Goal: Task Accomplishment & Management: Manage account settings

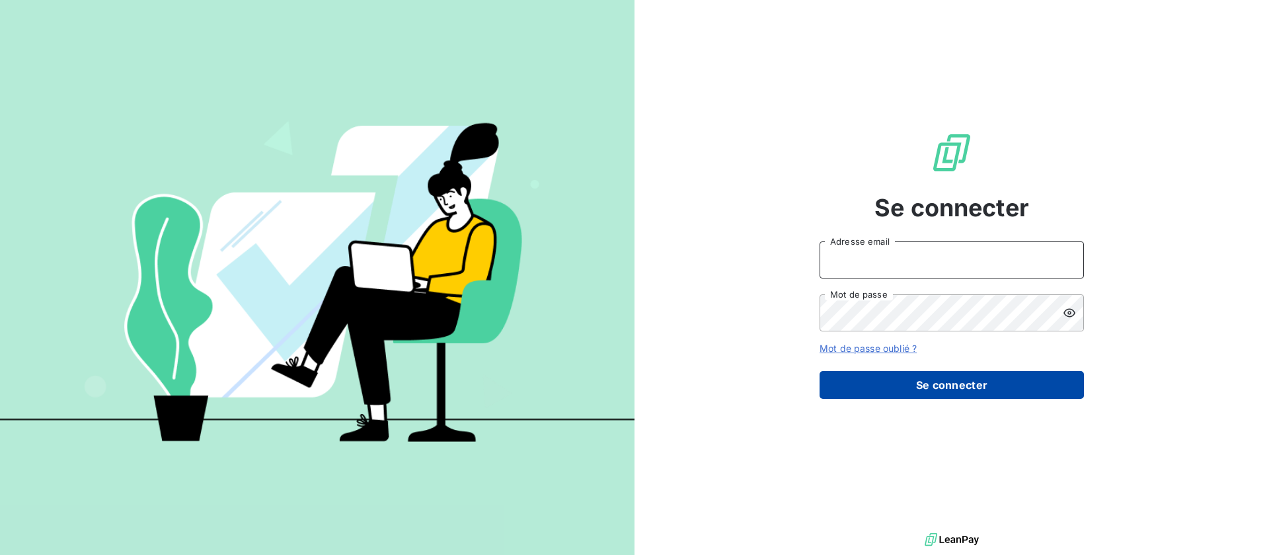
type input "[EMAIL_ADDRESS][DOMAIN_NAME]"
click at [859, 380] on button "Se connecter" at bounding box center [952, 385] width 264 height 28
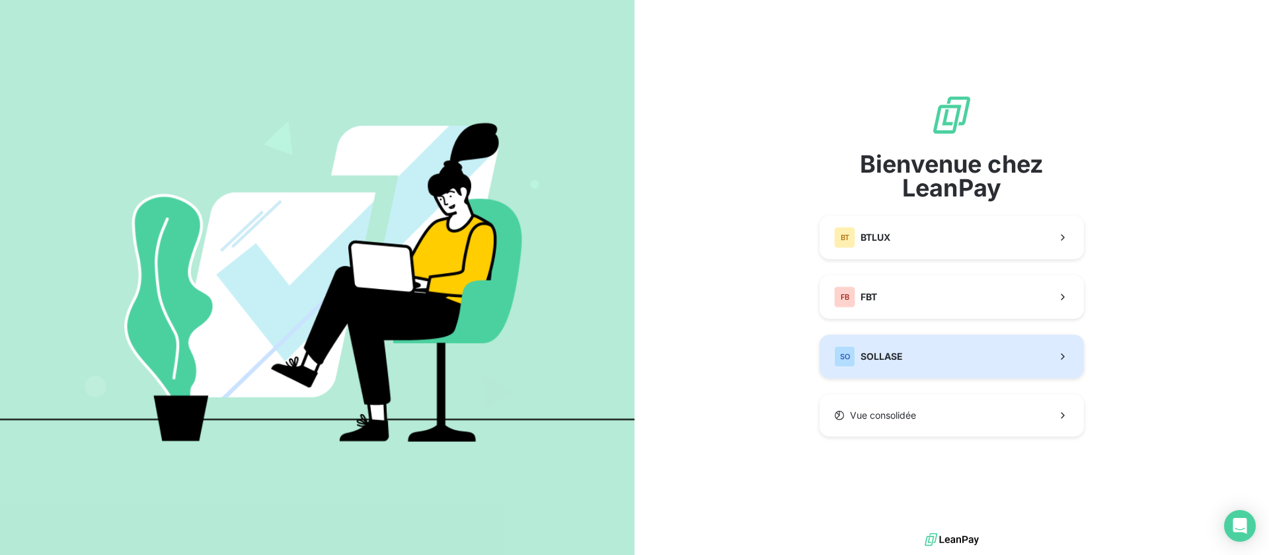
click at [920, 360] on button "SO SOLLASE" at bounding box center [952, 357] width 264 height 44
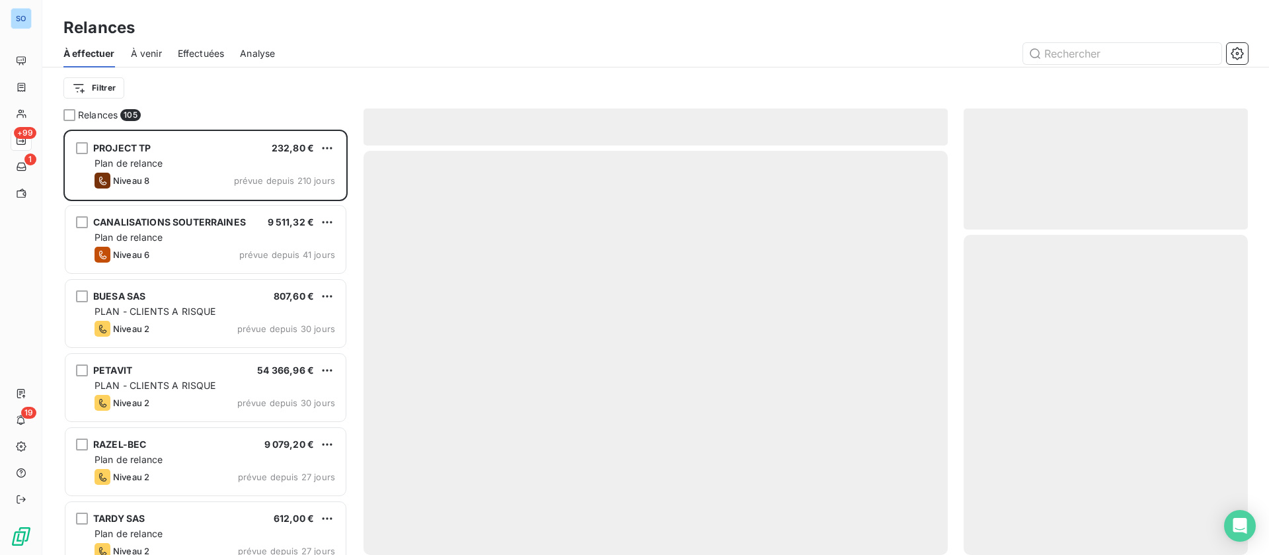
scroll to position [410, 269]
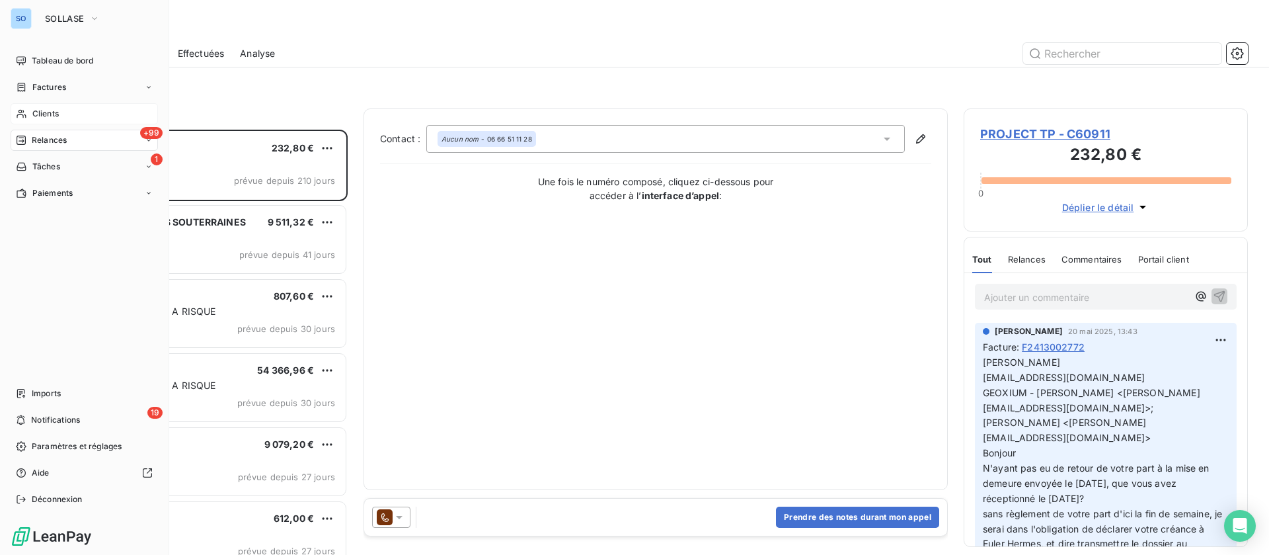
click at [36, 116] on span "Clients" at bounding box center [45, 114] width 26 height 12
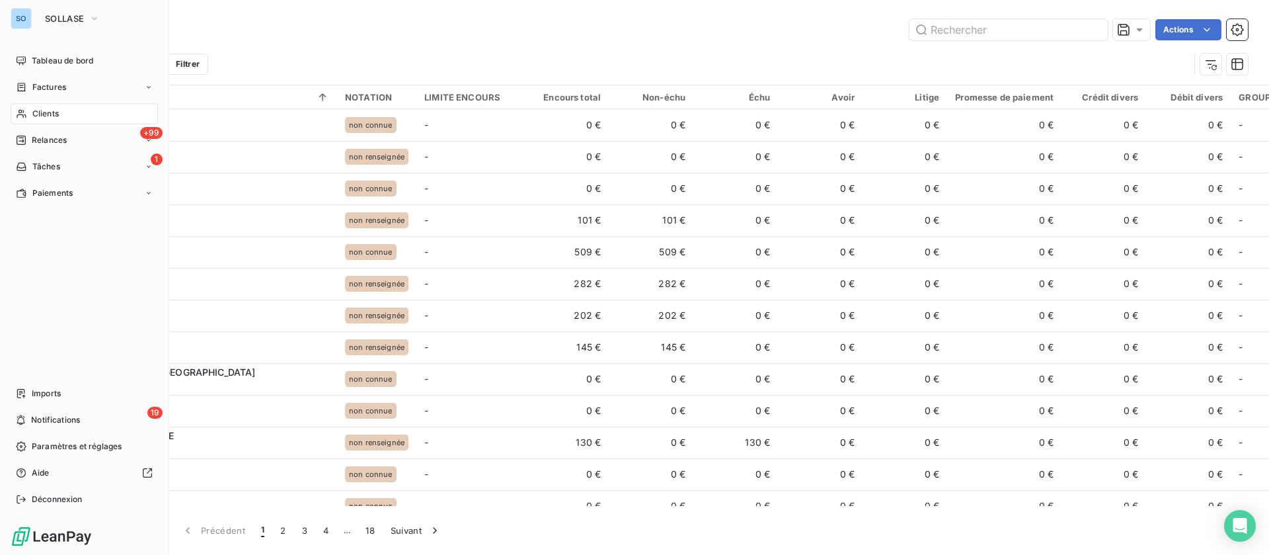
click at [46, 122] on div "Clients" at bounding box center [84, 113] width 147 height 21
click at [42, 82] on span "Factures" at bounding box center [49, 87] width 34 height 12
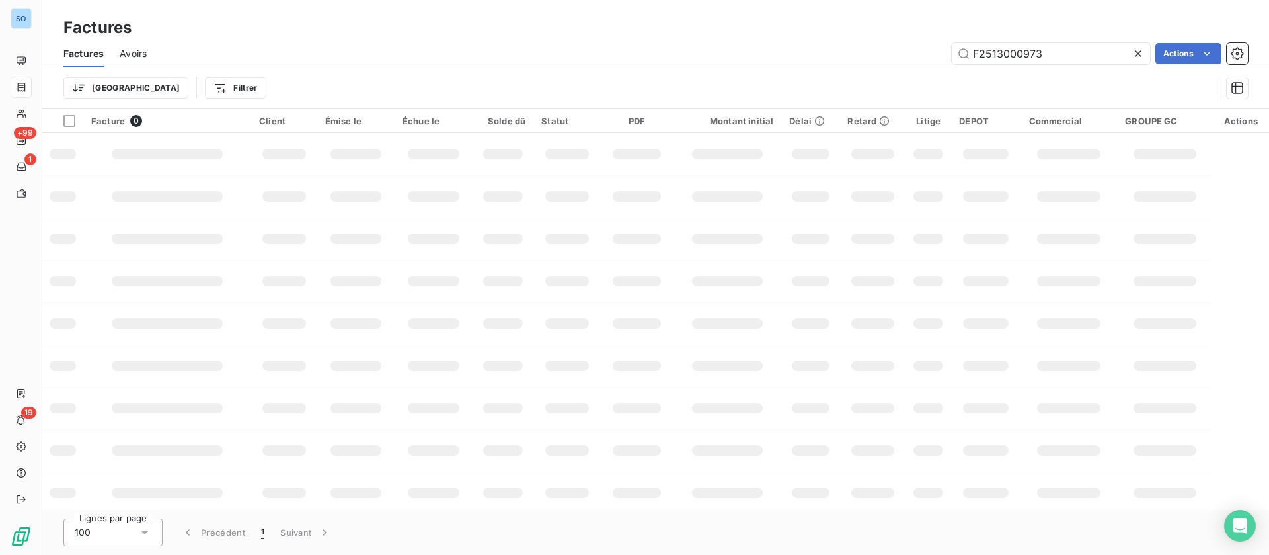
type input "F2513000973"
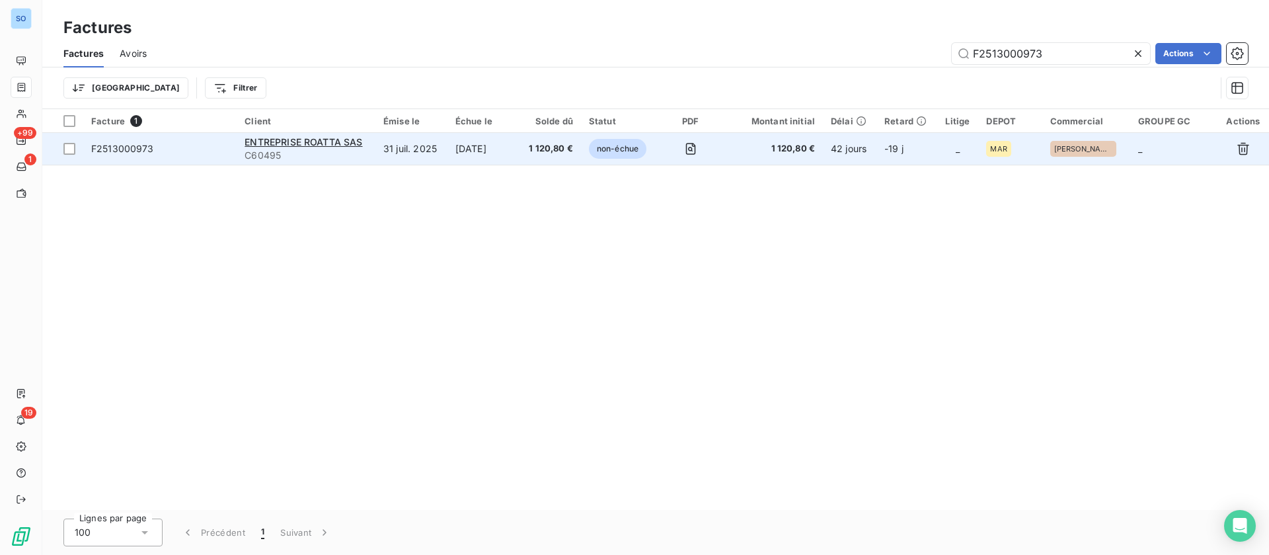
click at [413, 151] on td "31 juil. 2025" at bounding box center [412, 149] width 72 height 32
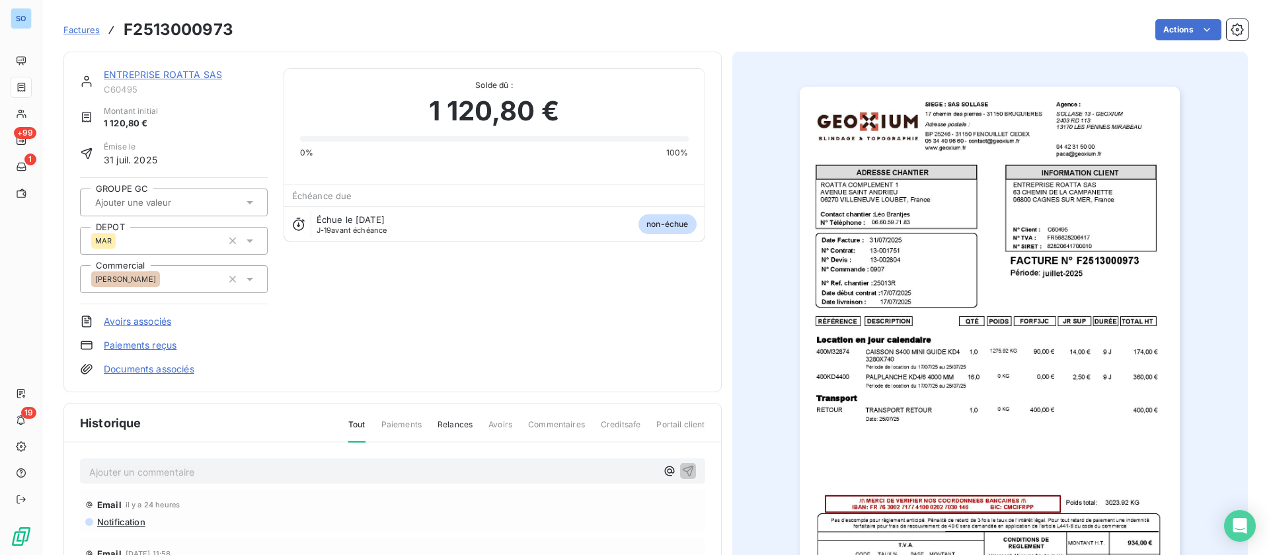
click at [172, 75] on link "ENTREPRISE ROATTA SAS" at bounding box center [163, 74] width 118 height 11
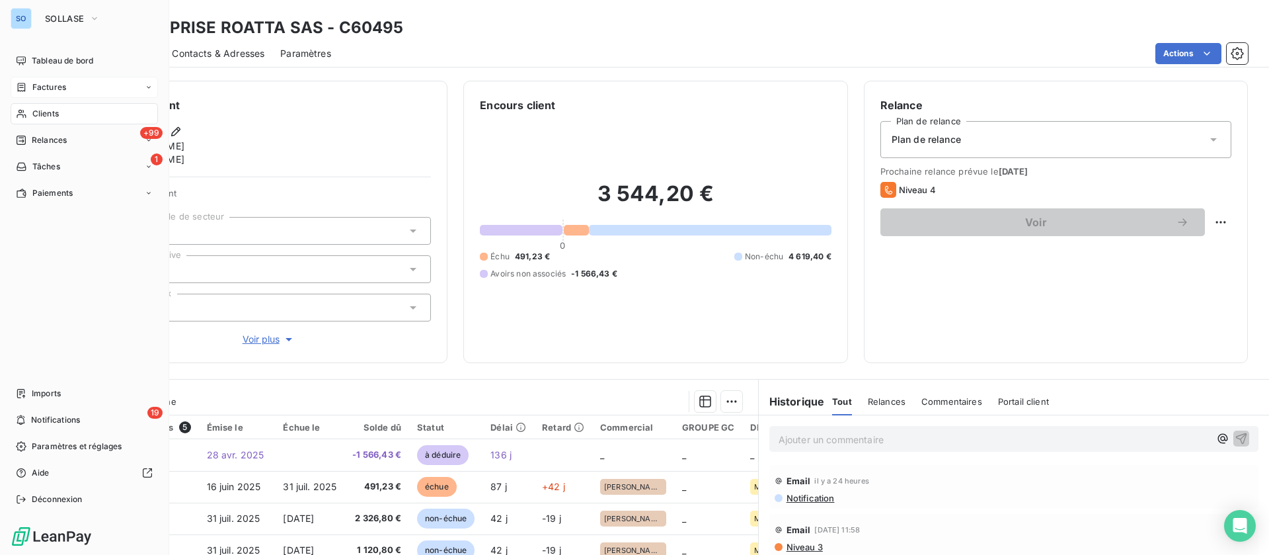
click at [30, 106] on div "Clients" at bounding box center [84, 113] width 147 height 21
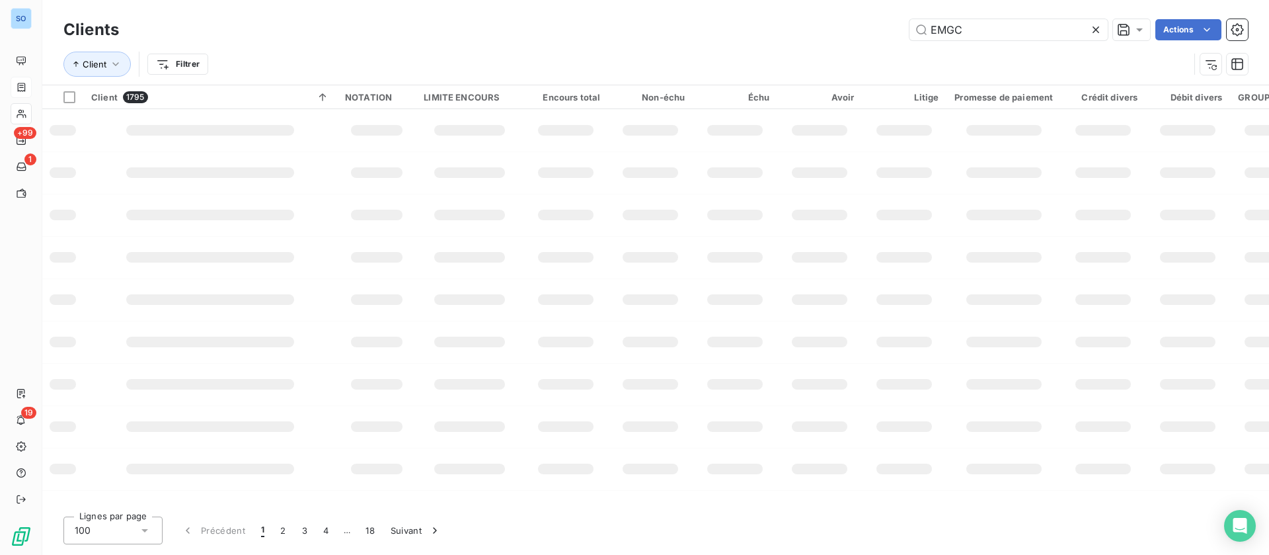
type input "EMGC"
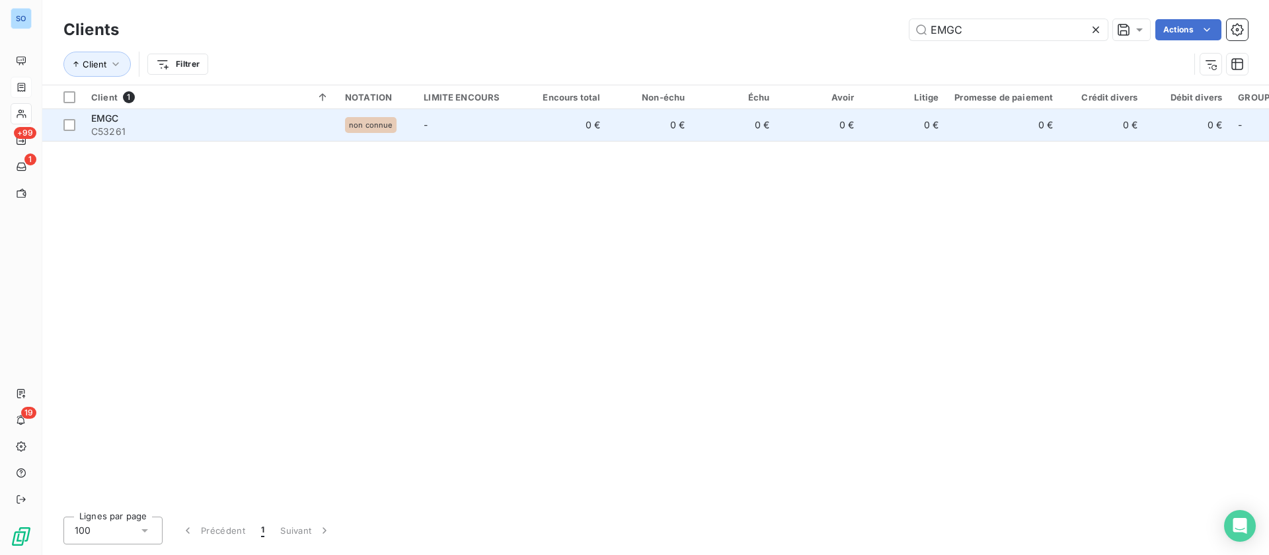
click at [561, 136] on td "0 €" at bounding box center [566, 125] width 85 height 32
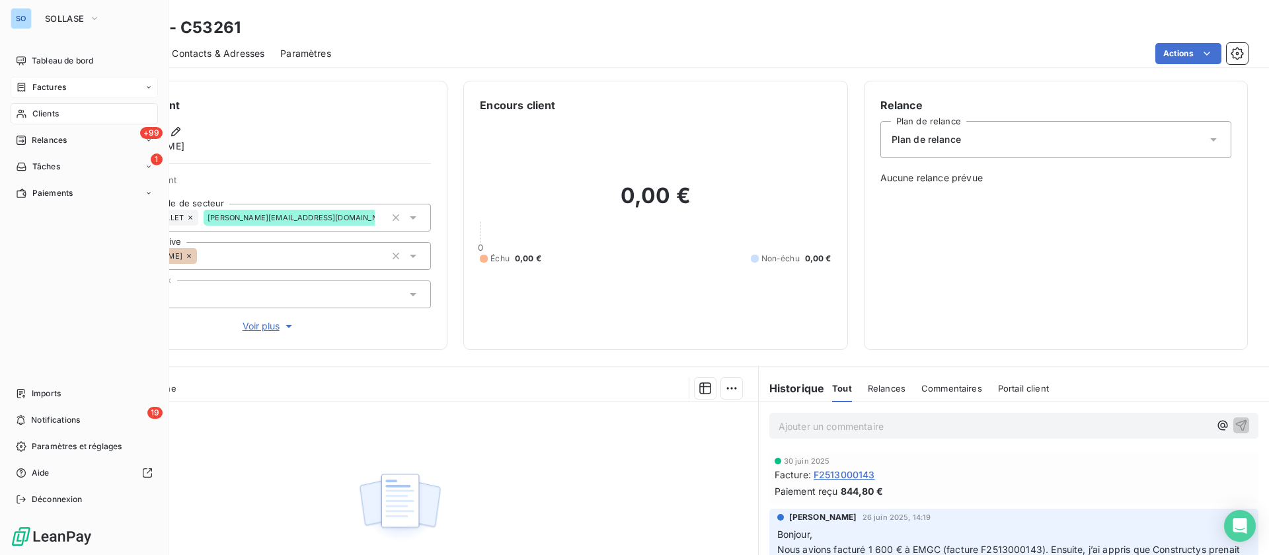
click at [42, 114] on span "Clients" at bounding box center [45, 114] width 26 height 12
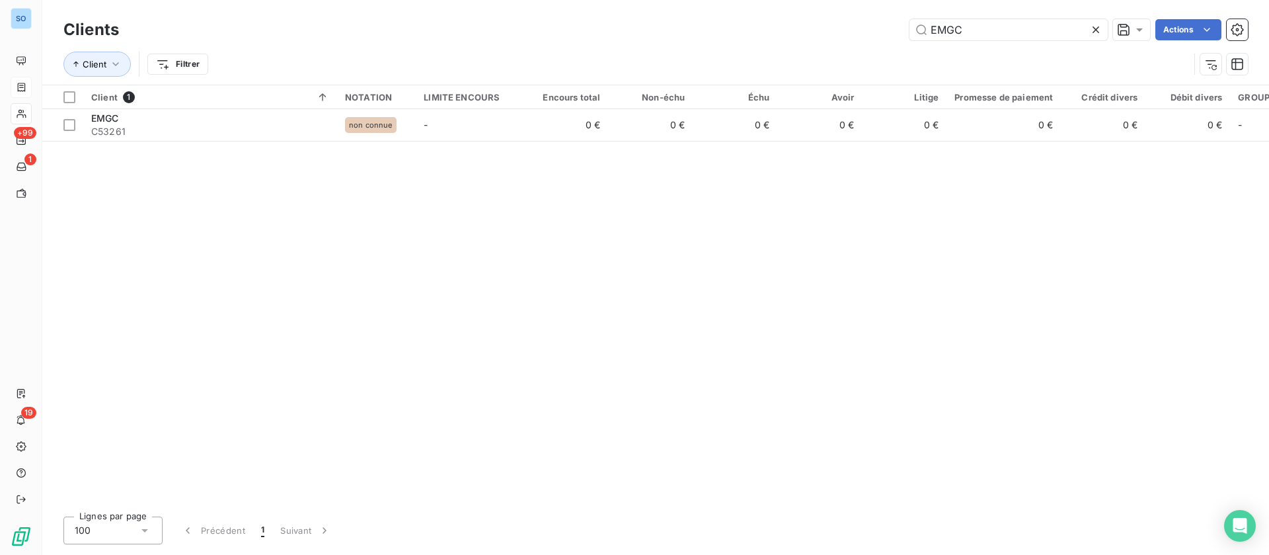
drag, startPoint x: 842, startPoint y: -1, endPoint x: 795, endPoint y: -7, distance: 48.1
click at [795, 0] on html "SO +99 1 19 Clients EMGC Actions Client Filtrer Client 1 NOTATION LIMITE ENCOUR…" at bounding box center [634, 277] width 1269 height 555
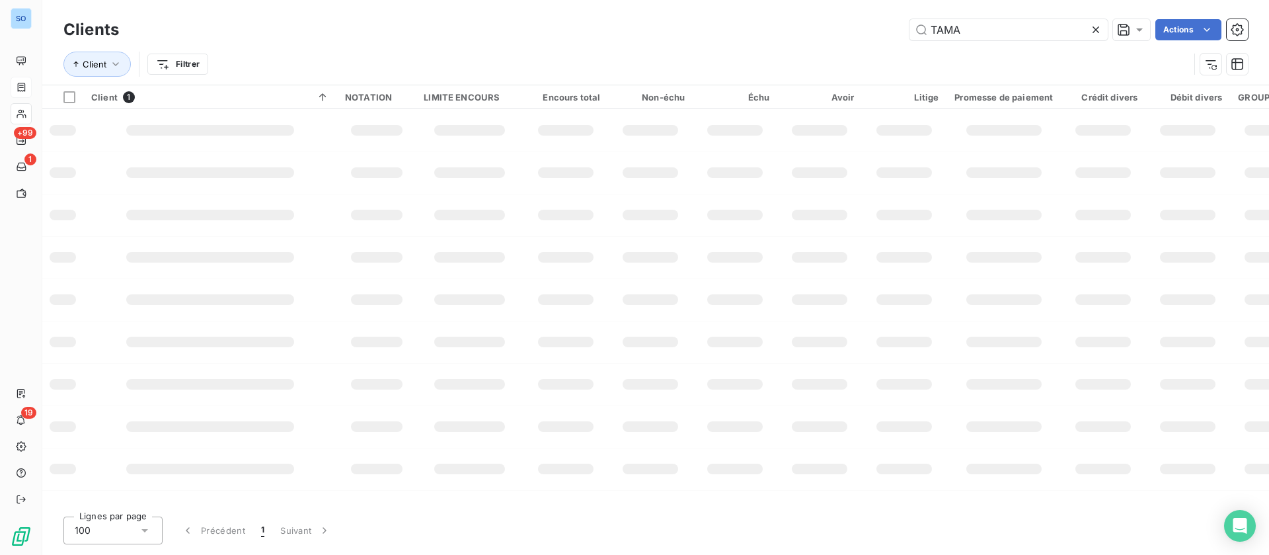
type input "TAMA"
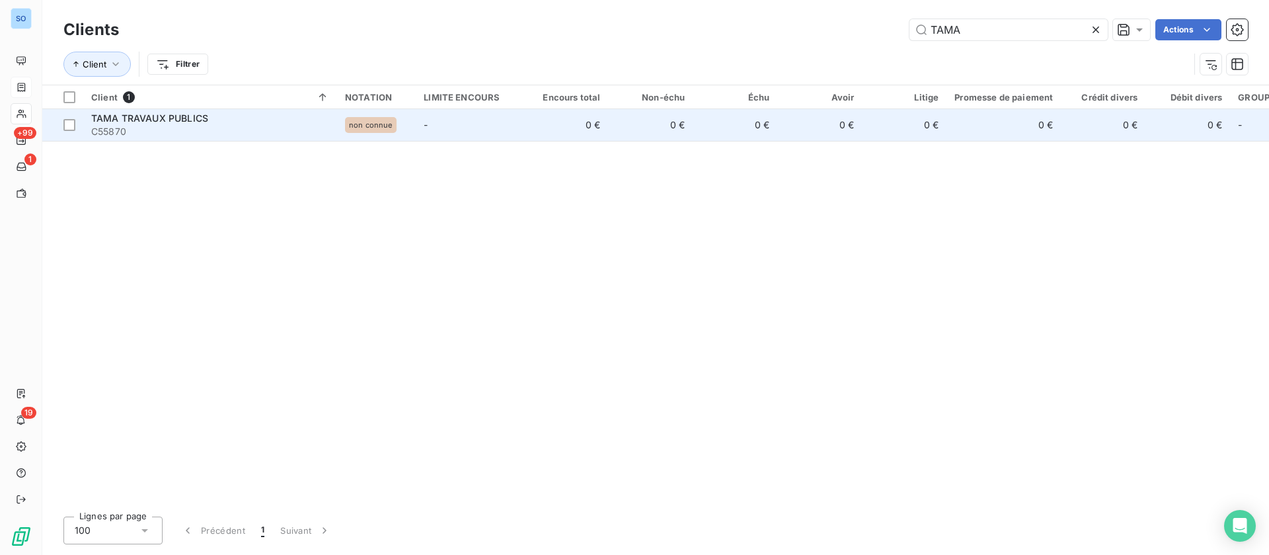
click at [216, 115] on div "TAMA TRAVAUX PUBLICS" at bounding box center [210, 118] width 238 height 13
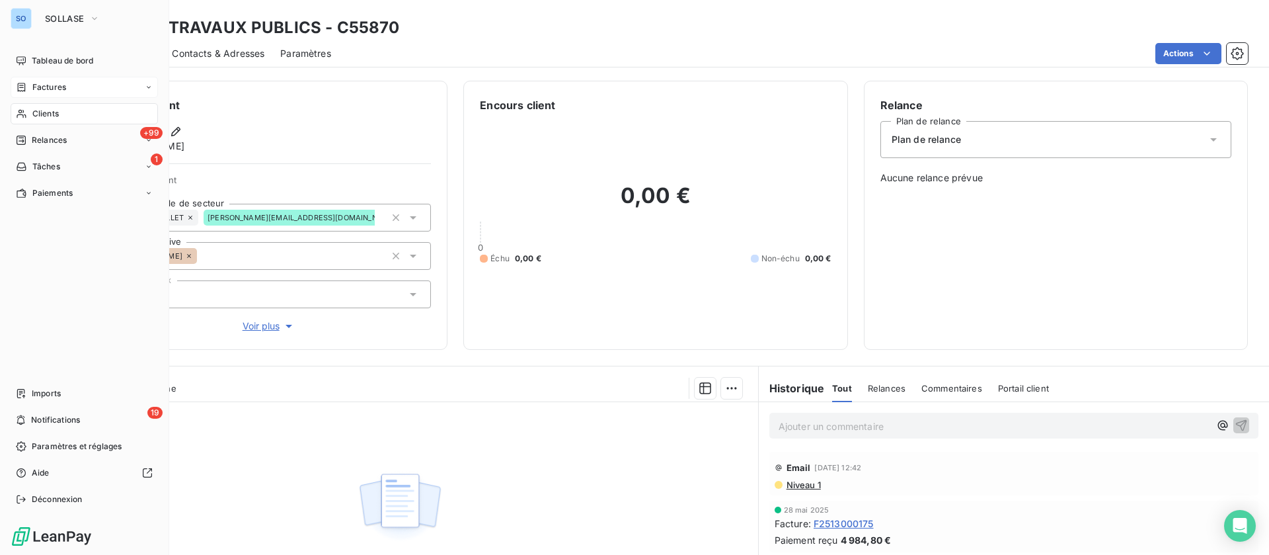
click at [15, 108] on div "Clients" at bounding box center [84, 113] width 147 height 21
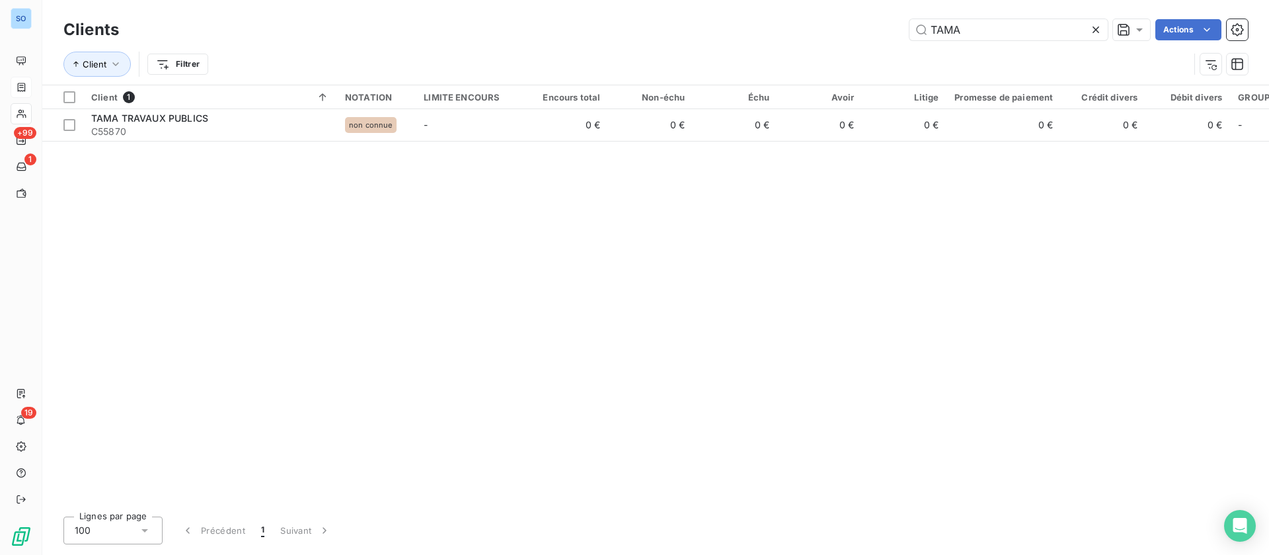
drag, startPoint x: 976, startPoint y: 22, endPoint x: 809, endPoint y: 23, distance: 167.3
click at [809, 23] on div "TAMA Actions" at bounding box center [691, 29] width 1113 height 21
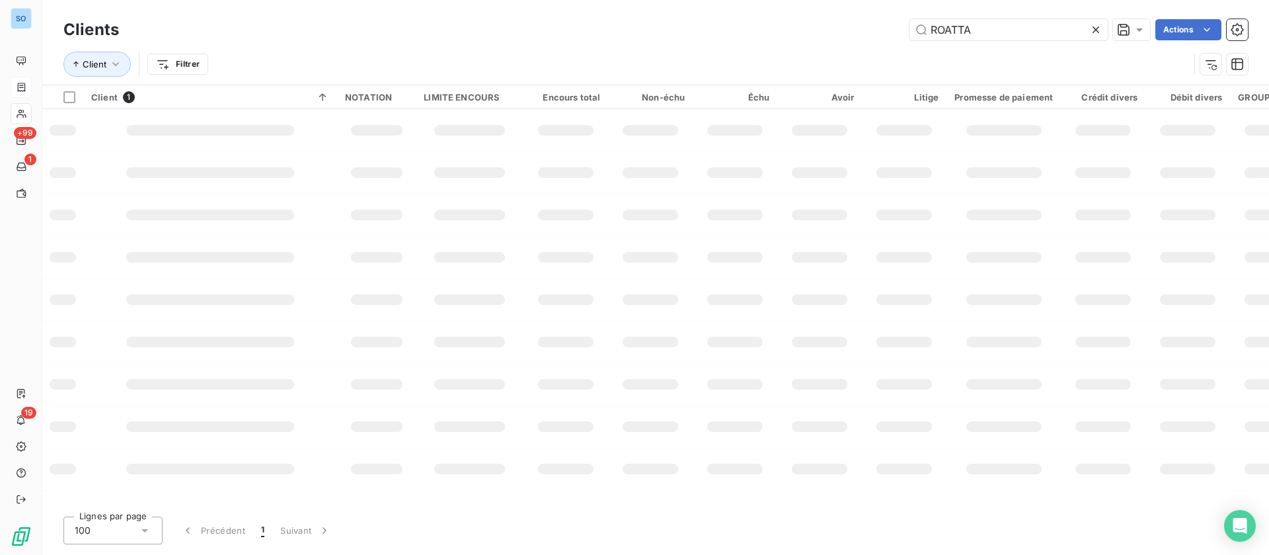
type input "ROATTA"
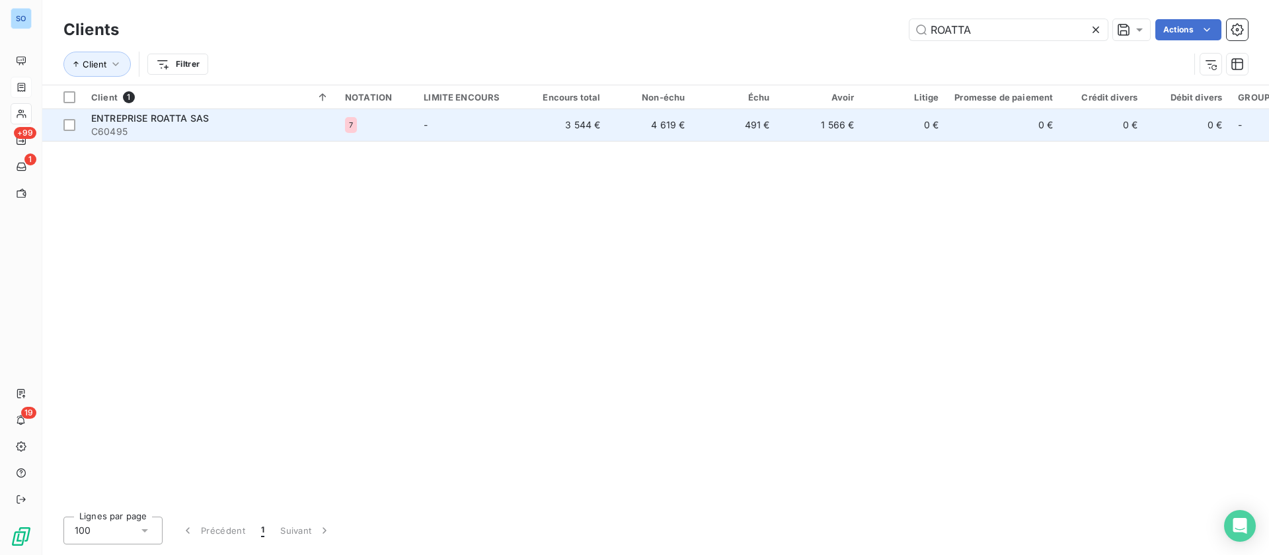
click at [184, 138] on td "ENTREPRISE ROATTA SAS C60495" at bounding box center [210, 125] width 254 height 32
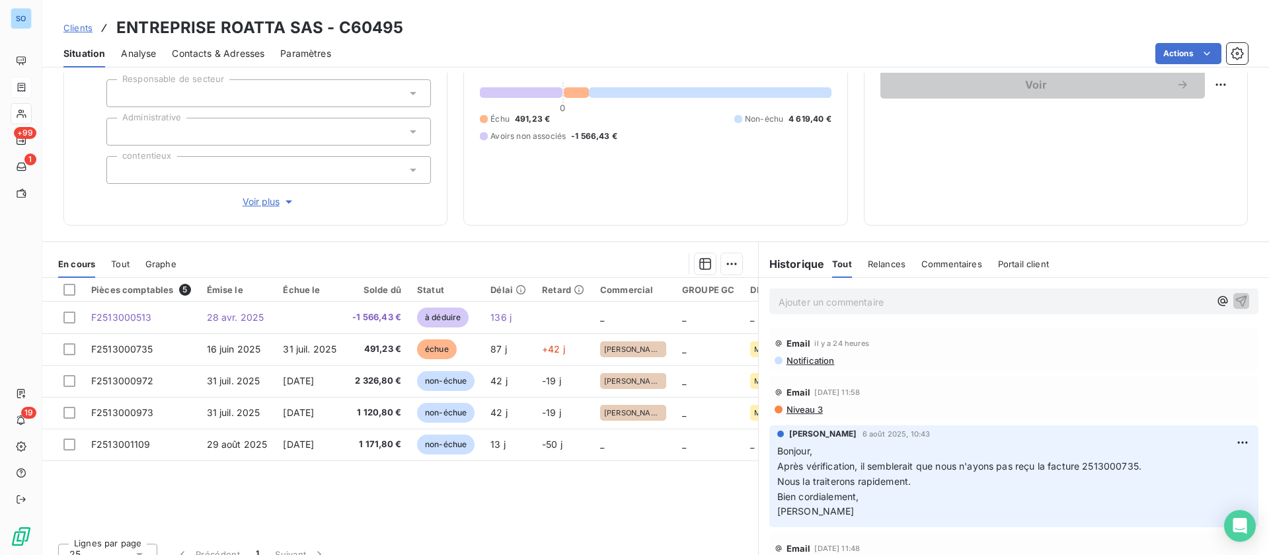
scroll to position [155, 0]
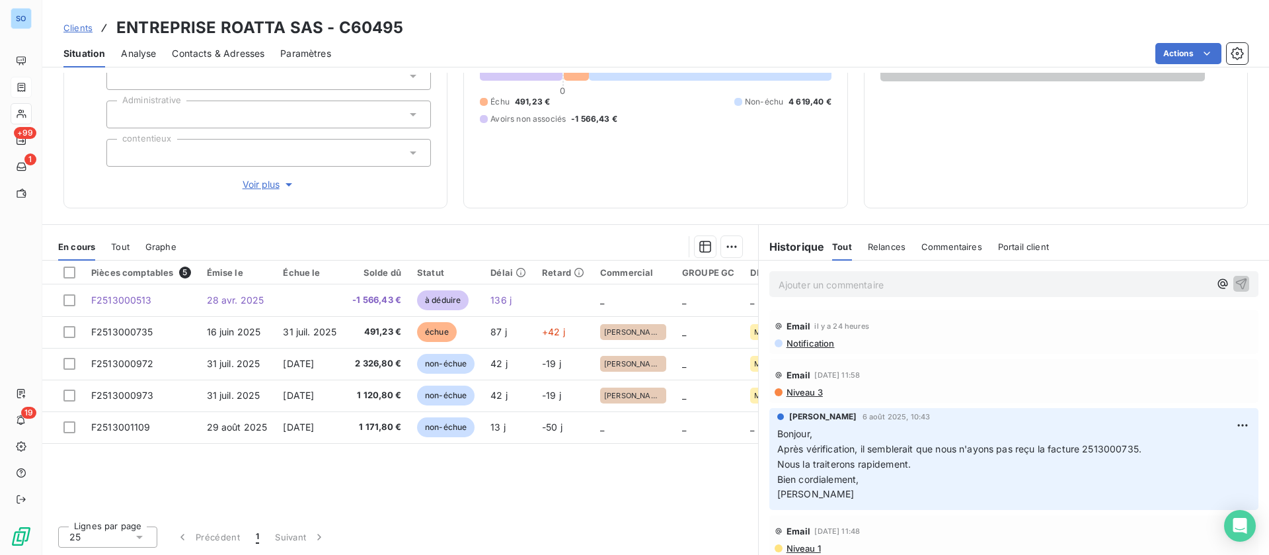
click at [790, 338] on span "Notification" at bounding box center [810, 343] width 50 height 11
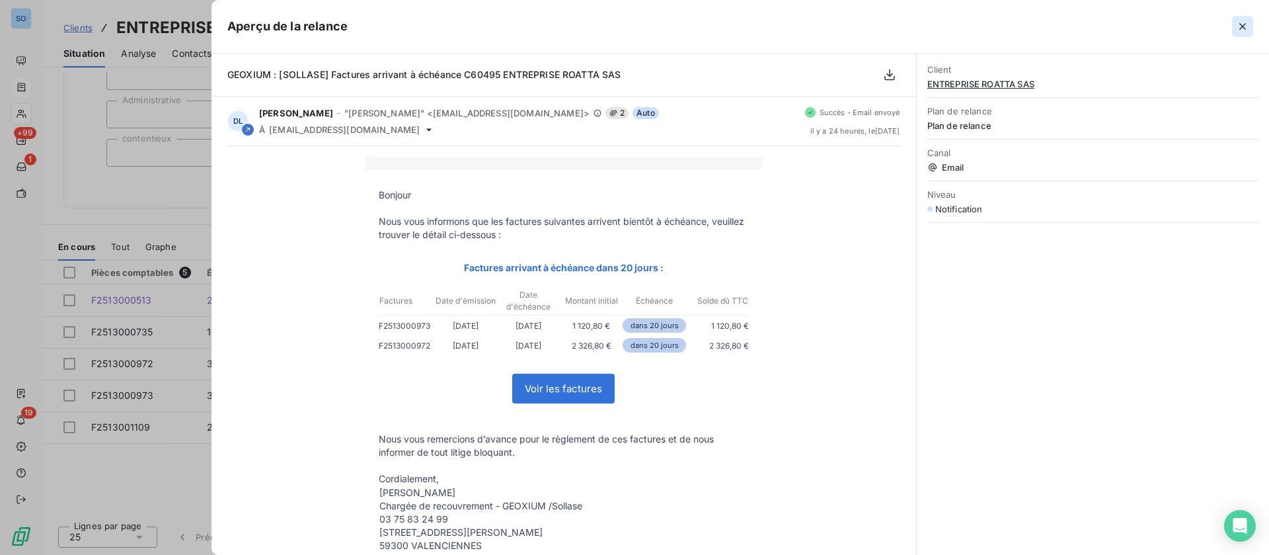
click at [1244, 26] on icon "button" at bounding box center [1243, 26] width 7 height 7
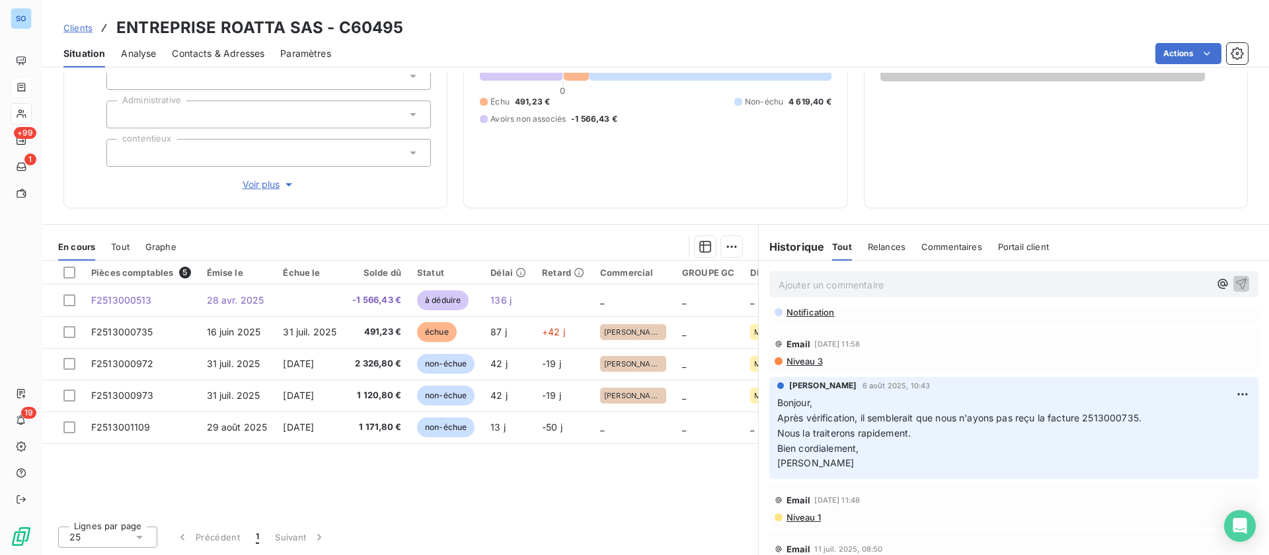
scroll to position [0, 0]
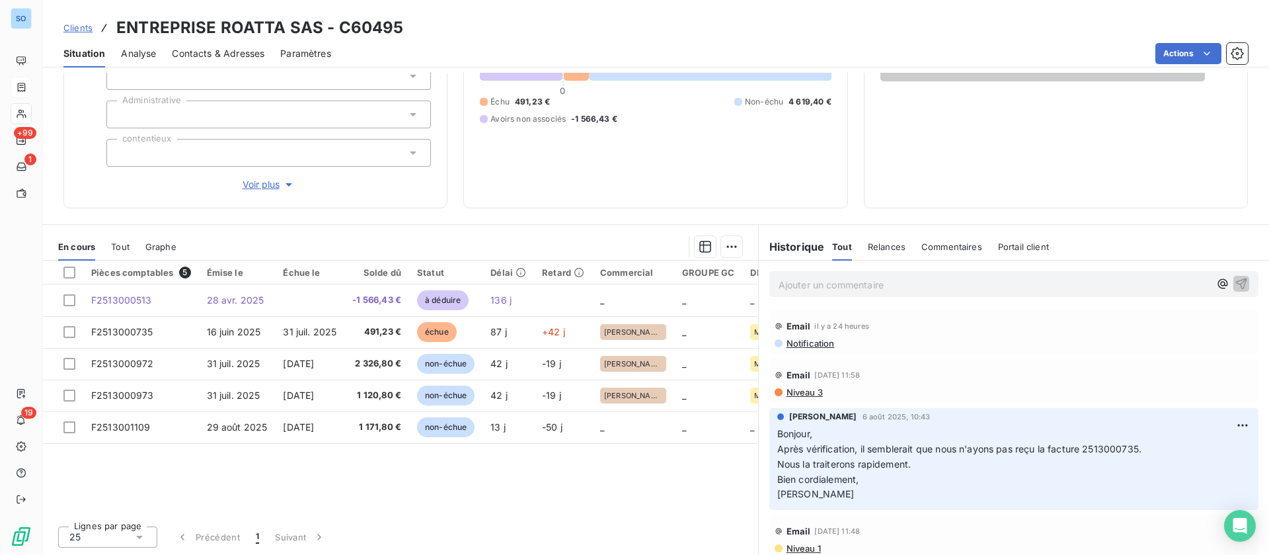
click at [801, 340] on span "Notification" at bounding box center [810, 343] width 50 height 11
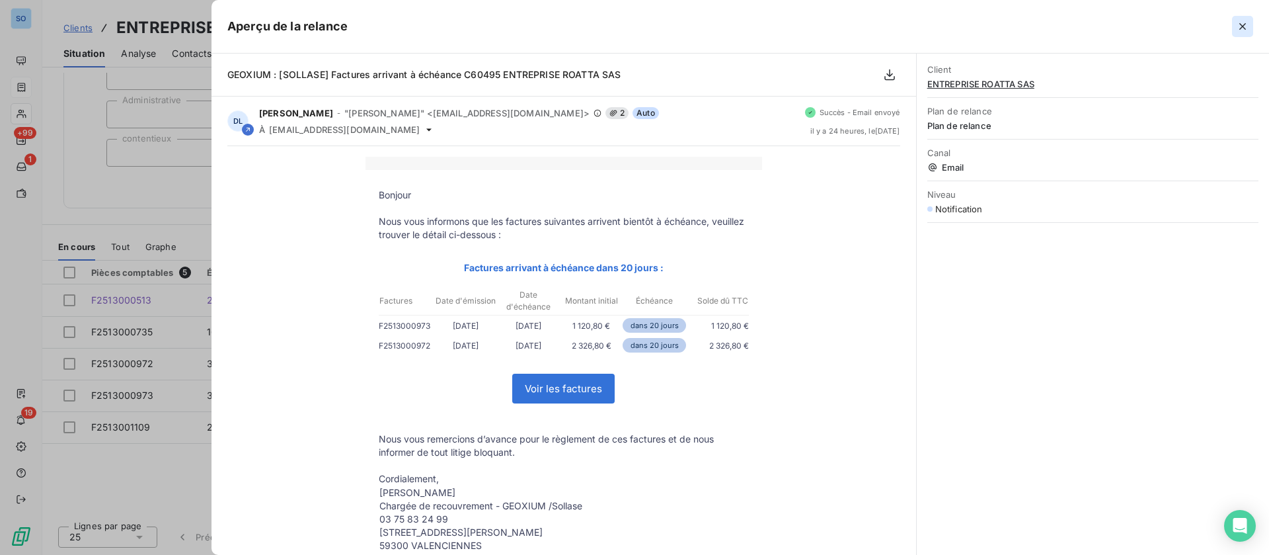
click at [1237, 21] on icon "button" at bounding box center [1242, 26] width 13 height 13
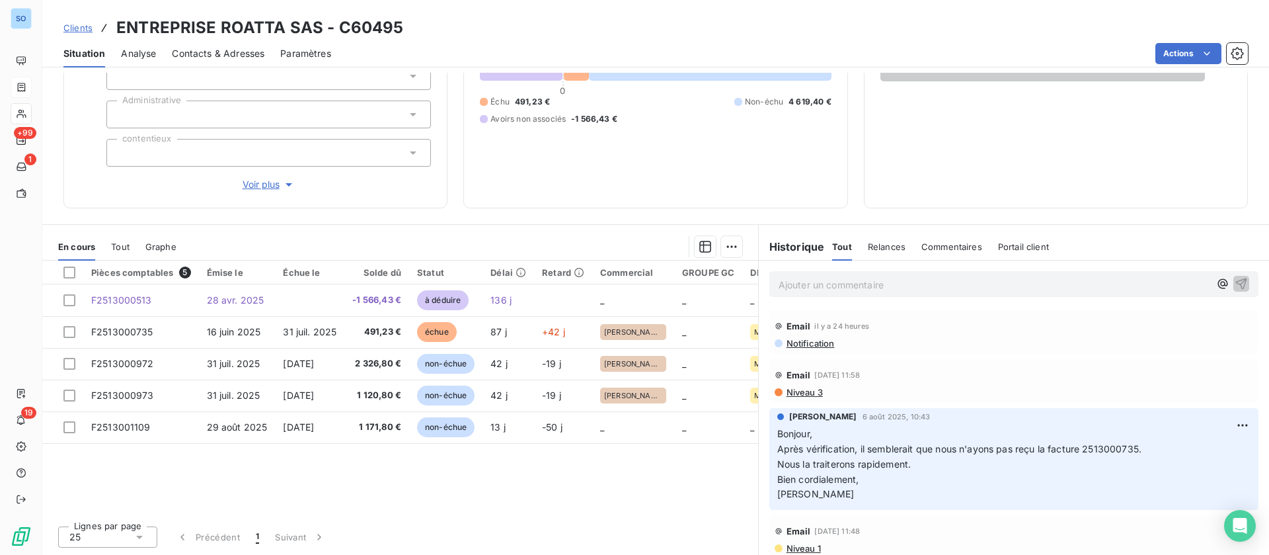
click at [849, 287] on p "Ajouter un commentaire ﻿" at bounding box center [994, 284] width 431 height 17
click at [908, 284] on p "Ajouter un commentaire ﻿" at bounding box center [994, 284] width 431 height 17
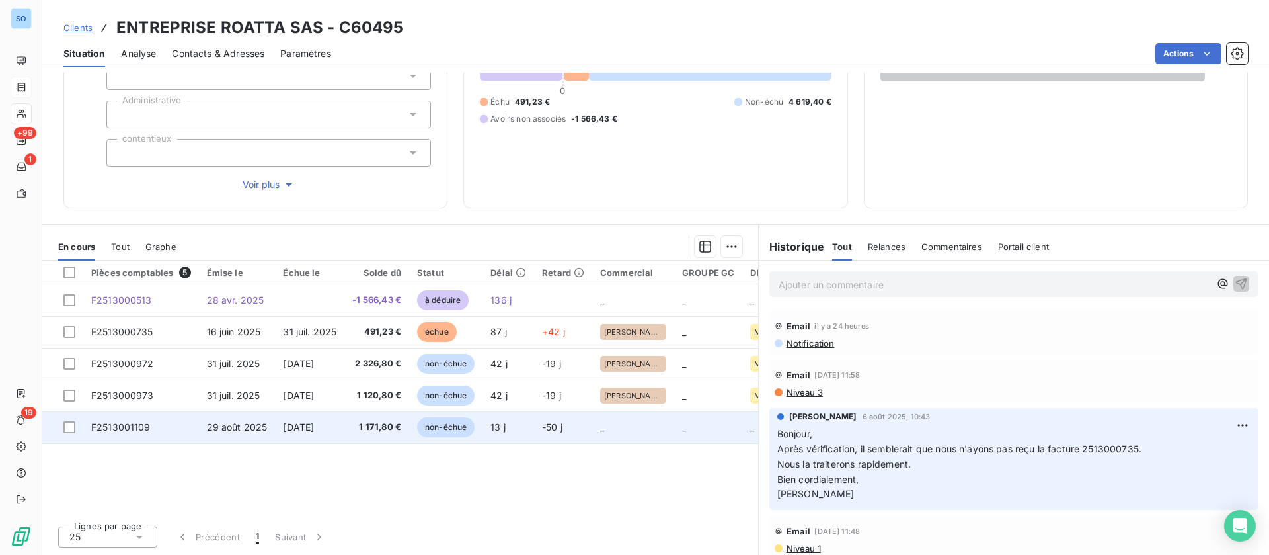
click at [219, 438] on td "29 août 2025" at bounding box center [237, 427] width 77 height 32
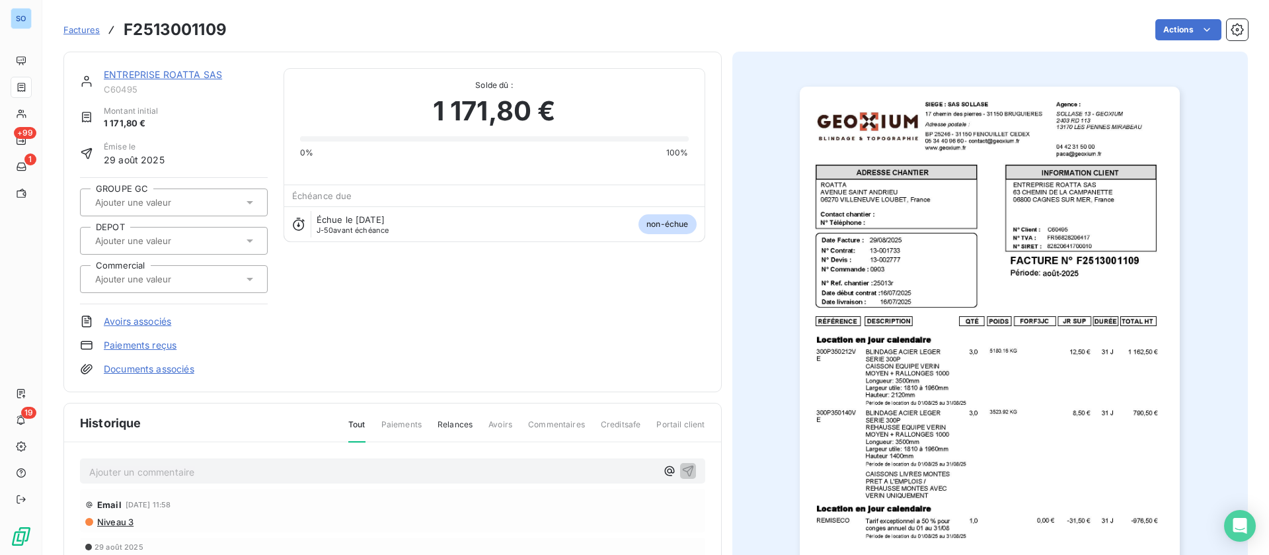
click at [154, 67] on div "ENTREPRISE ROATTA SAS C60495 Montant initial 1 171,80 € Émise le [DATE] GROUPE …" at bounding box center [392, 222] width 659 height 340
click at [156, 75] on link "ENTREPRISE ROATTA SAS" at bounding box center [163, 74] width 118 height 11
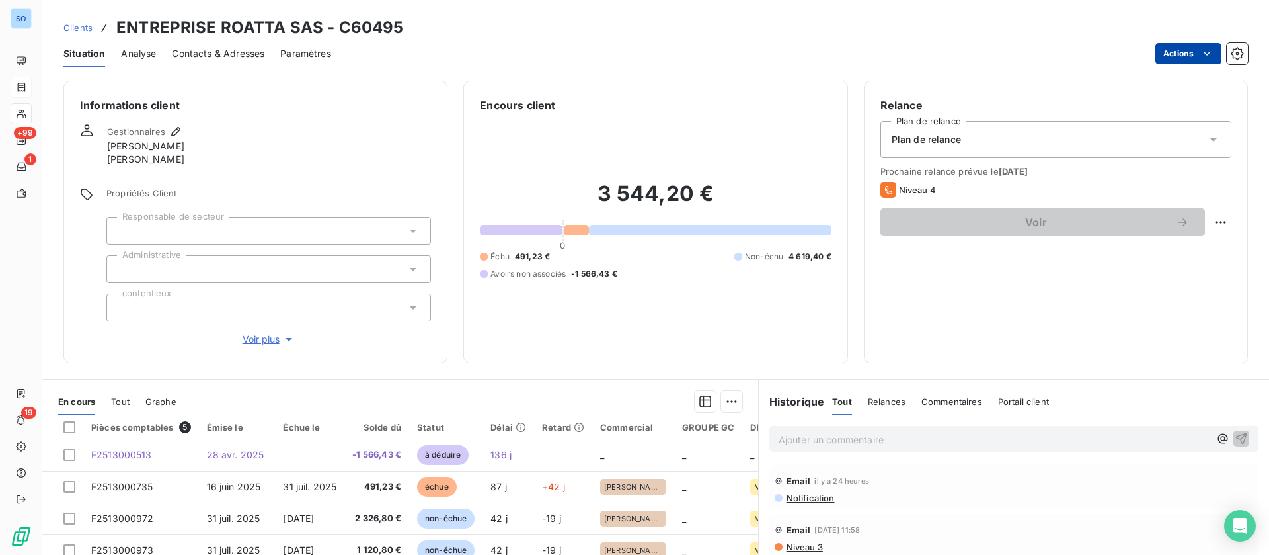
click at [1191, 46] on html "SO +99 1 19 Clients ENTREPRISE ROATTA SAS - C60495 Situation Analyse Contacts &…" at bounding box center [634, 277] width 1269 height 555
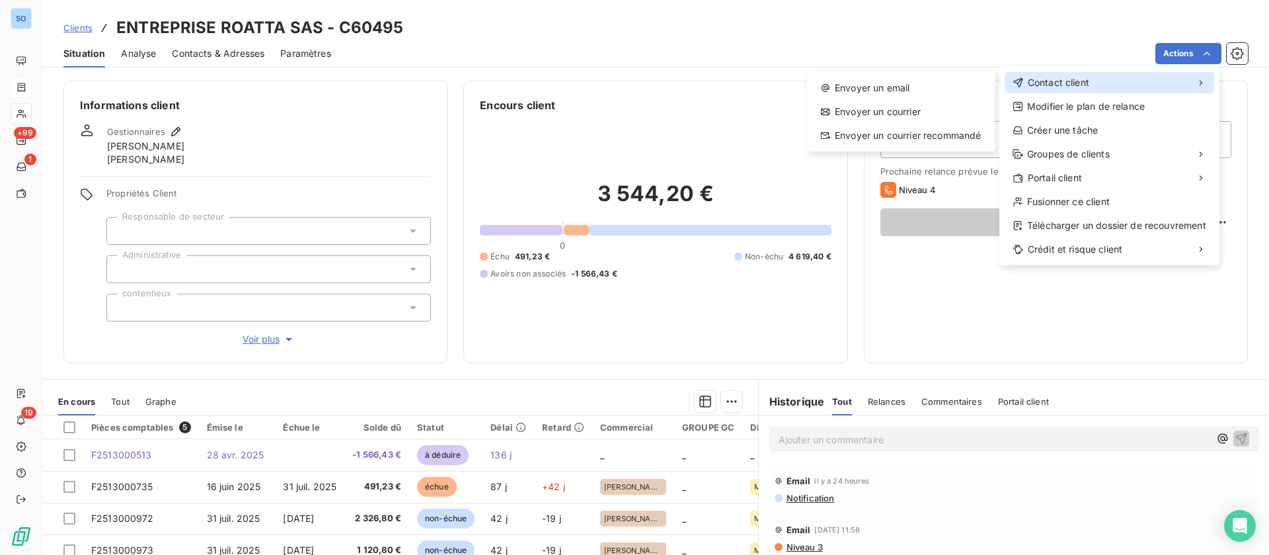
click at [1143, 74] on div "Contact client" at bounding box center [1110, 82] width 210 height 21
click at [896, 85] on div "Envoyer un email" at bounding box center [901, 87] width 177 height 21
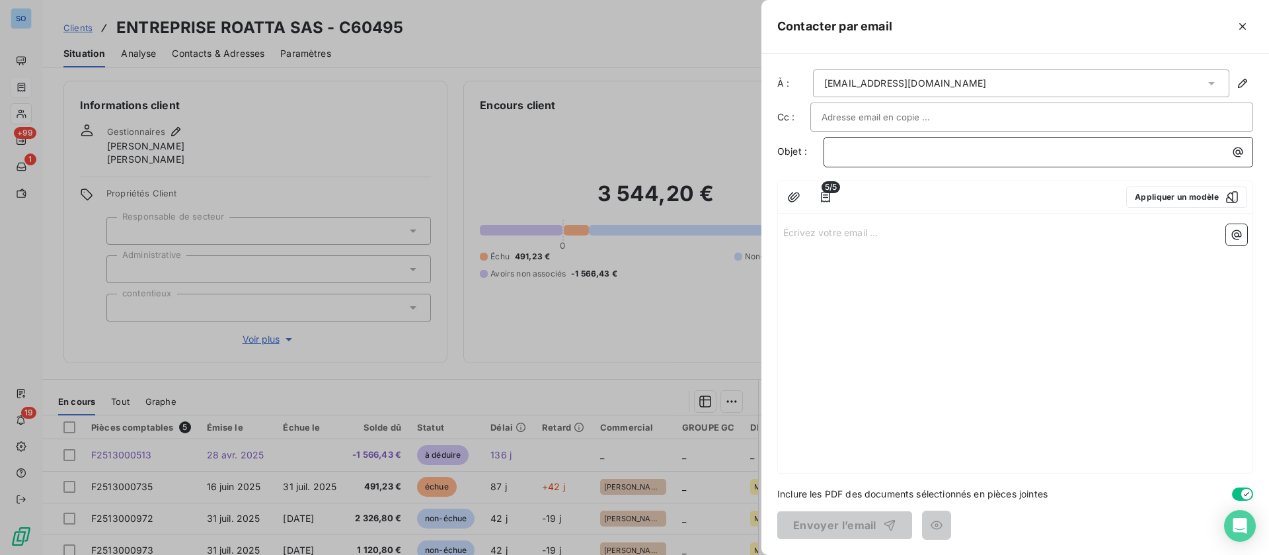
click at [893, 153] on p "﻿" at bounding box center [1042, 151] width 414 height 15
click at [1244, 27] on icon "button" at bounding box center [1243, 26] width 7 height 7
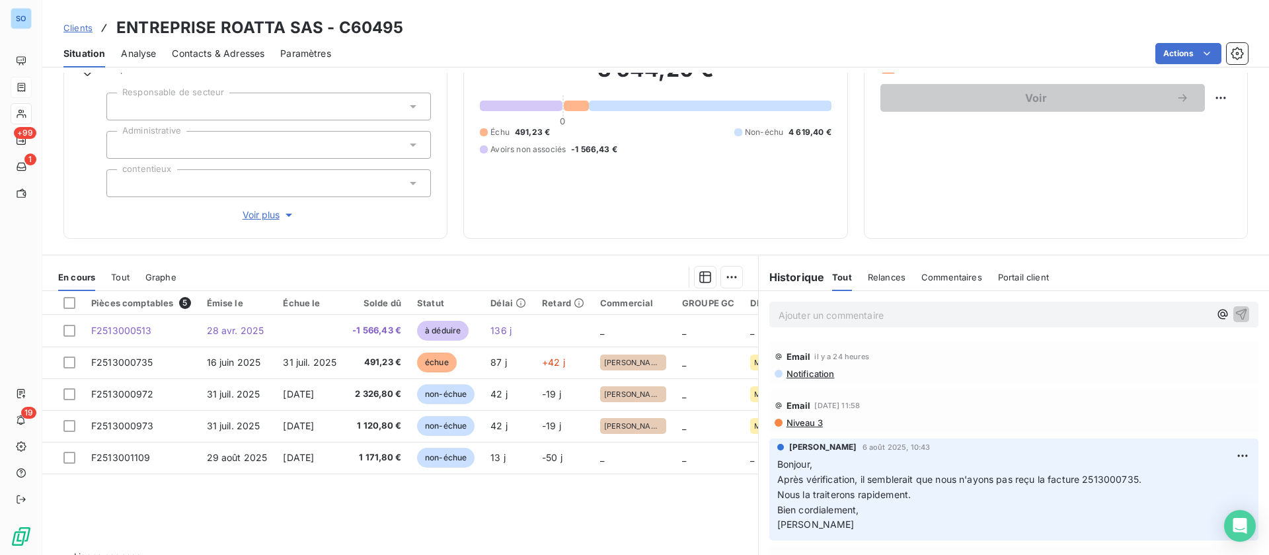
scroll to position [155, 0]
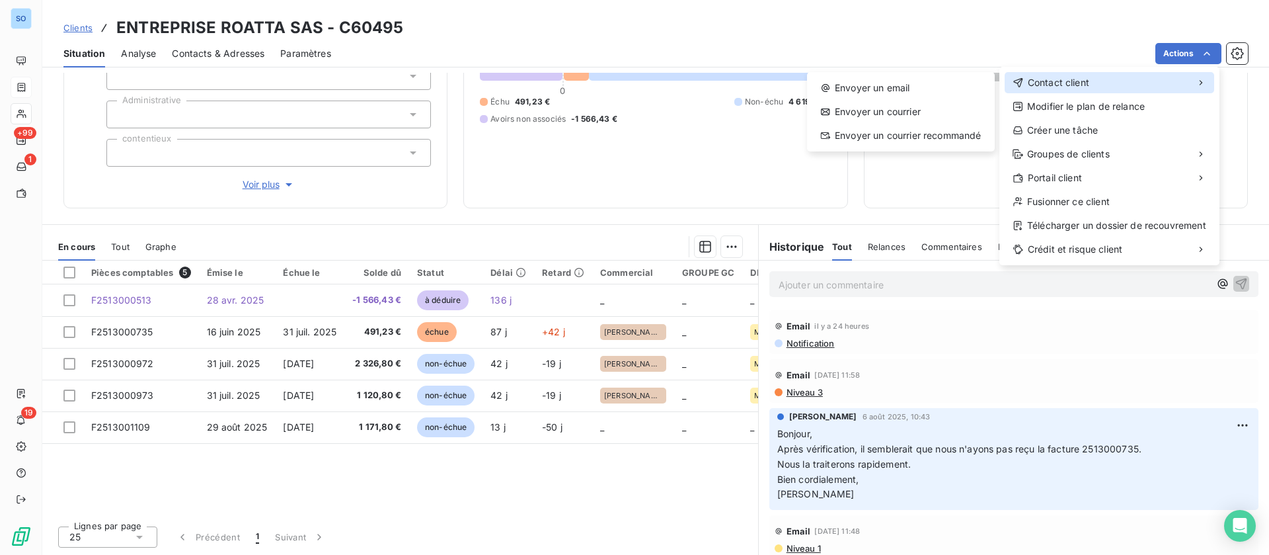
click at [1106, 75] on div "Contact client" at bounding box center [1110, 82] width 210 height 21
click at [899, 89] on div "Envoyer un email" at bounding box center [901, 87] width 177 height 21
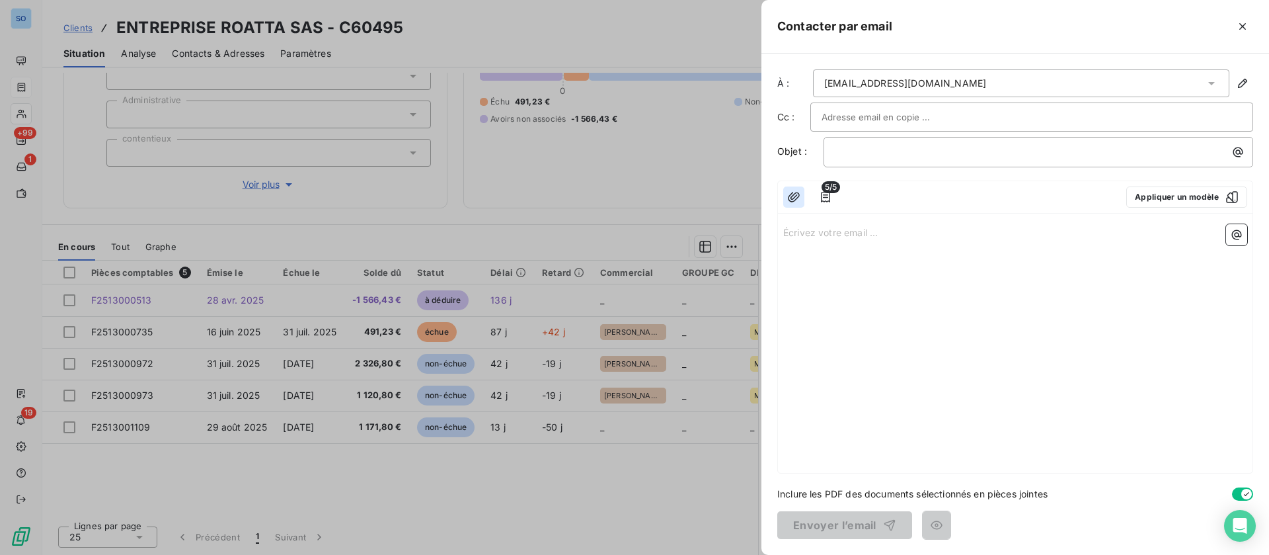
click at [796, 198] on icon "button" at bounding box center [793, 196] width 13 height 13
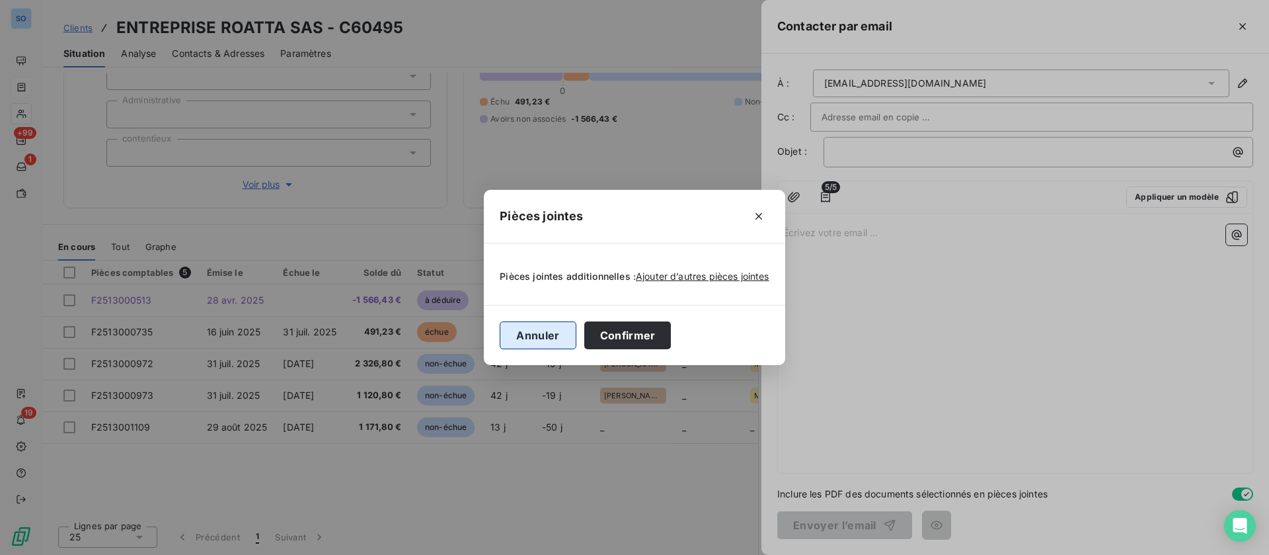
click at [526, 326] on button "Annuler" at bounding box center [538, 335] width 76 height 28
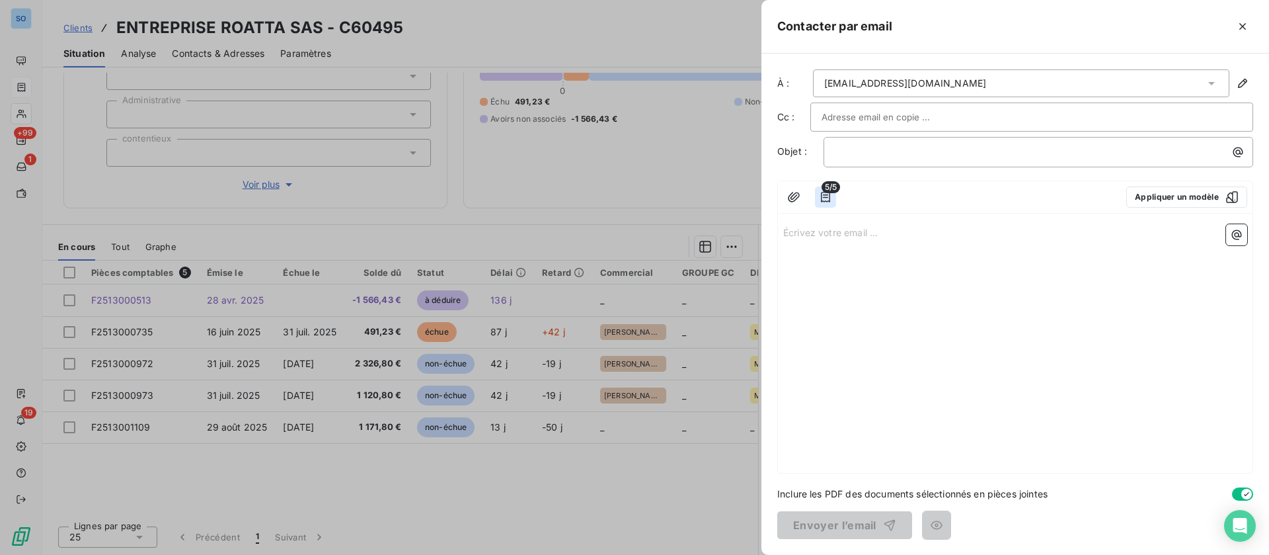
click at [824, 204] on button "button" at bounding box center [825, 196] width 21 height 21
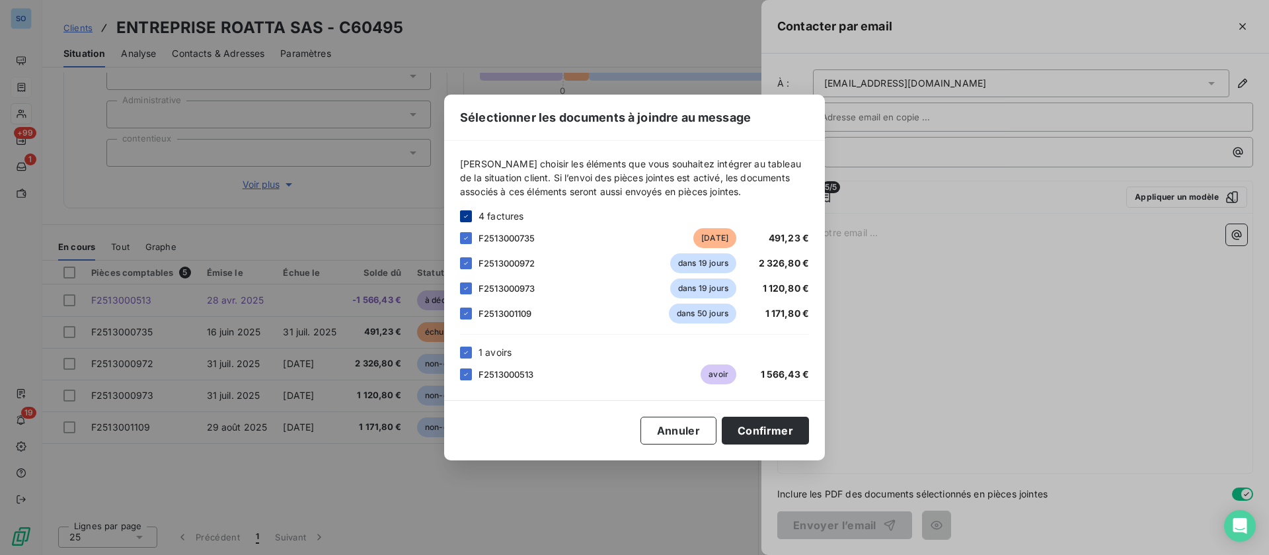
click at [466, 216] on icon at bounding box center [466, 215] width 4 height 3
click at [469, 354] on icon at bounding box center [466, 352] width 8 height 8
click at [464, 317] on div at bounding box center [466, 313] width 12 height 12
click at [778, 427] on button "Confirmer" at bounding box center [765, 431] width 87 height 28
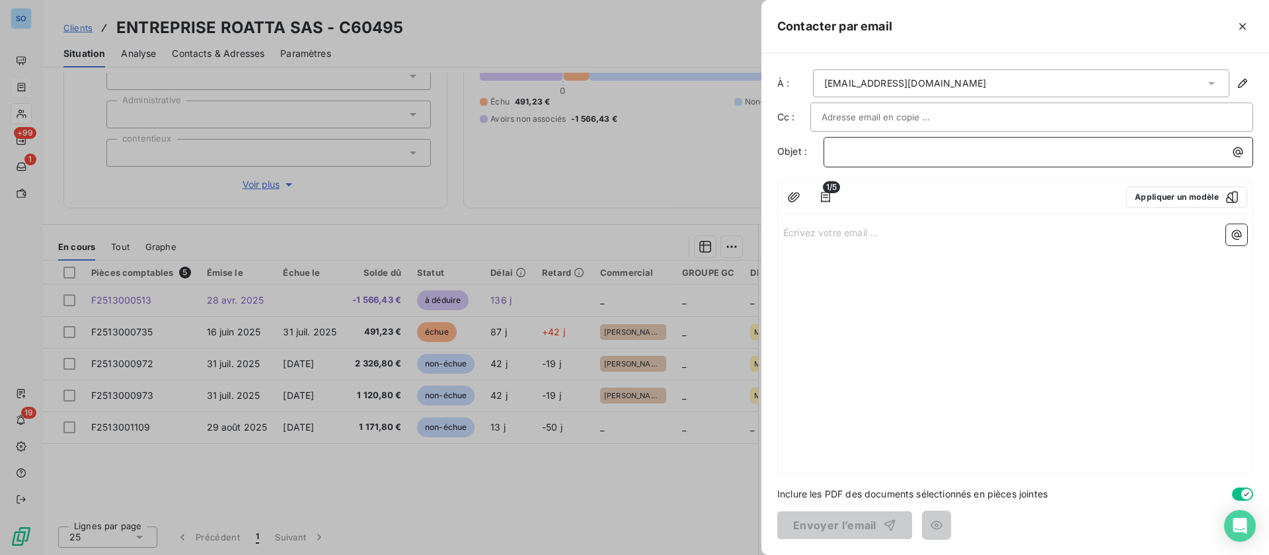
click at [883, 155] on p "﻿" at bounding box center [1042, 151] width 414 height 15
click at [836, 227] on p "Écrivez votre email ... ﻿" at bounding box center [1015, 231] width 464 height 15
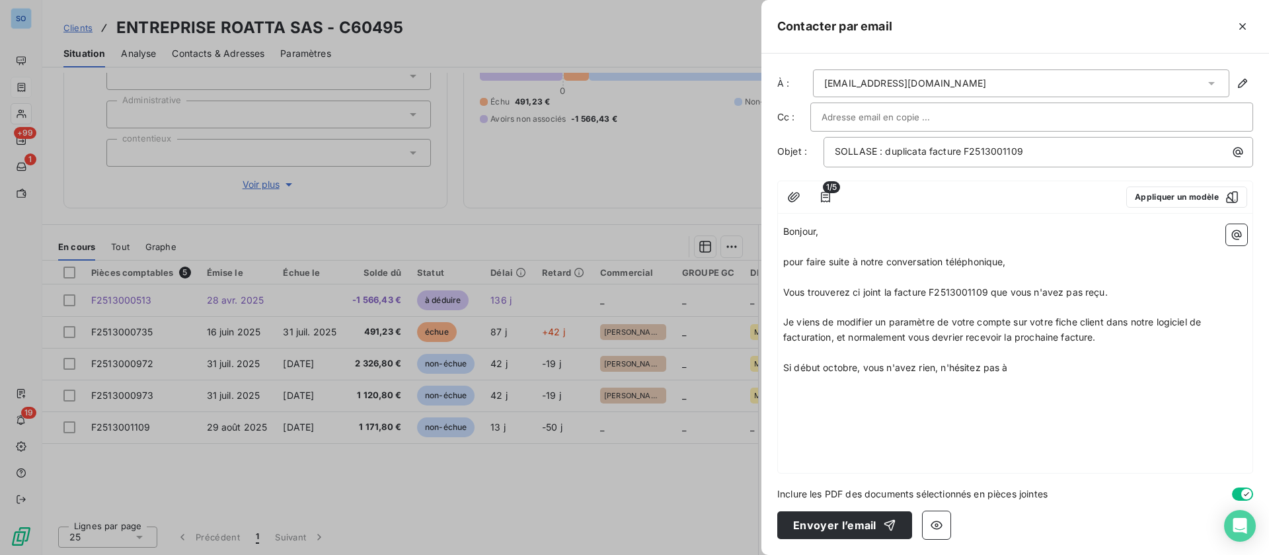
click at [956, 336] on span "Je viens de modifier un paramètre de votre compte sur votre fiche client dans n…" at bounding box center [993, 329] width 420 height 26
click at [1030, 362] on p "Si début octobre, vous n'avez rien, n'hésitez pas à" at bounding box center [1015, 367] width 464 height 15
click at [1238, 237] on icon "button" at bounding box center [1236, 234] width 13 height 13
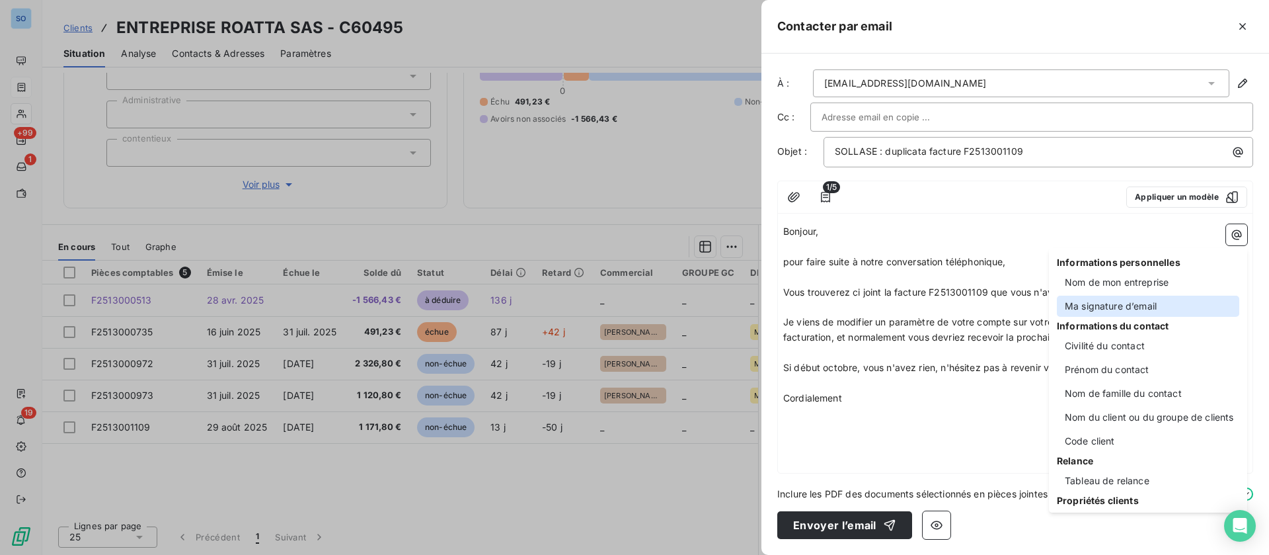
click at [1170, 300] on div "Ma signature d’email" at bounding box center [1148, 306] width 182 height 21
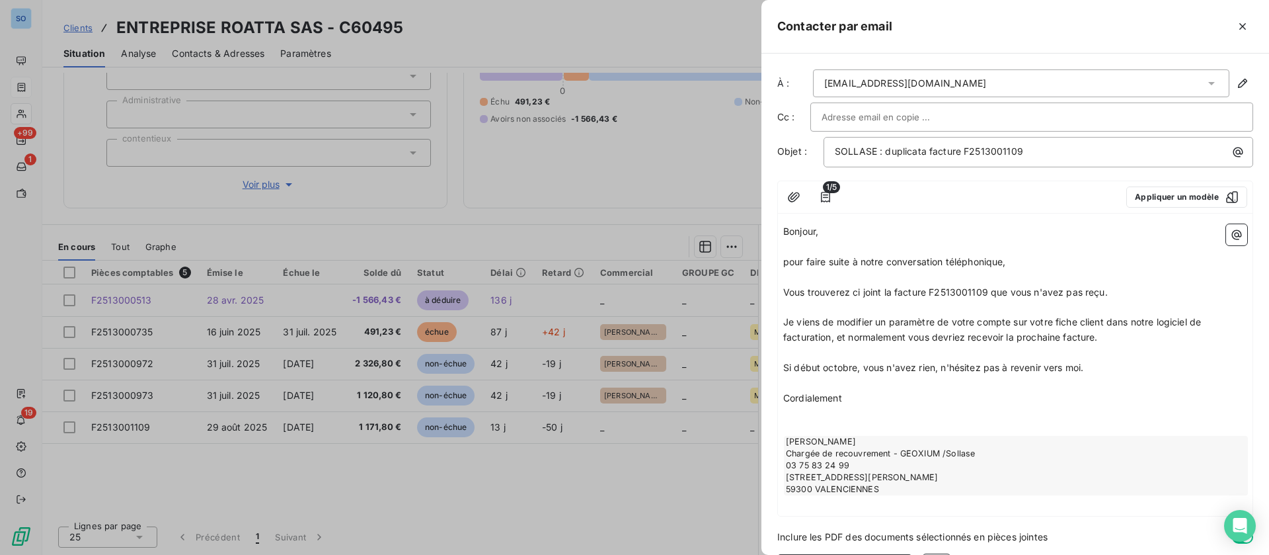
click at [832, 265] on span "pour faire suite à notre conversation téléphonique," at bounding box center [894, 261] width 223 height 11
click at [1147, 304] on p "﻿" at bounding box center [1015, 307] width 464 height 15
click at [1094, 354] on p "﻿" at bounding box center [1015, 352] width 464 height 15
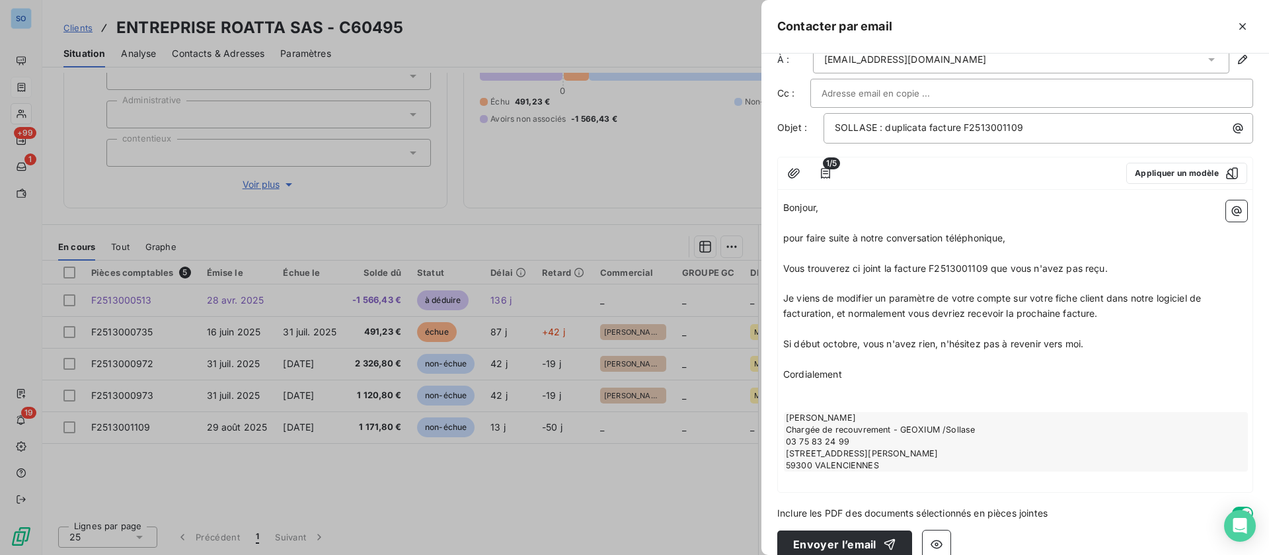
scroll to position [43, 0]
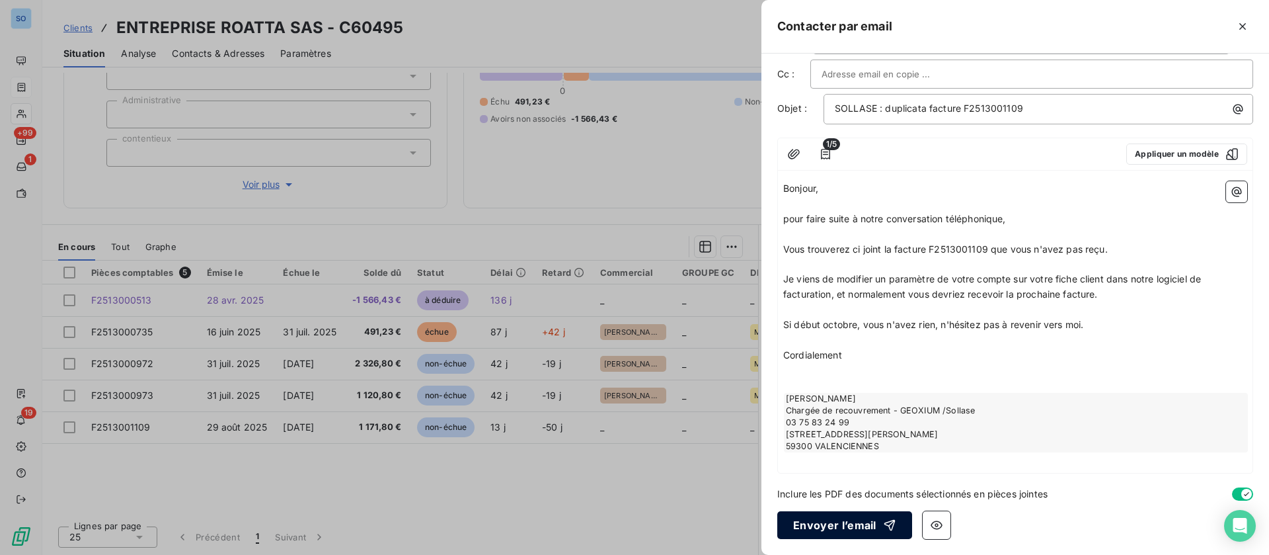
click at [839, 528] on button "Envoyer l’email" at bounding box center [845, 525] width 135 height 28
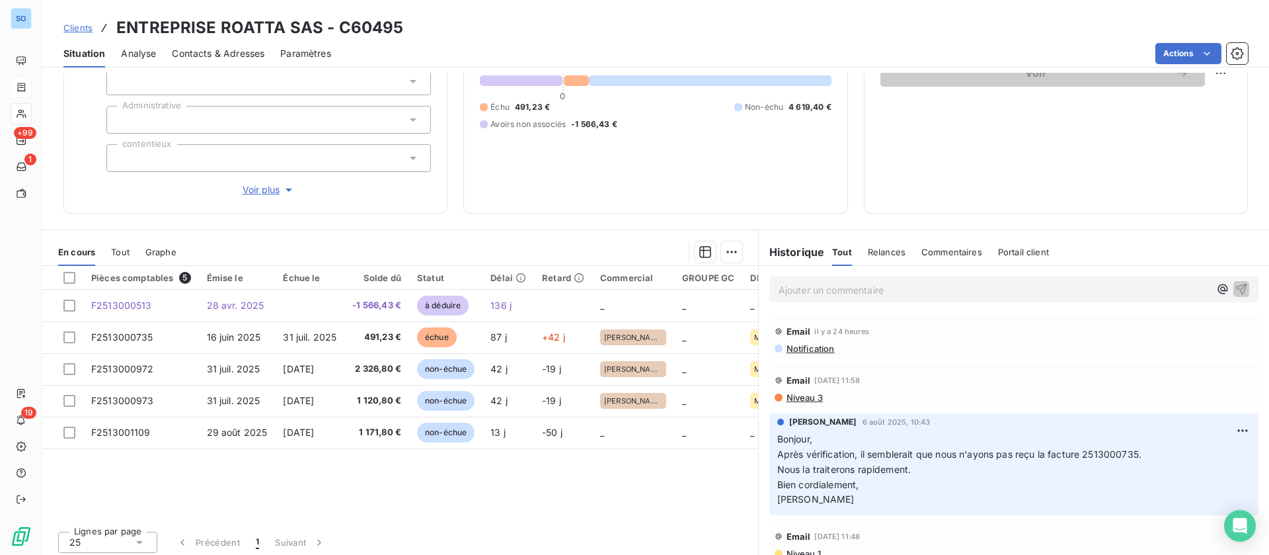
scroll to position [155, 0]
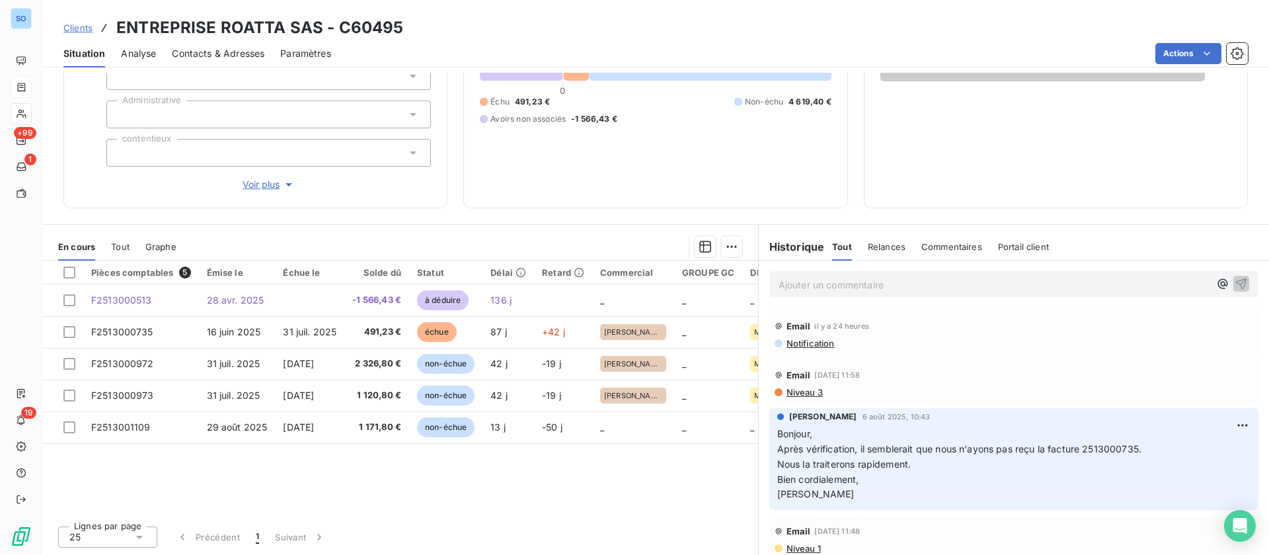
click at [838, 288] on p "Ajouter un commentaire ﻿" at bounding box center [994, 284] width 431 height 17
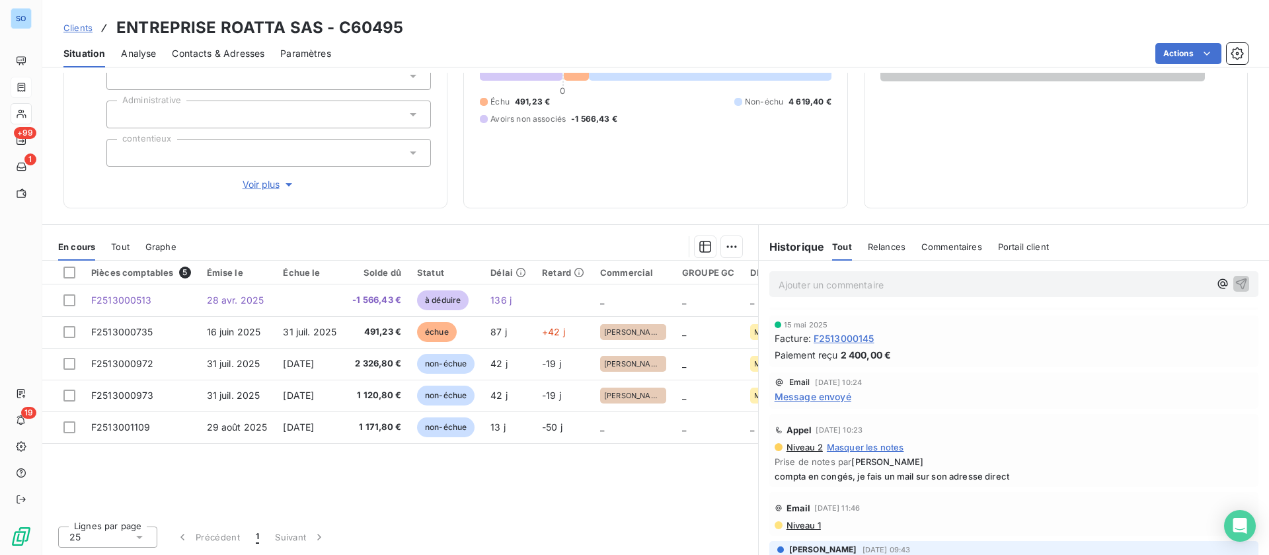
scroll to position [0, 0]
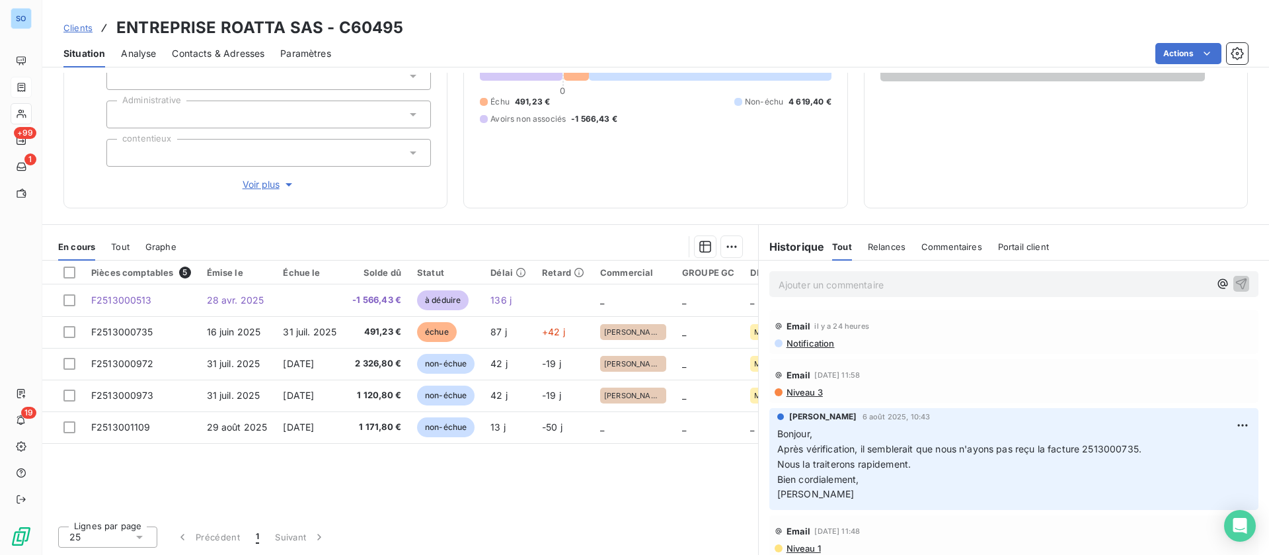
click at [877, 249] on span "Relances" at bounding box center [887, 246] width 38 height 11
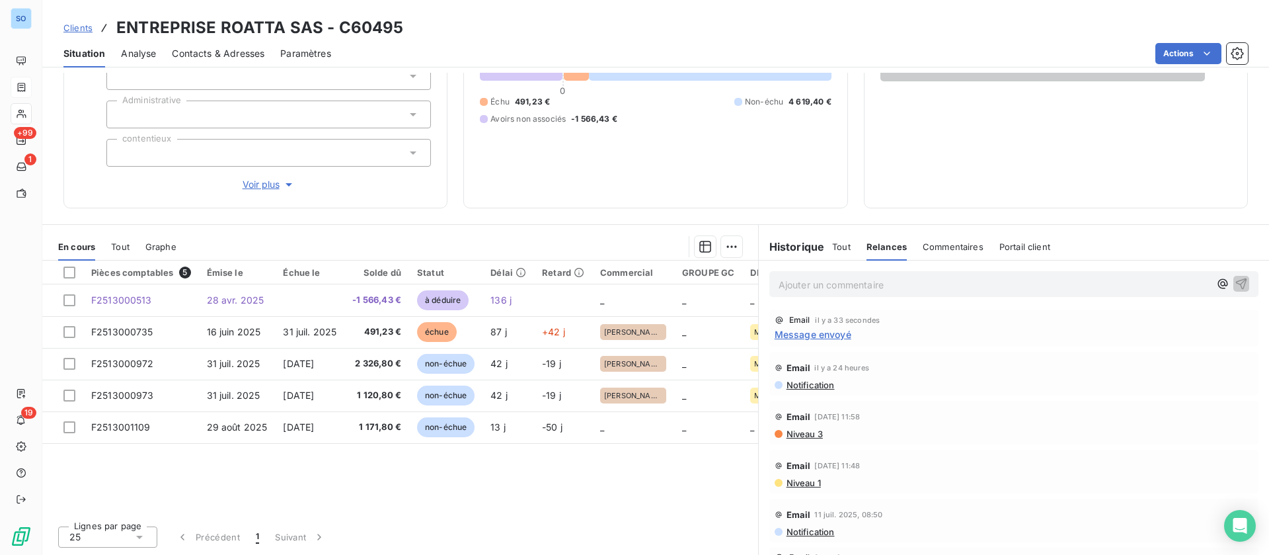
click at [832, 243] on span "Tout" at bounding box center [841, 246] width 19 height 11
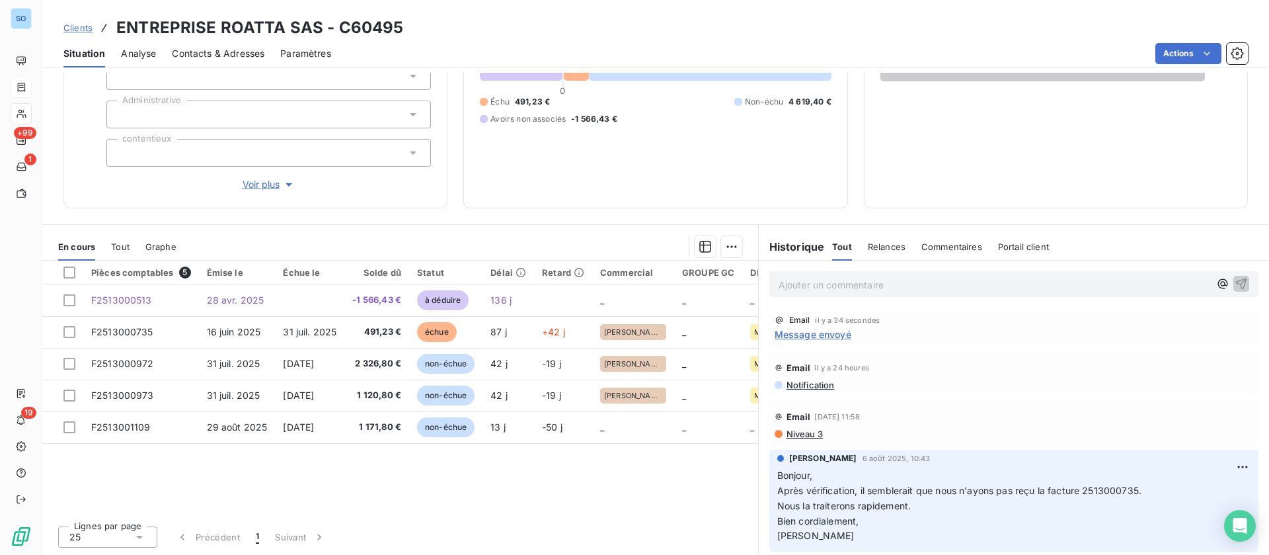
click at [837, 282] on p "Ajouter un commentaire ﻿" at bounding box center [994, 284] width 431 height 17
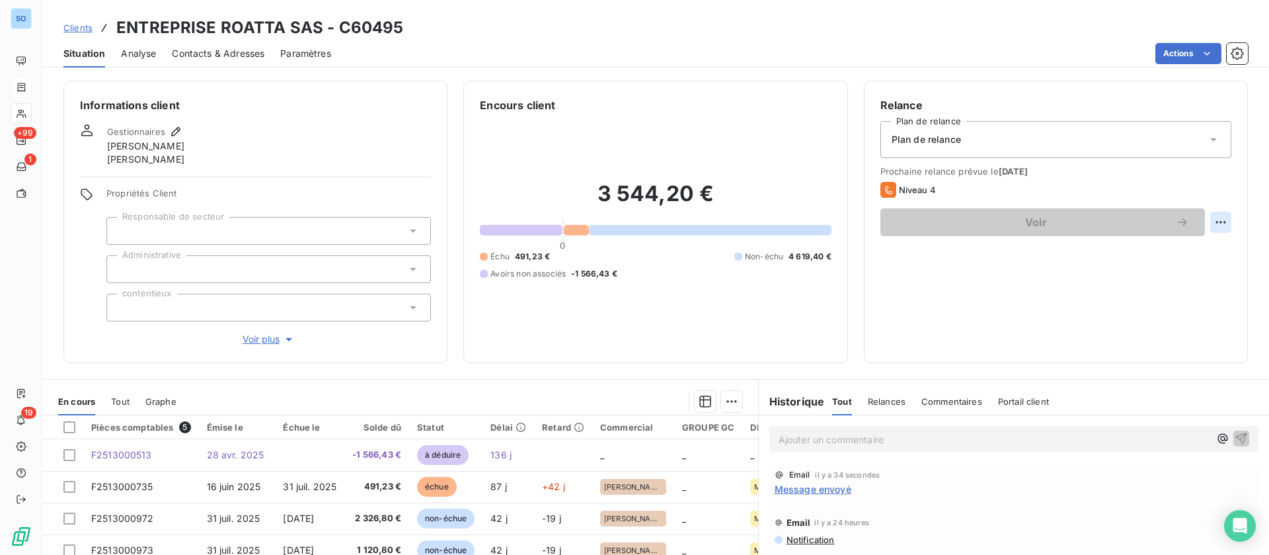
click at [1205, 221] on html "SO +99 1 19 Clients ENTREPRISE ROATTA SAS - C60495 Situation Analyse Contacts &…" at bounding box center [634, 277] width 1269 height 555
click at [984, 297] on html "SO +99 1 19 Clients ENTREPRISE ROATTA SAS - C60495 Situation Analyse Contacts &…" at bounding box center [634, 277] width 1269 height 555
click at [1205, 221] on html "SO +99 1 19 Clients ENTREPRISE ROATTA SAS - C60495 Situation Analyse Contacts &…" at bounding box center [634, 277] width 1269 height 555
click at [1137, 254] on div "Replanifier cette action" at bounding box center [1151, 251] width 118 height 21
select select "8"
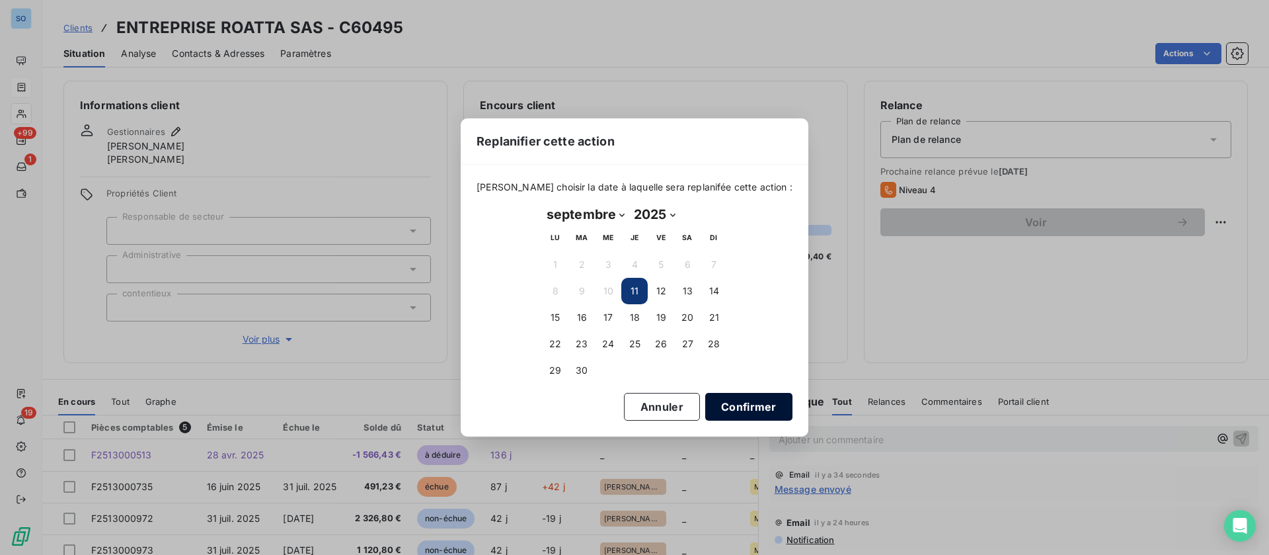
click at [723, 404] on button "Confirmer" at bounding box center [748, 407] width 87 height 28
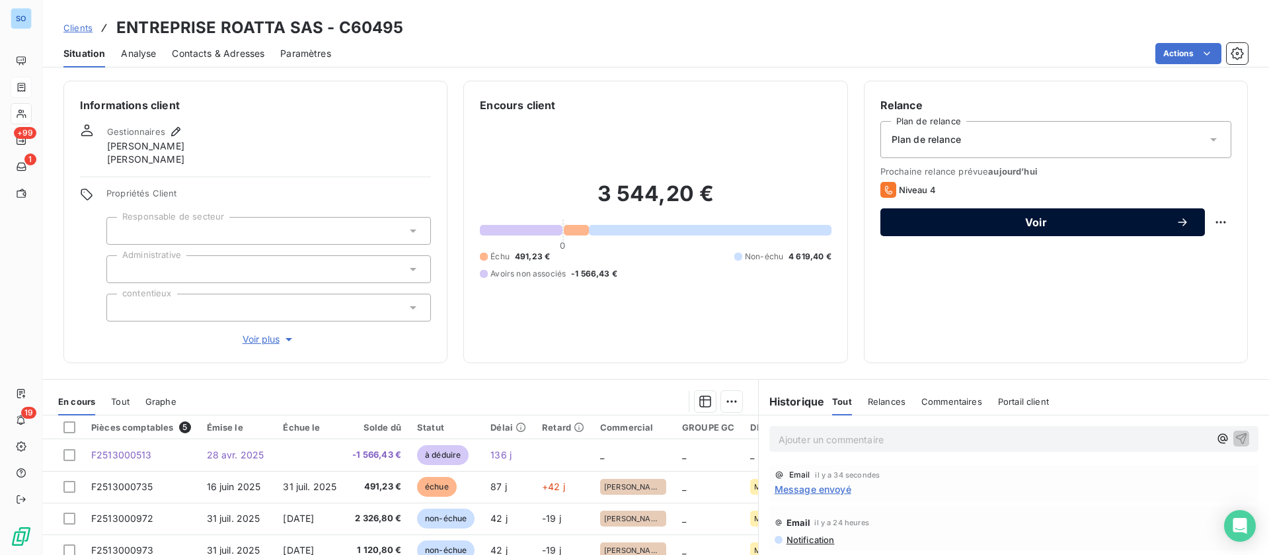
click at [1044, 231] on button "Voir" at bounding box center [1043, 222] width 325 height 28
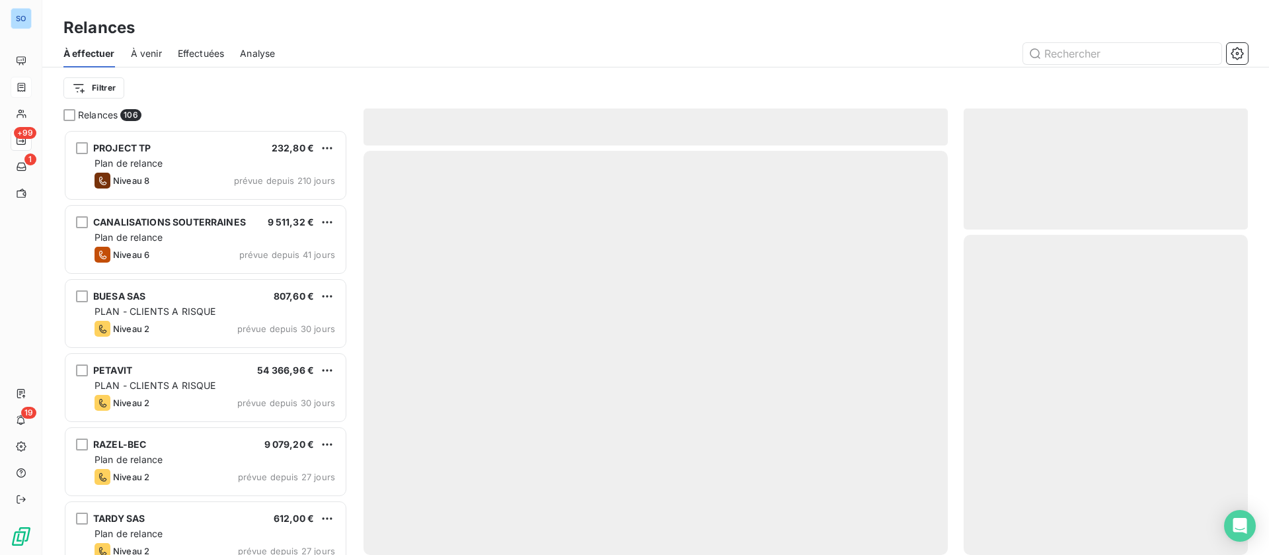
scroll to position [410, 269]
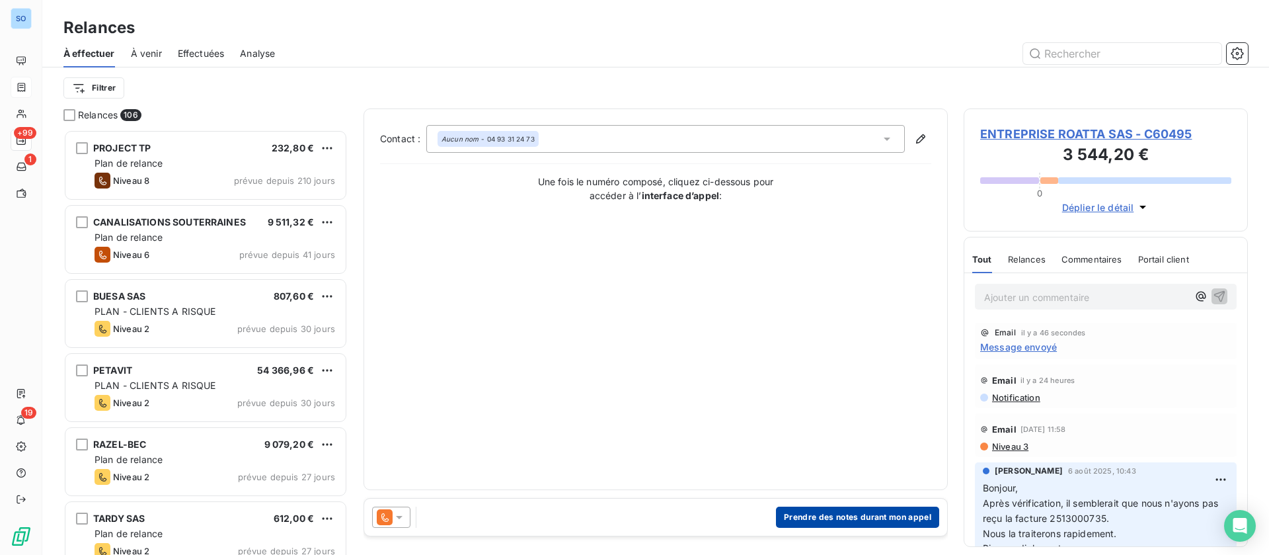
click at [842, 516] on button "Prendre des notes durant mon appel" at bounding box center [857, 516] width 163 height 21
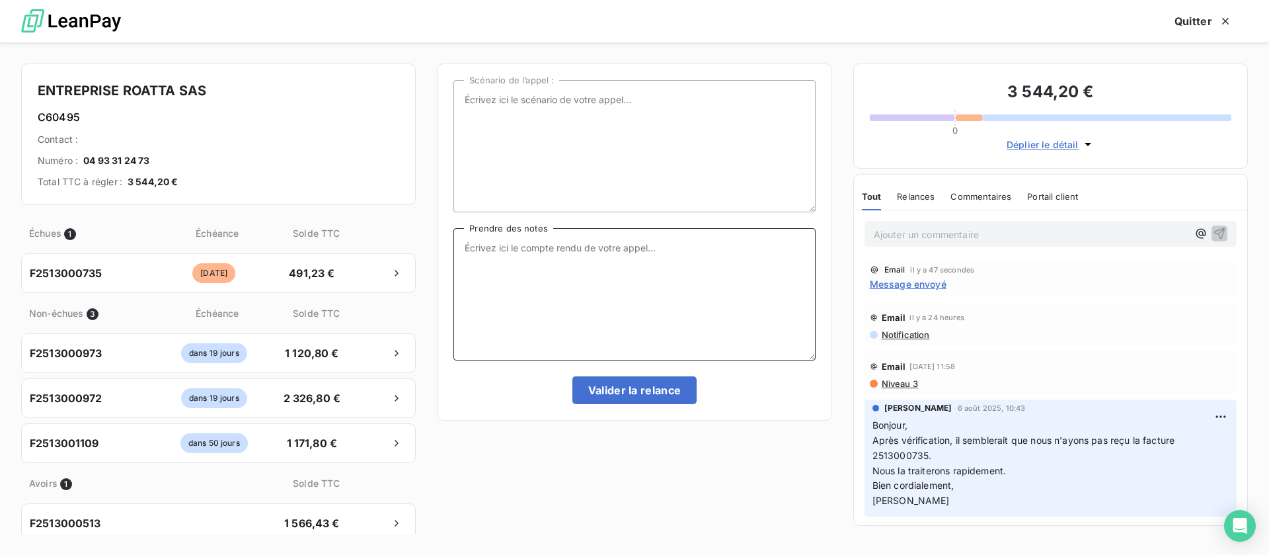
click at [611, 261] on textarea "Prendre des notes" at bounding box center [635, 294] width 362 height 132
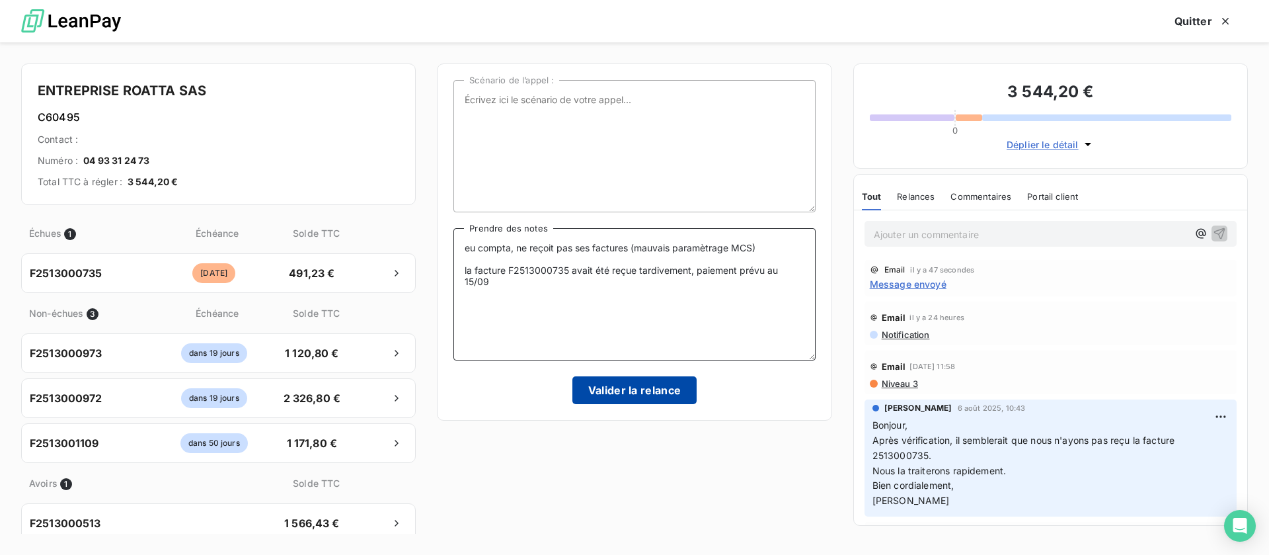
type textarea "eu compta, ne reçoit pas ses factures (mauvais paramètrage MCS) la facture F251…"
click at [639, 393] on button "Valider la relance" at bounding box center [635, 390] width 125 height 28
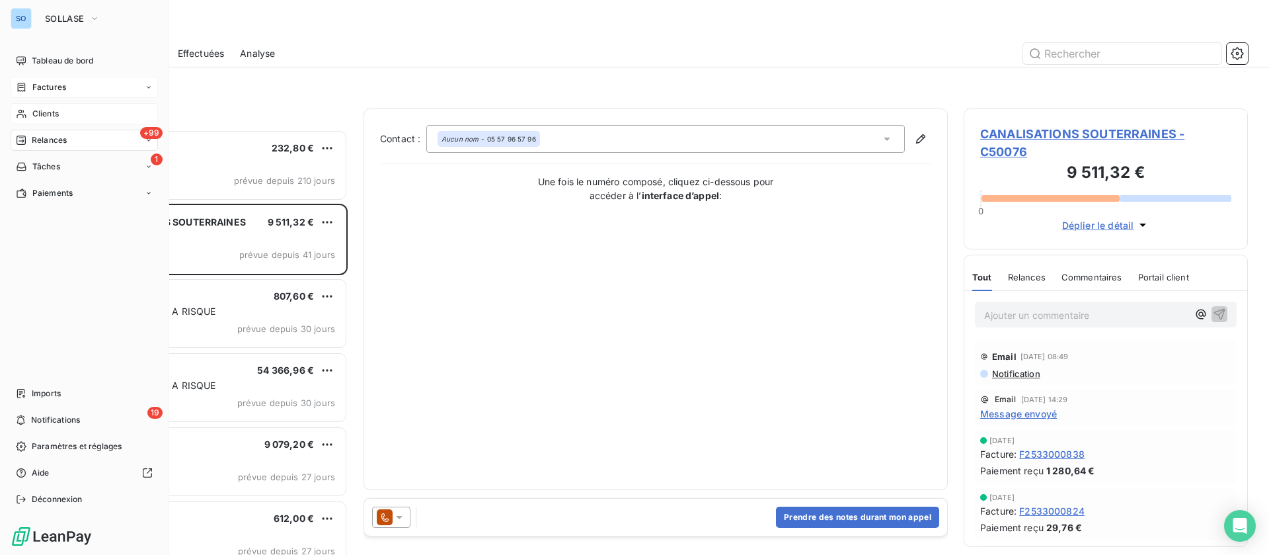
click at [38, 111] on span "Clients" at bounding box center [45, 114] width 26 height 12
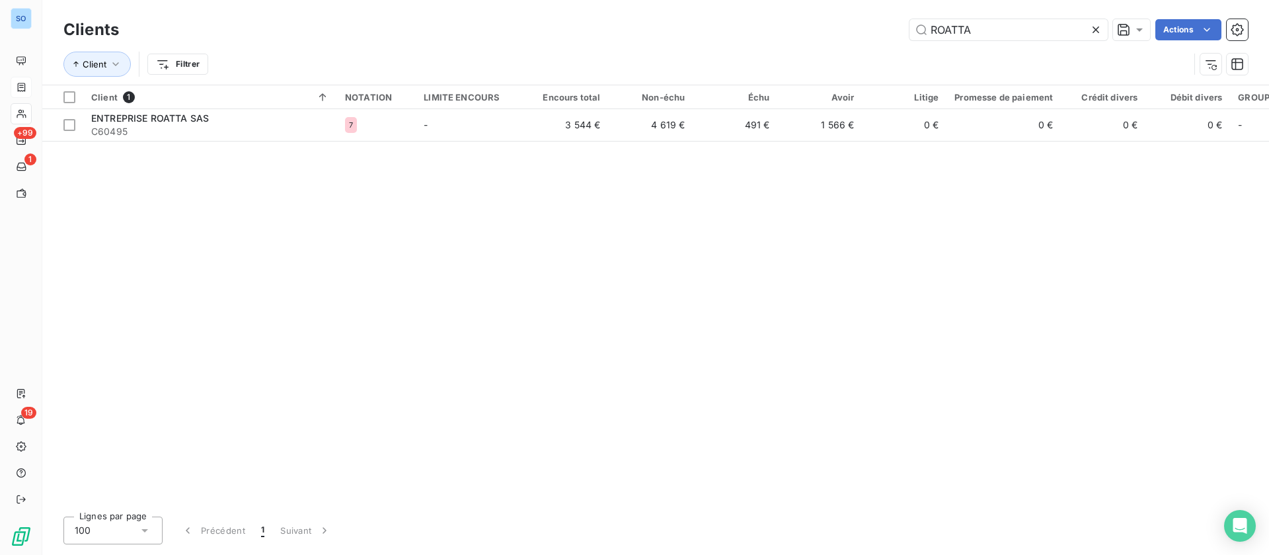
drag, startPoint x: 1096, startPoint y: 29, endPoint x: 970, endPoint y: 16, distance: 126.3
click at [1095, 28] on icon at bounding box center [1096, 29] width 13 height 13
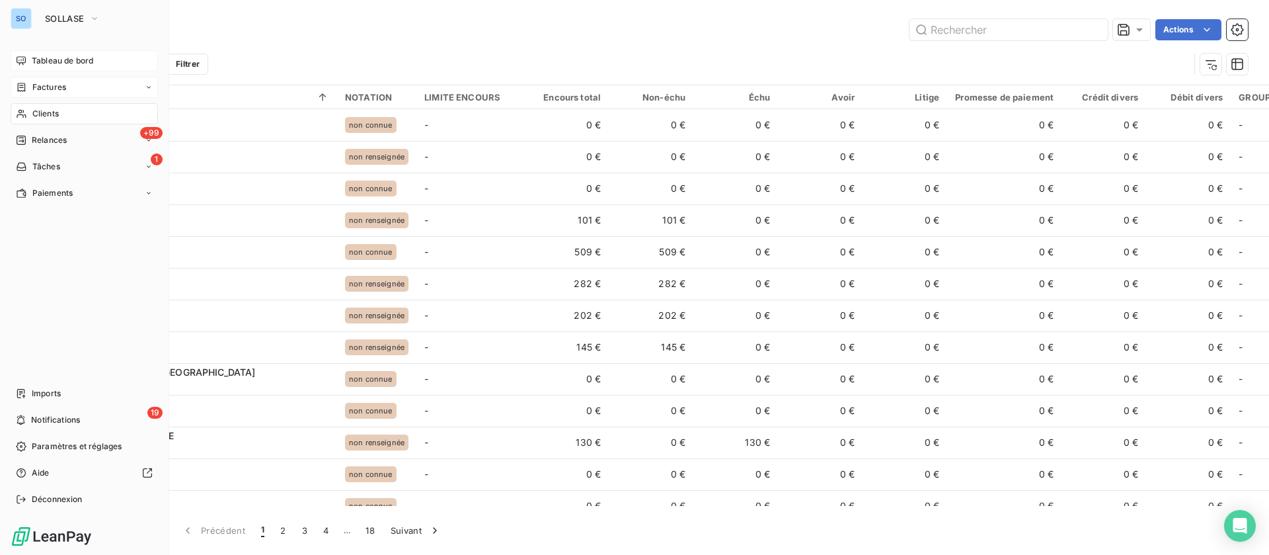
click at [40, 59] on span "Tableau de bord" at bounding box center [62, 61] width 61 height 12
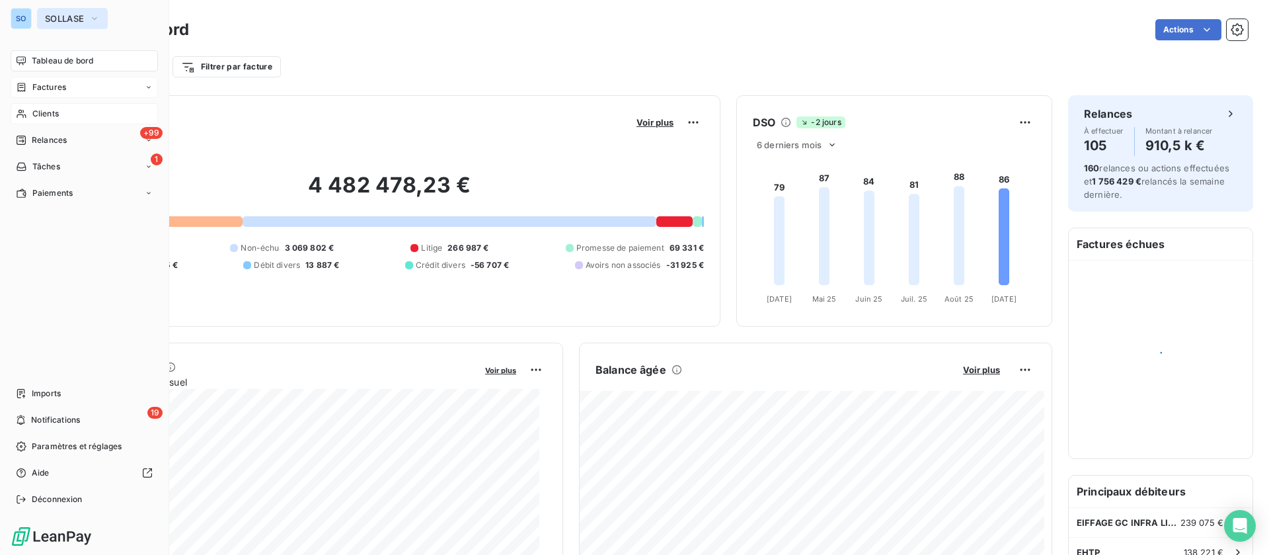
click at [60, 17] on span "SOLLASE" at bounding box center [64, 18] width 39 height 11
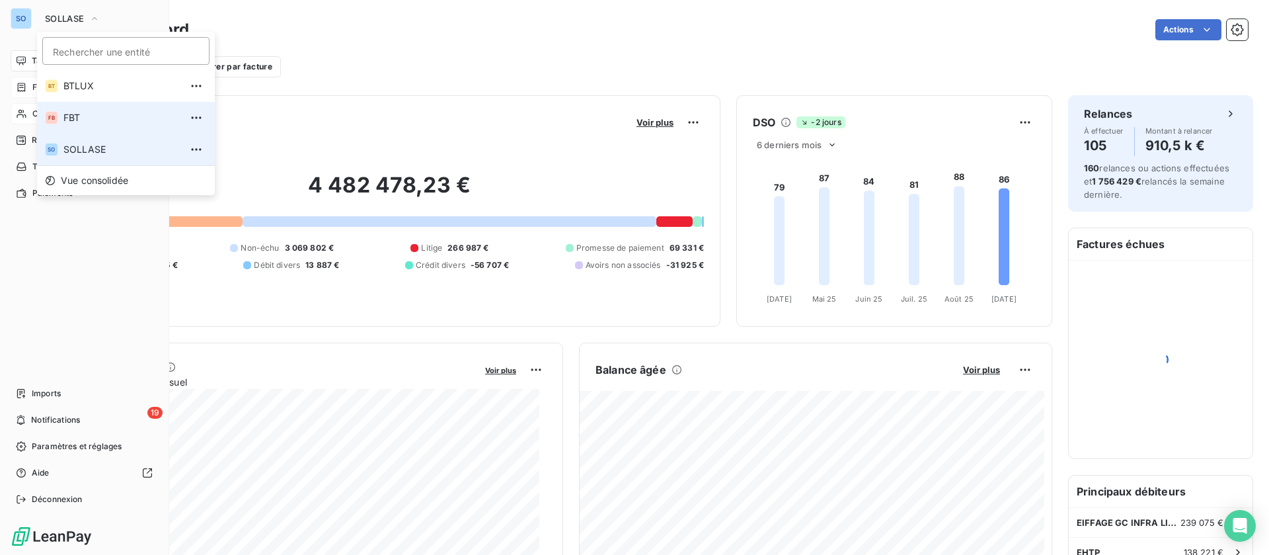
click at [79, 123] on span "FBT" at bounding box center [121, 117] width 117 height 13
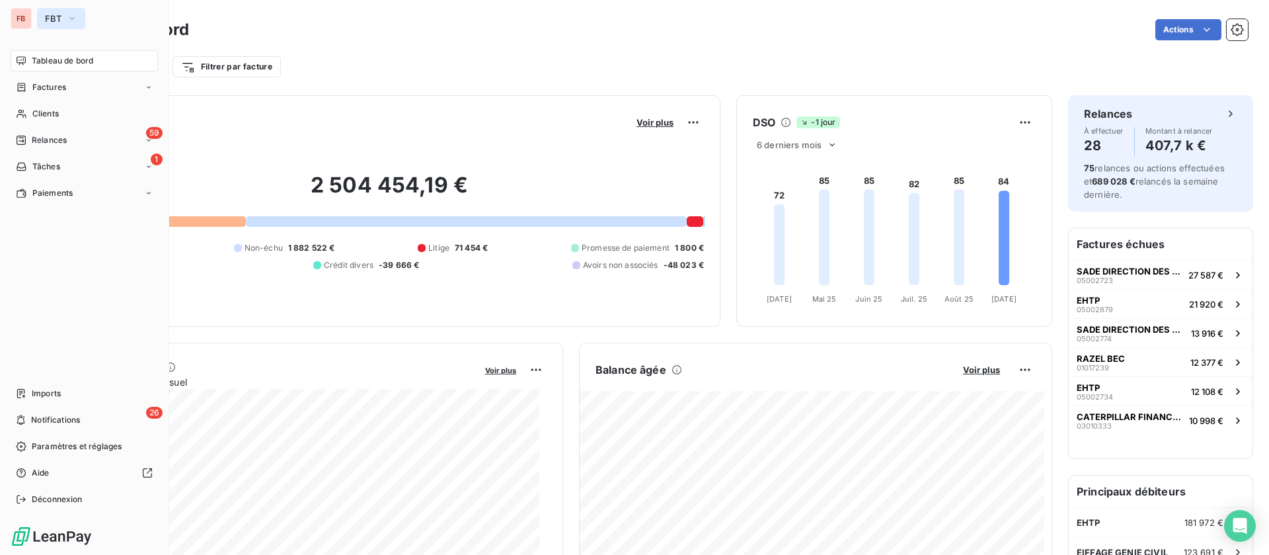
click at [56, 22] on span "FBT" at bounding box center [53, 18] width 17 height 11
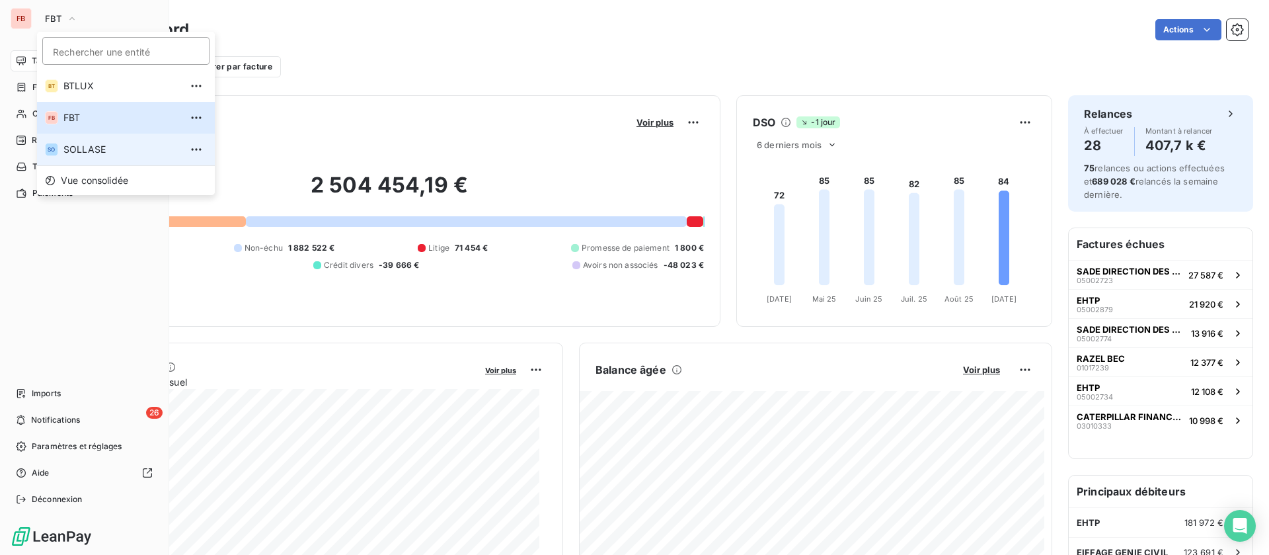
click at [63, 153] on li "SO SOLLASE" at bounding box center [126, 150] width 178 height 32
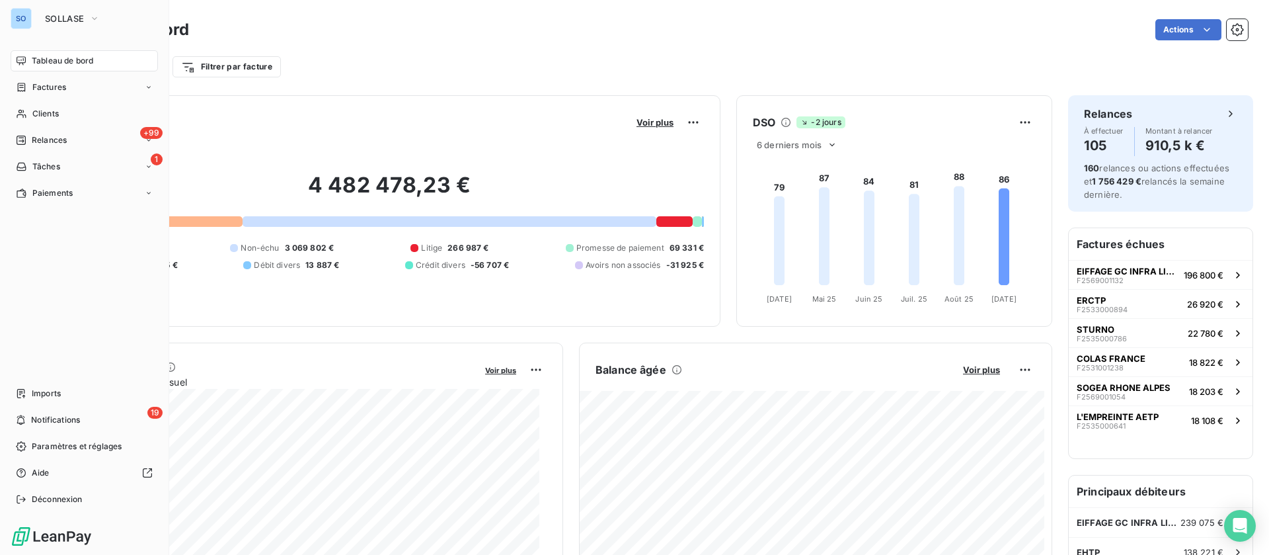
click at [33, 113] on span "Clients" at bounding box center [45, 114] width 26 height 12
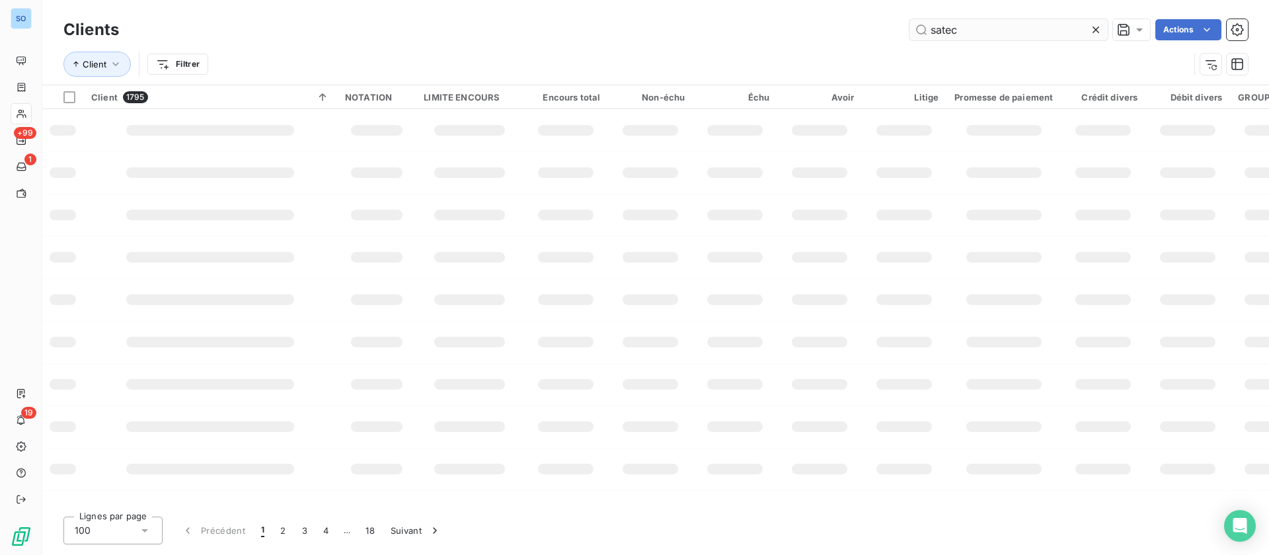
type input "satec"
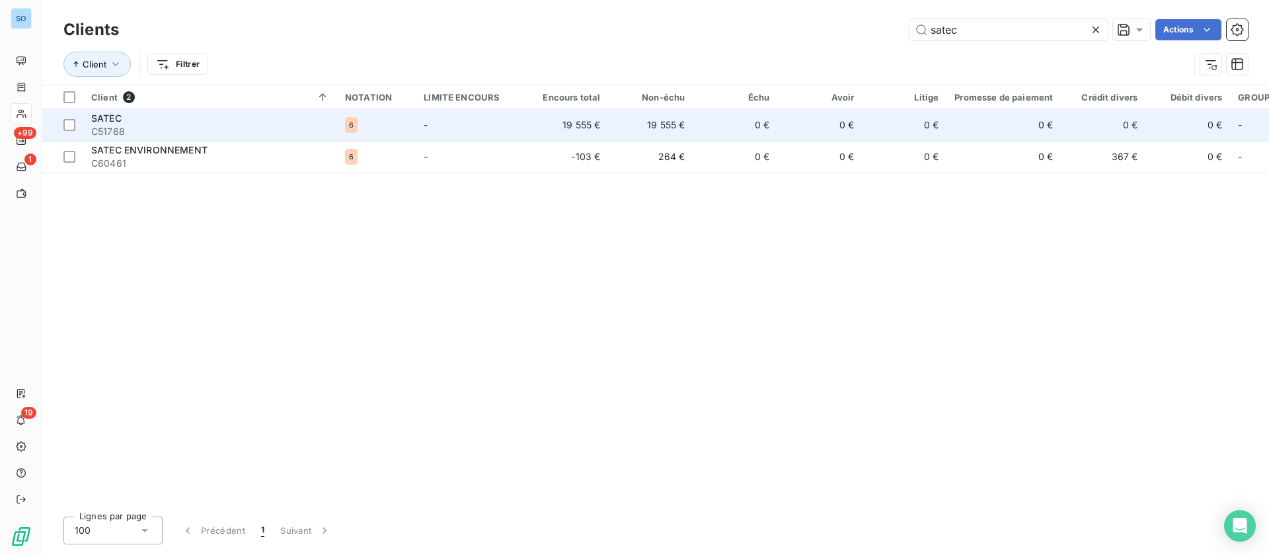
click at [467, 127] on td "-" at bounding box center [470, 125] width 108 height 32
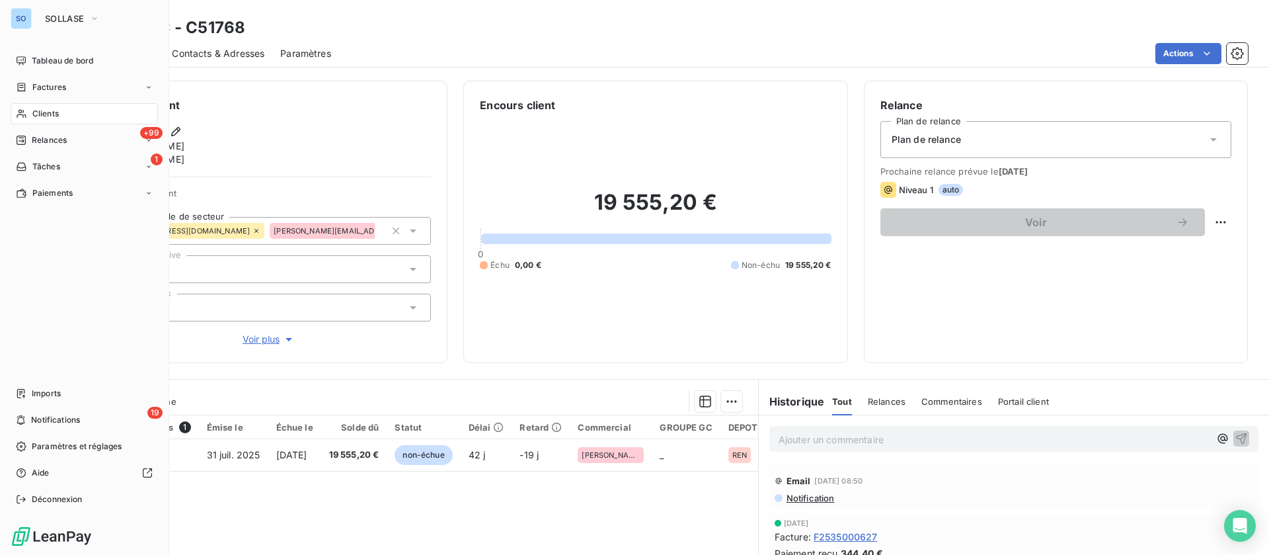
click at [32, 115] on span "Clients" at bounding box center [45, 114] width 26 height 12
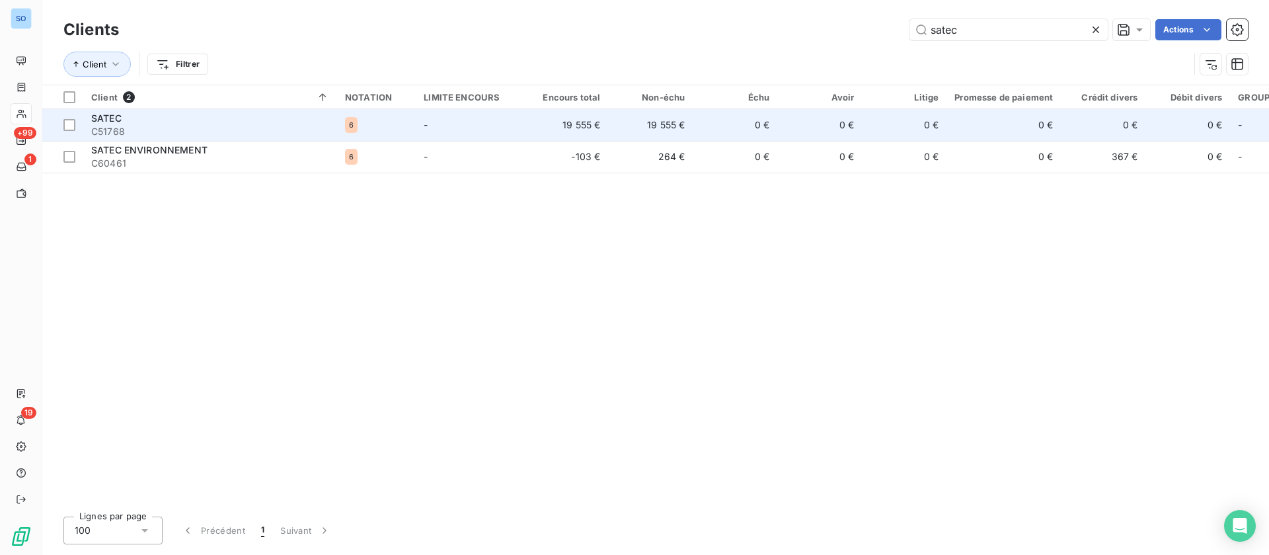
click at [390, 126] on div "6" at bounding box center [376, 125] width 63 height 16
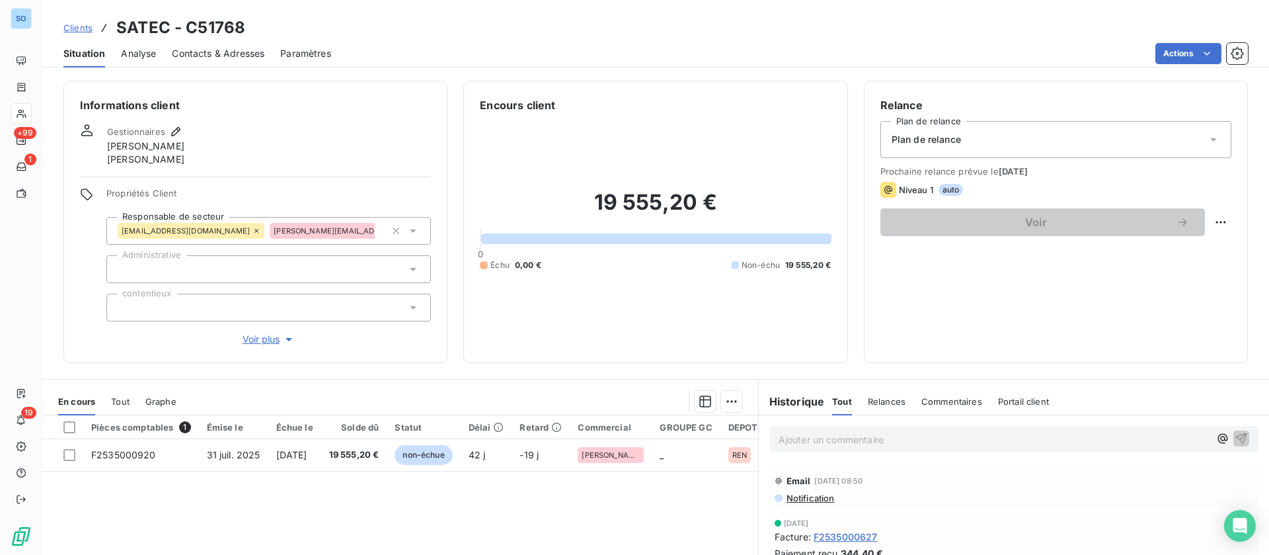
click at [852, 446] on p "Ajouter un commentaire ﻿" at bounding box center [994, 439] width 431 height 17
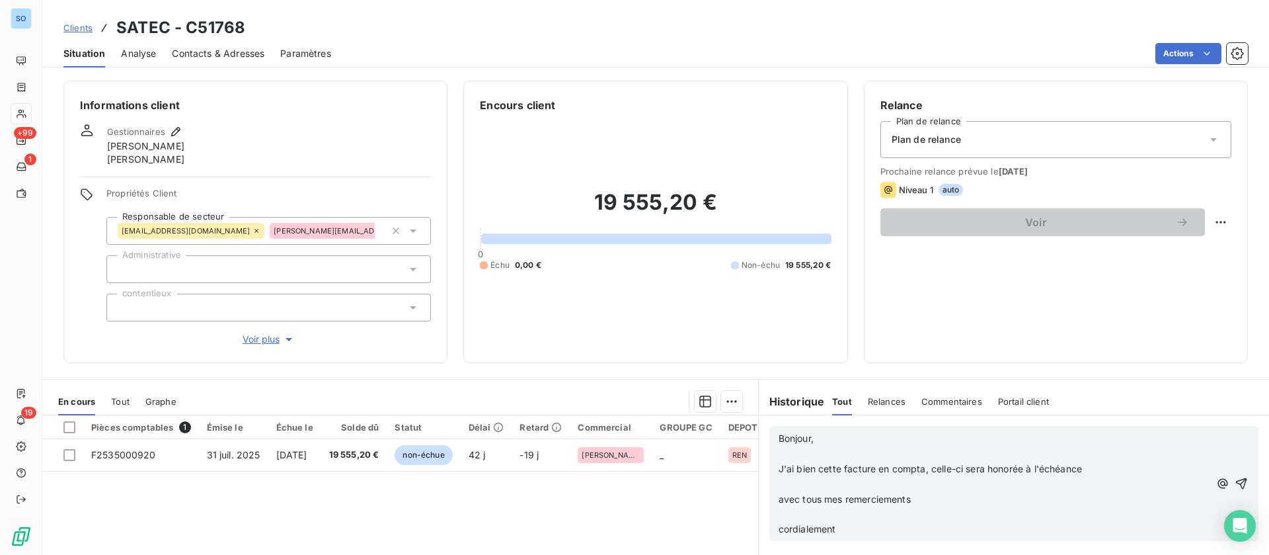
click at [836, 448] on p "﻿" at bounding box center [994, 453] width 431 height 15
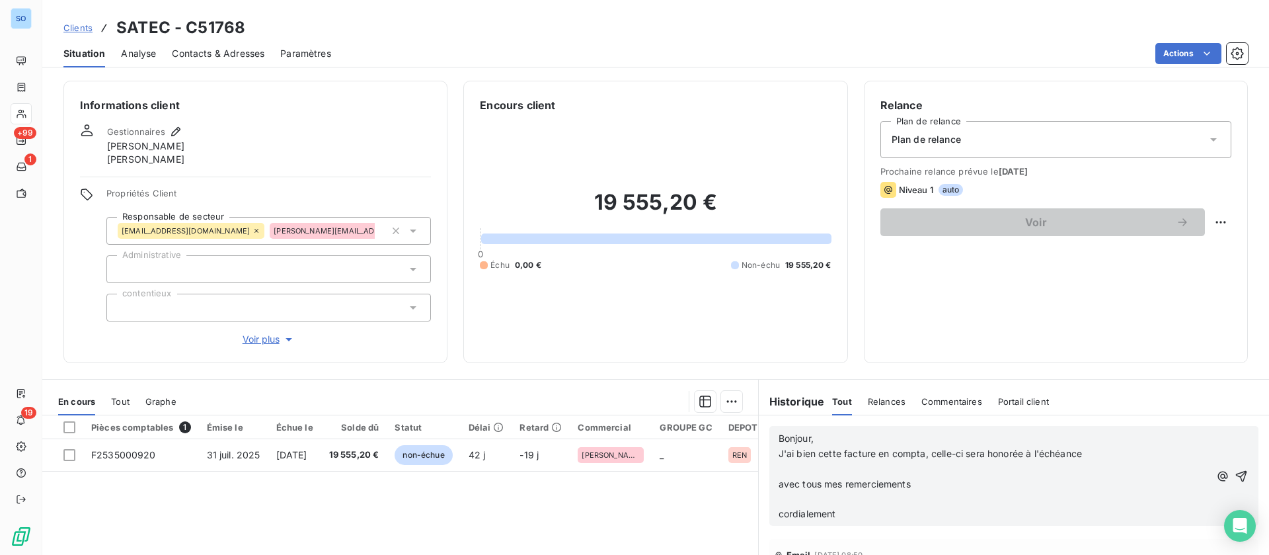
click at [807, 471] on p "﻿" at bounding box center [994, 468] width 431 height 15
click at [802, 486] on p "﻿" at bounding box center [994, 484] width 431 height 15
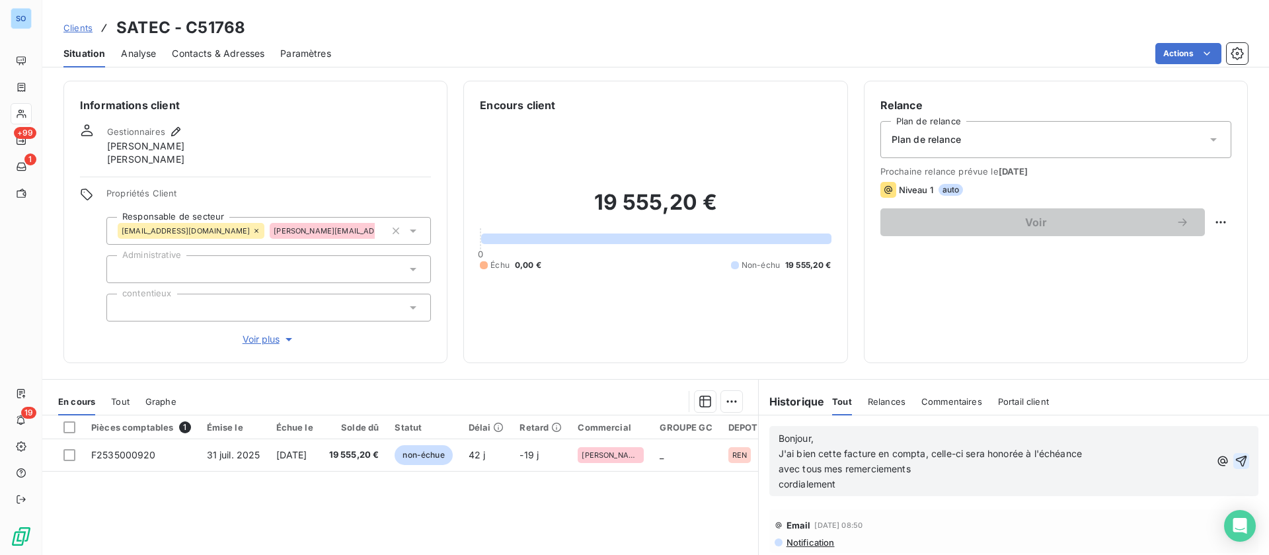
click at [1236, 457] on icon "button" at bounding box center [1241, 460] width 11 height 11
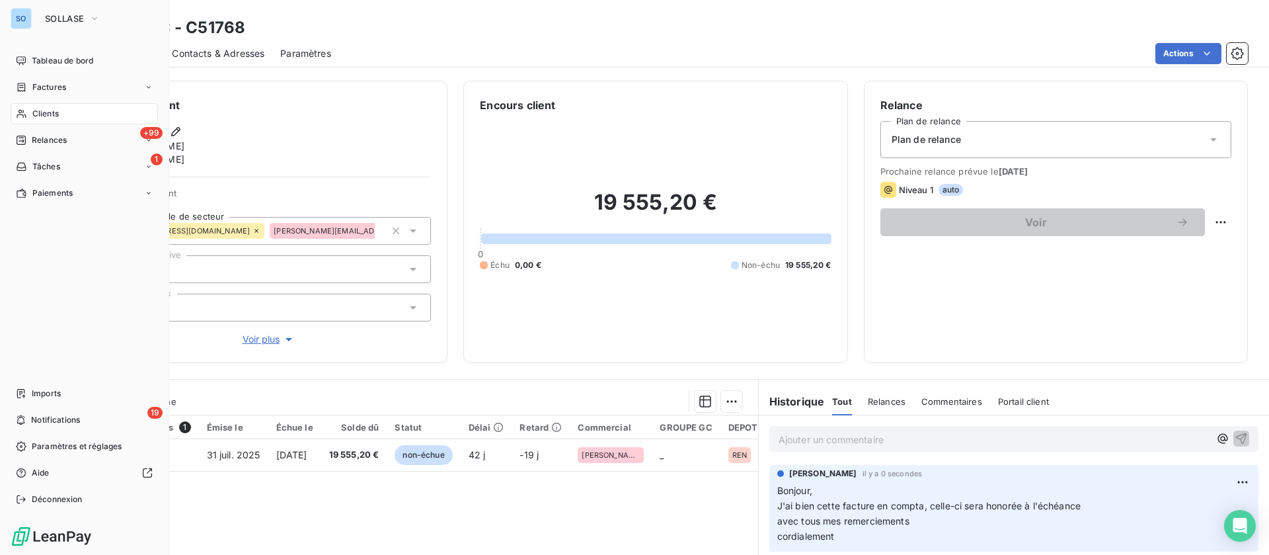
drag, startPoint x: 43, startPoint y: 111, endPoint x: 442, endPoint y: 129, distance: 399.1
click at [43, 111] on span "Clients" at bounding box center [45, 114] width 26 height 12
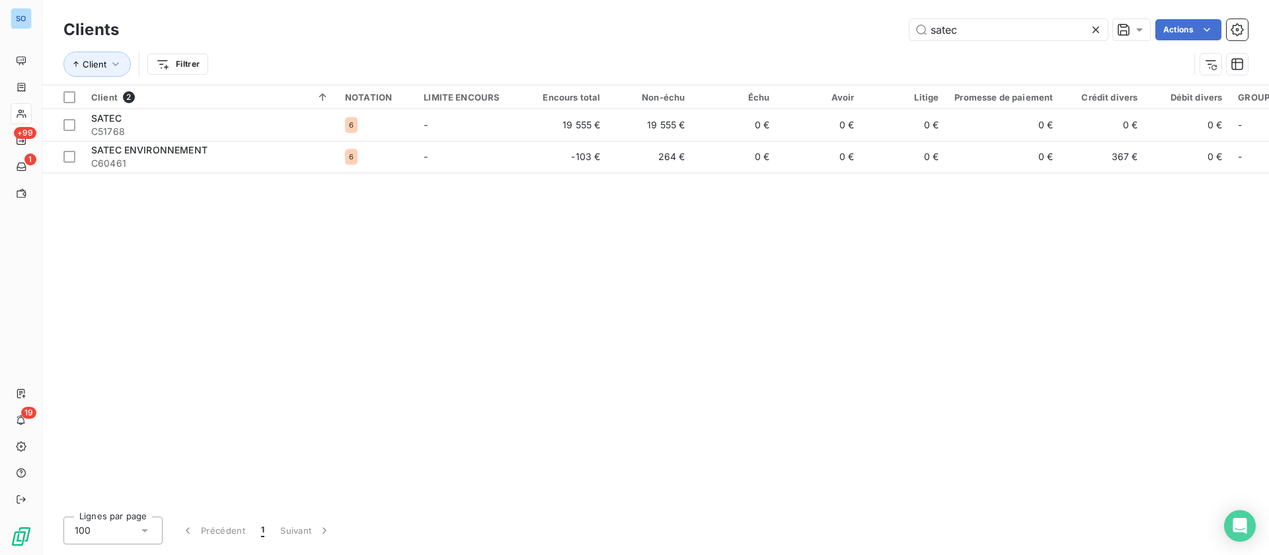
drag, startPoint x: 891, startPoint y: 38, endPoint x: 785, endPoint y: 29, distance: 106.1
click at [781, 33] on div "satec Actions" at bounding box center [691, 29] width 1113 height 21
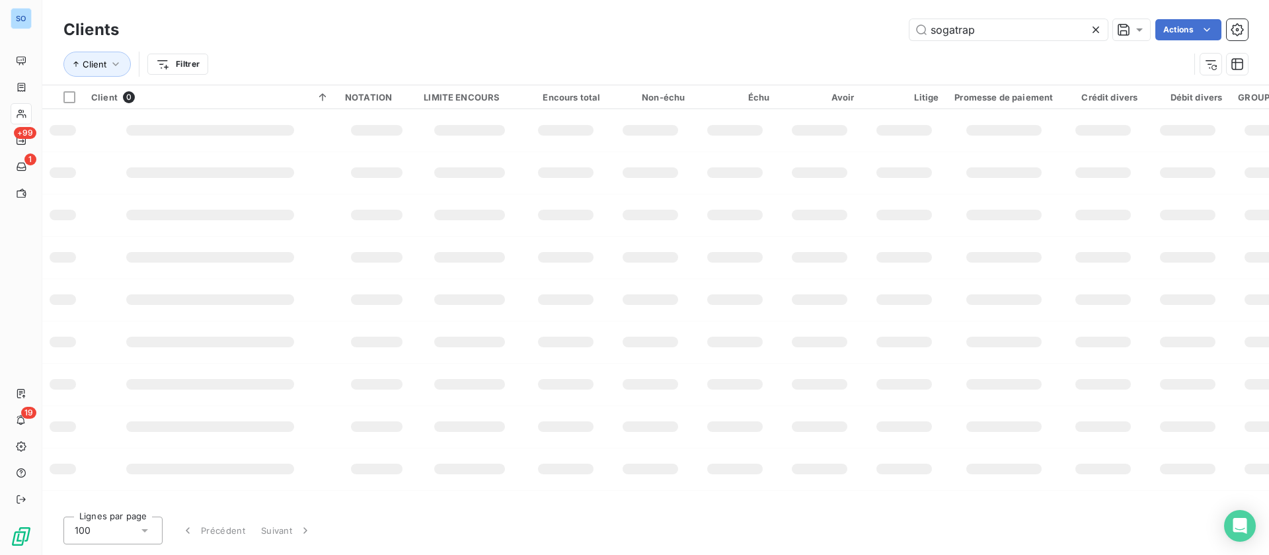
type input "sogatrap"
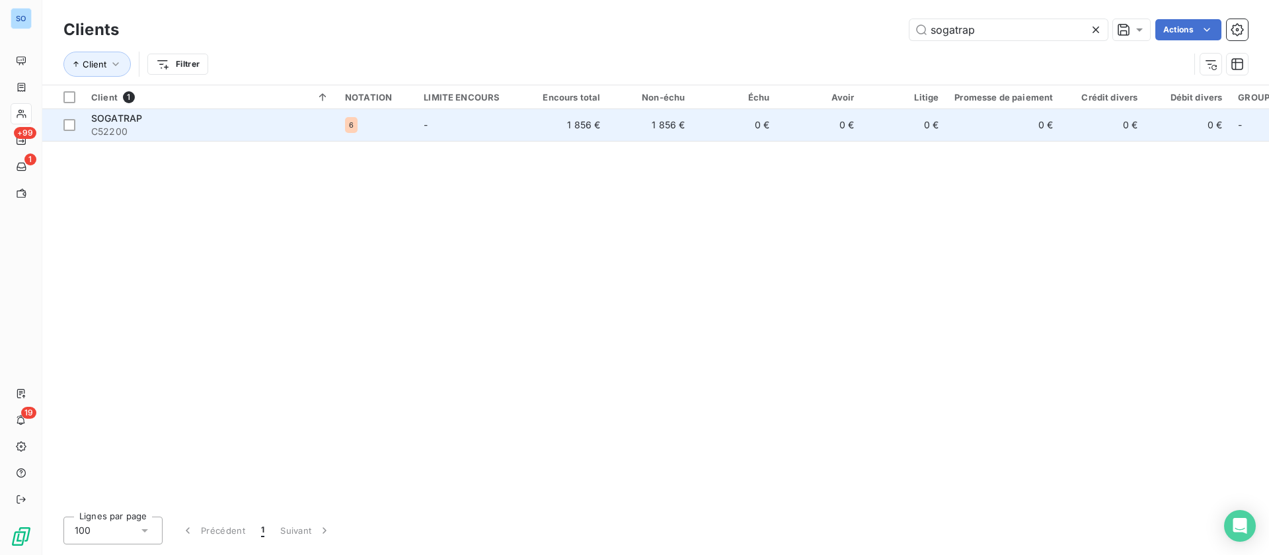
click at [214, 124] on div "SOGATRAP" at bounding box center [210, 118] width 238 height 13
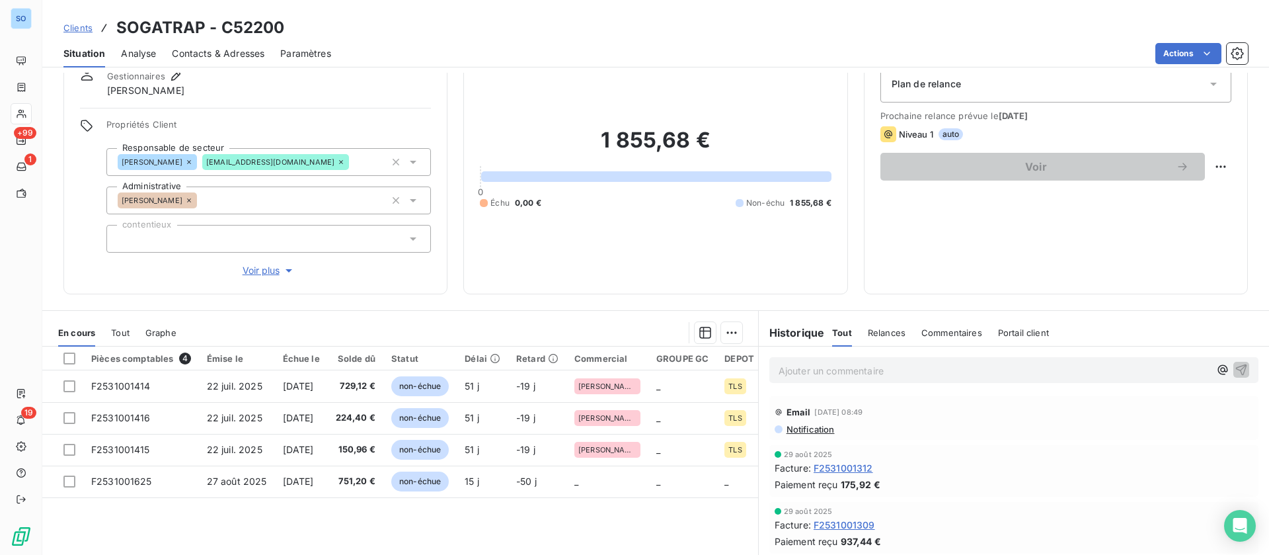
scroll to position [99, 0]
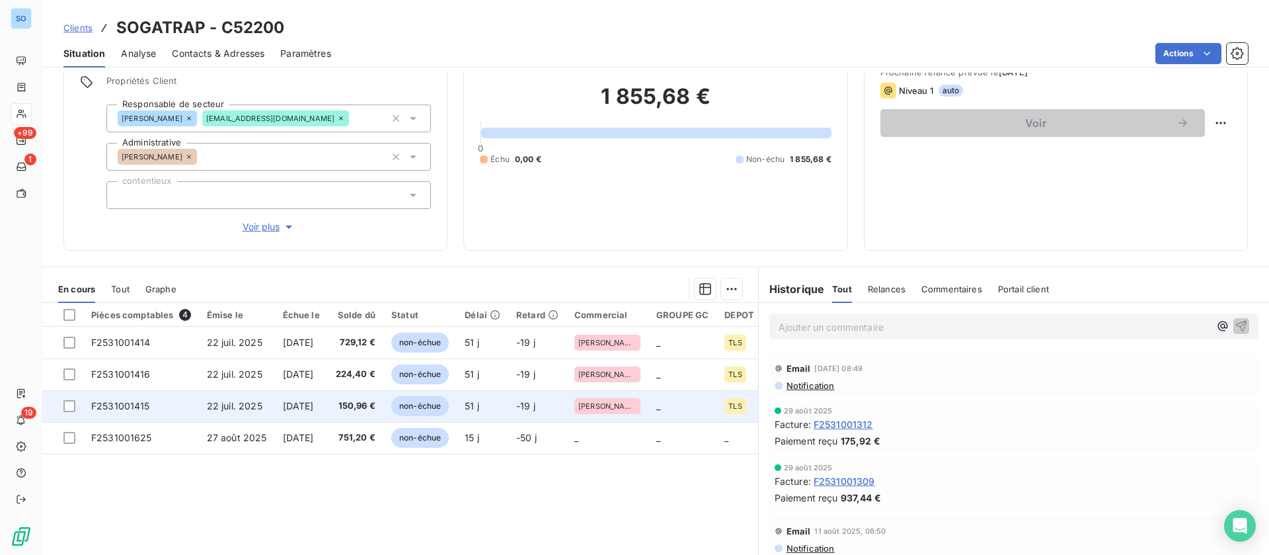
click at [314, 409] on span "[DATE]" at bounding box center [298, 405] width 31 height 11
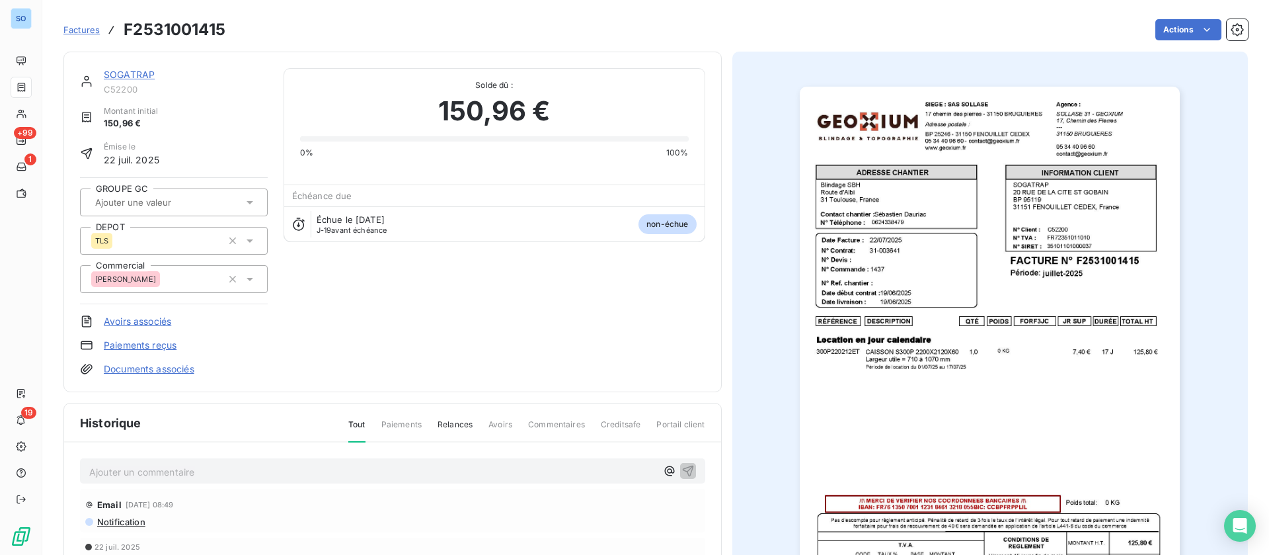
drag, startPoint x: 142, startPoint y: 73, endPoint x: 183, endPoint y: 78, distance: 41.3
click at [143, 73] on link "SOGATRAP" at bounding box center [129, 74] width 51 height 11
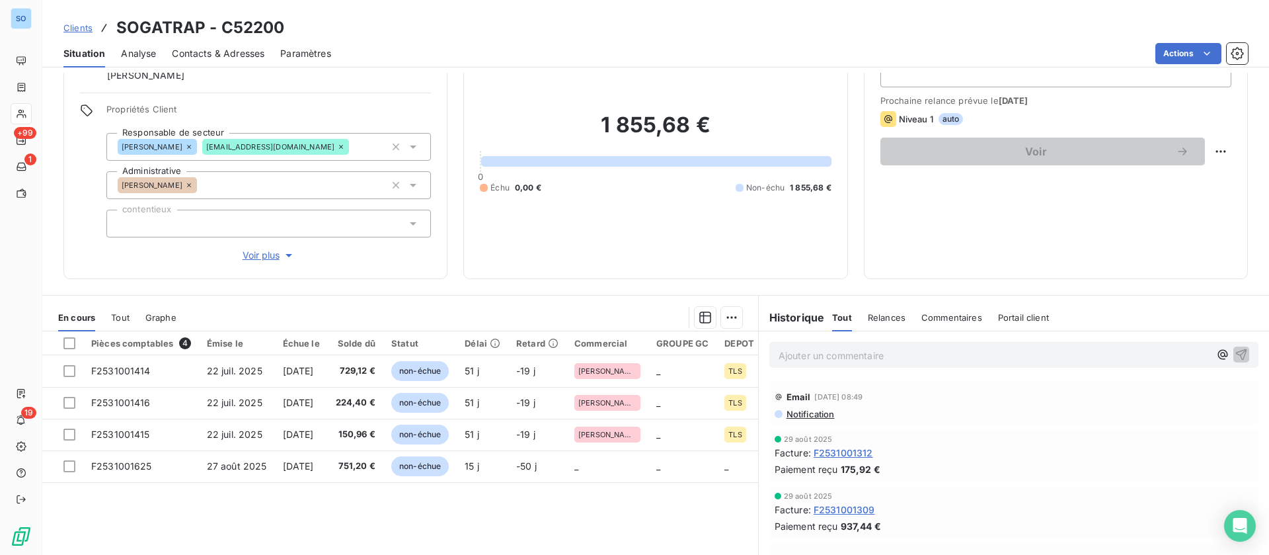
scroll to position [99, 0]
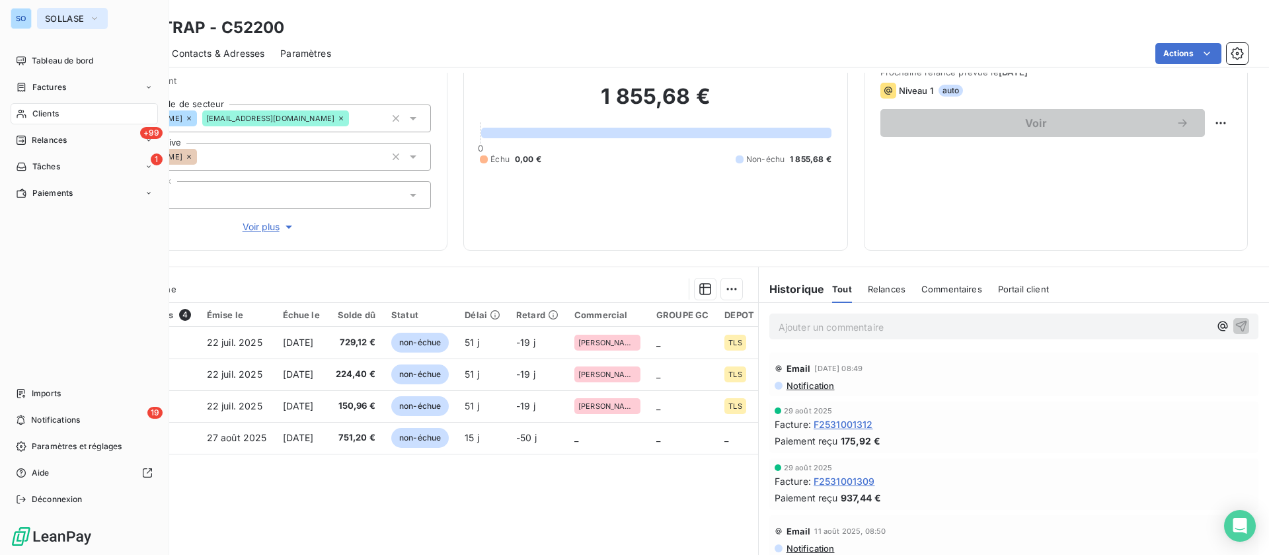
click at [89, 19] on button "SOLLASE" at bounding box center [72, 18] width 71 height 21
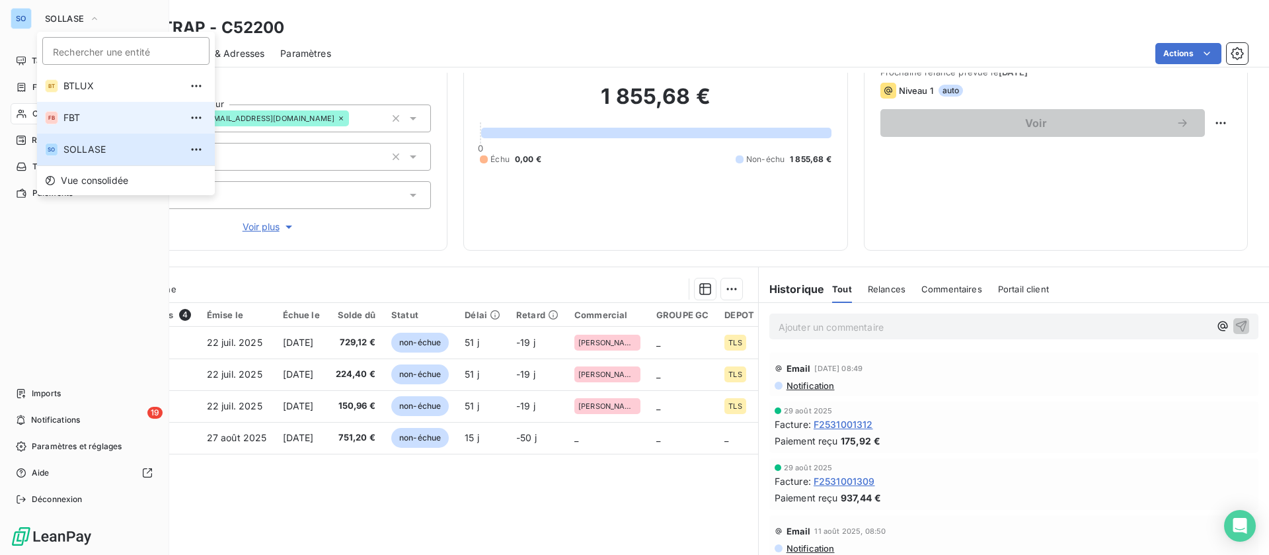
click at [85, 113] on span "FBT" at bounding box center [121, 117] width 117 height 13
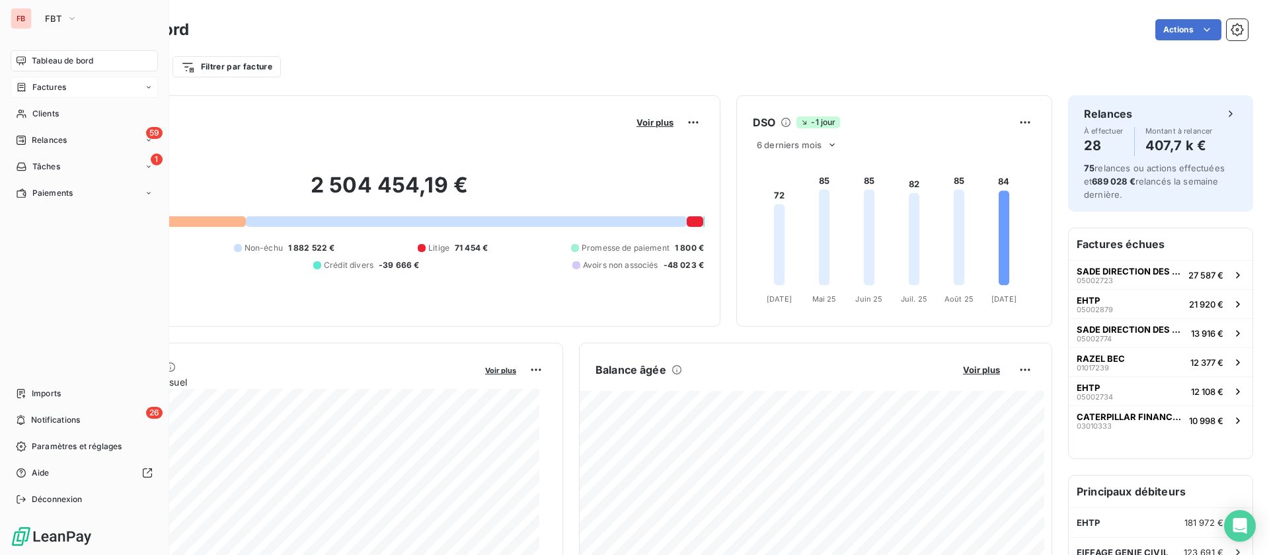
click at [60, 89] on span "Factures" at bounding box center [49, 87] width 34 height 12
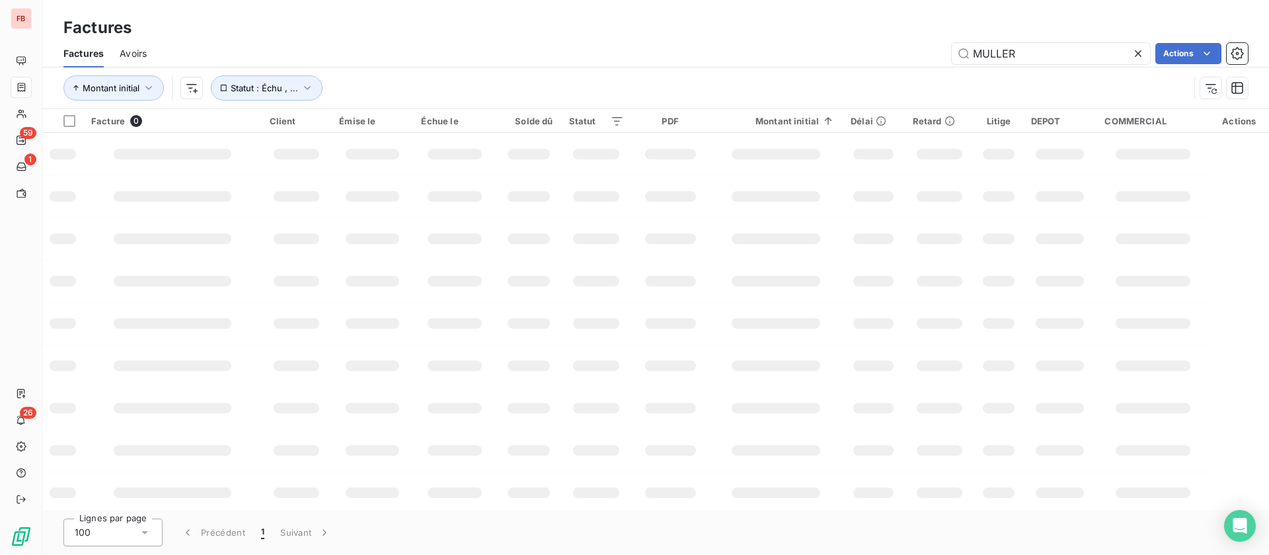
click at [900, 48] on div "MULLER Actions" at bounding box center [706, 53] width 1086 height 21
type input "07002391"
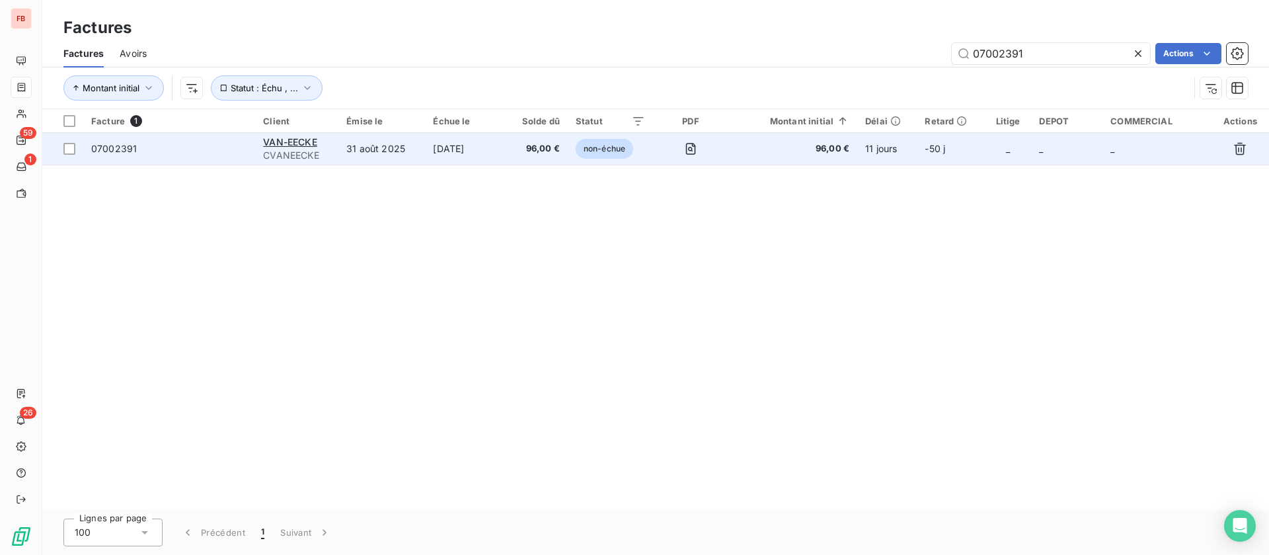
click at [389, 147] on td "31 août 2025" at bounding box center [382, 149] width 87 height 32
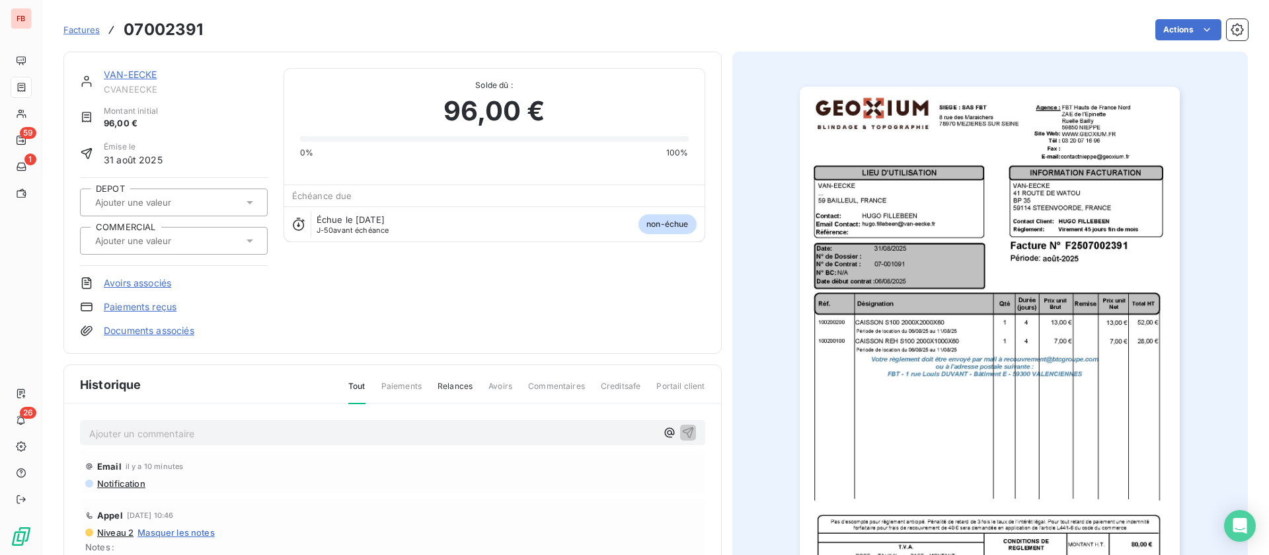
click at [128, 73] on link "VAN-EECKE" at bounding box center [130, 74] width 53 height 11
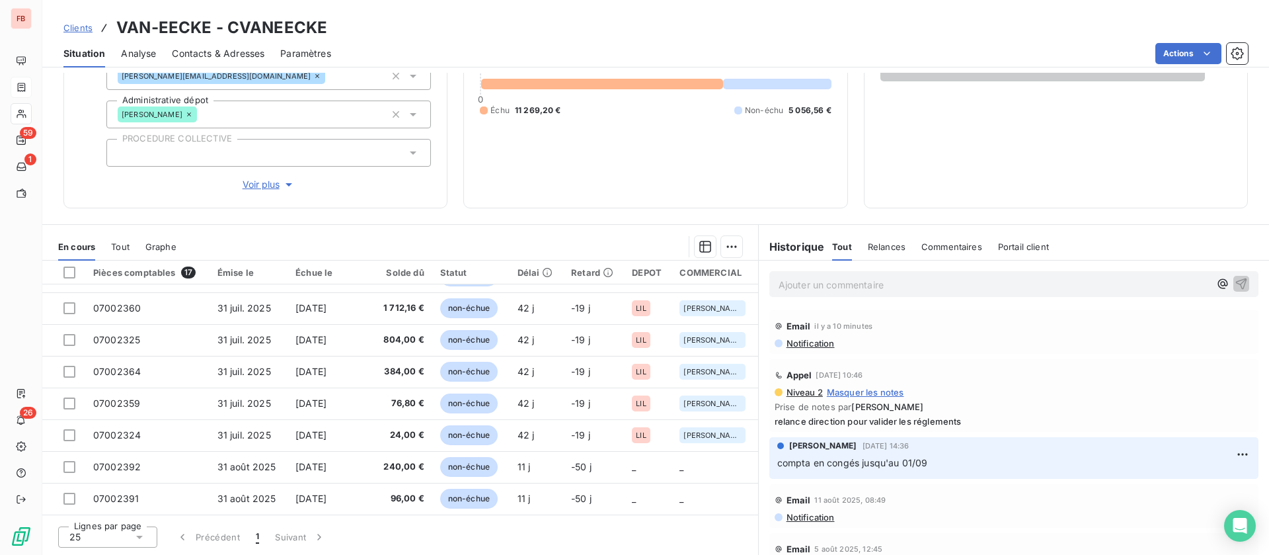
click at [820, 344] on span "Notification" at bounding box center [810, 343] width 50 height 11
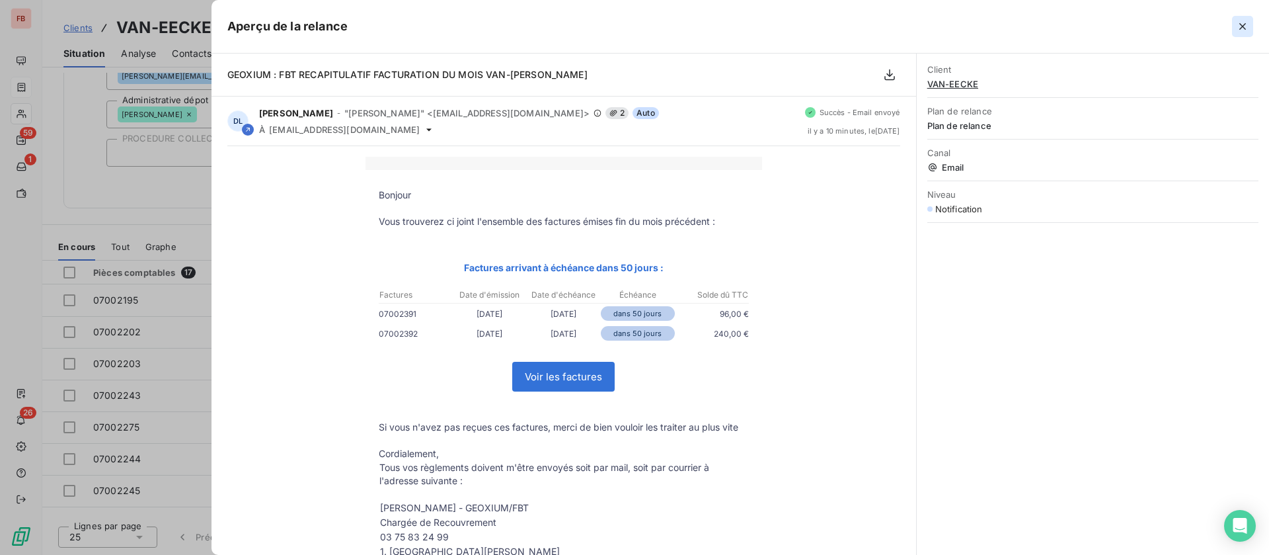
click at [1251, 23] on button "button" at bounding box center [1242, 26] width 21 height 21
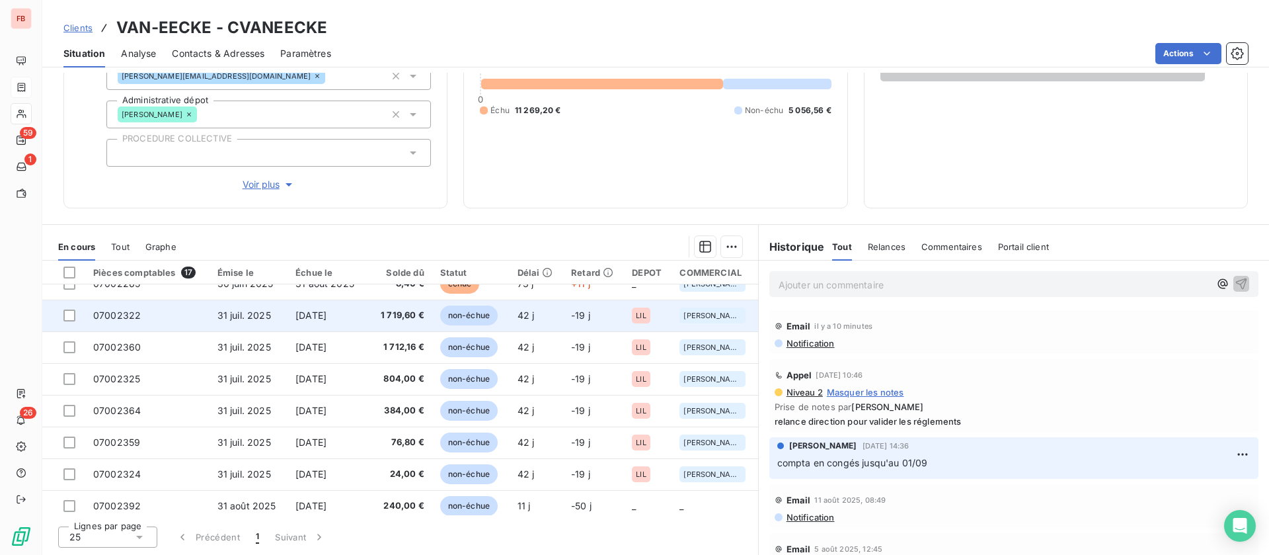
scroll to position [309, 0]
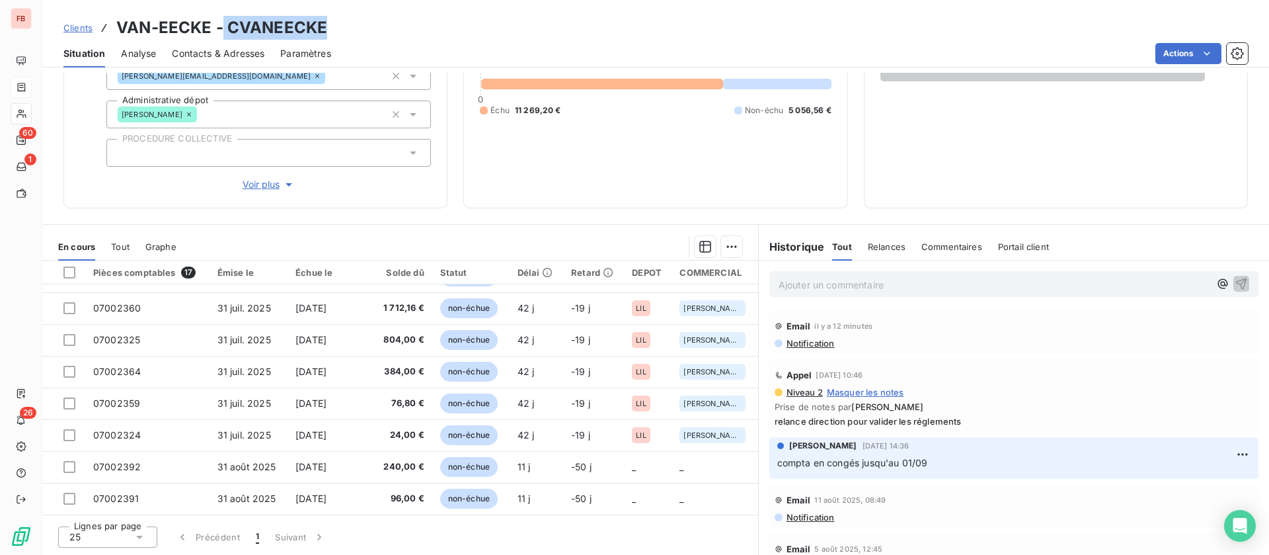
drag, startPoint x: 223, startPoint y: 23, endPoint x: 336, endPoint y: 24, distance: 112.4
click at [336, 24] on div "Clients VAN-EECKE - CVANEECKE" at bounding box center [655, 28] width 1227 height 24
copy h3 "CVANEECKE"
click at [222, 60] on div "Contacts & Adresses" at bounding box center [218, 54] width 93 height 28
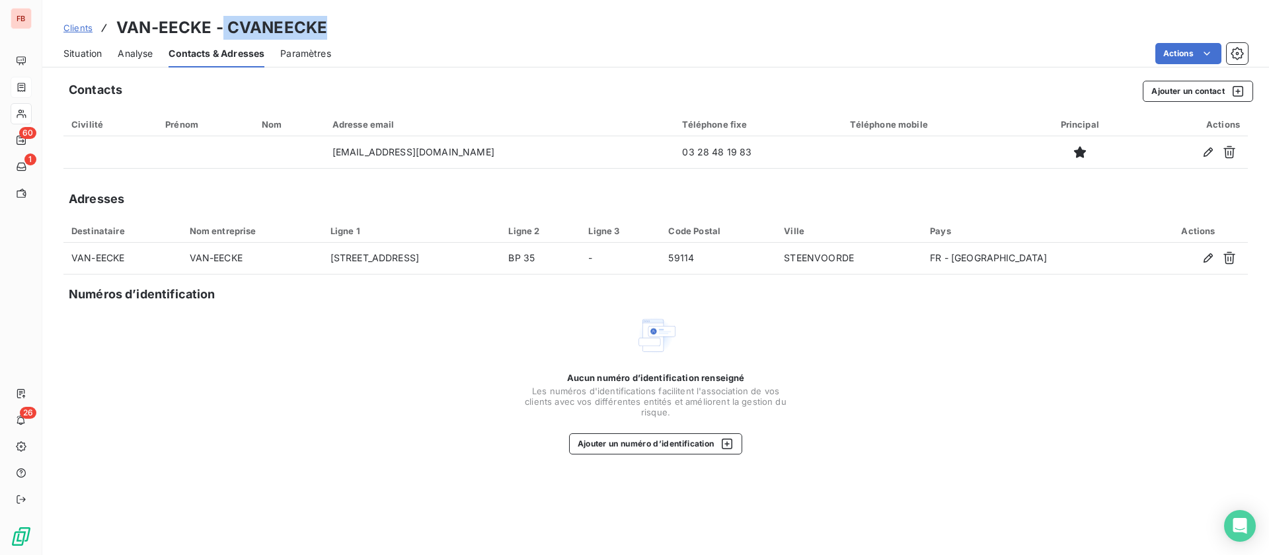
click at [99, 50] on span "Situation" at bounding box center [82, 53] width 38 height 13
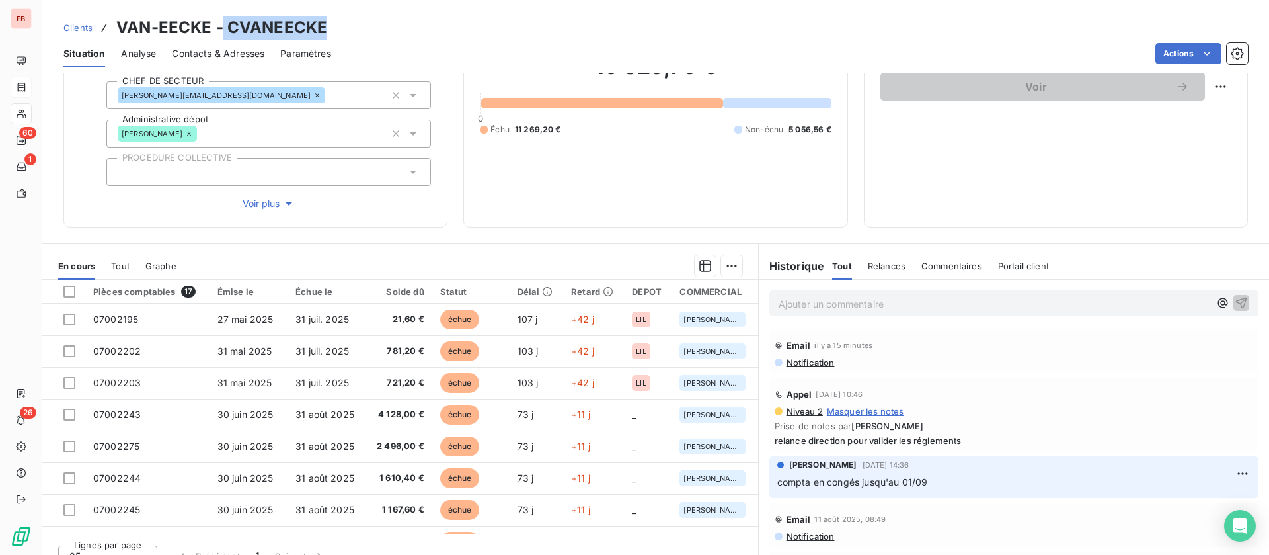
scroll to position [155, 0]
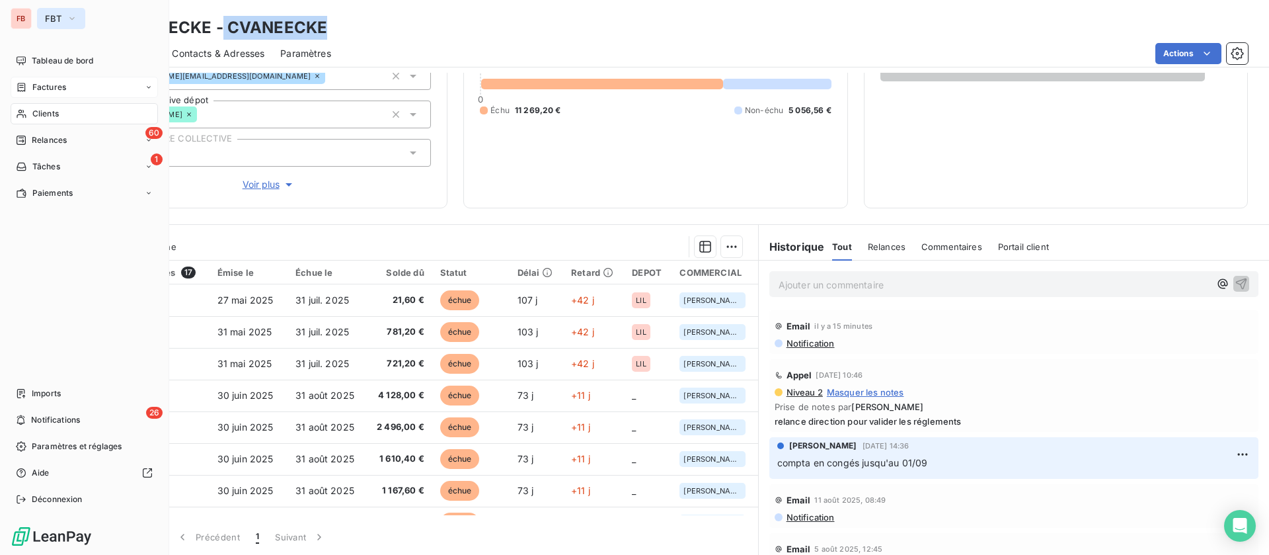
drag, startPoint x: 61, startPoint y: 14, endPoint x: 61, endPoint y: 21, distance: 7.3
click at [61, 14] on button "FBT" at bounding box center [61, 18] width 48 height 21
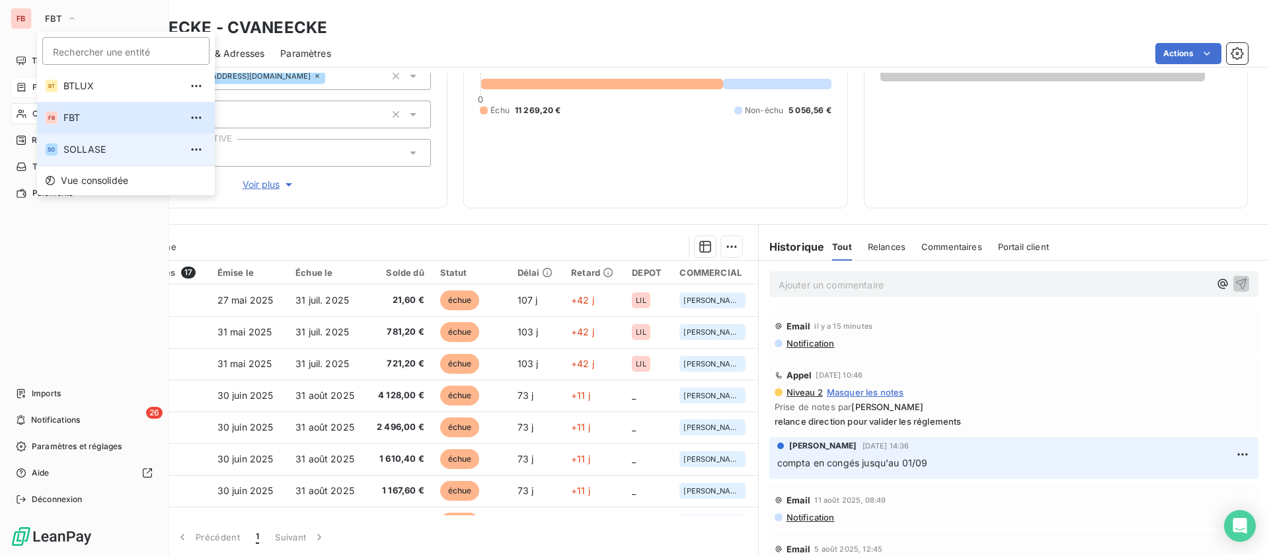
click at [88, 151] on span "SOLLASE" at bounding box center [121, 149] width 117 height 13
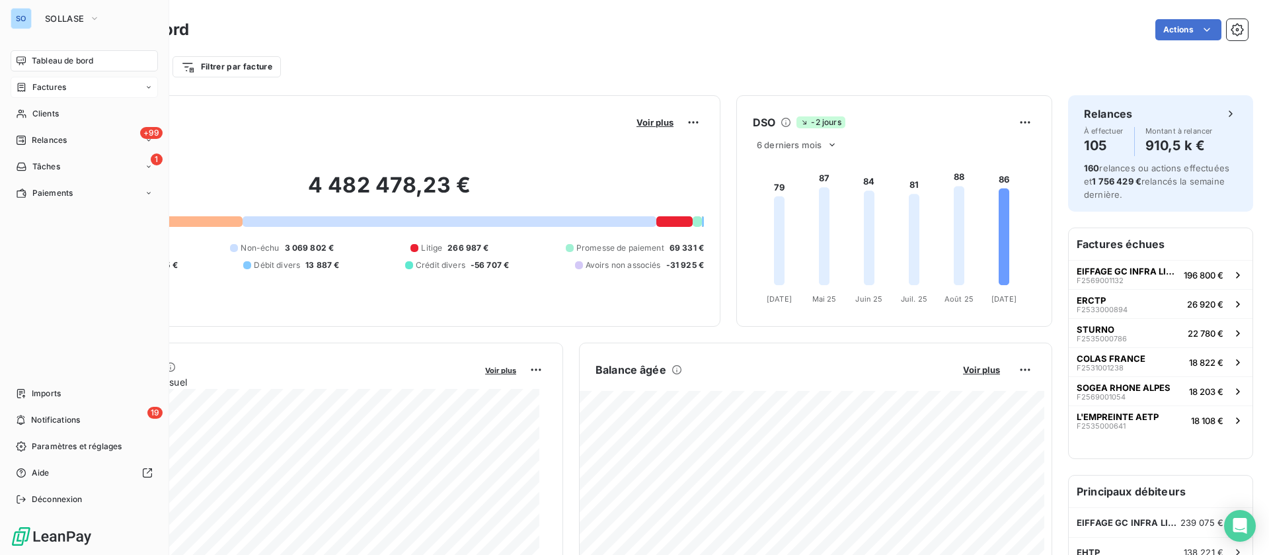
click at [30, 85] on div "Factures" at bounding box center [41, 87] width 50 height 12
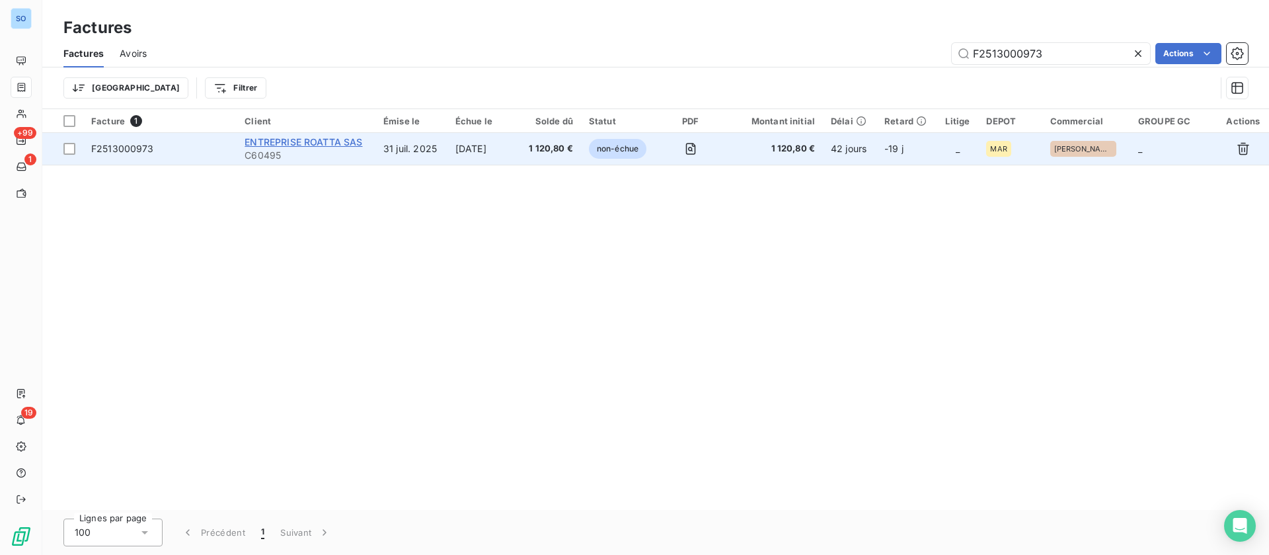
click at [300, 141] on span "ENTREPRISE ROATTA SAS" at bounding box center [304, 141] width 118 height 11
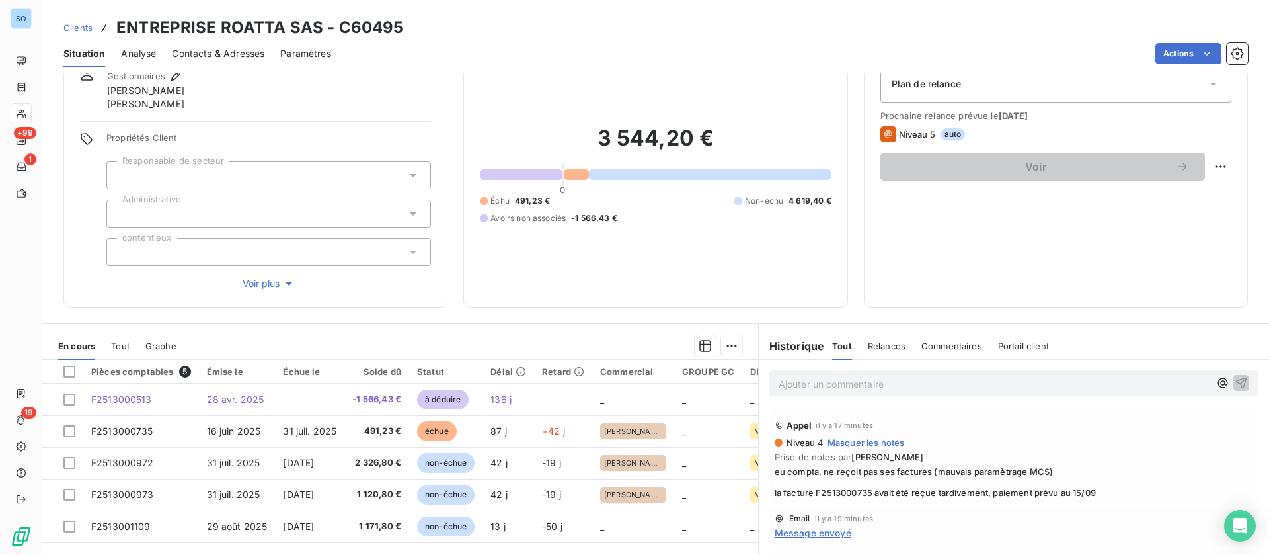
scroll to position [155, 0]
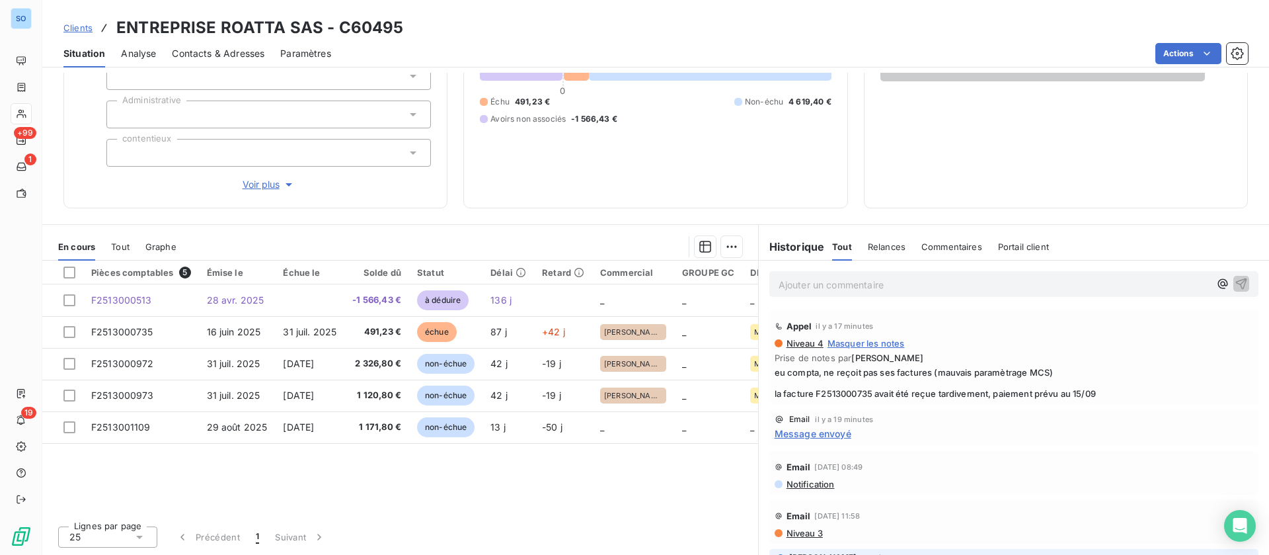
click at [830, 297] on div "Ajouter un commentaire ﻿" at bounding box center [1014, 283] width 510 height 47
click at [826, 287] on p "Ajouter un commentaire ﻿" at bounding box center [994, 284] width 431 height 17
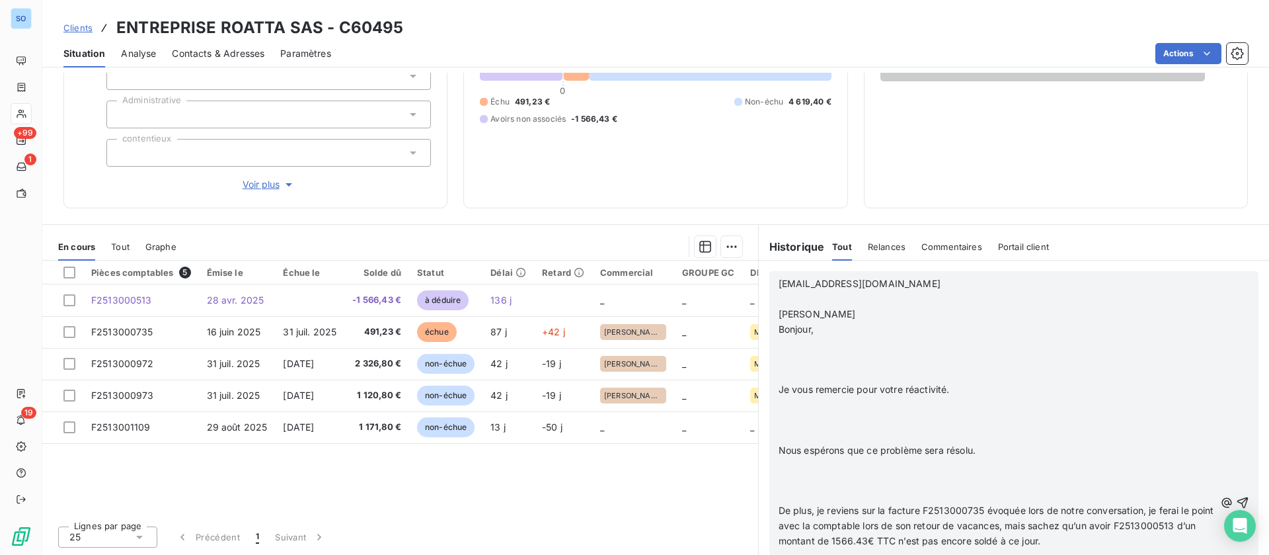
click at [802, 300] on p "​" at bounding box center [997, 299] width 436 height 15
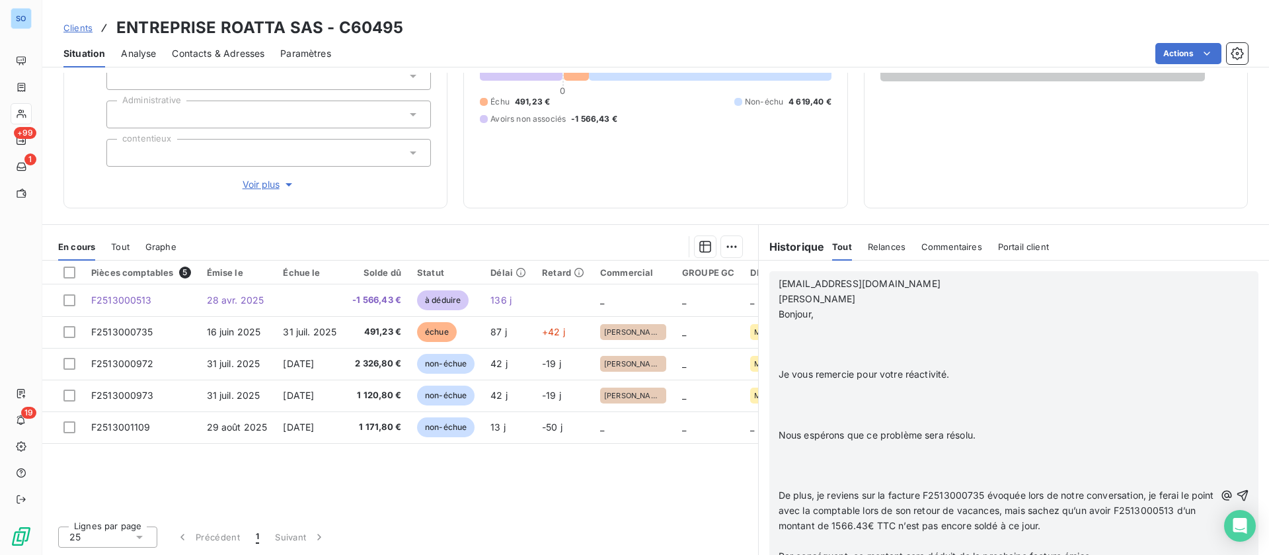
click at [803, 329] on p "﻿" at bounding box center [997, 329] width 436 height 15
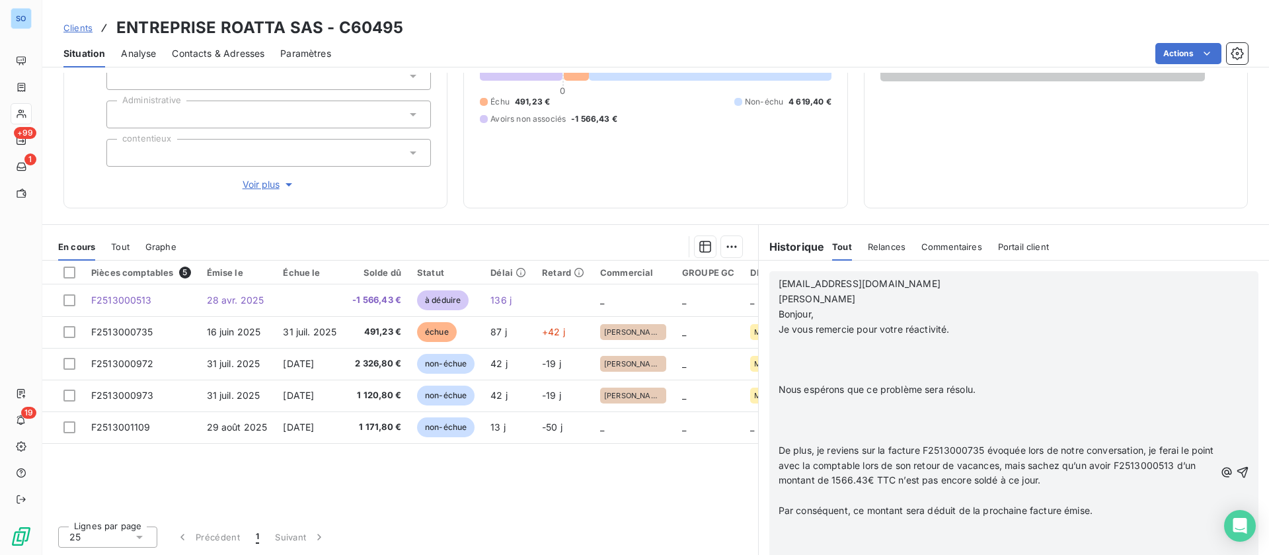
click at [798, 343] on p "﻿" at bounding box center [997, 344] width 436 height 15
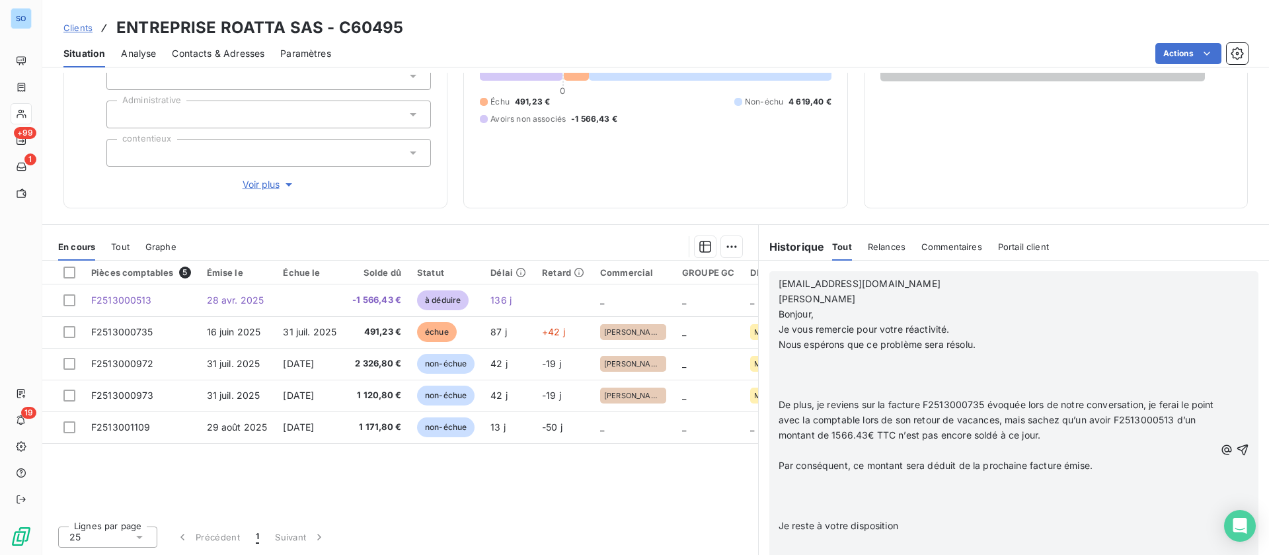
click at [791, 361] on p "﻿" at bounding box center [997, 359] width 436 height 15
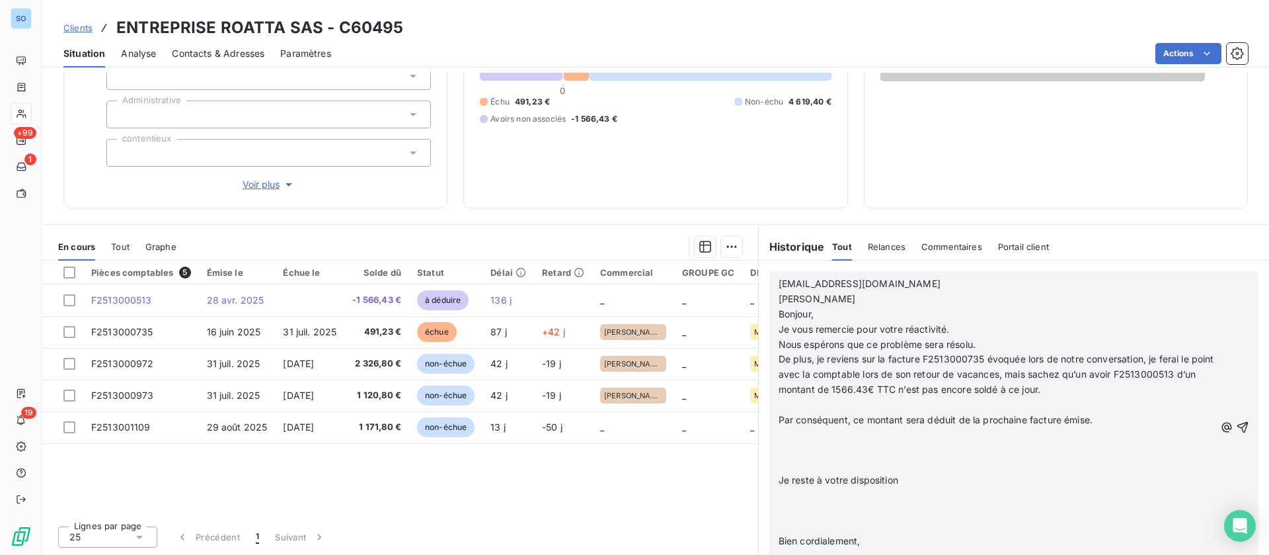
click at [789, 401] on p "﻿" at bounding box center [997, 404] width 436 height 15
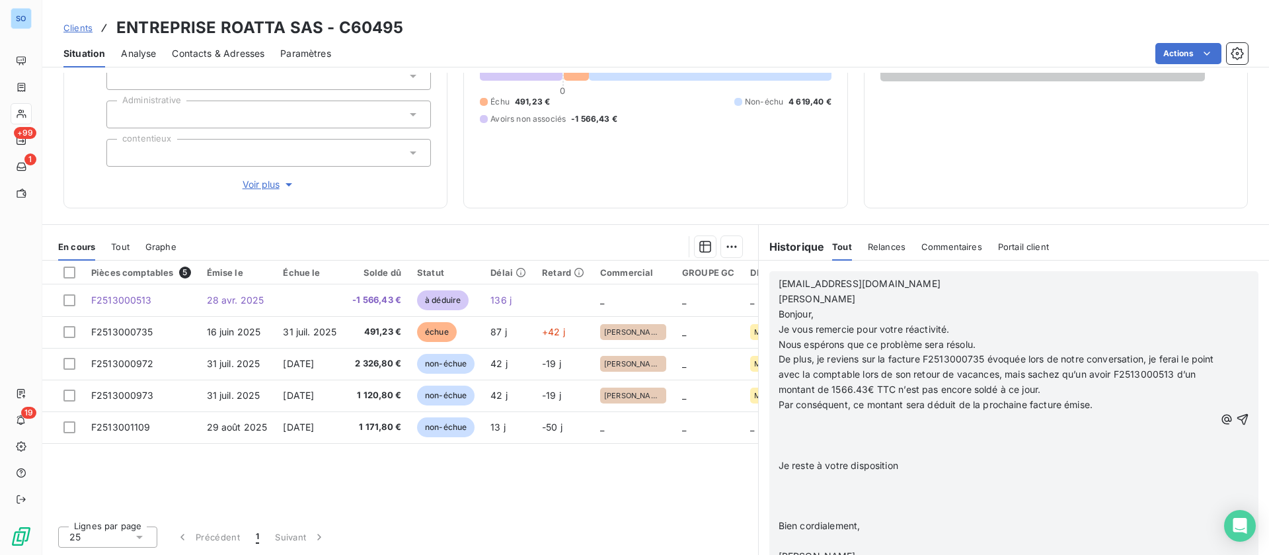
click at [787, 422] on p "﻿" at bounding box center [997, 420] width 436 height 15
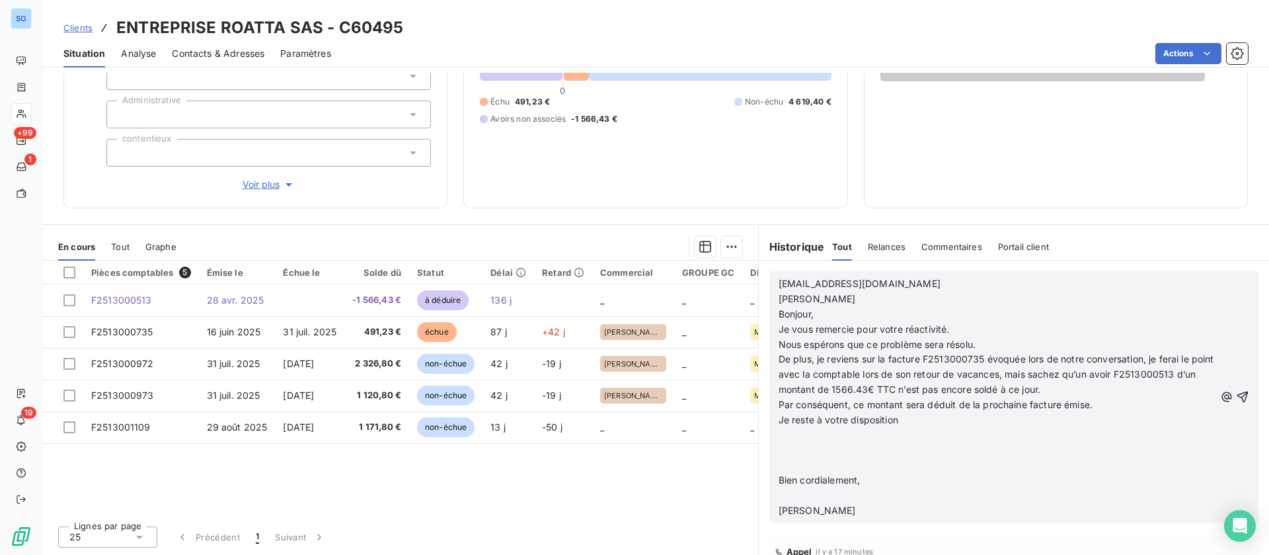
click at [779, 433] on p "﻿" at bounding box center [997, 435] width 436 height 15
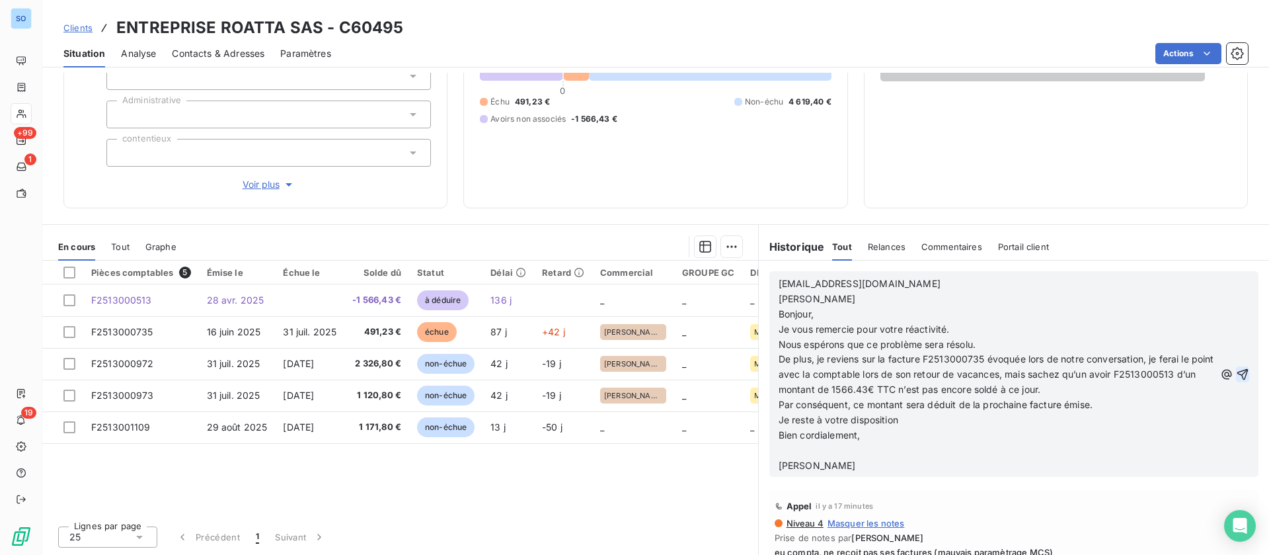
click at [1236, 372] on icon "button" at bounding box center [1242, 374] width 13 height 13
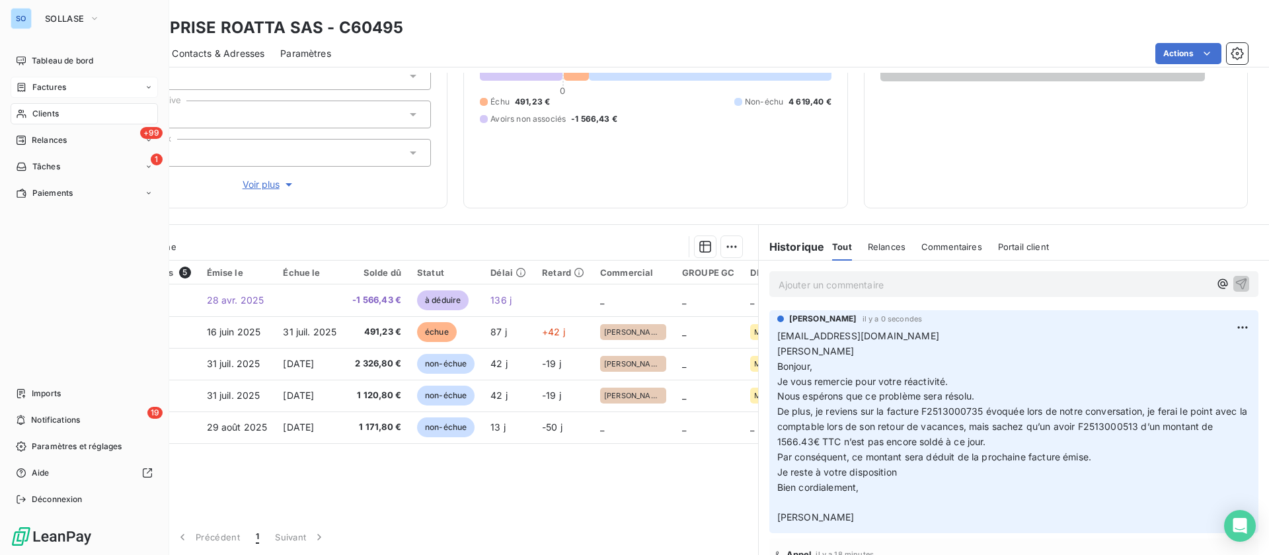
click at [34, 91] on span "Factures" at bounding box center [49, 87] width 34 height 12
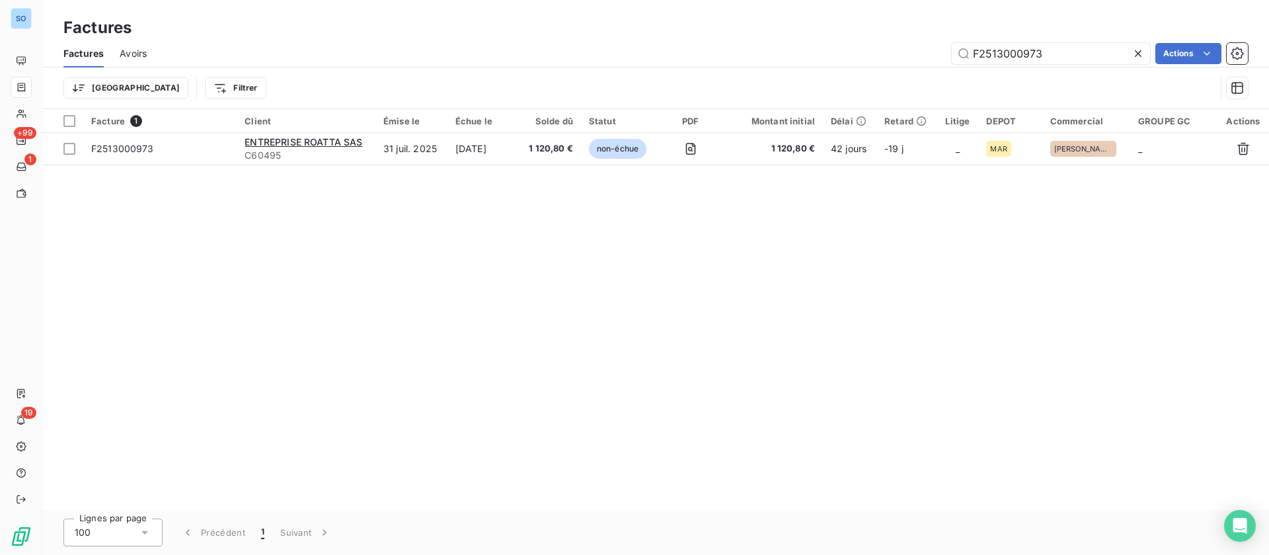
drag, startPoint x: 1078, startPoint y: 50, endPoint x: 869, endPoint y: 58, distance: 209.1
click at [869, 58] on div "F2513000973 Actions" at bounding box center [706, 53] width 1086 height 21
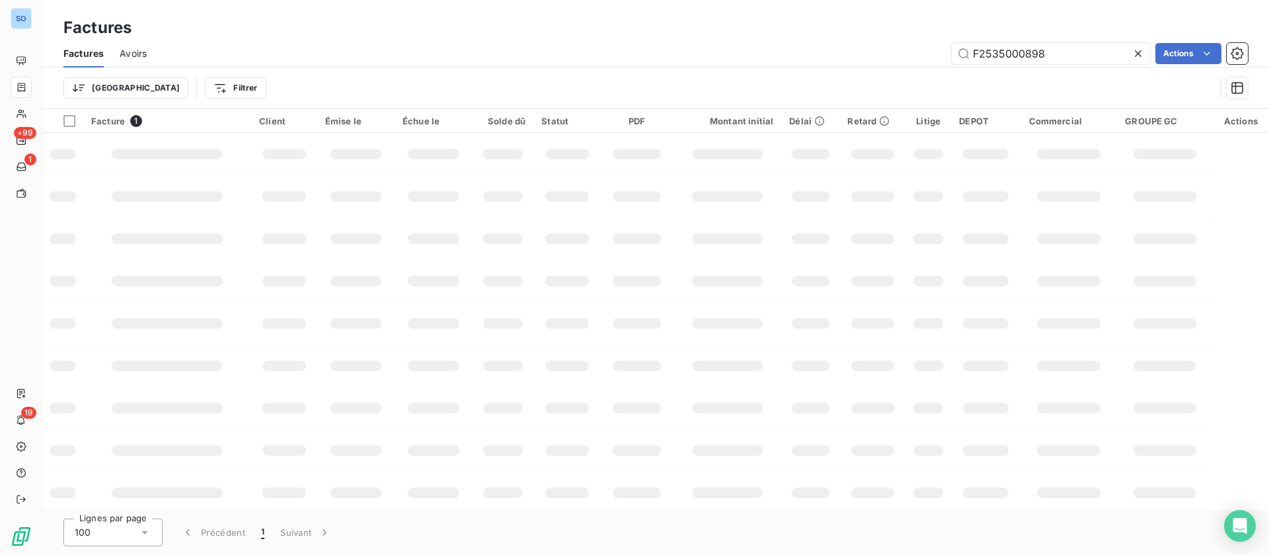
type input "F2535000898"
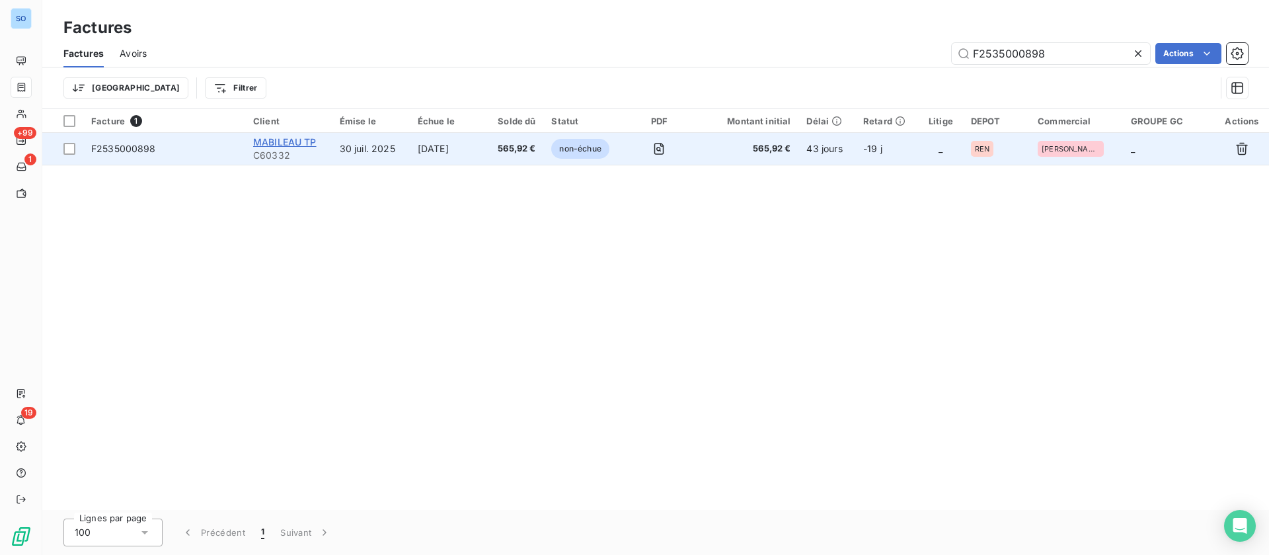
click at [303, 139] on span "MABILEAU TP" at bounding box center [284, 141] width 63 height 11
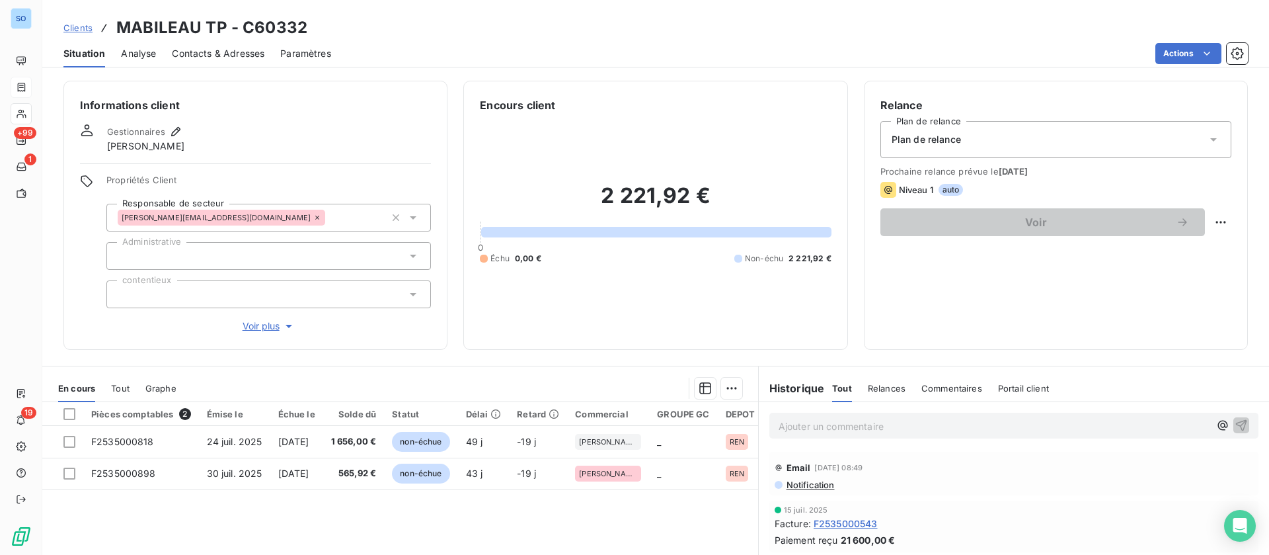
click at [220, 48] on span "Contacts & Adresses" at bounding box center [218, 53] width 93 height 13
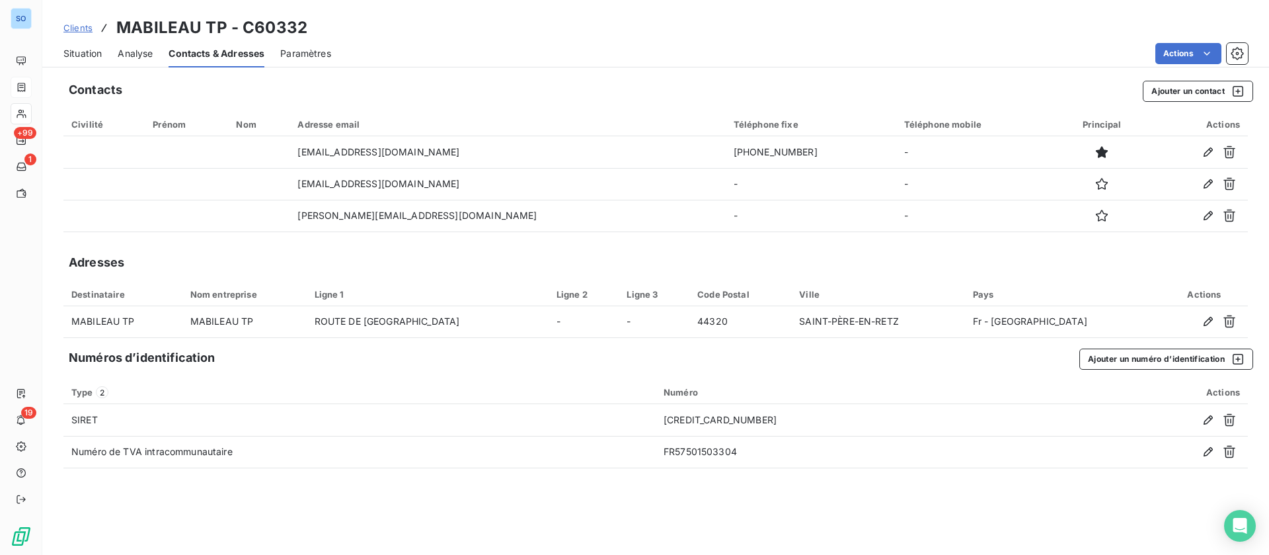
click at [83, 52] on span "Situation" at bounding box center [82, 53] width 38 height 13
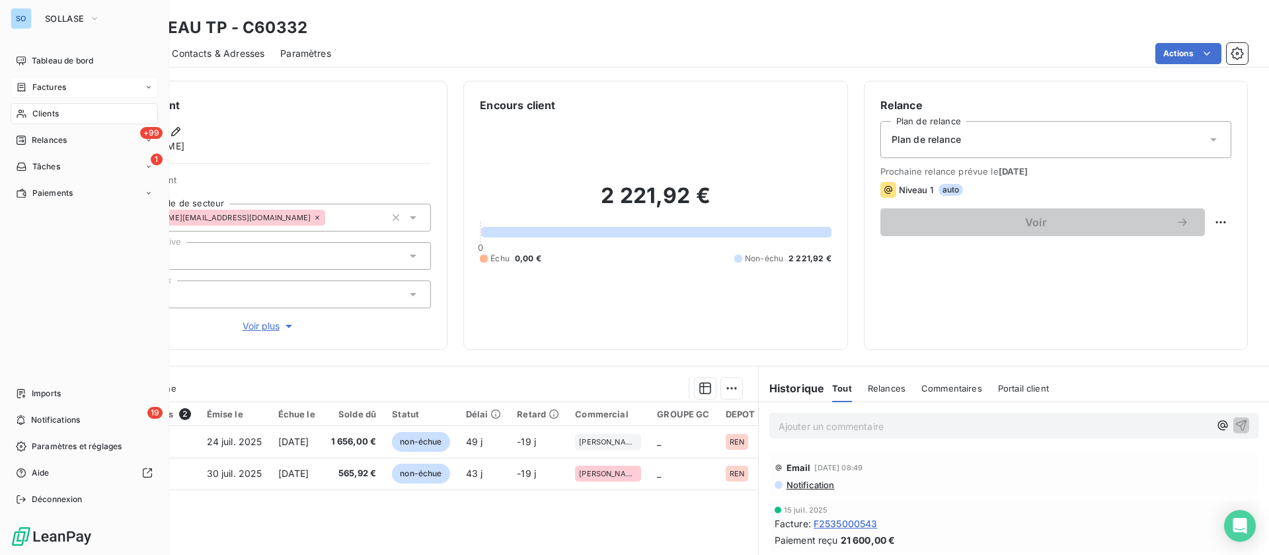
click at [44, 111] on span "Clients" at bounding box center [45, 114] width 26 height 12
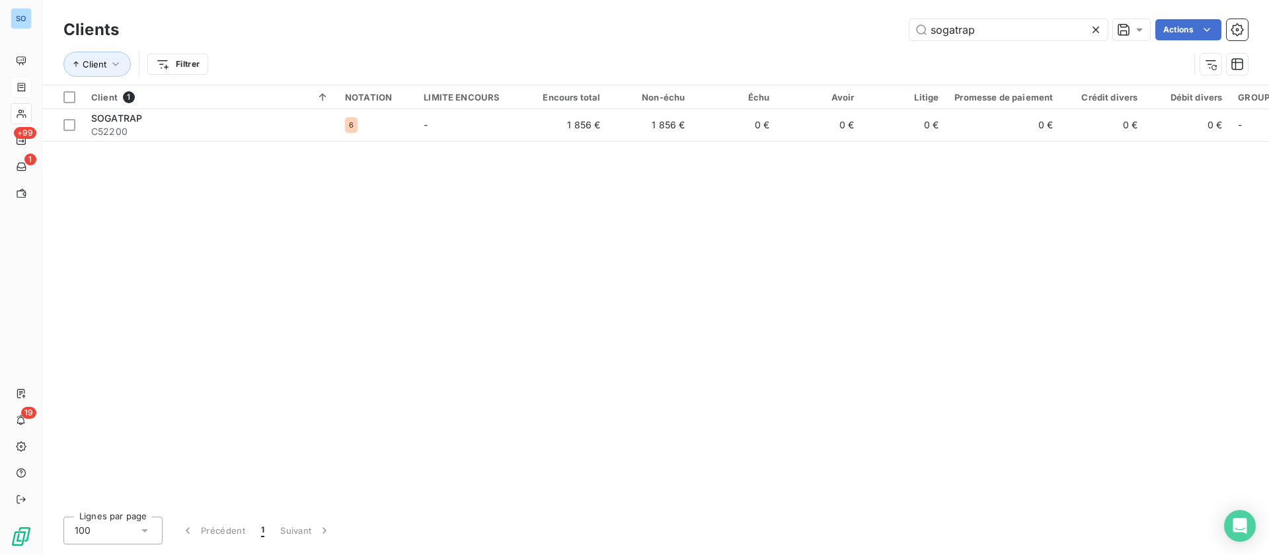
drag, startPoint x: 1005, startPoint y: 25, endPoint x: 844, endPoint y: 19, distance: 161.4
click at [844, 19] on div "sogatrap Actions" at bounding box center [691, 29] width 1113 height 21
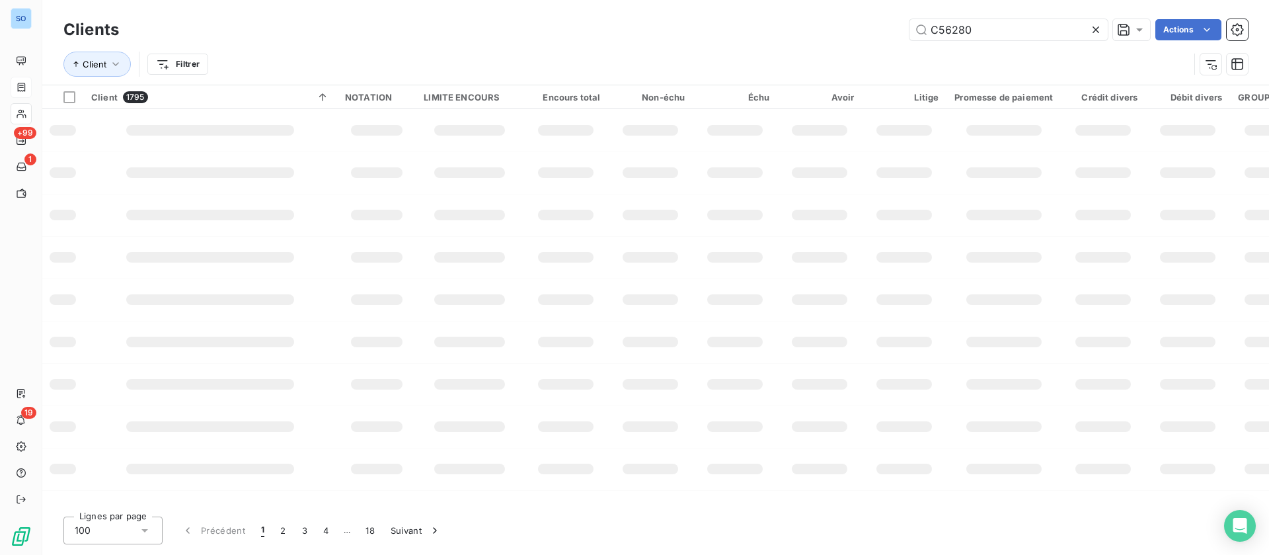
type input "C56280"
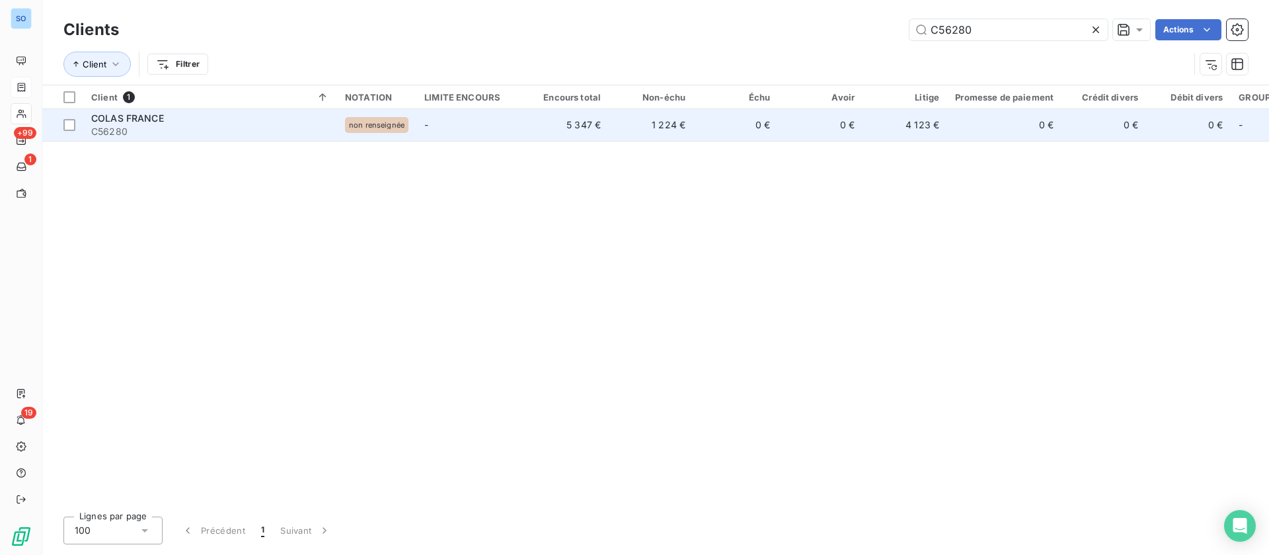
click at [196, 135] on span "C56280" at bounding box center [210, 131] width 238 height 13
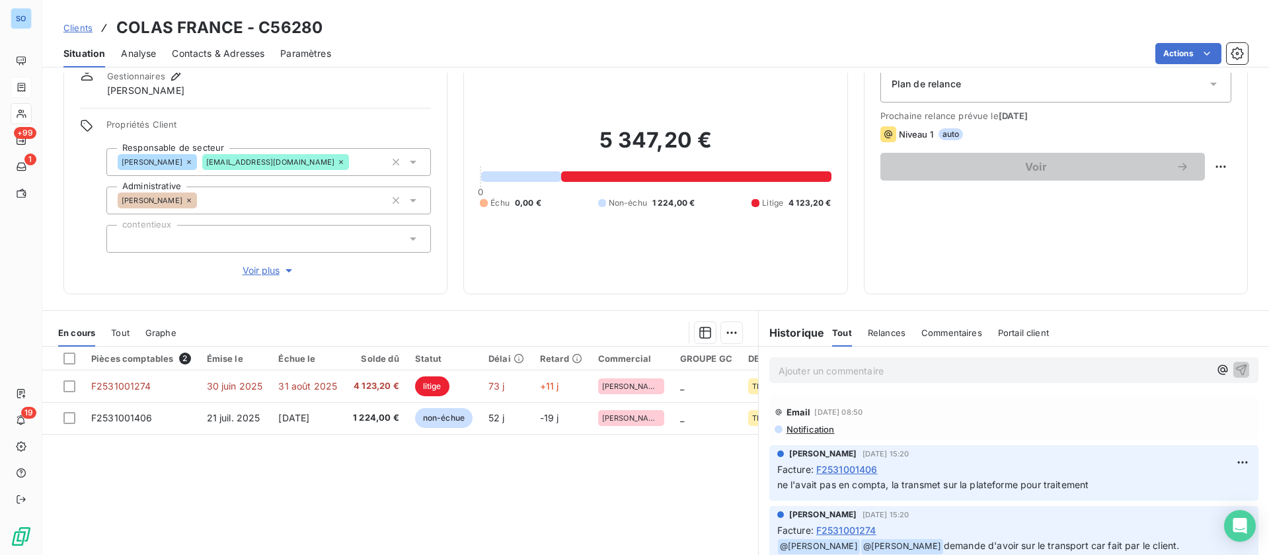
scroll to position [99, 0]
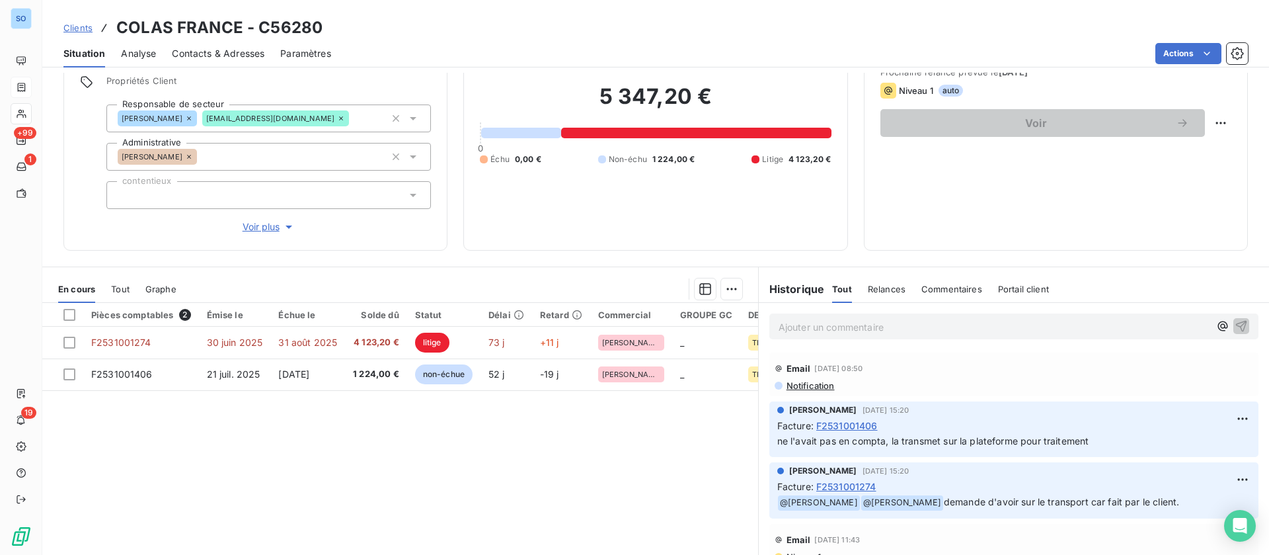
click at [807, 319] on p "Ajouter un commentaire ﻿" at bounding box center [994, 327] width 431 height 17
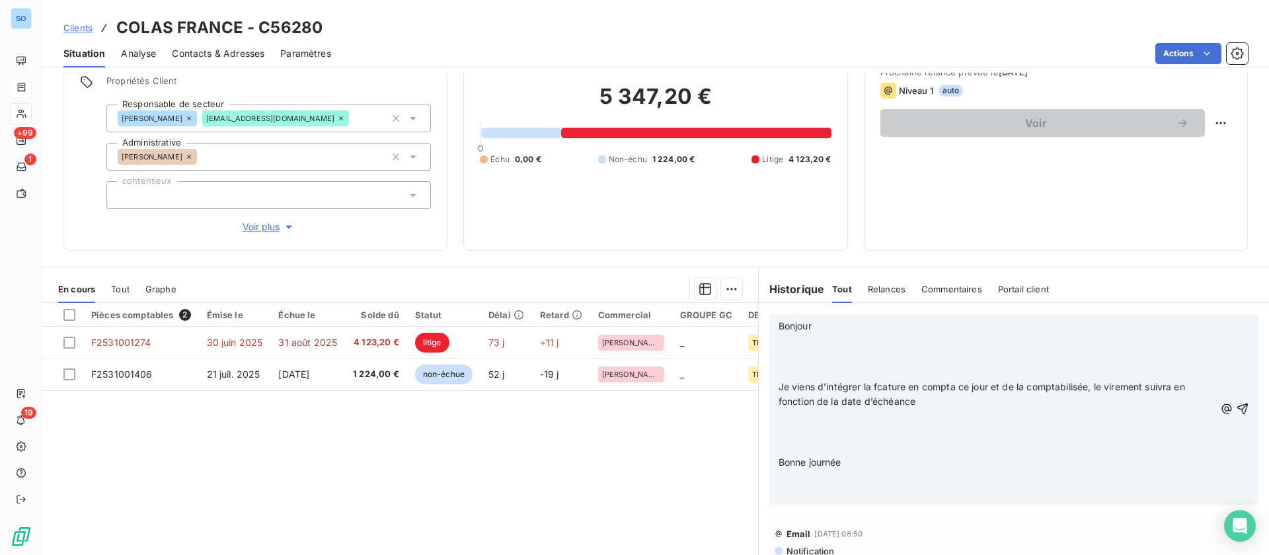
click at [801, 344] on p "﻿" at bounding box center [997, 341] width 436 height 15
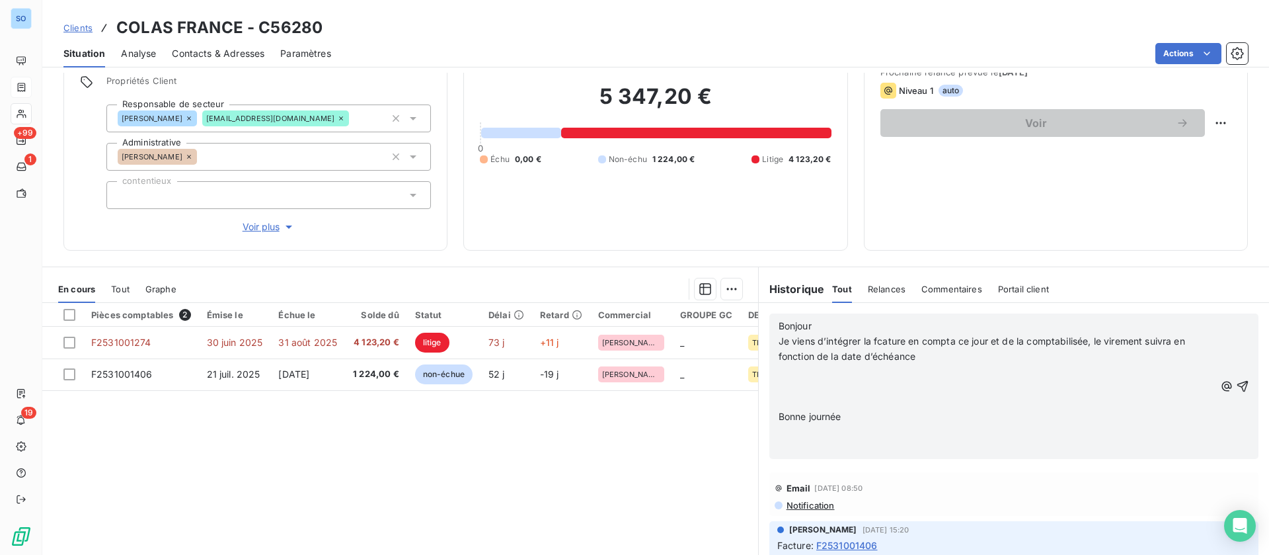
click at [795, 370] on p "﻿" at bounding box center [997, 371] width 436 height 15
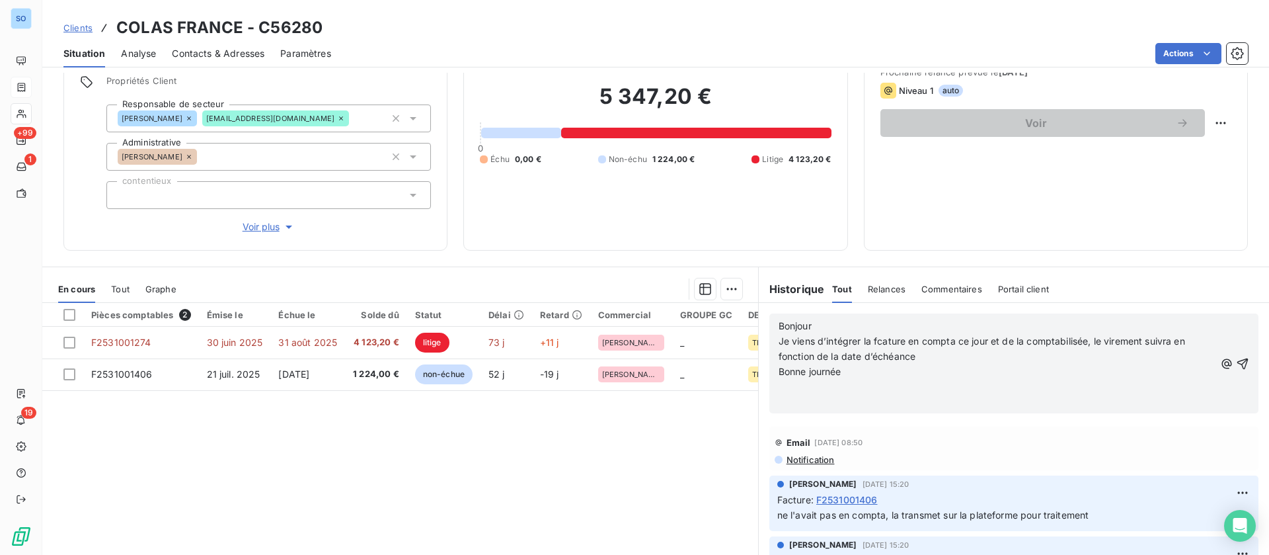
click at [795, 389] on p "﻿" at bounding box center [997, 386] width 436 height 15
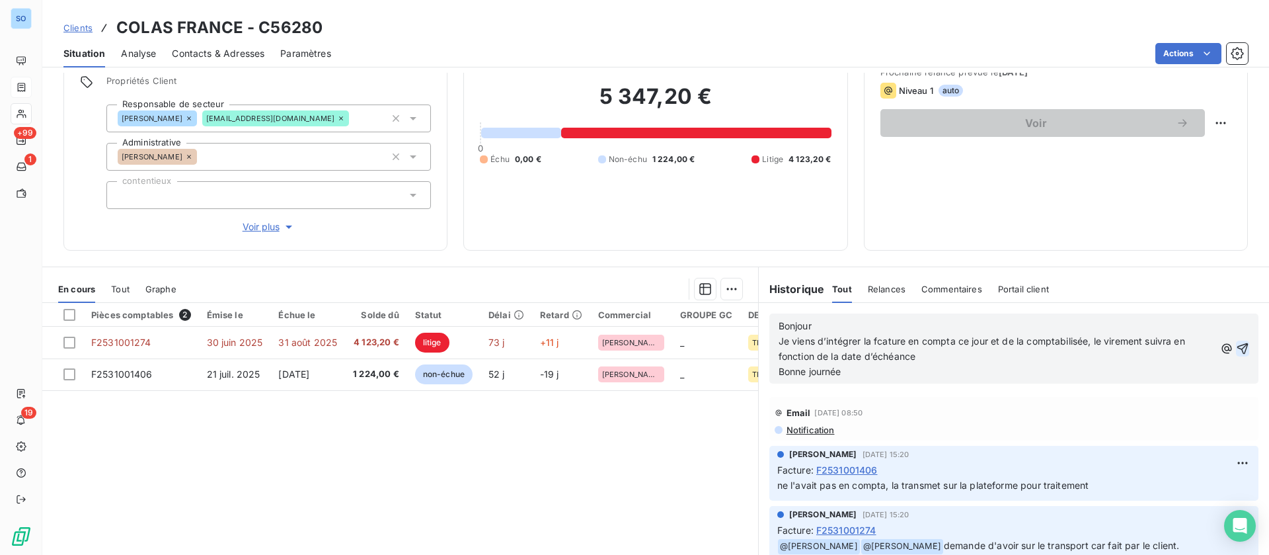
click at [1236, 342] on icon "button" at bounding box center [1242, 348] width 13 height 13
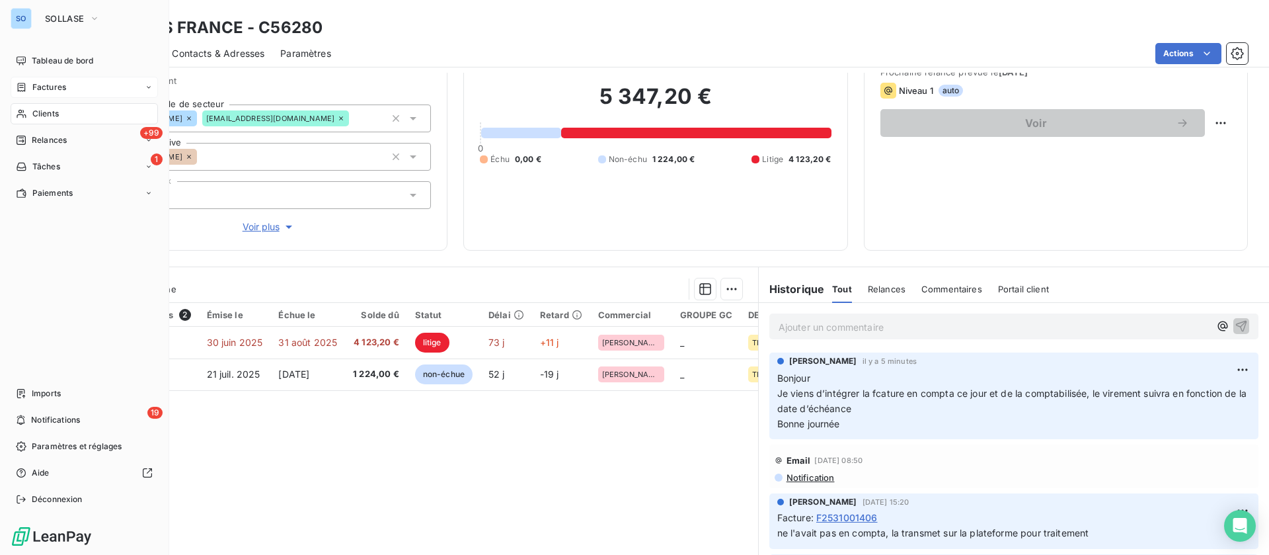
click at [32, 113] on span "Clients" at bounding box center [45, 114] width 26 height 12
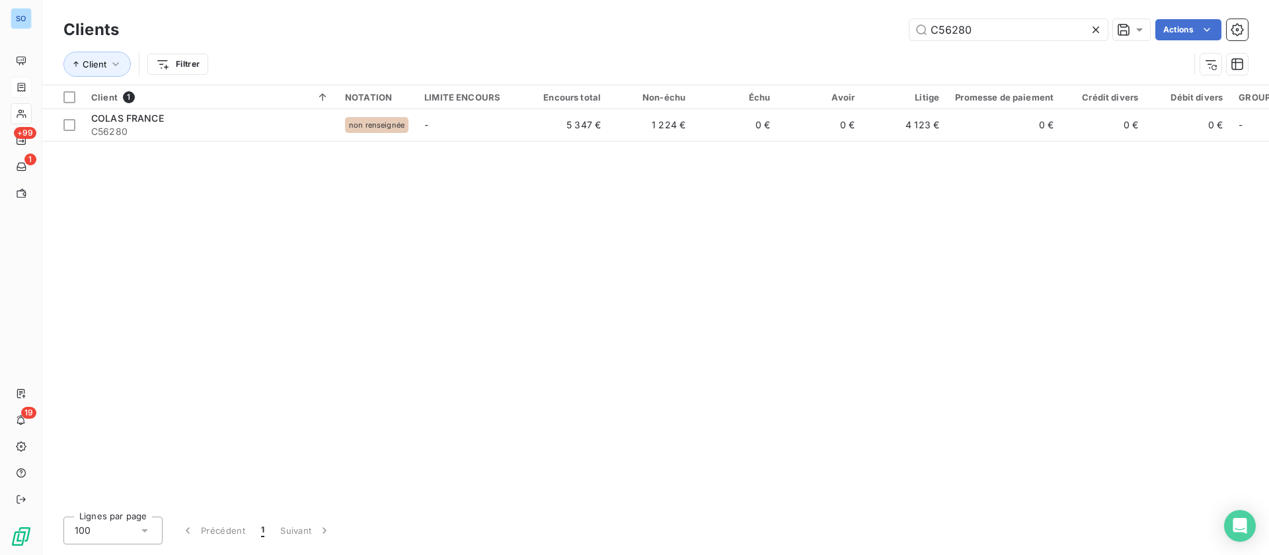
drag, startPoint x: 975, startPoint y: 32, endPoint x: 867, endPoint y: 27, distance: 107.9
click at [867, 27] on div "C56280 Actions" at bounding box center [691, 29] width 1113 height 21
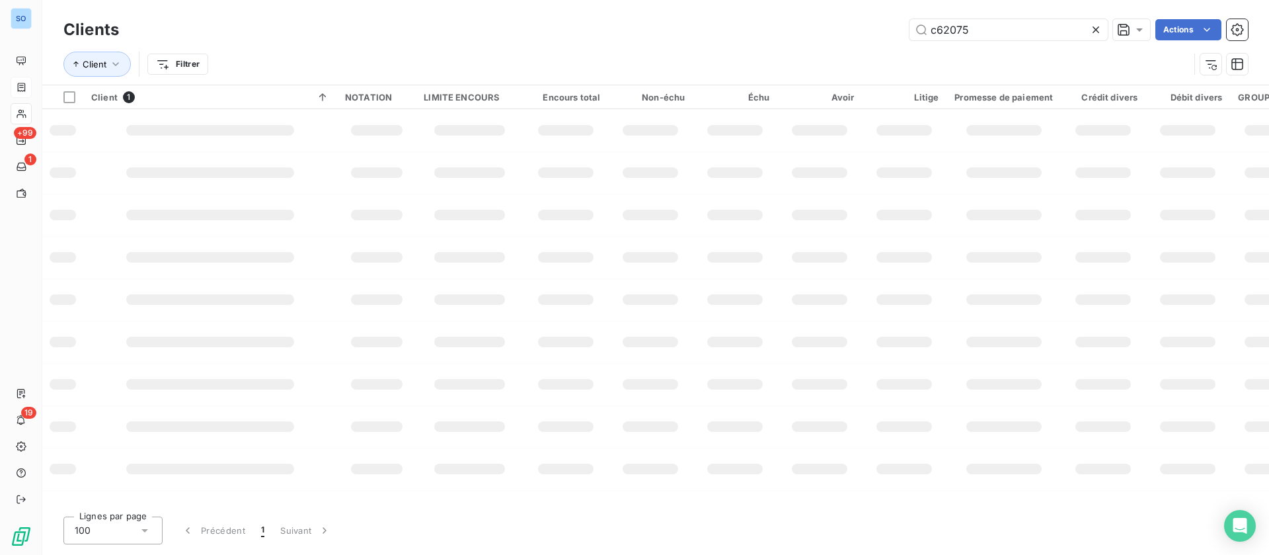
type input "c62075"
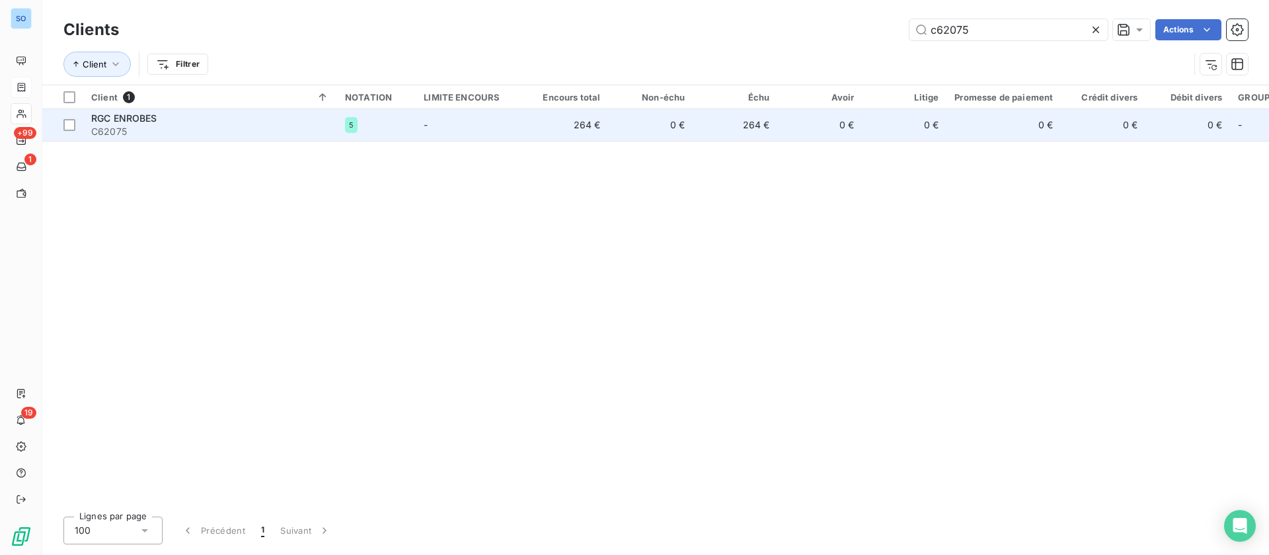
click at [279, 125] on span "C62075" at bounding box center [210, 131] width 238 height 13
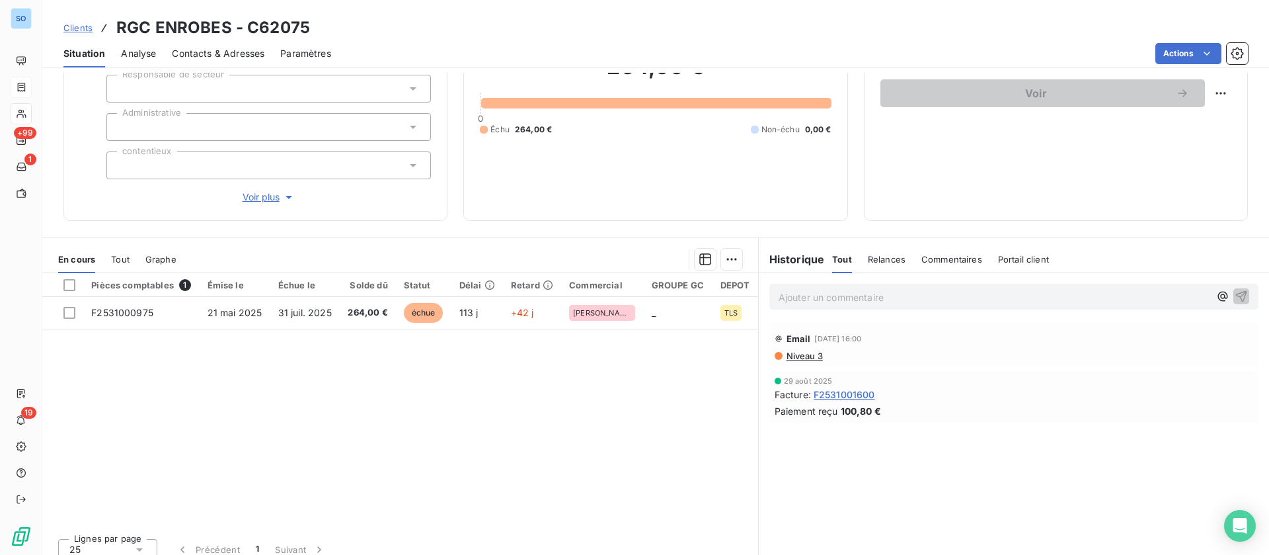
scroll to position [141, 0]
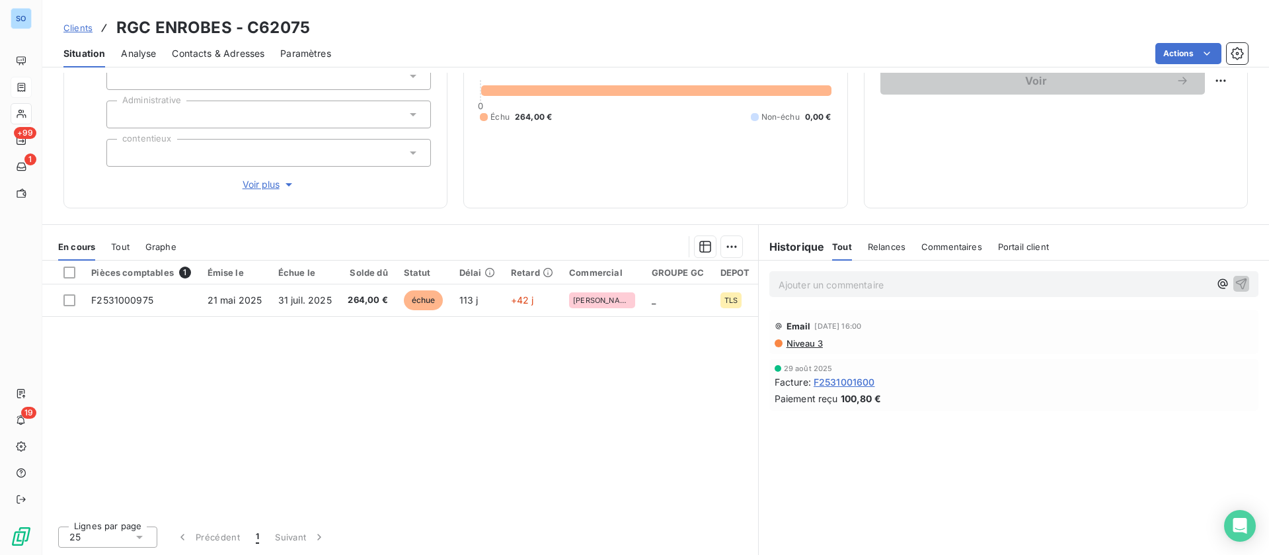
drag, startPoint x: 792, startPoint y: 277, endPoint x: 803, endPoint y: 289, distance: 15.9
click at [801, 289] on p "Ajouter un commentaire ﻿" at bounding box center [994, 284] width 431 height 17
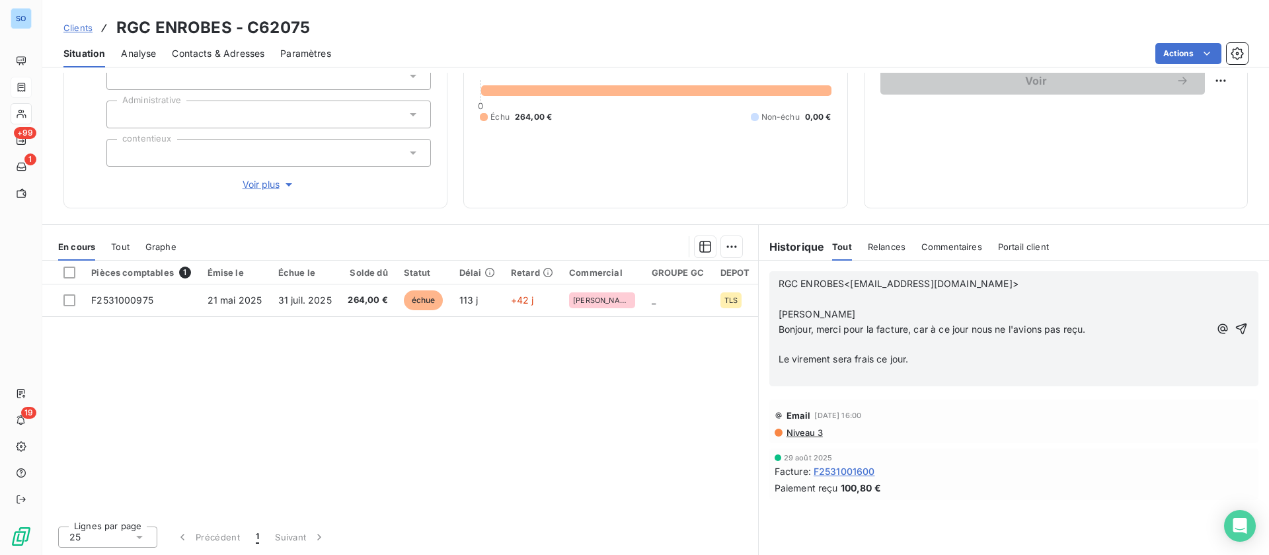
click at [865, 356] on span "Le virement sera frais ce jour." at bounding box center [844, 358] width 130 height 11
click at [924, 367] on p "﻿" at bounding box center [994, 374] width 431 height 15
click at [1236, 323] on icon "button" at bounding box center [1241, 328] width 11 height 11
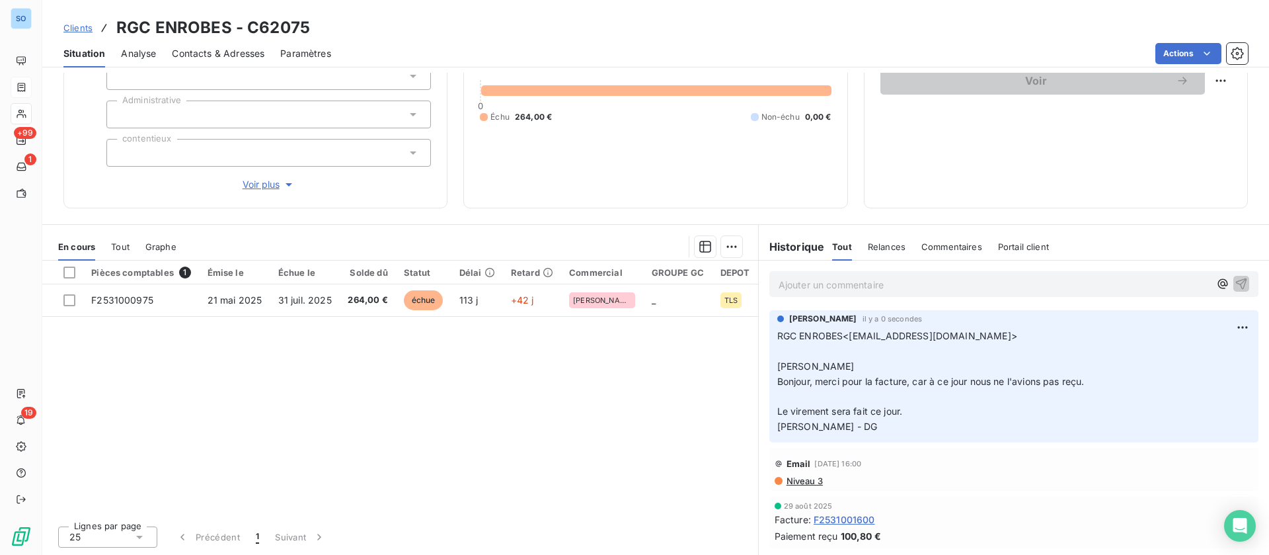
click at [232, 50] on span "Contacts & Adresses" at bounding box center [218, 53] width 93 height 13
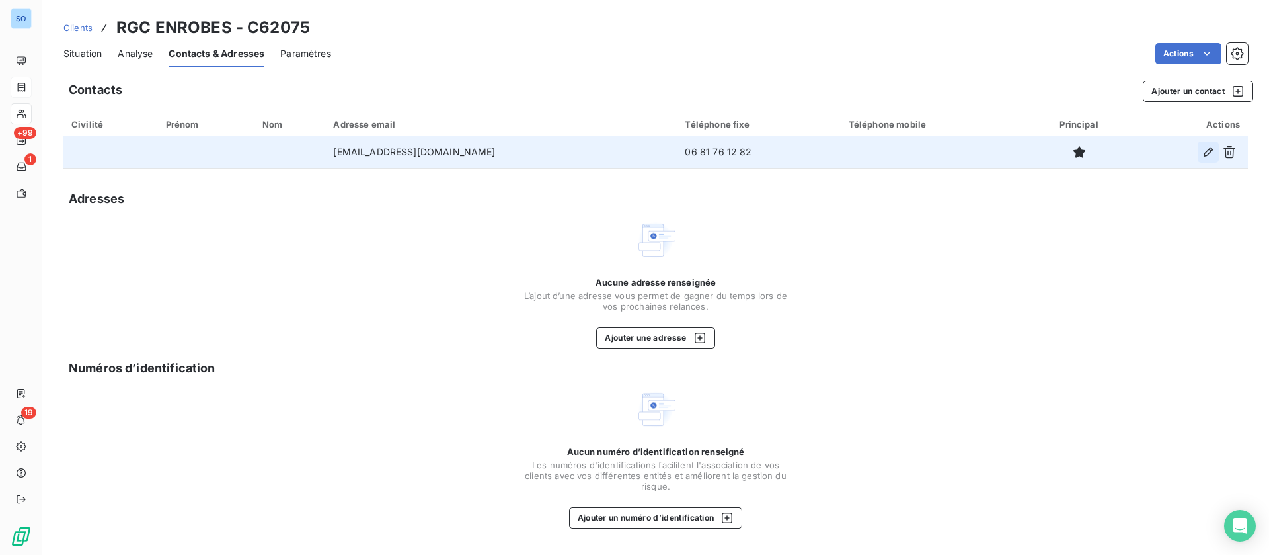
click at [1207, 147] on icon "button" at bounding box center [1208, 151] width 13 height 13
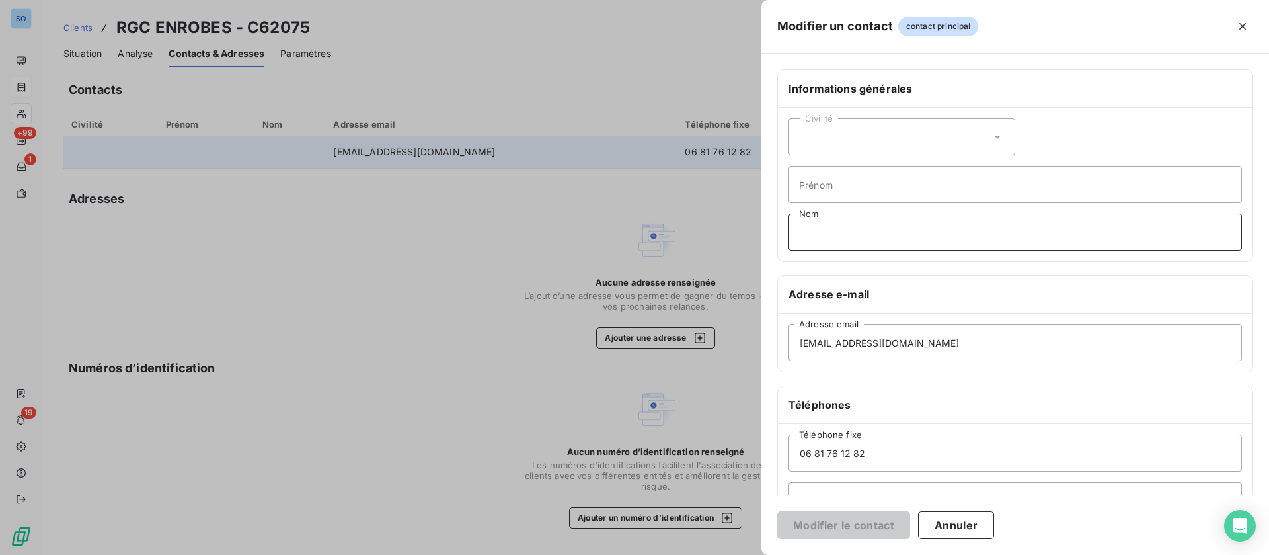
click at [853, 225] on input "Nom" at bounding box center [1016, 232] width 454 height 37
click at [845, 182] on input "Prénom" at bounding box center [1016, 184] width 454 height 37
type input "[PERSON_NAME]"
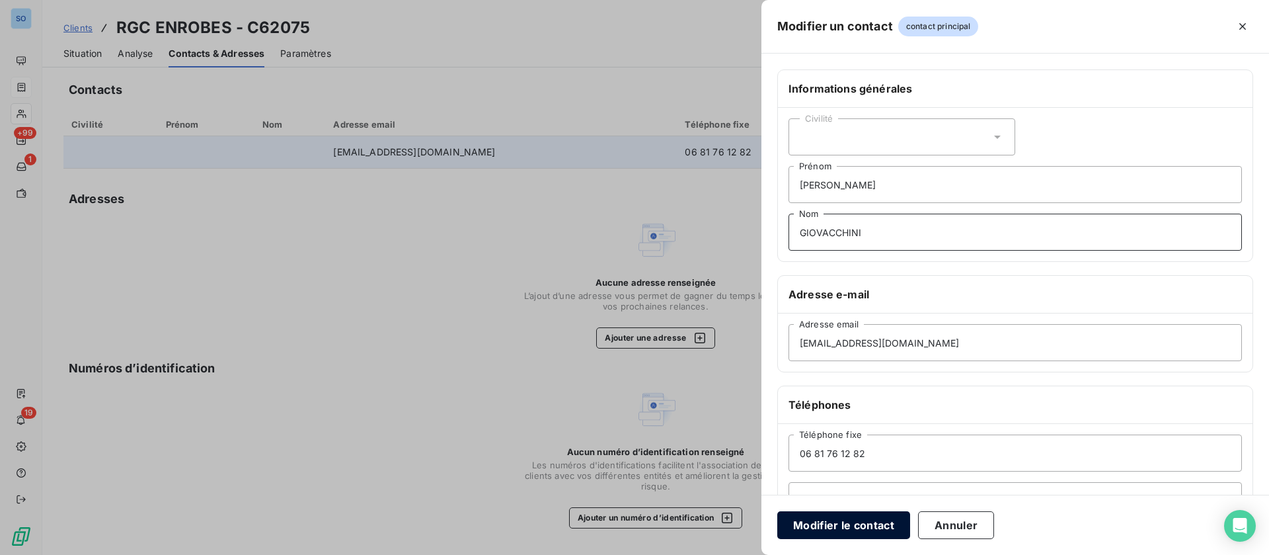
type input "GIOVACCHINI"
click at [853, 523] on button "Modifier le contact" at bounding box center [844, 525] width 133 height 28
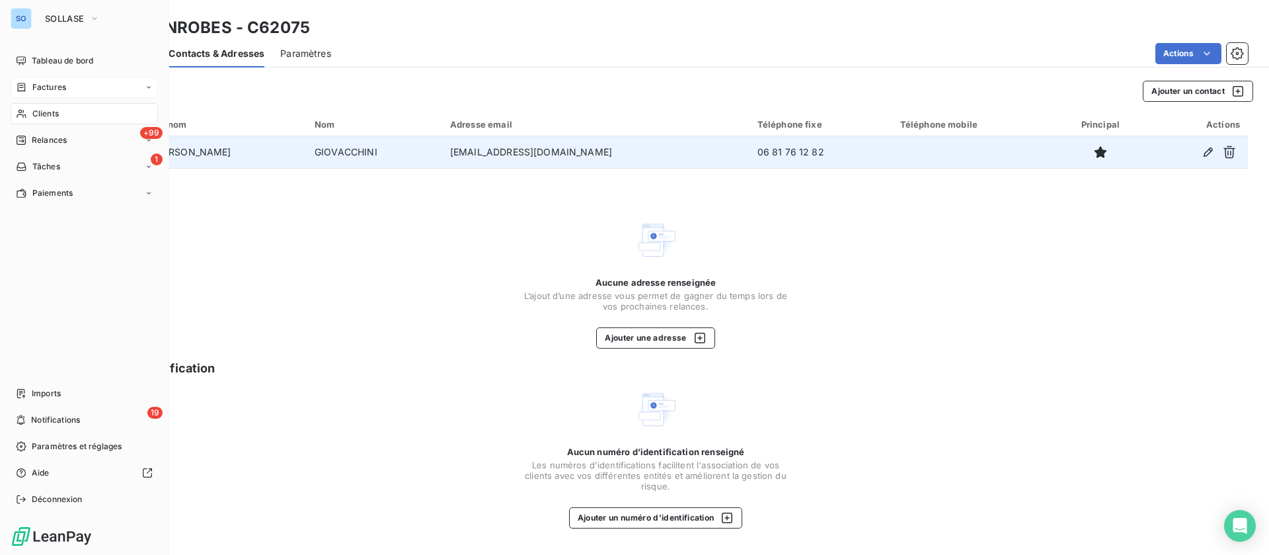
click at [42, 88] on span "Factures" at bounding box center [49, 87] width 34 height 12
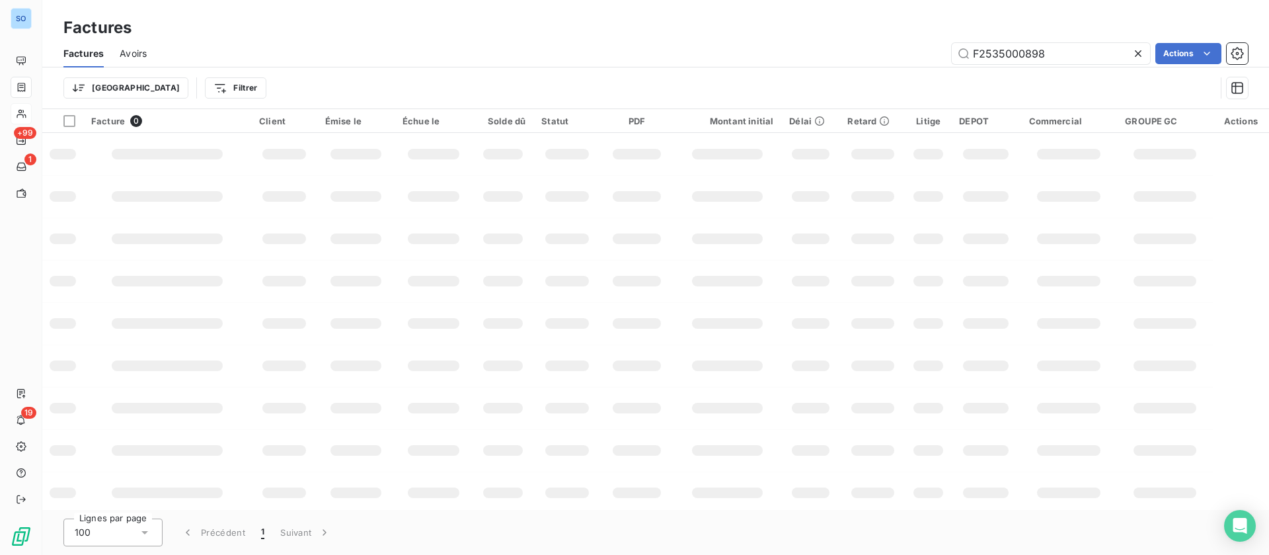
drag, startPoint x: 1068, startPoint y: 52, endPoint x: 902, endPoint y: 33, distance: 167.1
click at [902, 33] on div "Factures Factures Avoirs F2535000898 Actions Trier Filtrer" at bounding box center [655, 54] width 1227 height 109
type input "C61962"
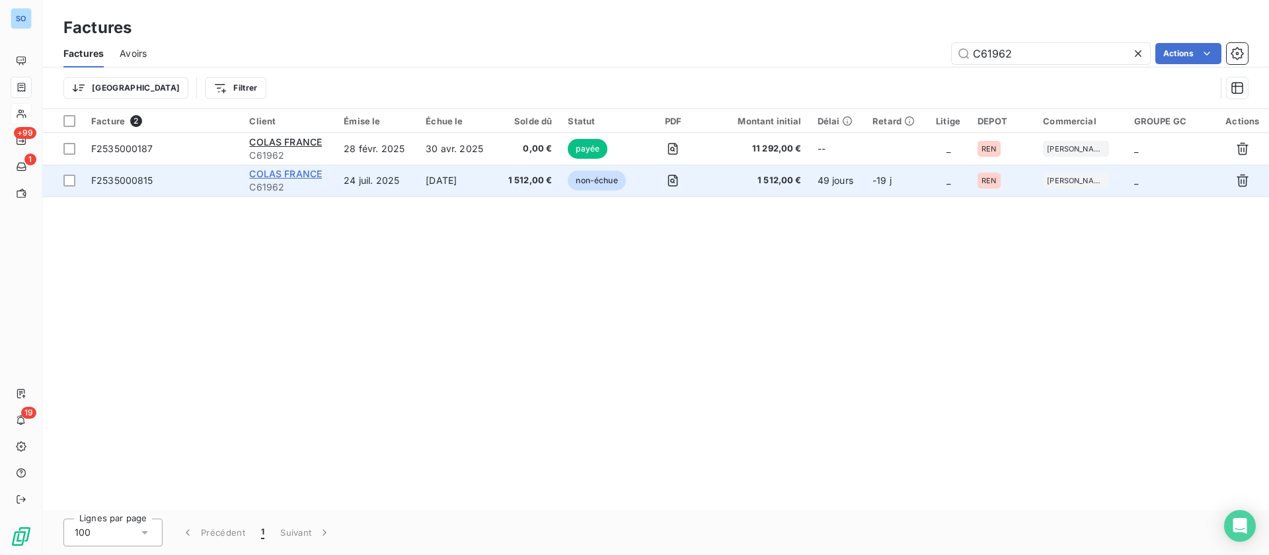
click at [282, 174] on span "COLAS FRANCE" at bounding box center [285, 173] width 73 height 11
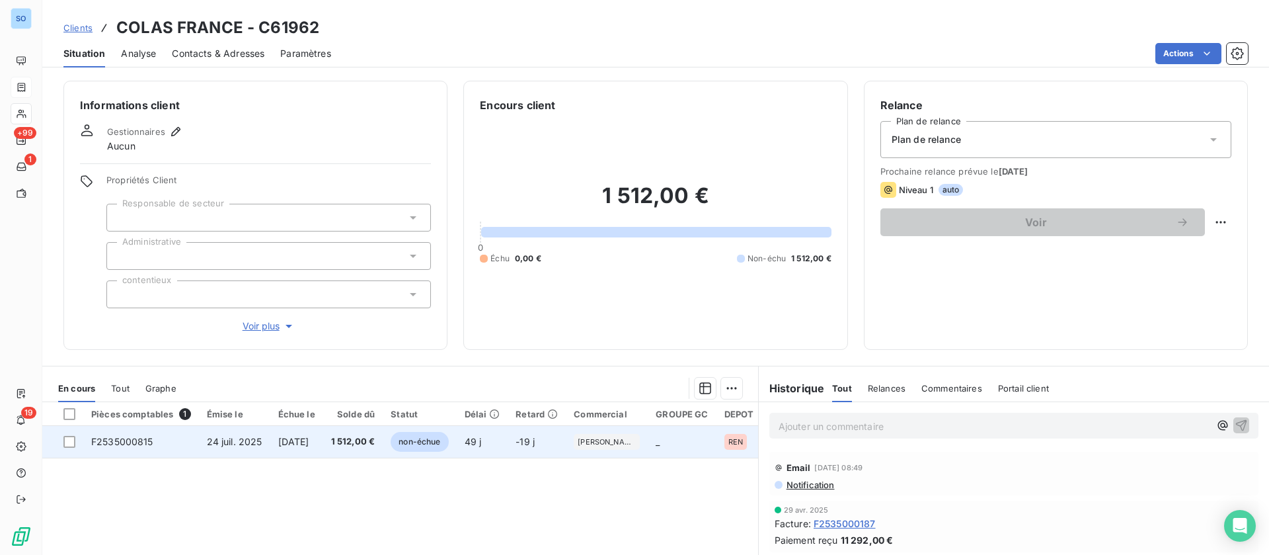
click at [309, 432] on td "[DATE]" at bounding box center [296, 442] width 53 height 32
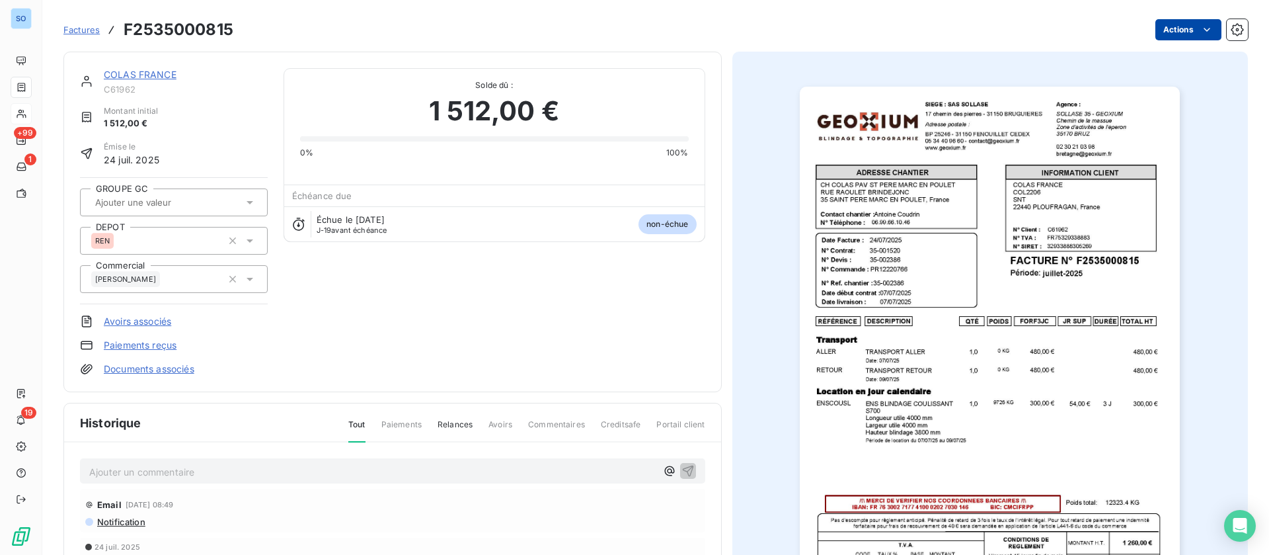
click at [1178, 32] on html "SO +99 1 19 Factures F2535000815 Actions COLAS FRANCE C61962 Montant initial 1 …" at bounding box center [634, 277] width 1269 height 555
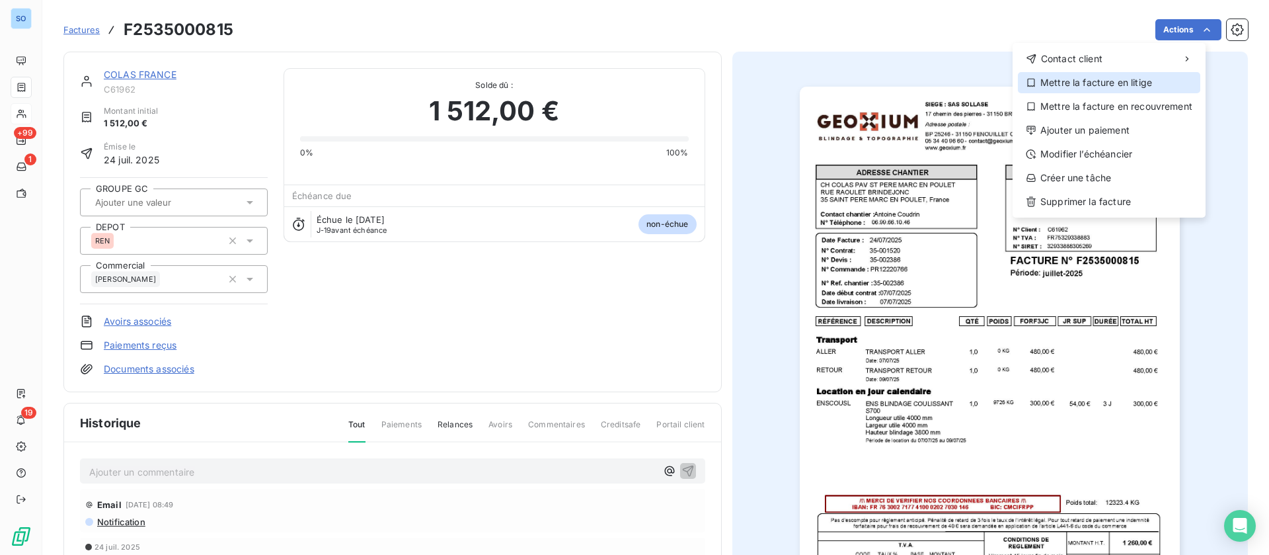
click at [1063, 81] on div "Mettre la facture en litige" at bounding box center [1109, 82] width 182 height 21
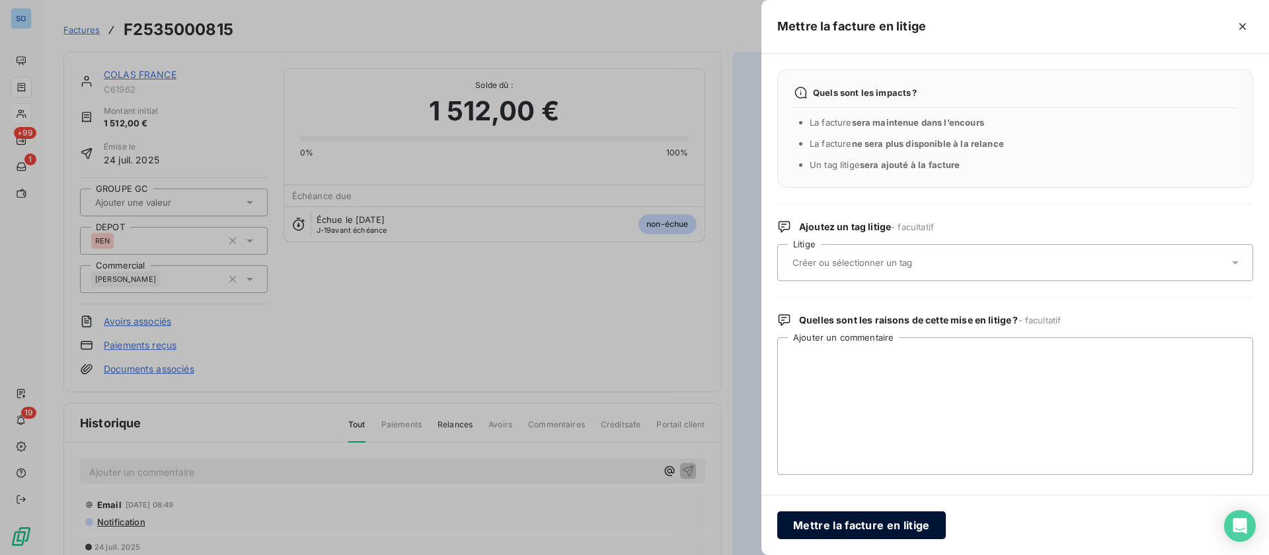
click at [845, 527] on button "Mettre la facture en litige" at bounding box center [862, 525] width 169 height 28
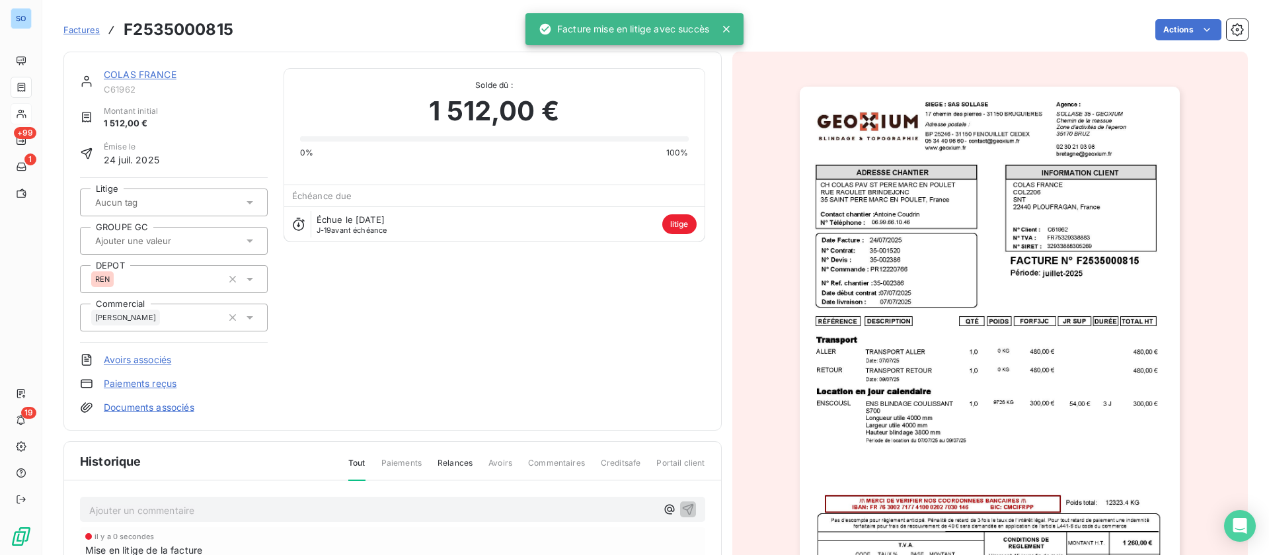
drag, startPoint x: 255, startPoint y: 500, endPoint x: 262, endPoint y: 474, distance: 27.4
click at [255, 501] on div "Ajouter un commentaire ﻿" at bounding box center [372, 509] width 567 height 18
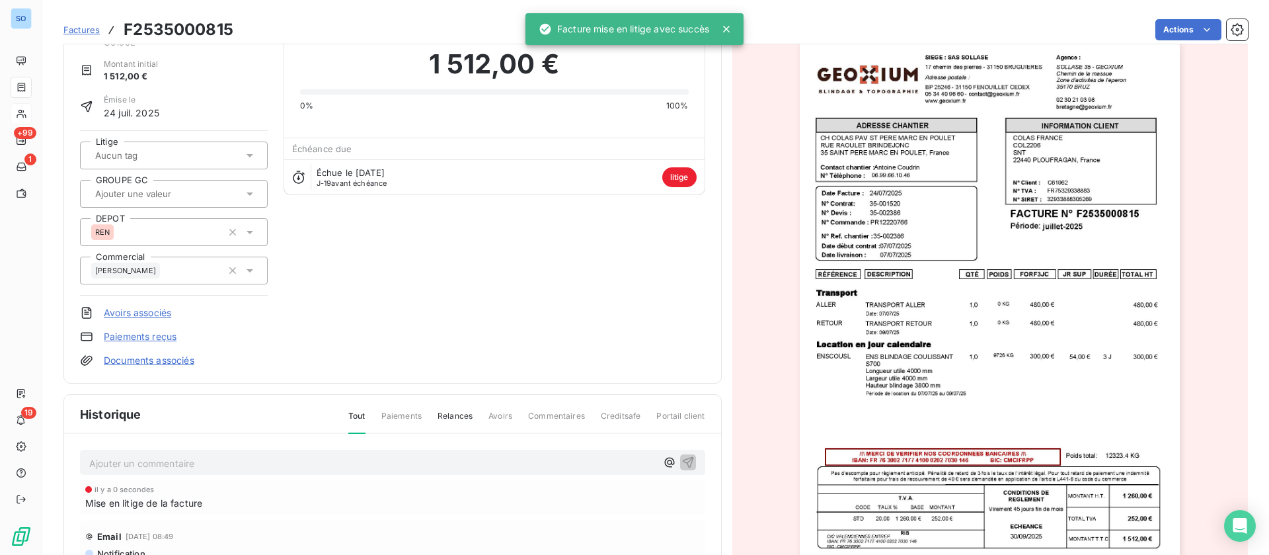
scroll to position [199, 0]
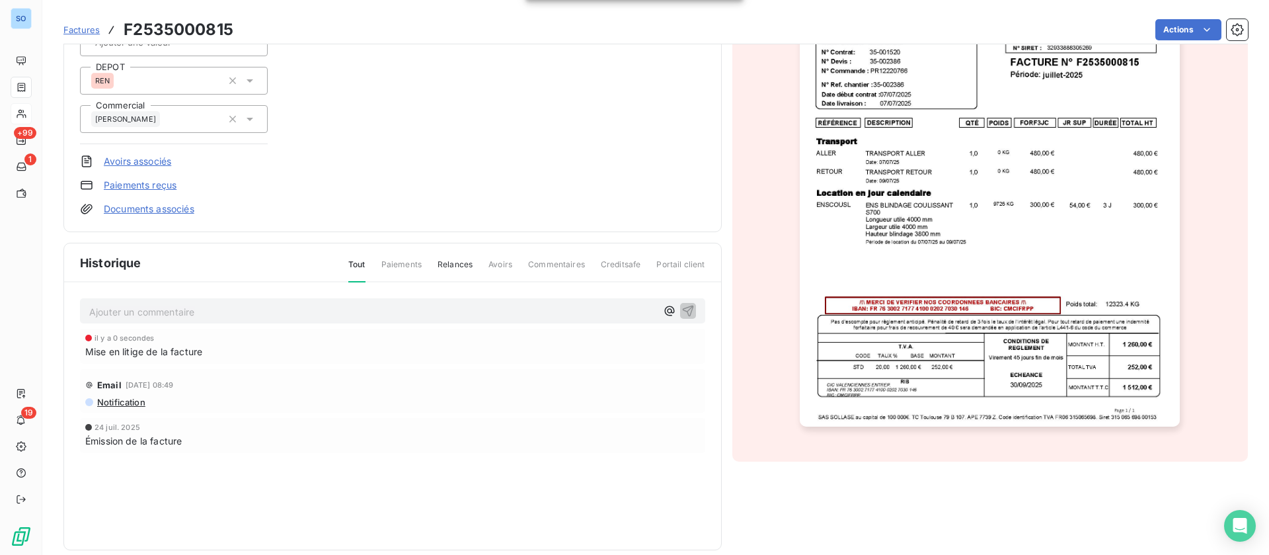
click at [208, 311] on p "Ajouter un commentaire ﻿" at bounding box center [372, 311] width 567 height 17
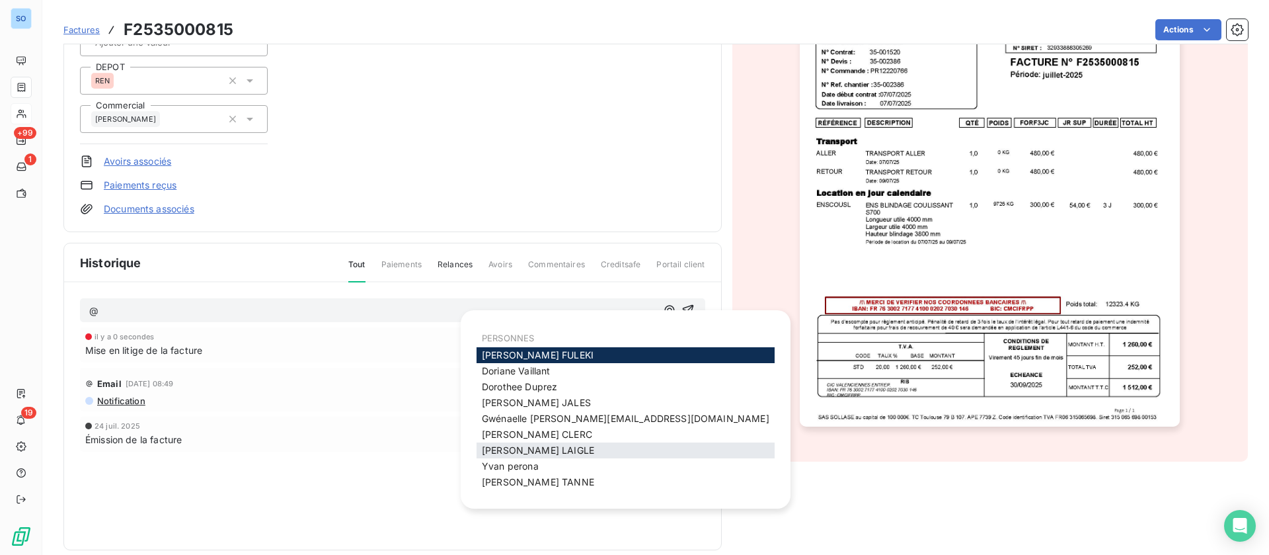
click at [575, 450] on div "[PERSON_NAME]" at bounding box center [626, 450] width 298 height 16
click at [521, 445] on span "[PERSON_NAME]" at bounding box center [538, 449] width 112 height 11
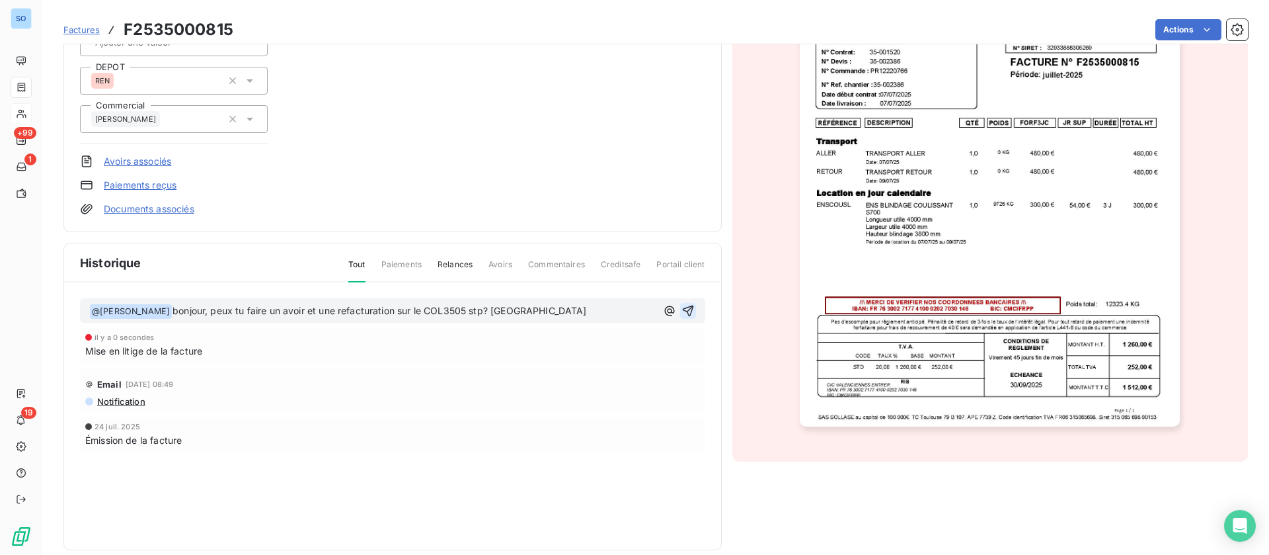
click at [682, 311] on icon "button" at bounding box center [688, 310] width 13 height 13
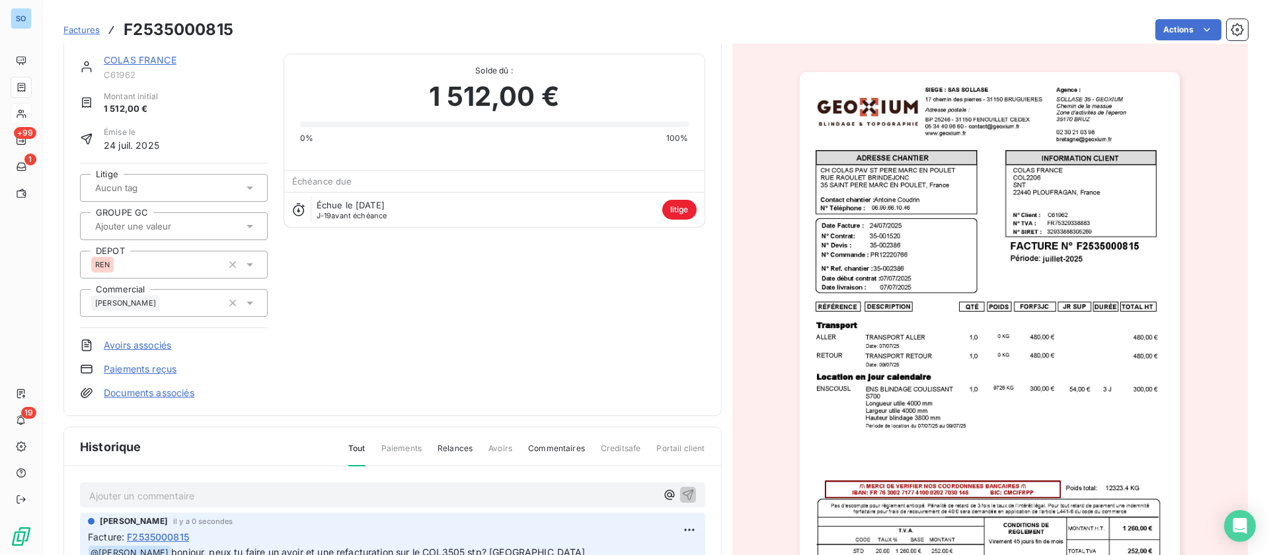
scroll to position [0, 0]
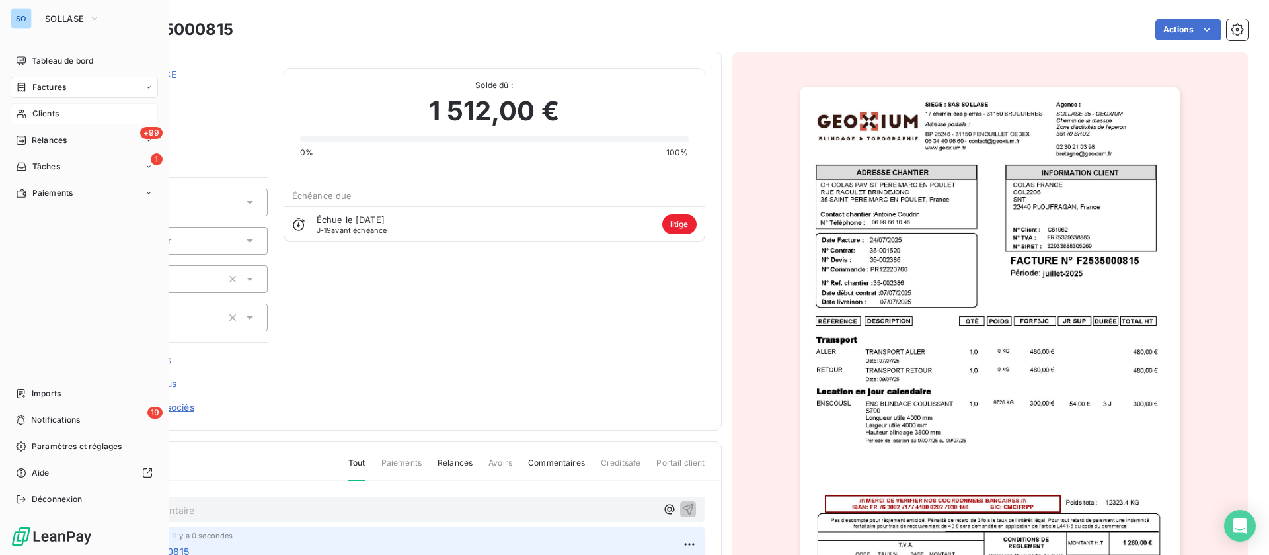
drag, startPoint x: 40, startPoint y: 107, endPoint x: 83, endPoint y: 108, distance: 43.0
click at [36, 108] on span "Clients" at bounding box center [45, 114] width 26 height 12
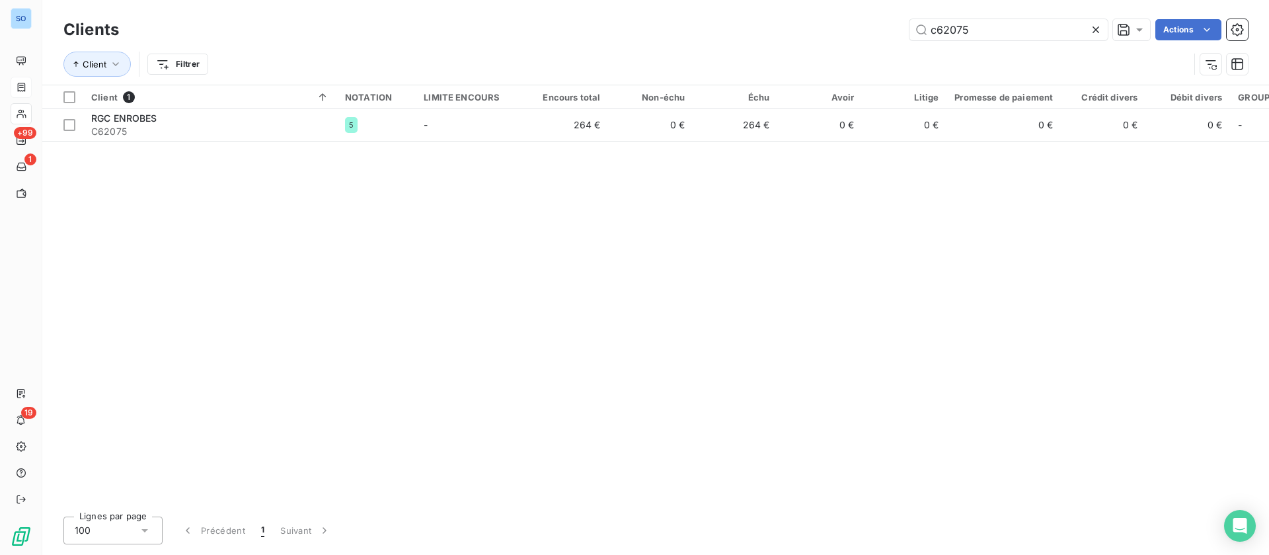
drag, startPoint x: 993, startPoint y: 26, endPoint x: 853, endPoint y: 20, distance: 140.3
click at [853, 20] on div "c62075 Actions" at bounding box center [691, 29] width 1113 height 21
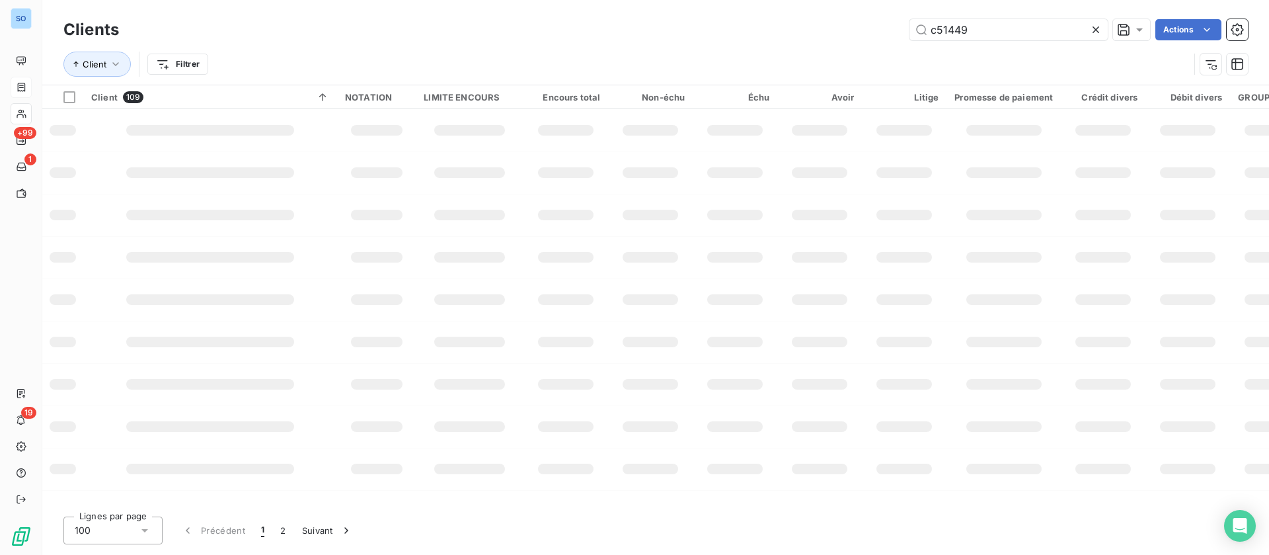
type input "c51449"
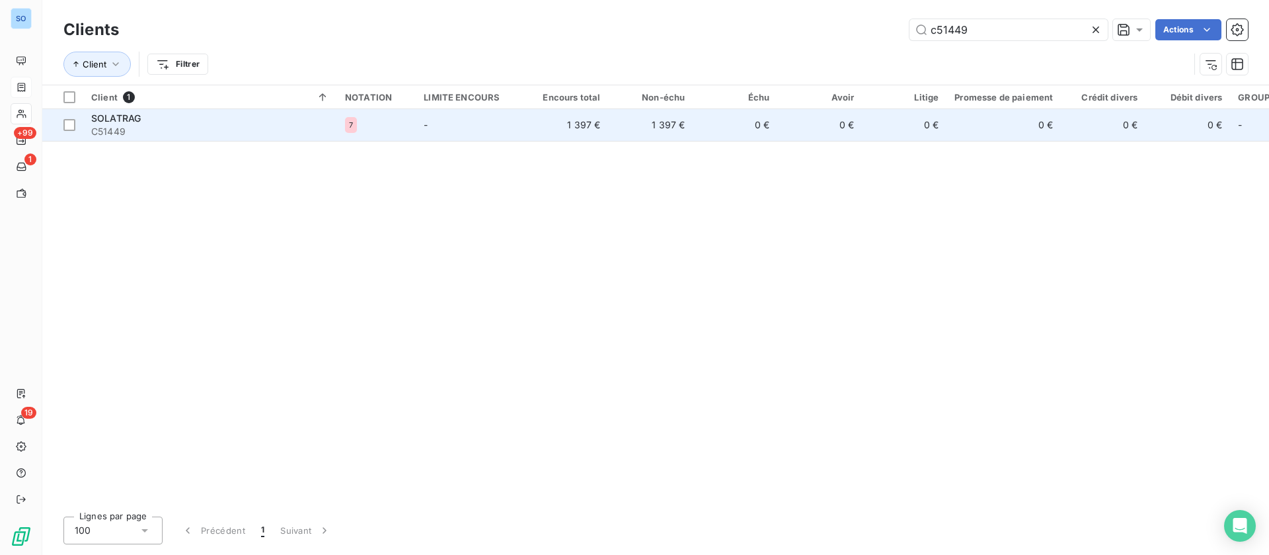
click at [238, 135] on span "C51449" at bounding box center [210, 131] width 238 height 13
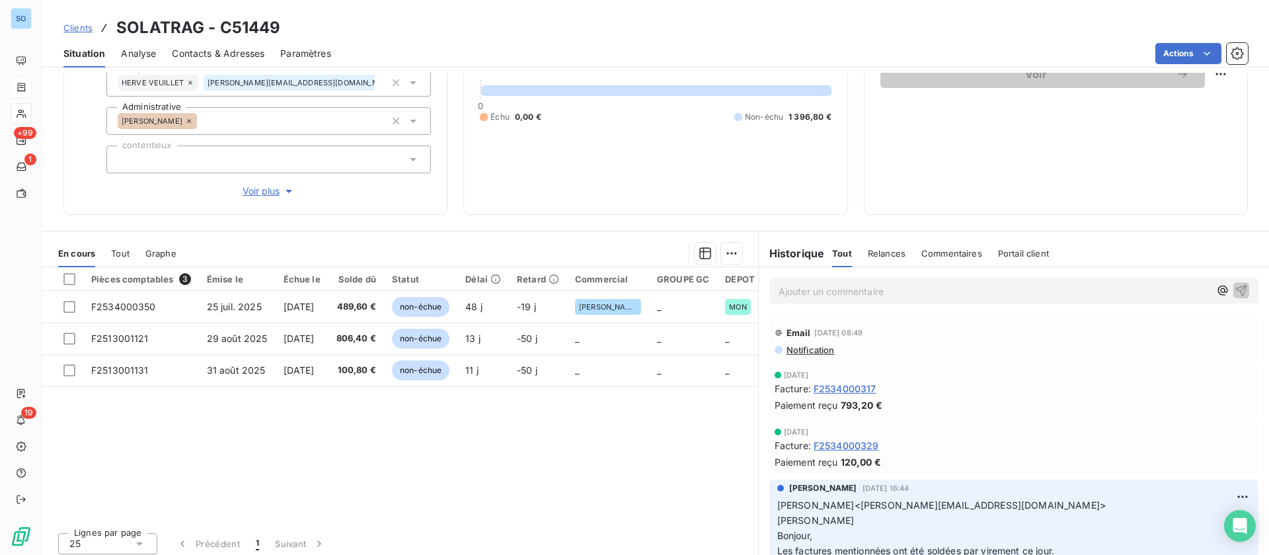
scroll to position [155, 0]
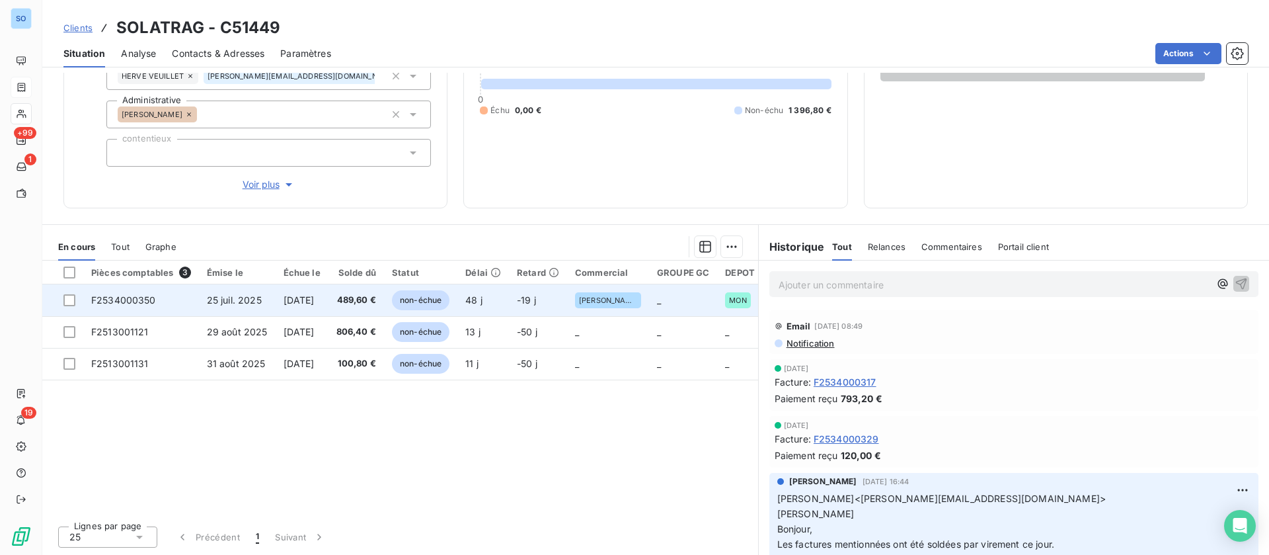
click at [240, 296] on span "25 juil. 2025" at bounding box center [234, 299] width 55 height 11
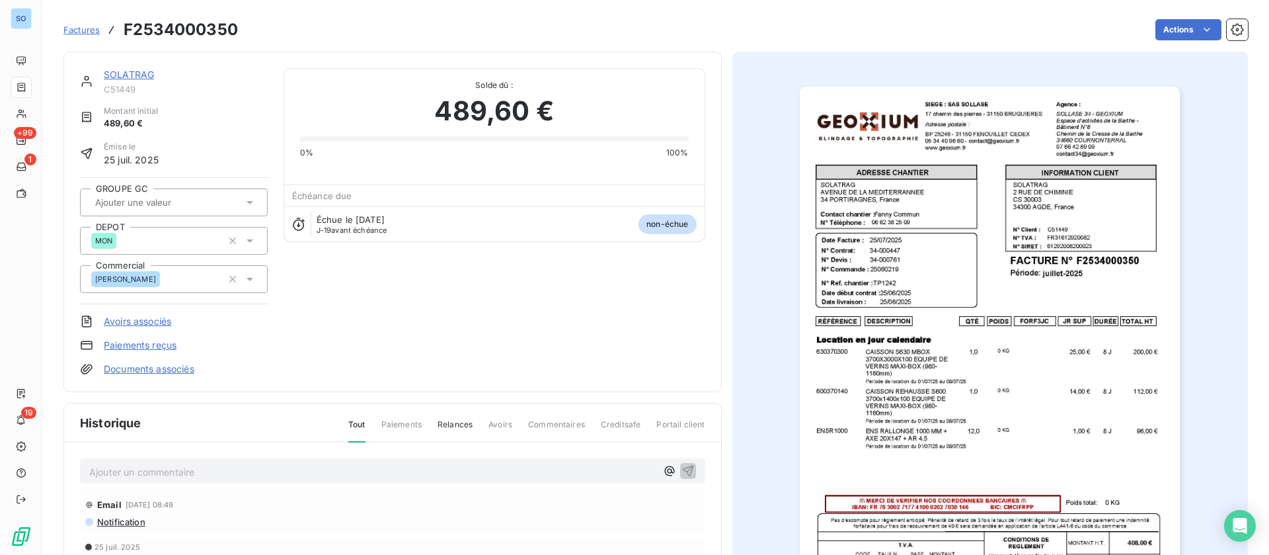
click at [197, 467] on p "Ajouter un commentaire ﻿" at bounding box center [372, 471] width 567 height 17
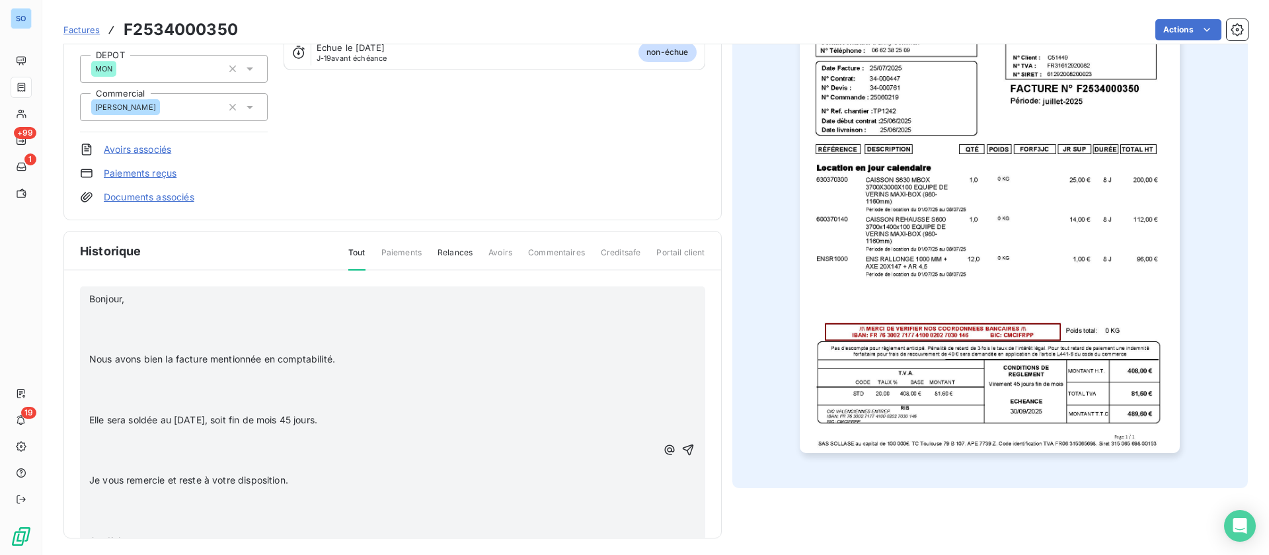
scroll to position [177, 0]
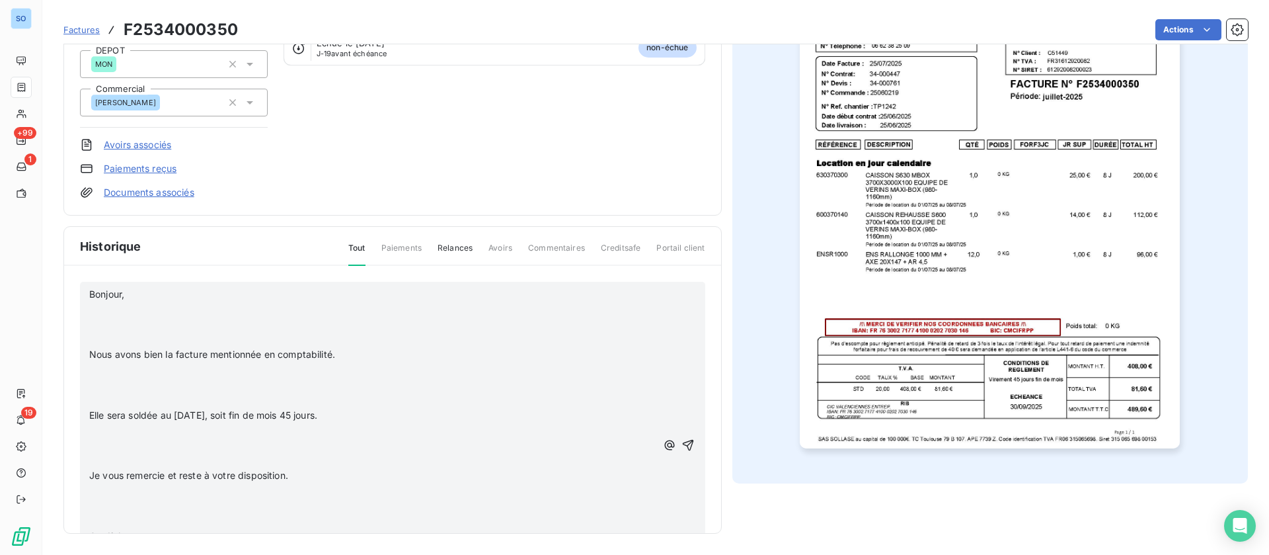
click at [113, 305] on p "﻿" at bounding box center [372, 308] width 567 height 15
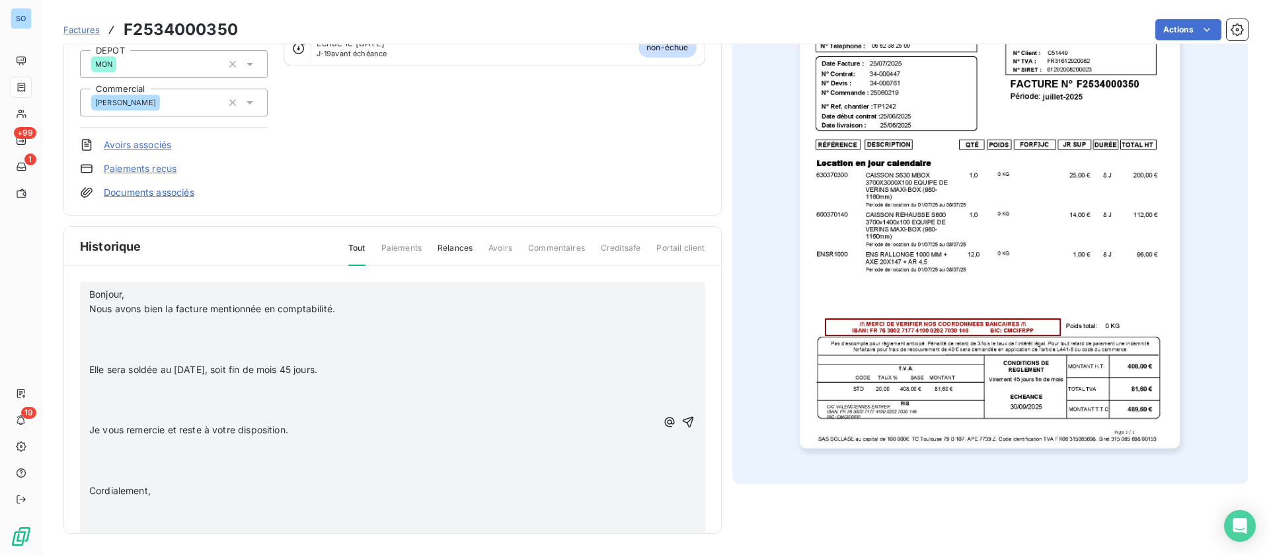
click at [104, 326] on p "﻿" at bounding box center [372, 324] width 567 height 15
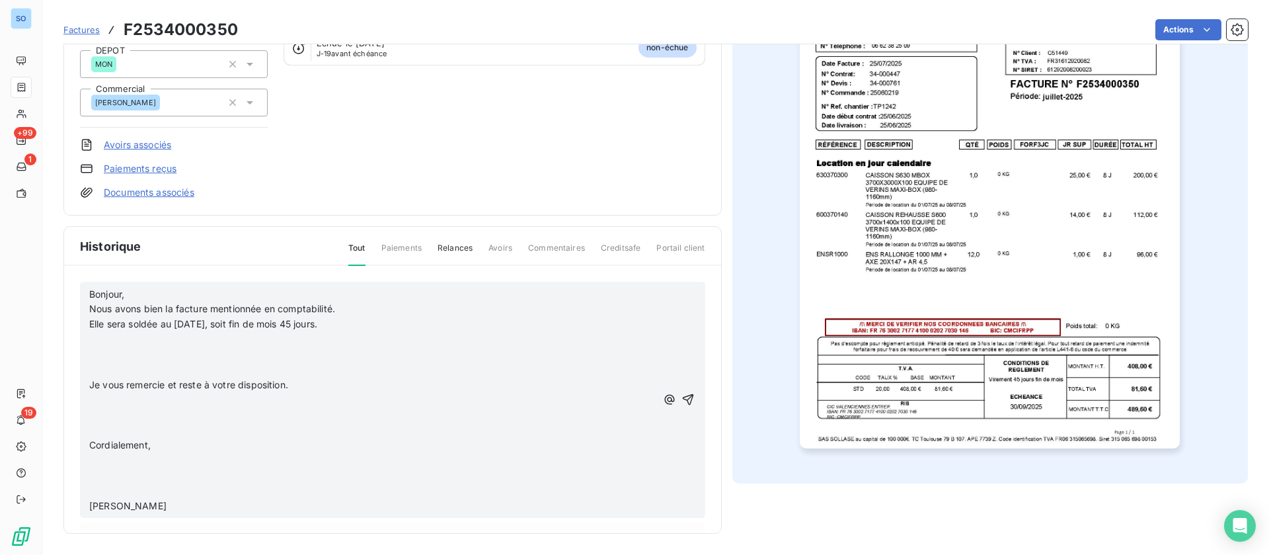
click at [99, 339] on p "﻿" at bounding box center [372, 339] width 567 height 15
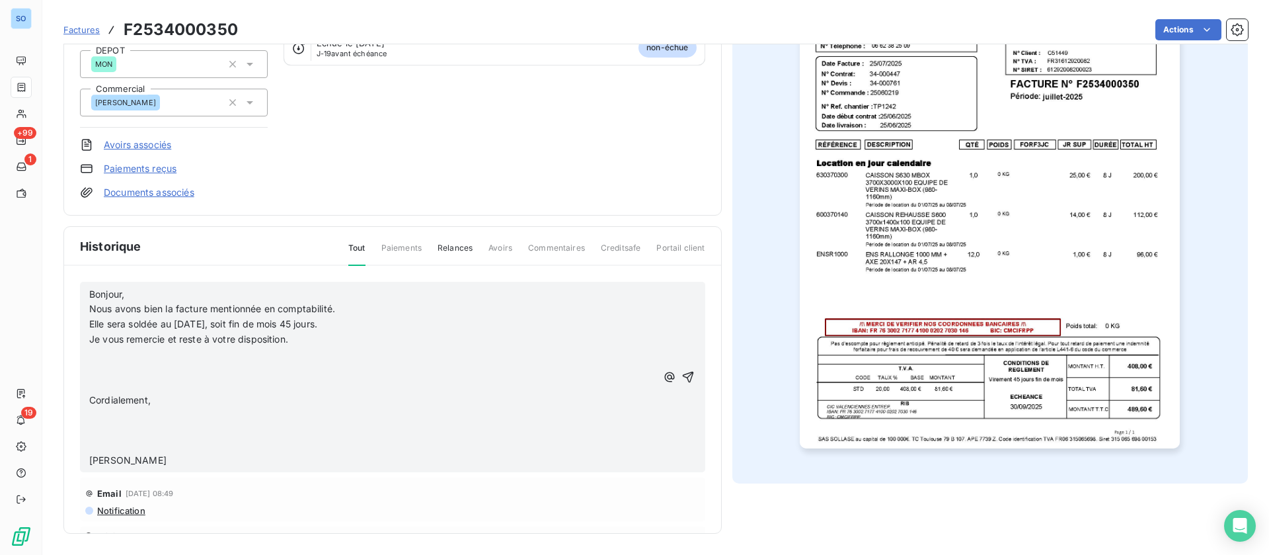
click at [100, 355] on p "﻿" at bounding box center [372, 354] width 567 height 15
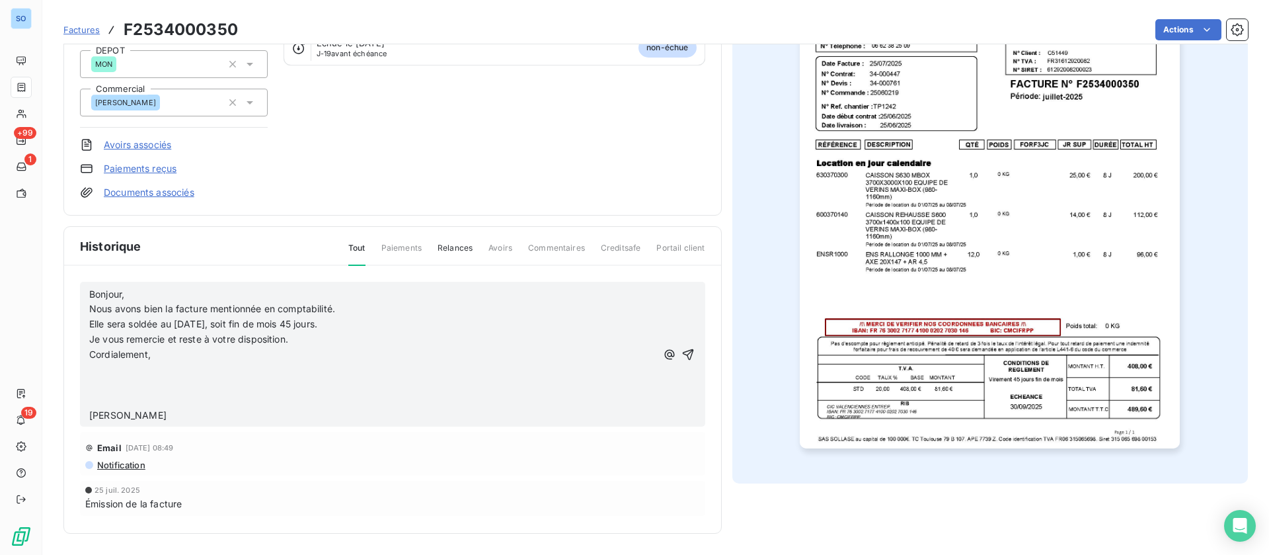
click at [95, 372] on p "﻿" at bounding box center [372, 369] width 567 height 15
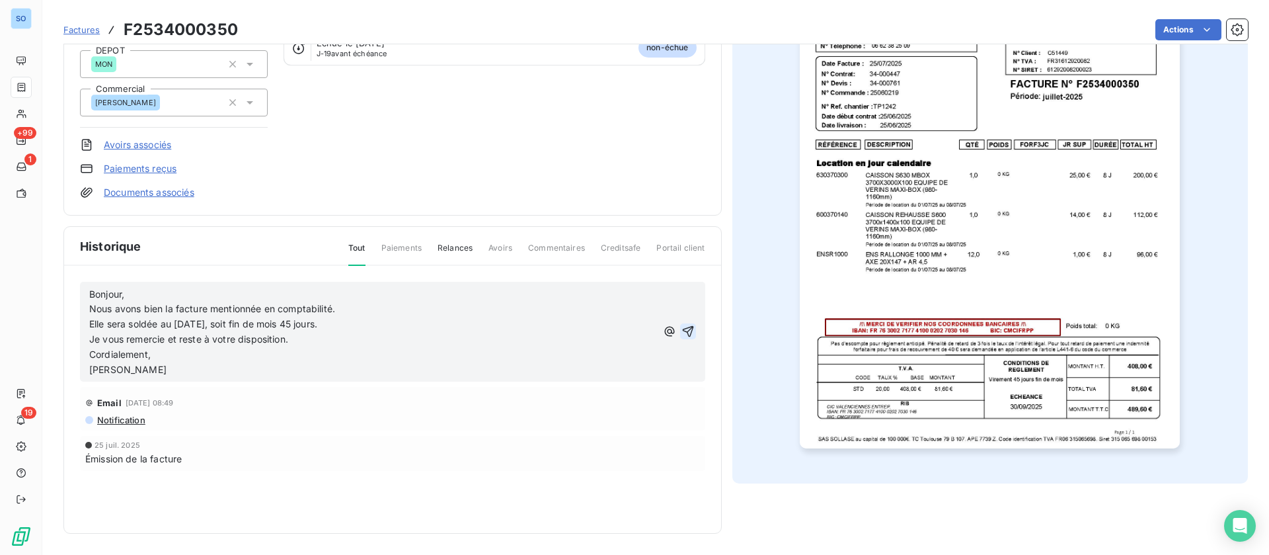
click at [682, 327] on icon "button" at bounding box center [688, 331] width 13 height 13
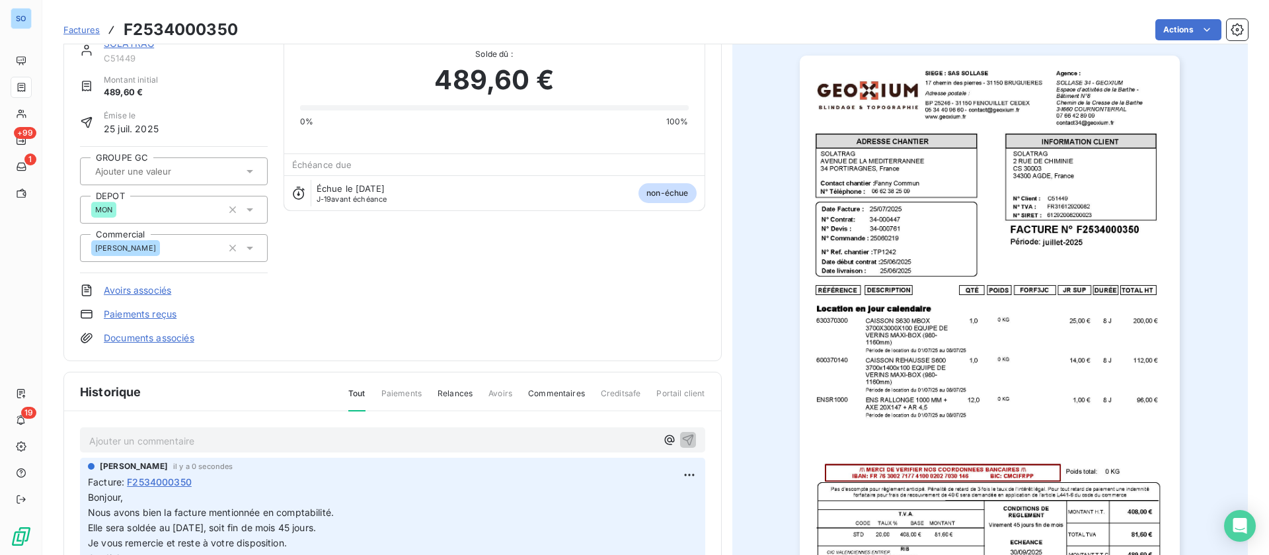
scroll to position [0, 0]
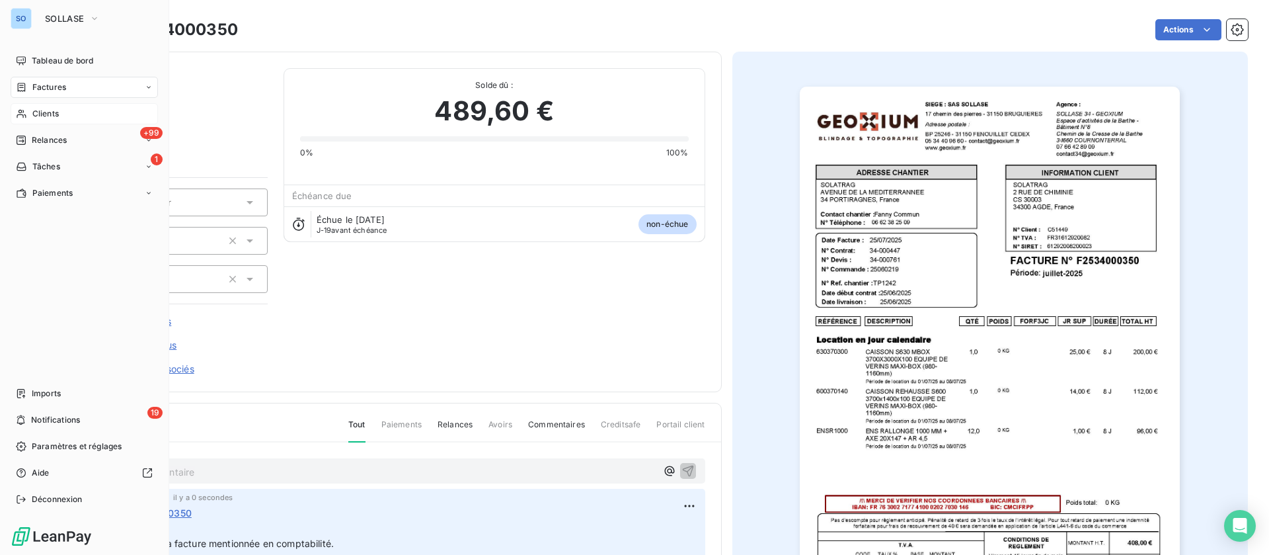
click at [34, 112] on span "Clients" at bounding box center [45, 114] width 26 height 12
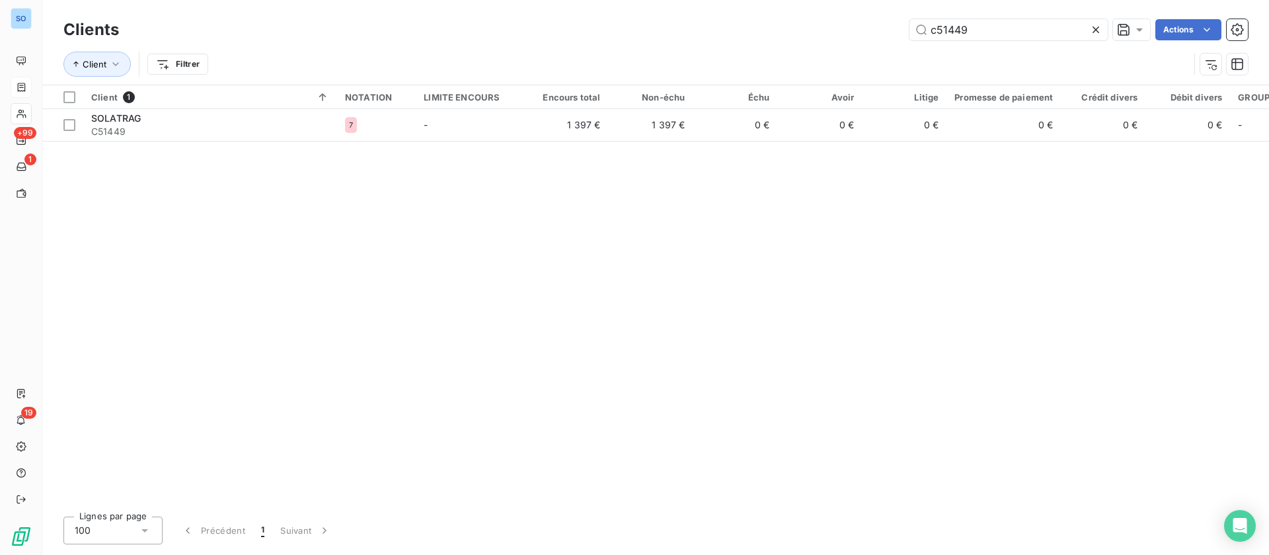
drag, startPoint x: 943, startPoint y: 28, endPoint x: 853, endPoint y: 20, distance: 90.3
click at [872, 28] on div "c51449 Actions" at bounding box center [691, 29] width 1113 height 21
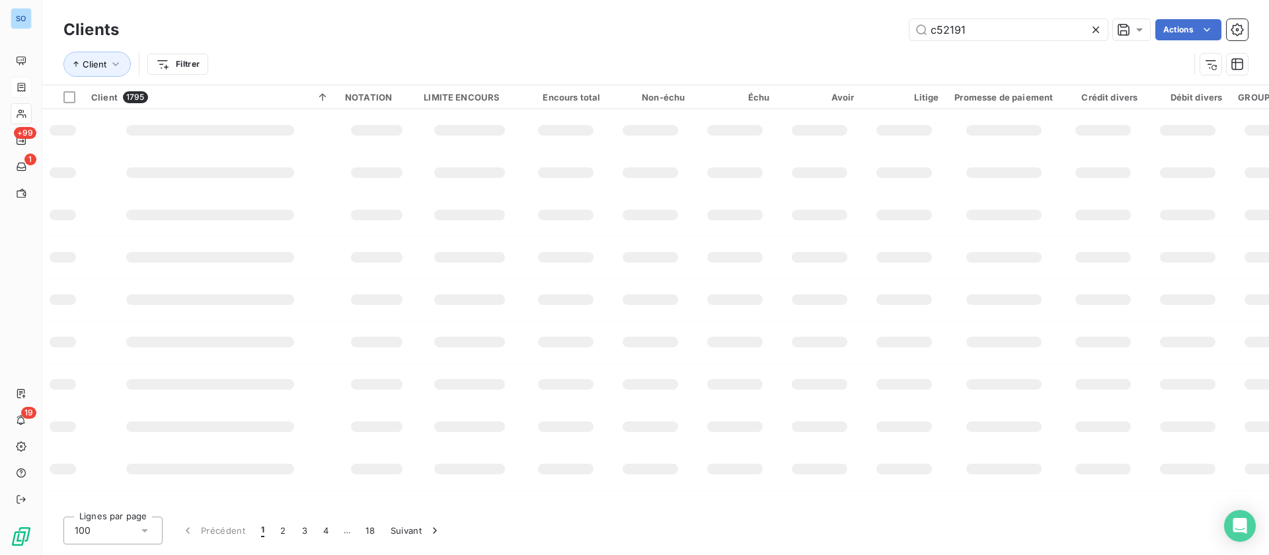
type input "c52191"
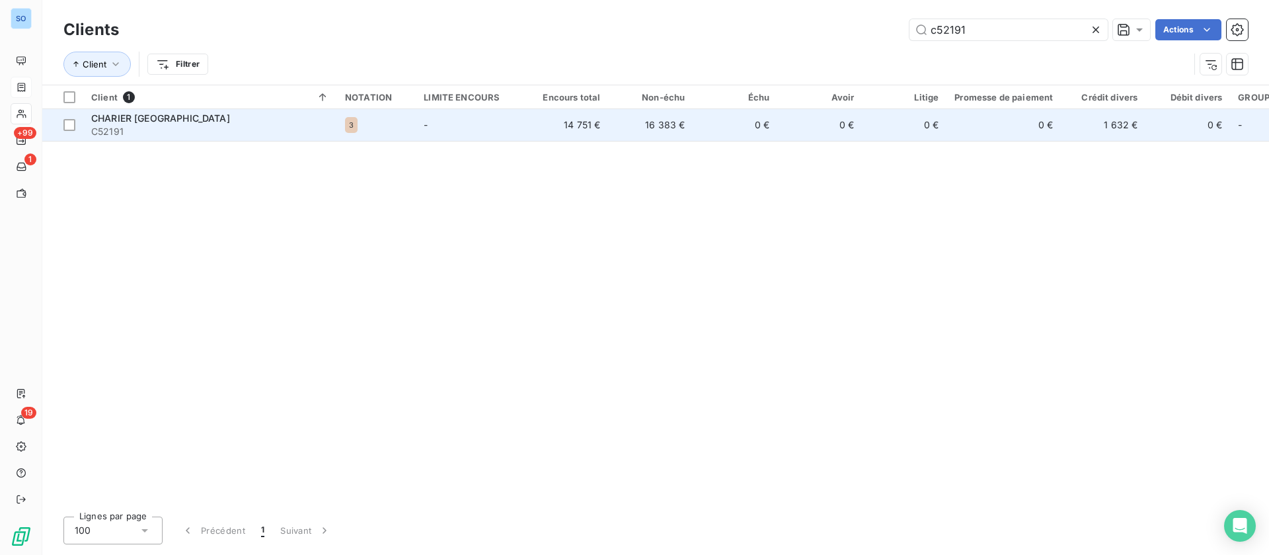
click at [189, 128] on span "C52191" at bounding box center [210, 131] width 238 height 13
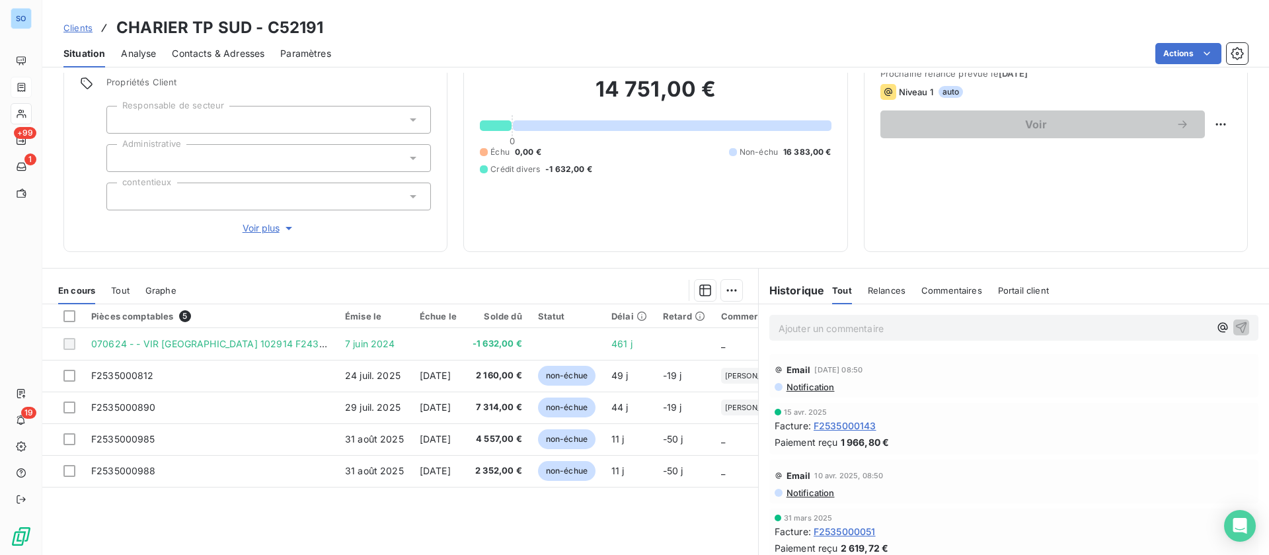
scroll to position [99, 0]
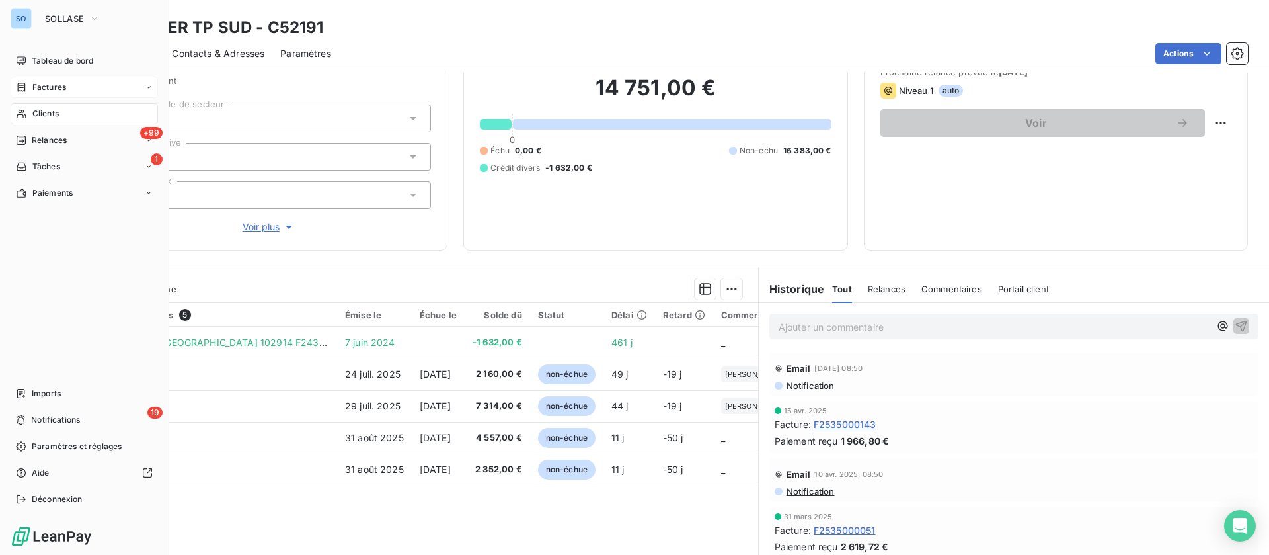
click at [34, 121] on div "Clients" at bounding box center [84, 113] width 147 height 21
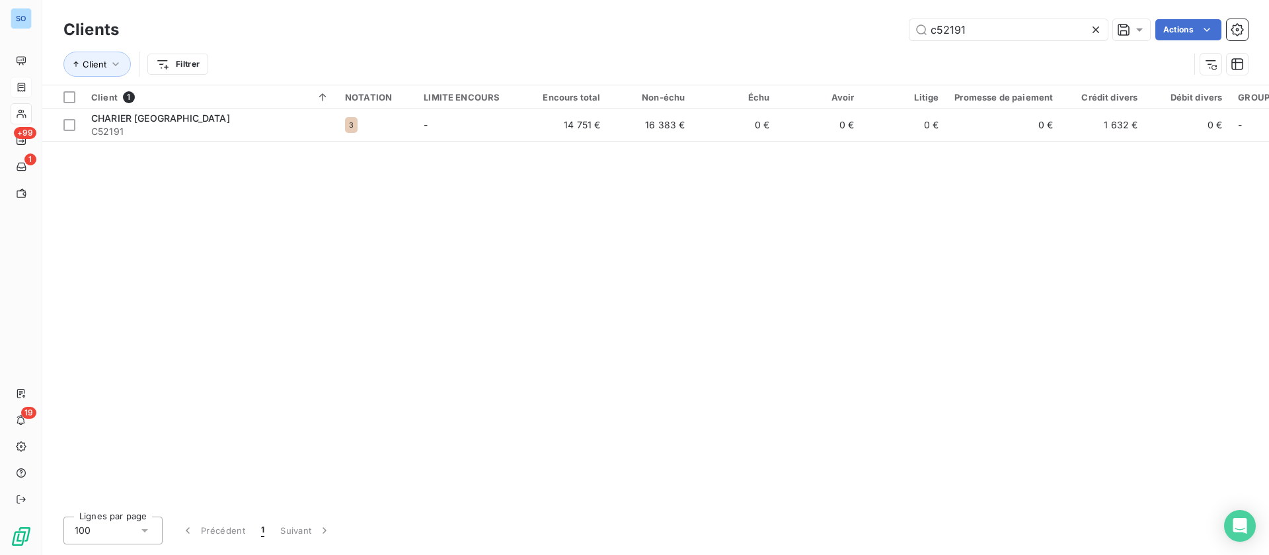
drag, startPoint x: 994, startPoint y: 32, endPoint x: 852, endPoint y: 27, distance: 142.2
click at [841, 32] on div "c52191 Actions" at bounding box center [691, 29] width 1113 height 21
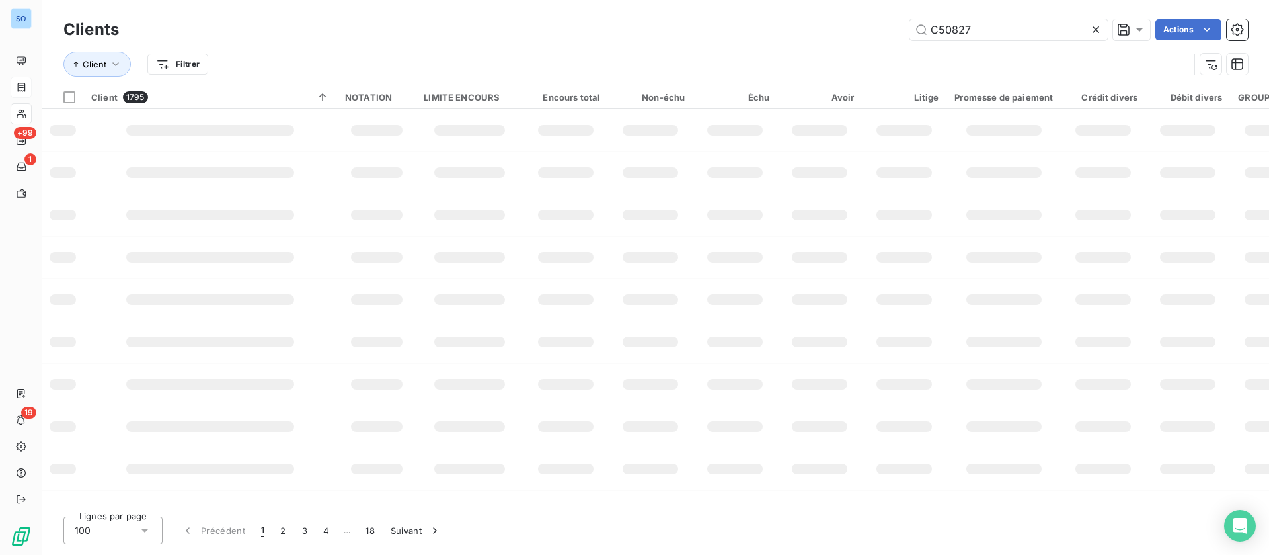
type input "C50827"
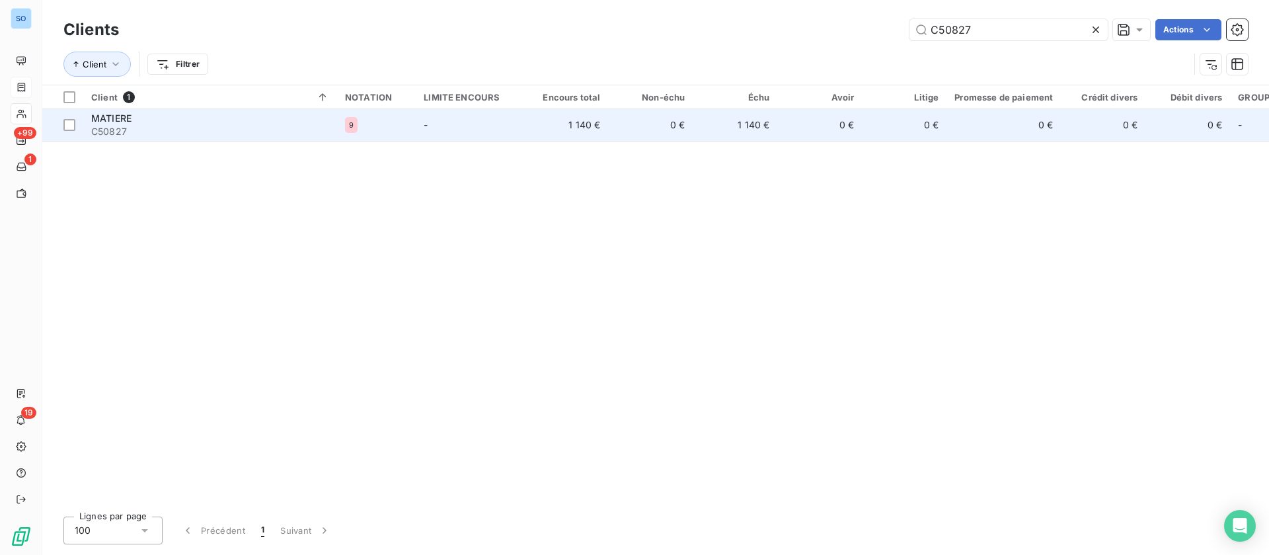
click at [270, 114] on div "MATIERE" at bounding box center [210, 118] width 238 height 13
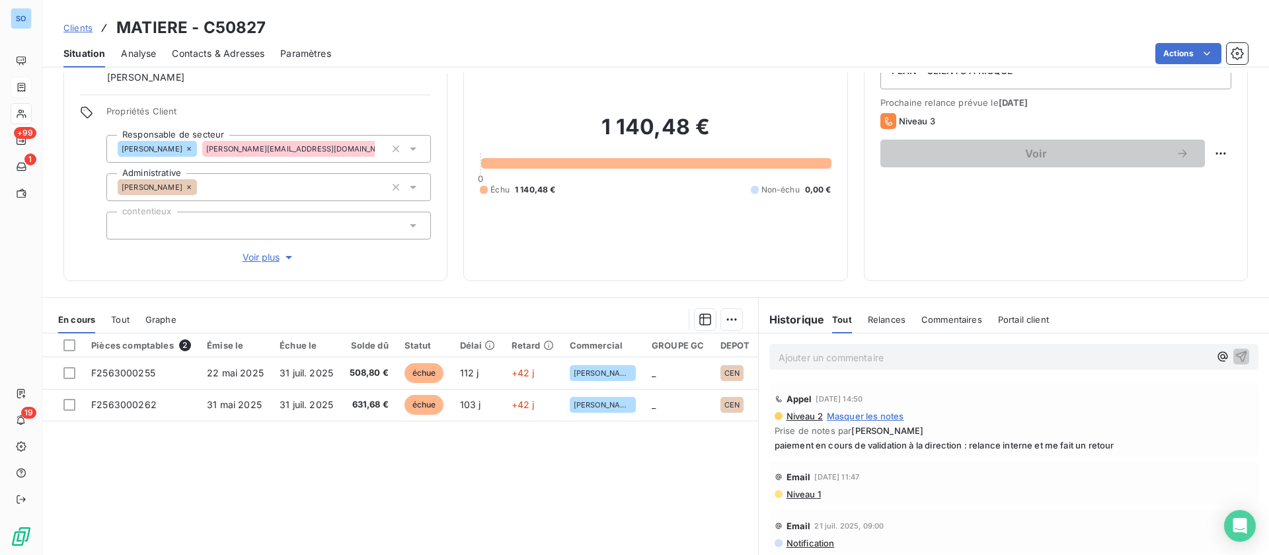
scroll to position [99, 0]
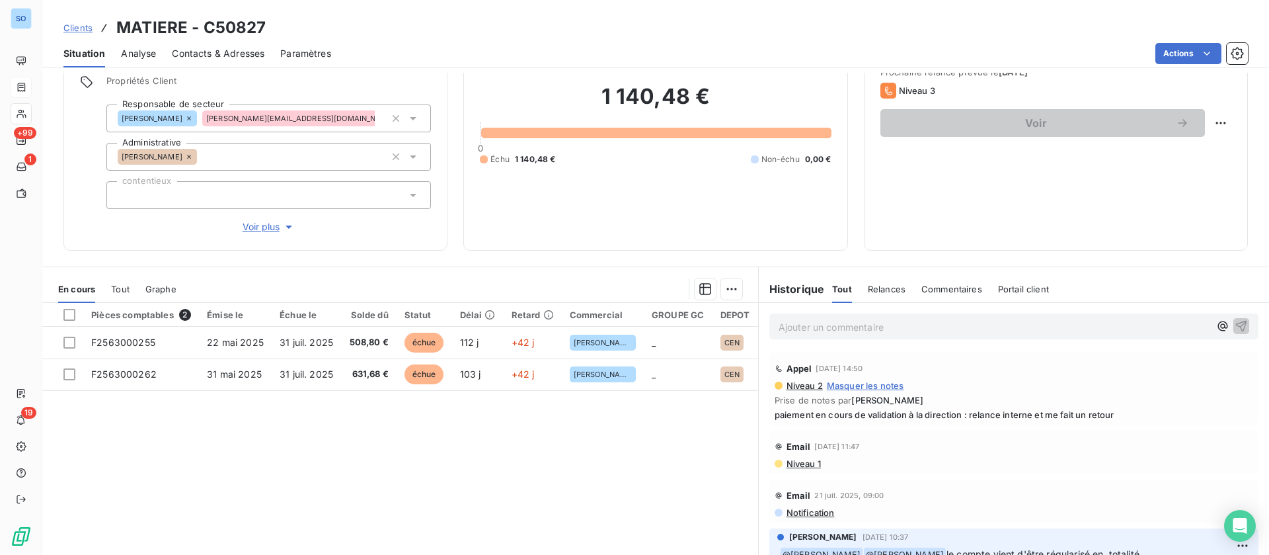
click at [834, 329] on p "Ajouter un commentaire ﻿" at bounding box center [994, 327] width 431 height 17
click at [1234, 323] on button "button" at bounding box center [1242, 325] width 16 height 16
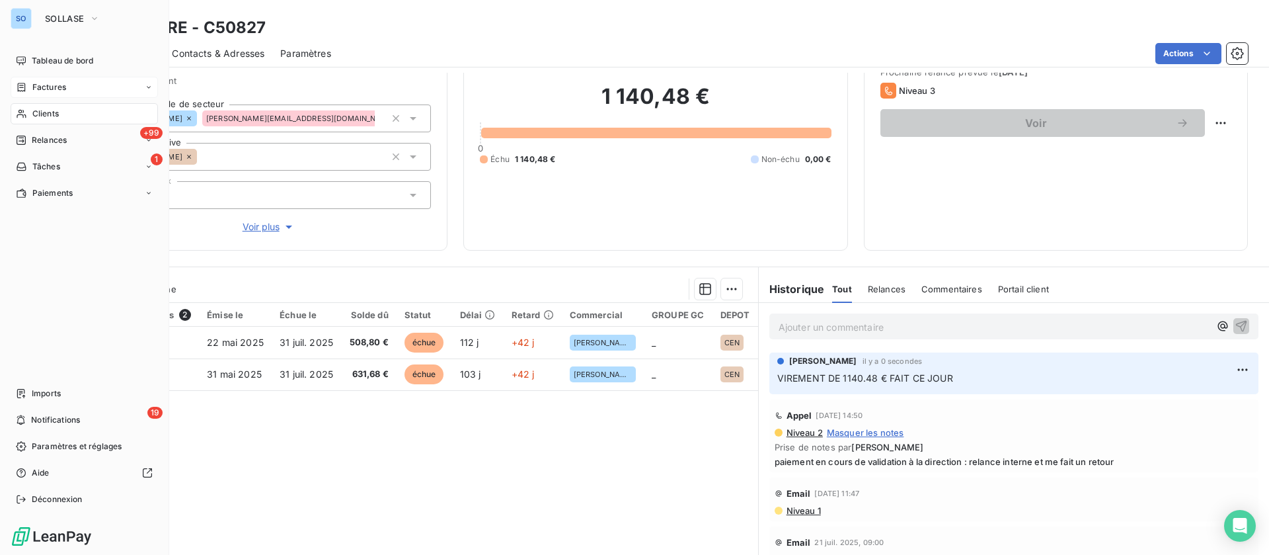
drag, startPoint x: 42, startPoint y: 110, endPoint x: 35, endPoint y: 108, distance: 6.9
click at [35, 109] on span "Clients" at bounding box center [45, 114] width 26 height 12
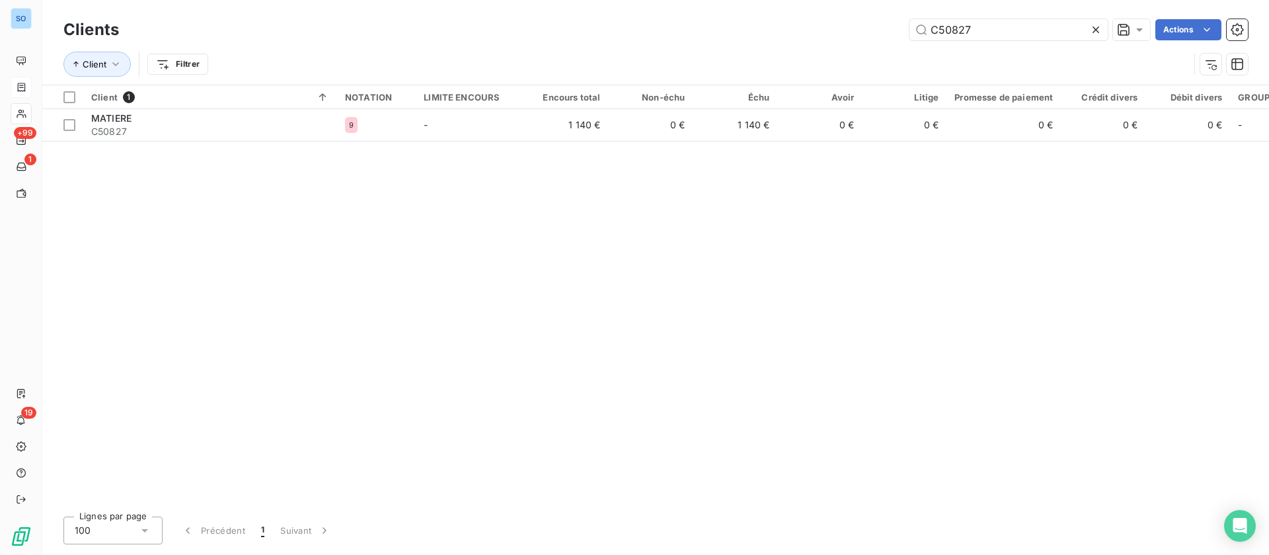
drag, startPoint x: 929, startPoint y: 28, endPoint x: 889, endPoint y: 30, distance: 39.8
click at [889, 30] on div "C50827 Actions" at bounding box center [691, 29] width 1113 height 21
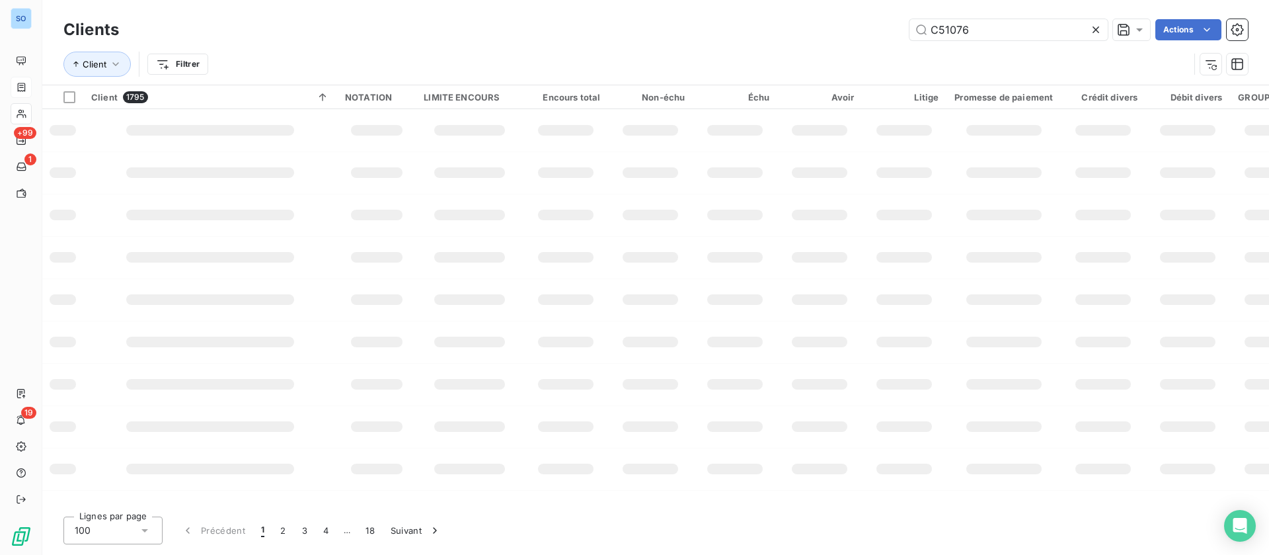
type input "C51076"
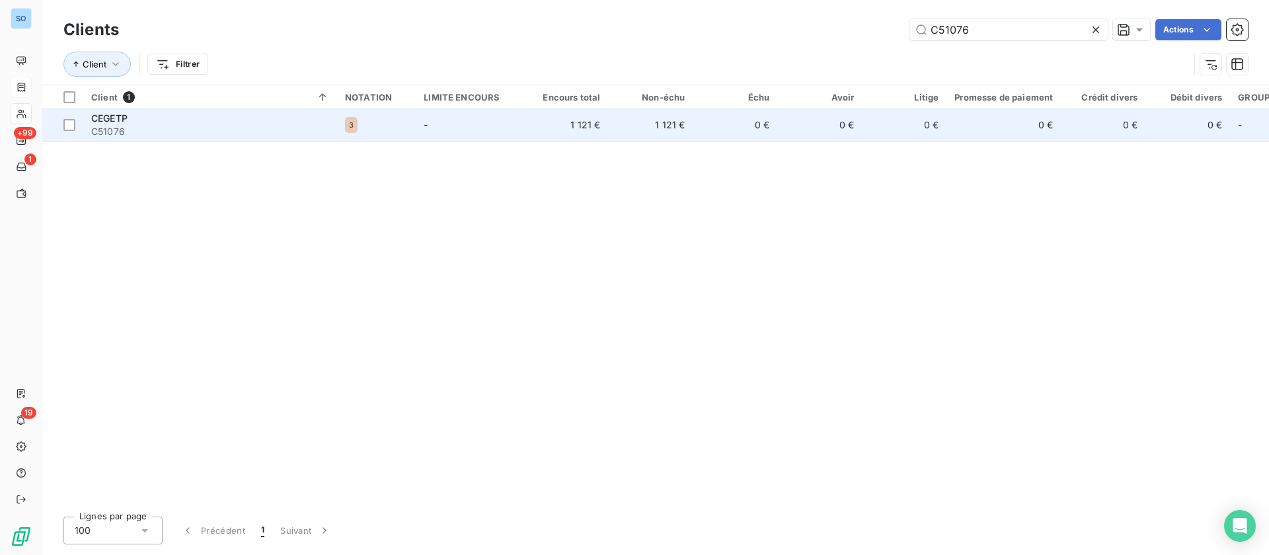
click at [565, 122] on td "1 121 €" at bounding box center [566, 125] width 85 height 32
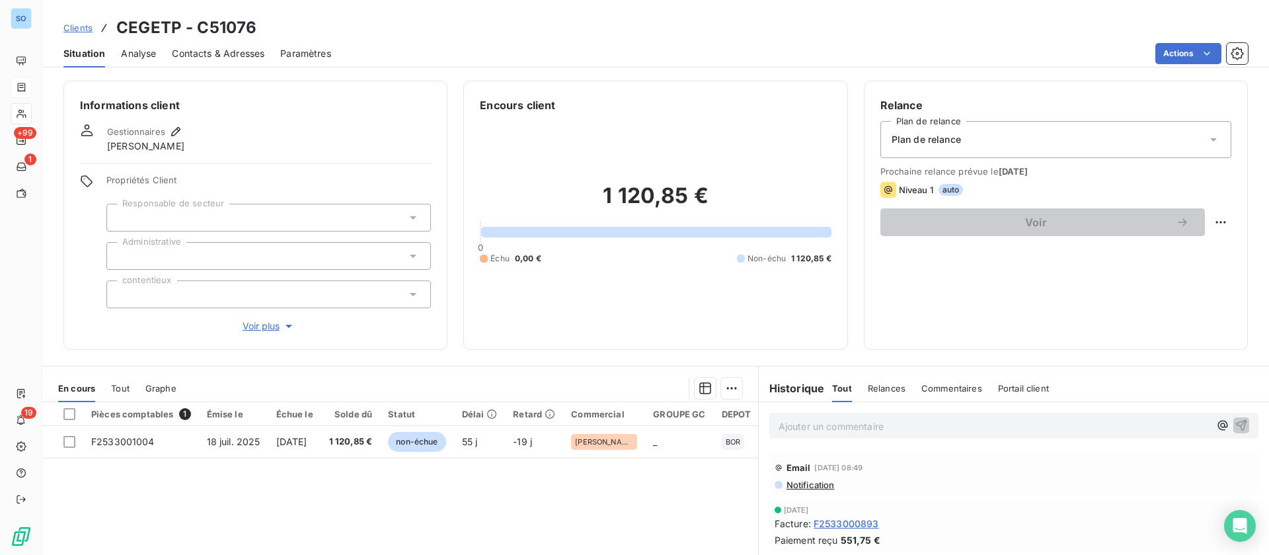
click at [819, 413] on div "Ajouter un commentaire ﻿" at bounding box center [1014, 426] width 489 height 26
click at [820, 425] on p "Ajouter un commentaire ﻿" at bounding box center [994, 426] width 431 height 17
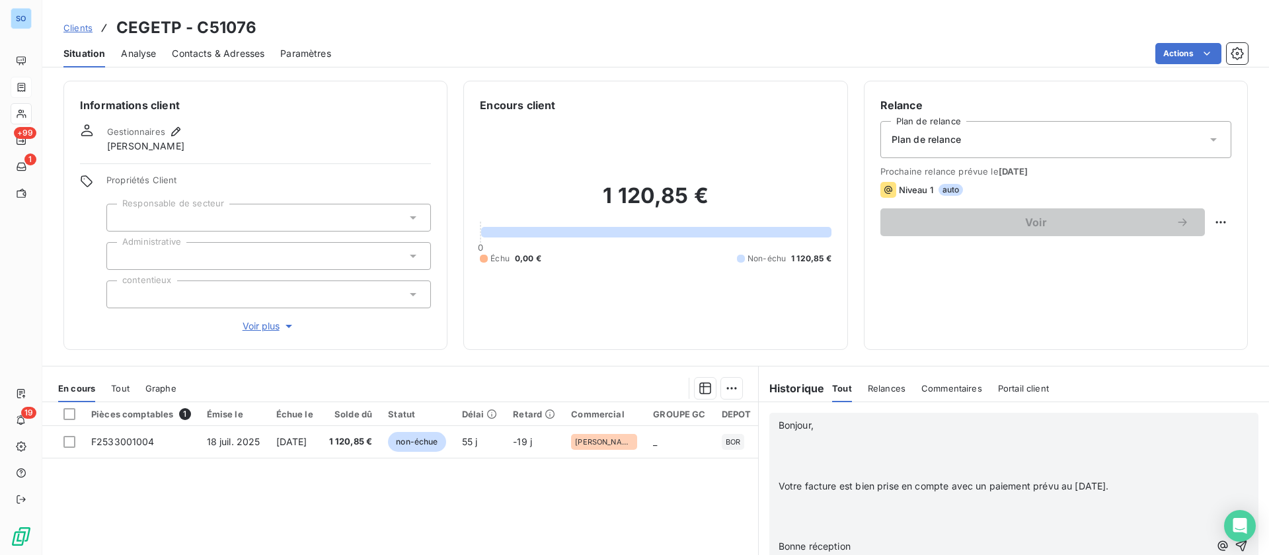
click at [816, 441] on p "﻿" at bounding box center [994, 440] width 431 height 15
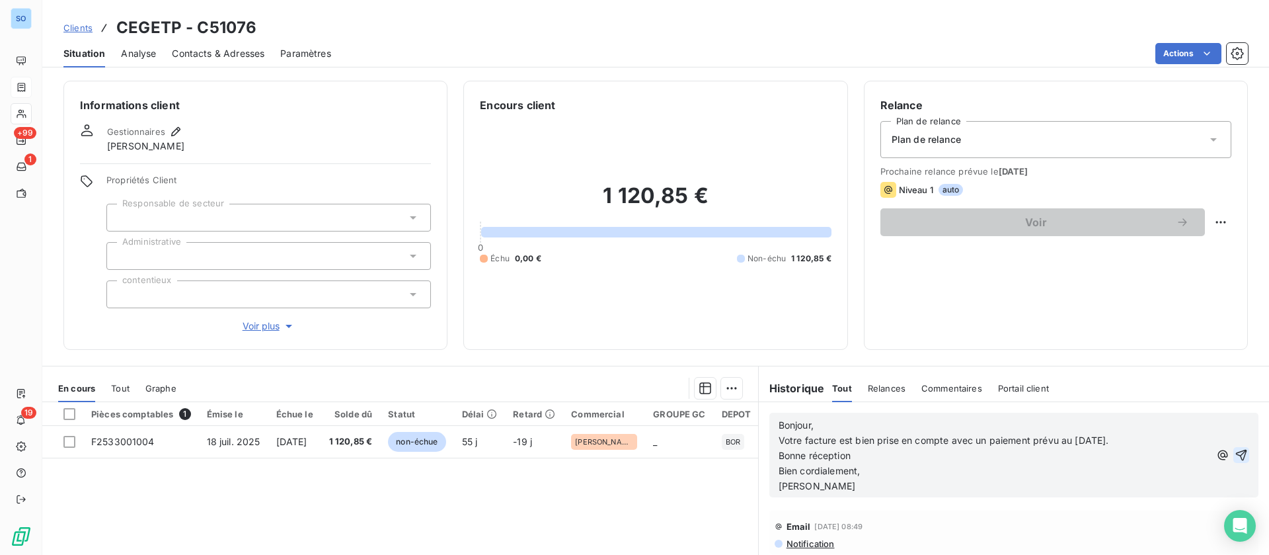
click at [1235, 456] on icon "button" at bounding box center [1241, 454] width 13 height 13
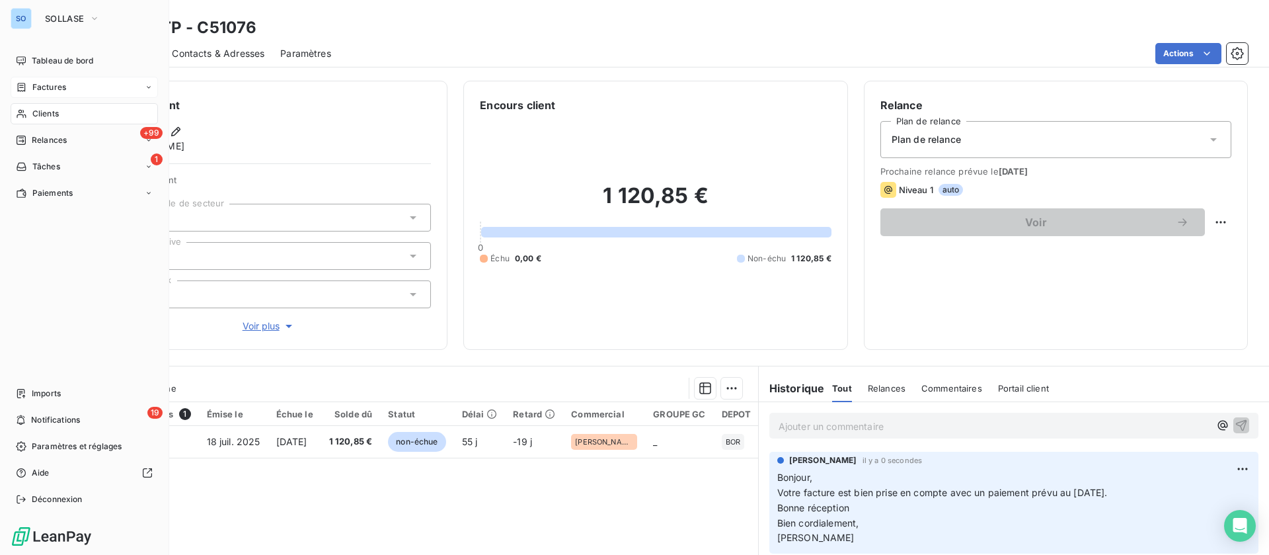
click at [24, 109] on icon at bounding box center [21, 113] width 11 height 11
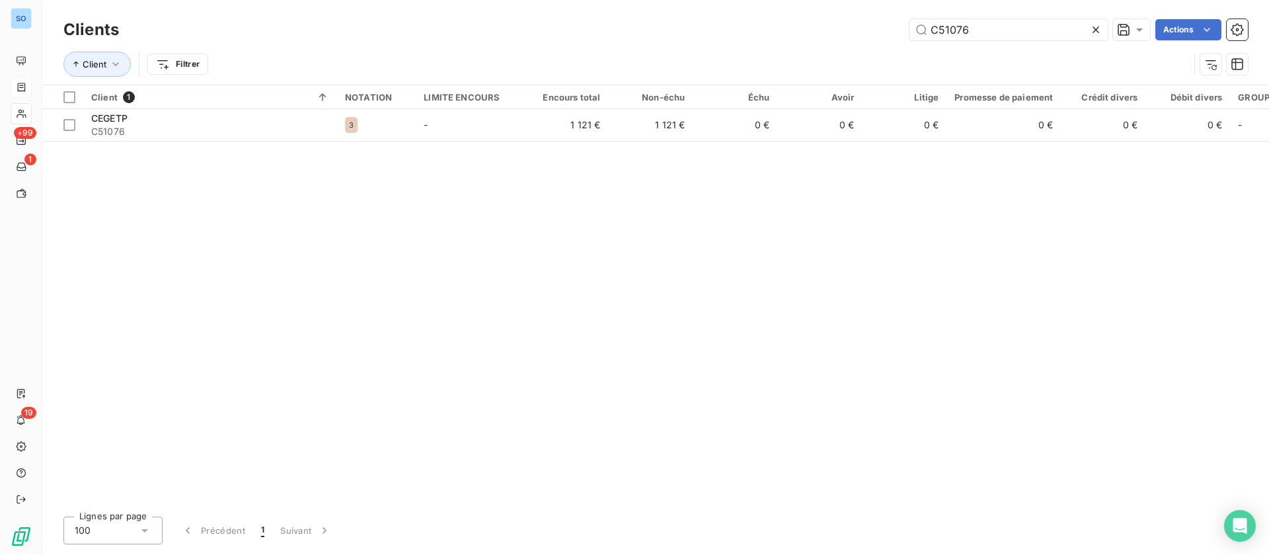
drag, startPoint x: 1018, startPoint y: 31, endPoint x: 842, endPoint y: 26, distance: 175.9
click at [842, 26] on div "C51076 Actions" at bounding box center [691, 29] width 1113 height 21
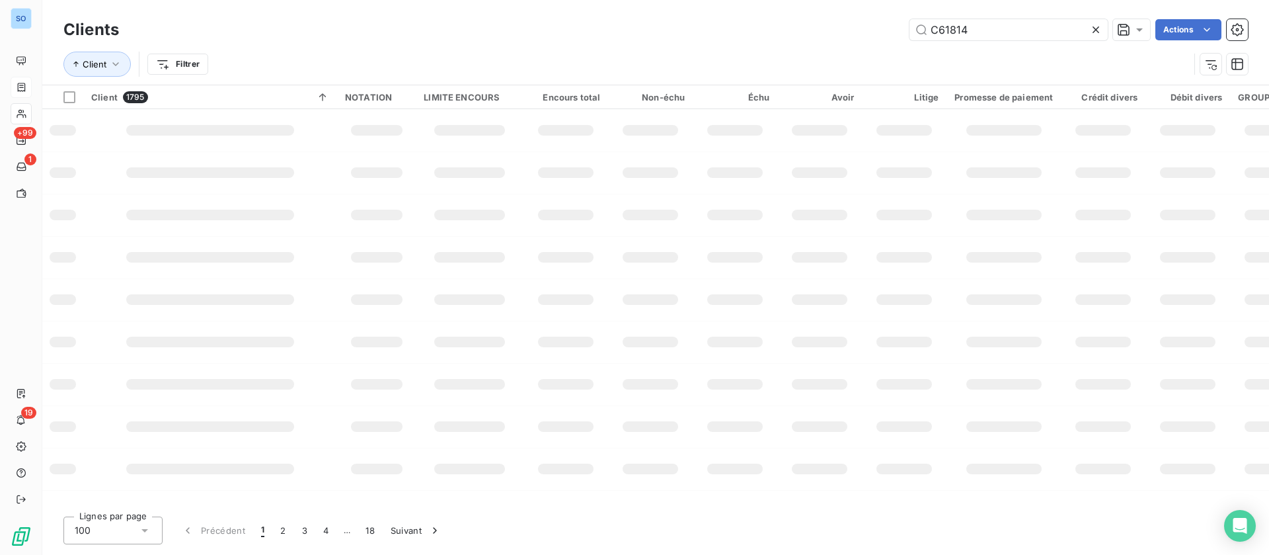
type input "C61814"
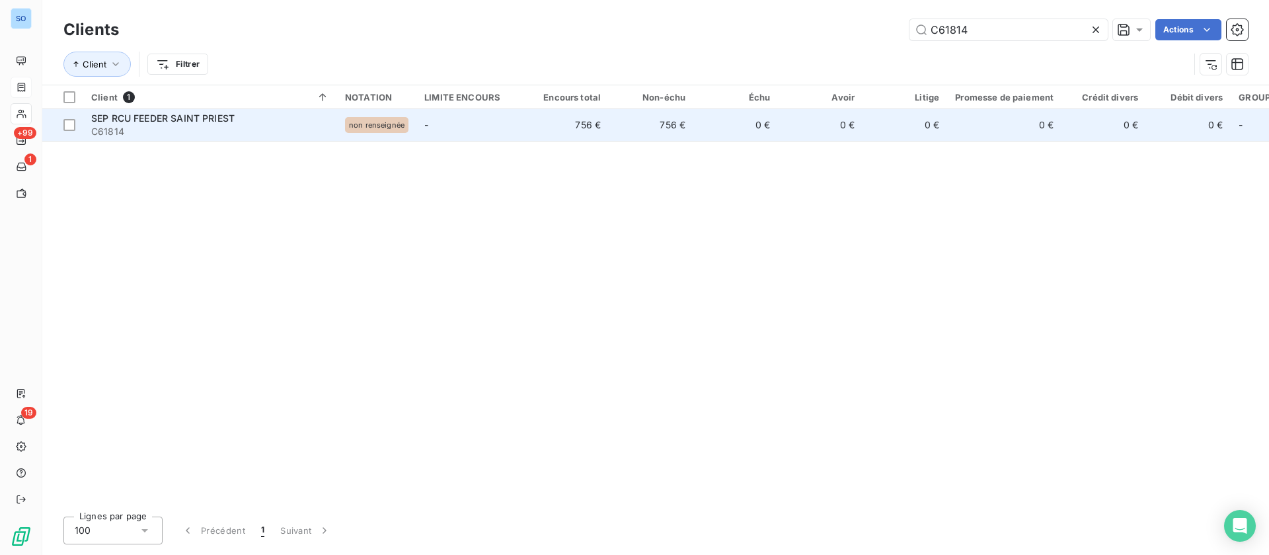
click at [236, 126] on span "C61814" at bounding box center [210, 131] width 238 height 13
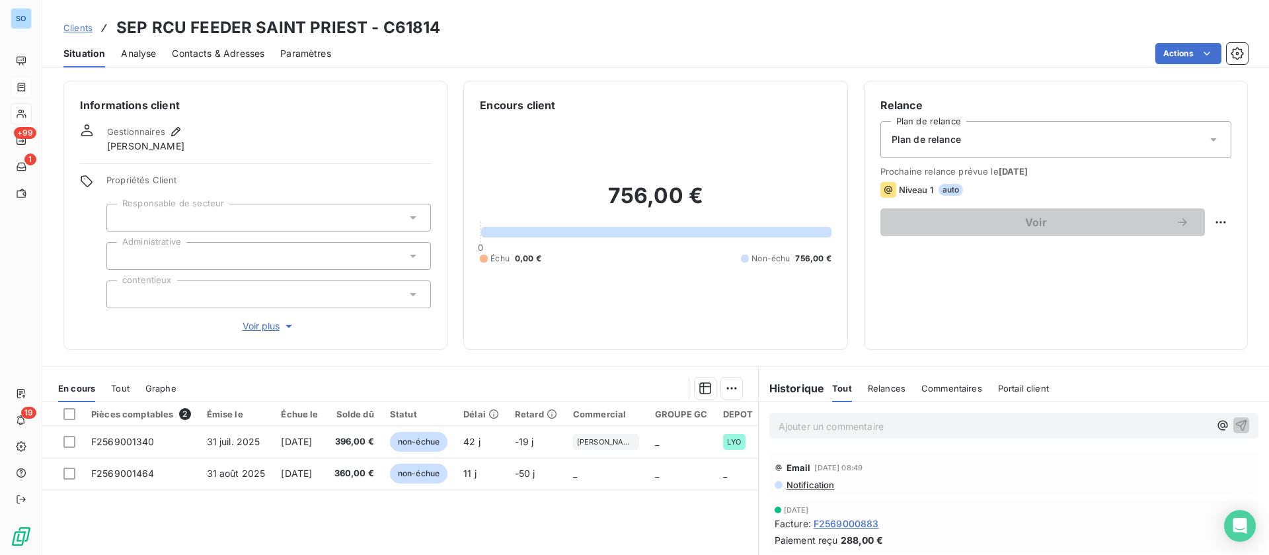
click at [245, 50] on span "Contacts & Adresses" at bounding box center [218, 53] width 93 height 13
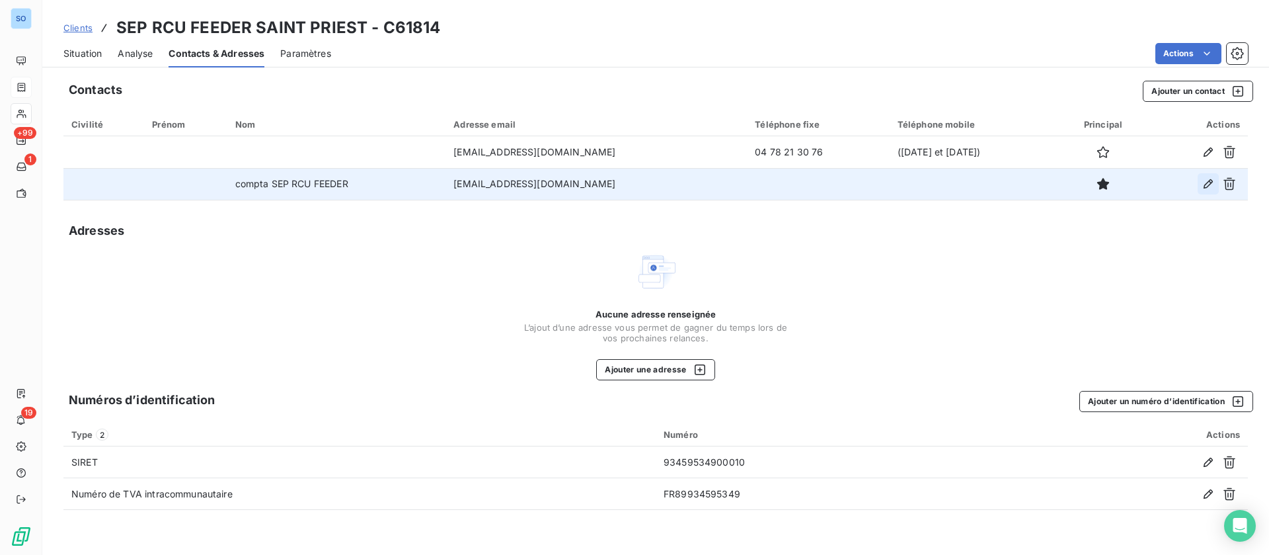
click at [1201, 184] on button "button" at bounding box center [1208, 183] width 21 height 21
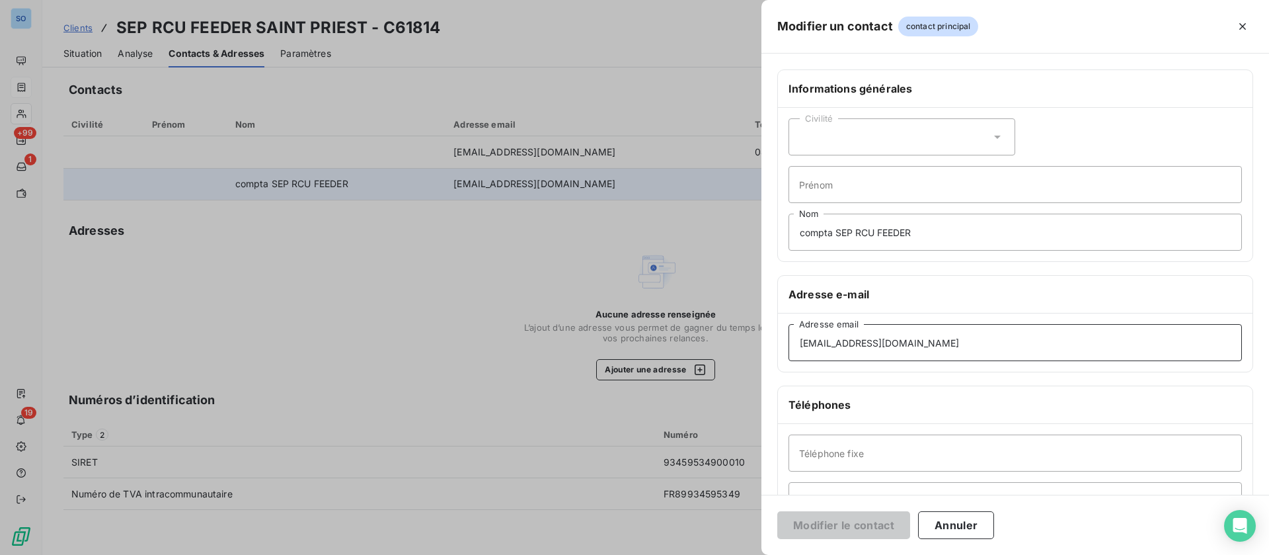
drag, startPoint x: 910, startPoint y: 337, endPoint x: 748, endPoint y: 340, distance: 161.4
click at [748, 554] on div "Modifier un contact contact principal Informations générales Civilité Prénom co…" at bounding box center [634, 555] width 1269 height 0
paste input "[PERSON_NAME]"
type input "[PERSON_NAME][EMAIL_ADDRESS][DOMAIN_NAME]"
click at [852, 520] on button "Modifier le contact" at bounding box center [844, 525] width 133 height 28
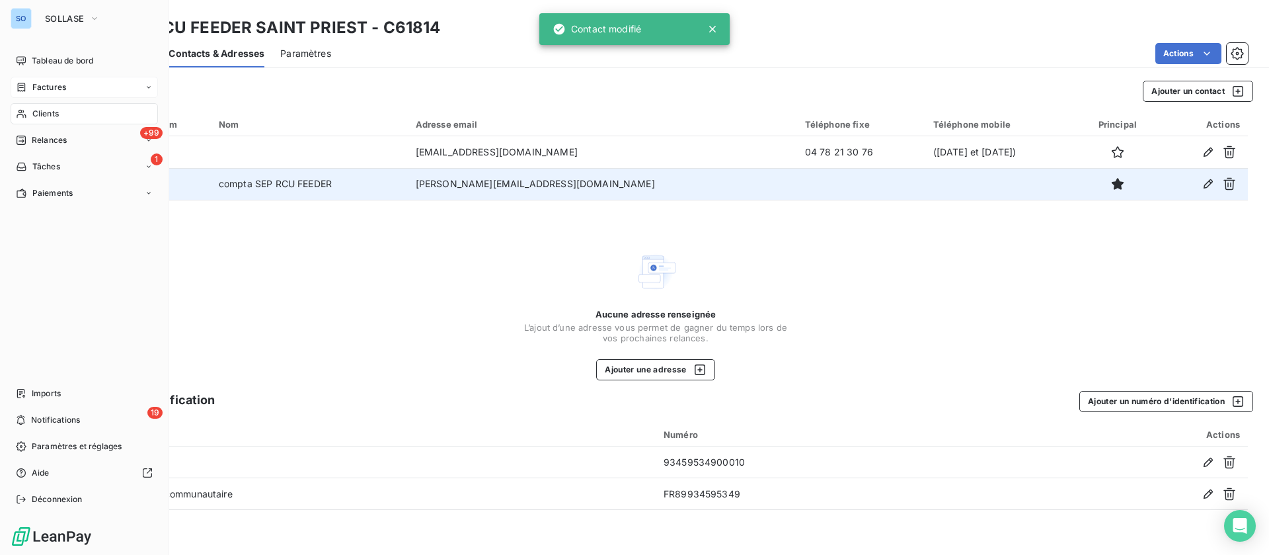
click at [42, 120] on div "Clients" at bounding box center [84, 113] width 147 height 21
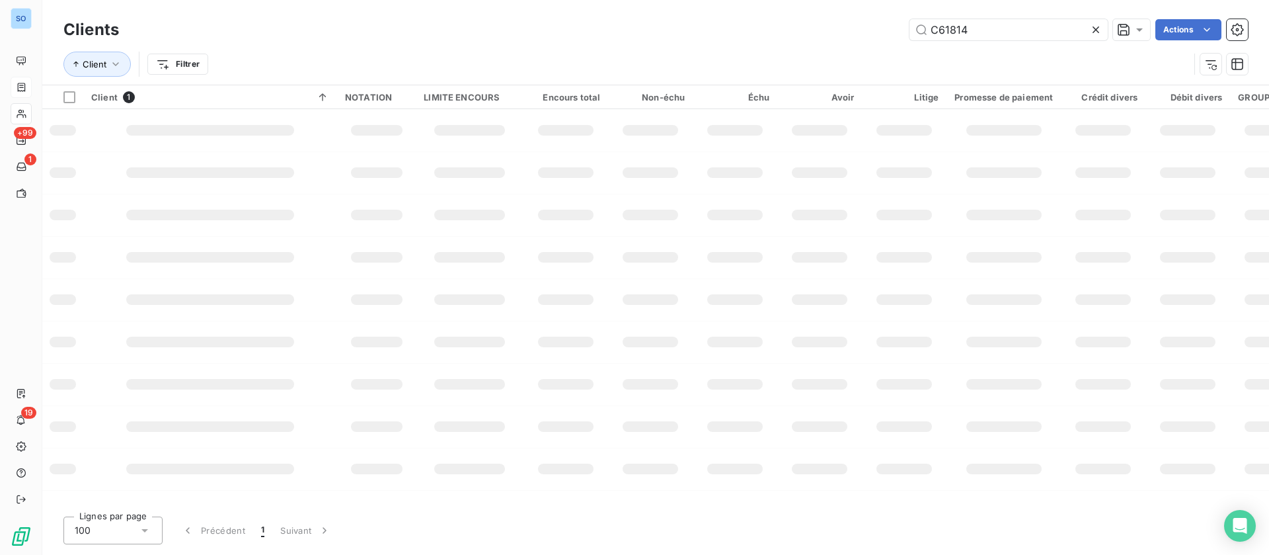
drag, startPoint x: 986, startPoint y: 27, endPoint x: 867, endPoint y: 19, distance: 119.9
click at [867, 19] on div "C61814 Actions" at bounding box center [691, 29] width 1113 height 21
type input "c60261"
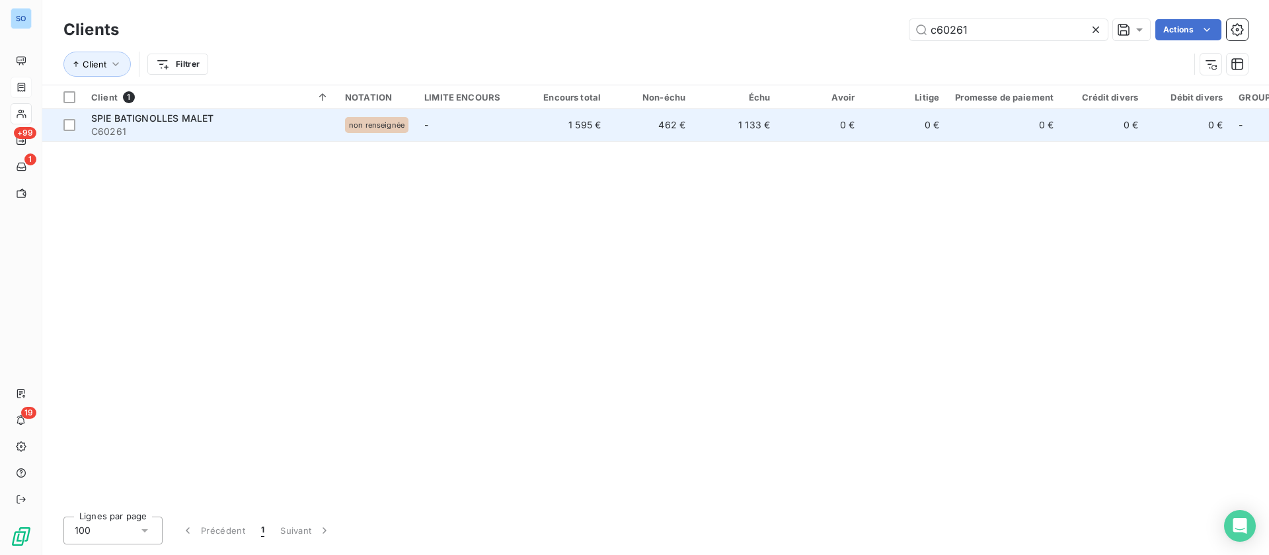
click at [207, 140] on td "SPIE BATIGNOLLES MALET C60261" at bounding box center [210, 125] width 254 height 32
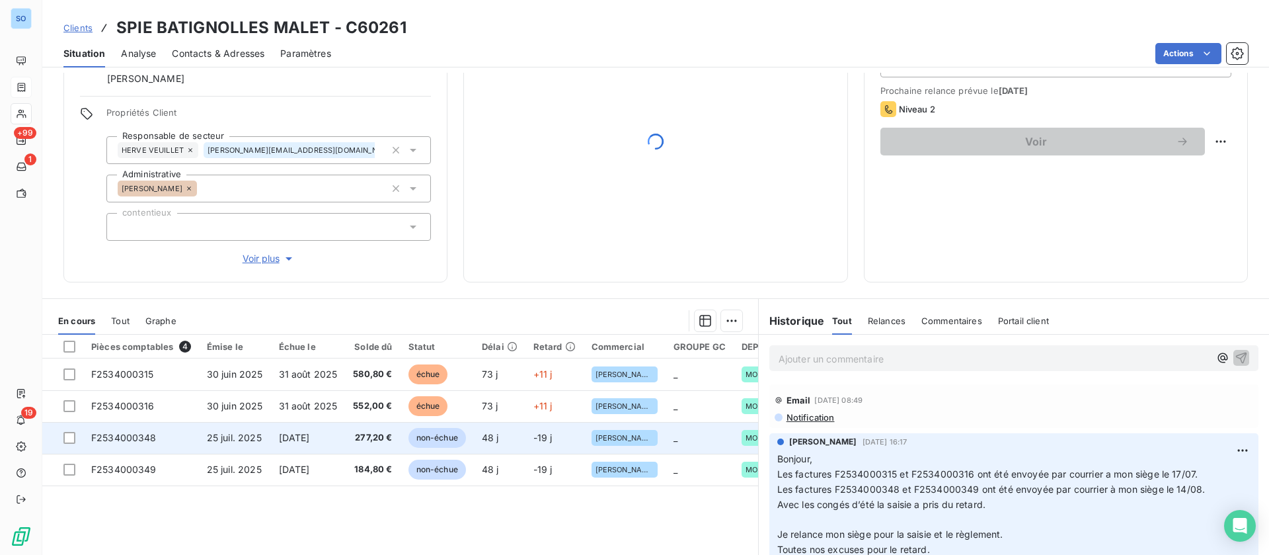
scroll to position [155, 0]
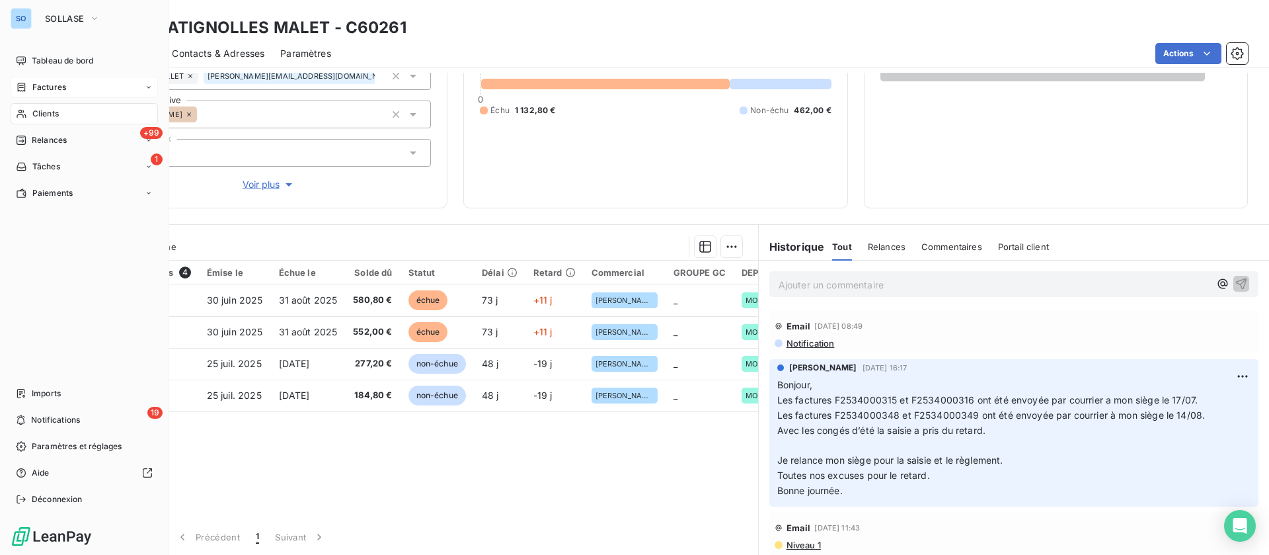
drag, startPoint x: 26, startPoint y: 113, endPoint x: 129, endPoint y: 103, distance: 103.0
click at [26, 113] on icon at bounding box center [21, 113] width 11 height 11
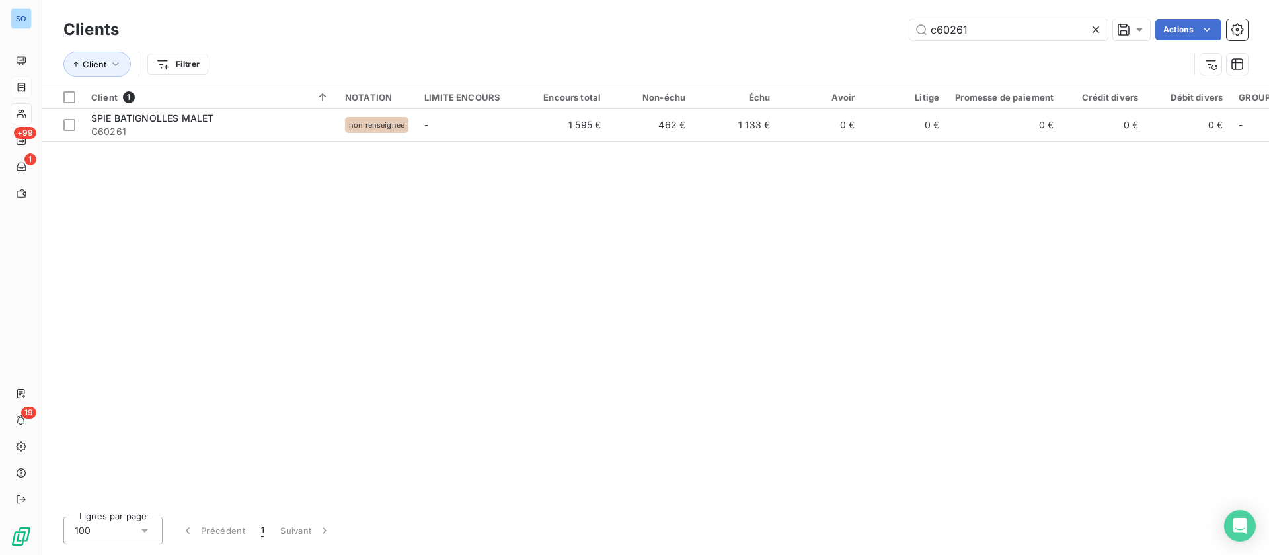
drag, startPoint x: 980, startPoint y: 32, endPoint x: 891, endPoint y: 30, distance: 89.3
click at [891, 30] on div "c60261 Actions" at bounding box center [691, 29] width 1113 height 21
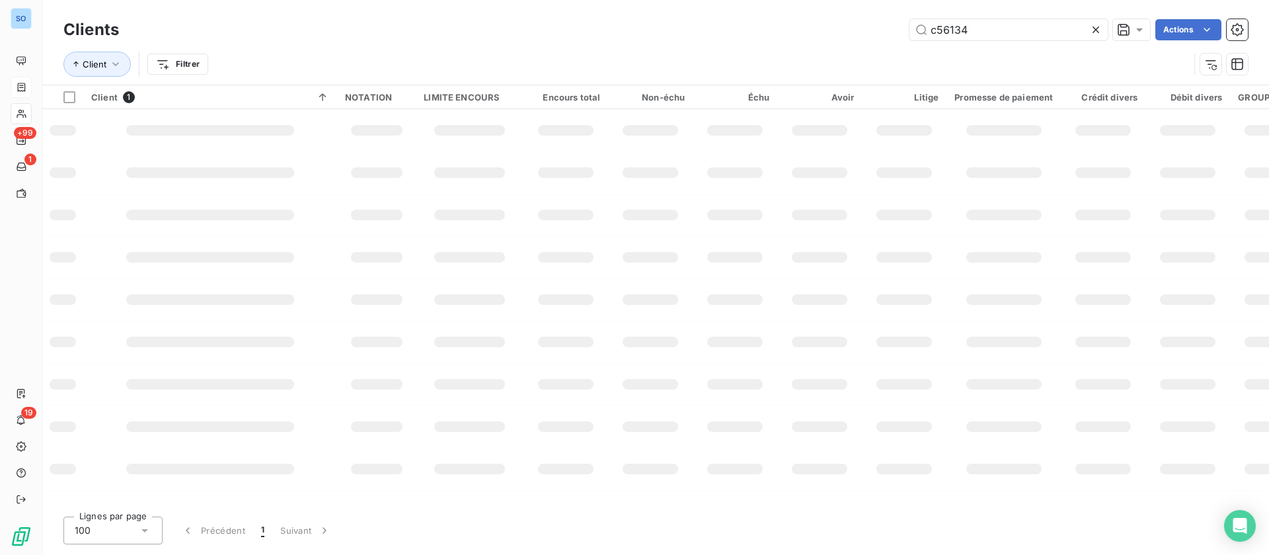
type input "c56134"
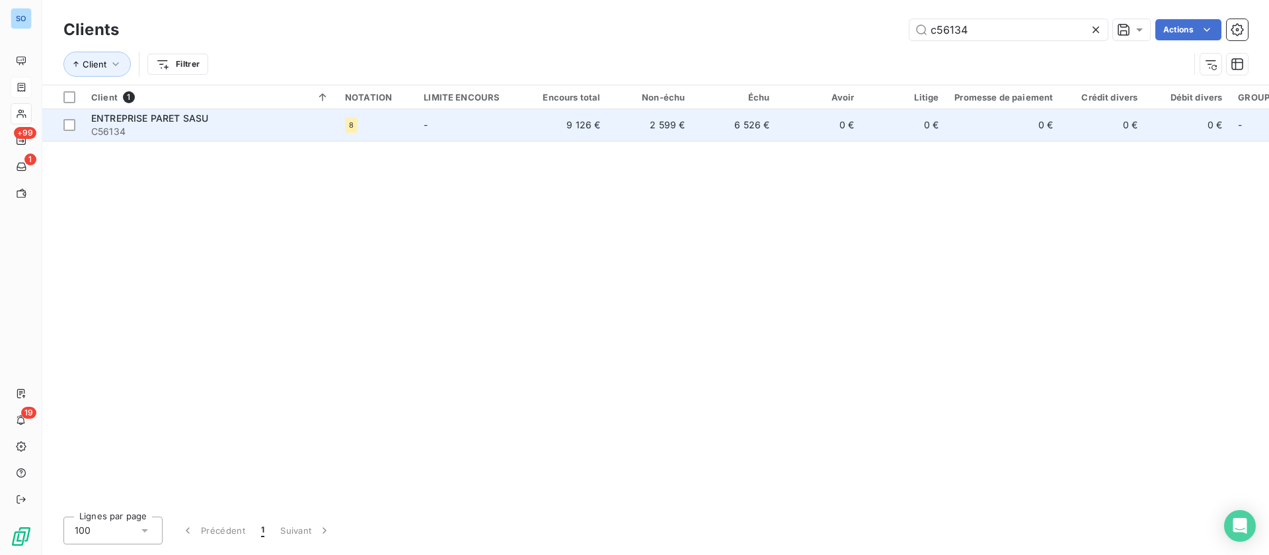
click at [263, 120] on div "ENTREPRISE PARET SASU" at bounding box center [210, 118] width 238 height 13
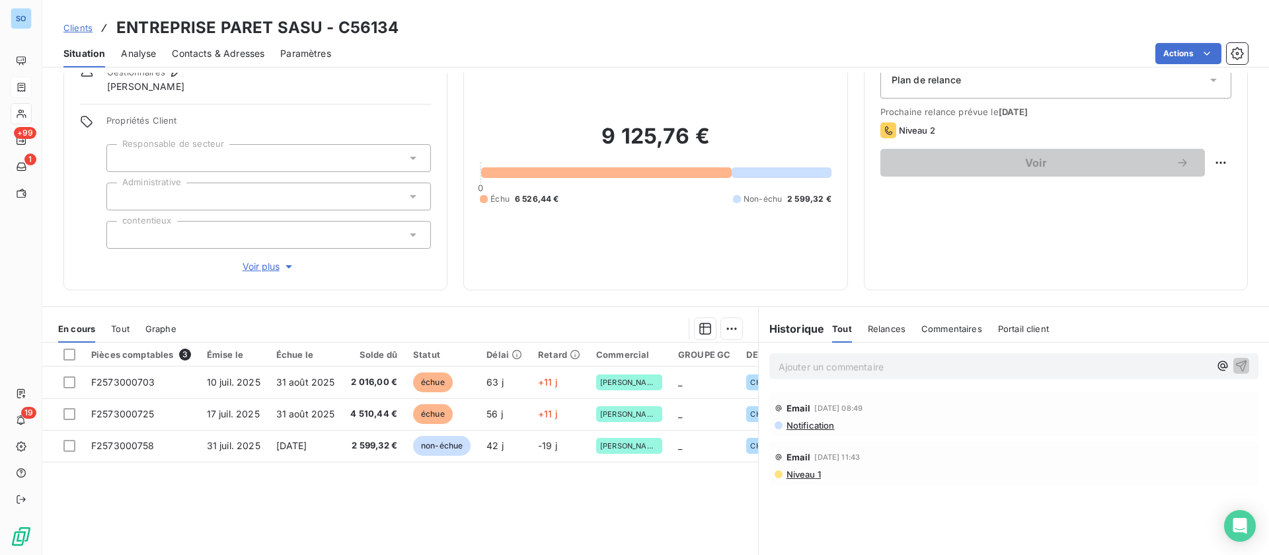
scroll to position [99, 0]
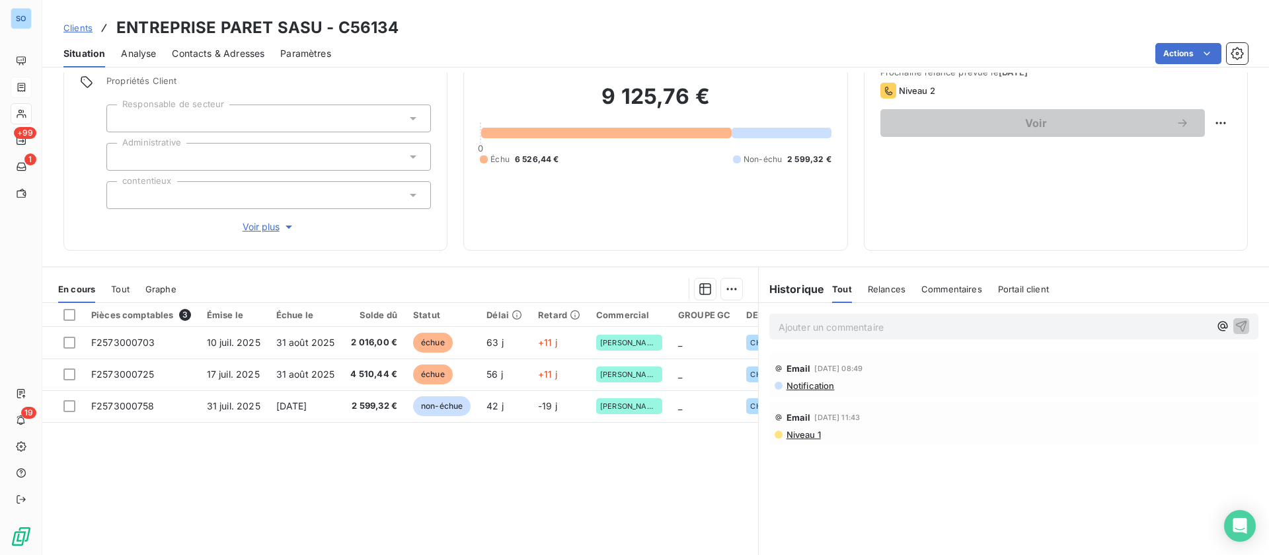
click at [813, 327] on p "Ajouter un commentaire ﻿" at bounding box center [994, 327] width 431 height 17
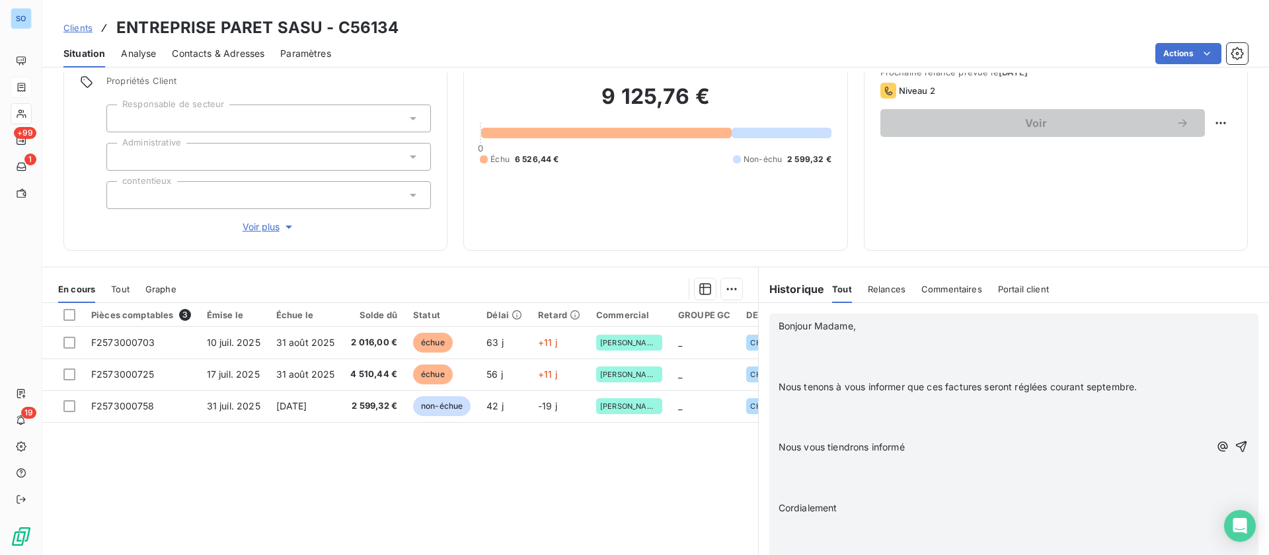
click at [818, 343] on p "﻿" at bounding box center [994, 341] width 431 height 15
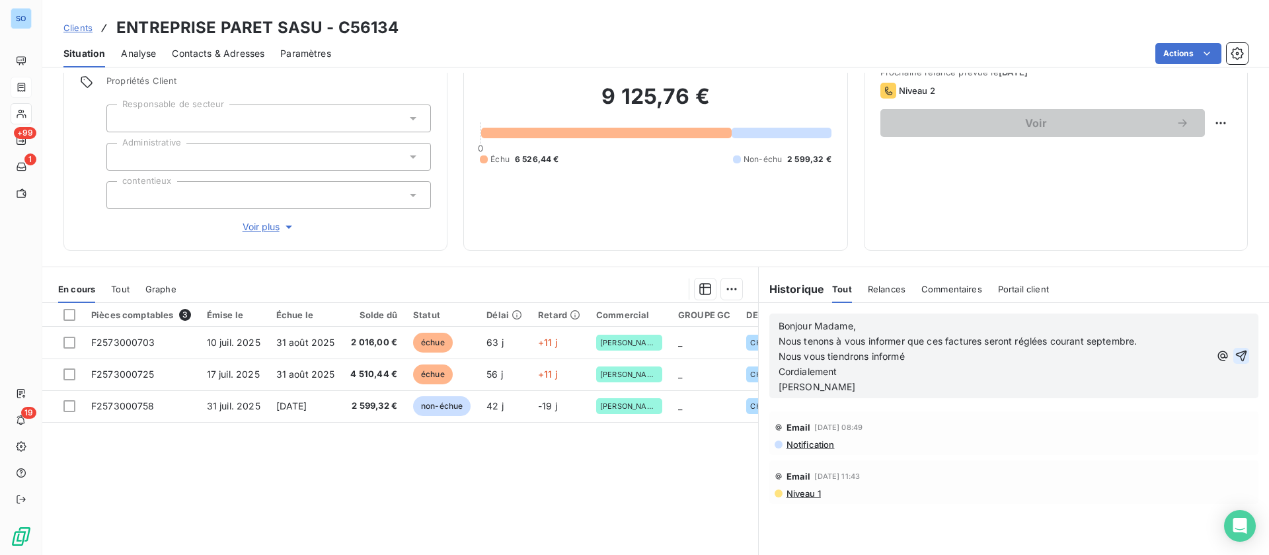
click at [1235, 352] on icon "button" at bounding box center [1241, 355] width 13 height 13
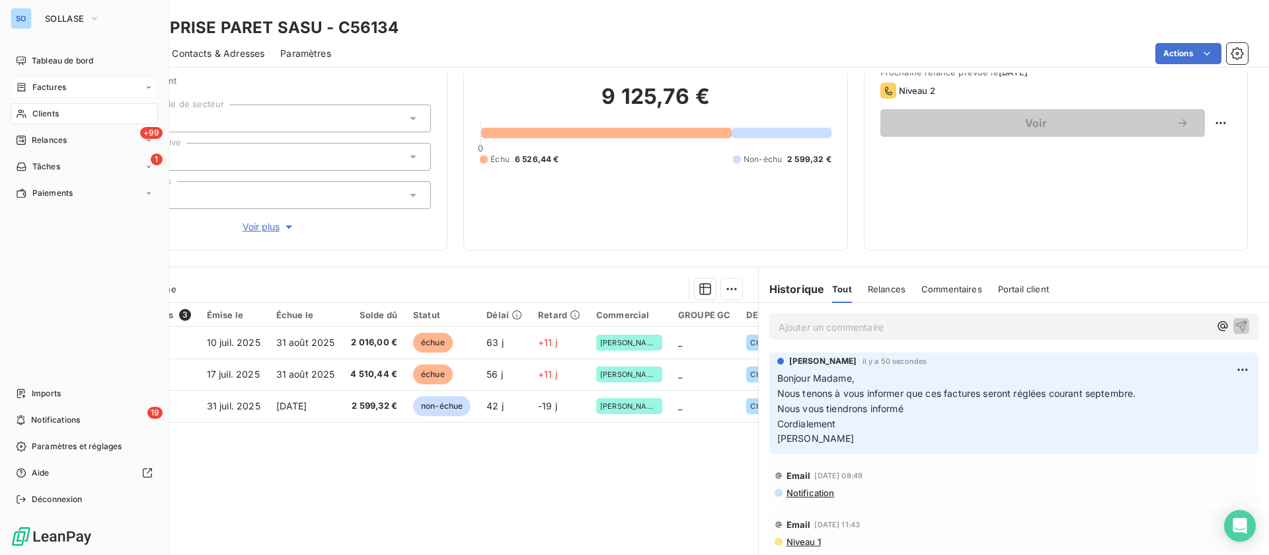
click at [36, 110] on span "Clients" at bounding box center [45, 114] width 26 height 12
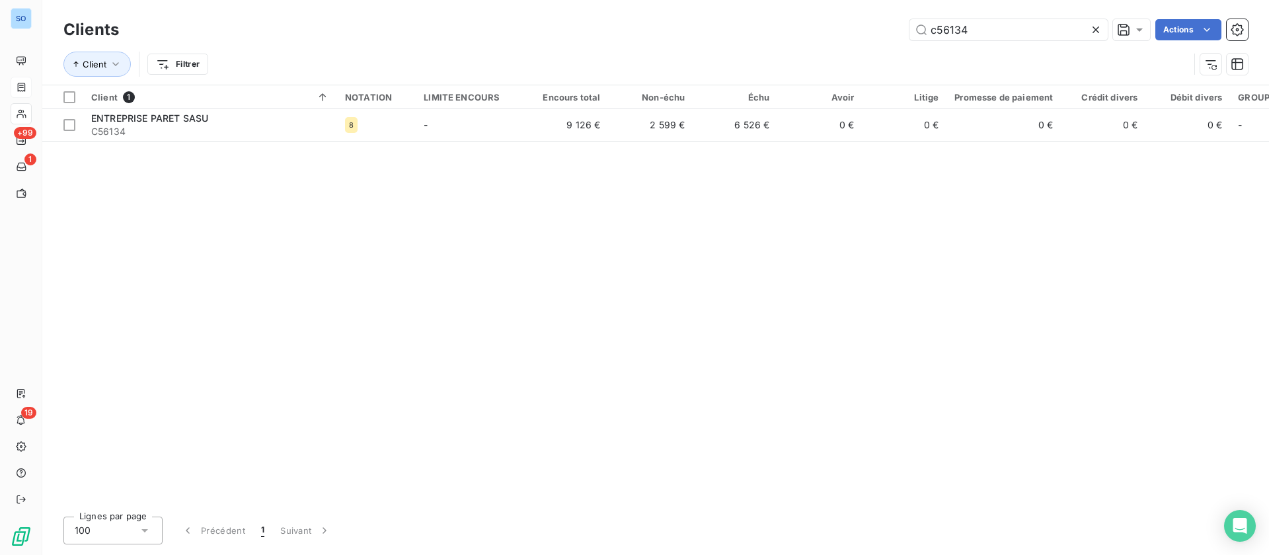
drag, startPoint x: 1011, startPoint y: 32, endPoint x: 859, endPoint y: 24, distance: 152.3
click at [859, 24] on div "c56134 Actions" at bounding box center [691, 29] width 1113 height 21
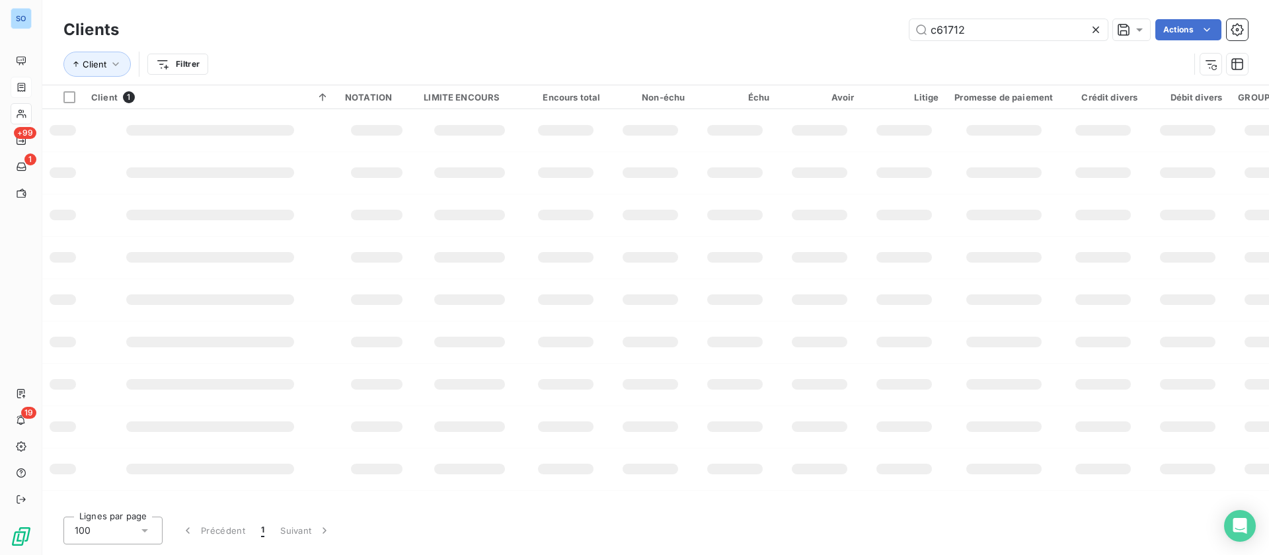
type input "c61712"
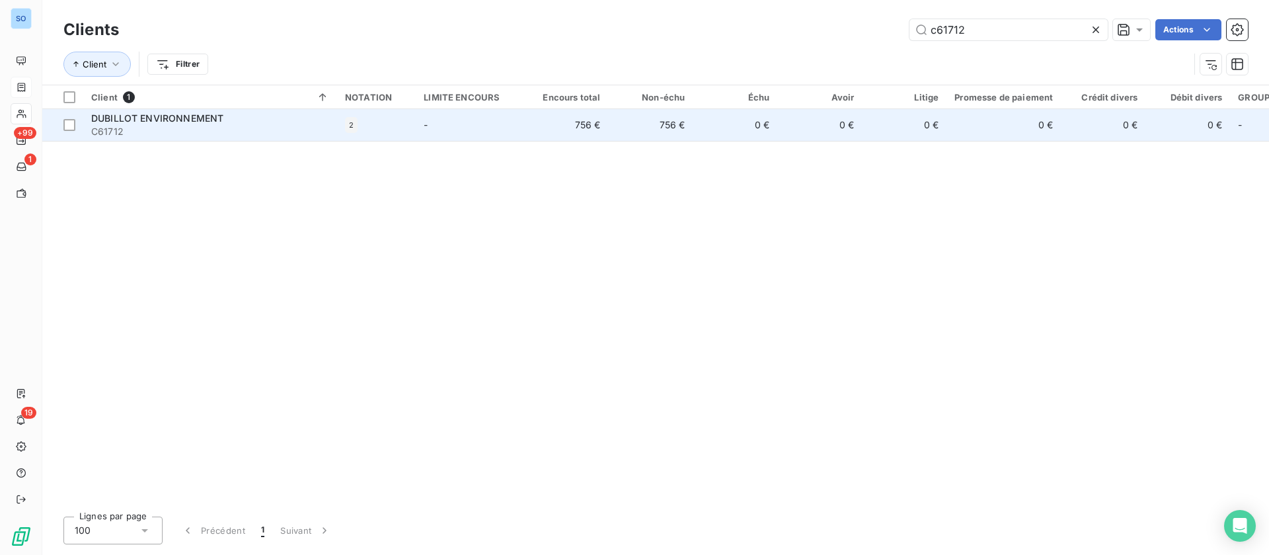
click at [268, 132] on span "C61712" at bounding box center [210, 131] width 238 height 13
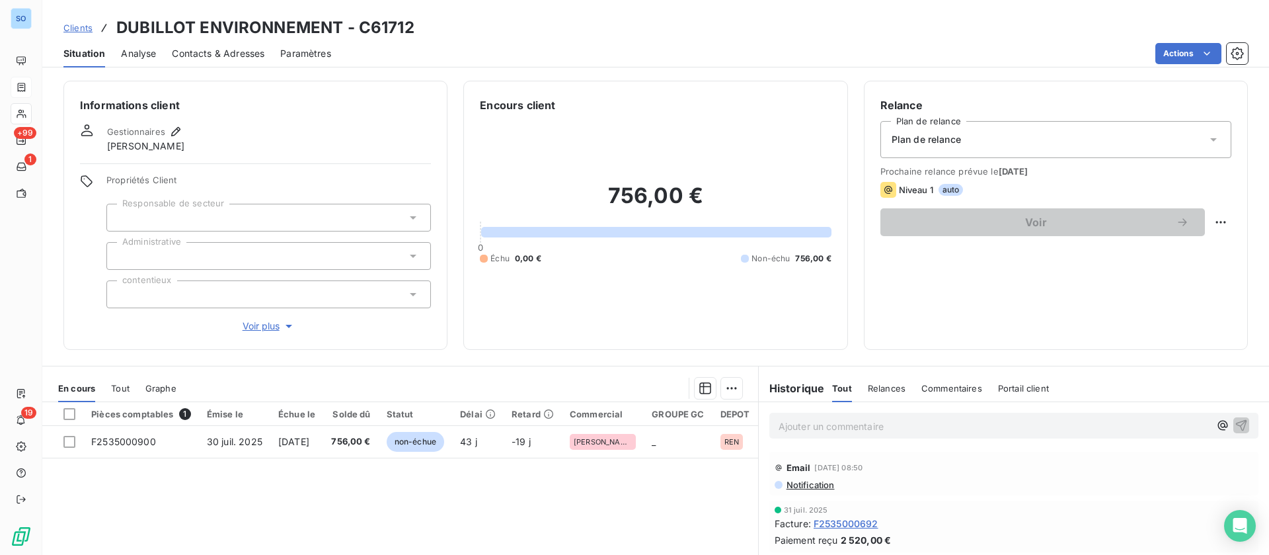
click at [795, 422] on p "Ajouter un commentaire ﻿" at bounding box center [994, 426] width 431 height 17
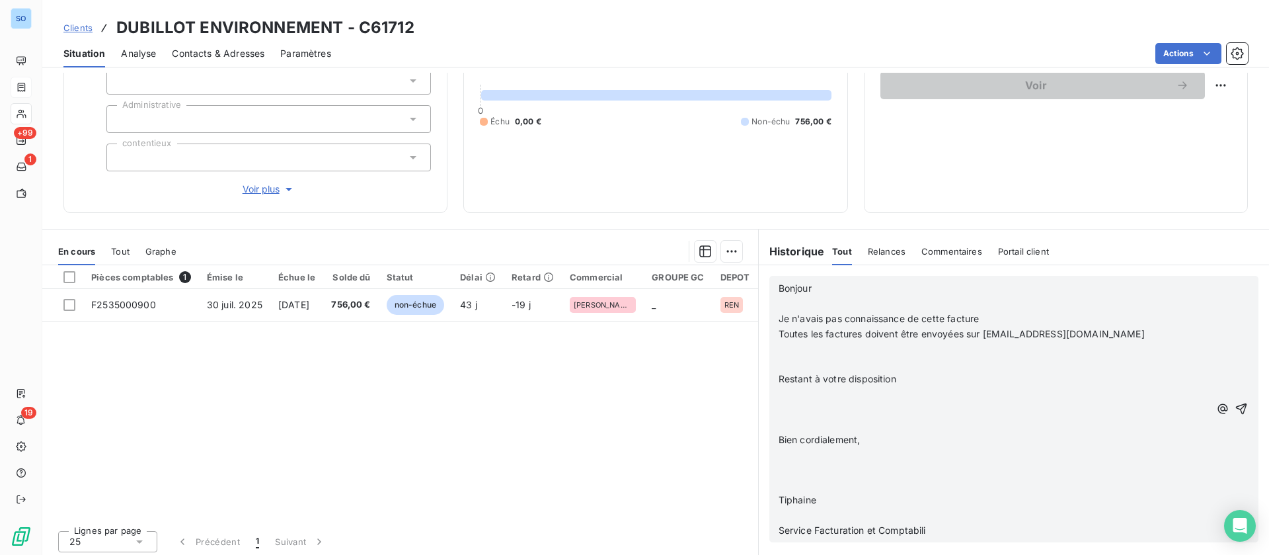
scroll to position [141, 0]
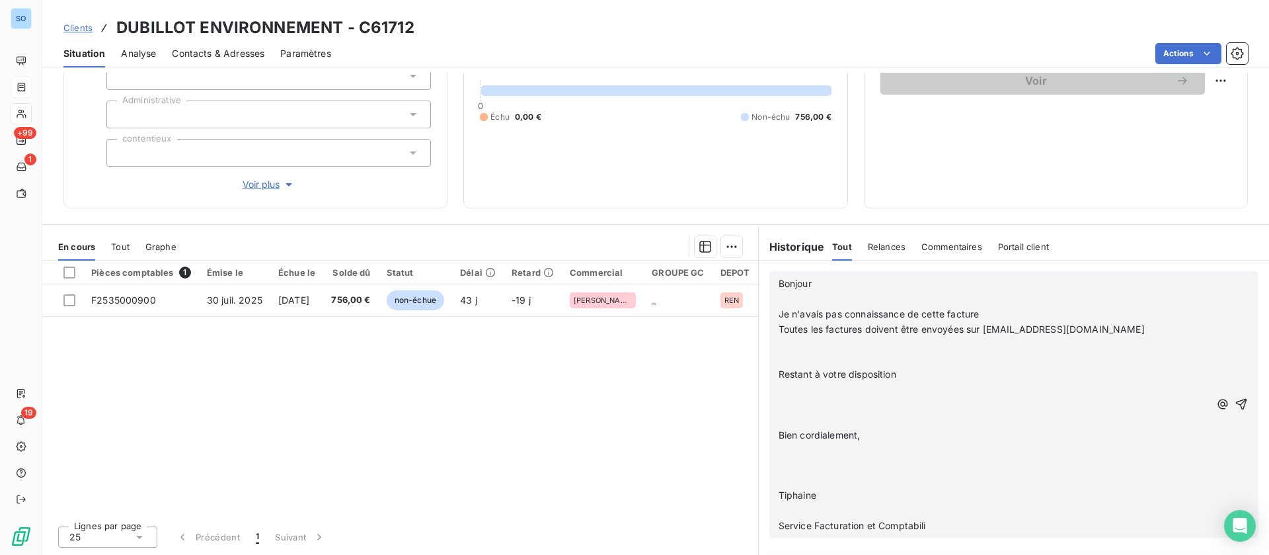
click at [816, 307] on p "Je n'avais pas connaissance de cette facture" at bounding box center [994, 314] width 431 height 15
click at [815, 296] on p "﻿" at bounding box center [994, 299] width 431 height 15
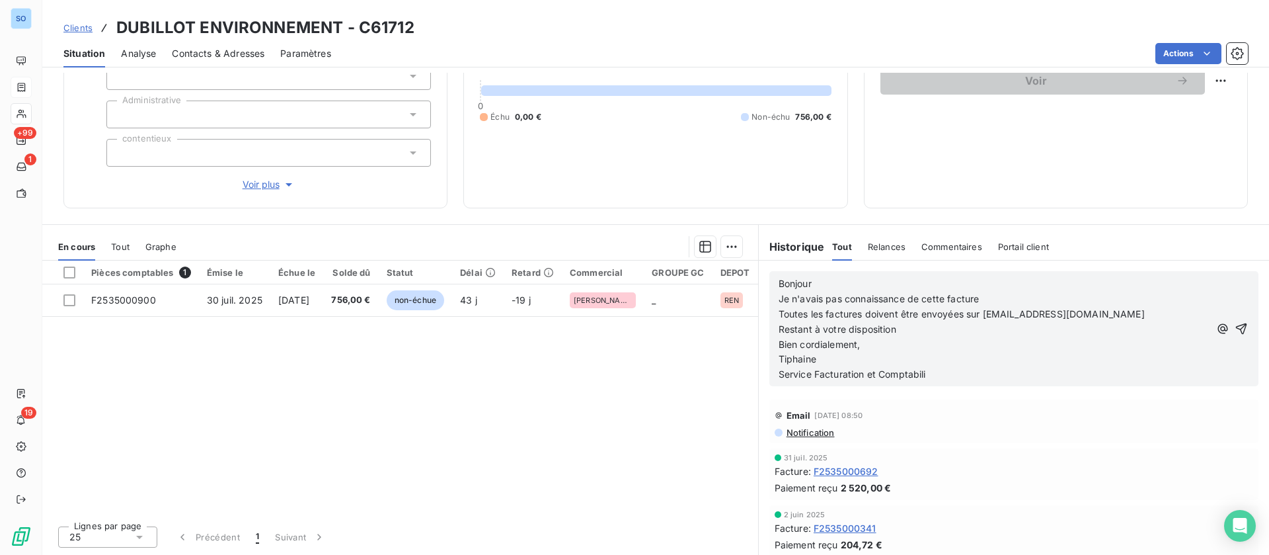
click at [983, 367] on p "Service Facturation et Comptabili" at bounding box center [994, 374] width 431 height 15
click at [1235, 329] on icon "button" at bounding box center [1241, 328] width 13 height 13
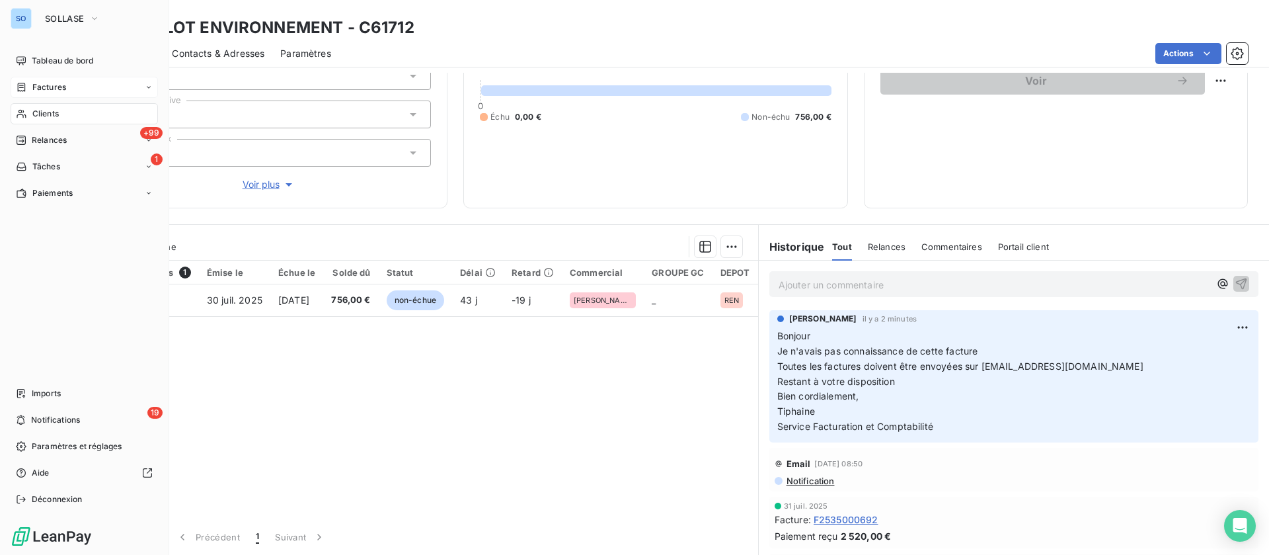
click at [24, 114] on icon at bounding box center [21, 113] width 11 height 11
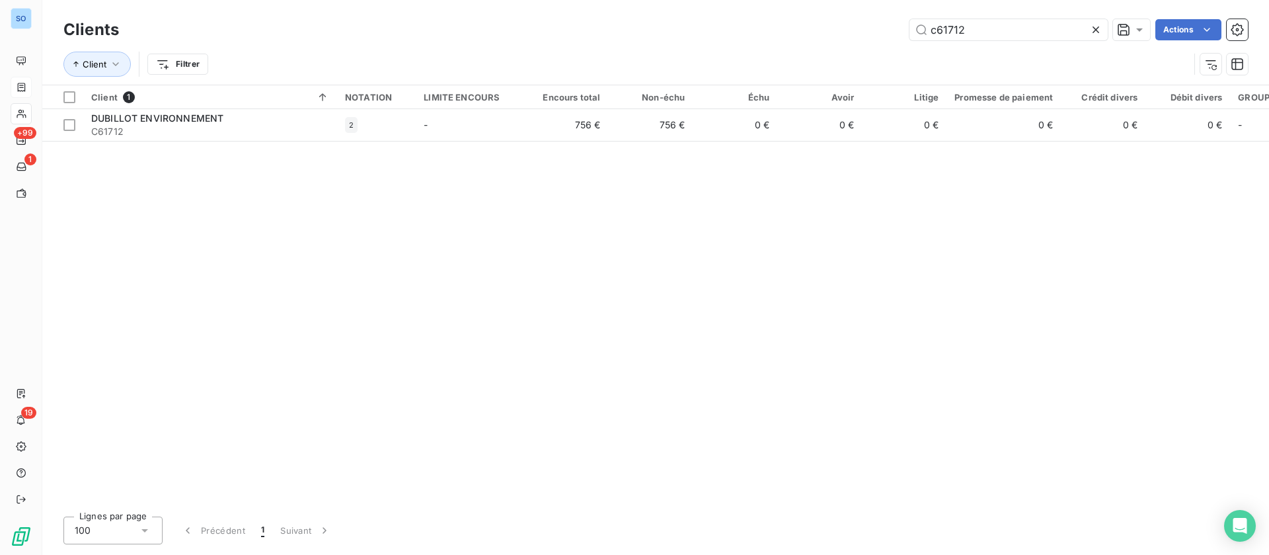
drag, startPoint x: 879, startPoint y: 17, endPoint x: 869, endPoint y: 17, distance: 9.9
click at [869, 17] on div "Clients c61712 Actions" at bounding box center [655, 30] width 1185 height 28
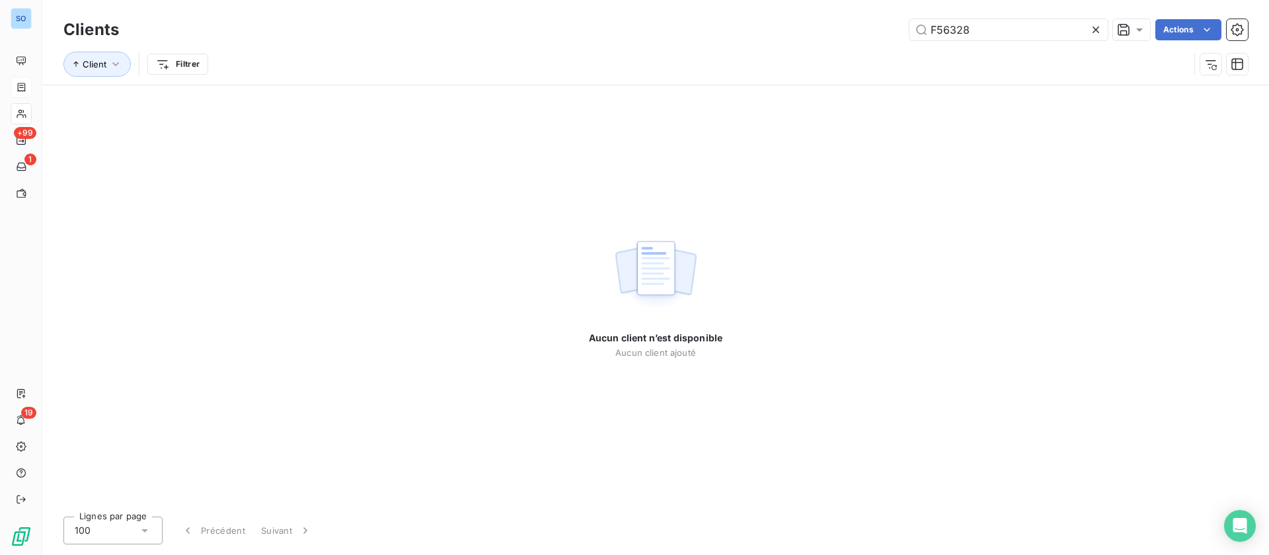
drag, startPoint x: 933, startPoint y: 31, endPoint x: 975, endPoint y: 6, distance: 48.6
click at [937, 29] on input "F56328" at bounding box center [1009, 29] width 198 height 21
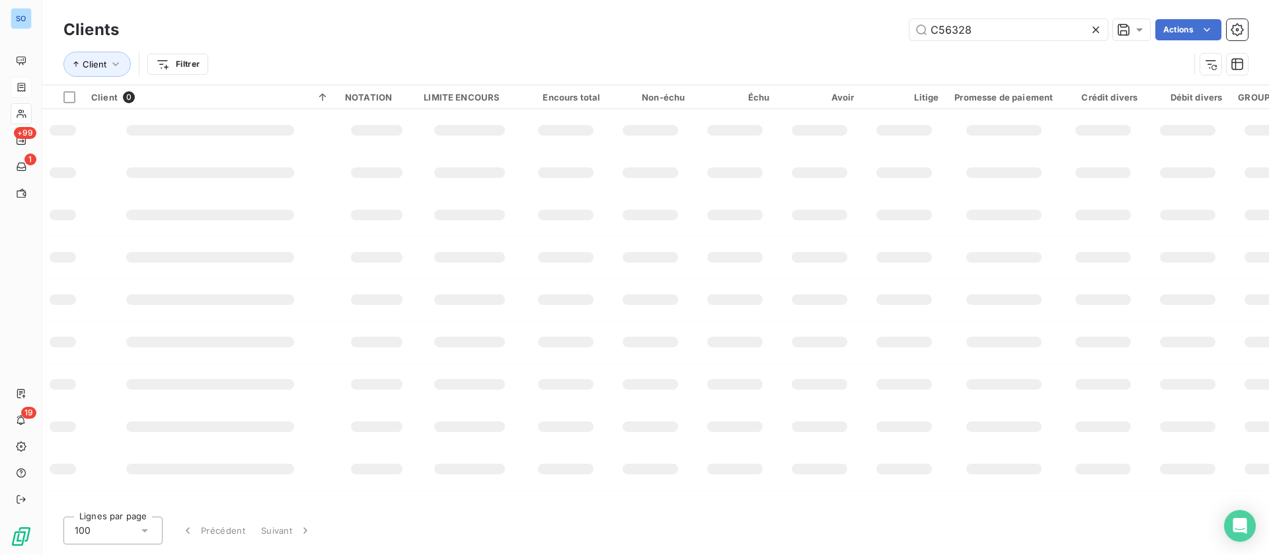
type input "C56328"
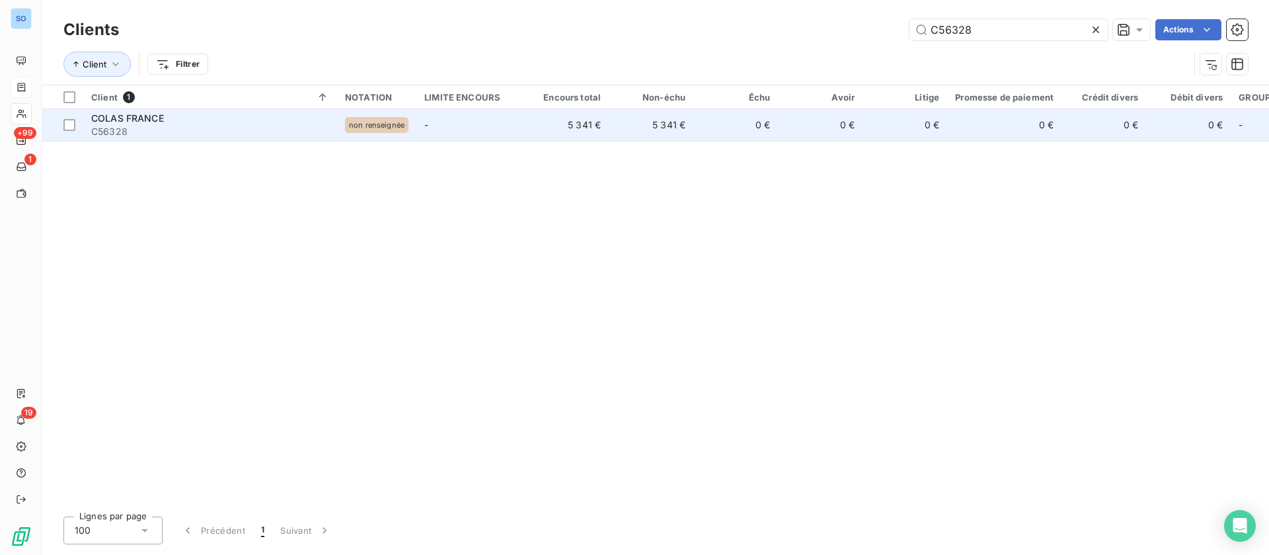
click at [233, 132] on span "C56328" at bounding box center [210, 131] width 238 height 13
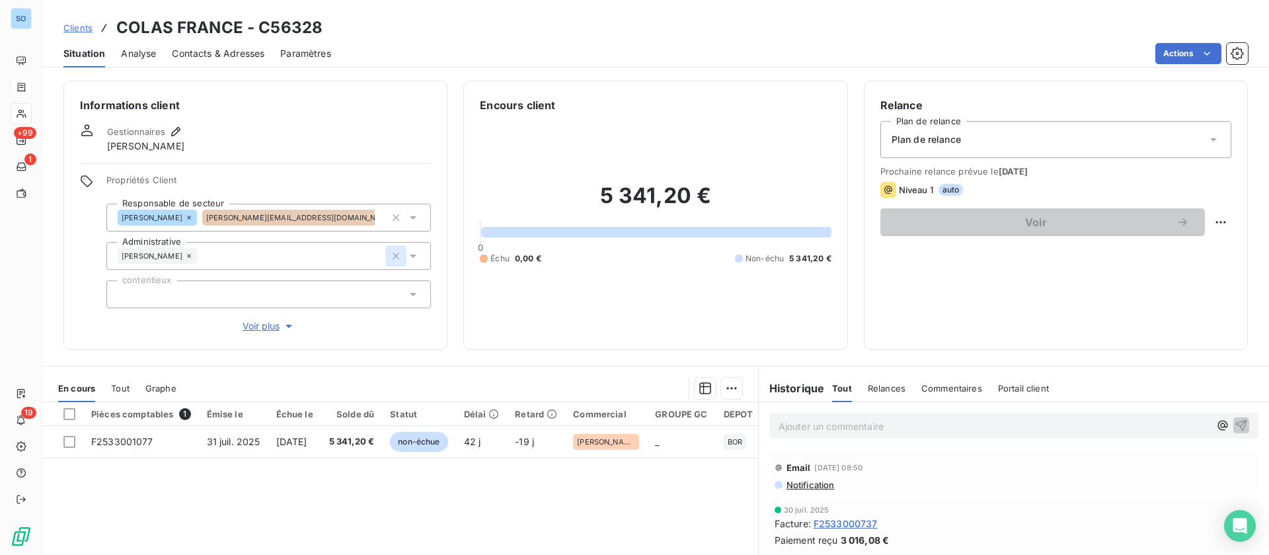
scroll to position [99, 0]
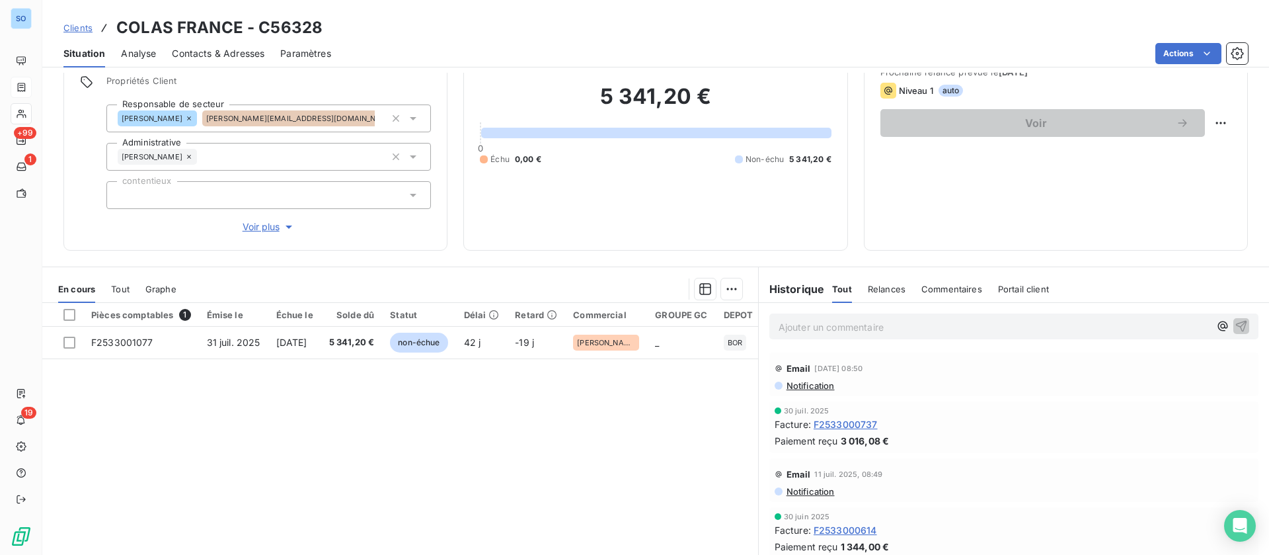
drag, startPoint x: 887, startPoint y: 315, endPoint x: 889, endPoint y: 327, distance: 12.6
click at [887, 315] on div "Ajouter un commentaire ﻿" at bounding box center [1014, 326] width 489 height 26
click at [889, 328] on p "Ajouter un commentaire ﻿" at bounding box center [994, 327] width 431 height 17
click at [1235, 328] on icon "button" at bounding box center [1241, 325] width 13 height 13
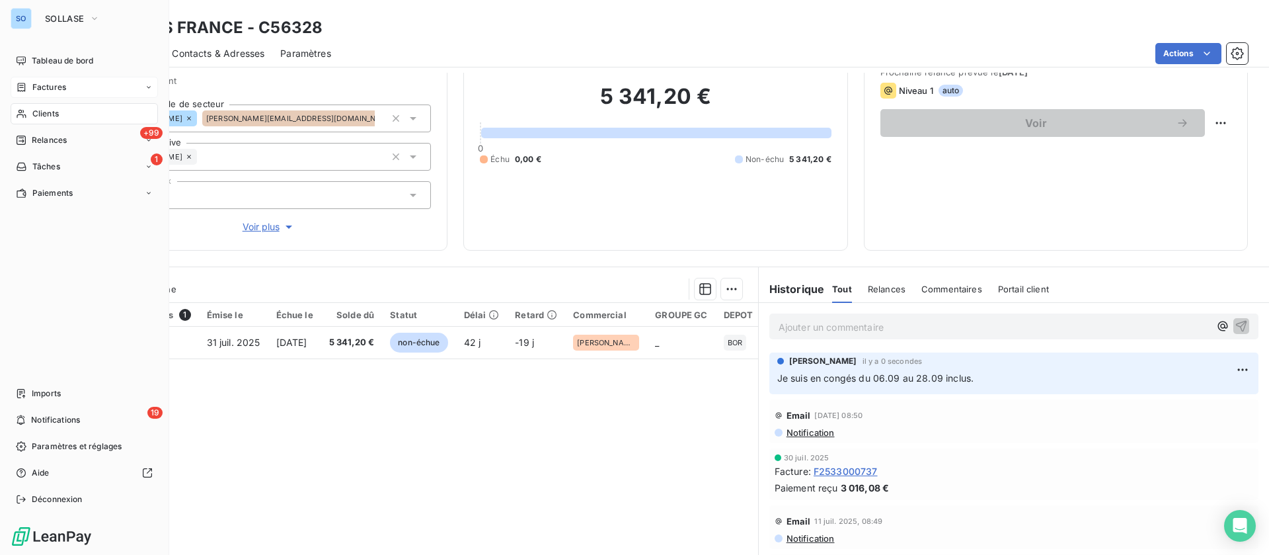
click at [42, 110] on span "Clients" at bounding box center [45, 114] width 26 height 12
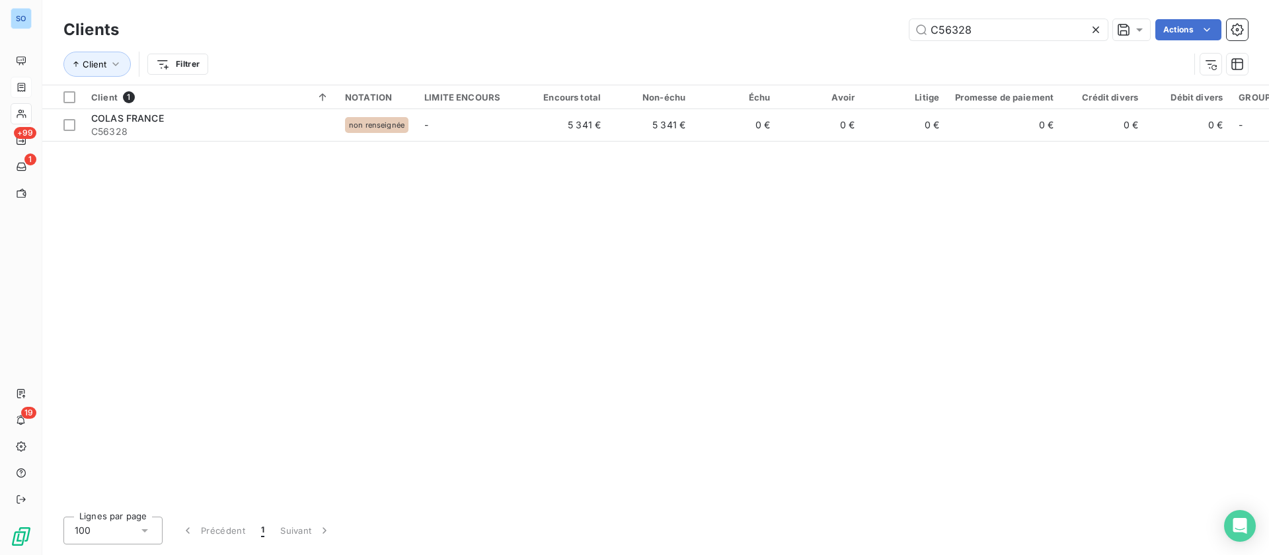
drag, startPoint x: 889, startPoint y: 24, endPoint x: 847, endPoint y: 20, distance: 41.8
click at [847, 20] on div "C56328 Actions" at bounding box center [691, 29] width 1113 height 21
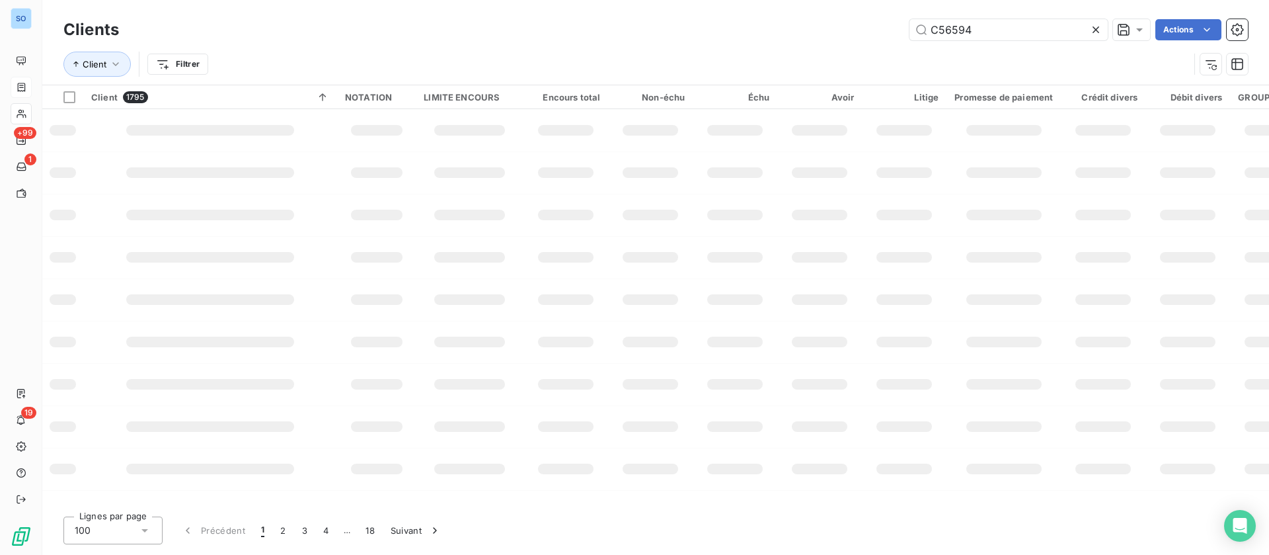
type input "C56594"
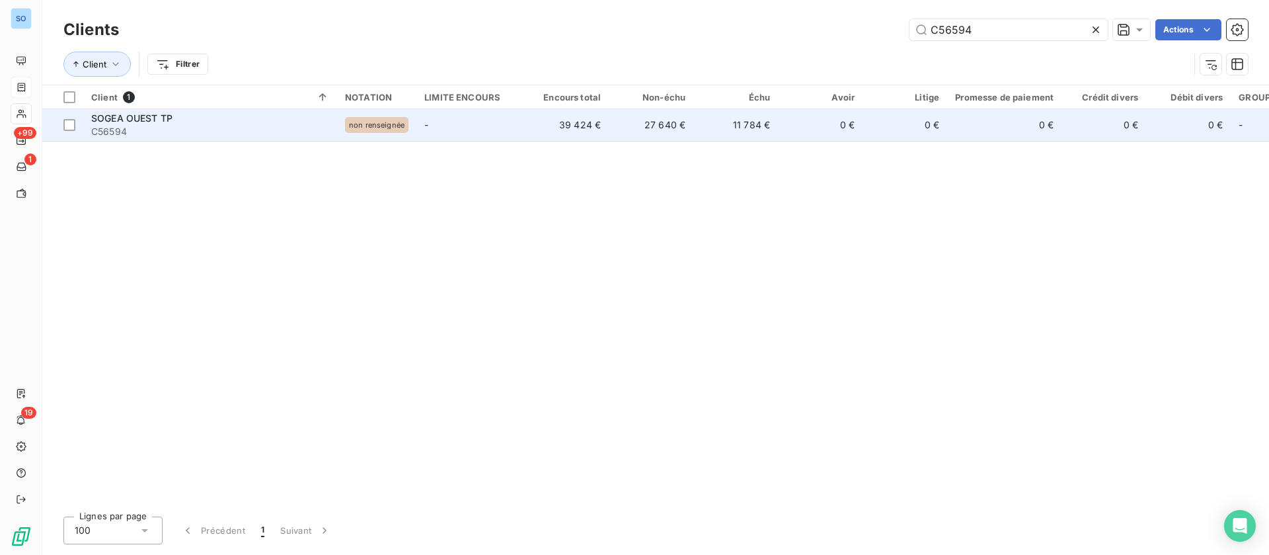
click at [245, 110] on table "Client 1 NOTATION LIMITE ENCOURS Encours total Non-échu Échu Avoir Litige Prome…" at bounding box center [984, 113] width 1884 height 56
click at [235, 124] on div "SOGEA OUEST TP" at bounding box center [210, 118] width 238 height 13
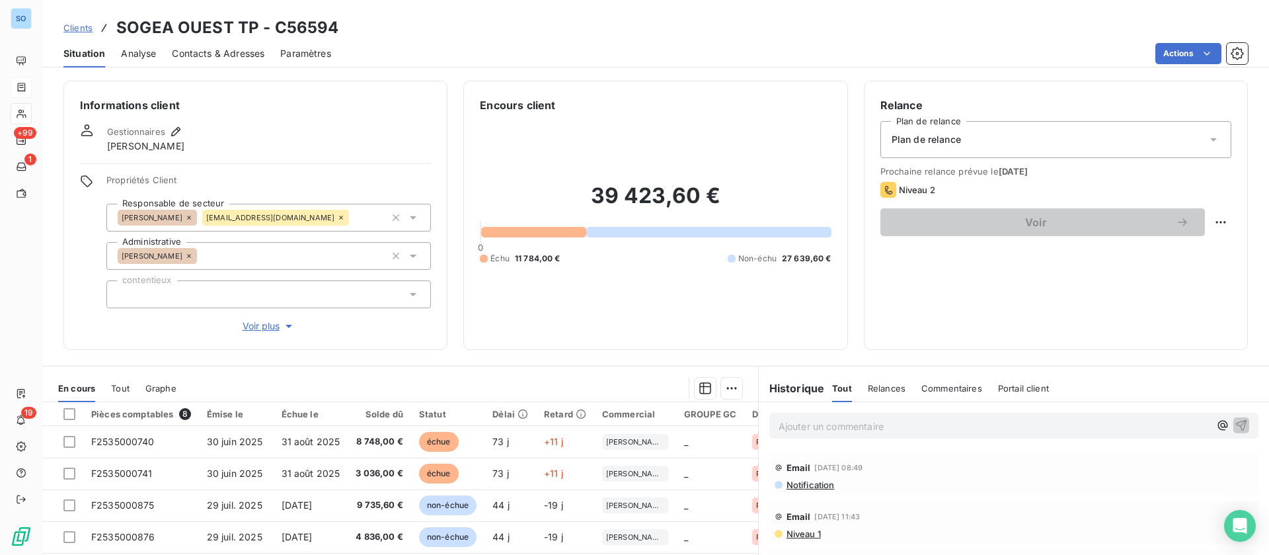
click at [197, 56] on span "Contacts & Adresses" at bounding box center [218, 53] width 93 height 13
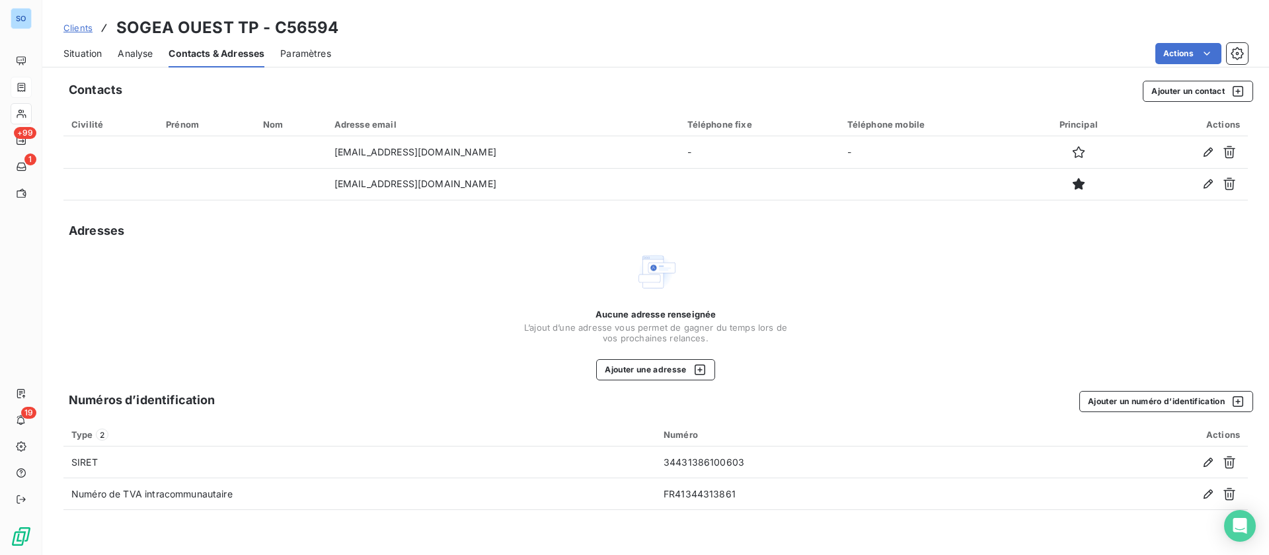
click at [83, 52] on span "Situation" at bounding box center [82, 53] width 38 height 13
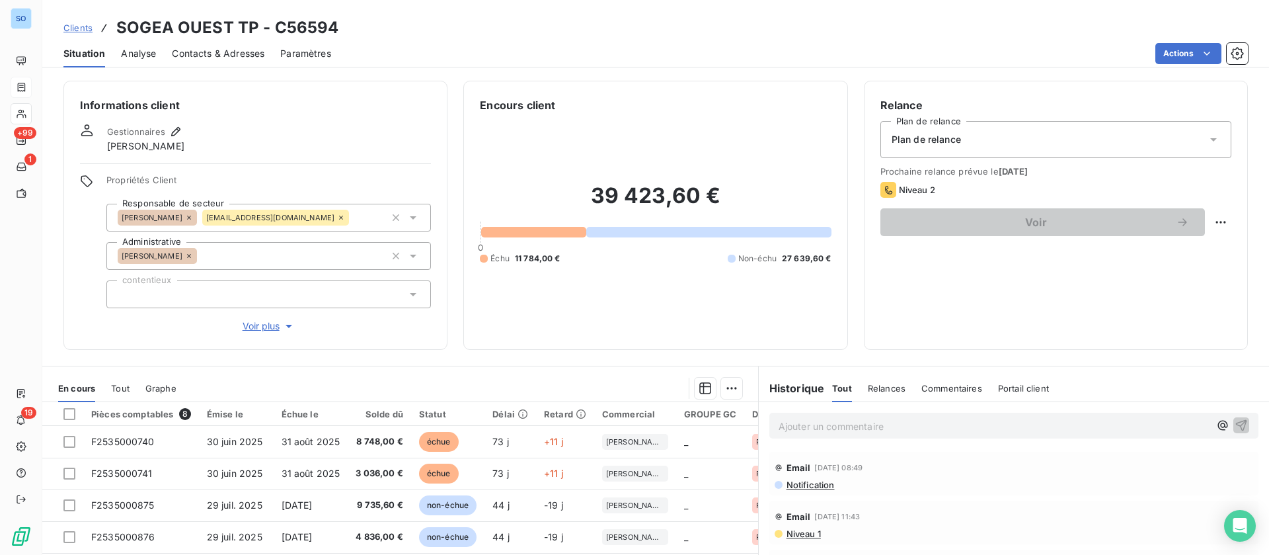
scroll to position [99, 0]
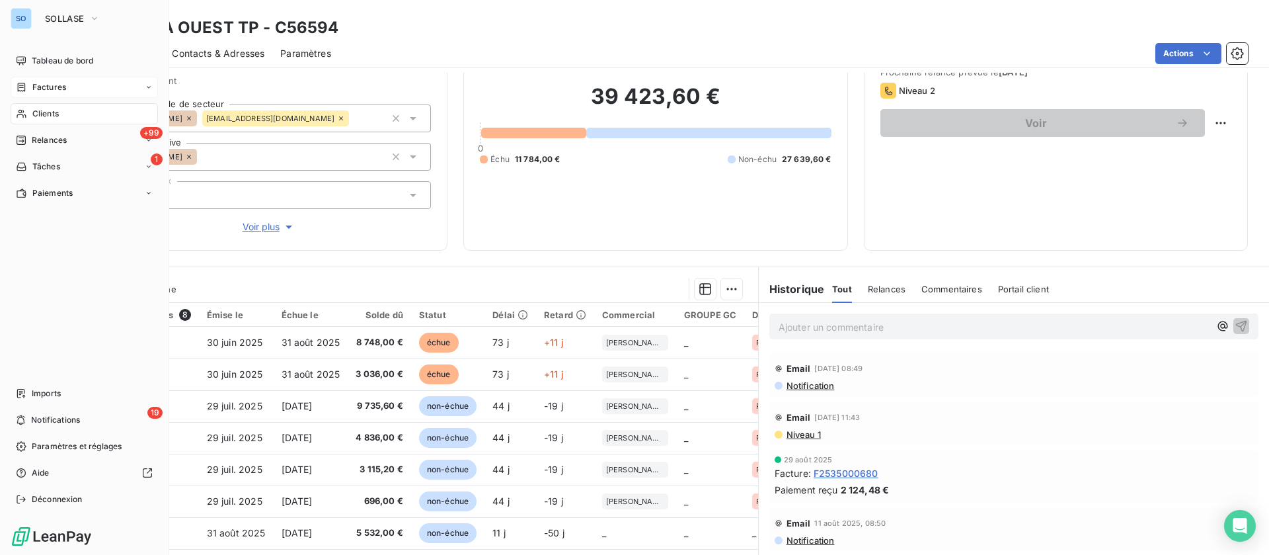
drag, startPoint x: 40, startPoint y: 116, endPoint x: 95, endPoint y: 112, distance: 54.4
click at [37, 111] on span "Clients" at bounding box center [45, 114] width 26 height 12
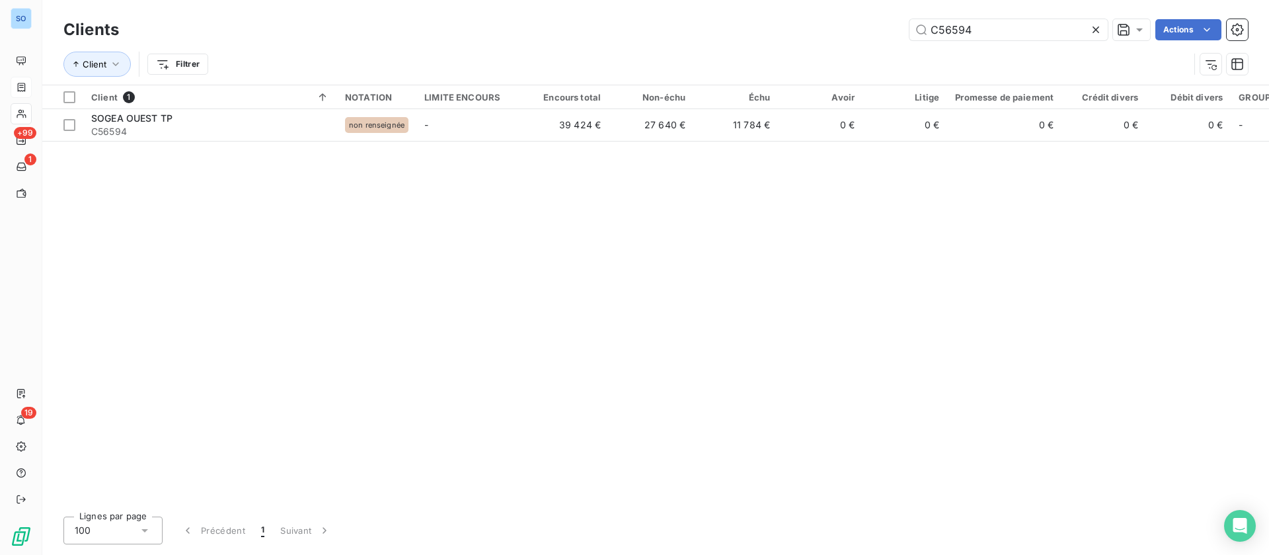
drag, startPoint x: 998, startPoint y: 27, endPoint x: 828, endPoint y: 22, distance: 170.0
click at [828, 23] on div "C56594 Actions" at bounding box center [691, 29] width 1113 height 21
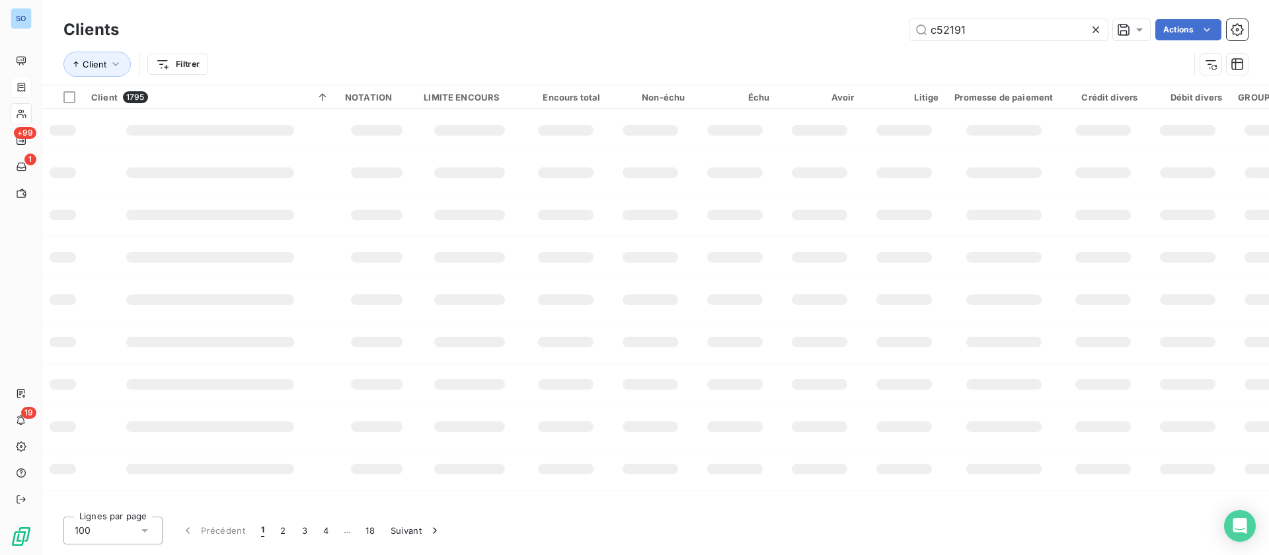
type input "c52191"
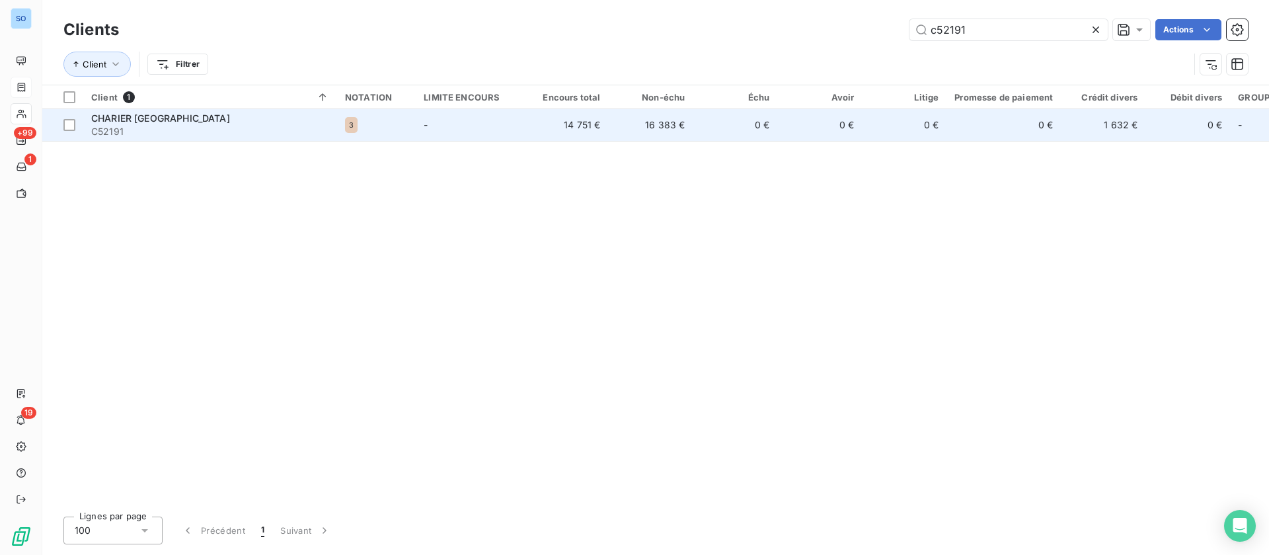
click at [507, 120] on td "-" at bounding box center [470, 125] width 108 height 32
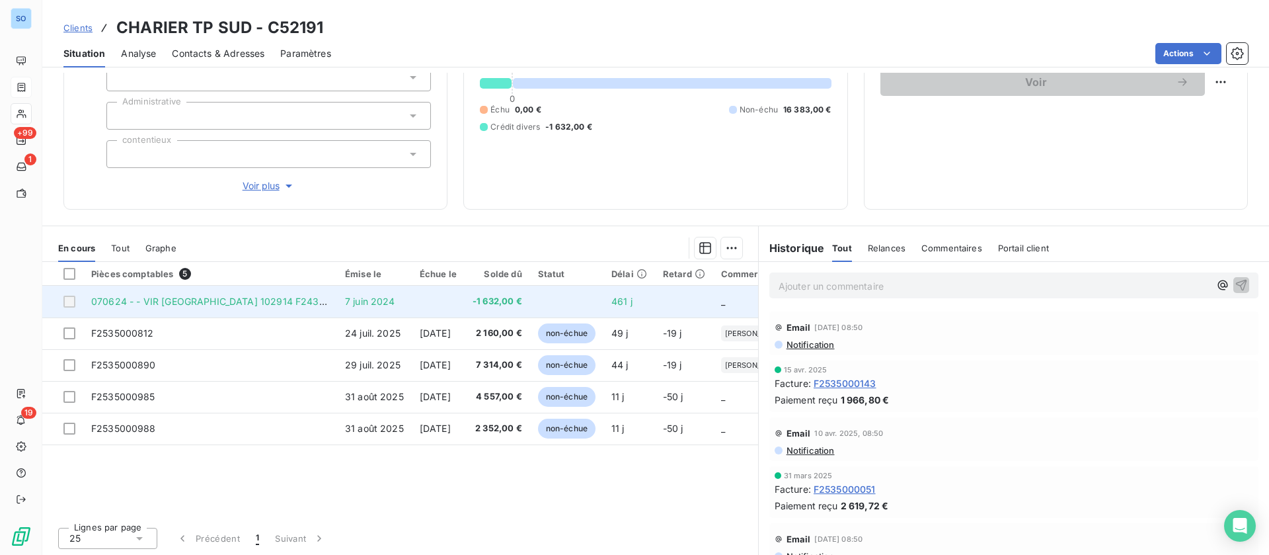
scroll to position [141, 0]
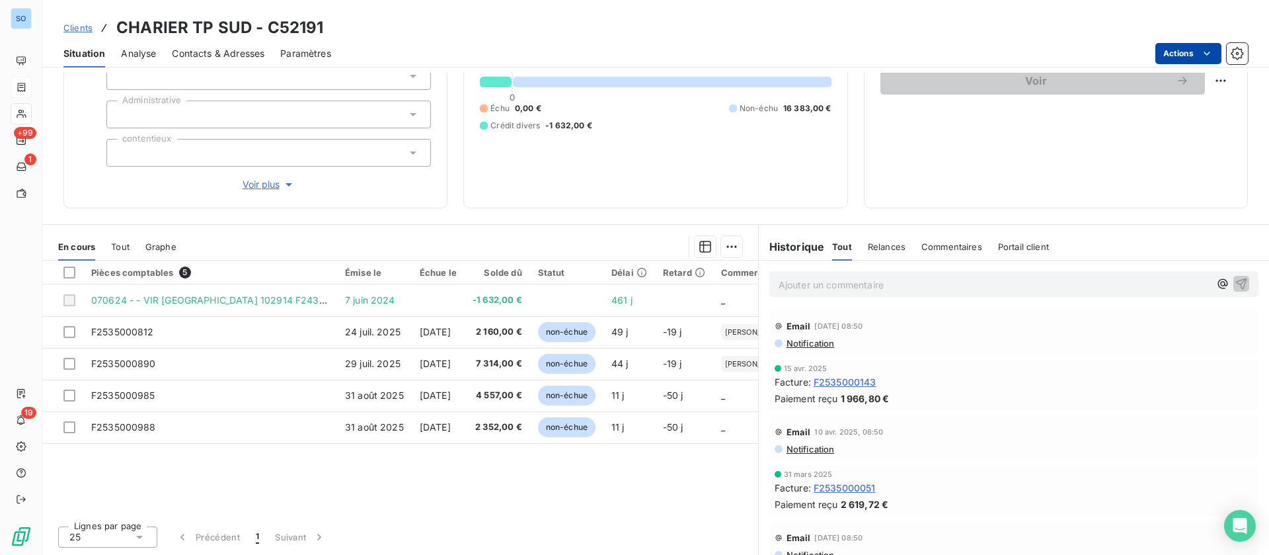
click at [1199, 44] on html "SO +99 1 19 Clients CHARIER TP SUD - C52191 Situation Analyse Contacts & Adress…" at bounding box center [634, 277] width 1269 height 555
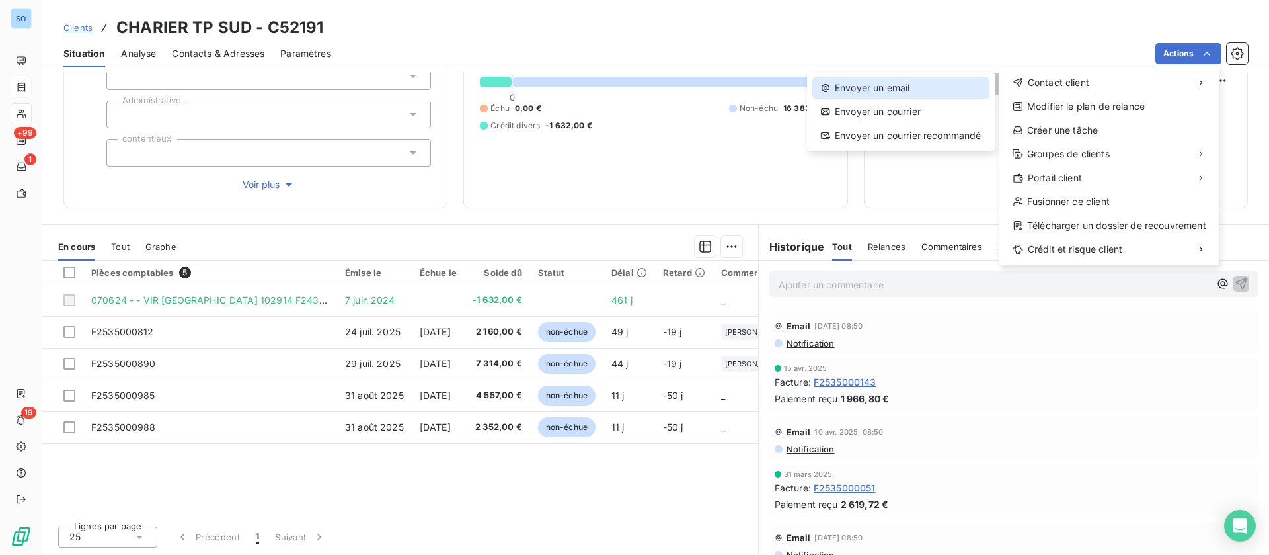
click at [865, 93] on div "Envoyer un email" at bounding box center [901, 87] width 177 height 21
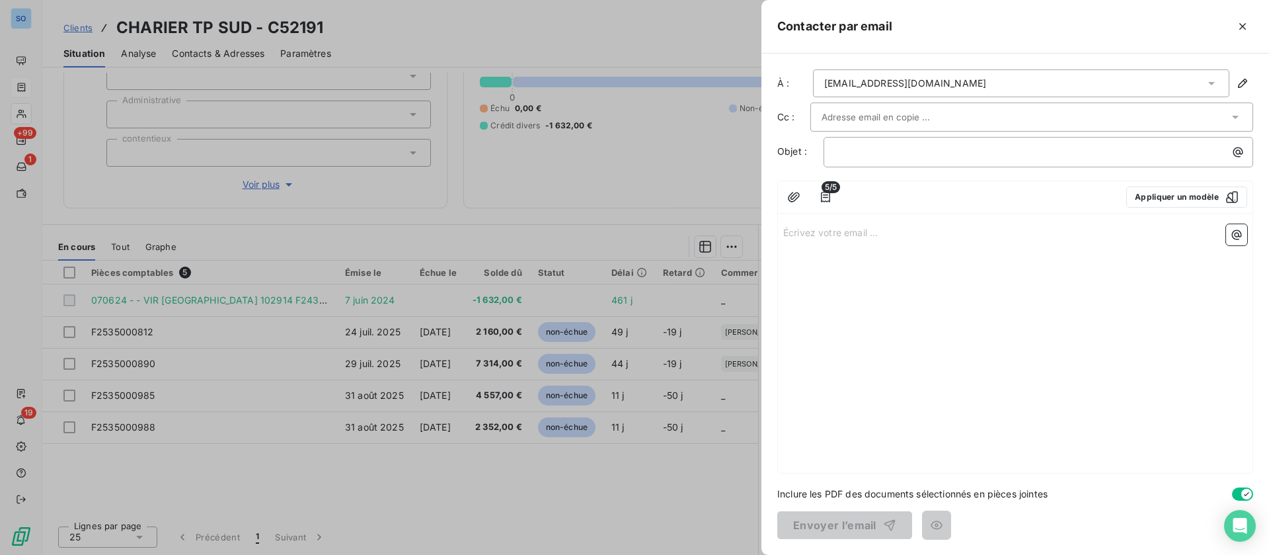
click at [887, 121] on input "text" at bounding box center [893, 117] width 142 height 20
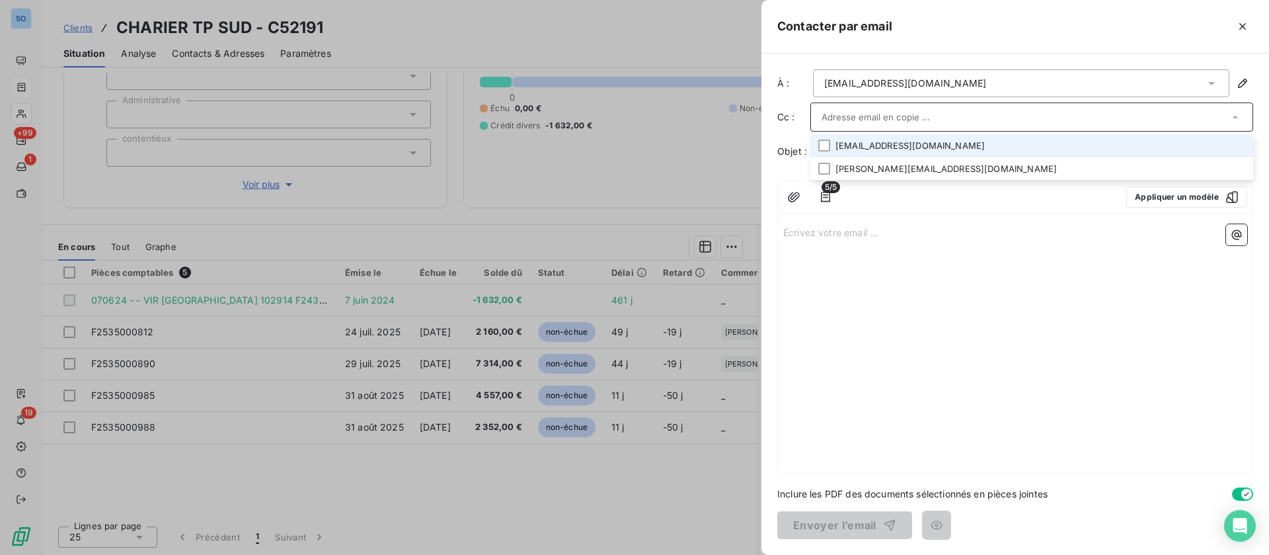
paste input "[EMAIL_ADDRESS][DOMAIN_NAME]"
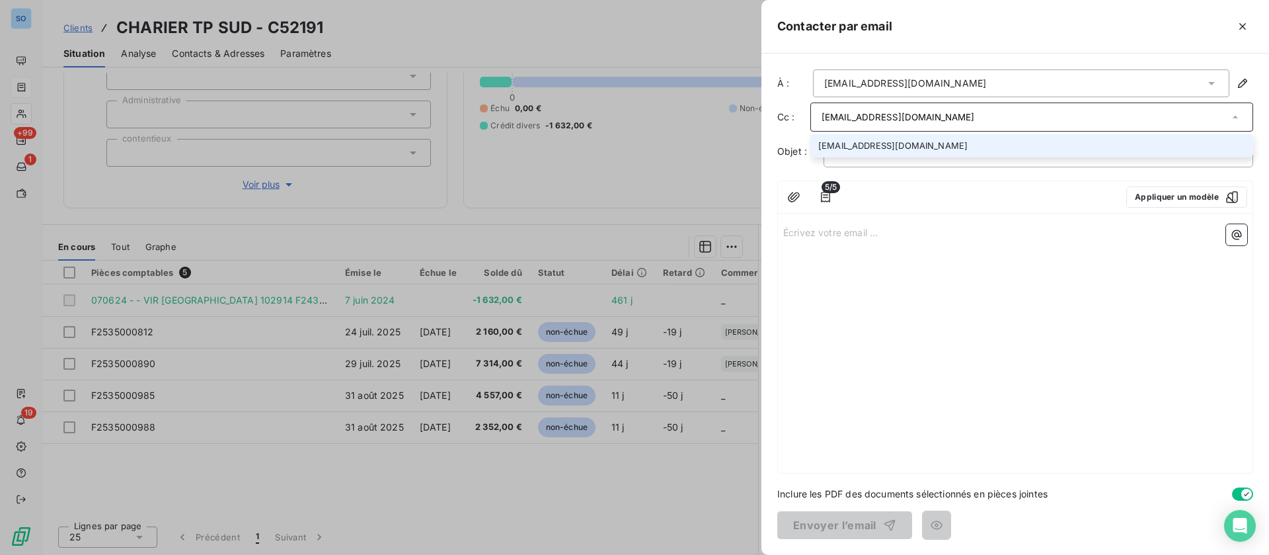
type input "[EMAIL_ADDRESS][DOMAIN_NAME]"
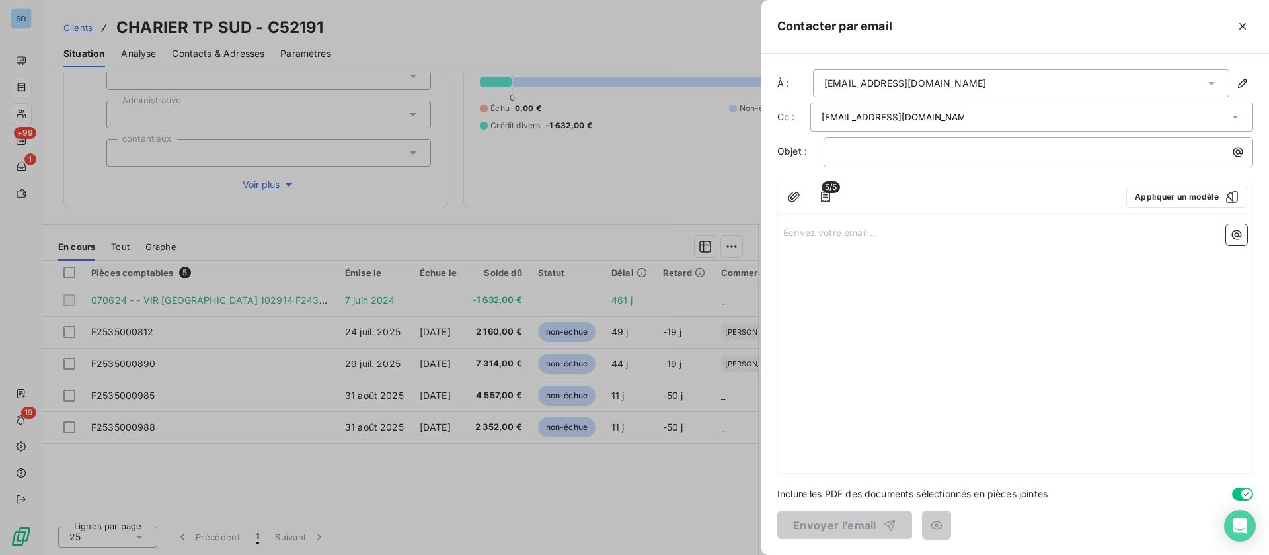
click at [1047, 86] on div "[EMAIL_ADDRESS][DOMAIN_NAME]" at bounding box center [1021, 83] width 417 height 28
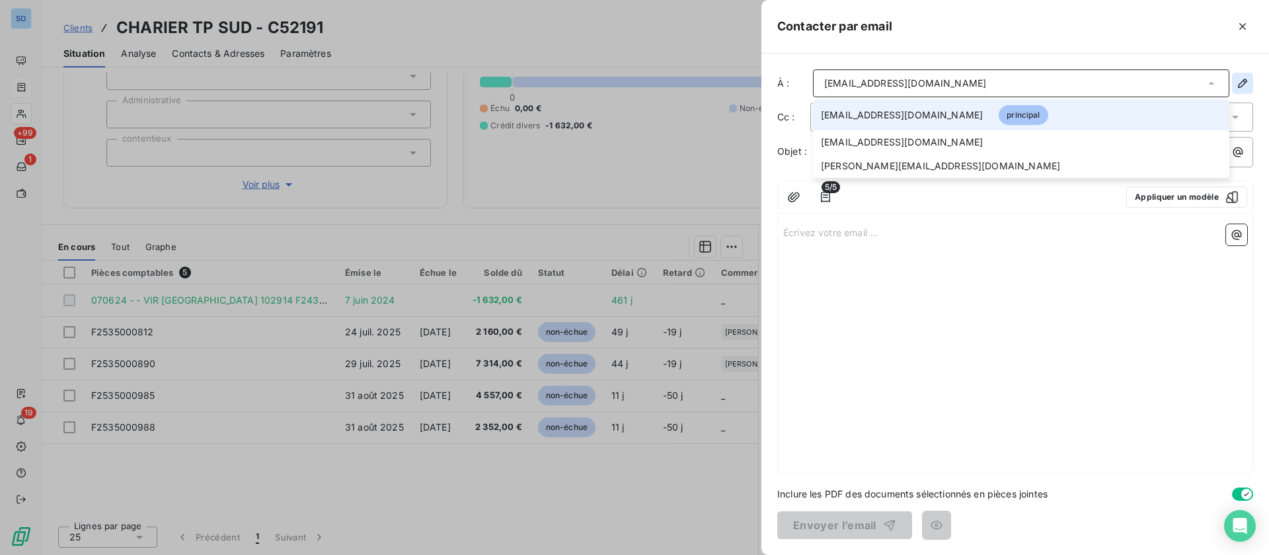
click at [1248, 75] on button "button" at bounding box center [1242, 83] width 21 height 21
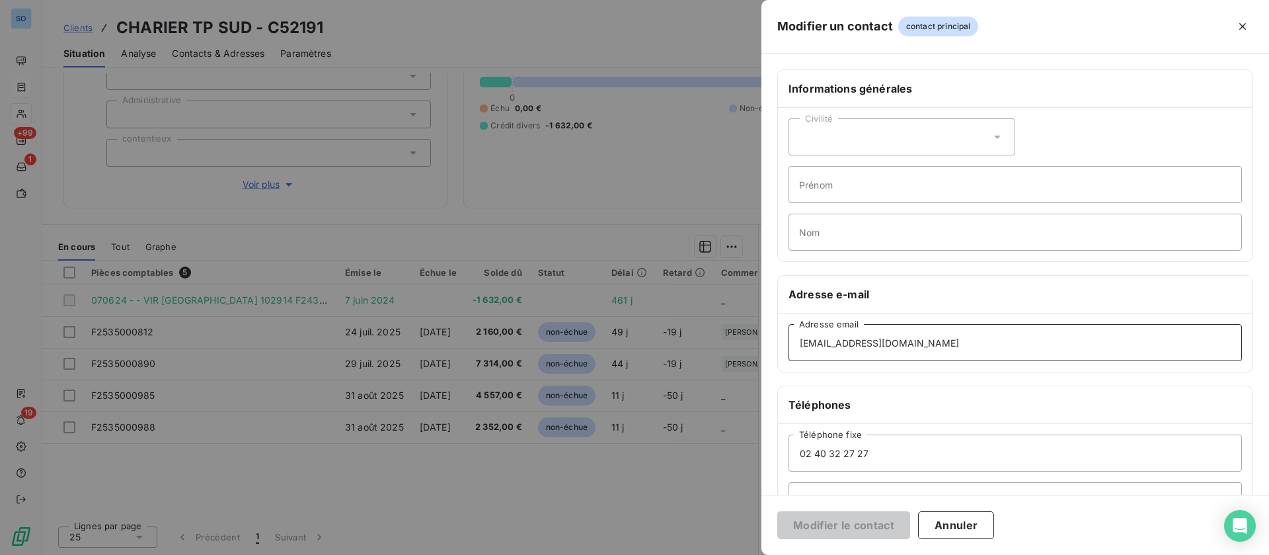
drag, startPoint x: 923, startPoint y: 348, endPoint x: 736, endPoint y: 340, distance: 187.2
click at [736, 554] on div "Modifier un contact contact principal Informations générales Civilité Prénom No…" at bounding box center [634, 555] width 1269 height 0
paste input "[EMAIL_ADDRESS][DOMAIN_NAME]"
type input "[EMAIL_ADDRESS][DOMAIN_NAME]"
click at [847, 525] on button "Modifier le contact" at bounding box center [844, 525] width 133 height 28
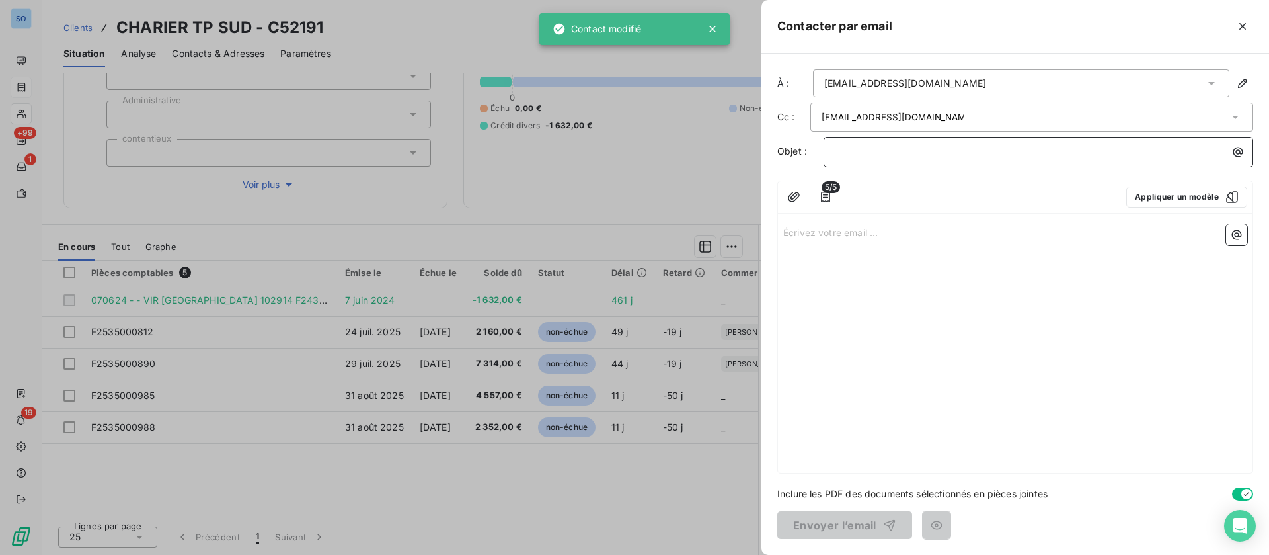
click at [918, 148] on p "﻿" at bounding box center [1042, 151] width 414 height 15
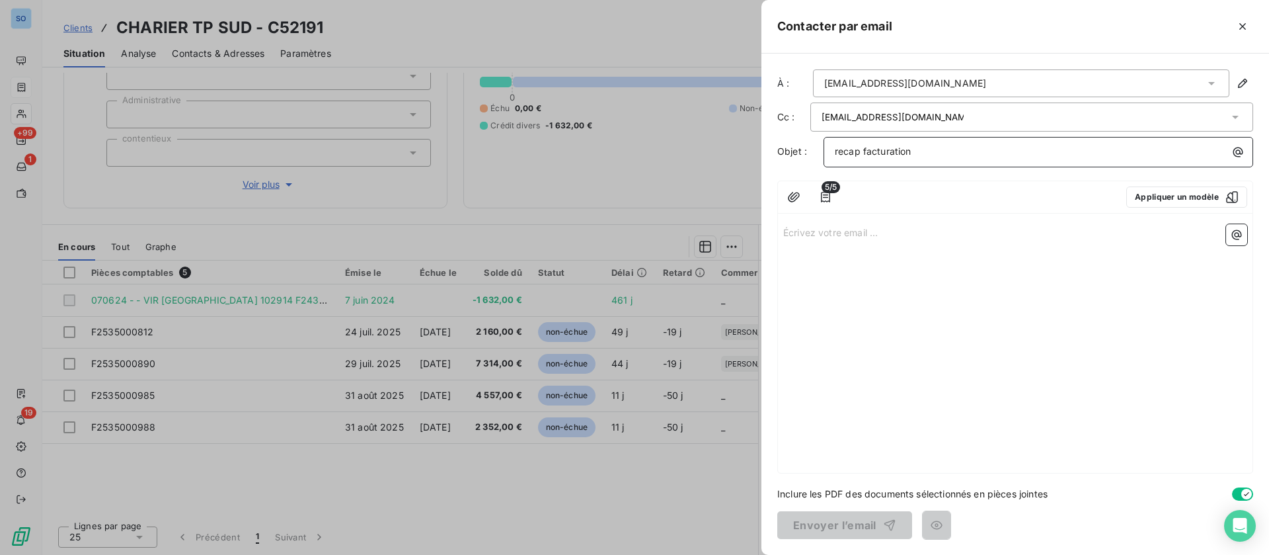
click at [830, 153] on div "recap facturation" at bounding box center [1038, 150] width 420 height 18
click at [993, 150] on p "SOLLASE : recap facturation" at bounding box center [1042, 151] width 414 height 15
click at [791, 198] on icon "button" at bounding box center [794, 197] width 12 height 10
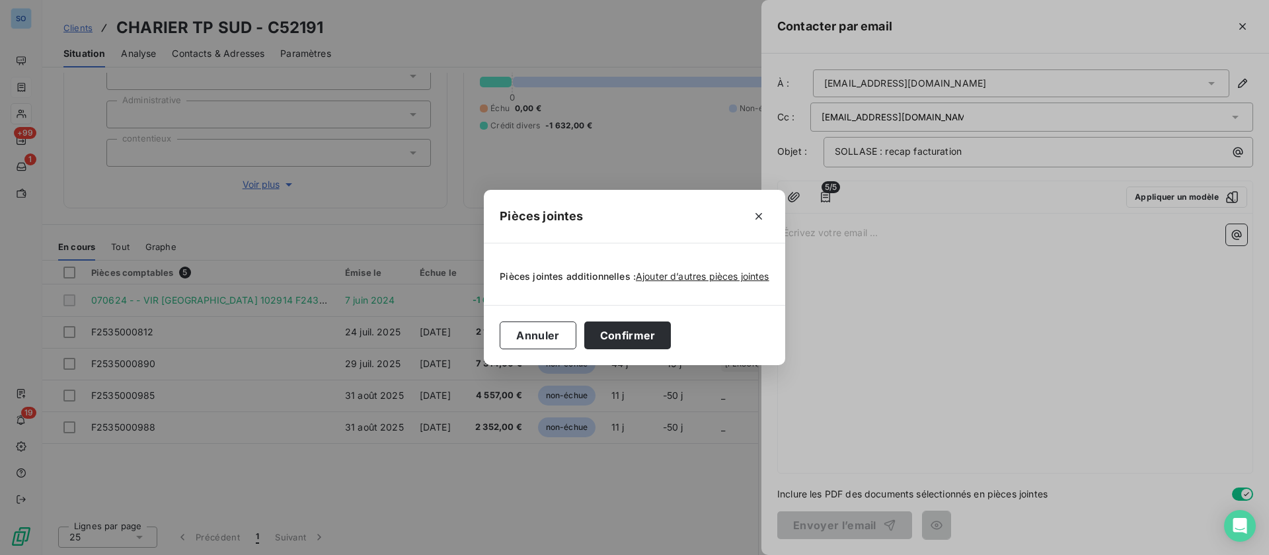
click at [946, 264] on div "Pièces jointes Pièces jointes additionnelles : Ajouter d’autres pièces jointes …" at bounding box center [634, 277] width 1269 height 555
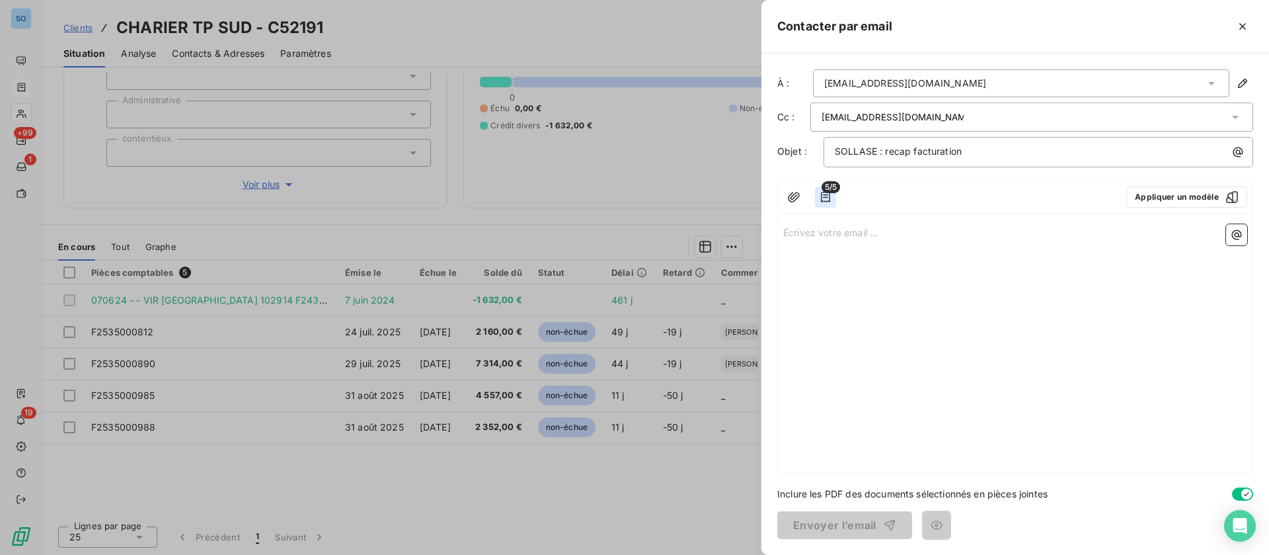
click at [830, 200] on icon "button" at bounding box center [825, 196] width 13 height 13
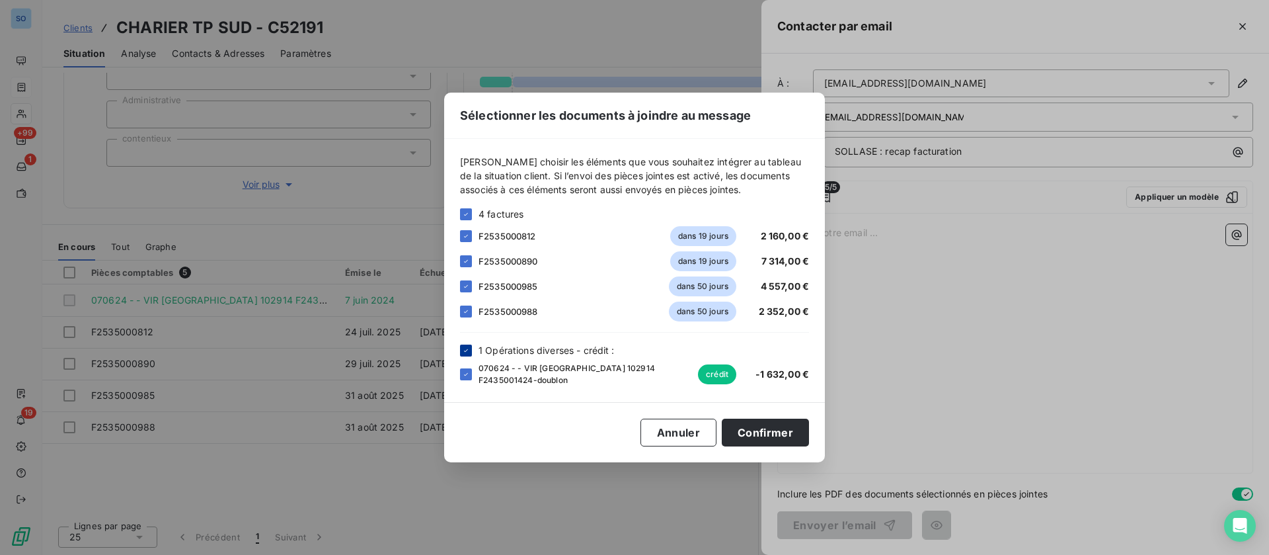
click at [463, 348] on icon at bounding box center [466, 350] width 8 height 8
click at [760, 430] on button "Confirmer" at bounding box center [765, 433] width 87 height 28
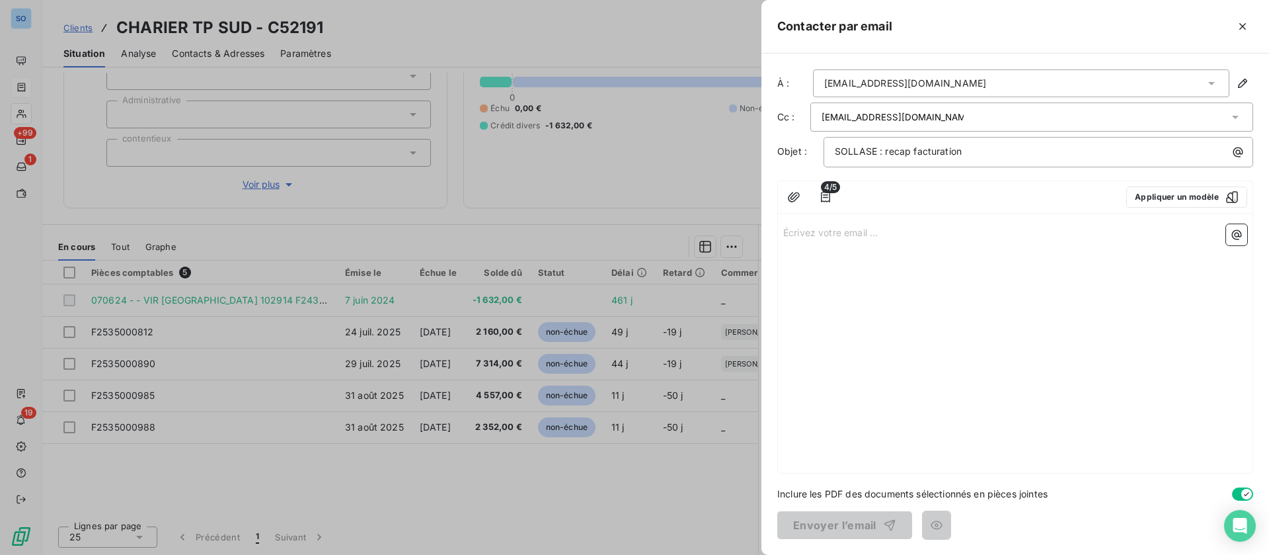
click at [918, 237] on p "Écrivez votre email ... ﻿" at bounding box center [1015, 231] width 464 height 15
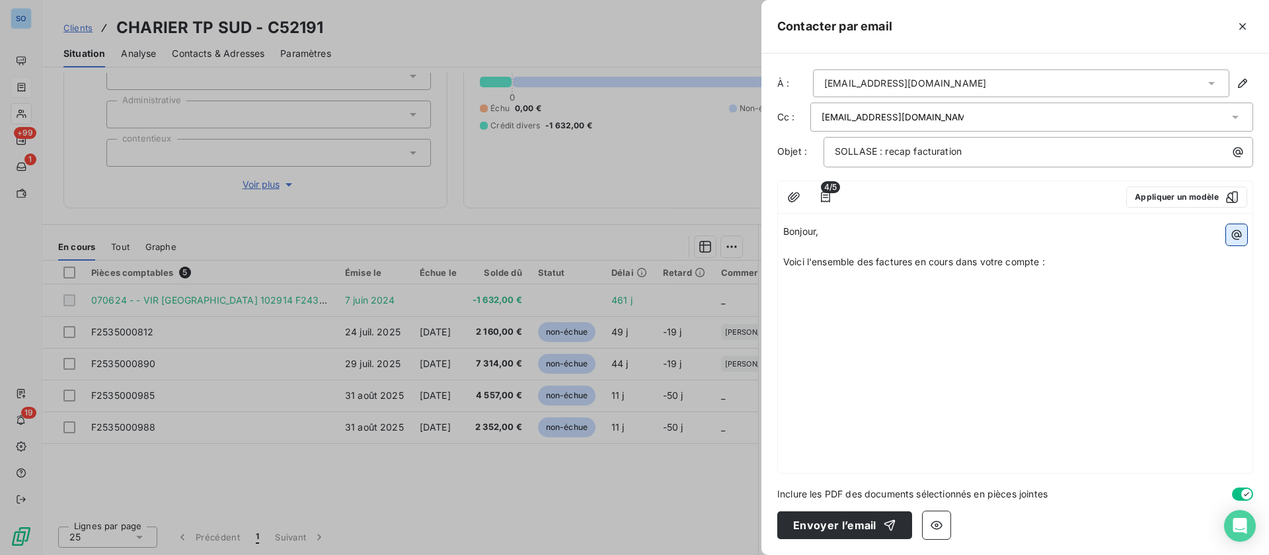
click at [1233, 236] on button "button" at bounding box center [1236, 234] width 21 height 21
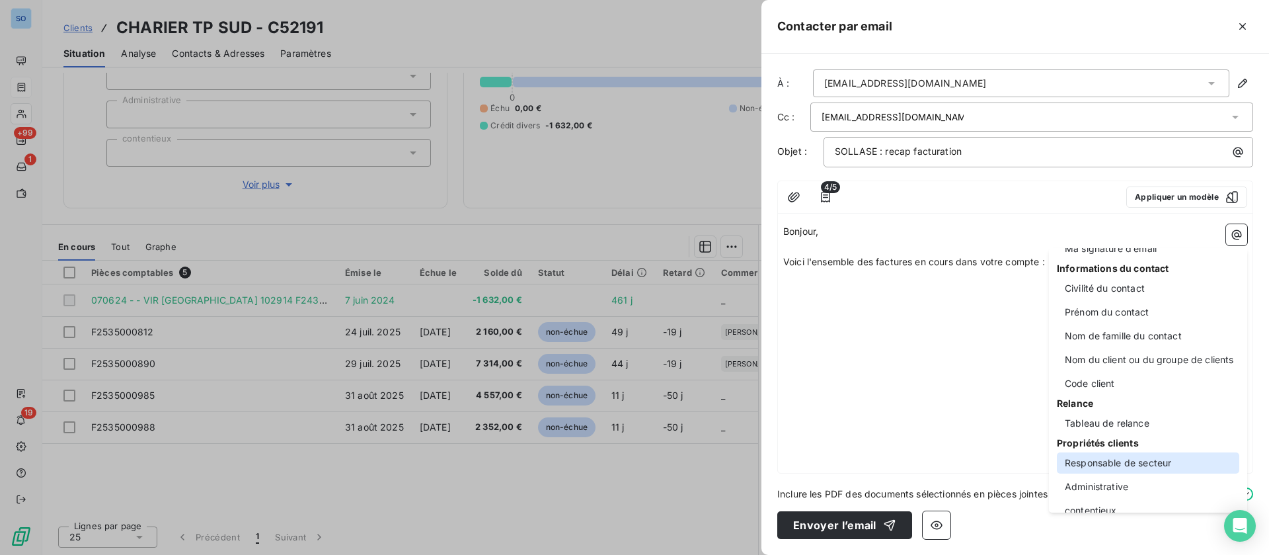
scroll to position [99, 0]
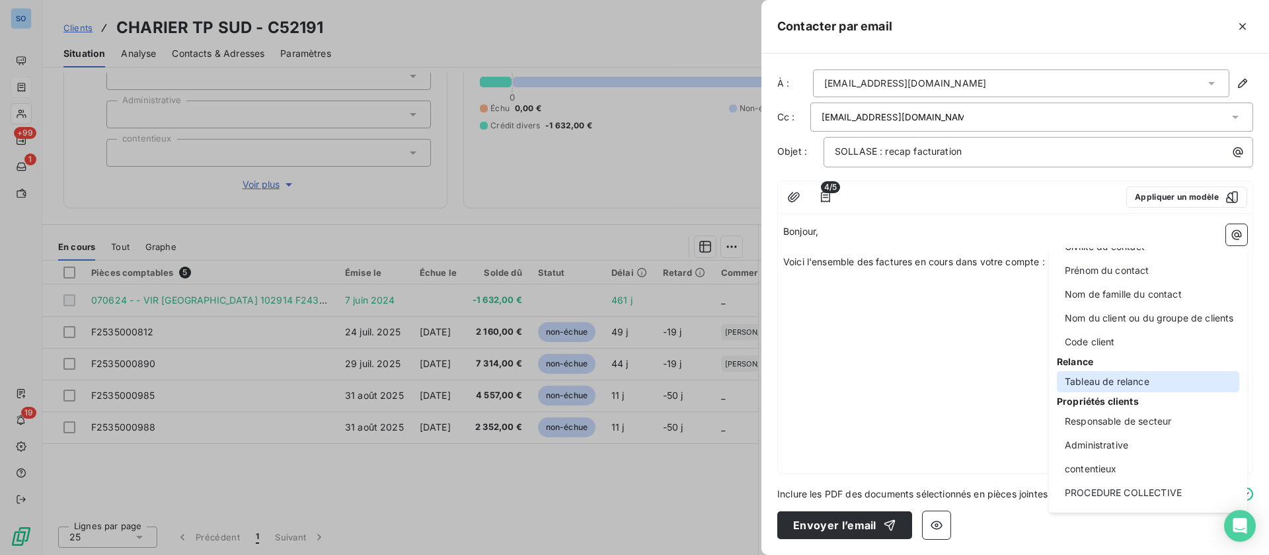
click at [1114, 374] on div "Tableau de relance" at bounding box center [1148, 381] width 182 height 21
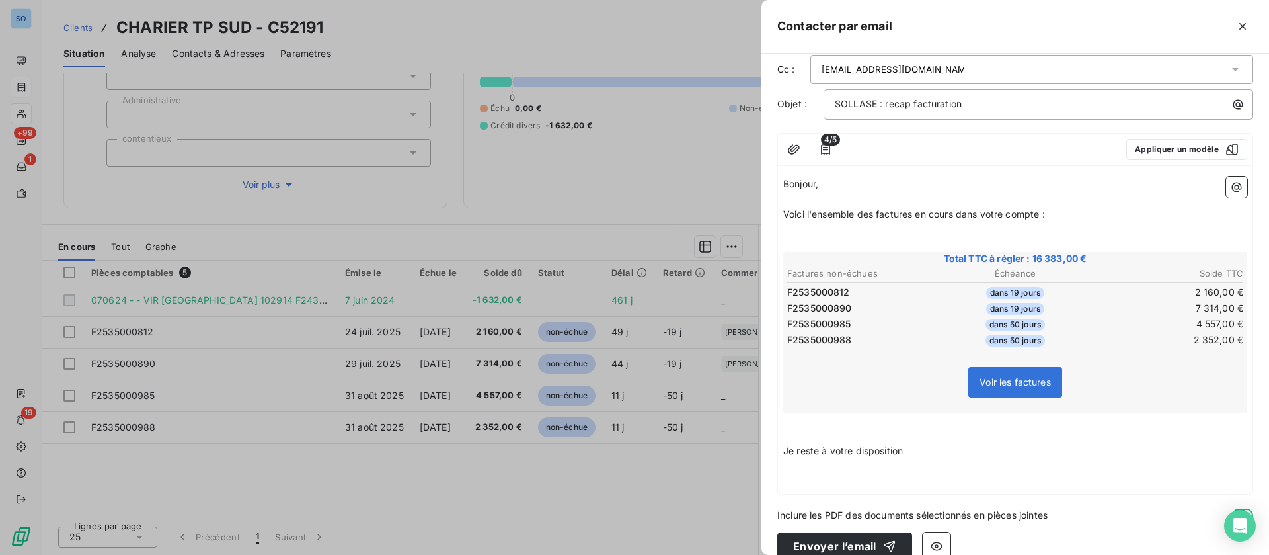
scroll to position [69, 0]
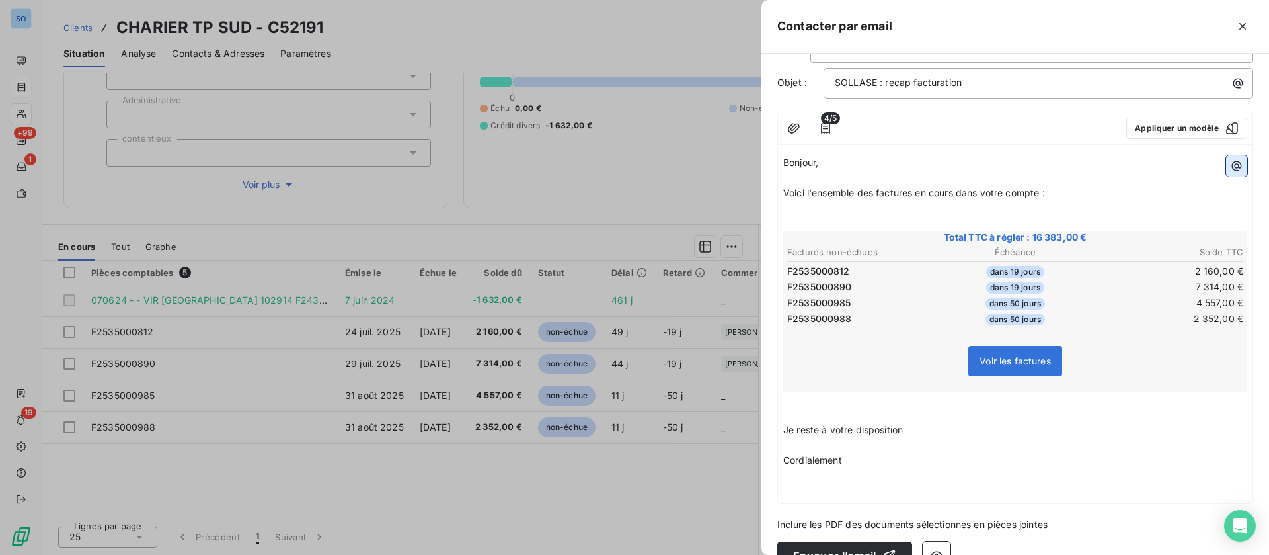
click at [1230, 159] on icon "button" at bounding box center [1236, 165] width 13 height 13
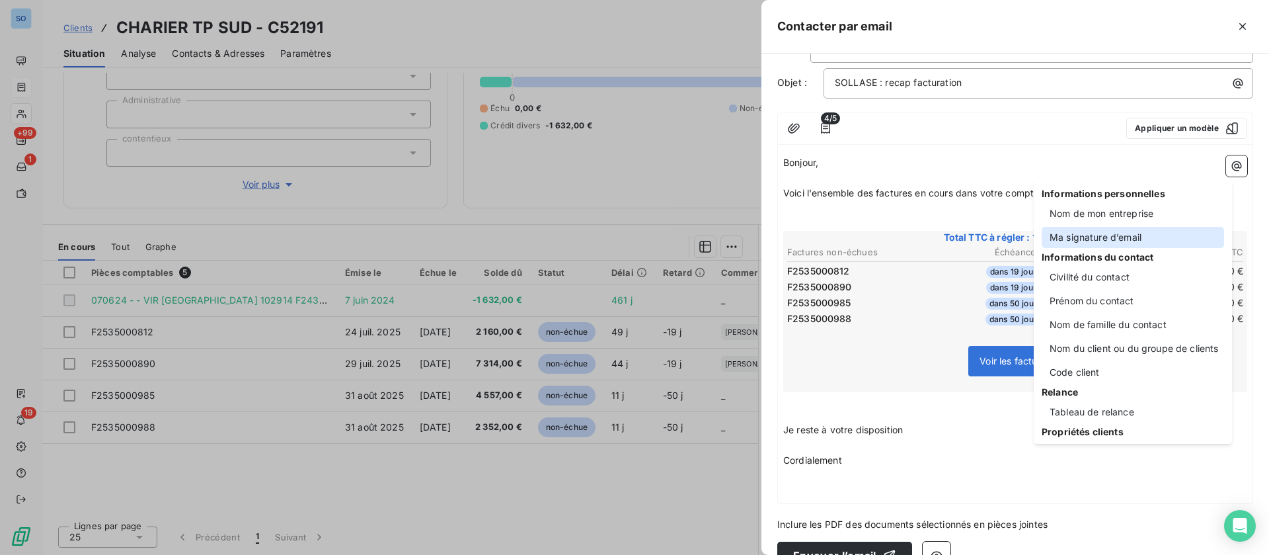
click at [1127, 241] on div "Ma signature d’email" at bounding box center [1133, 237] width 182 height 21
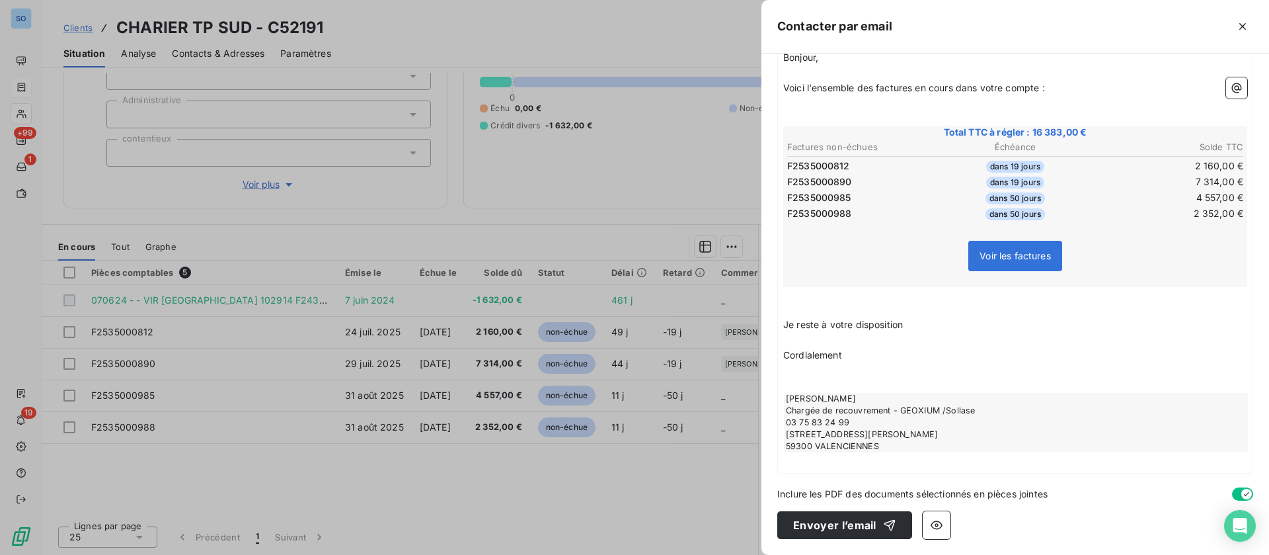
scroll to position [0, 0]
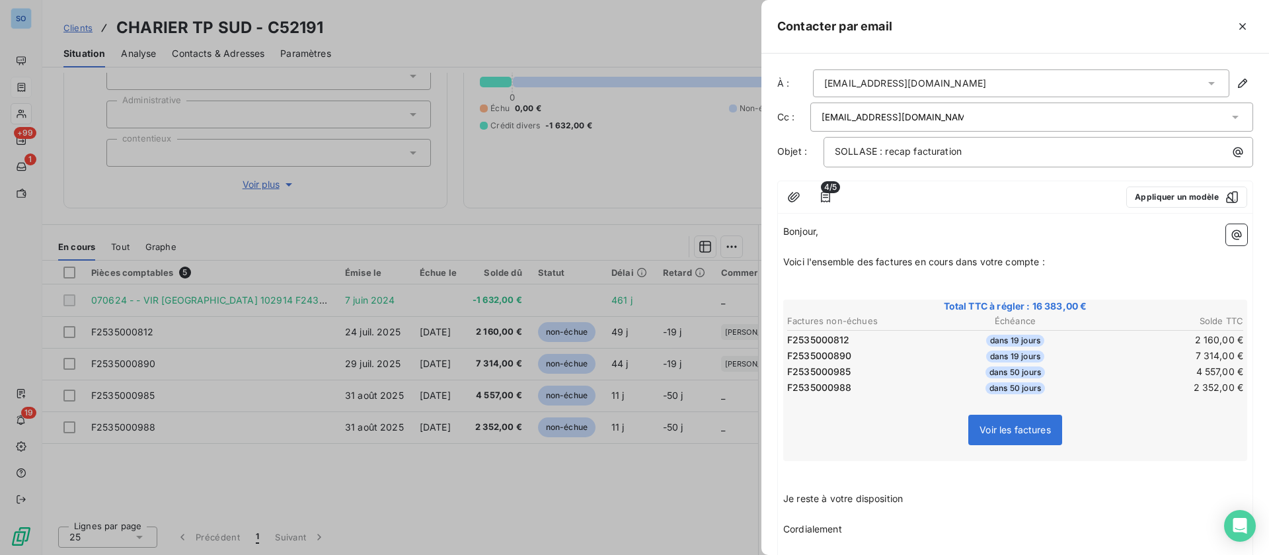
click at [961, 123] on div "[EMAIL_ADDRESS][DOMAIN_NAME]" at bounding box center [1025, 117] width 407 height 20
type input "[EMAIL_ADDRESS][DOMAIN_NAME]"
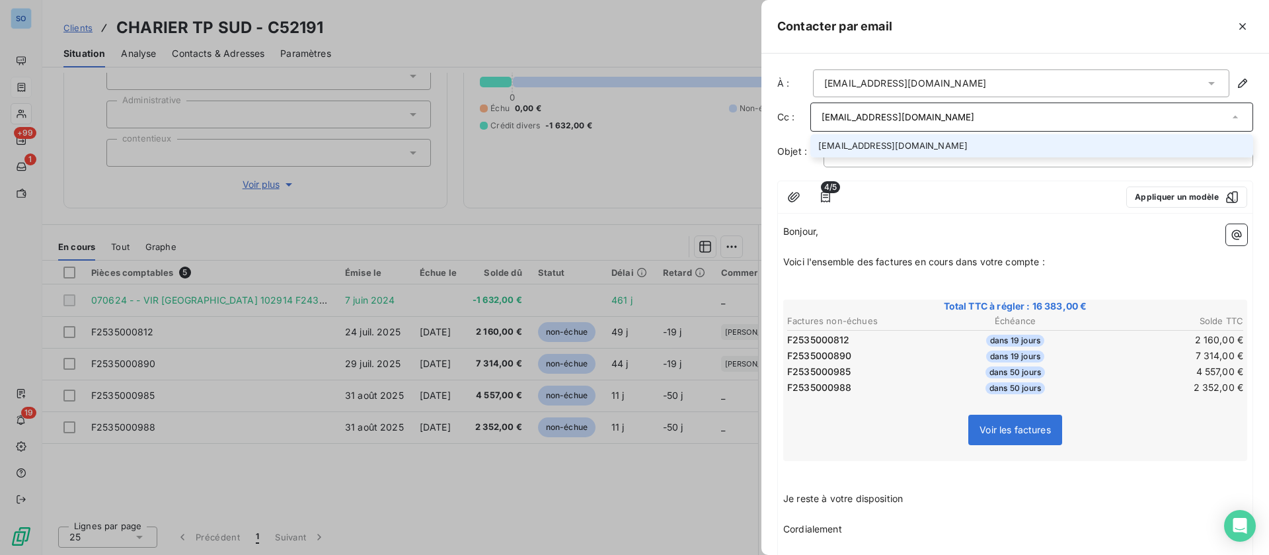
click at [945, 141] on li "[EMAIL_ADDRESS][DOMAIN_NAME]" at bounding box center [1032, 145] width 443 height 23
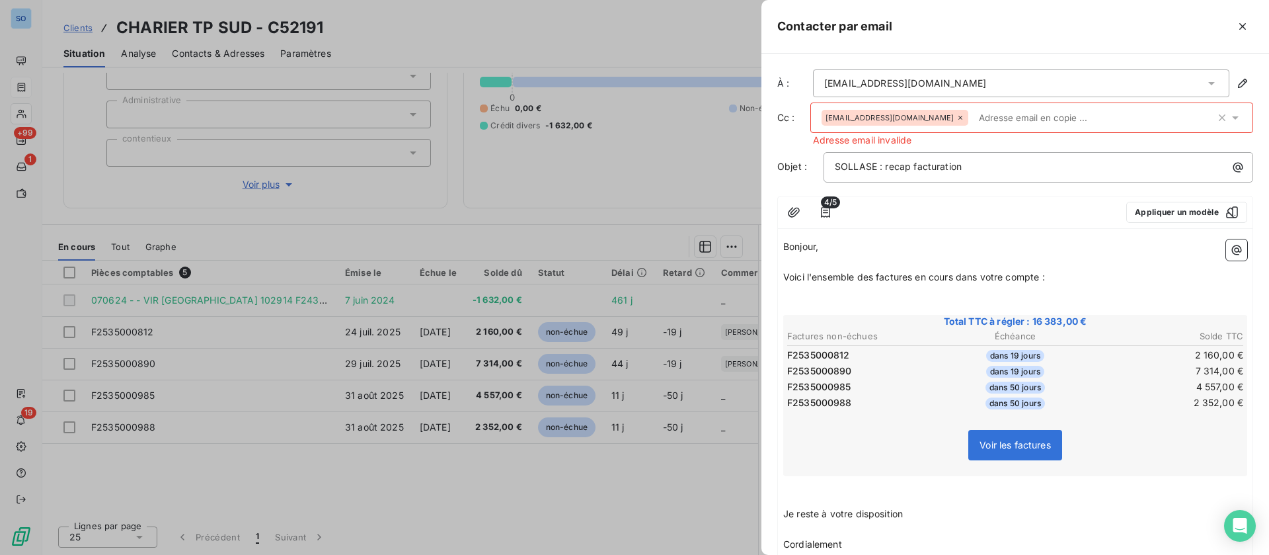
click at [895, 262] on p "﻿" at bounding box center [1015, 262] width 464 height 15
click at [974, 109] on input "text" at bounding box center [1050, 118] width 153 height 20
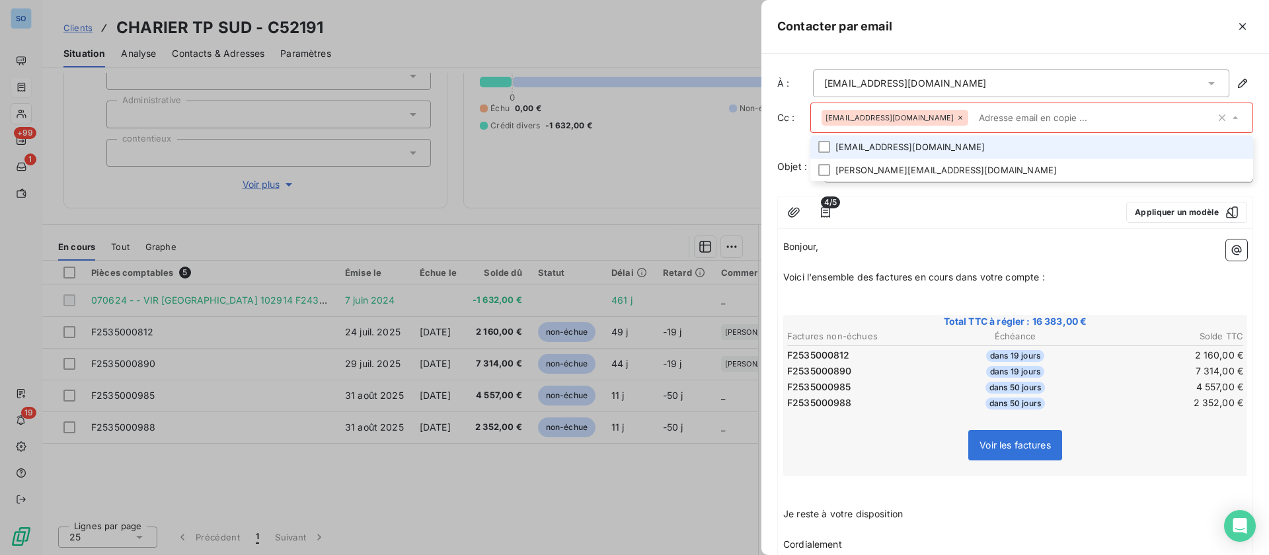
click at [944, 116] on div "[EMAIL_ADDRESS][DOMAIN_NAME]" at bounding box center [895, 118] width 147 height 16
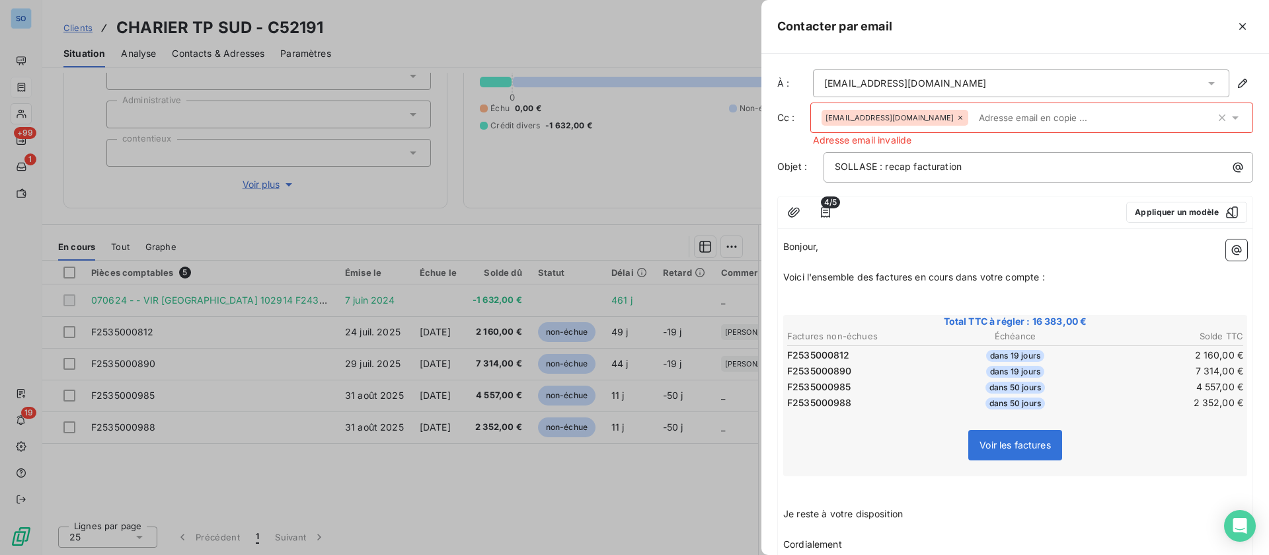
click at [957, 114] on icon at bounding box center [961, 118] width 8 height 8
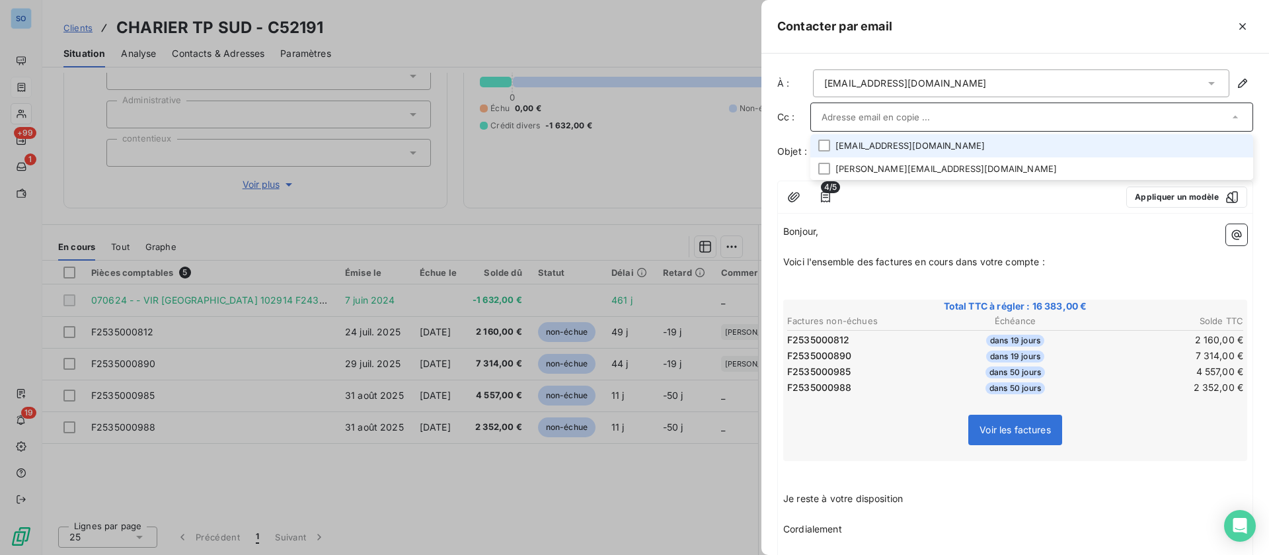
click at [868, 112] on input "text" at bounding box center [1025, 117] width 407 height 20
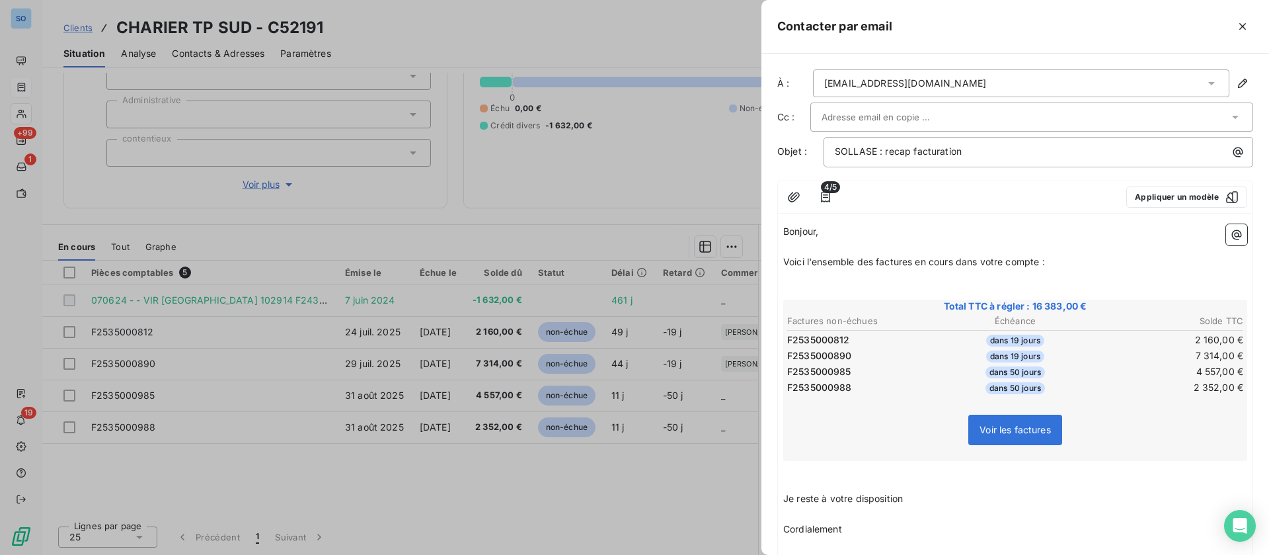
paste input "[EMAIL_ADDRESS][DOMAIN_NAME]"
type input "[EMAIL_ADDRESS][DOMAIN_NAME]"
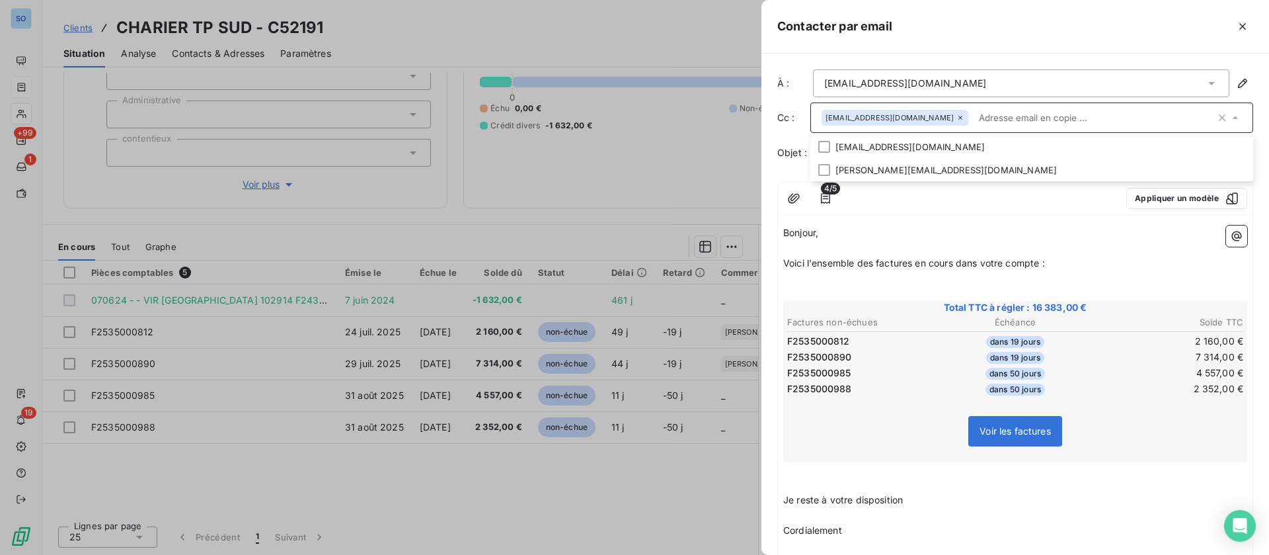
click at [900, 229] on p "Bonjour," at bounding box center [1015, 232] width 464 height 15
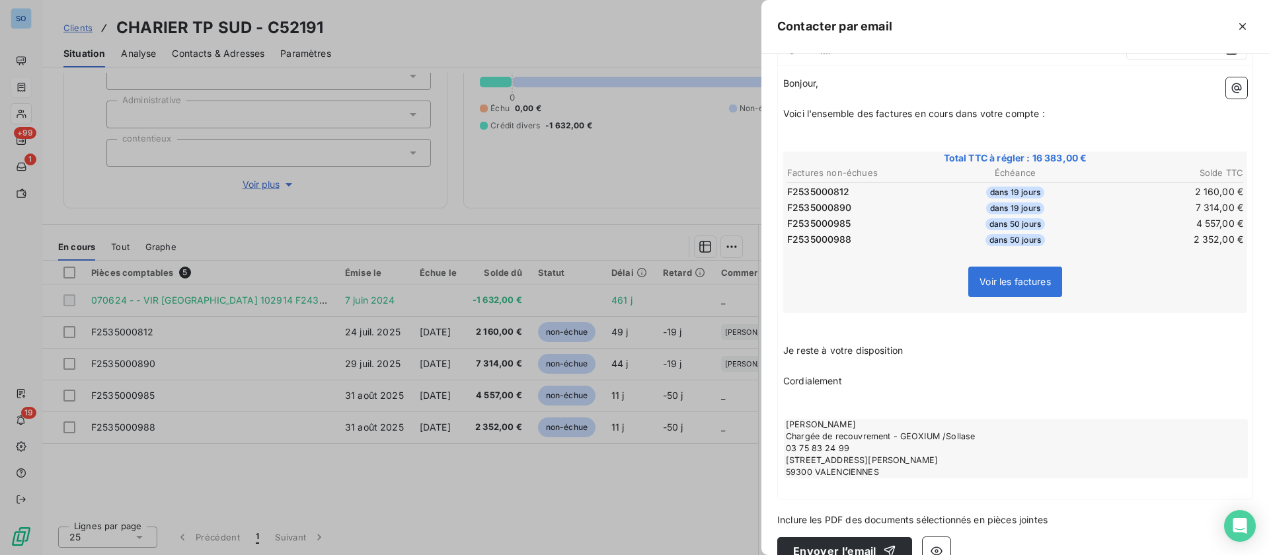
scroll to position [175, 0]
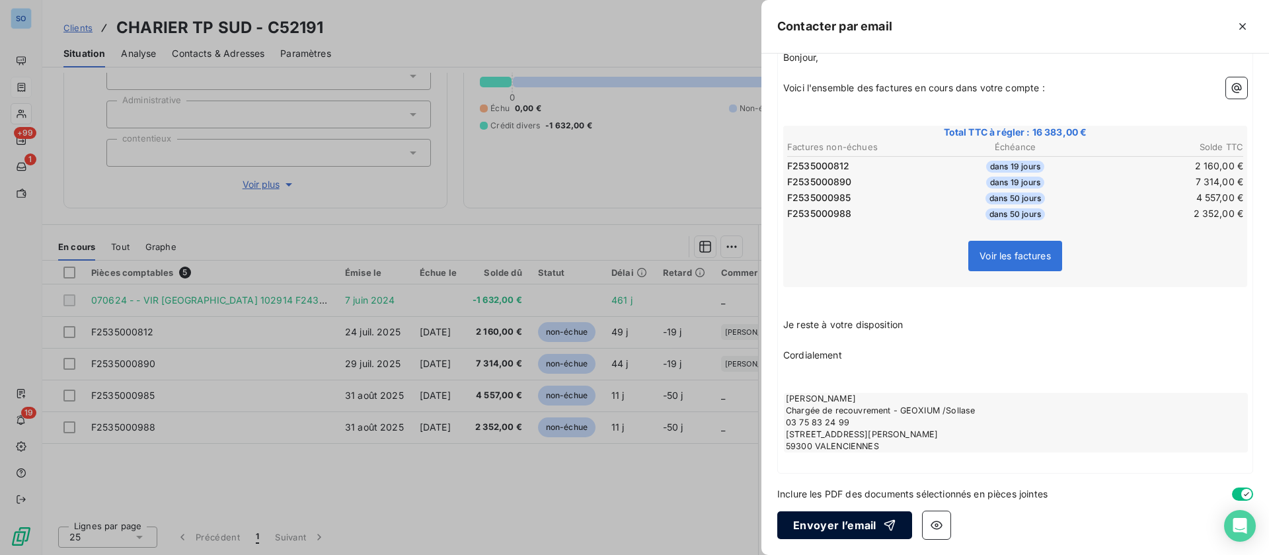
click at [860, 523] on button "Envoyer l’email" at bounding box center [845, 525] width 135 height 28
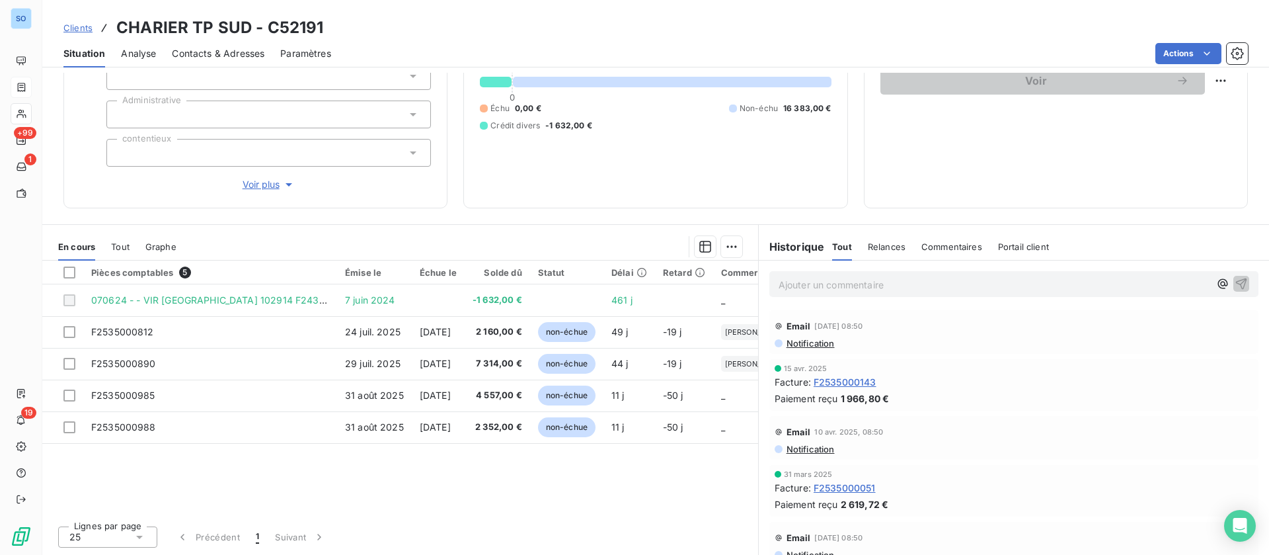
click at [864, 288] on p "Ajouter un commentaire ﻿" at bounding box center [994, 284] width 431 height 17
click at [1236, 280] on icon "button" at bounding box center [1241, 283] width 11 height 11
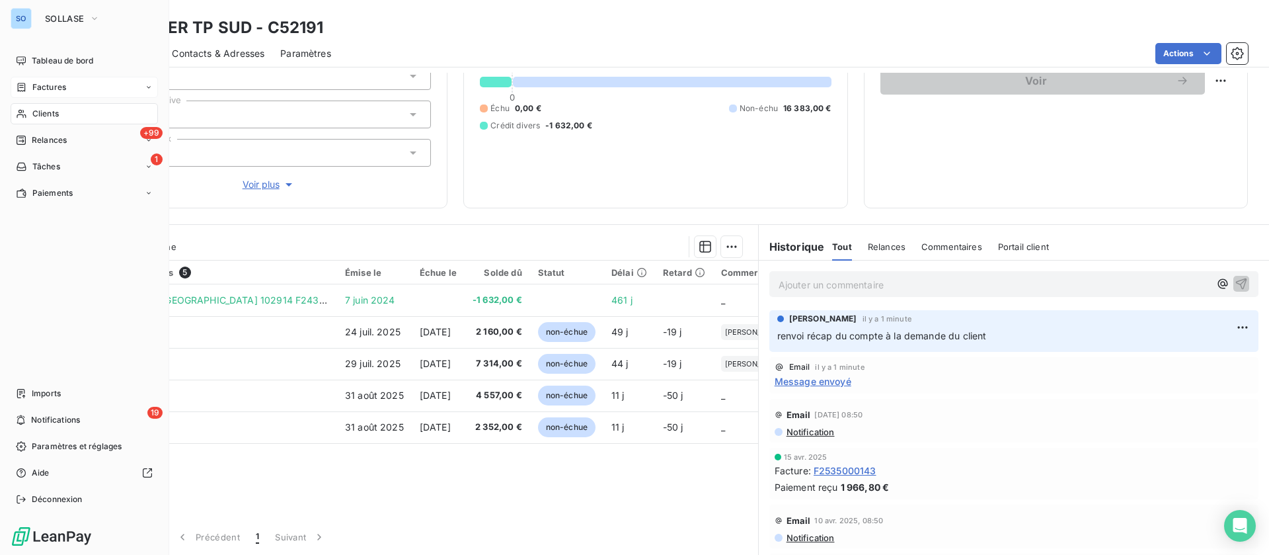
click at [34, 111] on span "Clients" at bounding box center [45, 114] width 26 height 12
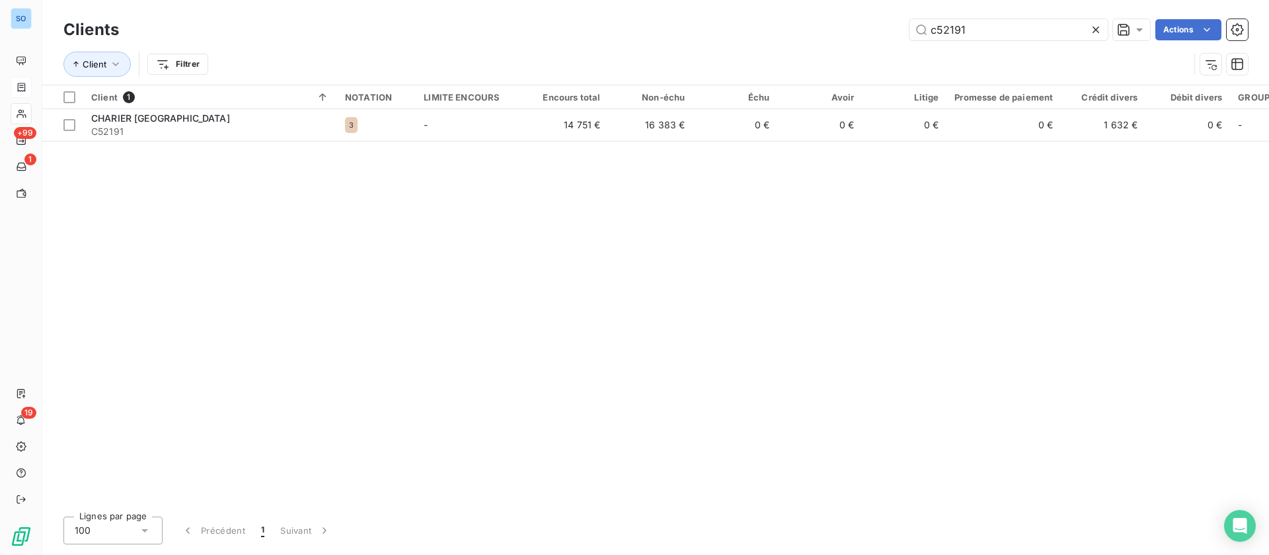
drag, startPoint x: 981, startPoint y: 28, endPoint x: 867, endPoint y: 29, distance: 113.7
click at [867, 29] on div "c52191 Actions" at bounding box center [691, 29] width 1113 height 21
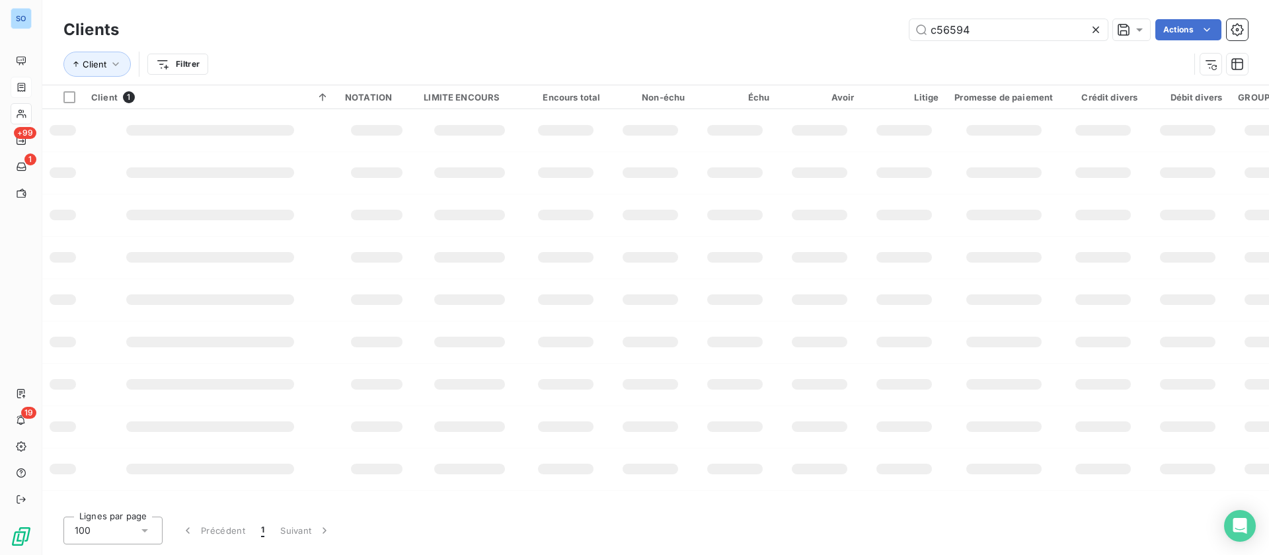
type input "c56594"
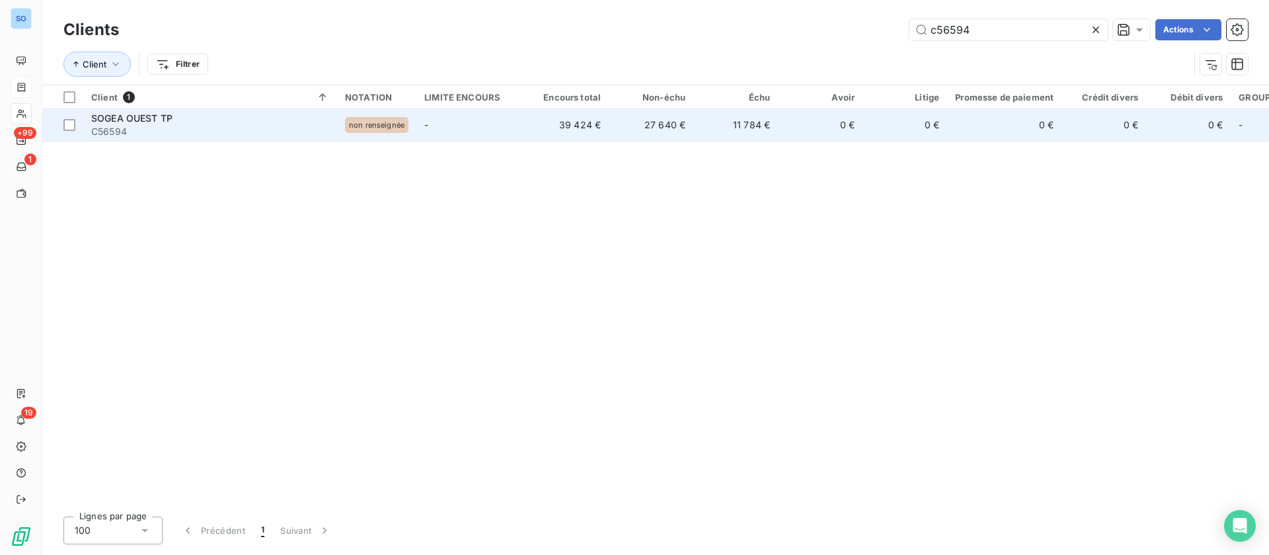
click at [258, 125] on span "C56594" at bounding box center [210, 131] width 238 height 13
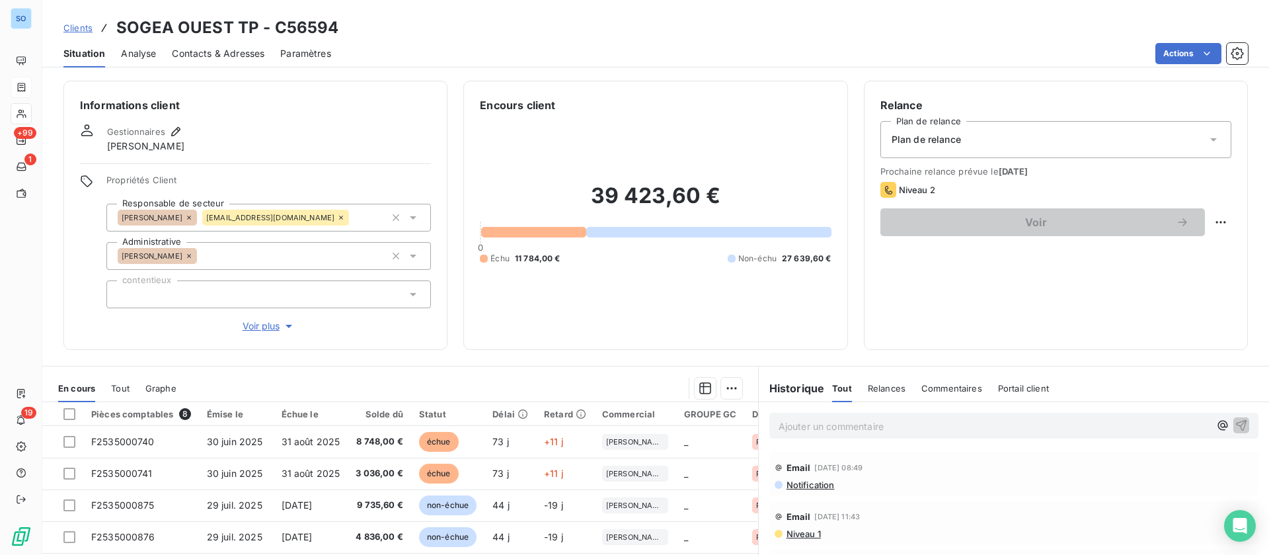
click at [245, 56] on span "Contacts & Adresses" at bounding box center [218, 53] width 93 height 13
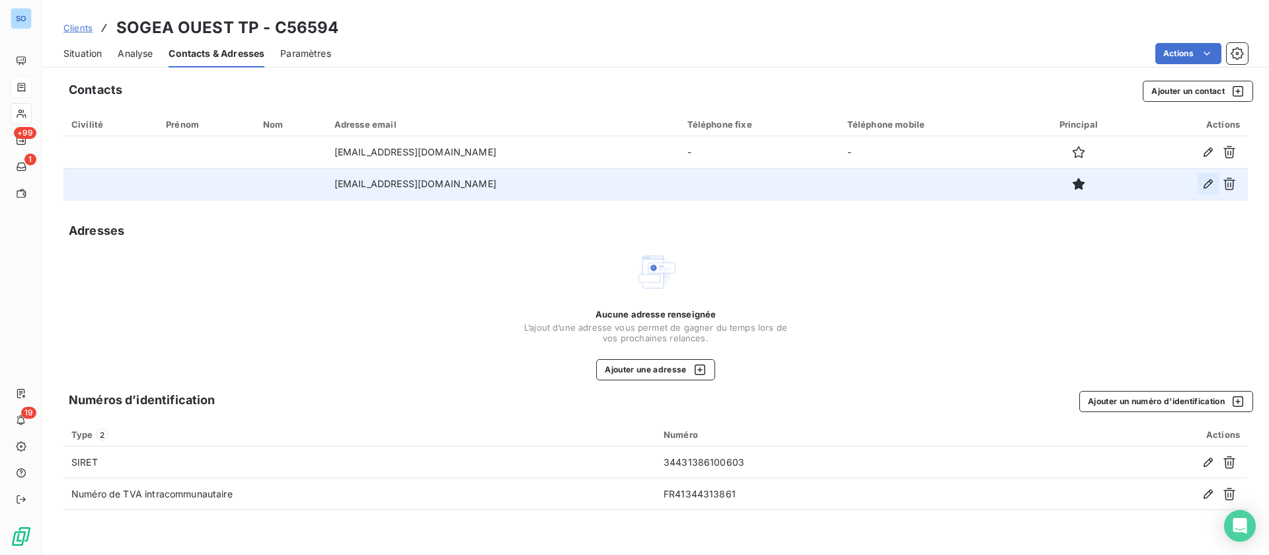
click at [1207, 184] on icon "button" at bounding box center [1208, 183] width 13 height 13
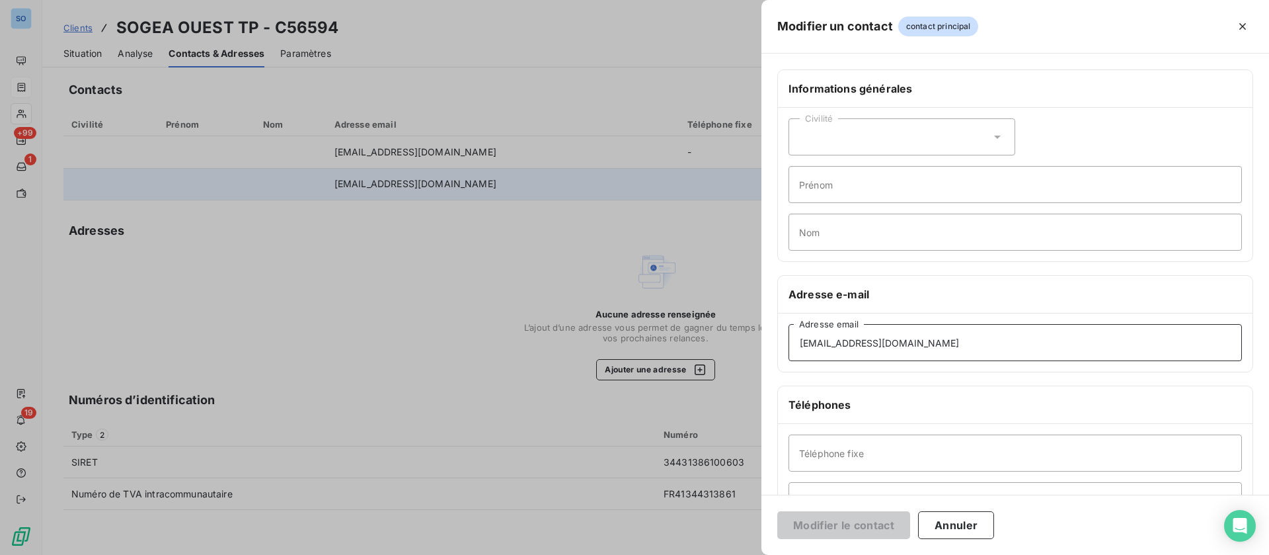
drag, startPoint x: 973, startPoint y: 339, endPoint x: 711, endPoint y: 337, distance: 261.8
click at [735, 554] on div "Modifier un contact contact principal Informations générales Civilité Prénom No…" at bounding box center [634, 555] width 1269 height 0
paste input "[PERSON_NAME].jard"
type input "[PERSON_NAME][EMAIL_ADDRESS][DOMAIN_NAME]"
click at [842, 514] on button "Modifier le contact" at bounding box center [844, 525] width 133 height 28
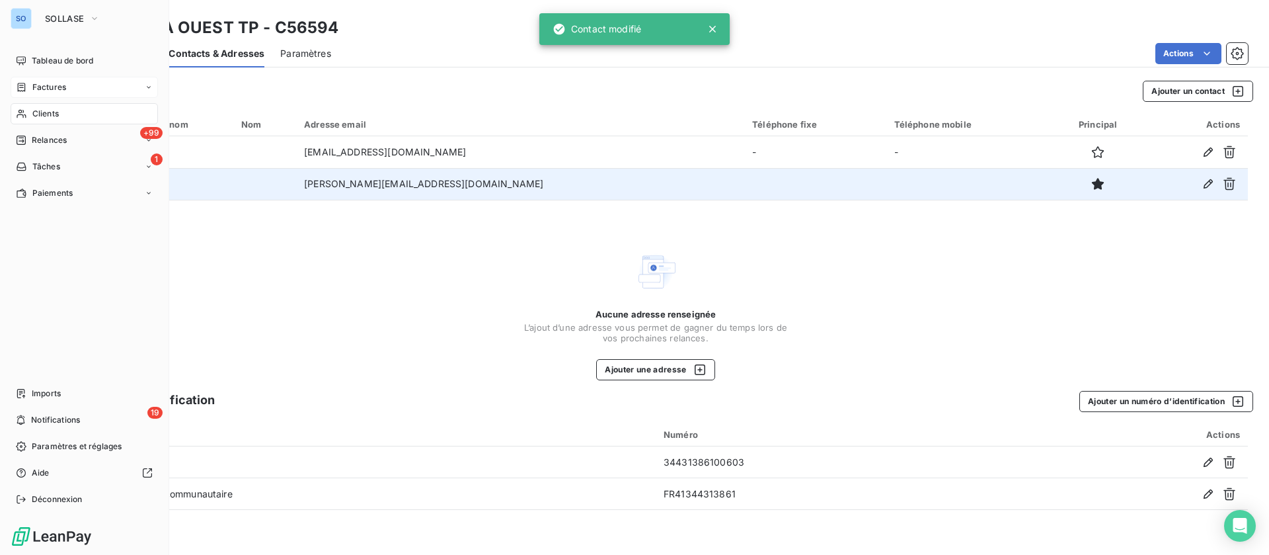
click at [40, 108] on span "Clients" at bounding box center [45, 114] width 26 height 12
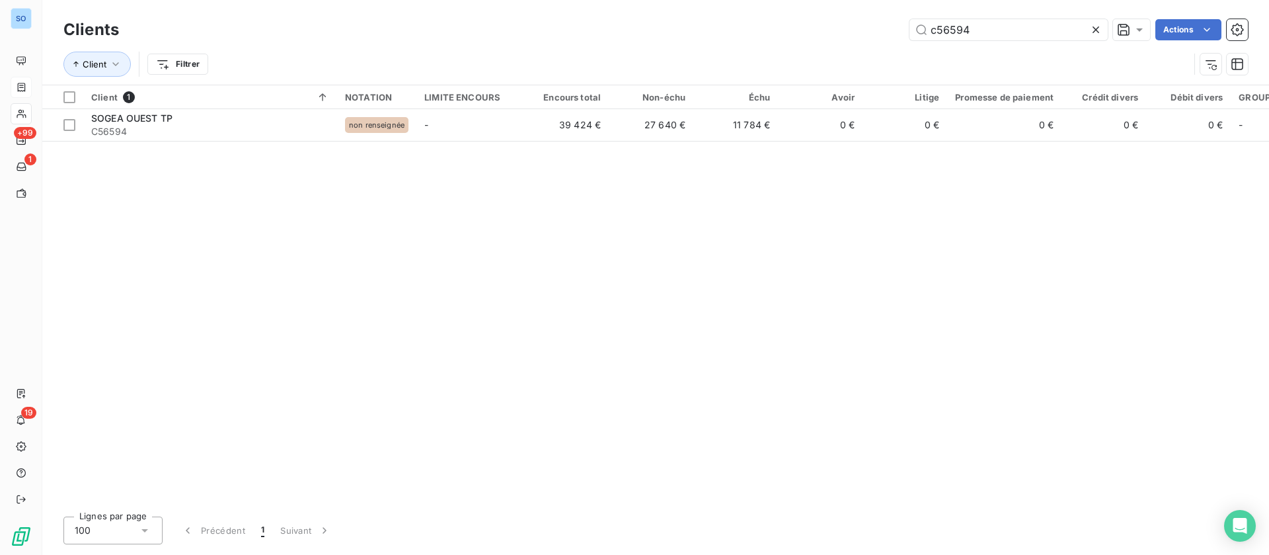
drag, startPoint x: 971, startPoint y: 30, endPoint x: 851, endPoint y: 22, distance: 119.9
click at [846, 26] on div "c56594 Actions" at bounding box center [691, 29] width 1113 height 21
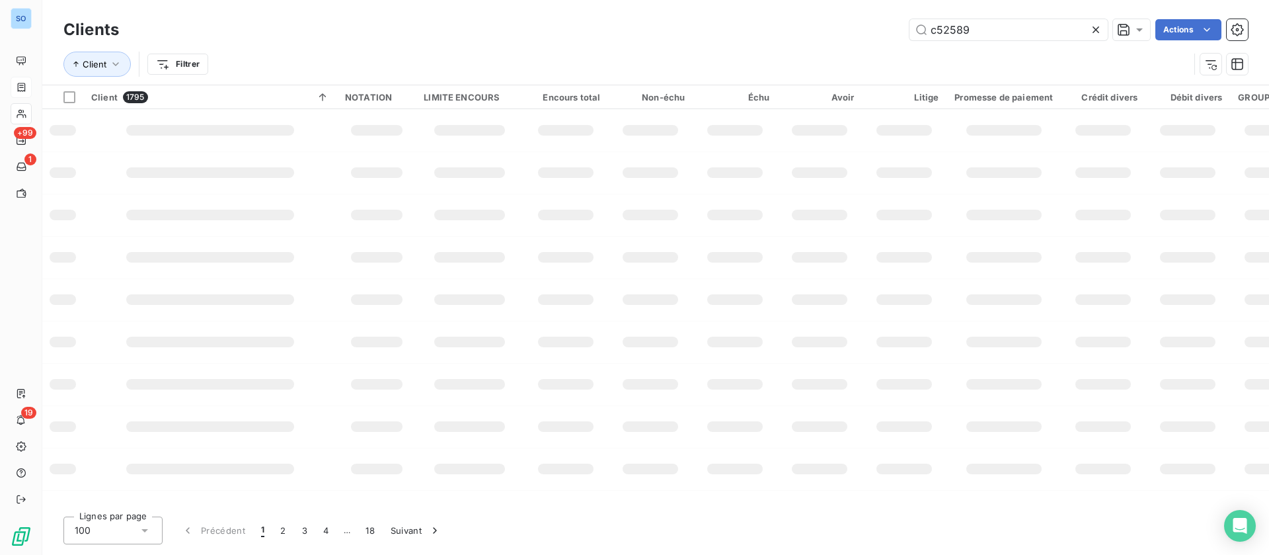
type input "c52589"
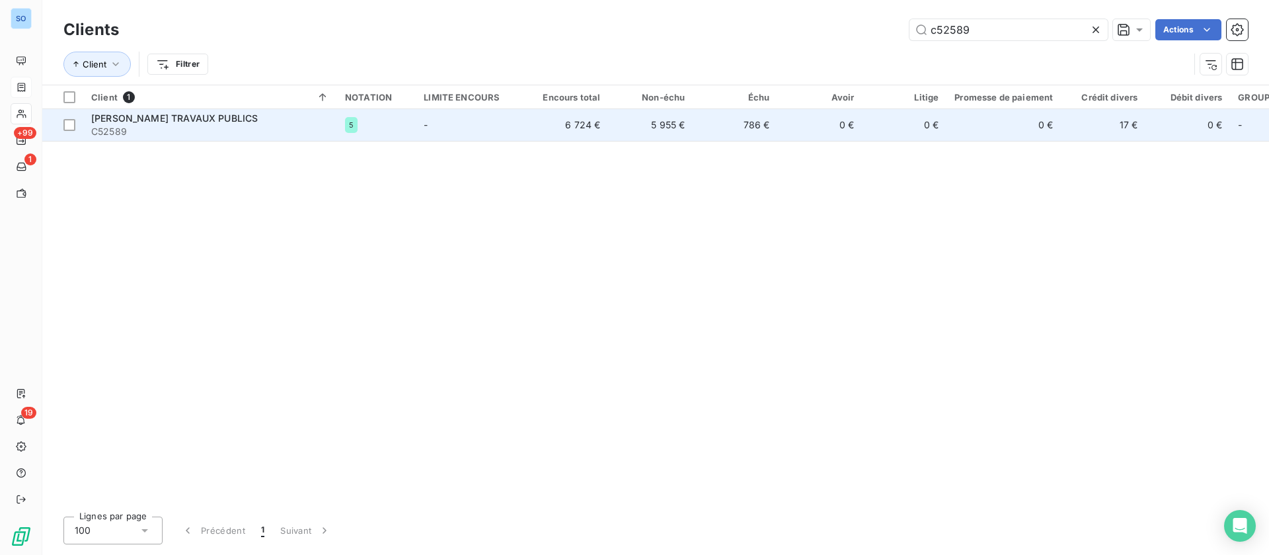
click at [286, 128] on span "C52589" at bounding box center [210, 131] width 238 height 13
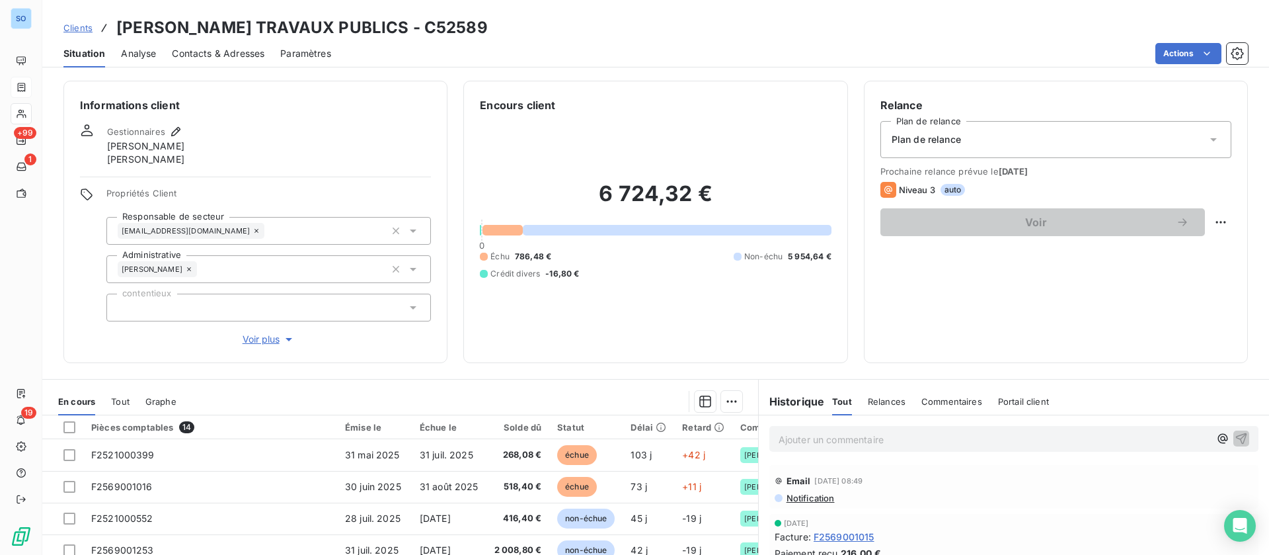
click at [190, 44] on div "Contacts & Adresses" at bounding box center [218, 54] width 93 height 28
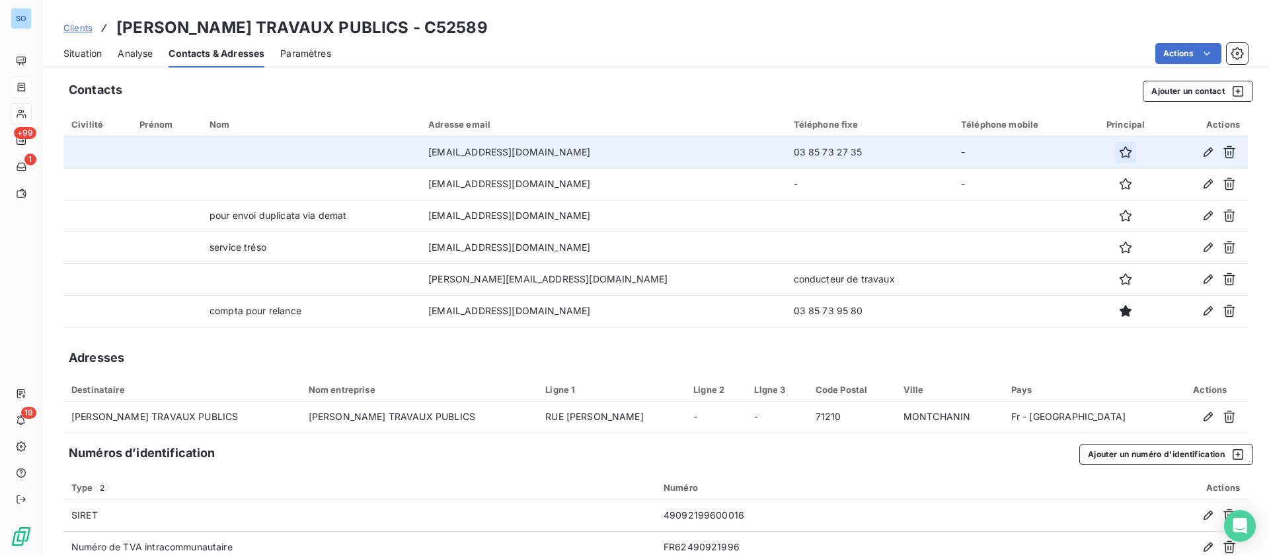
click at [1119, 148] on icon "button" at bounding box center [1125, 151] width 13 height 13
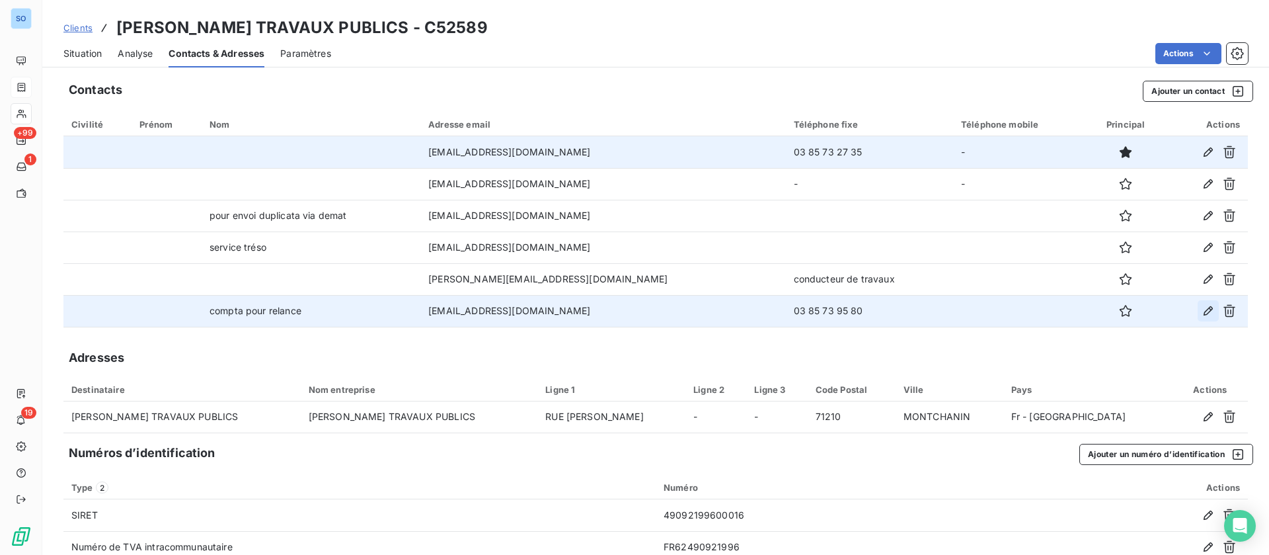
click at [1202, 311] on icon "button" at bounding box center [1208, 310] width 13 height 13
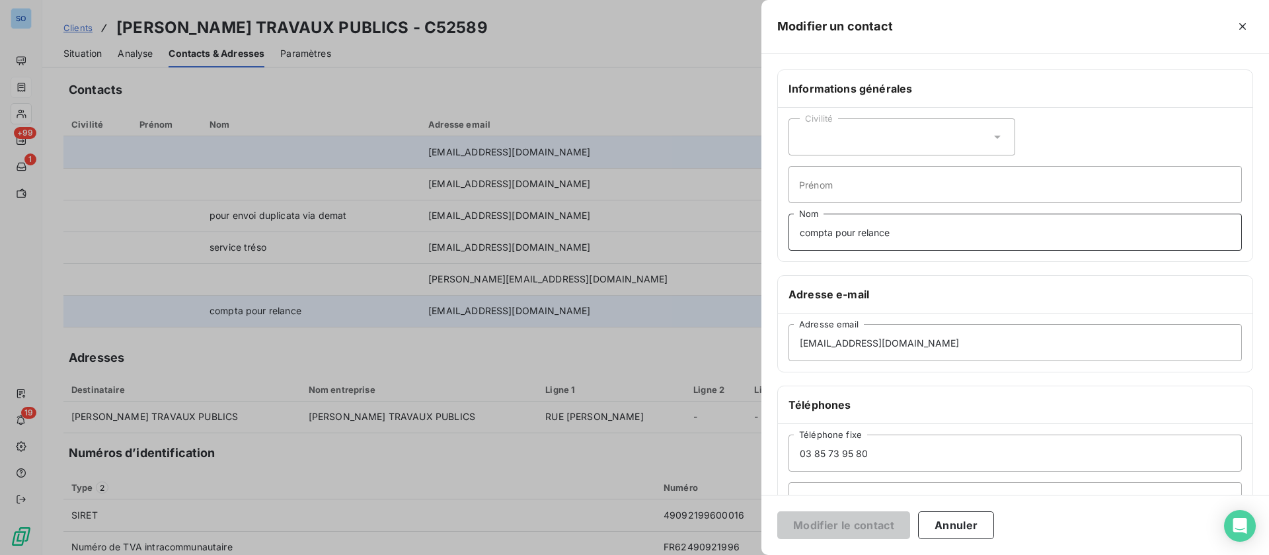
drag, startPoint x: 821, startPoint y: 228, endPoint x: 673, endPoint y: 231, distance: 148.1
click at [673, 554] on div "Modifier un contact Informations générales Civilité Prénom compta pour relance …" at bounding box center [634, 555] width 1269 height 0
type input "ne fait plus partie de la société"
click at [834, 522] on button "Modifier le contact" at bounding box center [844, 525] width 133 height 28
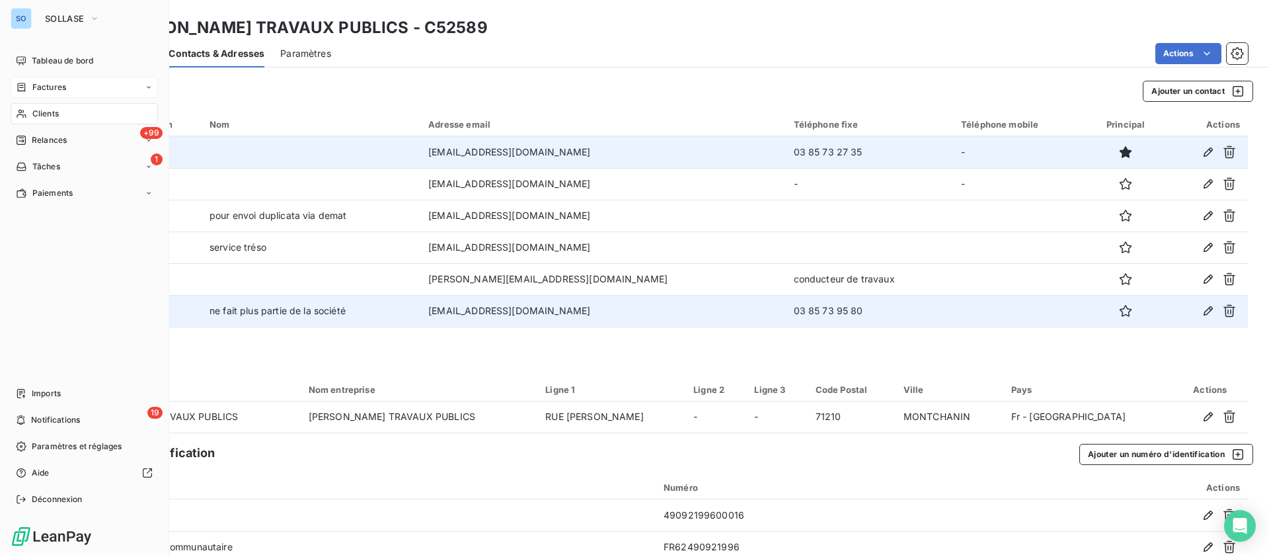
click at [22, 108] on icon at bounding box center [21, 113] width 11 height 11
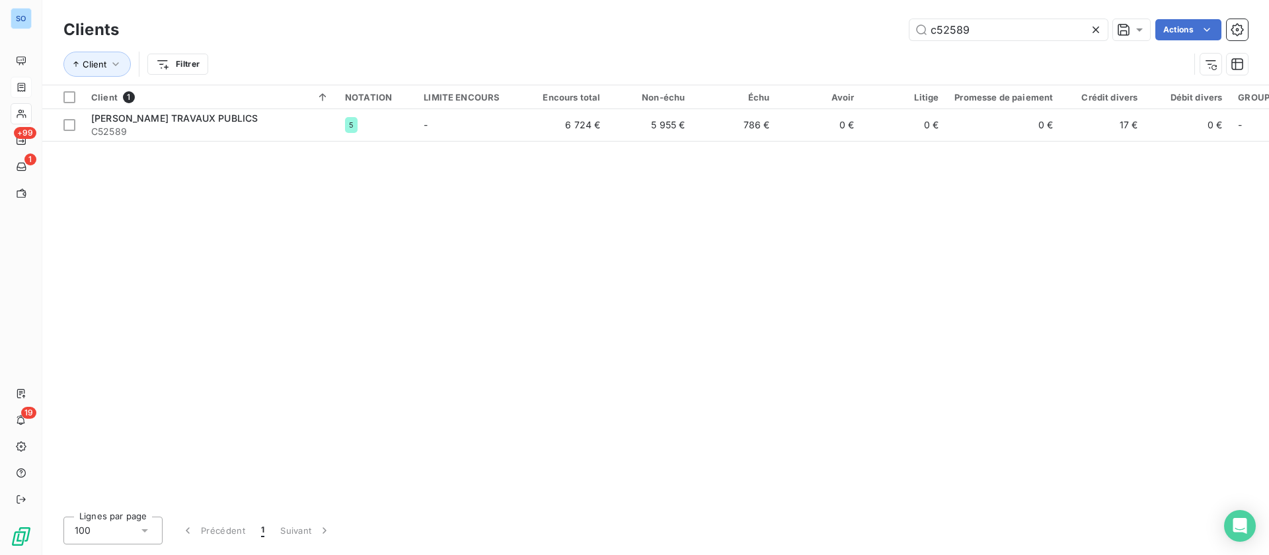
drag, startPoint x: 839, startPoint y: 14, endPoint x: 832, endPoint y: 5, distance: 11.4
click at [822, 14] on div "Clients c52589 Actions Client Filtrer" at bounding box center [655, 42] width 1227 height 85
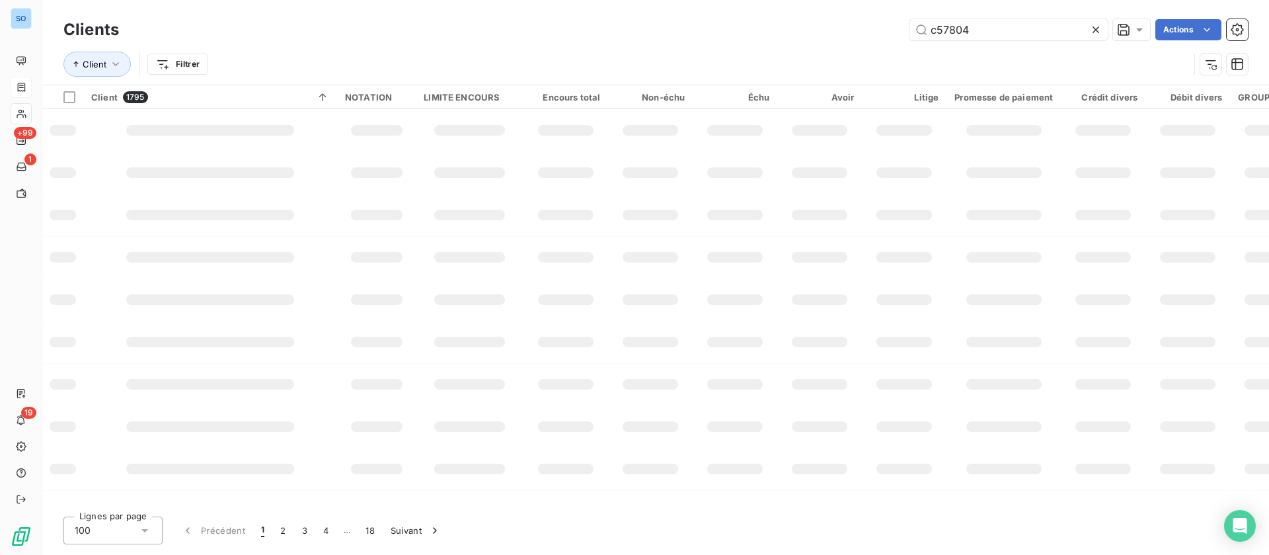
type input "c57804"
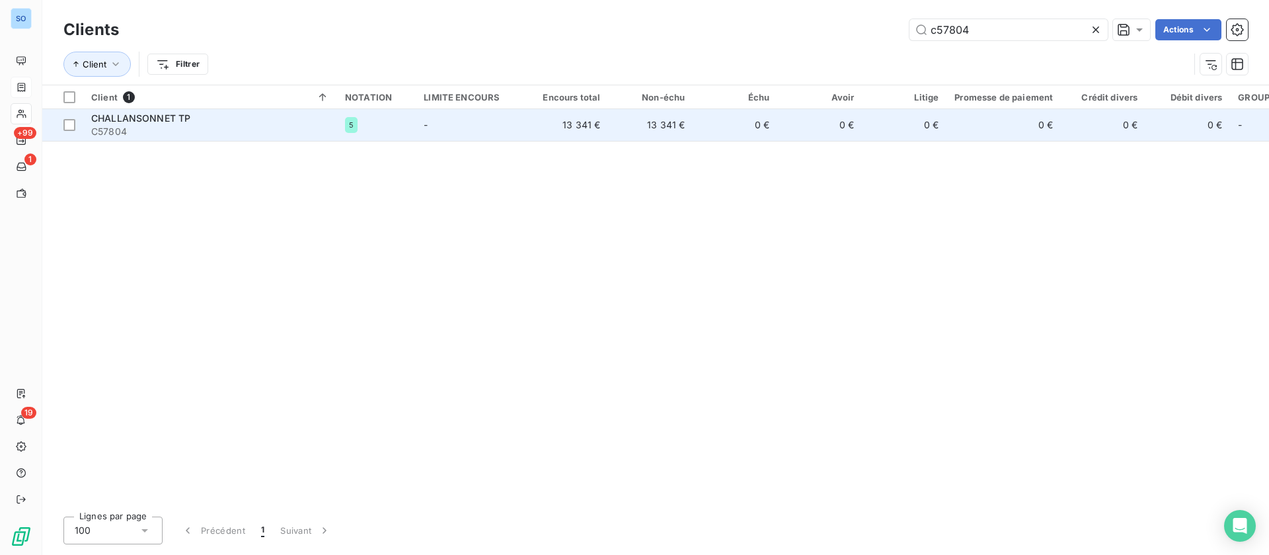
click at [439, 134] on td "-" at bounding box center [470, 125] width 108 height 32
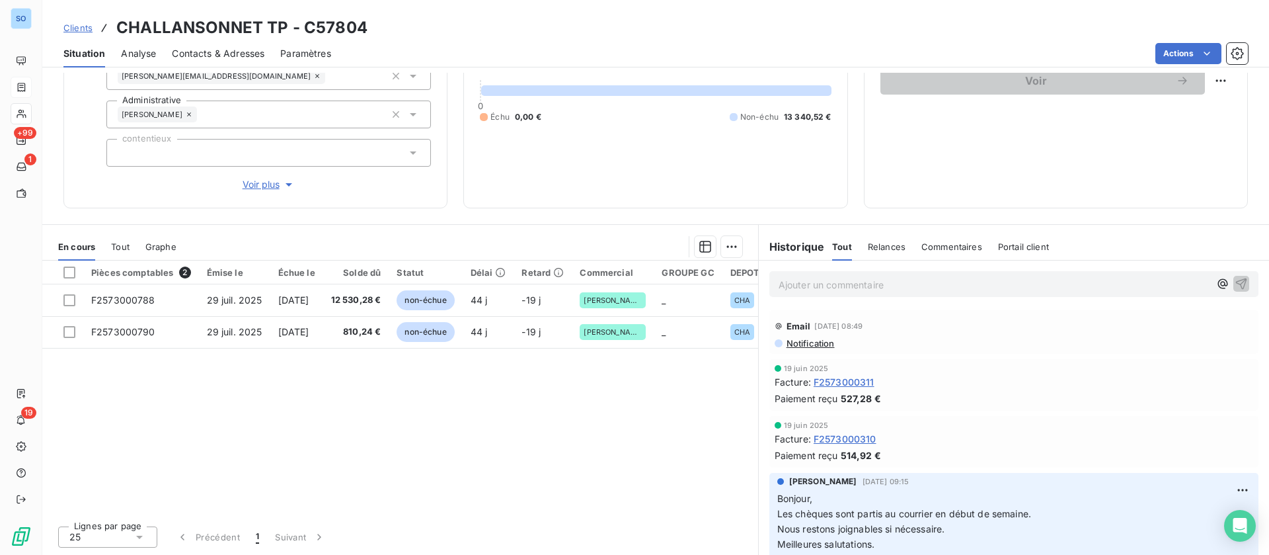
click at [229, 47] on span "Contacts & Adresses" at bounding box center [218, 53] width 93 height 13
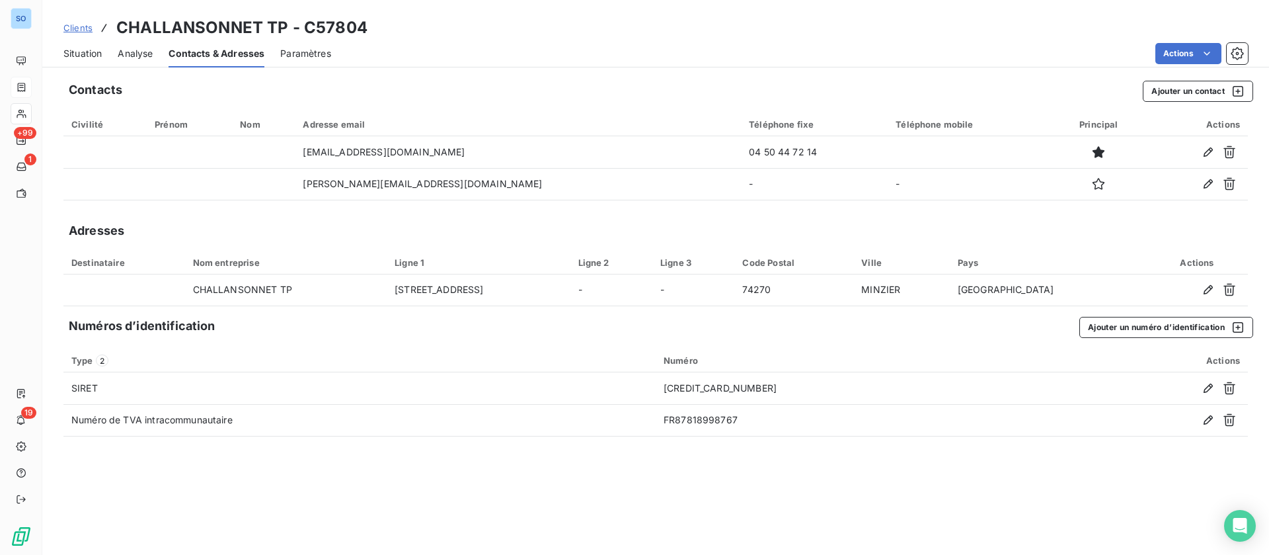
click at [99, 51] on span "Situation" at bounding box center [82, 53] width 38 height 13
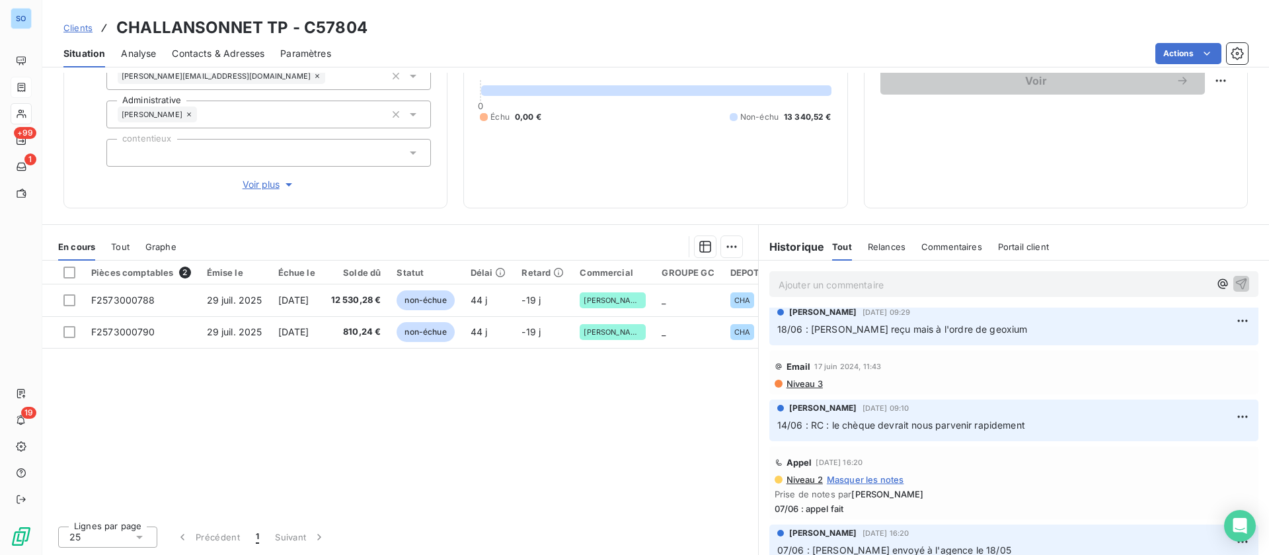
scroll to position [694, 0]
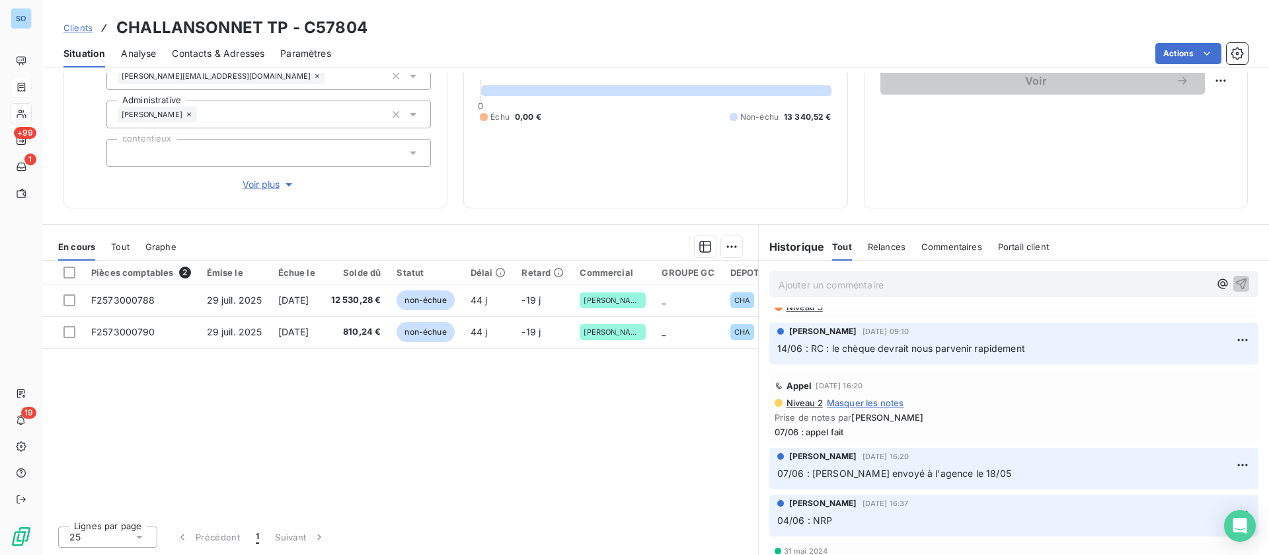
click at [811, 290] on p "Ajouter un commentaire ﻿" at bounding box center [994, 284] width 431 height 17
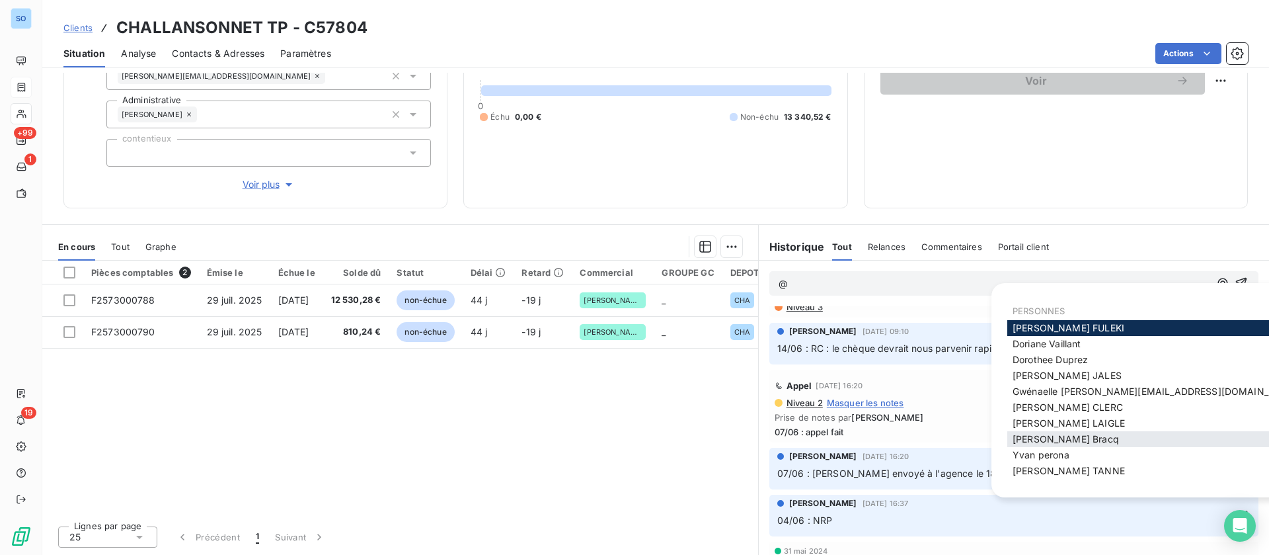
click at [1078, 438] on div "[PERSON_NAME]" at bounding box center [1157, 439] width 298 height 16
click at [1084, 436] on div "[PERSON_NAME]" at bounding box center [1157, 439] width 298 height 16
click at [1082, 436] on div "[PERSON_NAME]" at bounding box center [1157, 439] width 298 height 16
click at [1060, 436] on span "[PERSON_NAME]" at bounding box center [1066, 438] width 106 height 11
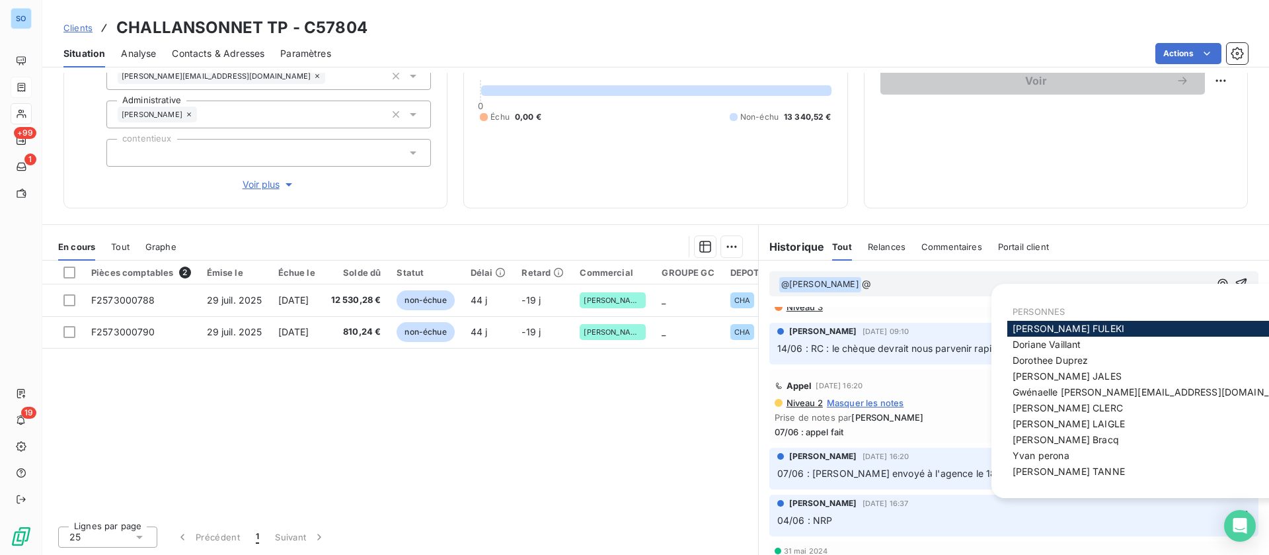
click at [1057, 321] on div "[PERSON_NAME]" at bounding box center [1157, 329] width 298 height 16
click at [1052, 329] on span "[PERSON_NAME]" at bounding box center [1069, 328] width 112 height 11
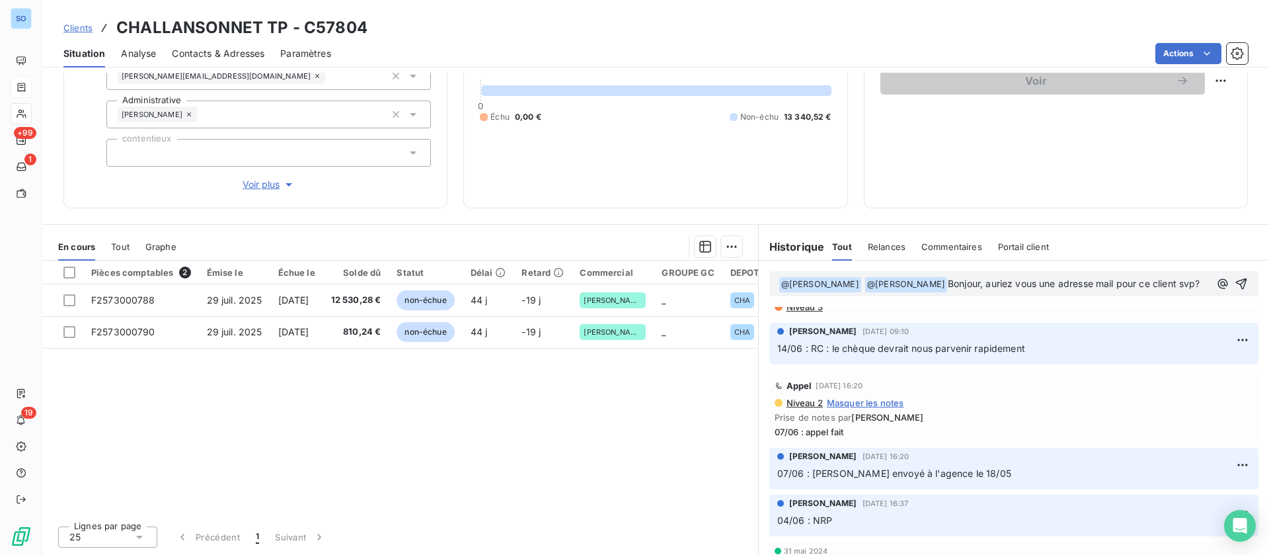
scroll to position [709, 0]
click at [1236, 291] on icon "button" at bounding box center [1242, 290] width 13 height 13
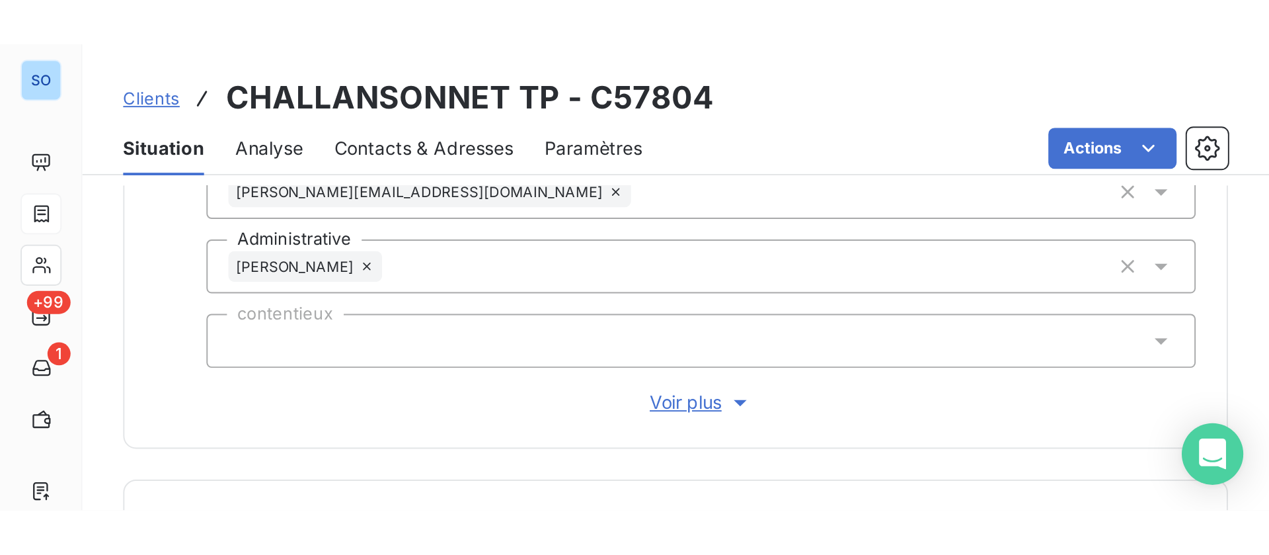
scroll to position [757, 0]
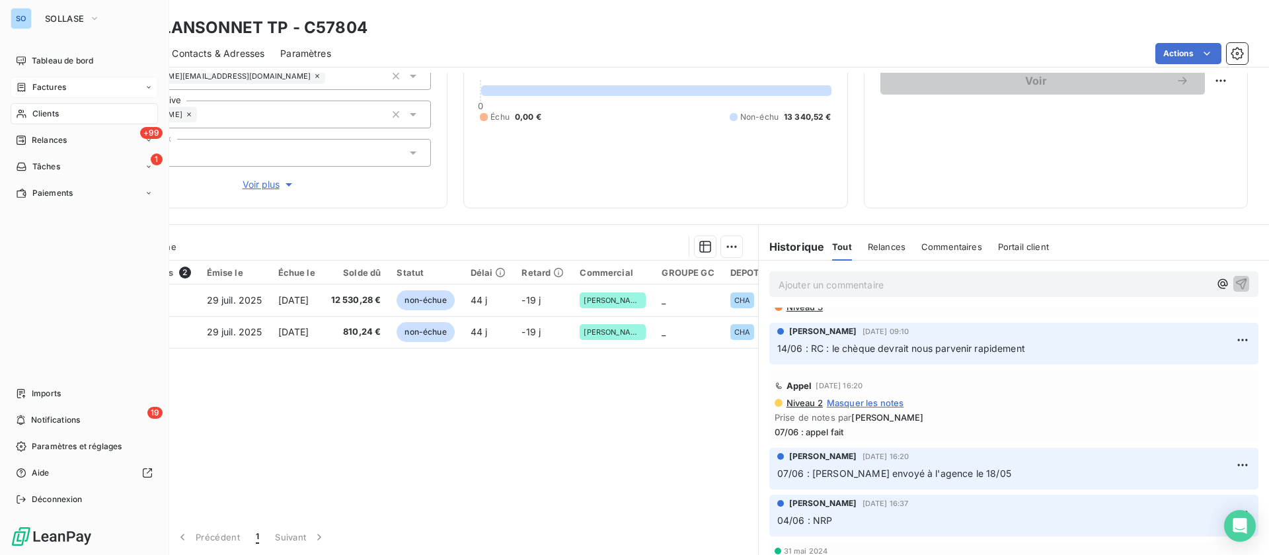
click at [33, 107] on div "Clients" at bounding box center [84, 113] width 147 height 21
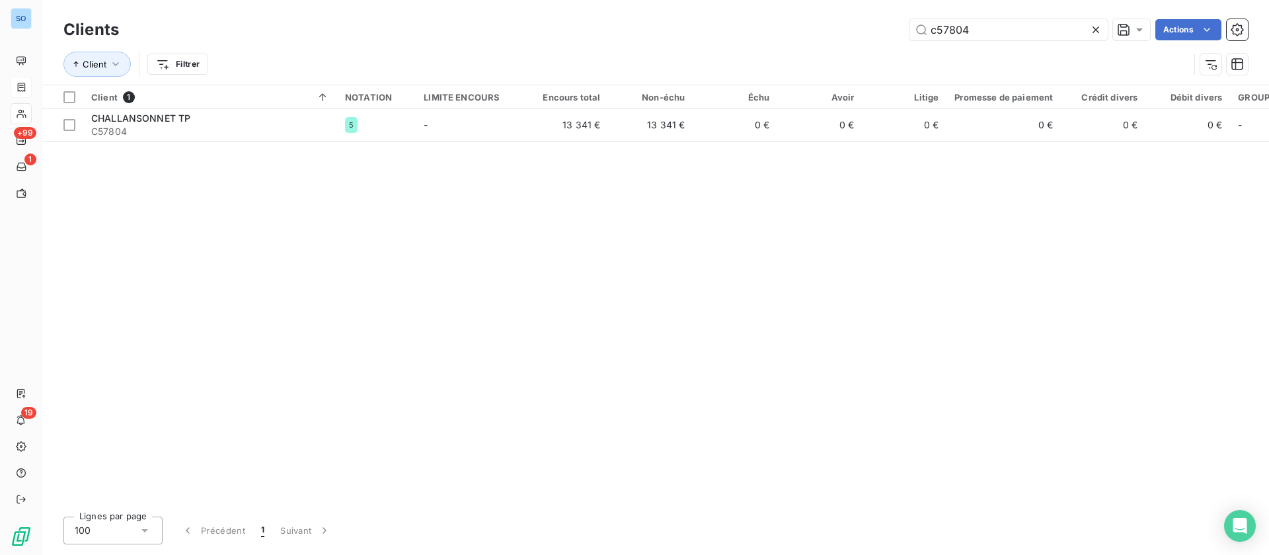
drag, startPoint x: 933, startPoint y: 23, endPoint x: 813, endPoint y: 11, distance: 120.3
click at [809, 20] on div "c57804 Actions" at bounding box center [691, 29] width 1113 height 21
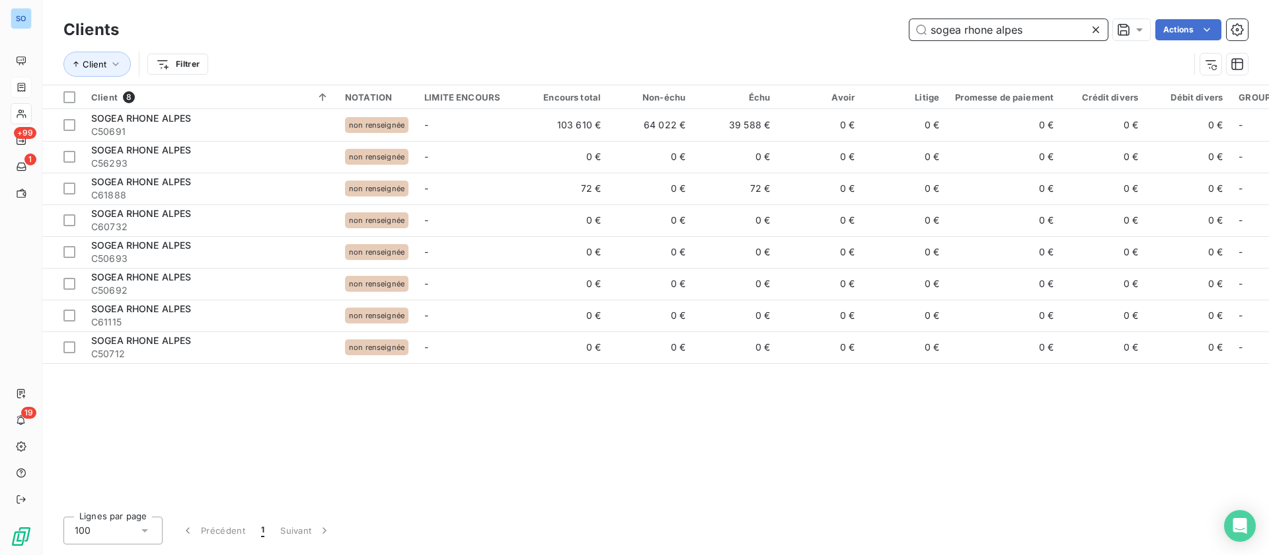
drag, startPoint x: 1041, startPoint y: 30, endPoint x: 841, endPoint y: 26, distance: 199.7
click at [841, 26] on div "sogea rhone alpes Actions" at bounding box center [691, 29] width 1113 height 21
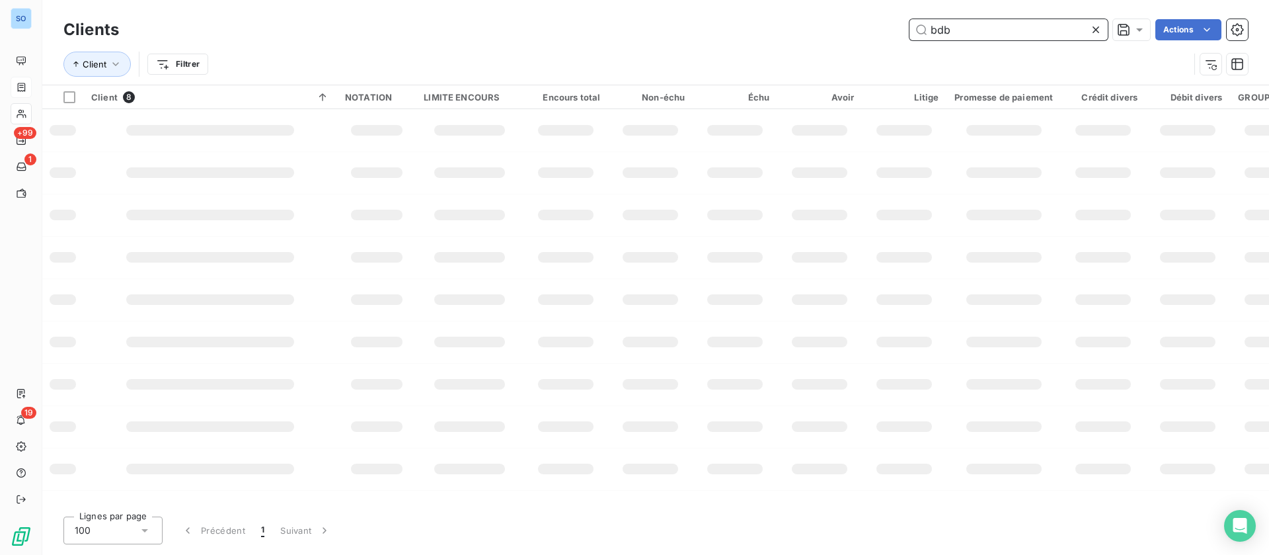
type input "bdb"
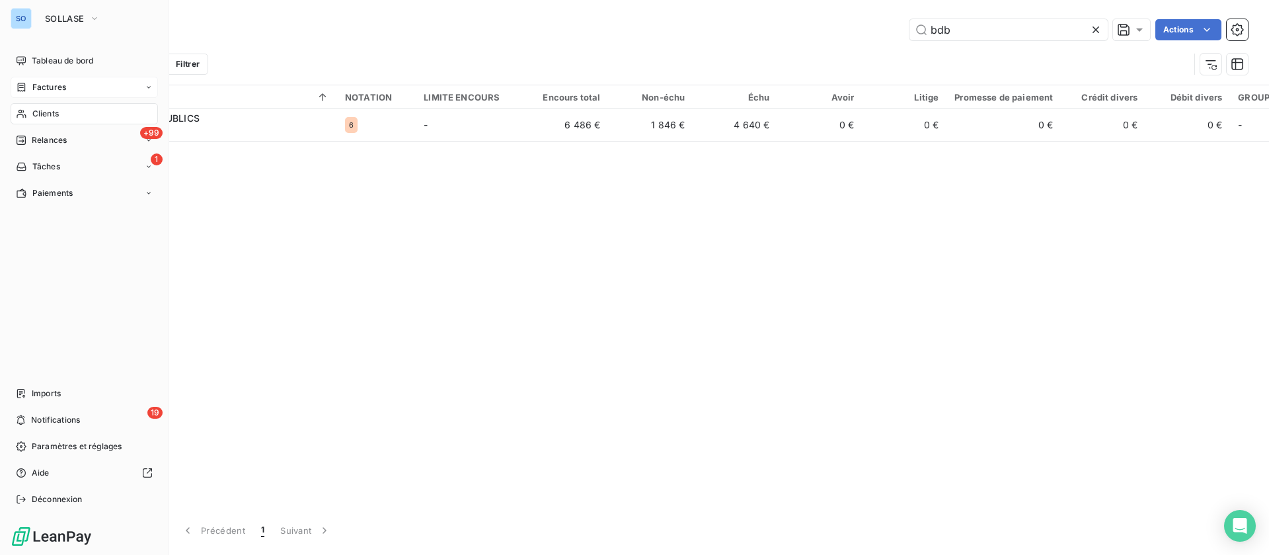
drag, startPoint x: 17, startPoint y: 83, endPoint x: 26, endPoint y: 83, distance: 8.6
click at [17, 83] on icon at bounding box center [21, 87] width 11 height 11
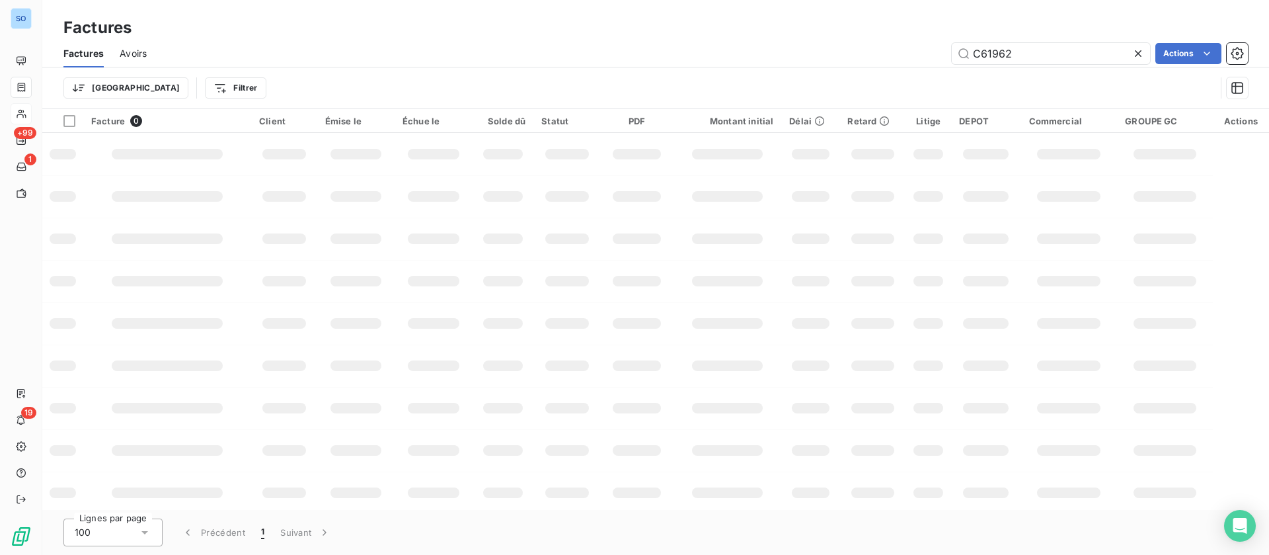
drag, startPoint x: 977, startPoint y: 53, endPoint x: 879, endPoint y: 61, distance: 98.2
click at [876, 61] on div "C61962 Actions" at bounding box center [706, 53] width 1086 height 21
type input "2531001323"
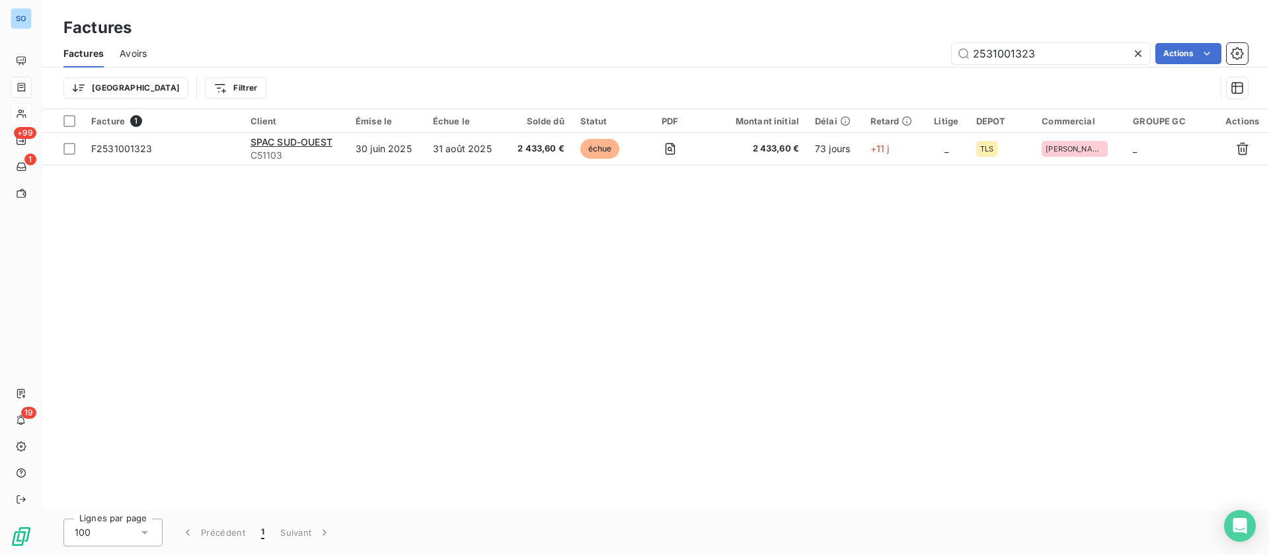
drag, startPoint x: 1010, startPoint y: 43, endPoint x: 906, endPoint y: 47, distance: 103.2
click at [906, 47] on div "2531001323 Actions" at bounding box center [706, 53] width 1086 height 21
click at [1053, 63] on div "Factures Avoirs 2531001323 Actions" at bounding box center [655, 54] width 1227 height 28
click at [1138, 51] on icon at bounding box center [1138, 53] width 13 height 13
click at [1064, 56] on input "text" at bounding box center [1051, 53] width 198 height 21
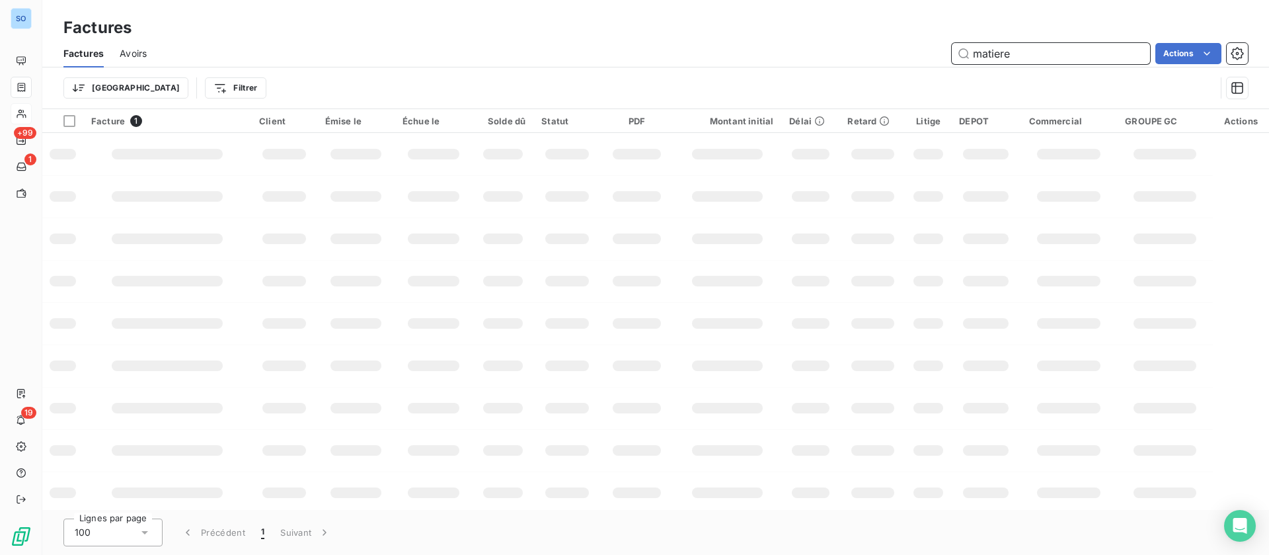
click at [1064, 56] on input "matiere" at bounding box center [1051, 53] width 198 height 21
drag, startPoint x: 1064, startPoint y: 56, endPoint x: 433, endPoint y: 41, distance: 631.6
click at [1068, 54] on input "matiere" at bounding box center [1051, 53] width 198 height 21
click at [998, 44] on input "matioe" at bounding box center [1051, 53] width 198 height 21
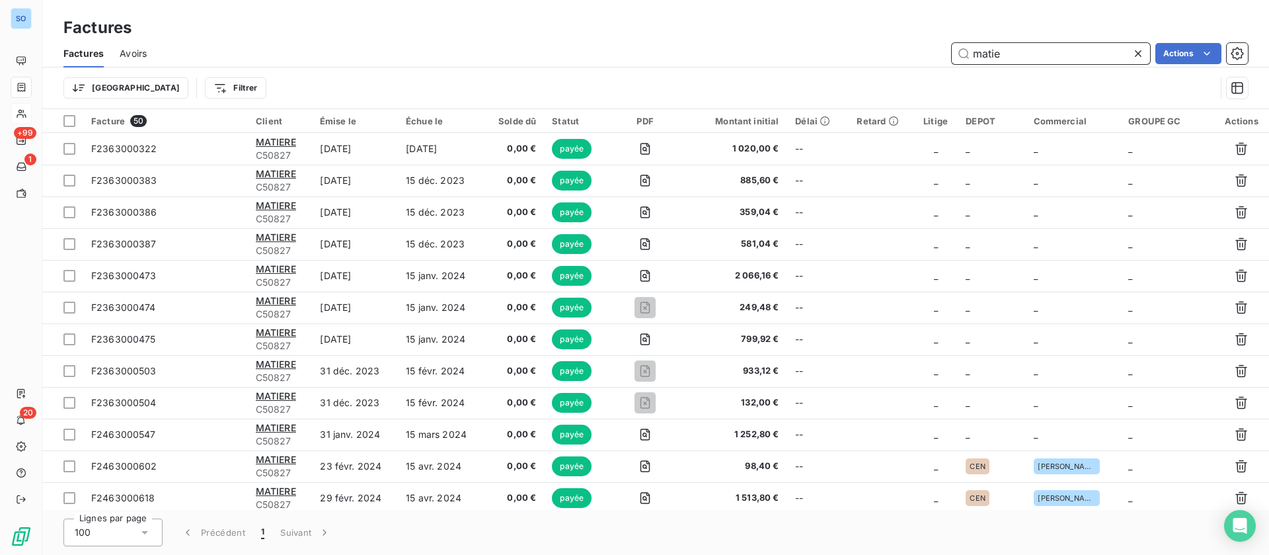
click at [840, 56] on div "matie Actions" at bounding box center [706, 53] width 1086 height 21
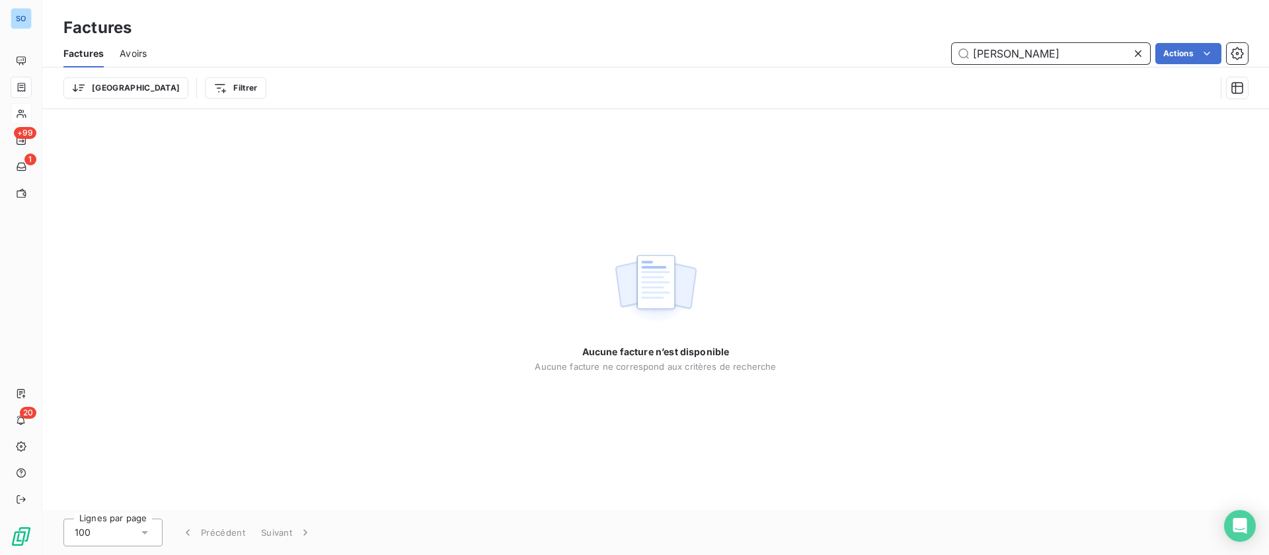
type input "[PERSON_NAME]"
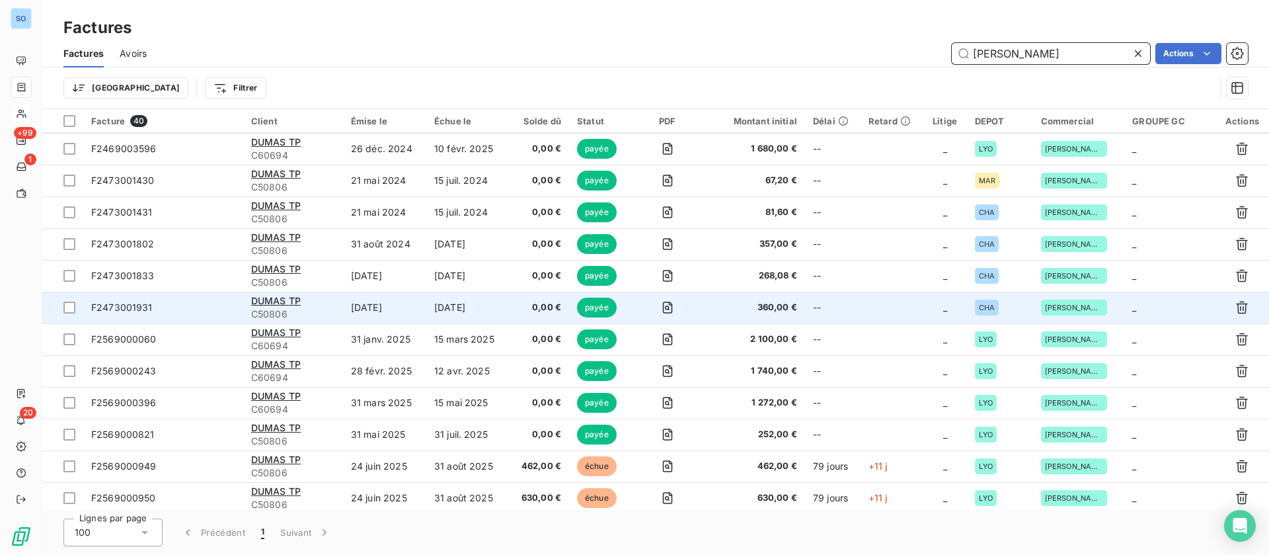
scroll to position [893, 0]
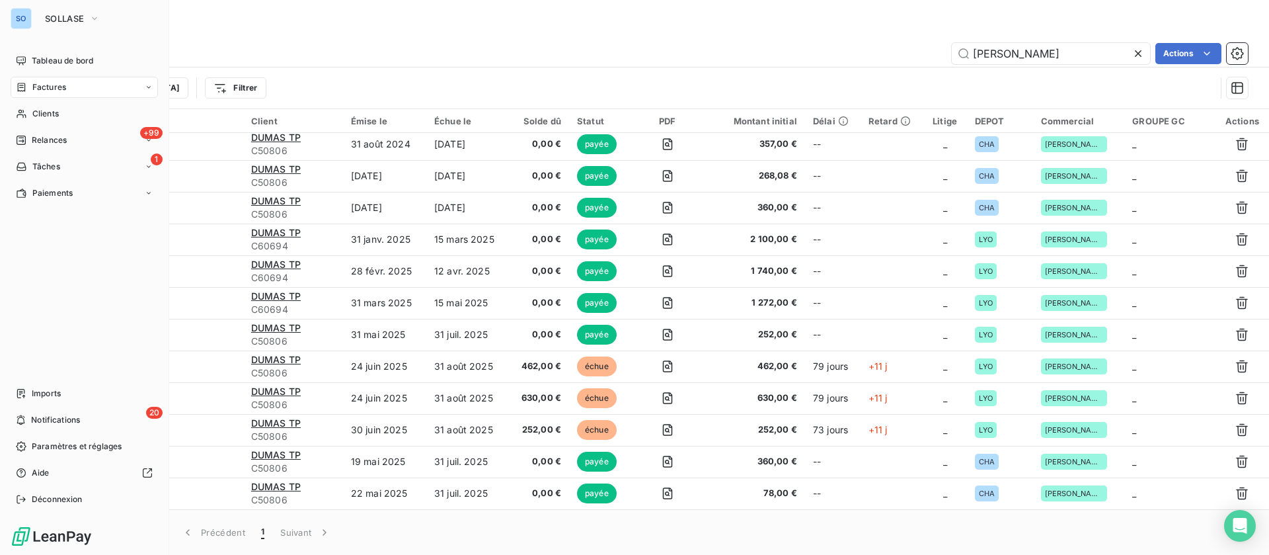
drag, startPoint x: 63, startPoint y: 113, endPoint x: 314, endPoint y: 71, distance: 254.1
click at [63, 113] on div "Clients" at bounding box center [84, 113] width 147 height 21
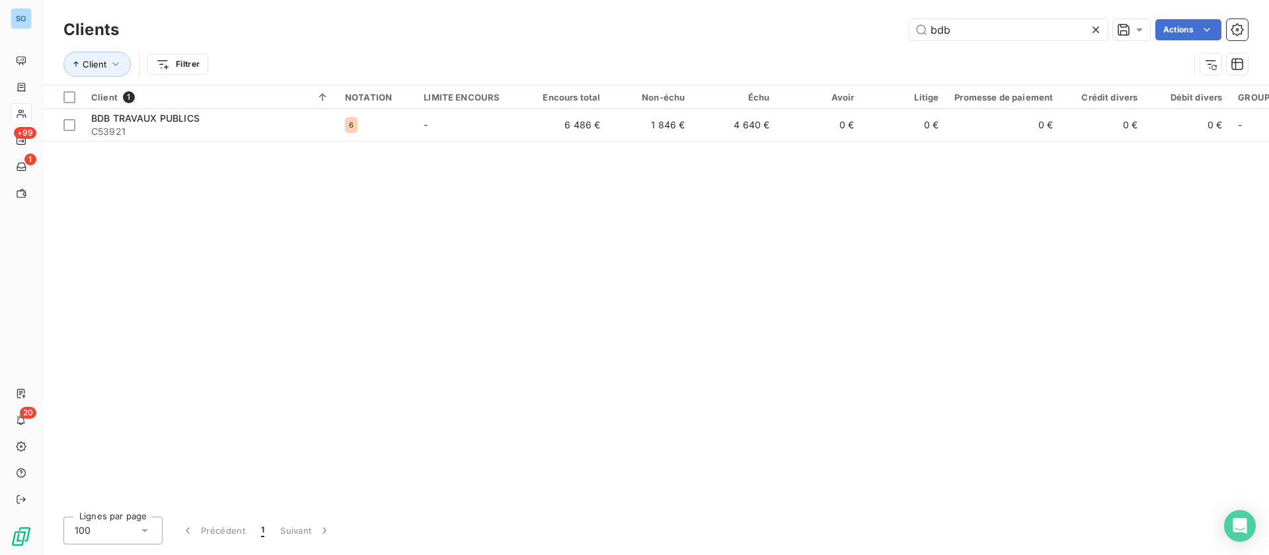
drag, startPoint x: 901, startPoint y: 31, endPoint x: 863, endPoint y: 29, distance: 38.4
click at [863, 29] on div "Clients bdb Actions" at bounding box center [655, 30] width 1185 height 28
click at [1099, 30] on icon at bounding box center [1096, 29] width 13 height 13
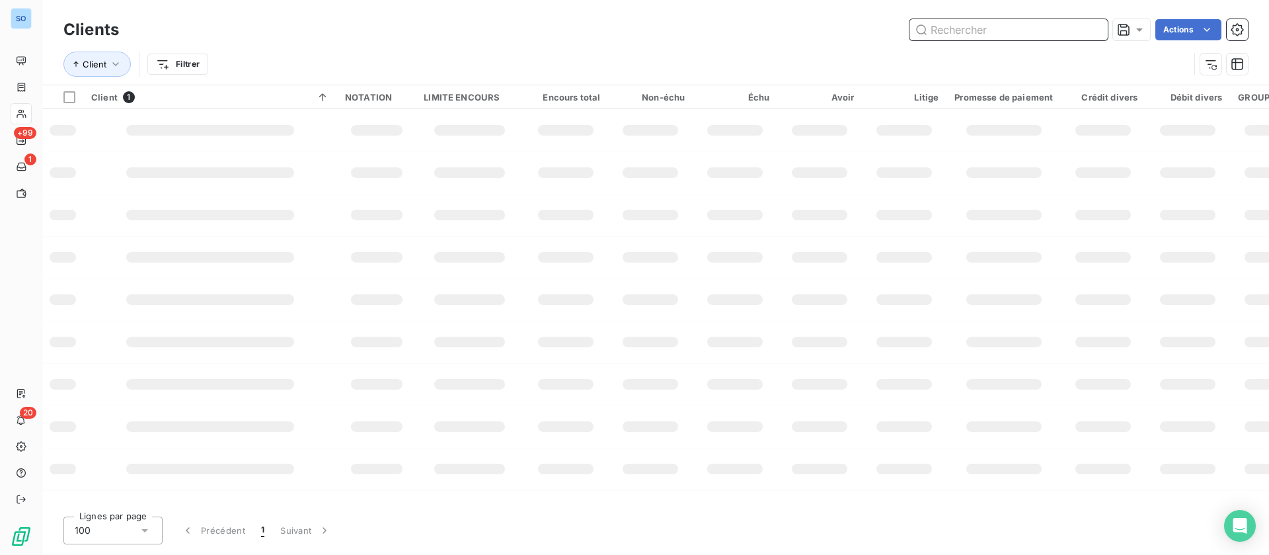
click at [1002, 30] on input "text" at bounding box center [1009, 29] width 198 height 21
type input "sogea rhone alpes"
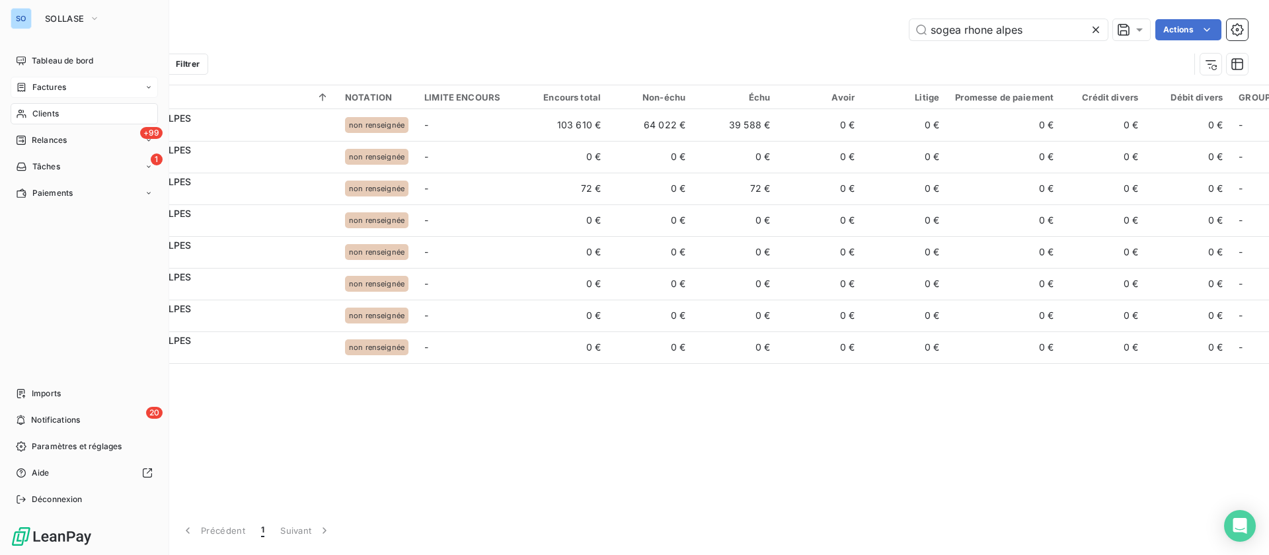
click at [28, 85] on div "Factures" at bounding box center [41, 87] width 50 height 12
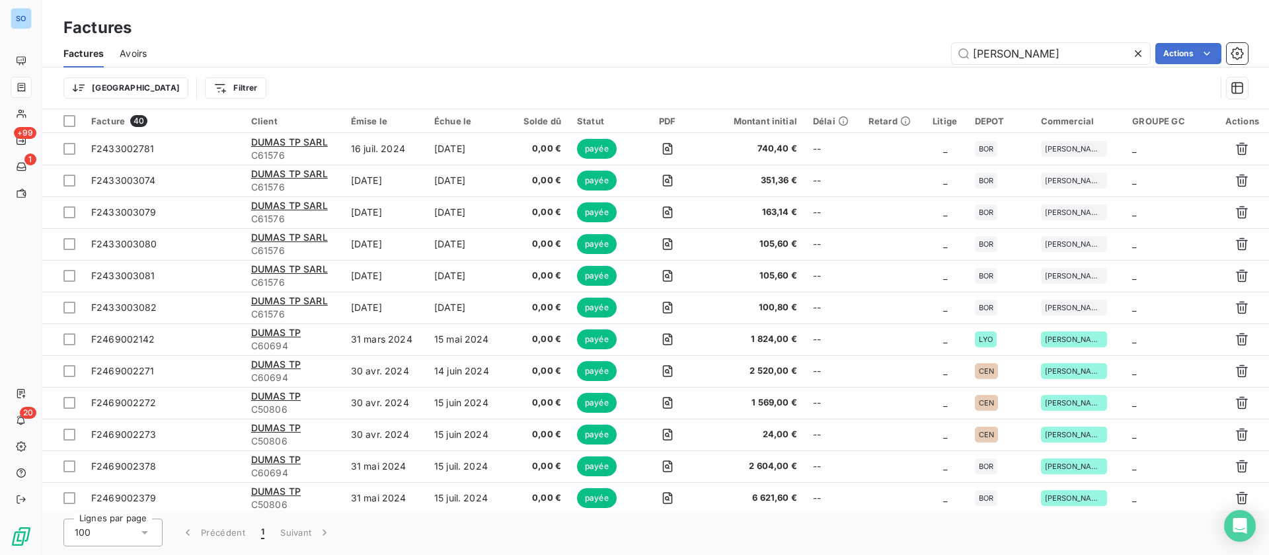
drag, startPoint x: 1037, startPoint y: 48, endPoint x: 899, endPoint y: 43, distance: 138.3
click at [893, 48] on div "dumas Actions" at bounding box center [706, 53] width 1086 height 21
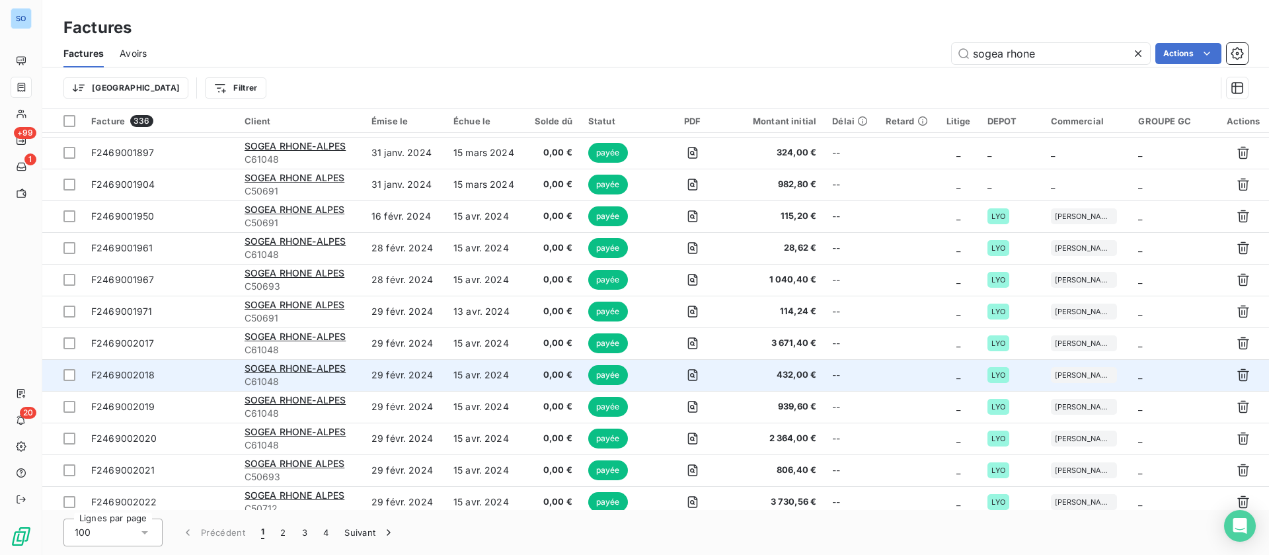
scroll to position [2797, 0]
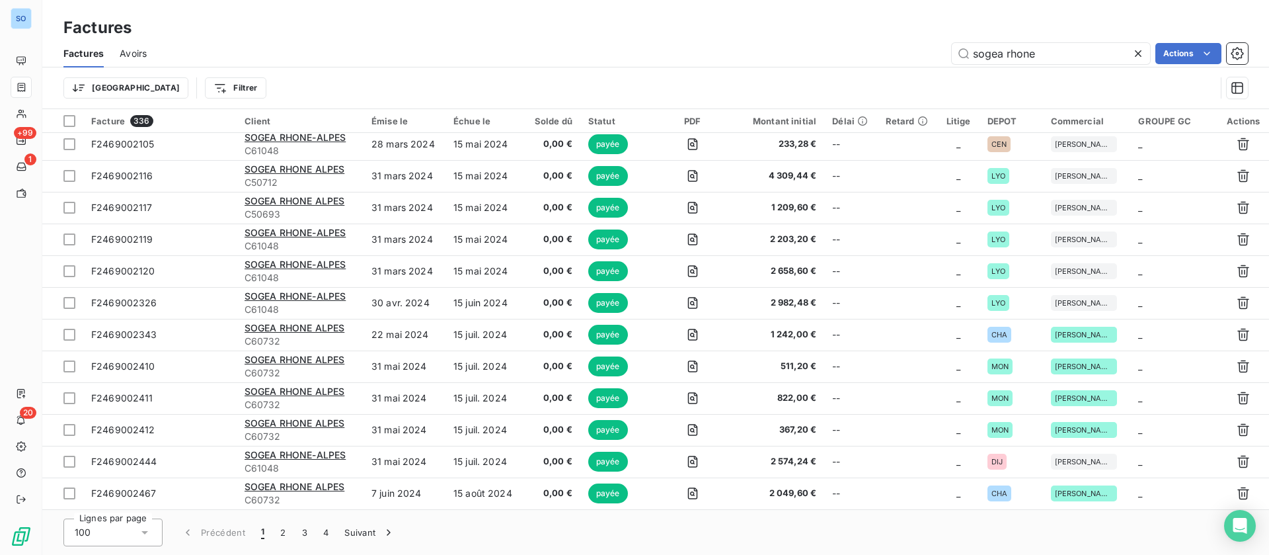
click at [180, 83] on html "SO +99 1 20 Factures Factures Avoirs sogea rhone Actions Trier Filtrer Facture …" at bounding box center [634, 277] width 1269 height 555
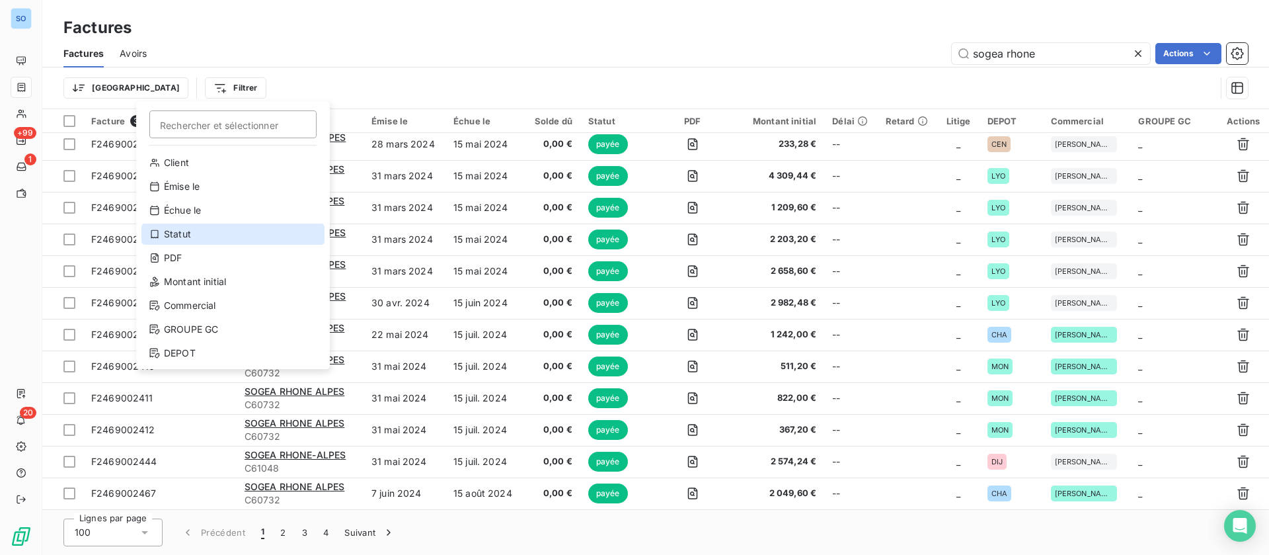
click at [212, 231] on div "Statut" at bounding box center [232, 233] width 183 height 21
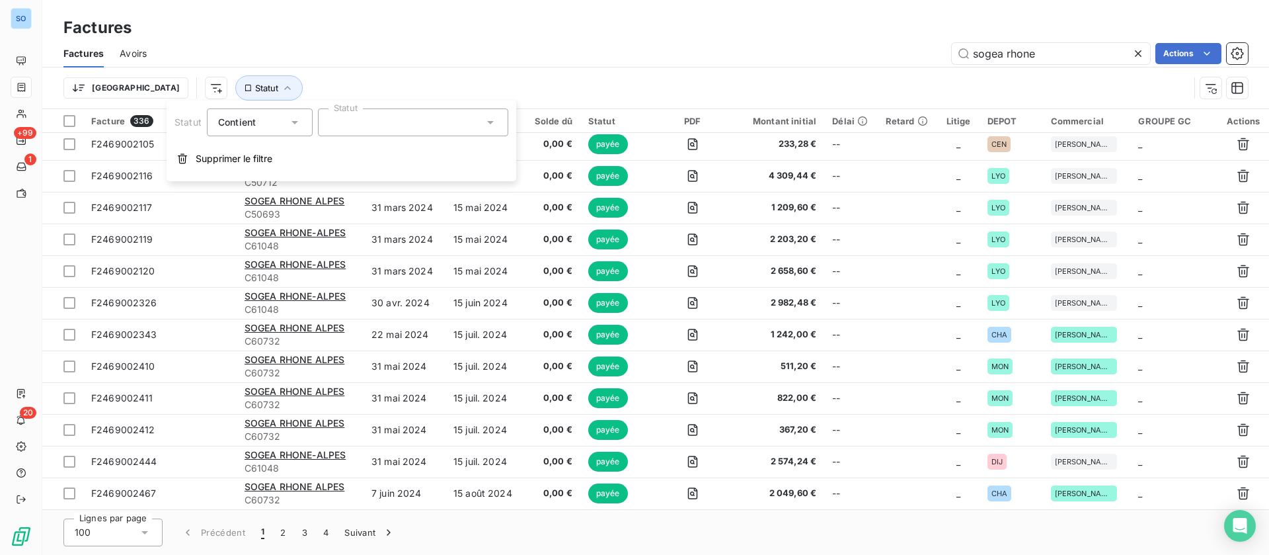
click at [440, 124] on div at bounding box center [413, 122] width 190 height 28
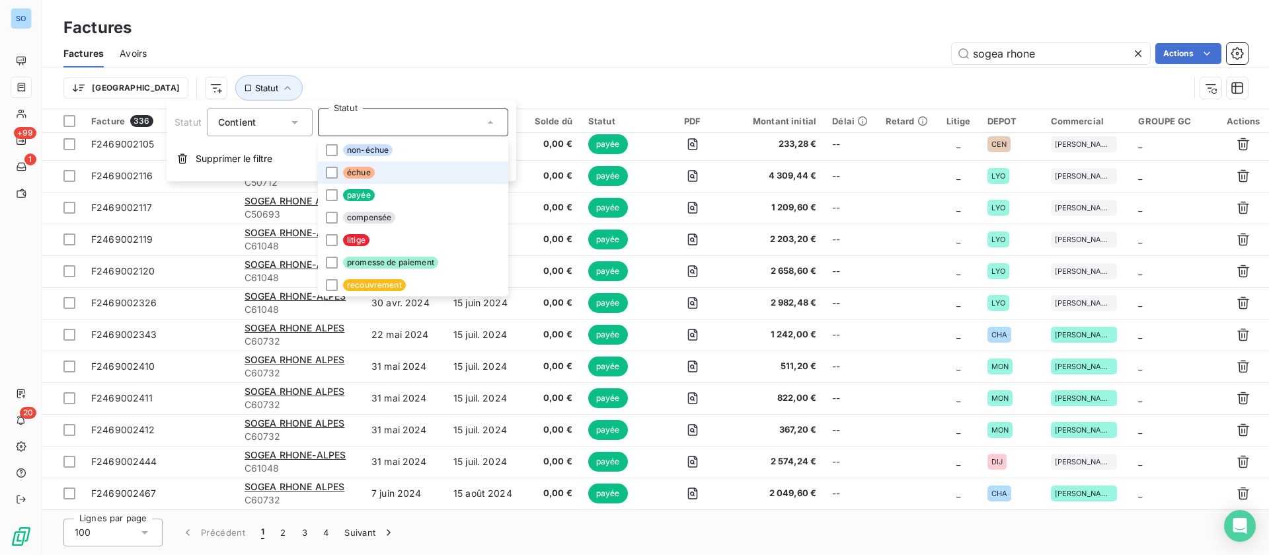
click at [367, 168] on span "échue" at bounding box center [359, 173] width 32 height 12
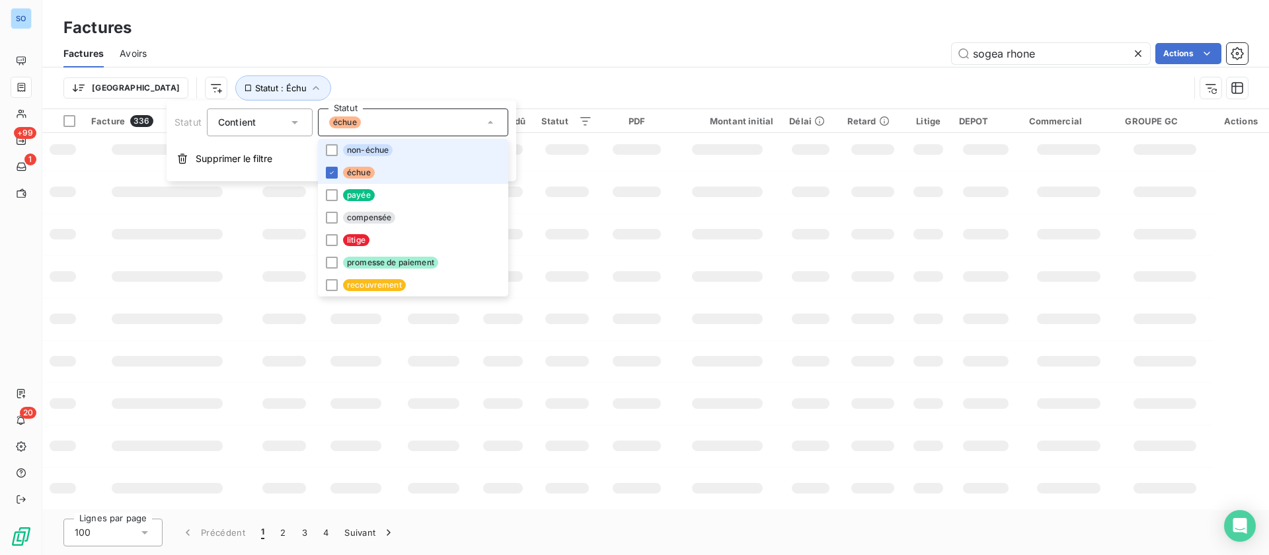
scroll to position [259, 0]
drag, startPoint x: 368, startPoint y: 148, endPoint x: 362, endPoint y: 182, distance: 34.8
click at [368, 148] on span "non-échue" at bounding box center [368, 150] width 50 height 12
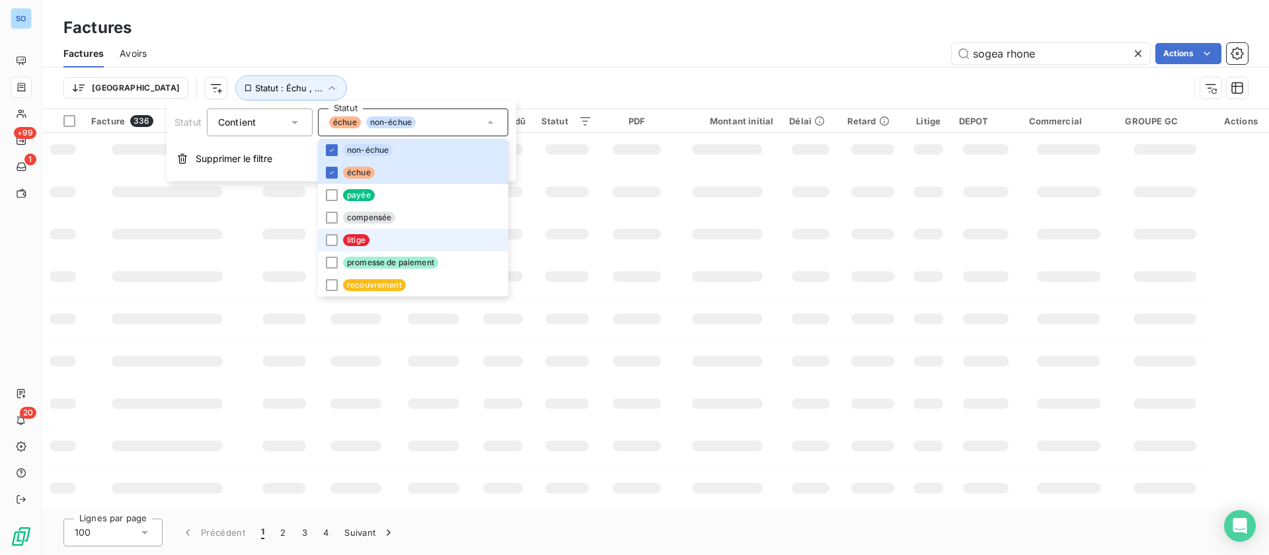
click at [356, 237] on span "litige" at bounding box center [356, 240] width 26 height 12
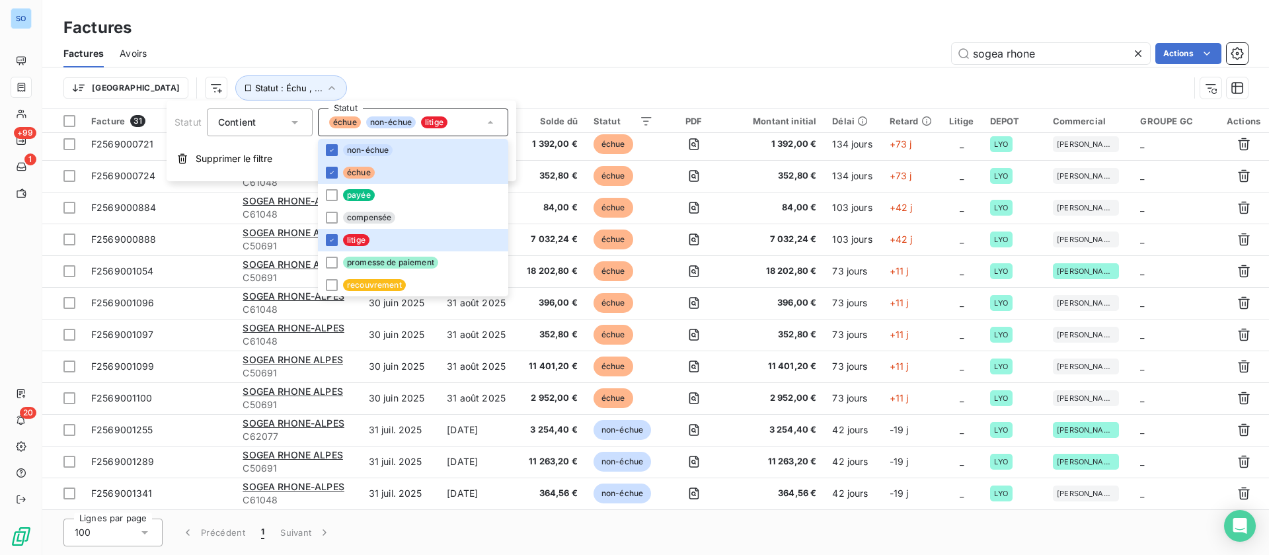
scroll to position [608, 0]
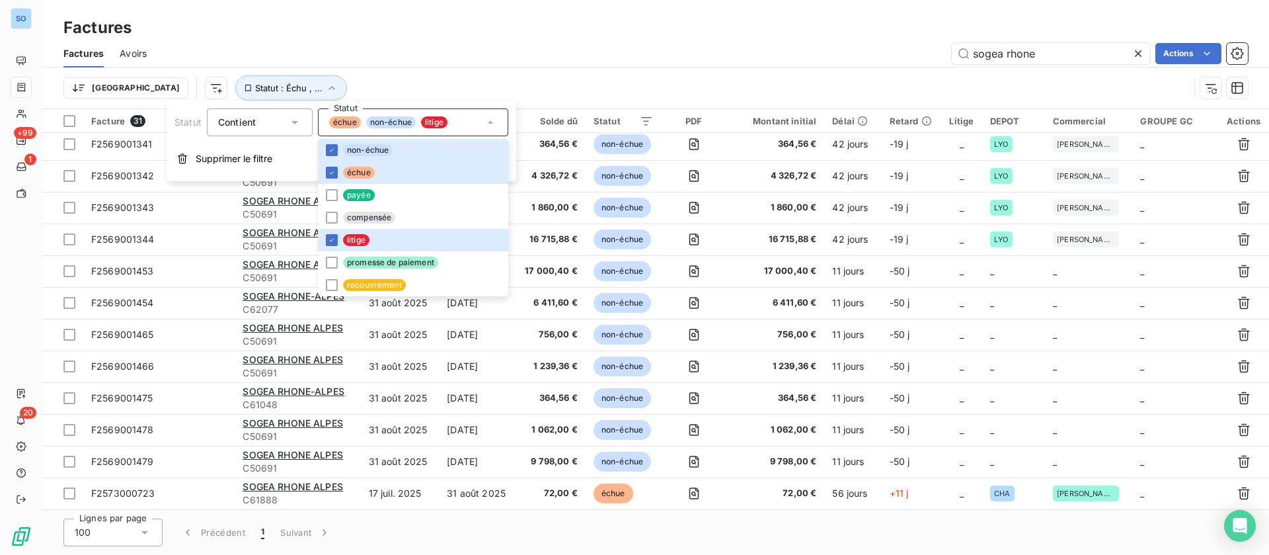
click at [675, 76] on div "Trier Statut : Échu , ..." at bounding box center [626, 87] width 1126 height 25
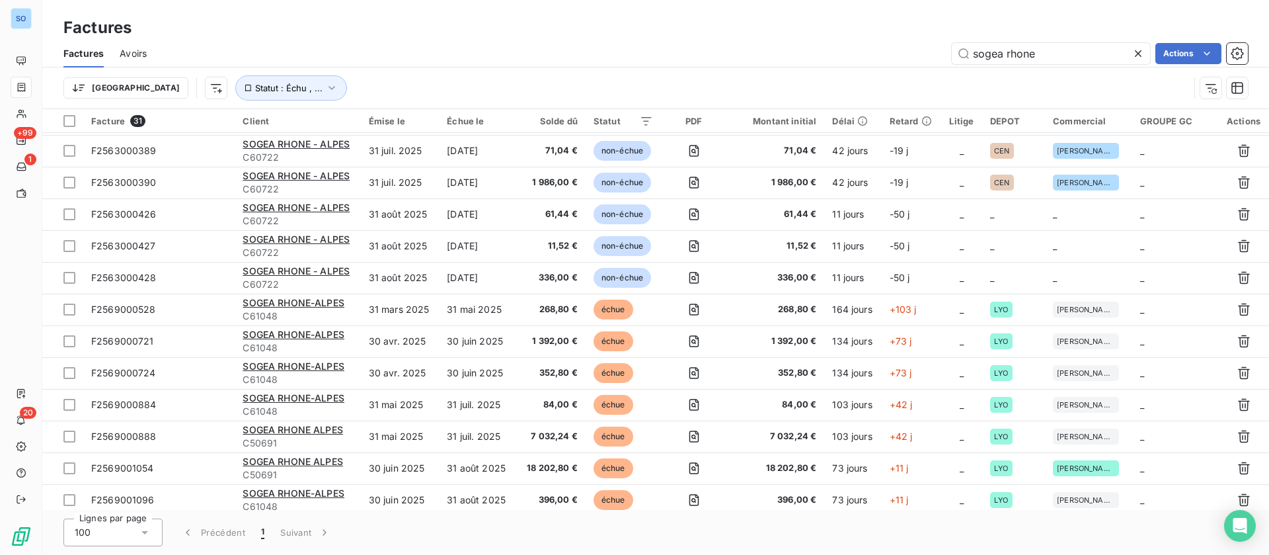
scroll to position [13, 0]
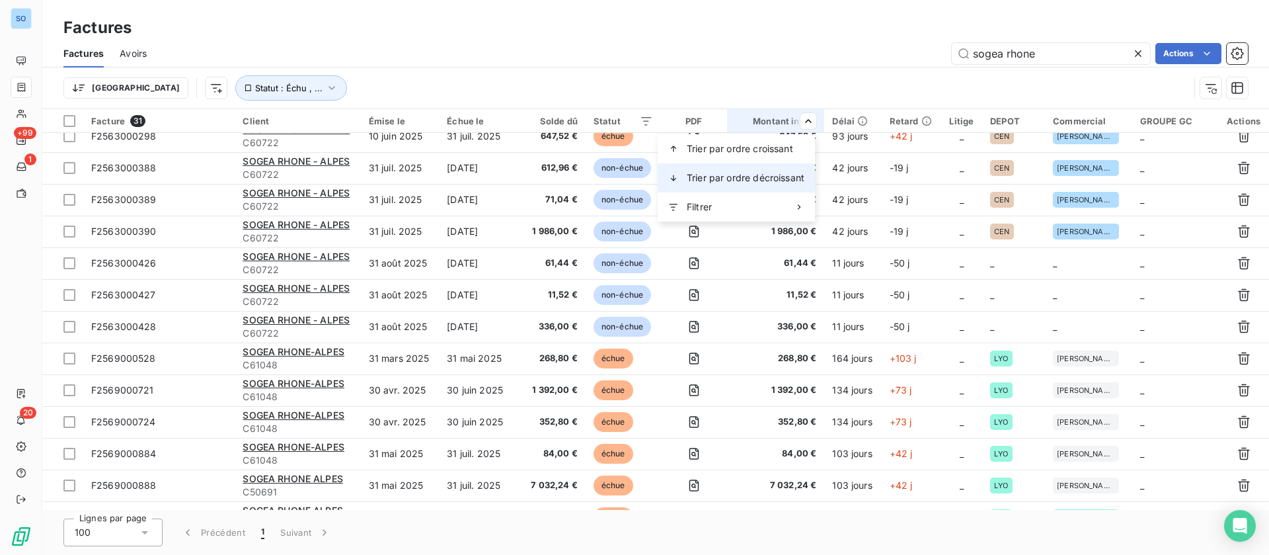
click at [760, 175] on span "Trier par ordre décroissant" at bounding box center [746, 177] width 118 height 13
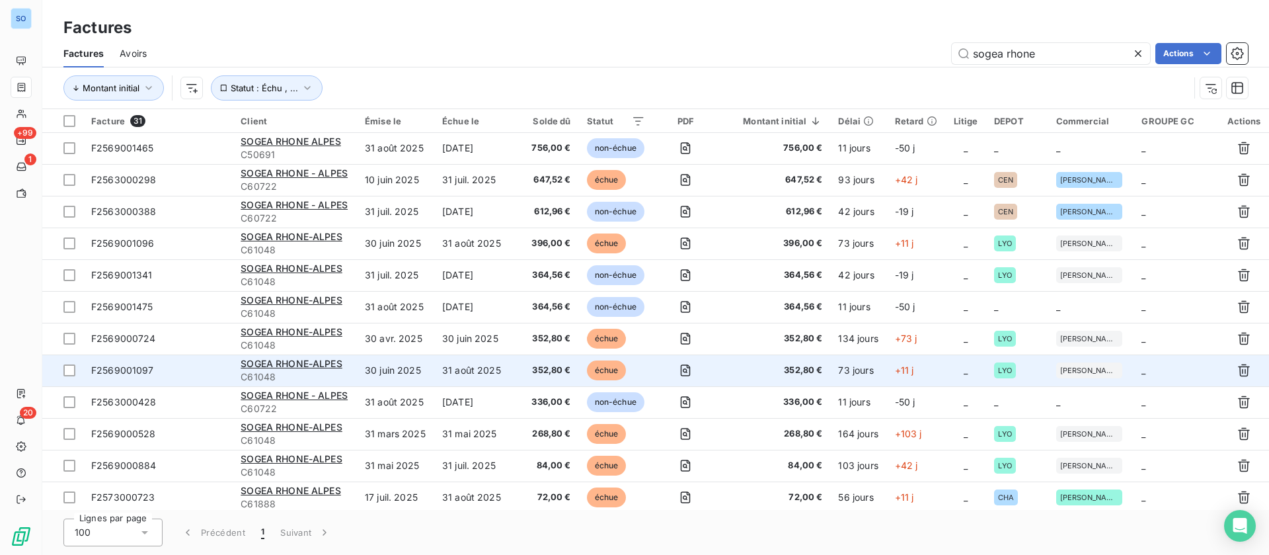
scroll to position [409, 0]
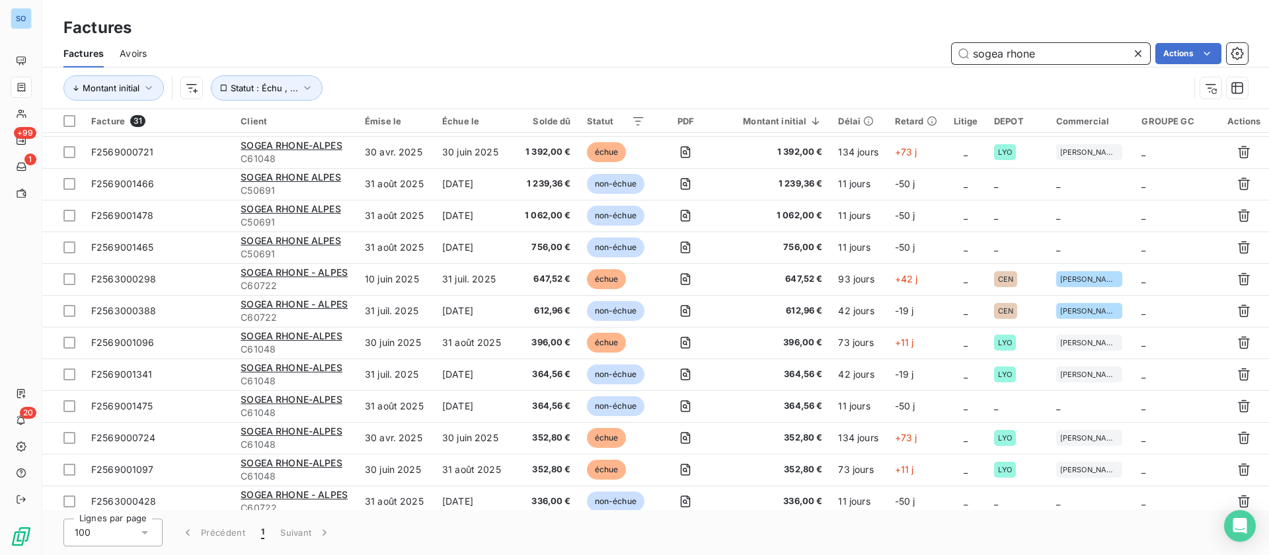
click at [1078, 44] on input "sogea rhone" at bounding box center [1051, 53] width 198 height 21
drag, startPoint x: 1062, startPoint y: 57, endPoint x: 868, endPoint y: 50, distance: 194.5
click at [868, 50] on div "sogea rhone Actions" at bounding box center [706, 53] width 1086 height 21
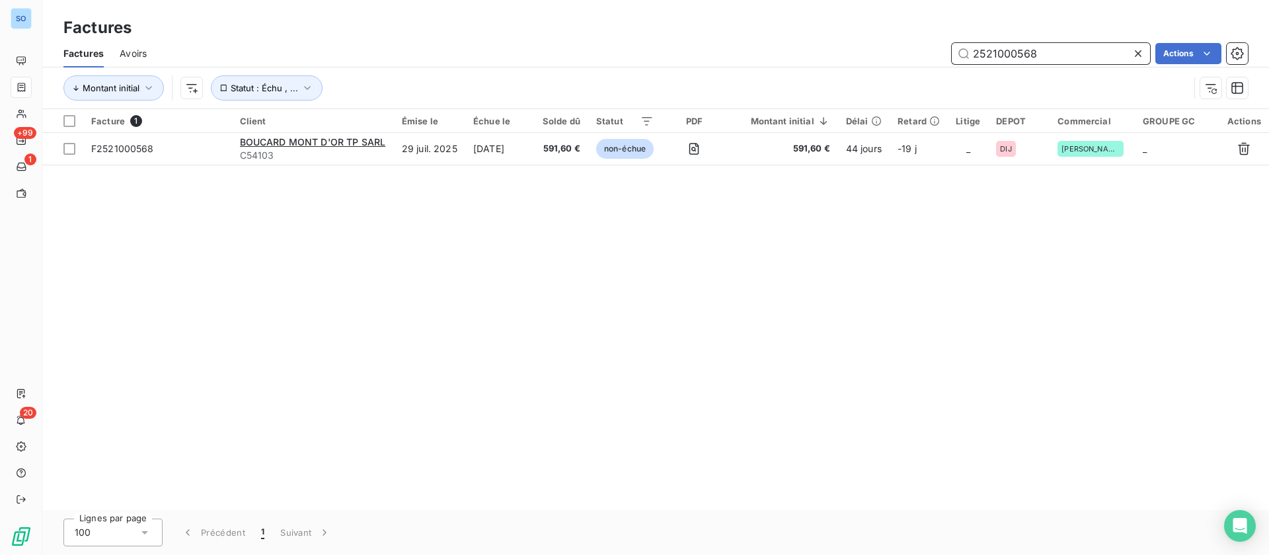
scroll to position [0, 0]
drag, startPoint x: 1076, startPoint y: 55, endPoint x: 781, endPoint y: 50, distance: 294.9
click at [781, 50] on div "2521000568 Actions" at bounding box center [706, 53] width 1086 height 21
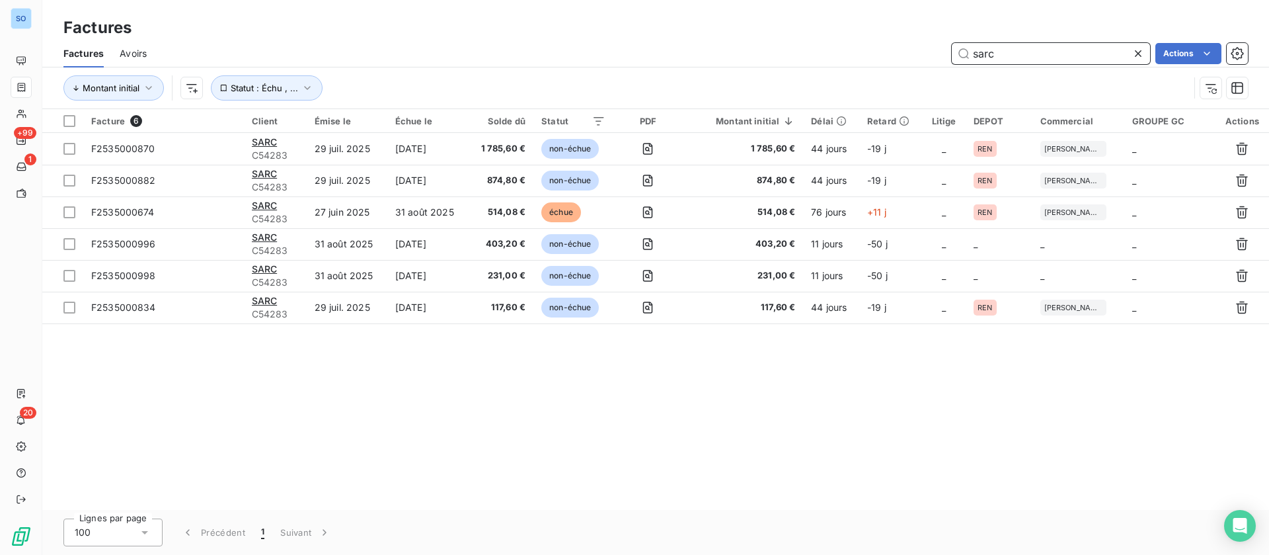
drag, startPoint x: 959, startPoint y: 52, endPoint x: 916, endPoint y: 45, distance: 42.9
click at [917, 50] on div "sarc Actions" at bounding box center [706, 53] width 1086 height 21
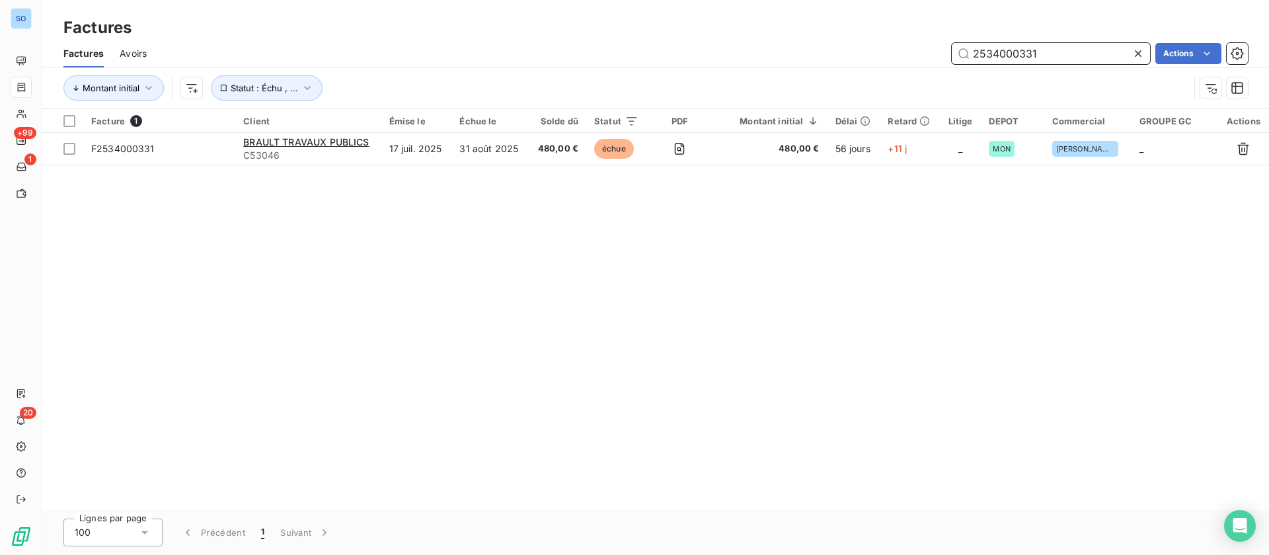
drag, startPoint x: 1074, startPoint y: 54, endPoint x: 828, endPoint y: 50, distance: 246.0
click at [828, 50] on div "2534000331 Actions" at bounding box center [706, 53] width 1086 height 21
drag, startPoint x: 1055, startPoint y: 58, endPoint x: 807, endPoint y: 50, distance: 248.7
click at [807, 50] on div "2569001094 Actions" at bounding box center [706, 53] width 1086 height 21
type input "2521000541"
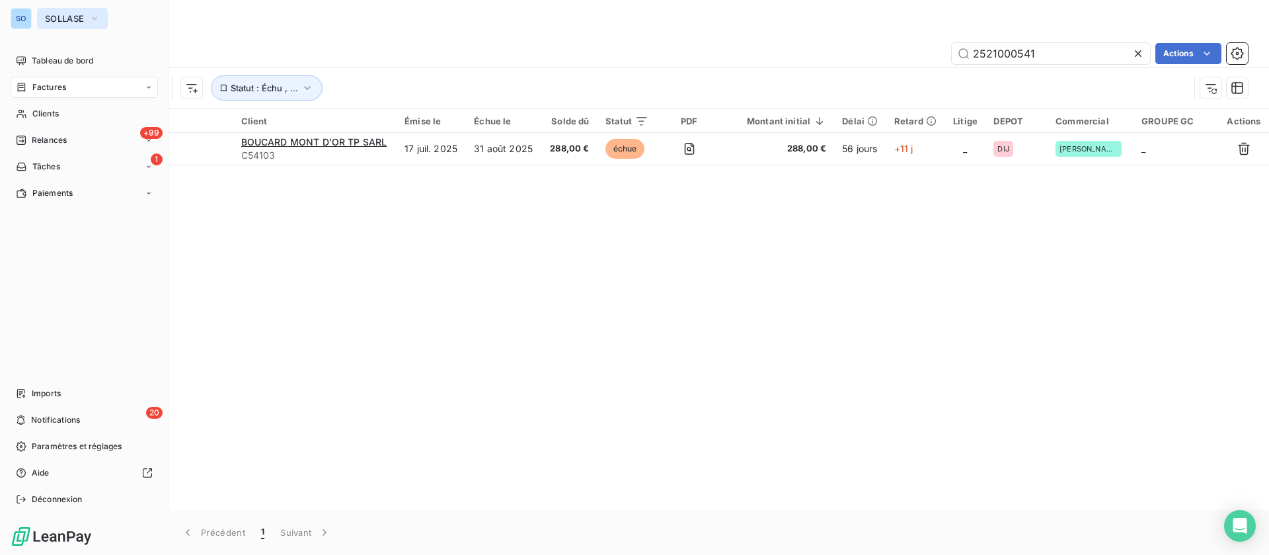
click at [48, 23] on span "SOLLASE" at bounding box center [64, 18] width 39 height 11
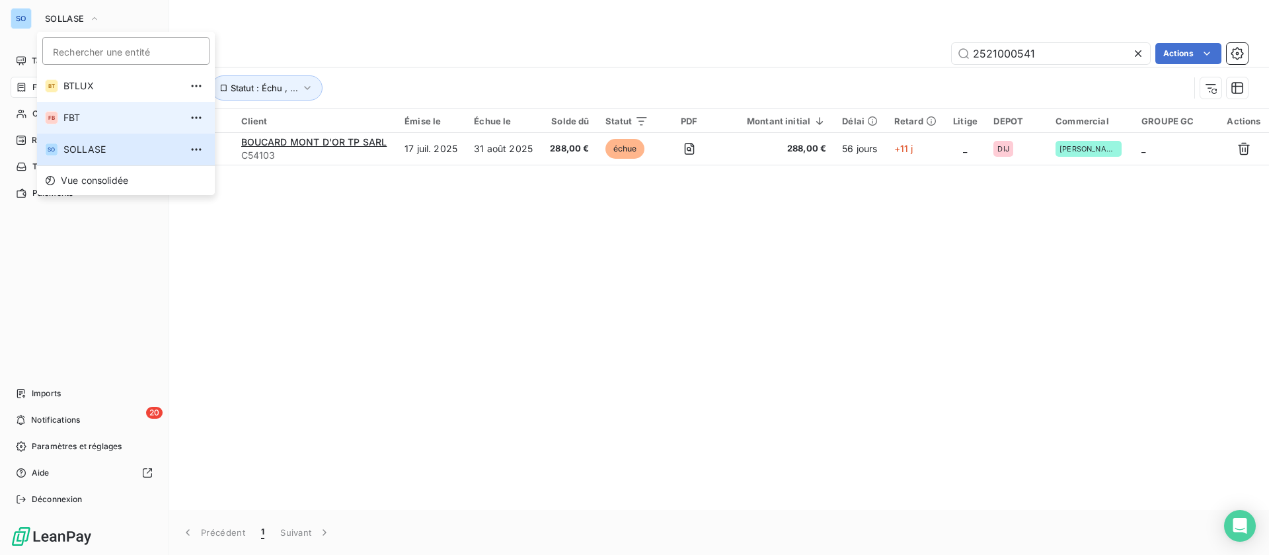
click at [69, 117] on span "FBT" at bounding box center [121, 117] width 117 height 13
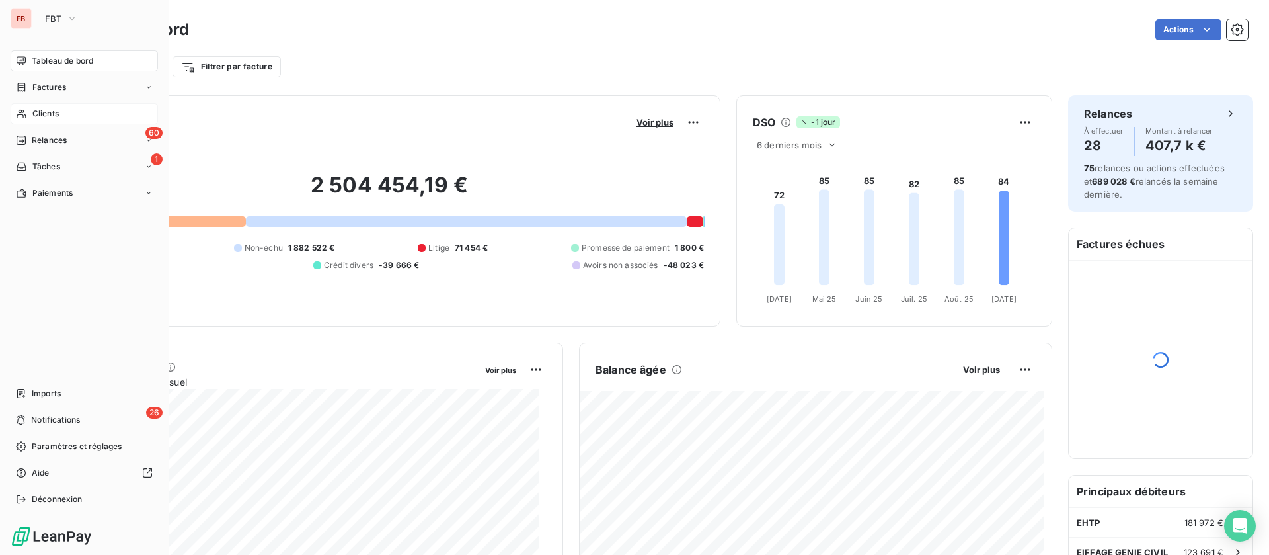
click at [49, 114] on span "Clients" at bounding box center [45, 114] width 26 height 12
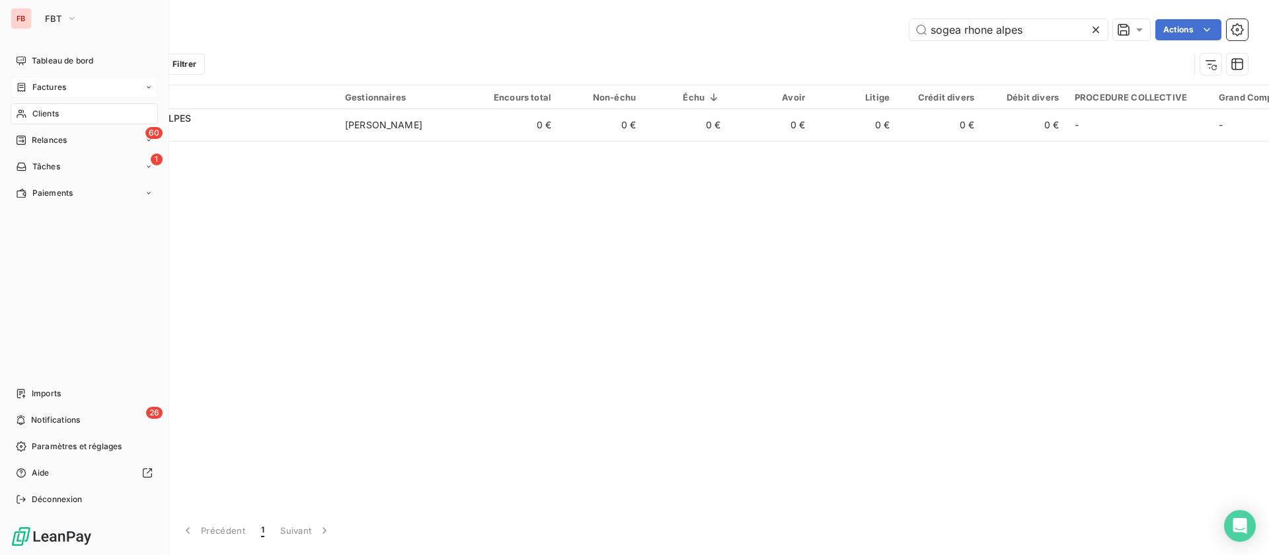
click at [24, 81] on div "Factures" at bounding box center [41, 87] width 50 height 12
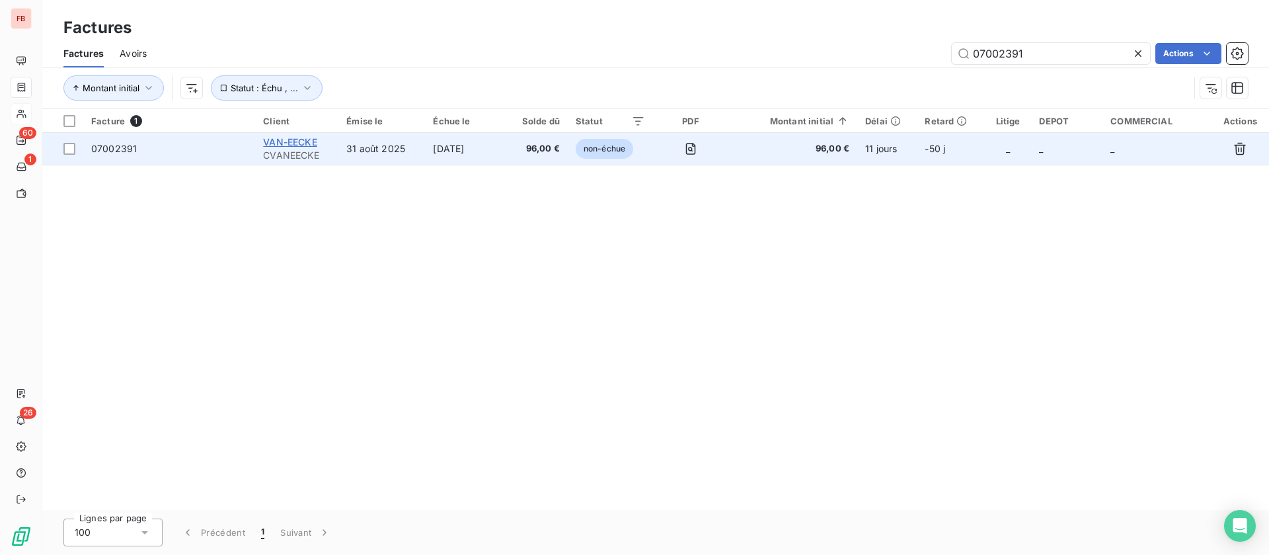
click at [295, 136] on span "VAN-EECKE" at bounding box center [290, 141] width 54 height 11
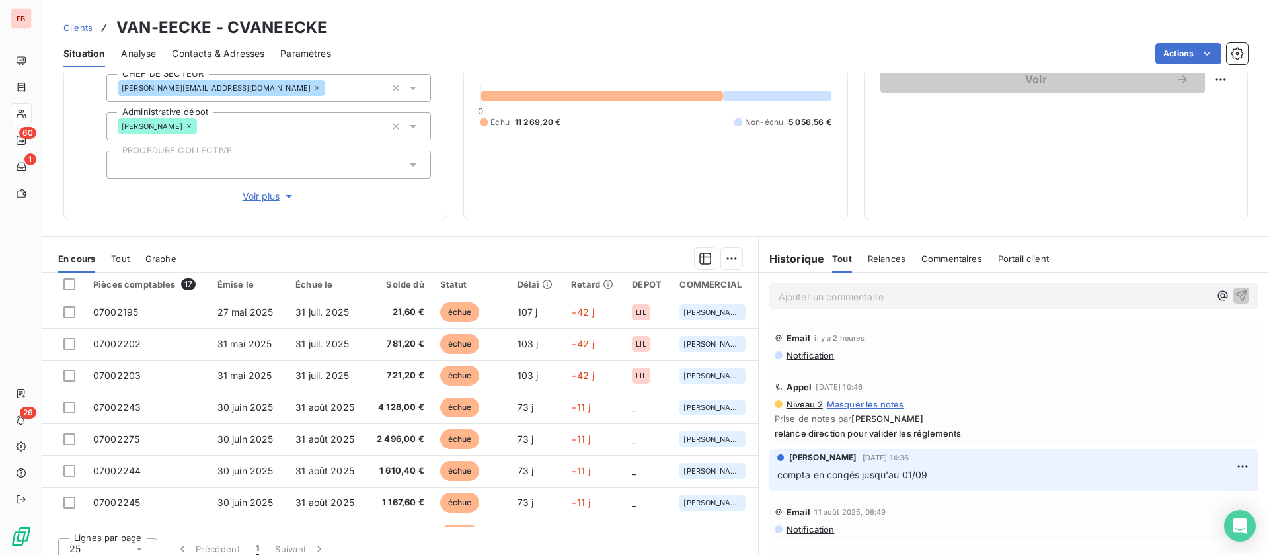
scroll to position [155, 0]
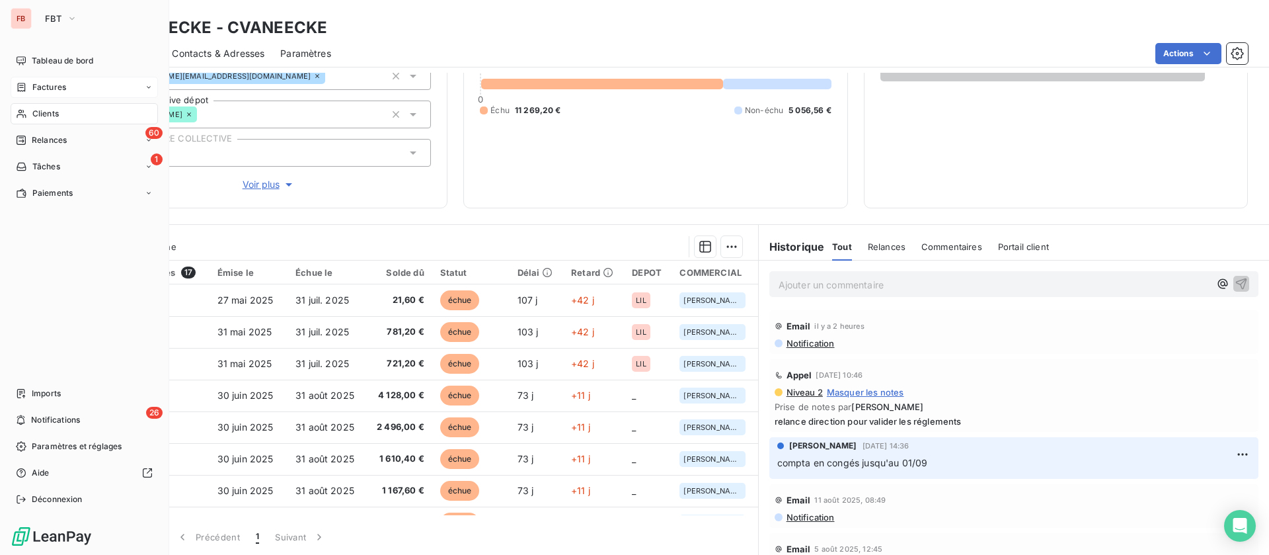
click at [40, 88] on span "Factures" at bounding box center [49, 87] width 34 height 12
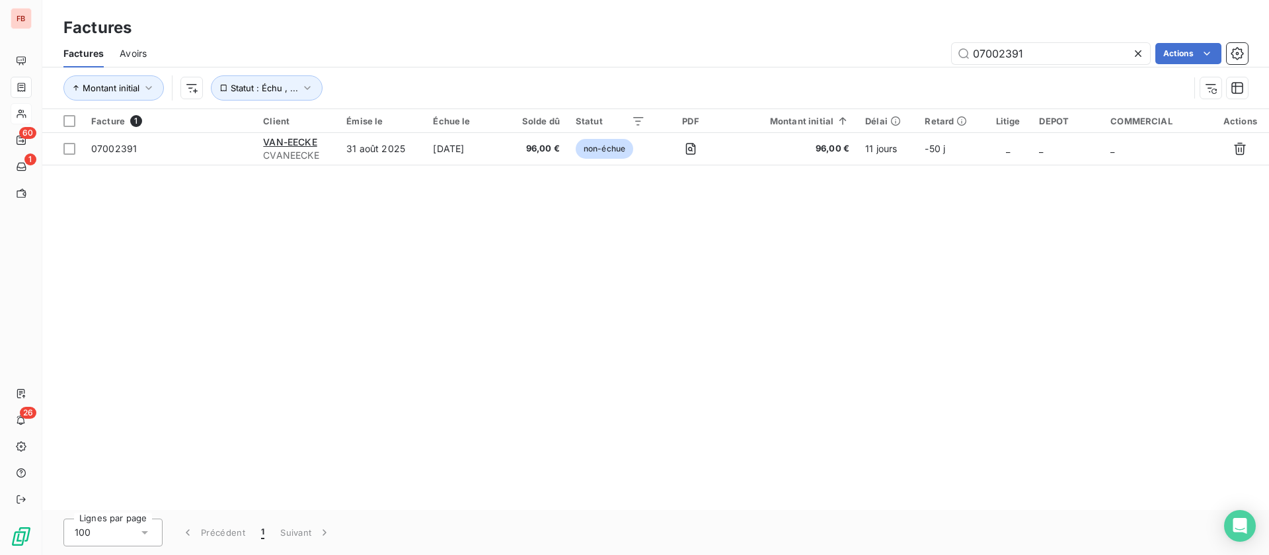
drag, startPoint x: 1027, startPoint y: 46, endPoint x: 902, endPoint y: 47, distance: 124.3
click at [889, 47] on div "07002391 Actions" at bounding box center [706, 53] width 1086 height 21
type input "2535000941"
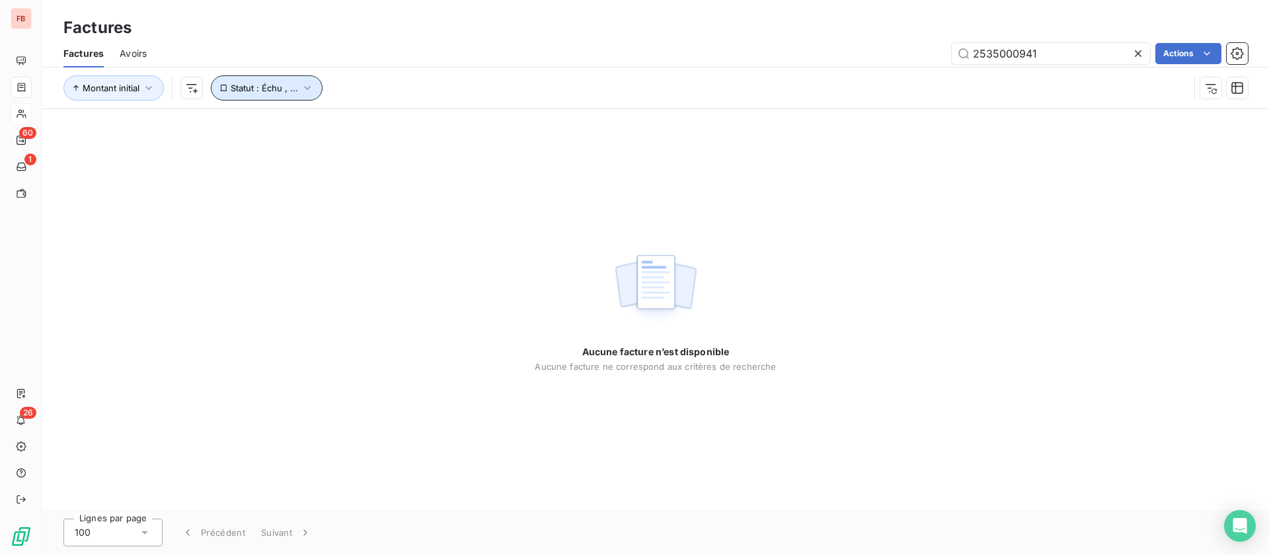
click at [297, 87] on button "Statut : Échu , ..." at bounding box center [267, 87] width 112 height 25
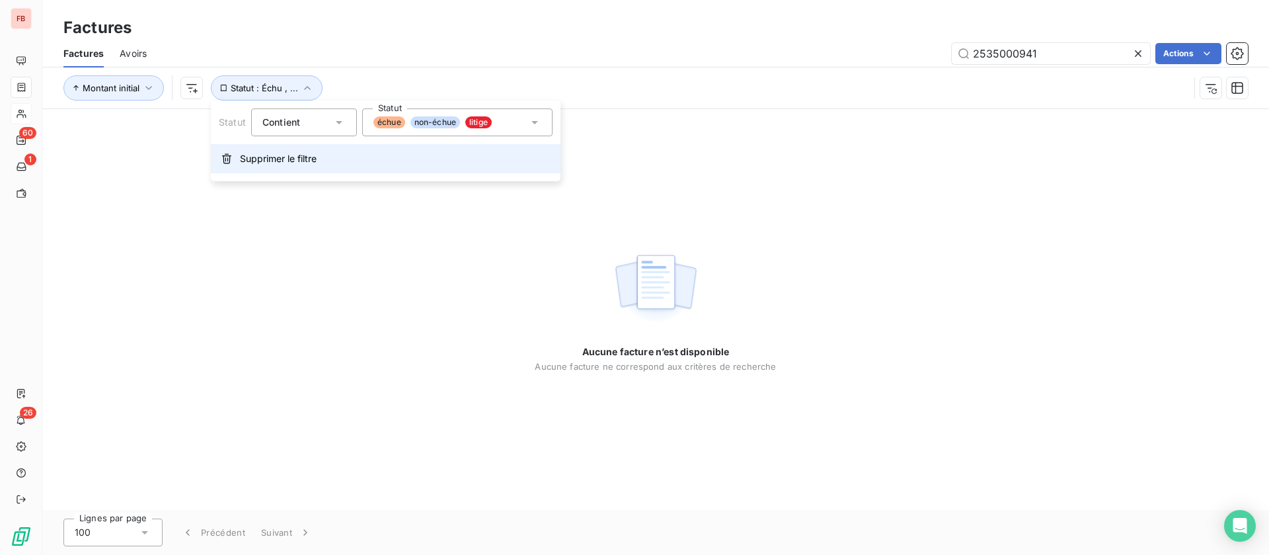
click at [288, 158] on span "Supprimer le filtre" at bounding box center [278, 158] width 77 height 13
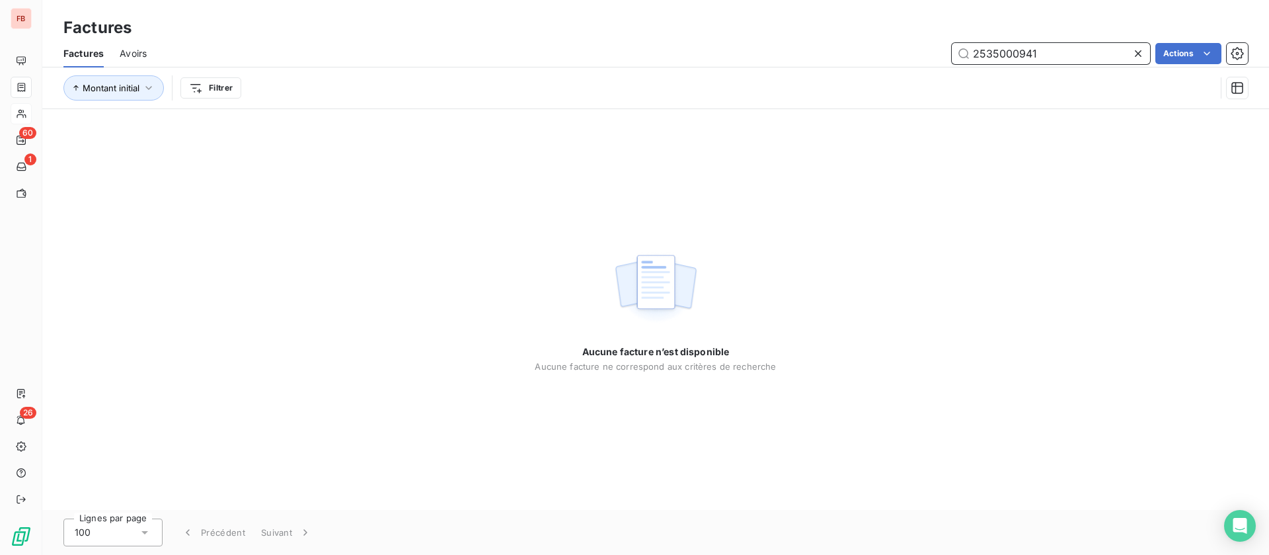
click at [1060, 59] on input "2535000941" at bounding box center [1051, 53] width 198 height 21
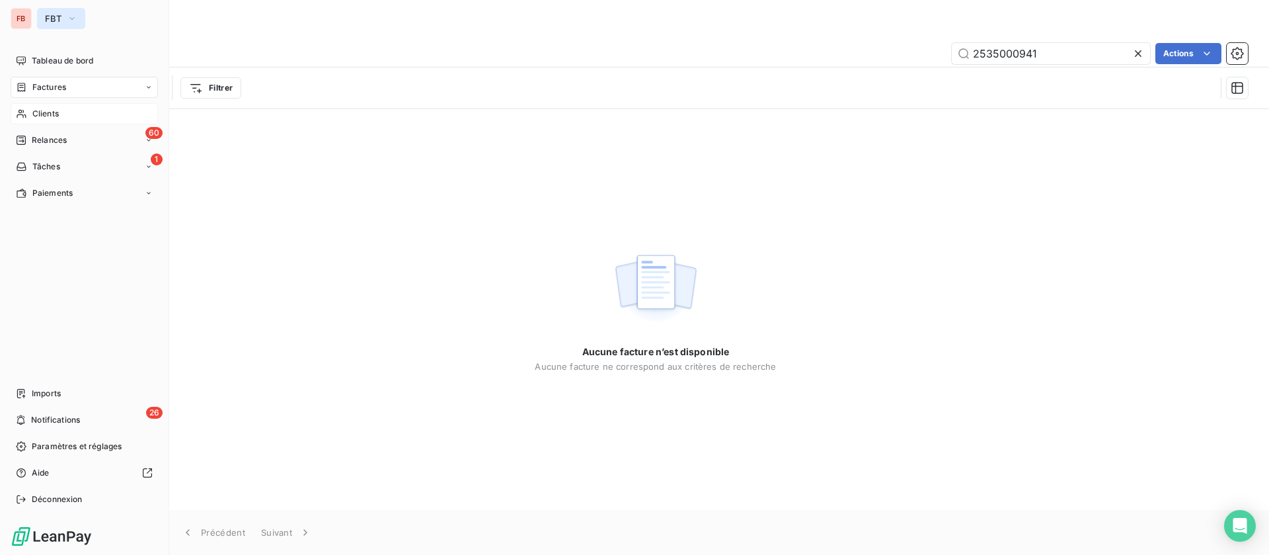
click at [40, 24] on button "FBT" at bounding box center [61, 18] width 48 height 21
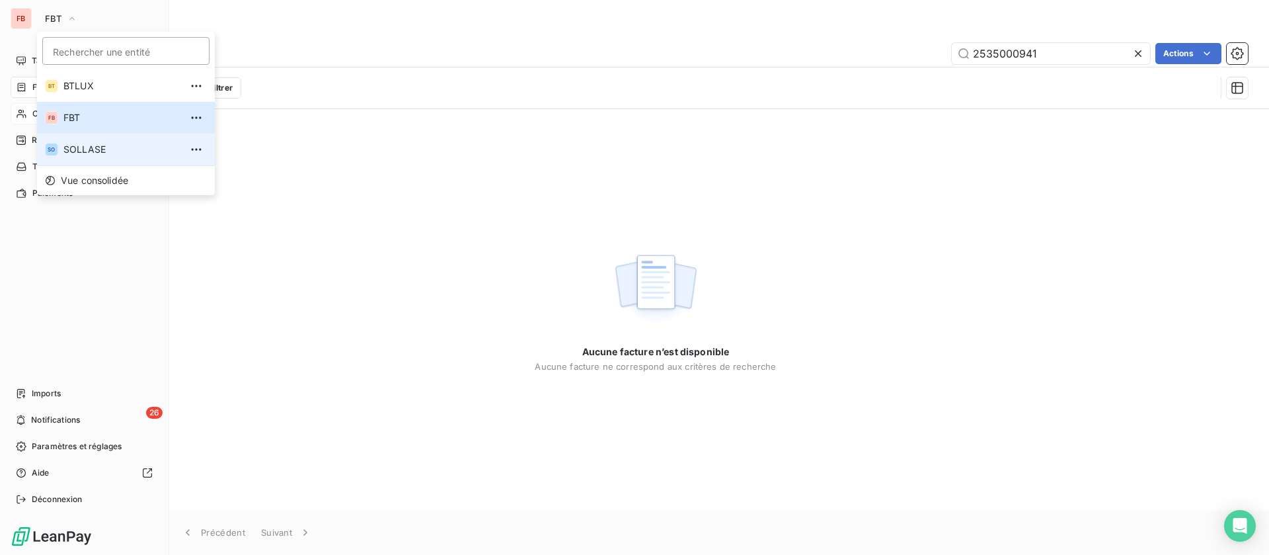
click at [88, 142] on li "SO SOLLASE" at bounding box center [126, 150] width 178 height 32
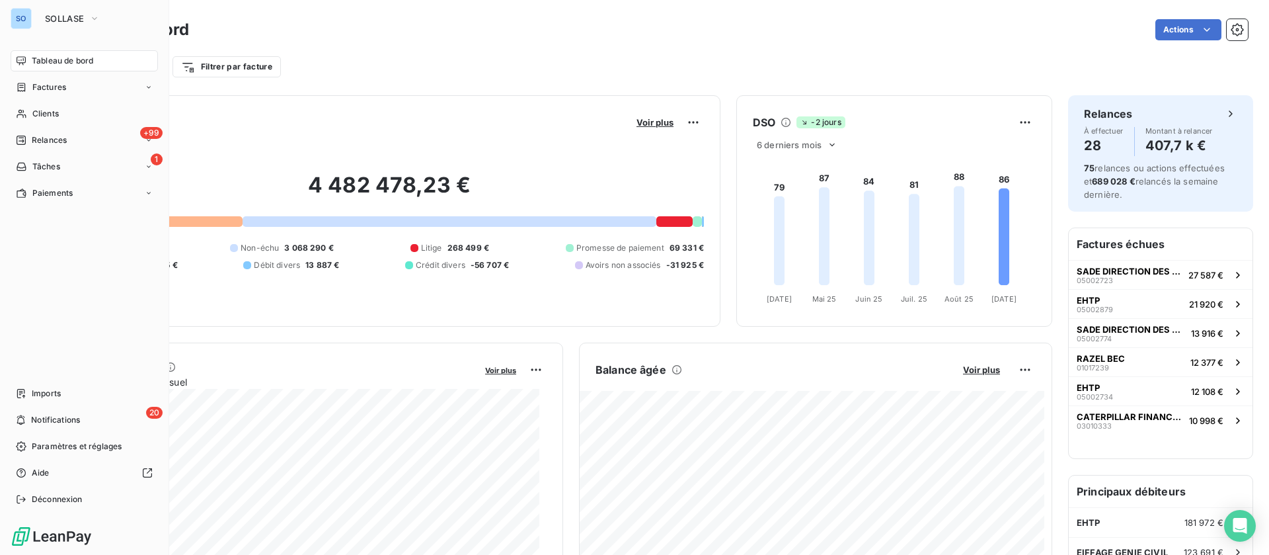
click at [952, 52] on div "Filtrer par client Filtrer par facture" at bounding box center [655, 62] width 1185 height 36
click at [66, 89] on div "Factures" at bounding box center [84, 87] width 147 height 21
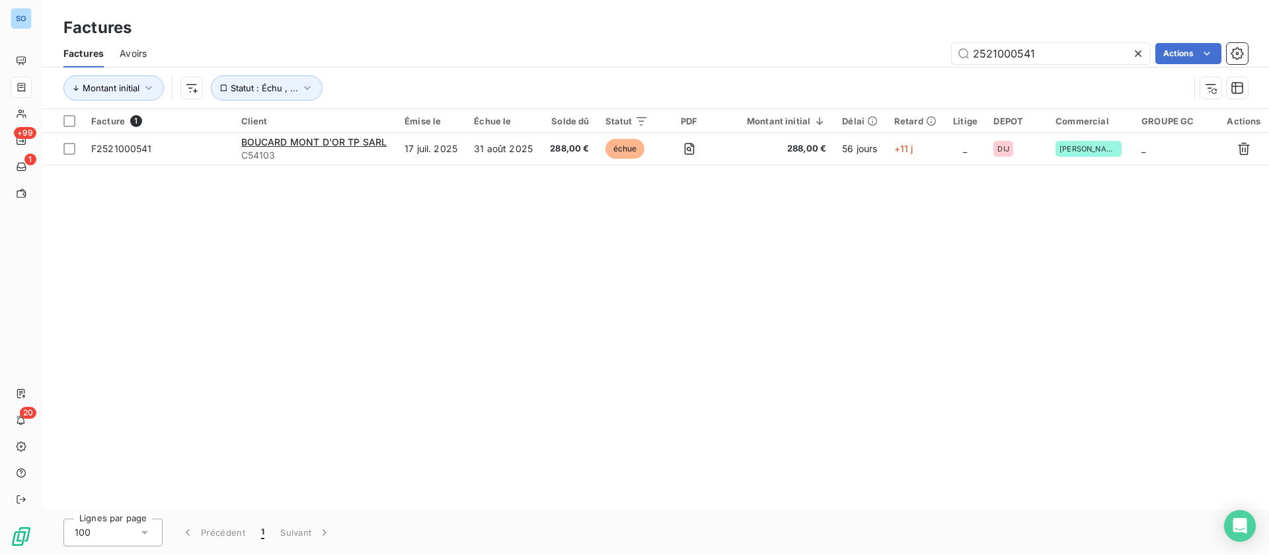
drag, startPoint x: 1066, startPoint y: 46, endPoint x: 838, endPoint y: 60, distance: 227.8
click at [838, 60] on div "2521000541 Actions" at bounding box center [706, 53] width 1086 height 21
type input "2535000941"
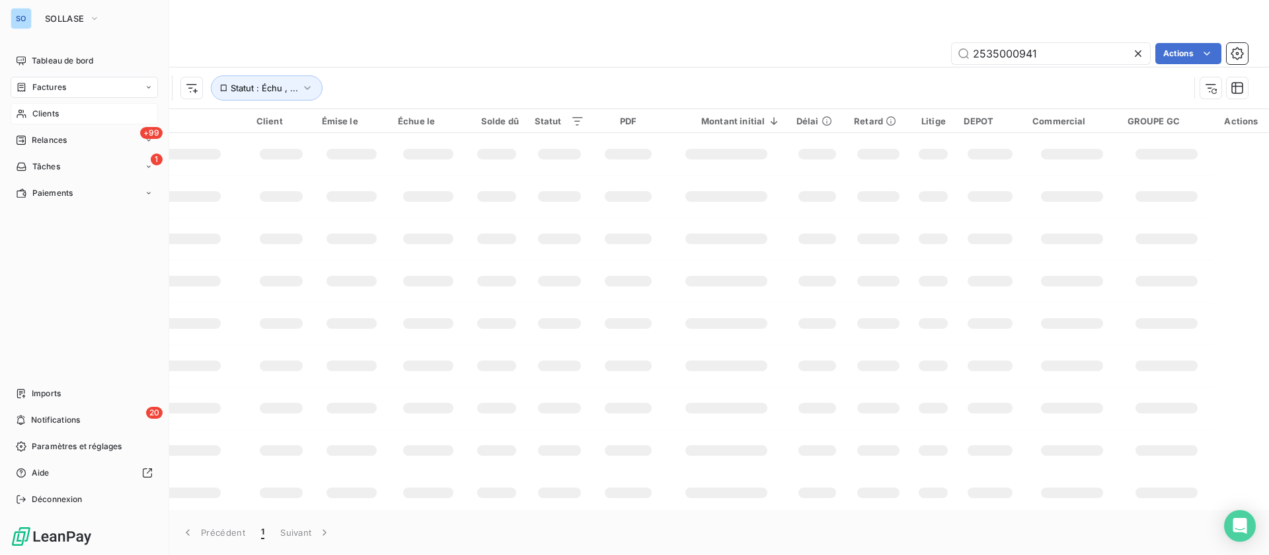
click at [30, 109] on div "Clients" at bounding box center [84, 113] width 147 height 21
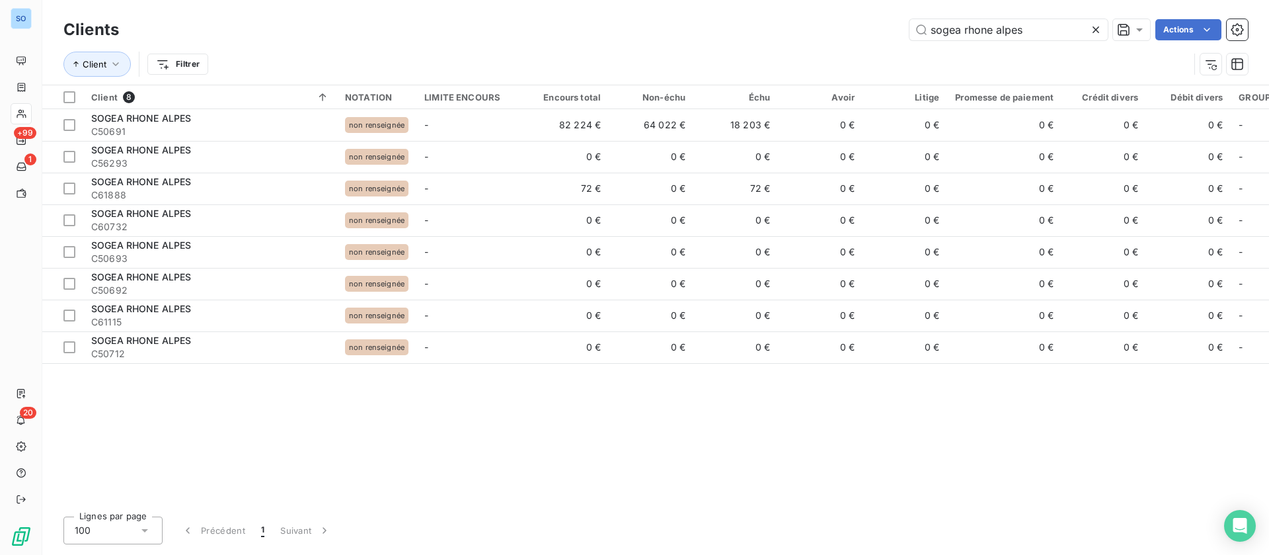
drag, startPoint x: 987, startPoint y: 26, endPoint x: 740, endPoint y: 26, distance: 246.6
click at [740, 26] on div "sogea rhone alpes Actions" at bounding box center [691, 29] width 1113 height 21
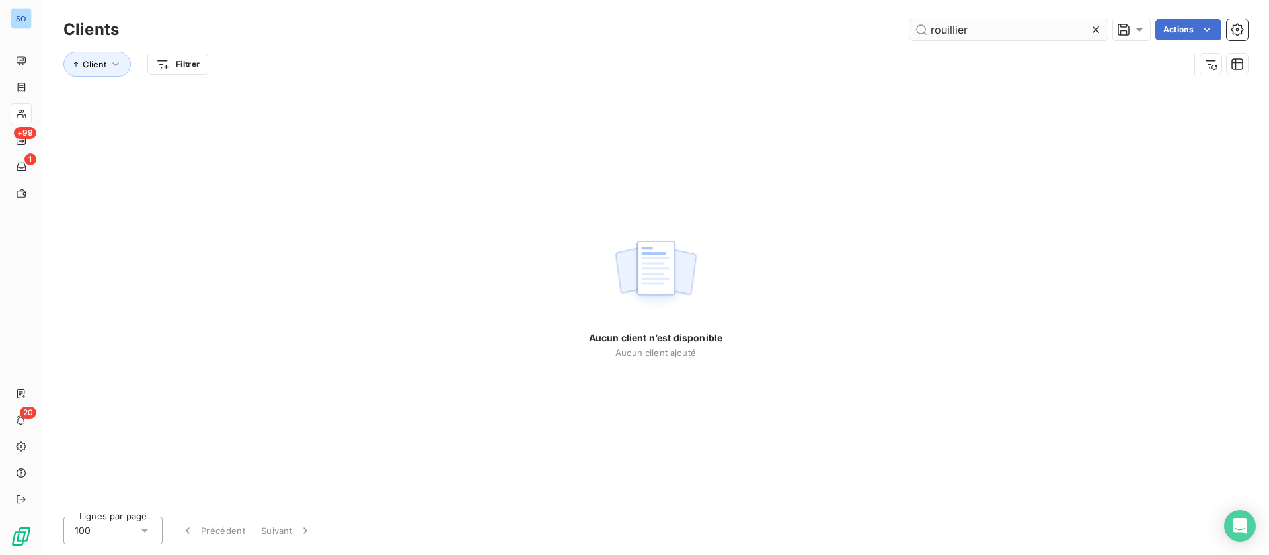
drag, startPoint x: 949, startPoint y: 30, endPoint x: 957, endPoint y: 28, distance: 8.0
click at [950, 29] on input "rouillier" at bounding box center [1009, 29] width 198 height 21
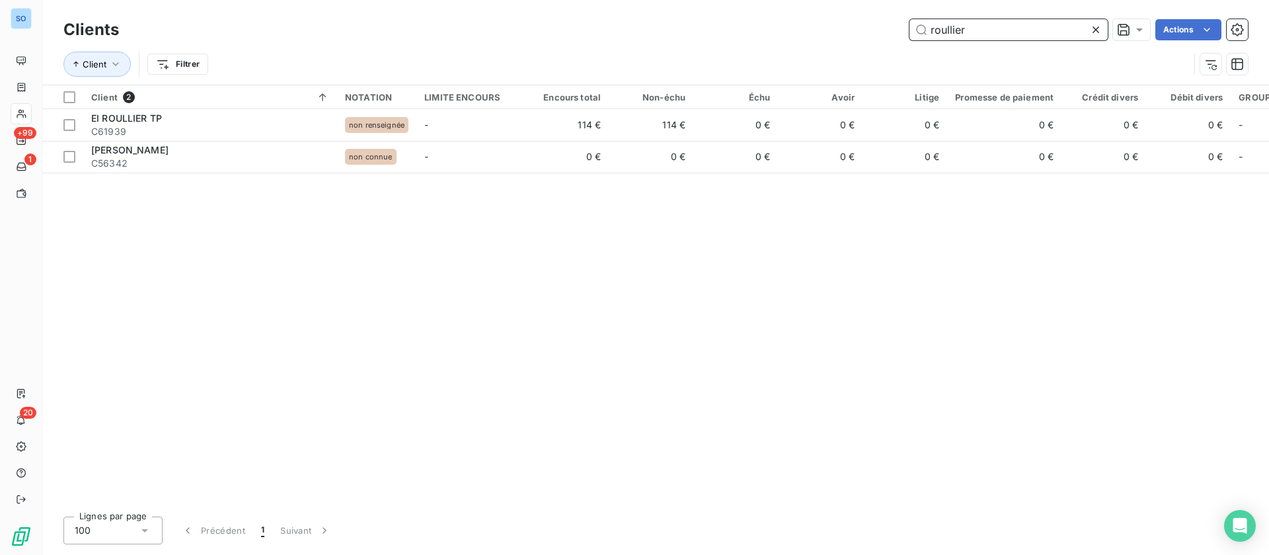
drag, startPoint x: 965, startPoint y: 24, endPoint x: 856, endPoint y: 27, distance: 109.1
click at [856, 27] on div "roullier Actions" at bounding box center [691, 29] width 1113 height 21
paste input "F2535000768"
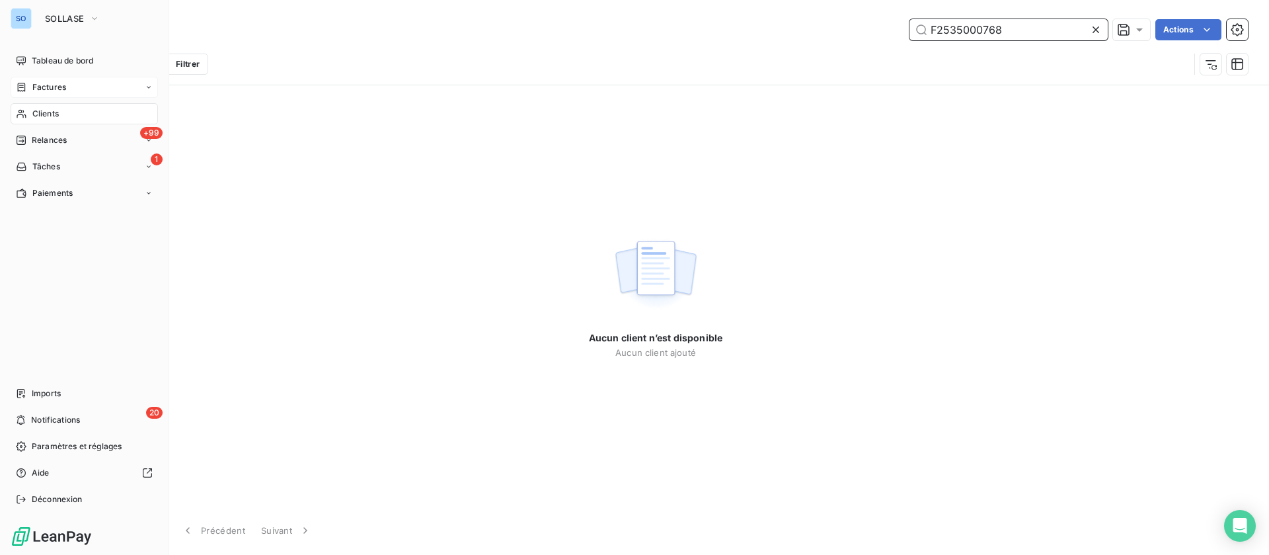
type input "F2535000768"
click at [33, 88] on span "Factures" at bounding box center [49, 87] width 34 height 12
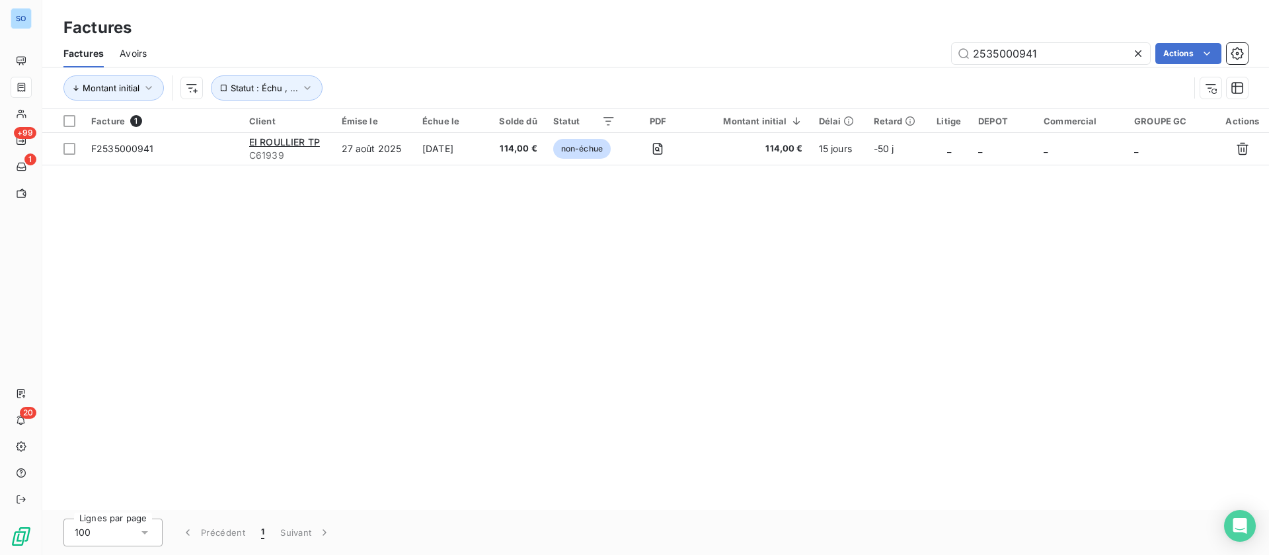
drag, startPoint x: 1057, startPoint y: 52, endPoint x: 917, endPoint y: 44, distance: 140.4
click at [917, 44] on div "2535000941 Actions" at bounding box center [706, 53] width 1086 height 21
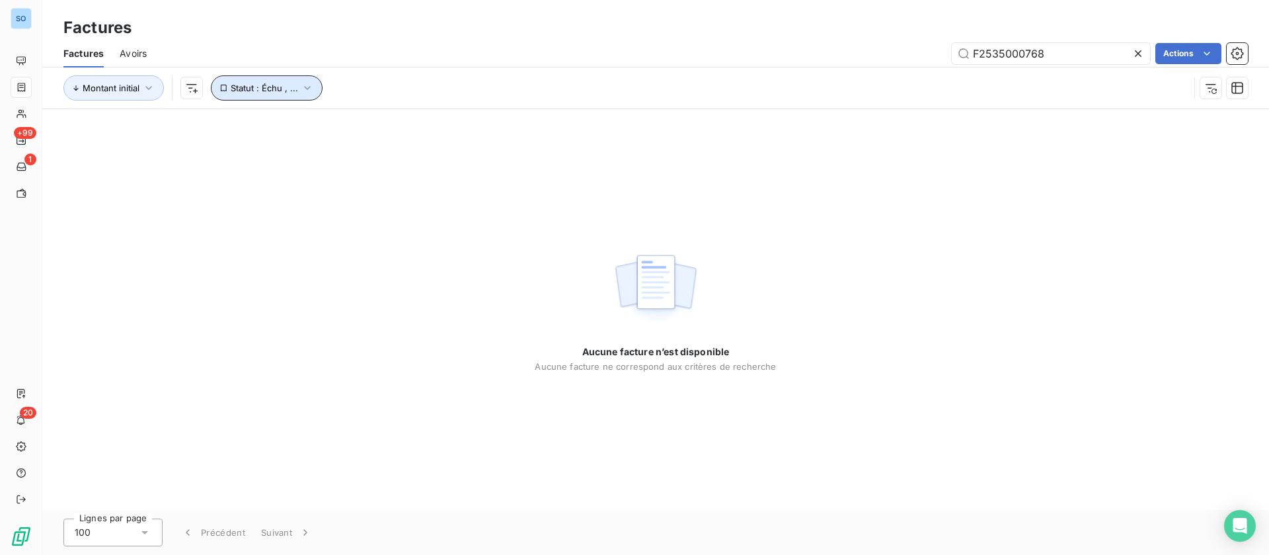
click at [260, 76] on button "Statut : Échu , ..." at bounding box center [267, 87] width 112 height 25
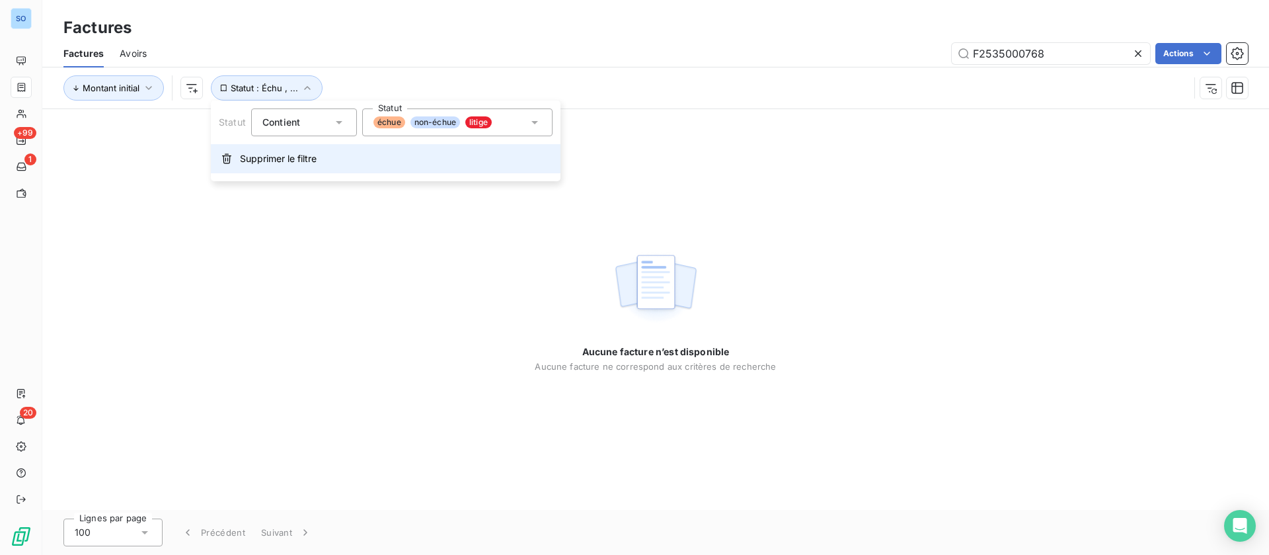
click at [260, 161] on span "Supprimer le filtre" at bounding box center [278, 158] width 77 height 13
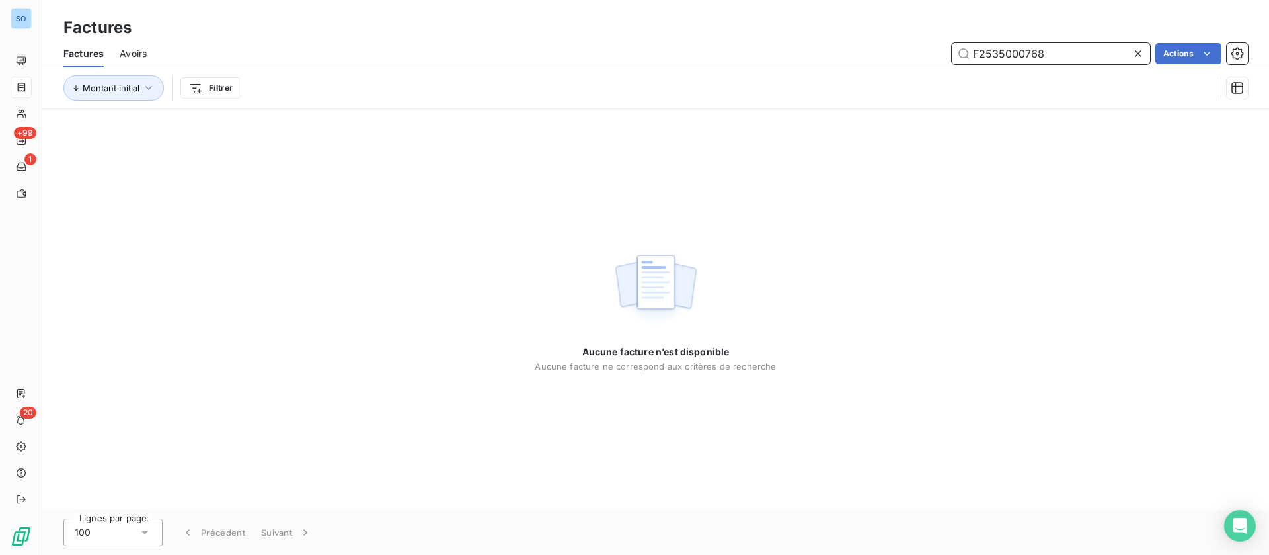
click at [1049, 50] on input "F2535000768" at bounding box center [1051, 53] width 198 height 21
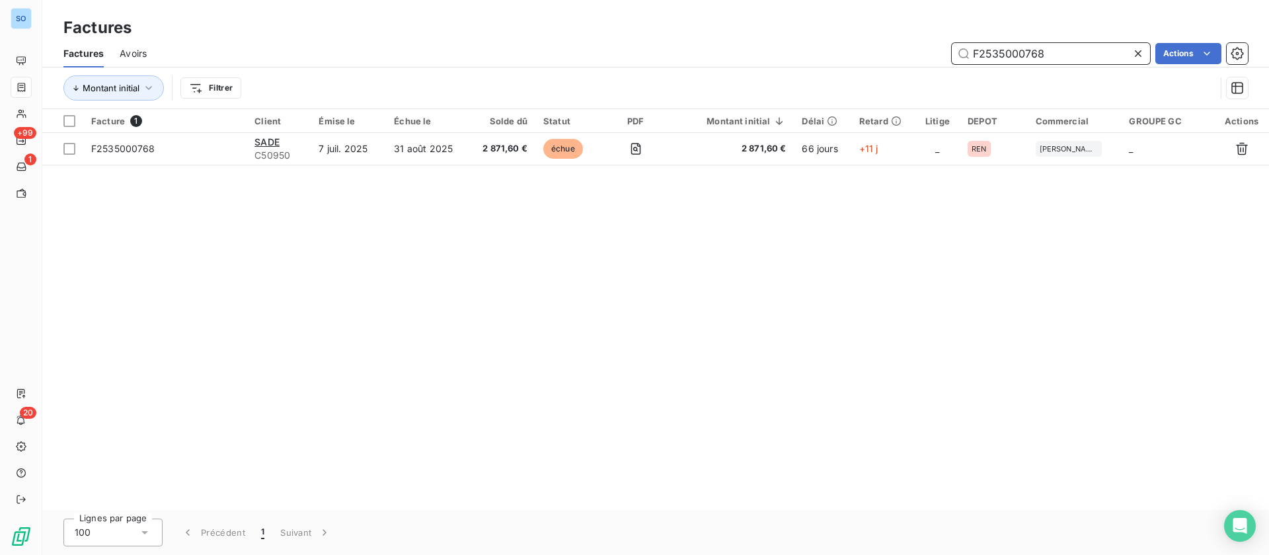
drag, startPoint x: 1002, startPoint y: 56, endPoint x: 797, endPoint y: 62, distance: 204.4
click at [797, 62] on div "F2535000768 Actions" at bounding box center [706, 53] width 1086 height 21
type input "sade"
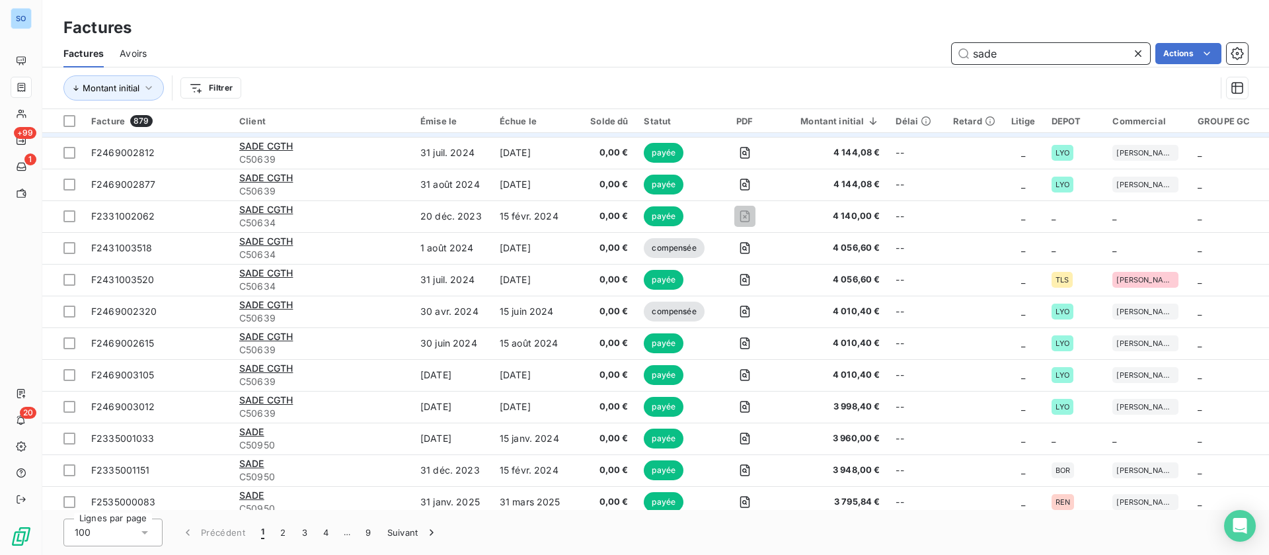
scroll to position [2803, 0]
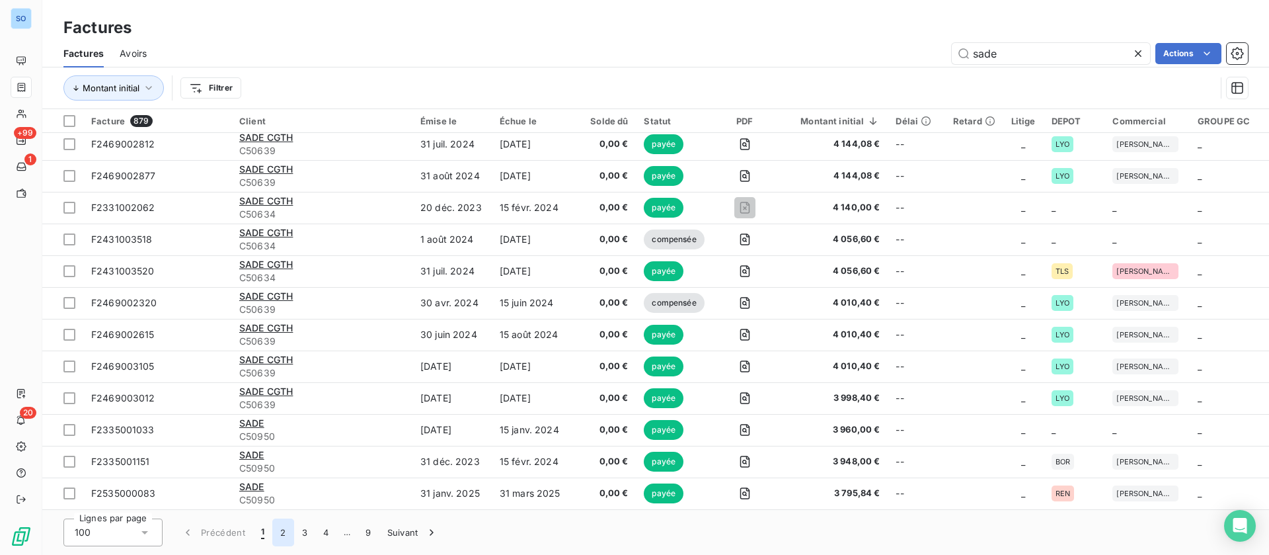
click at [286, 533] on button "2" at bounding box center [282, 532] width 21 height 28
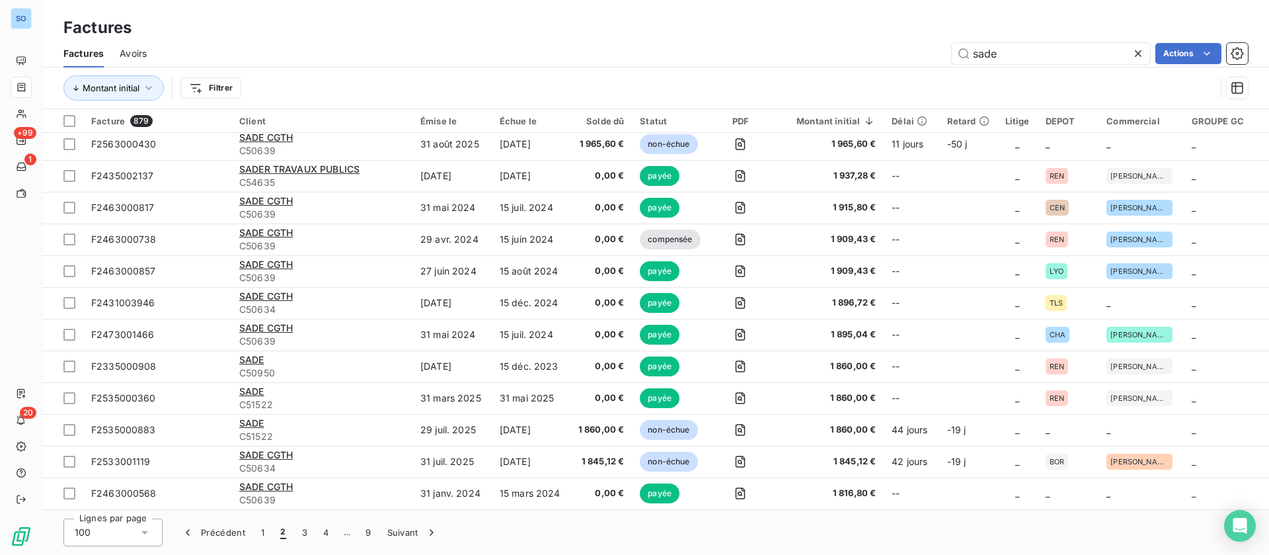
drag, startPoint x: 309, startPoint y: 529, endPoint x: 340, endPoint y: 537, distance: 32.1
click at [309, 530] on button "3" at bounding box center [304, 532] width 21 height 28
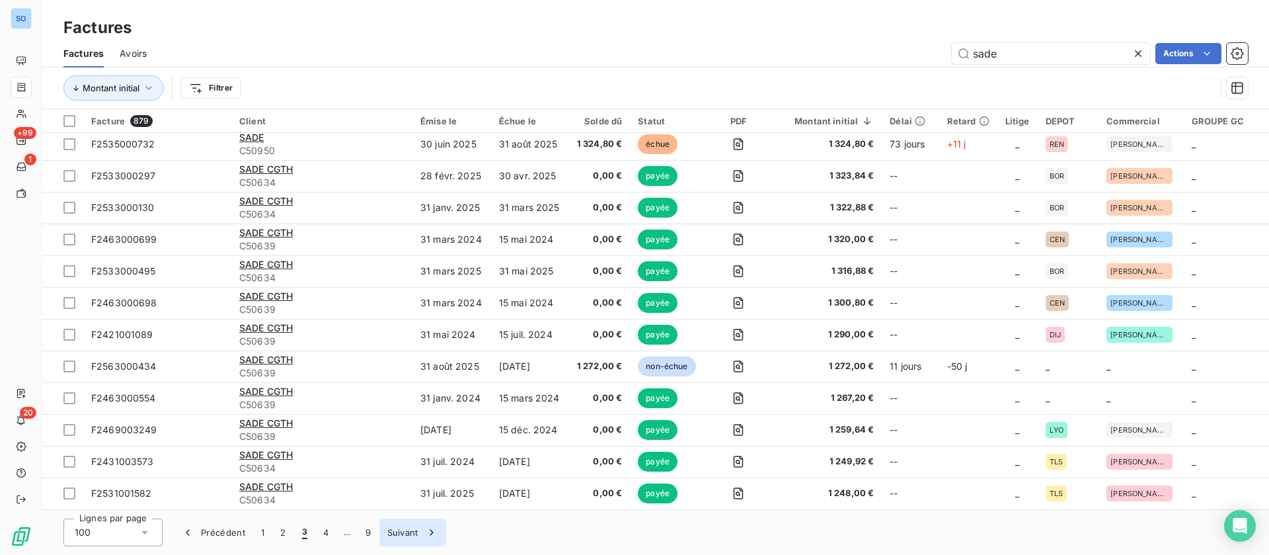
click at [409, 532] on button "Suivant" at bounding box center [412, 532] width 67 height 28
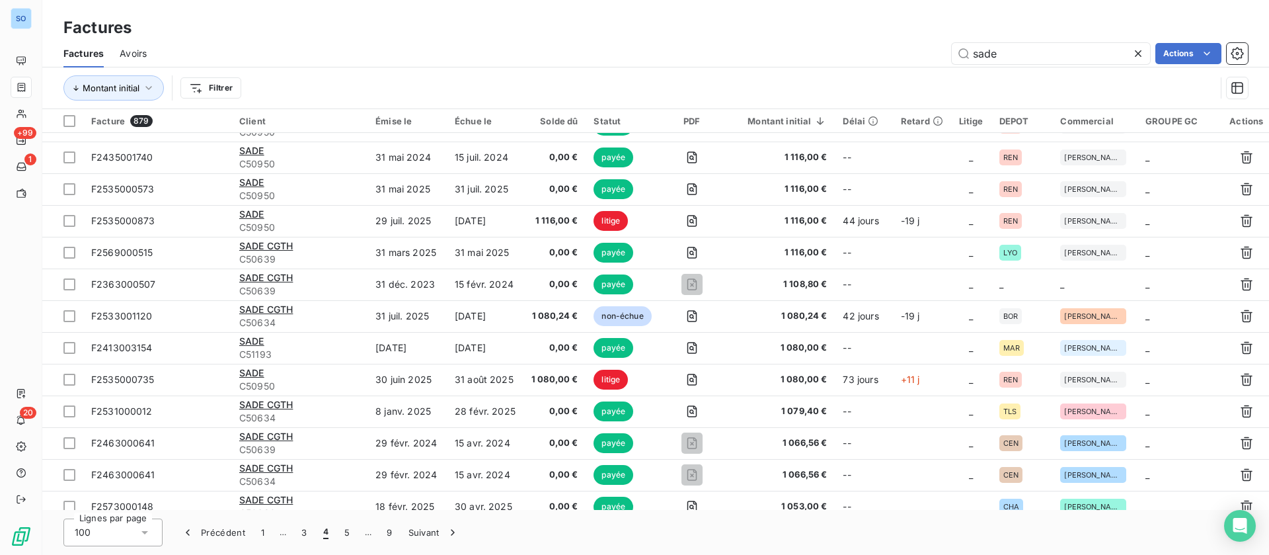
scroll to position [522, 0]
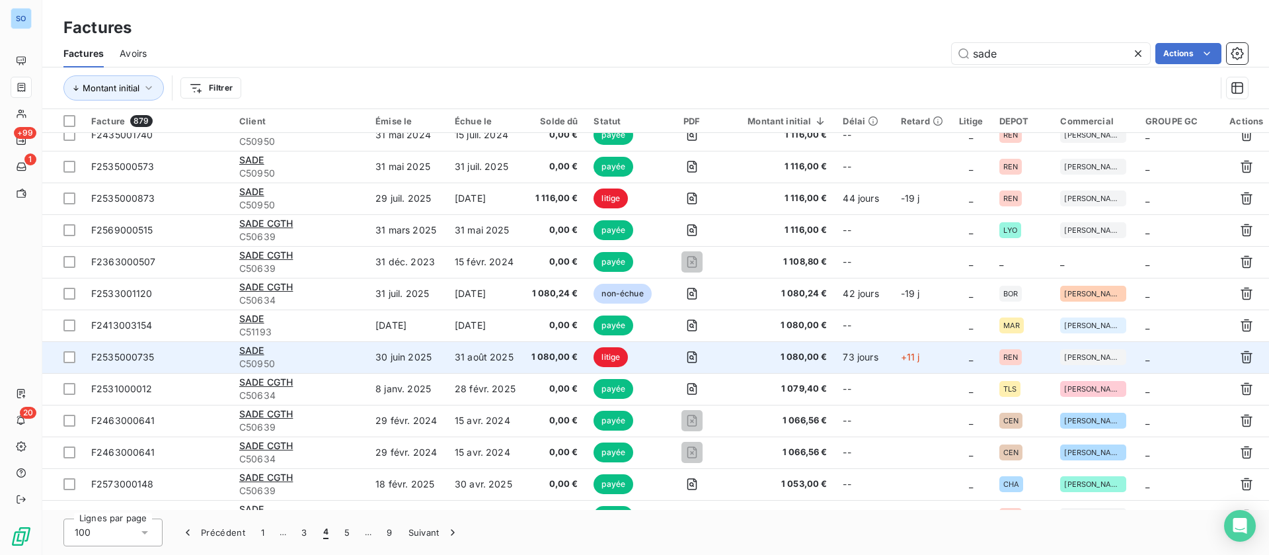
click at [440, 365] on td "30 juin 2025" at bounding box center [407, 357] width 79 height 32
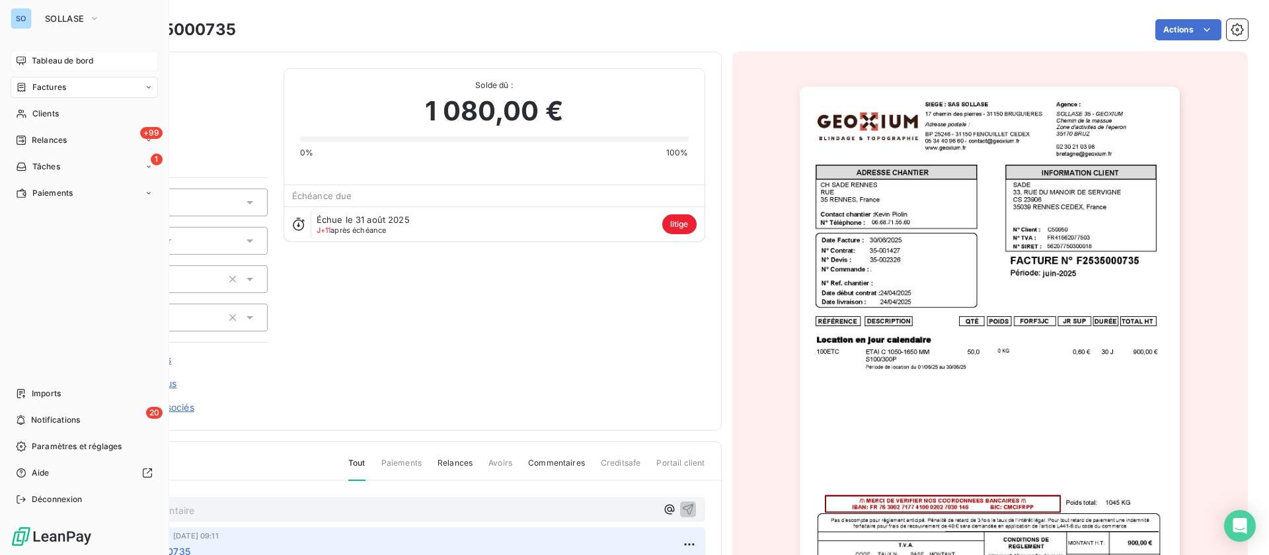
click at [28, 59] on div "Tableau de bord" at bounding box center [84, 60] width 147 height 21
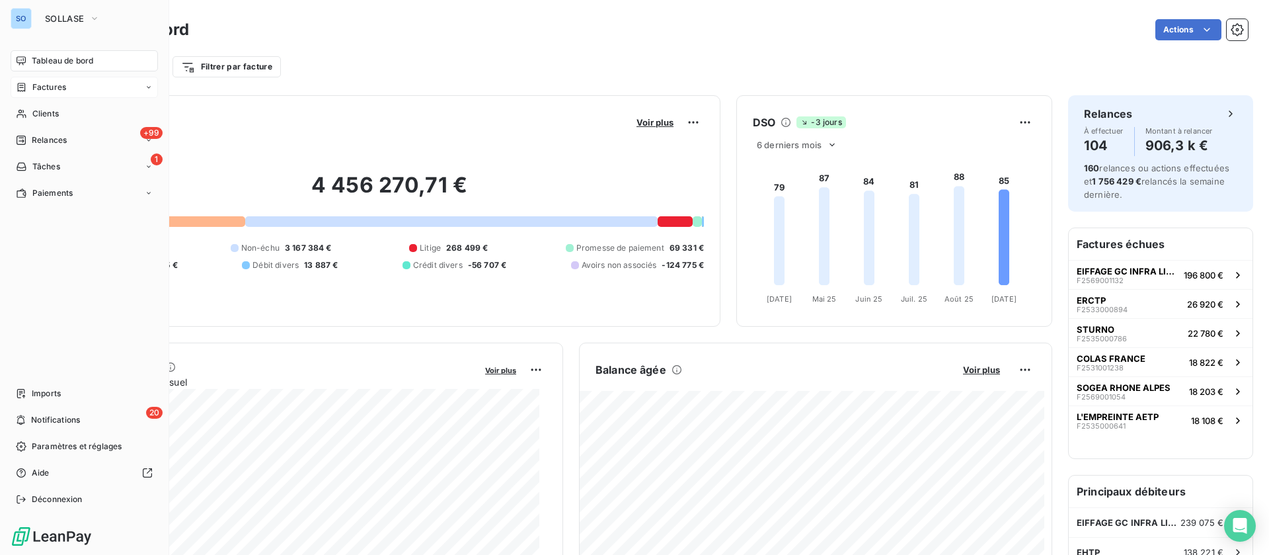
click at [38, 63] on span "Tableau de bord" at bounding box center [62, 61] width 61 height 12
click at [44, 112] on span "Clients" at bounding box center [45, 114] width 26 height 12
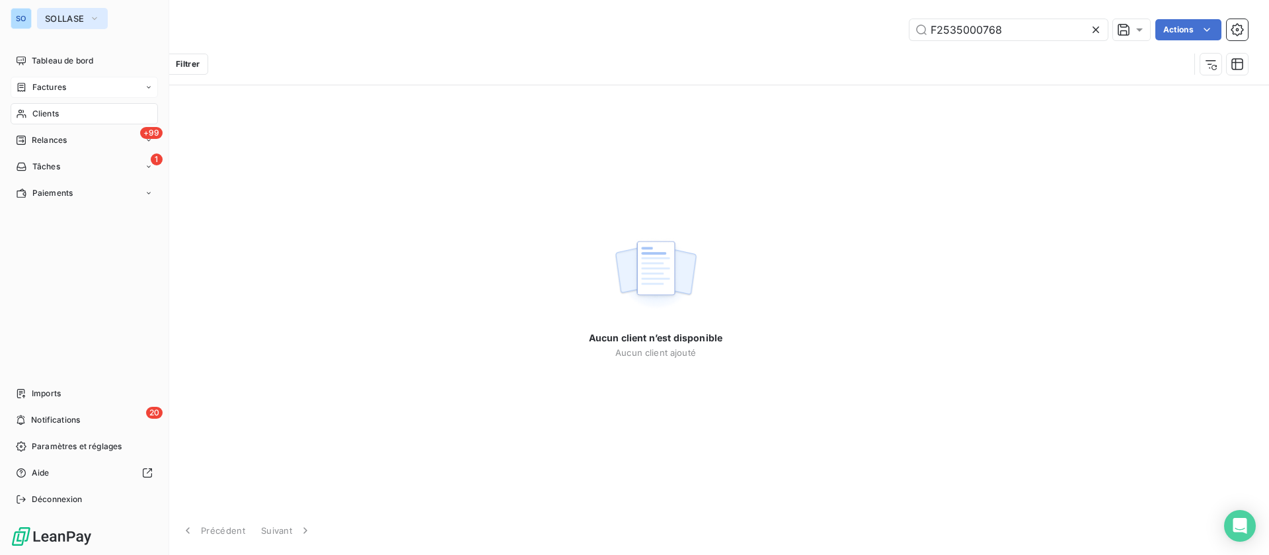
drag, startPoint x: 71, startPoint y: 12, endPoint x: 73, endPoint y: 25, distance: 13.3
click at [71, 12] on button "SOLLASE" at bounding box center [72, 18] width 71 height 21
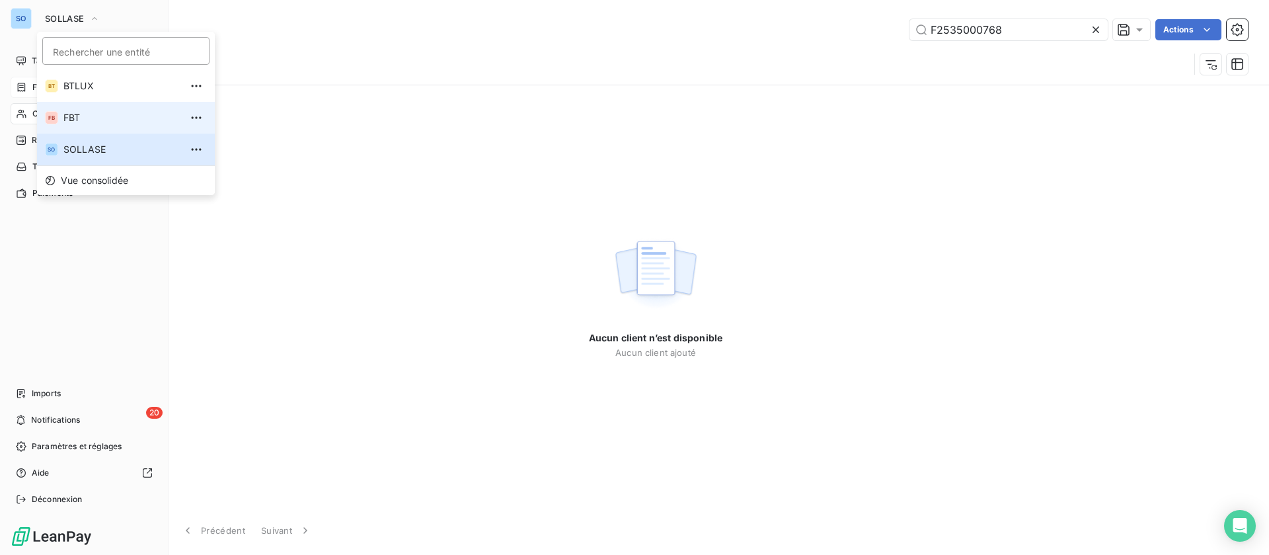
click at [103, 116] on span "FBT" at bounding box center [121, 117] width 117 height 13
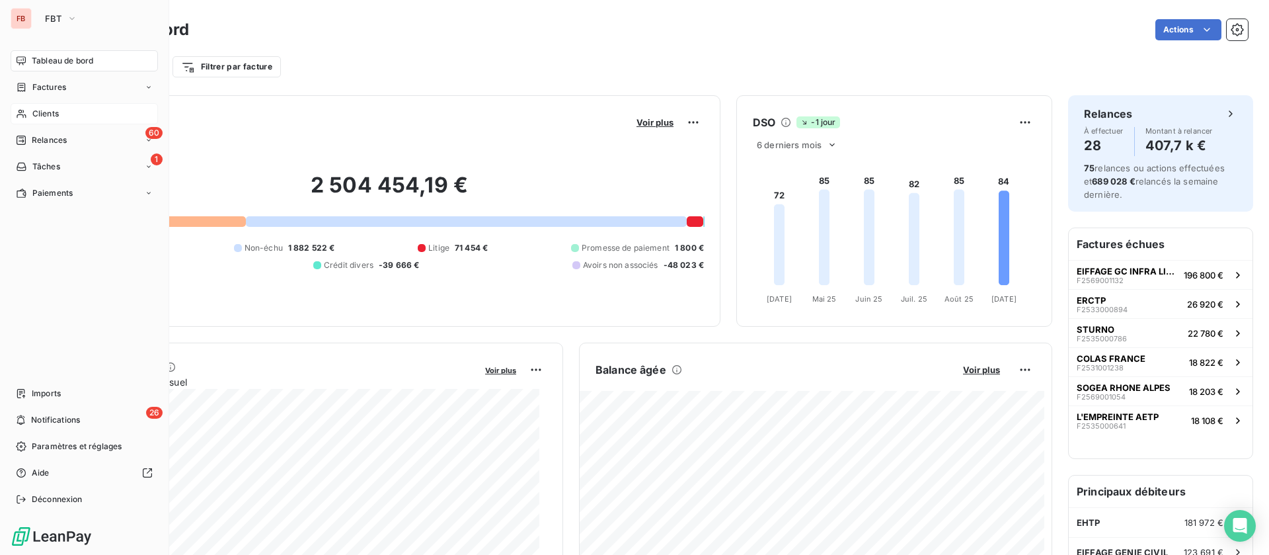
click at [54, 105] on div "Clients" at bounding box center [84, 113] width 147 height 21
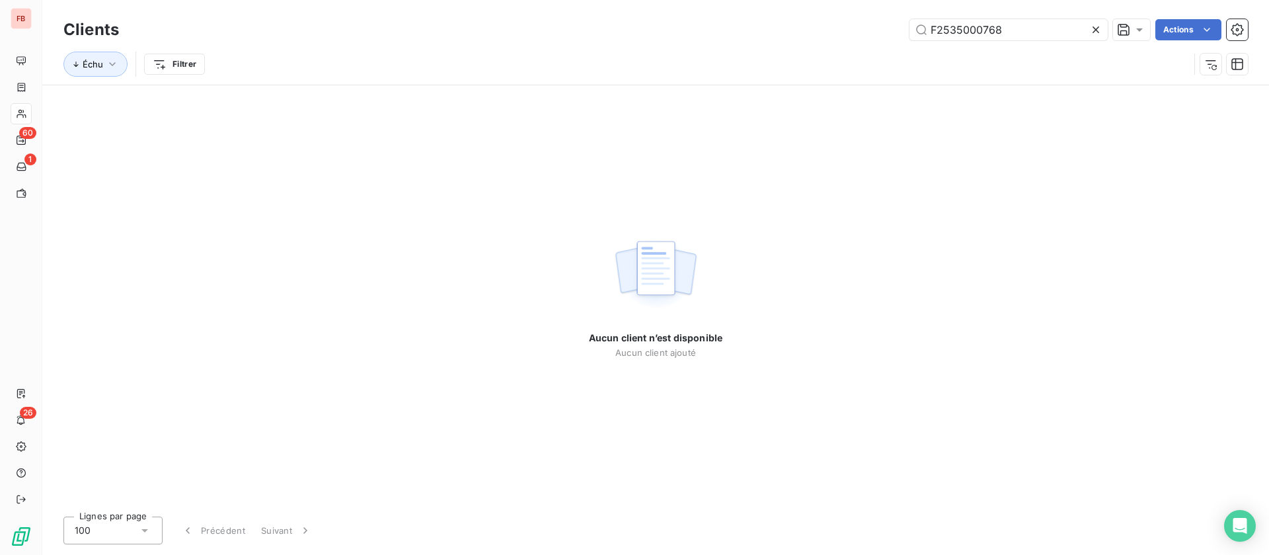
drag, startPoint x: 1019, startPoint y: 32, endPoint x: 822, endPoint y: 32, distance: 196.4
click at [822, 32] on div "F2535000768 Actions" at bounding box center [691, 29] width 1113 height 21
drag, startPoint x: 992, startPoint y: 34, endPoint x: 662, endPoint y: 34, distance: 330.6
click at [662, 34] on div "Reco2023! Actions" at bounding box center [691, 29] width 1113 height 21
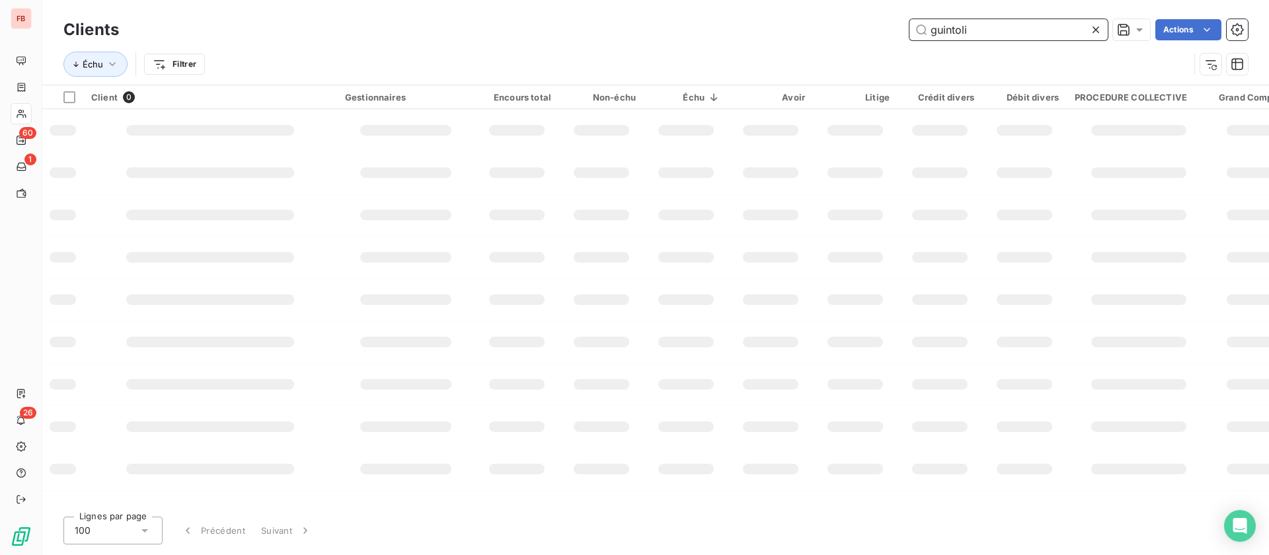
type input "guintoli"
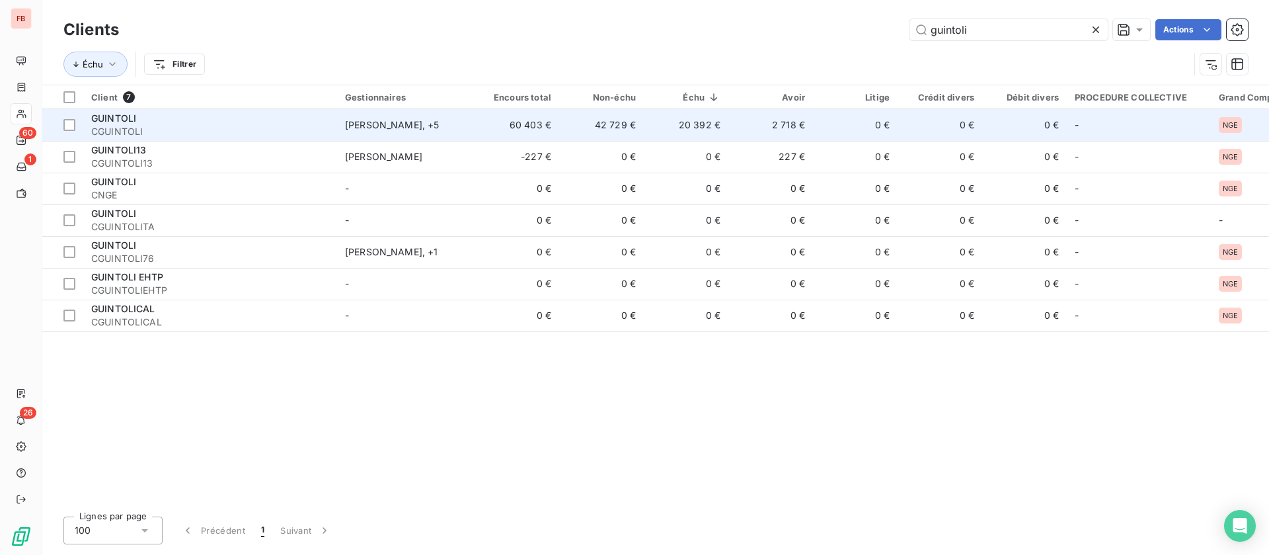
click at [612, 112] on td "42 729 €" at bounding box center [601, 125] width 85 height 32
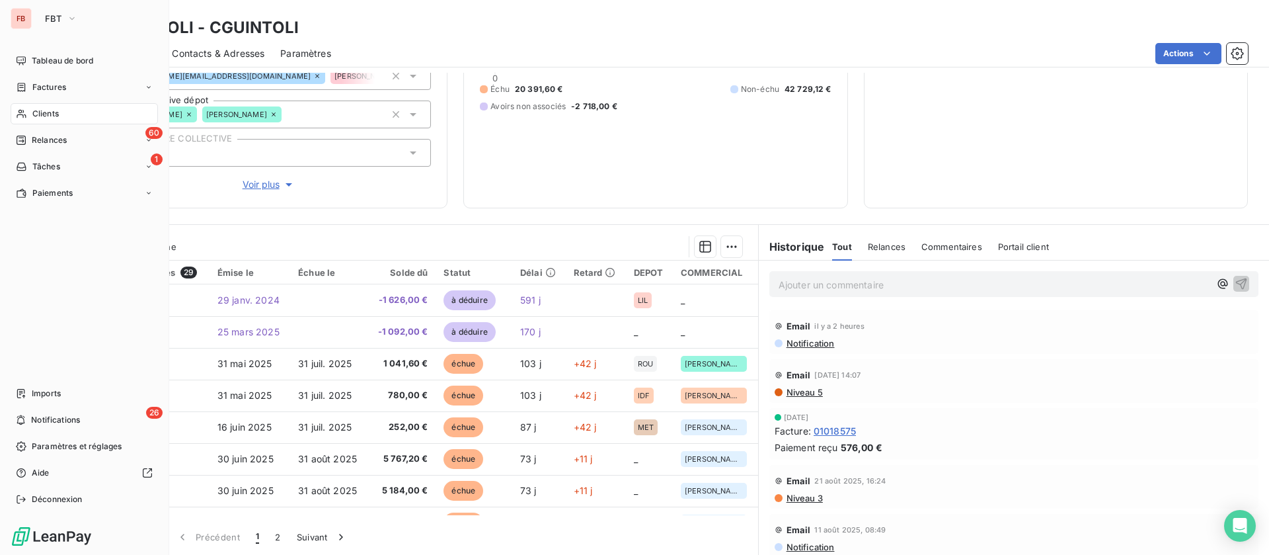
drag, startPoint x: 48, startPoint y: 110, endPoint x: 97, endPoint y: 107, distance: 49.7
click at [49, 110] on span "Clients" at bounding box center [45, 114] width 26 height 12
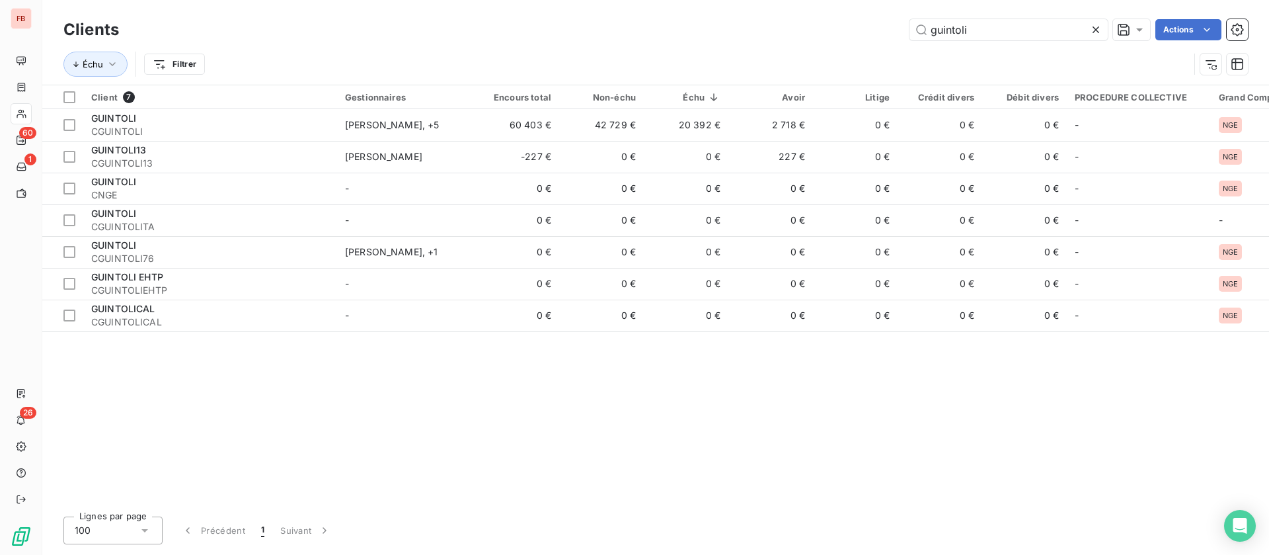
drag, startPoint x: 1014, startPoint y: 35, endPoint x: 776, endPoint y: 38, distance: 238.0
click at [776, 38] on div "guintoli Actions" at bounding box center [691, 29] width 1113 height 21
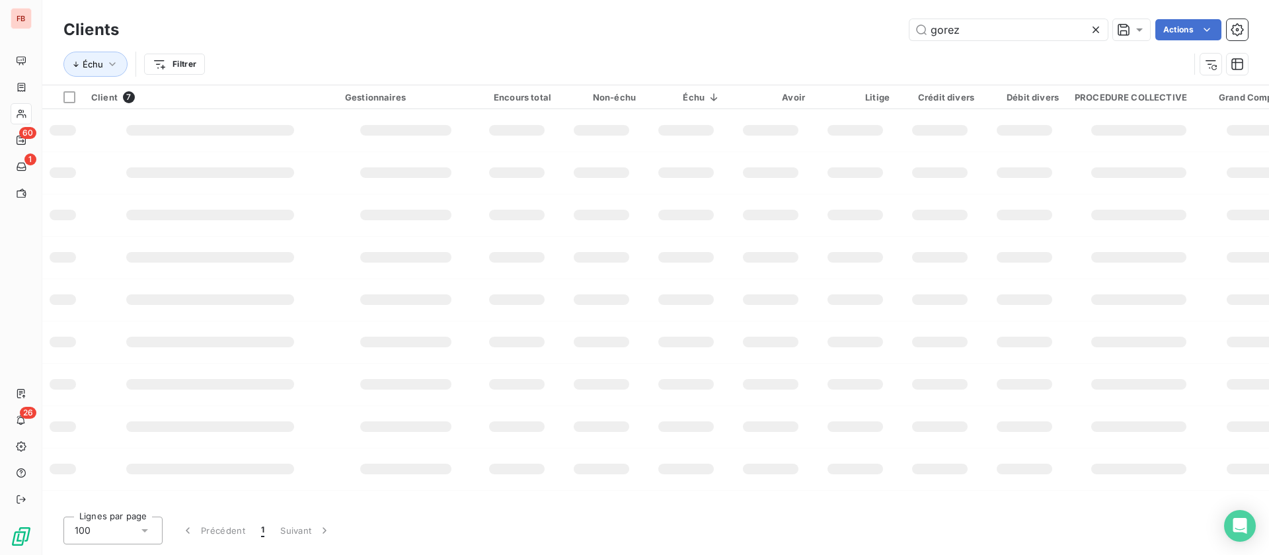
type input "gorez"
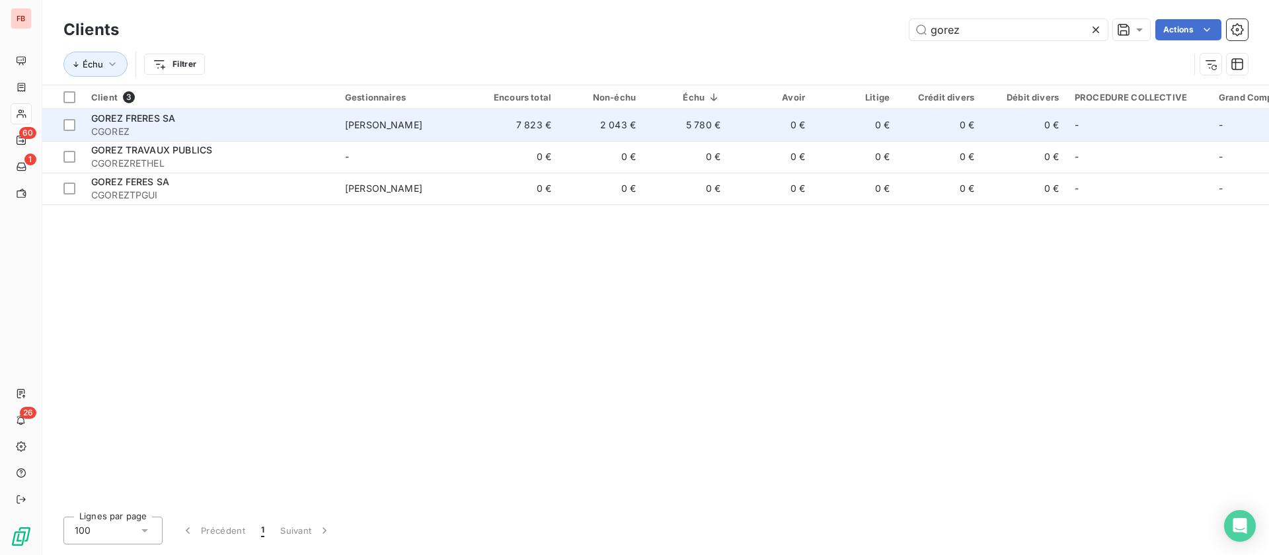
click at [562, 134] on td "2 043 €" at bounding box center [601, 125] width 85 height 32
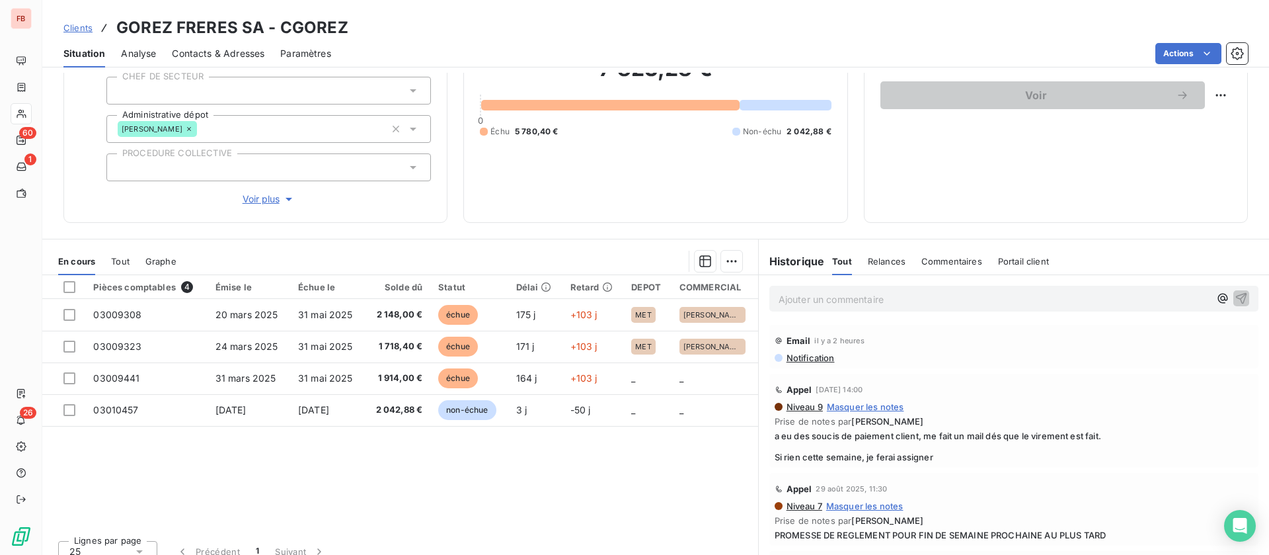
scroll to position [141, 0]
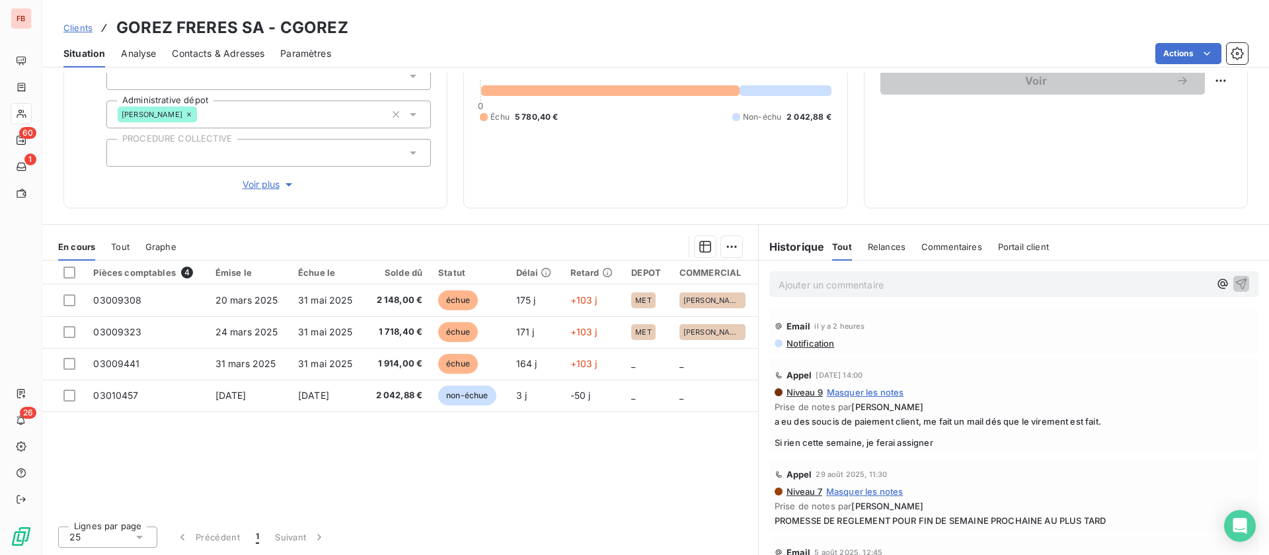
click at [844, 282] on p "Ajouter un commentaire ﻿" at bounding box center [994, 284] width 431 height 17
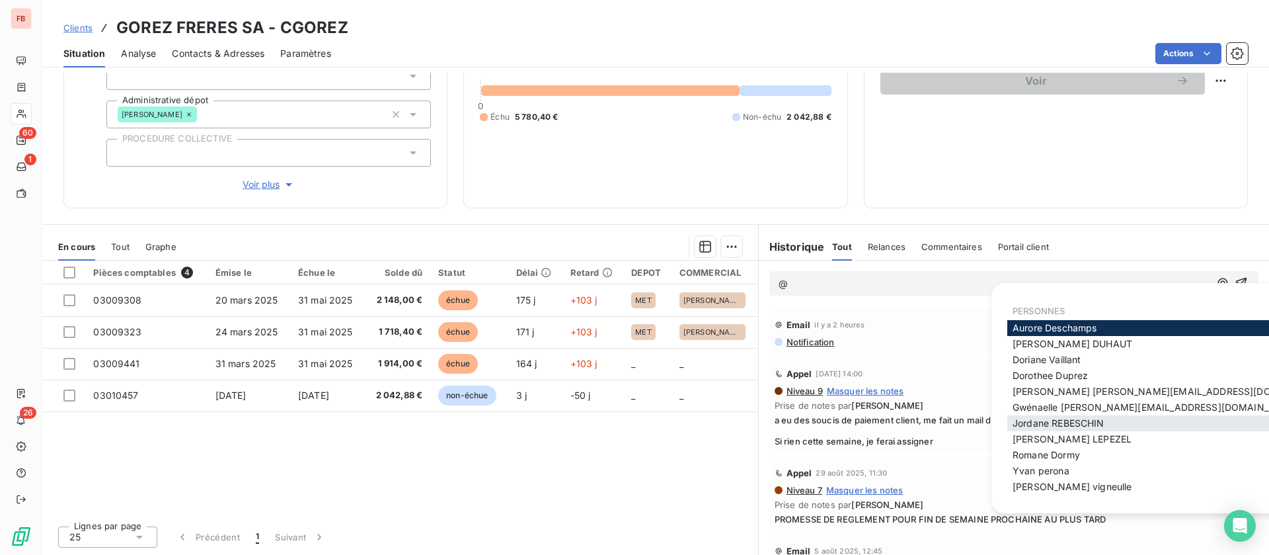
click at [1084, 424] on span "[PERSON_NAME]" at bounding box center [1059, 422] width 92 height 11
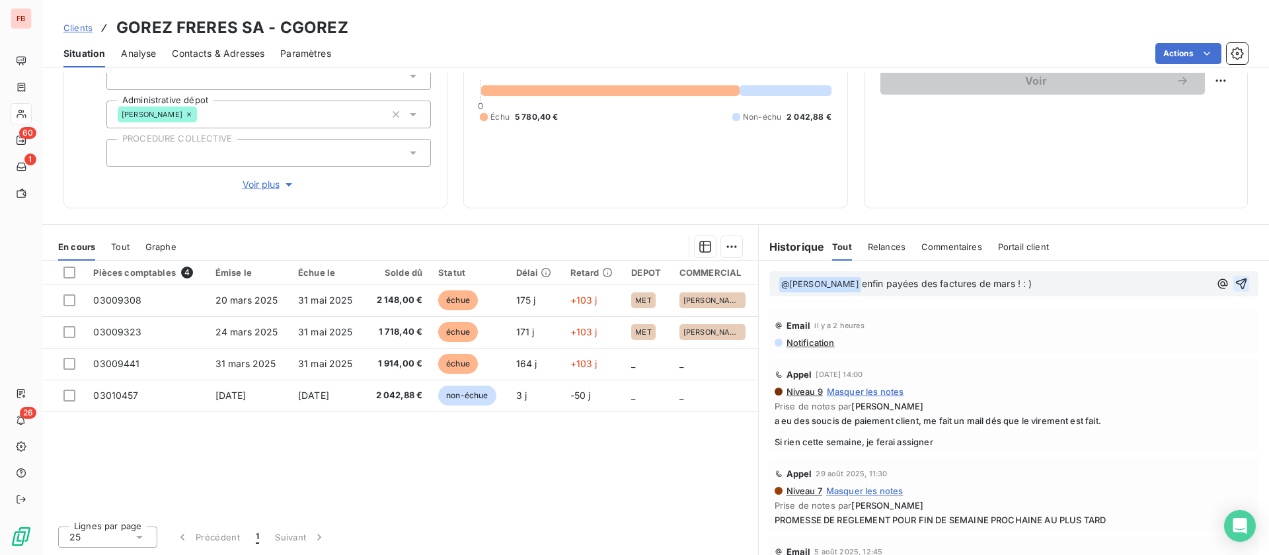
click at [1236, 281] on icon "button" at bounding box center [1241, 283] width 11 height 11
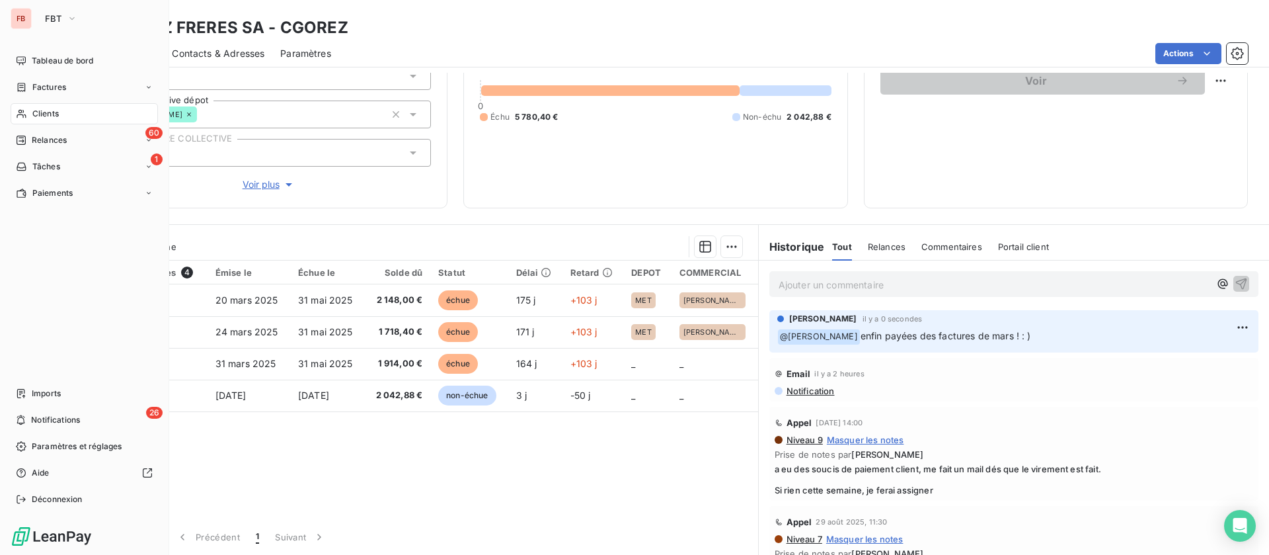
drag, startPoint x: 43, startPoint y: 109, endPoint x: 149, endPoint y: 104, distance: 106.5
click at [44, 110] on span "Clients" at bounding box center [45, 114] width 26 height 12
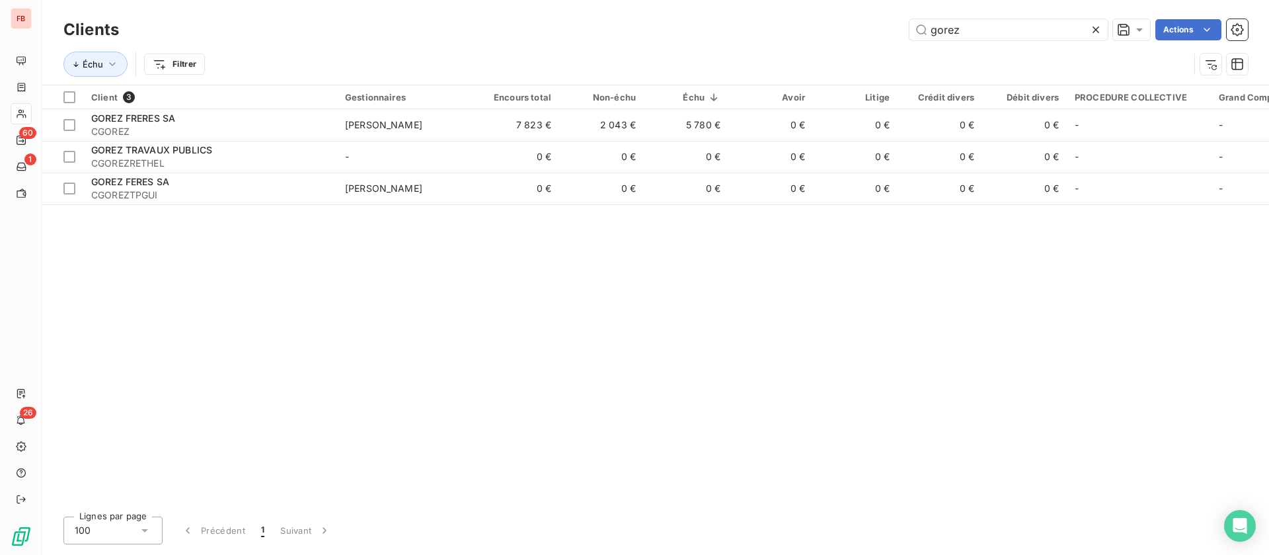
drag, startPoint x: 966, startPoint y: 27, endPoint x: 856, endPoint y: 30, distance: 110.4
click at [856, 30] on div "gorez Actions" at bounding box center [691, 29] width 1113 height 21
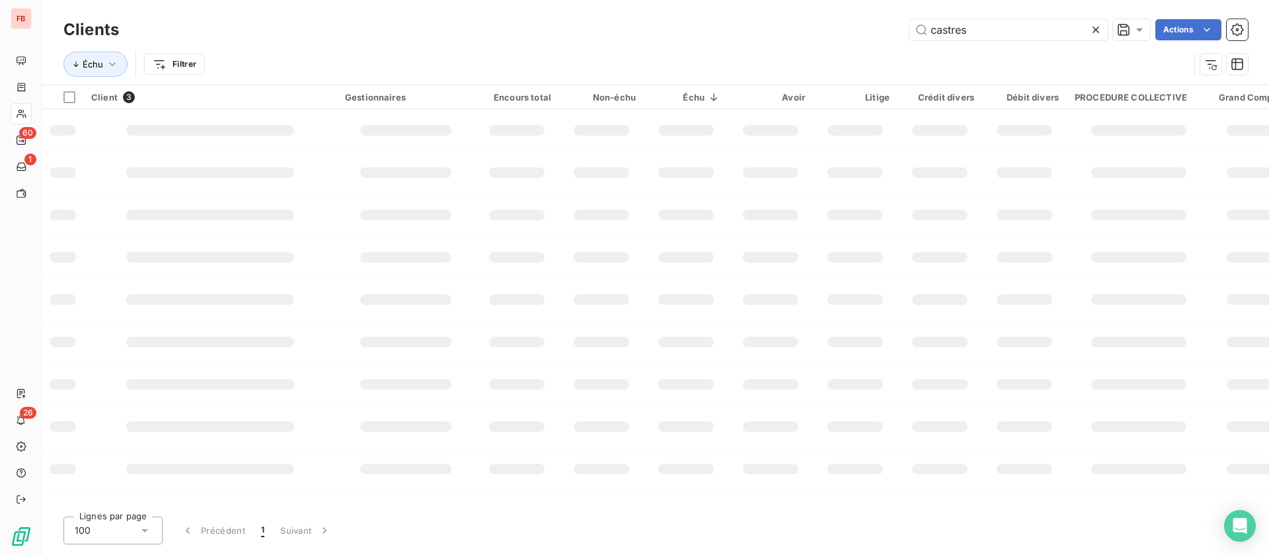
type input "castres"
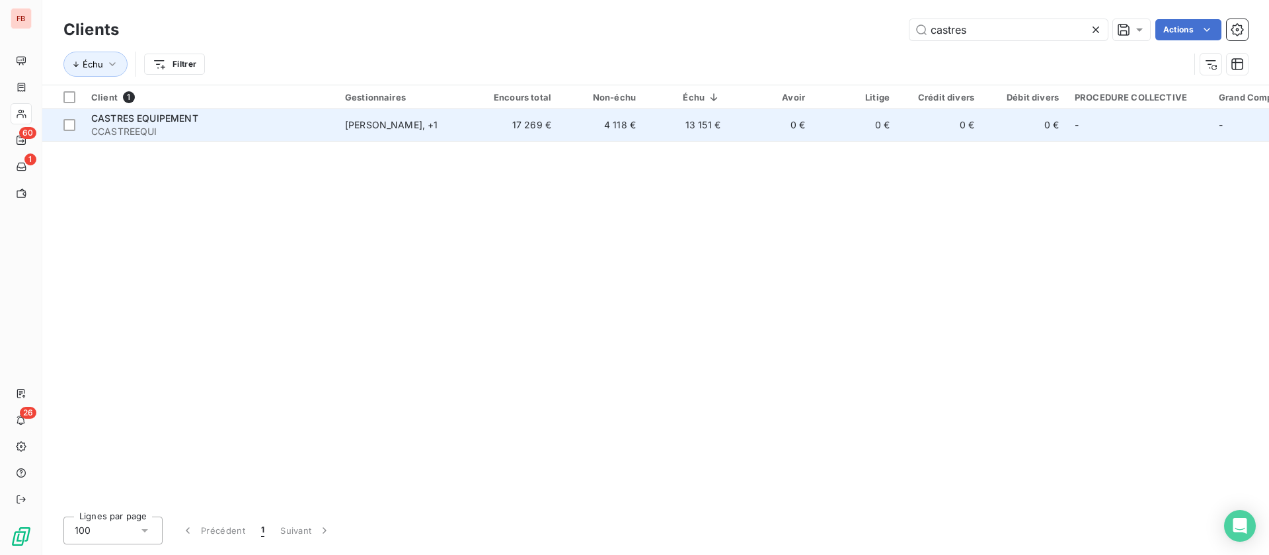
click at [280, 121] on div "CASTRES EQUIPEMENT" at bounding box center [210, 118] width 238 height 13
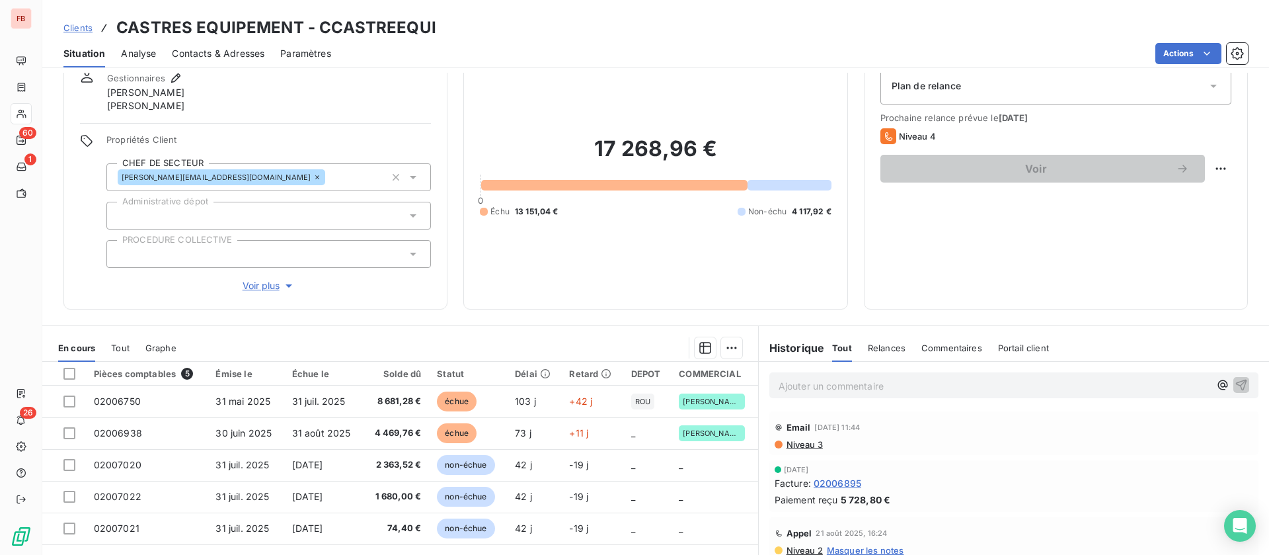
scroll to position [99, 0]
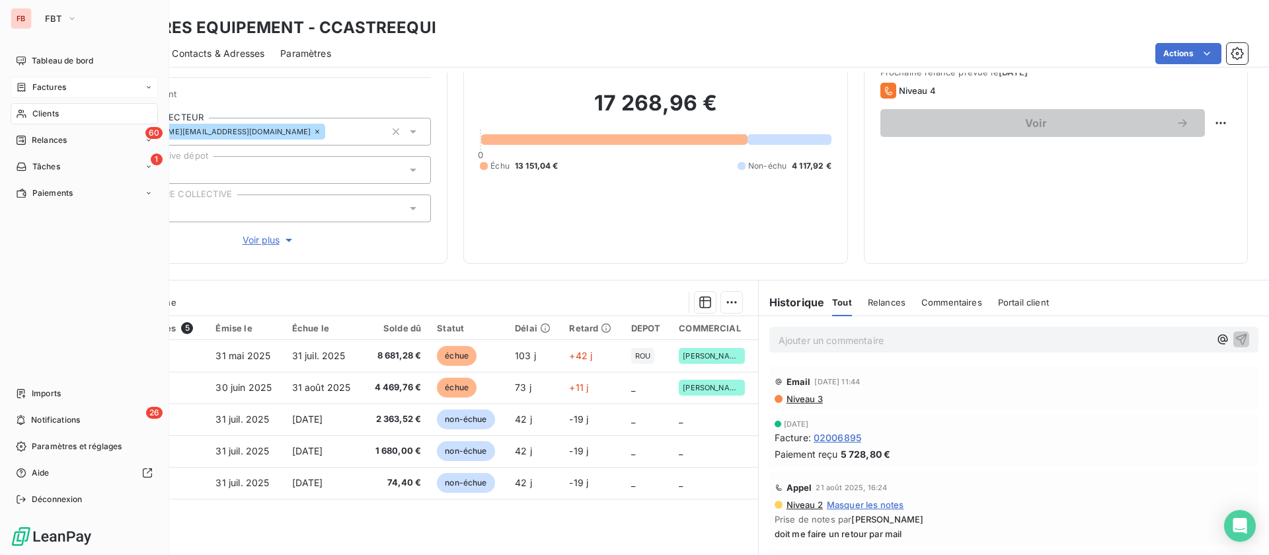
click at [28, 81] on div "Factures" at bounding box center [41, 87] width 50 height 12
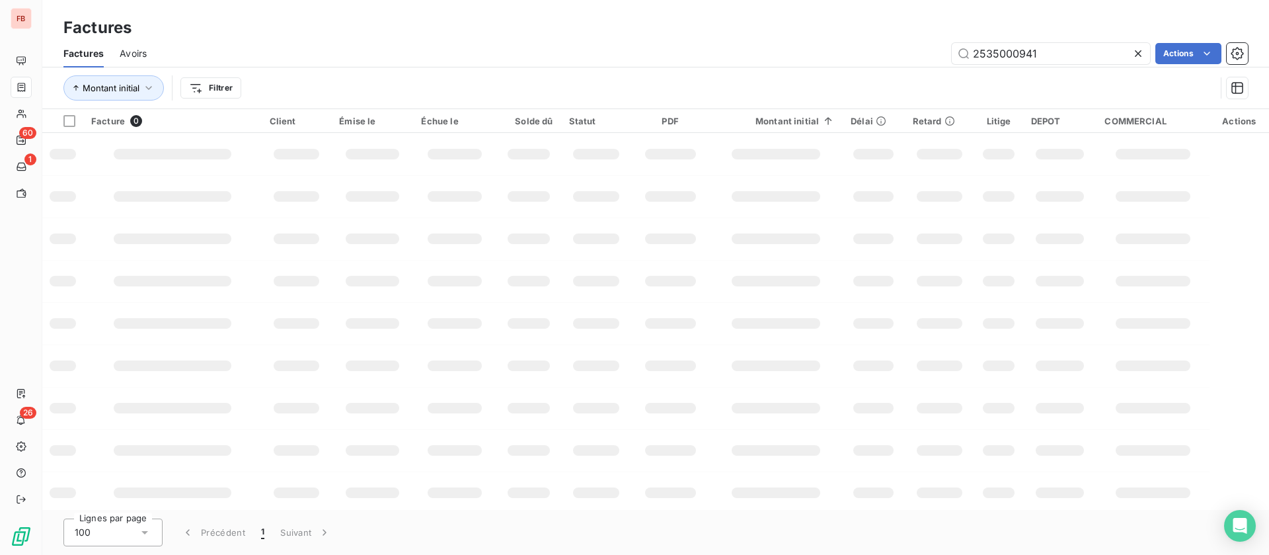
drag, startPoint x: 1041, startPoint y: 55, endPoint x: 879, endPoint y: 45, distance: 162.3
click at [878, 47] on div "2535000941 Actions" at bounding box center [706, 53] width 1086 height 21
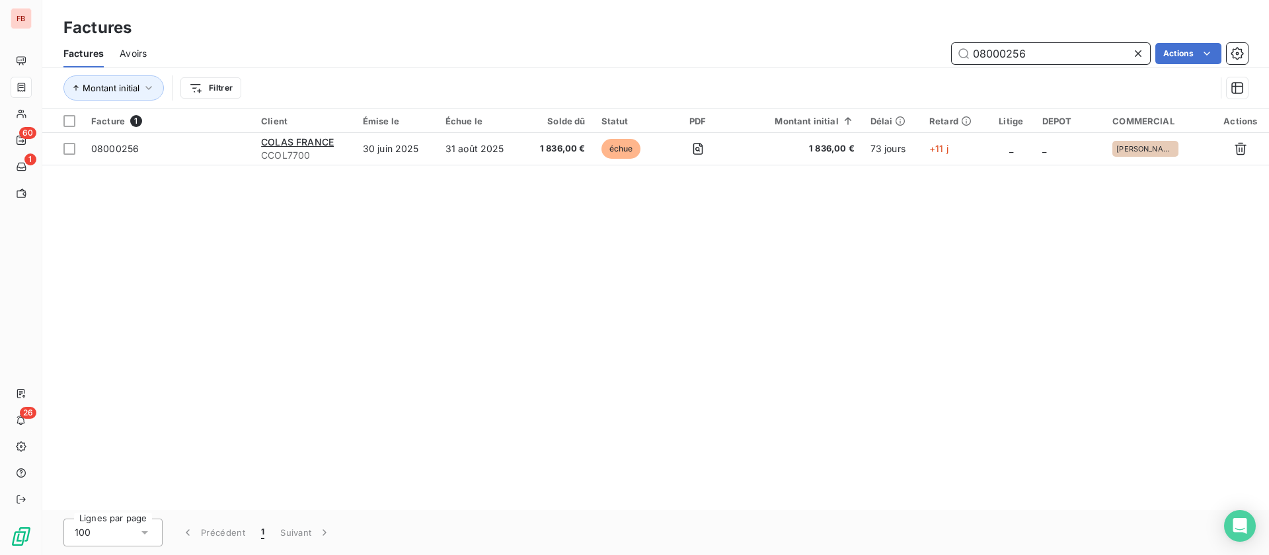
drag, startPoint x: 1046, startPoint y: 54, endPoint x: 900, endPoint y: 42, distance: 145.9
click at [900, 43] on div "08000256 Actions" at bounding box center [706, 53] width 1086 height 21
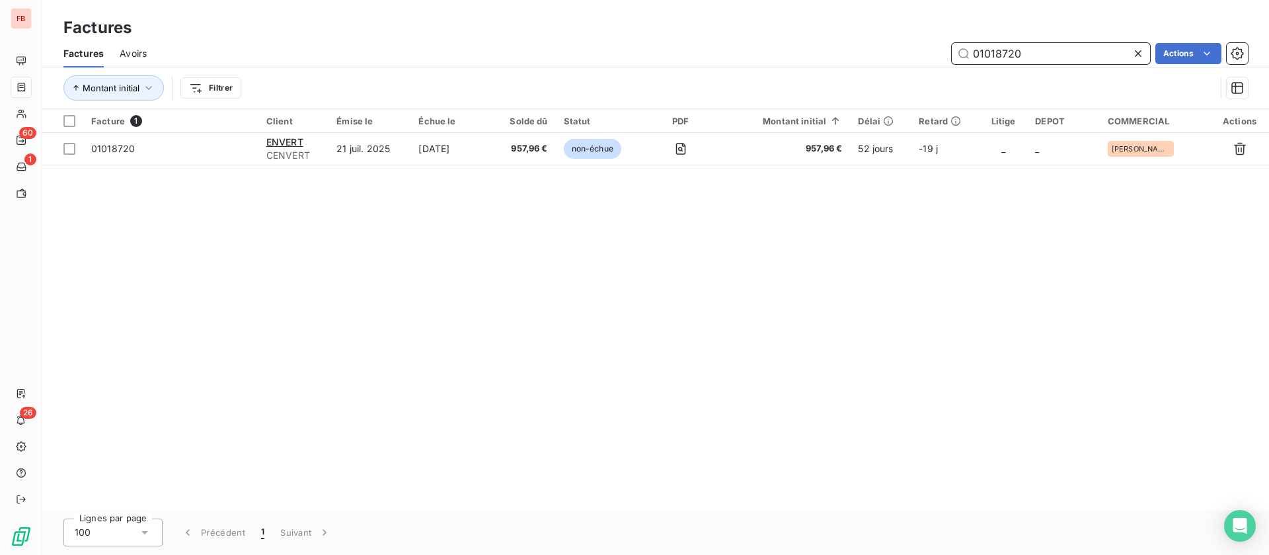
drag, startPoint x: 1030, startPoint y: 56, endPoint x: 864, endPoint y: 50, distance: 166.0
click at [865, 50] on div "01018720 Actions" at bounding box center [706, 53] width 1086 height 21
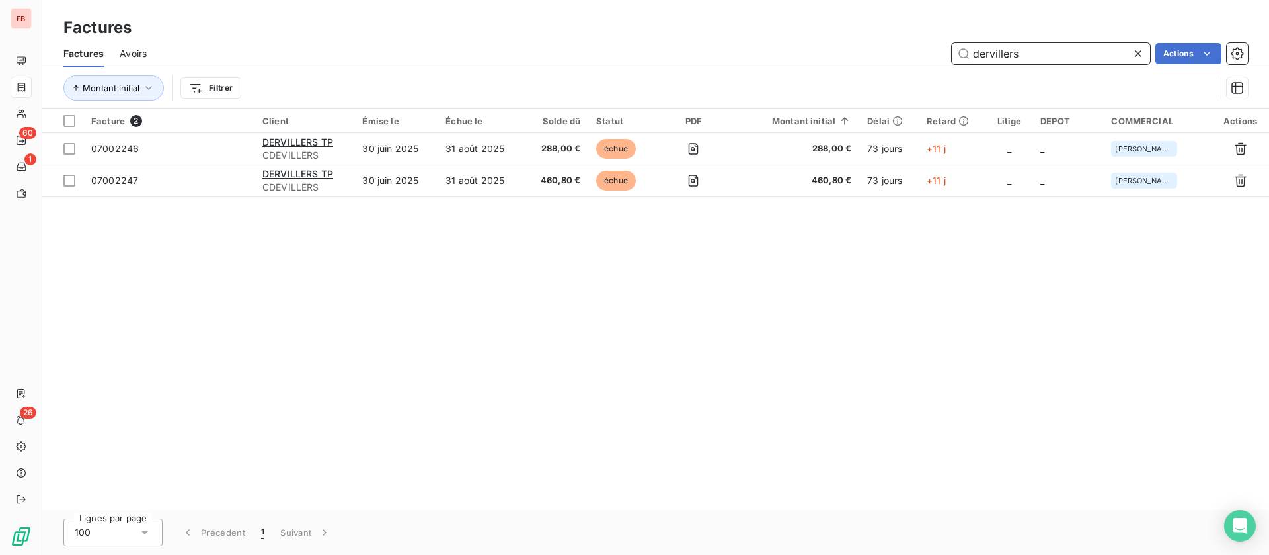
drag, startPoint x: 903, startPoint y: 48, endPoint x: 787, endPoint y: 45, distance: 116.4
click at [787, 45] on div "dervillers Actions" at bounding box center [706, 53] width 1086 height 21
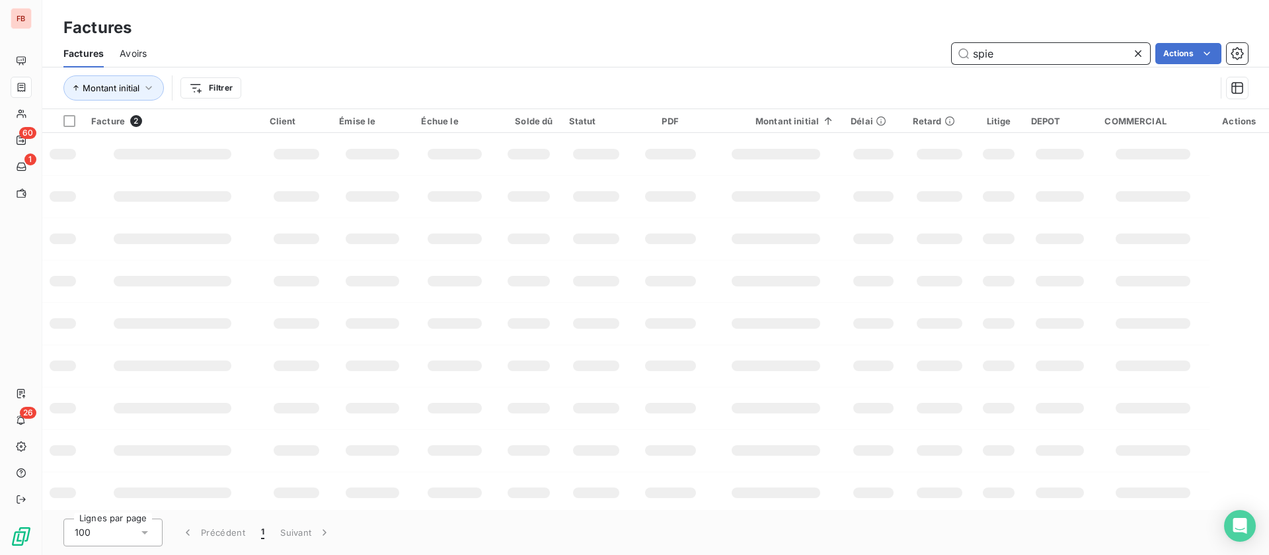
click at [1050, 55] on input "spie" at bounding box center [1051, 53] width 198 height 21
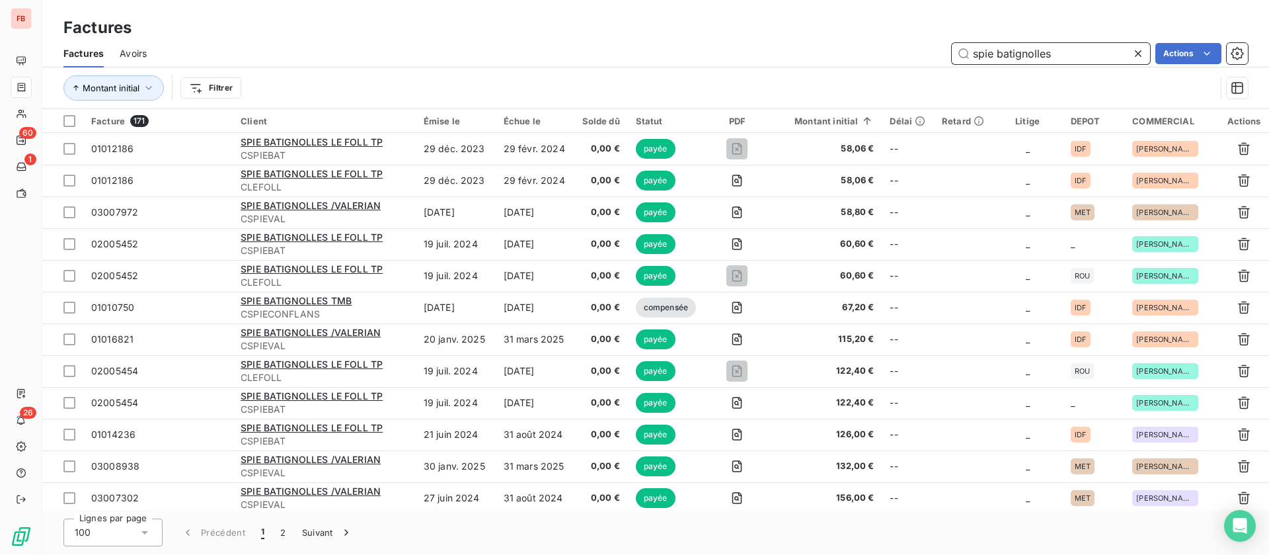
drag, startPoint x: 1090, startPoint y: 48, endPoint x: 916, endPoint y: 43, distance: 174.6
click at [916, 43] on div "spie batignolles Actions" at bounding box center [706, 53] width 1086 height 21
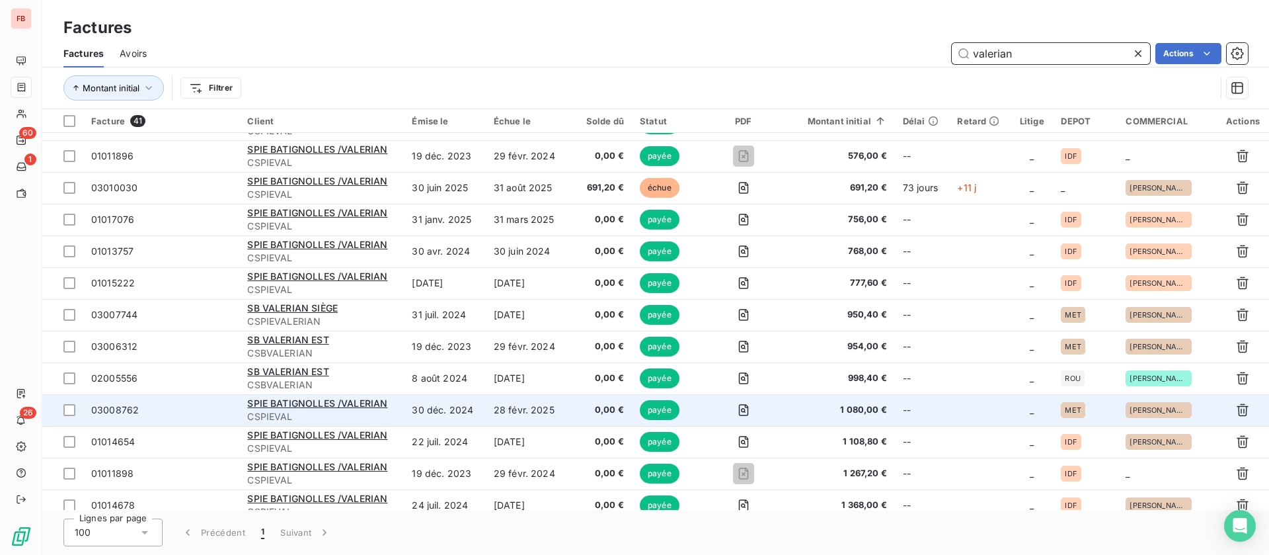
scroll to position [595, 0]
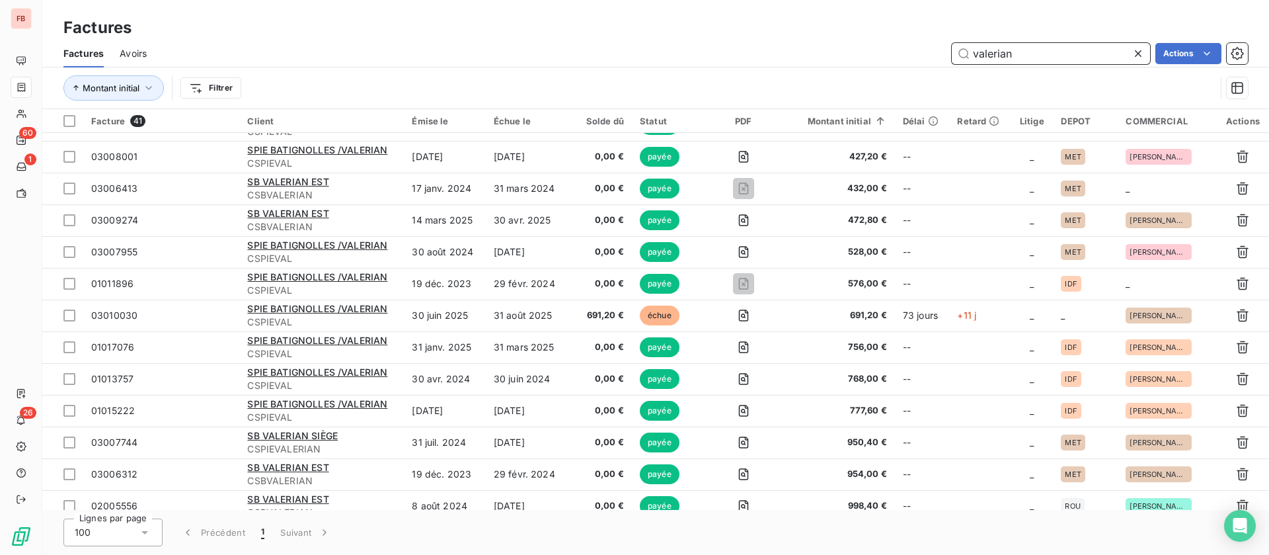
drag, startPoint x: 1025, startPoint y: 51, endPoint x: 895, endPoint y: 36, distance: 131.1
click at [895, 36] on div "Factures Factures Avoirs valerian Actions Montant initial Filtrer" at bounding box center [655, 54] width 1227 height 109
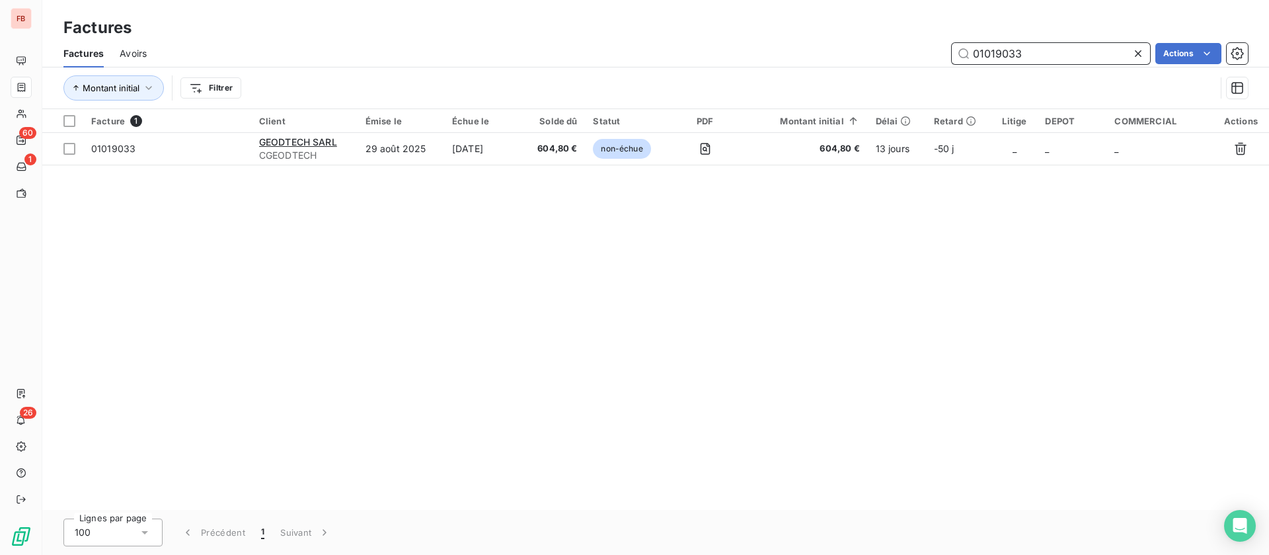
scroll to position [0, 0]
drag, startPoint x: 1027, startPoint y: 54, endPoint x: 854, endPoint y: 50, distance: 173.3
click at [854, 50] on div "01019033 Actions" at bounding box center [706, 53] width 1086 height 21
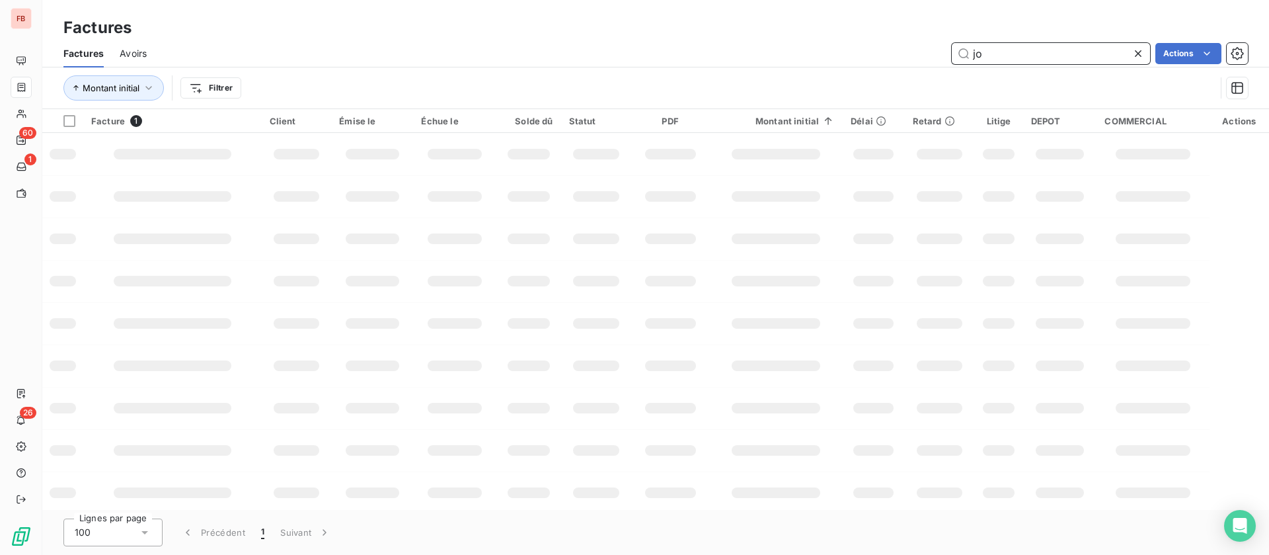
type input "j"
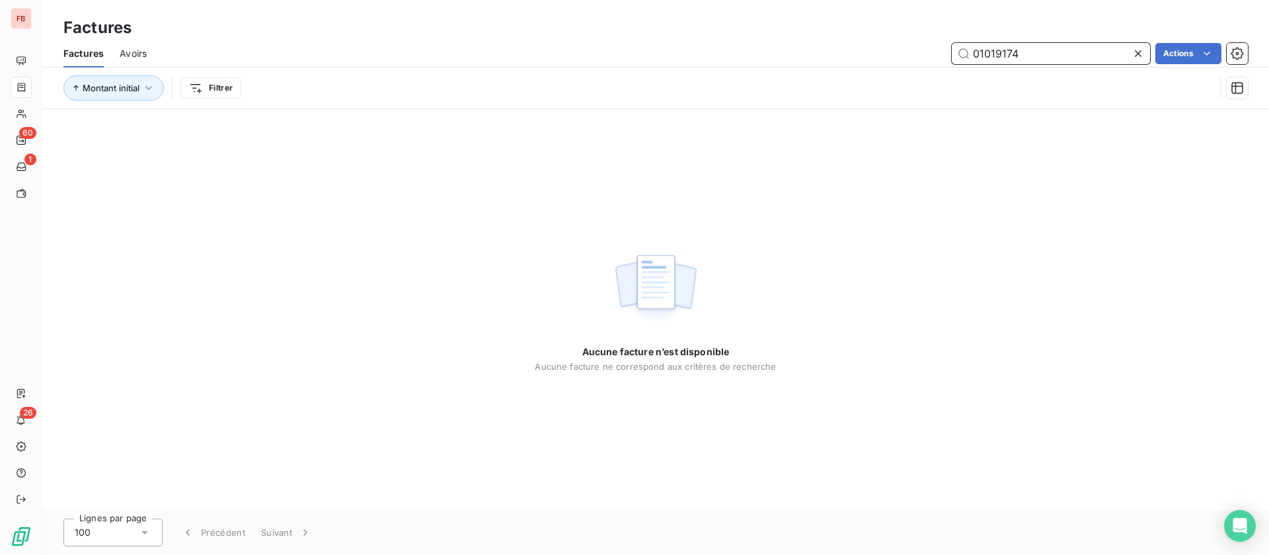
drag, startPoint x: 1043, startPoint y: 46, endPoint x: 866, endPoint y: 51, distance: 176.6
click at [866, 51] on div "01019174 Actions" at bounding box center [706, 53] width 1086 height 21
click at [990, 133] on div "Aucune facture n’est disponible Aucune facture ne correspond aux critères de re…" at bounding box center [655, 309] width 1227 height 401
click at [1021, 50] on input "01019174" at bounding box center [1051, 53] width 198 height 21
drag, startPoint x: 1021, startPoint y: 50, endPoint x: 924, endPoint y: 54, distance: 96.6
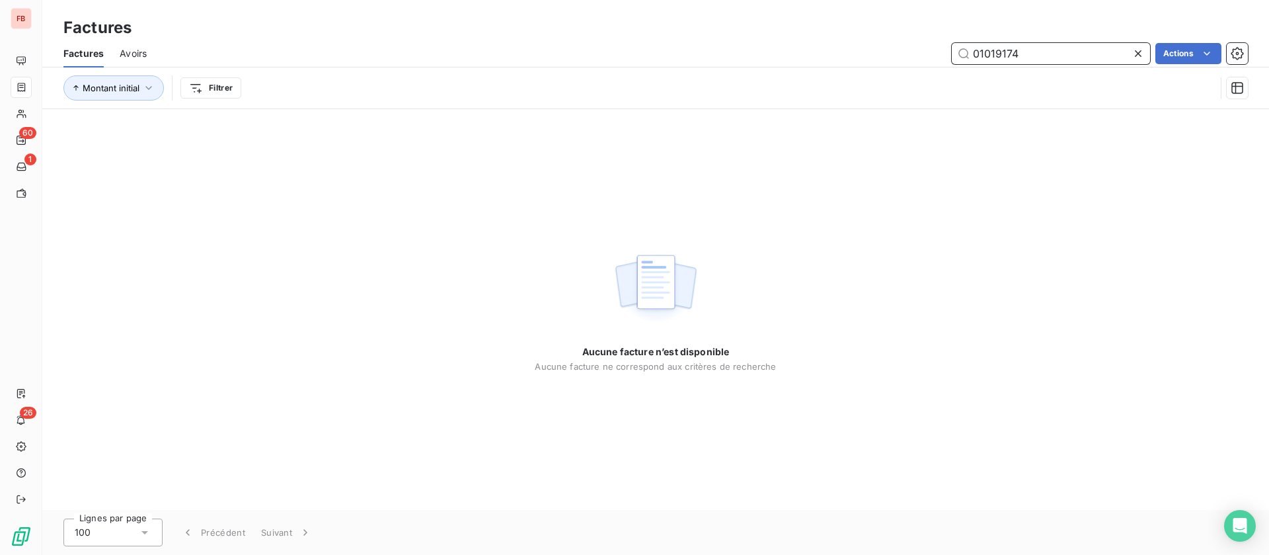
click at [924, 54] on div "01019174 Actions" at bounding box center [706, 53] width 1086 height 21
type input "01018504"
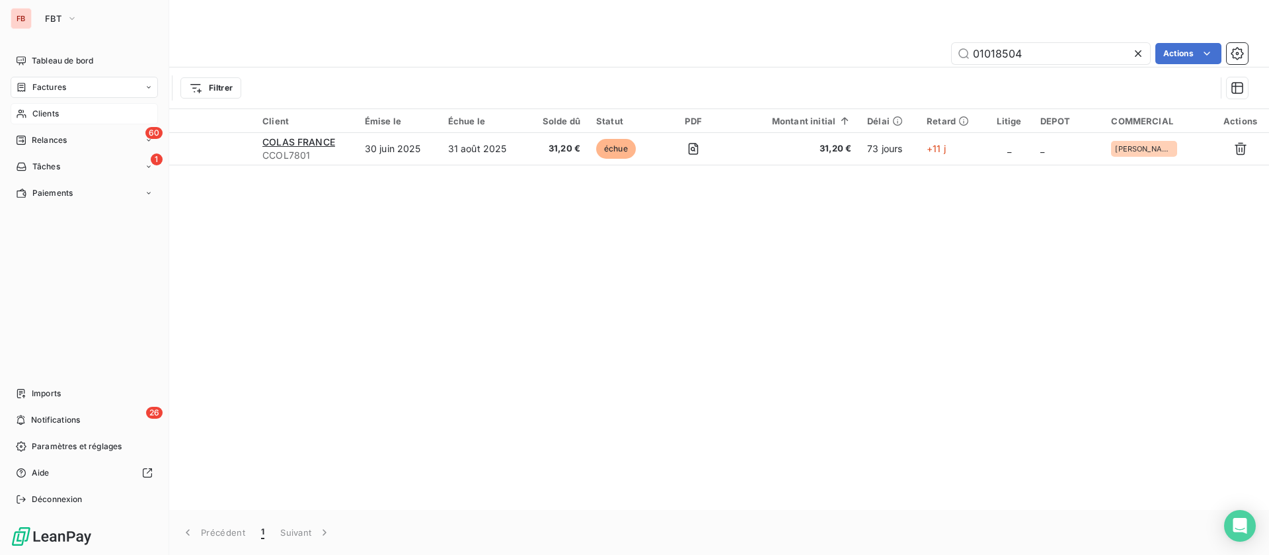
click at [29, 118] on div "Clients" at bounding box center [84, 113] width 147 height 21
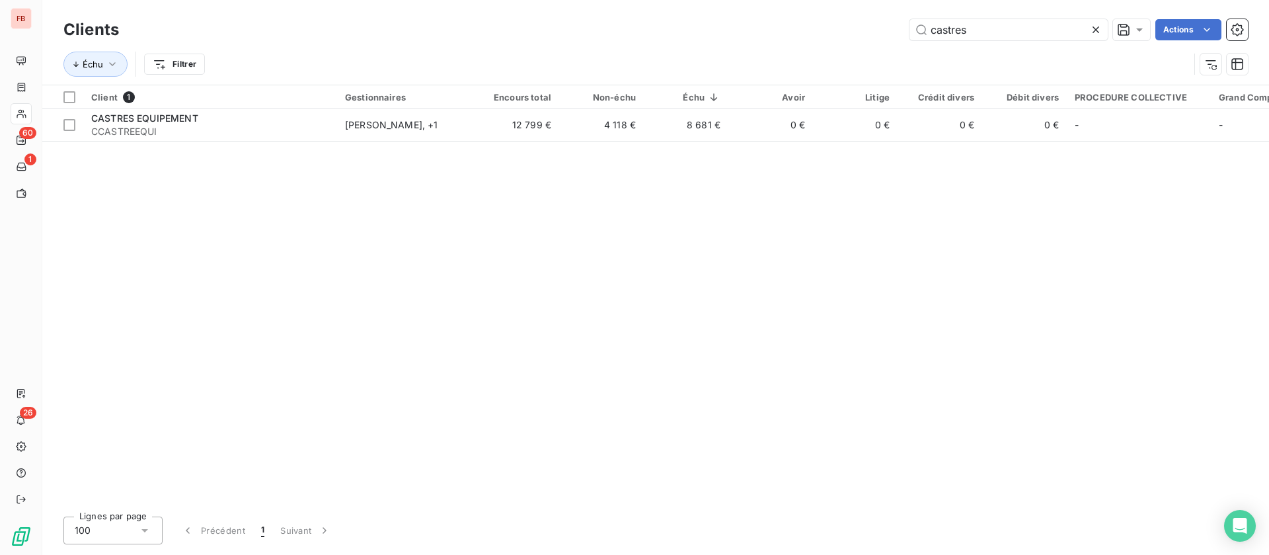
drag, startPoint x: 972, startPoint y: 27, endPoint x: 754, endPoint y: 26, distance: 217.5
click at [754, 26] on div "castres Actions" at bounding box center [691, 29] width 1113 height 21
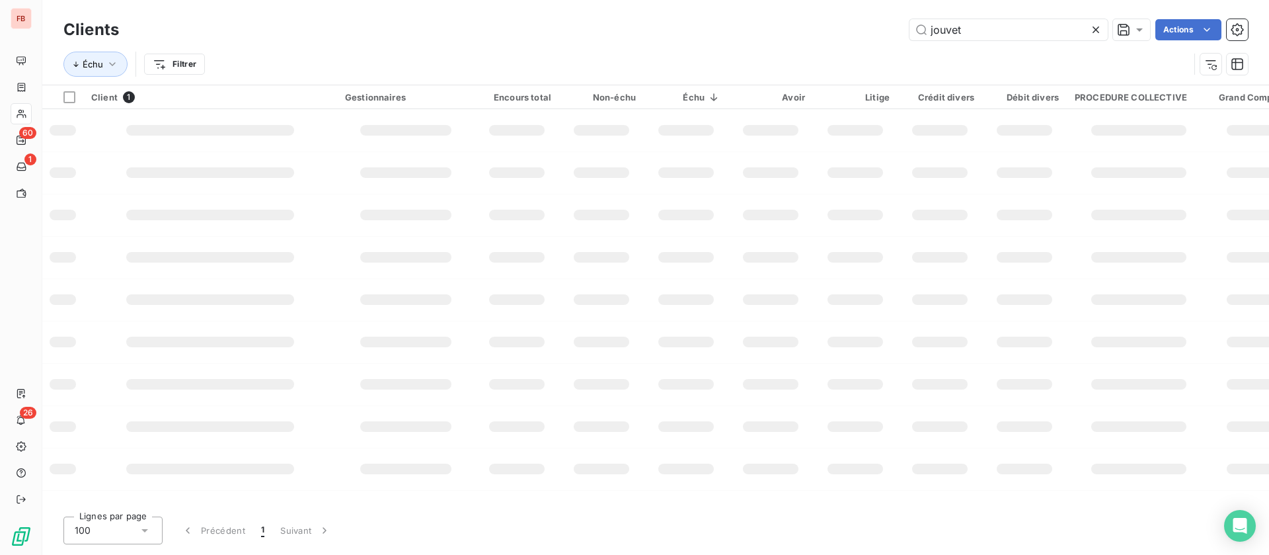
type input "jouvet"
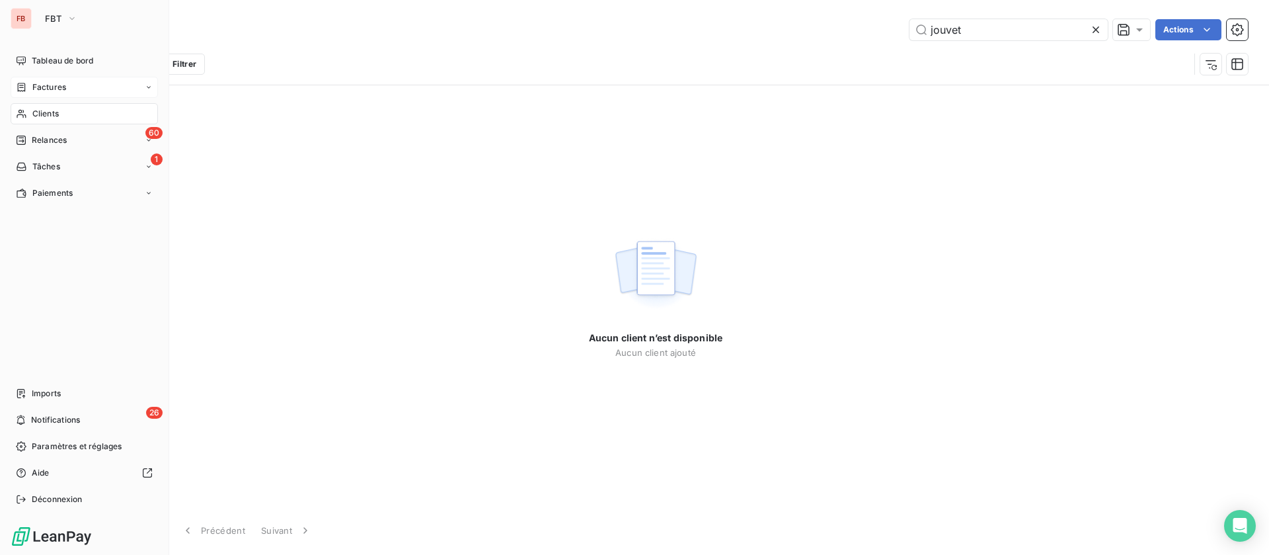
drag, startPoint x: 46, startPoint y: 91, endPoint x: 98, endPoint y: 85, distance: 52.5
click at [46, 91] on span "Factures" at bounding box center [49, 87] width 34 height 12
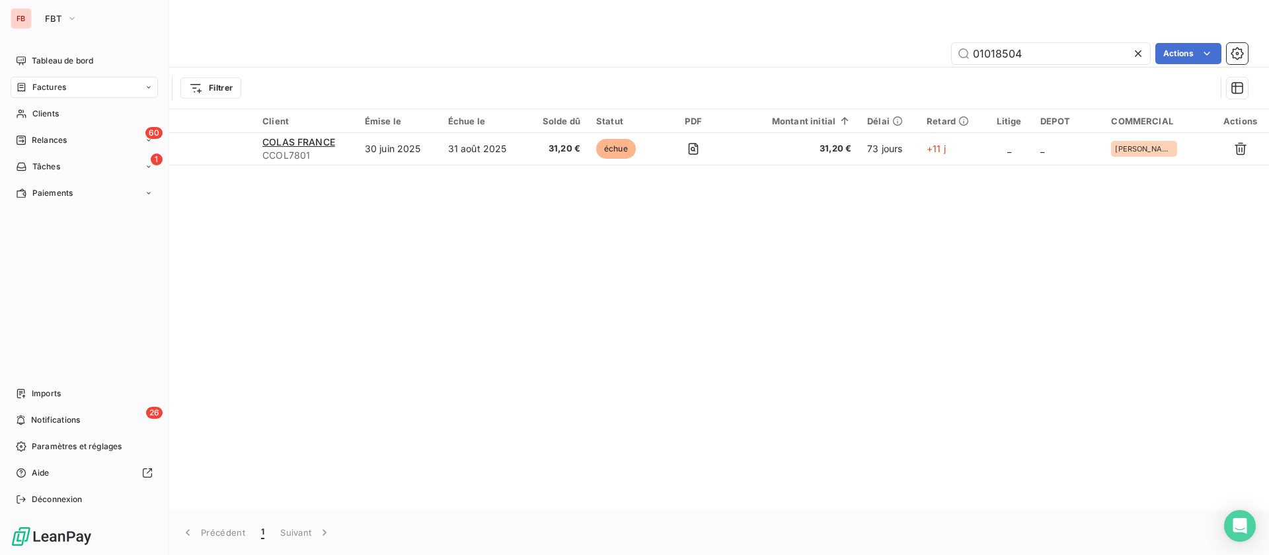
click at [62, 89] on span "Factures" at bounding box center [49, 87] width 34 height 12
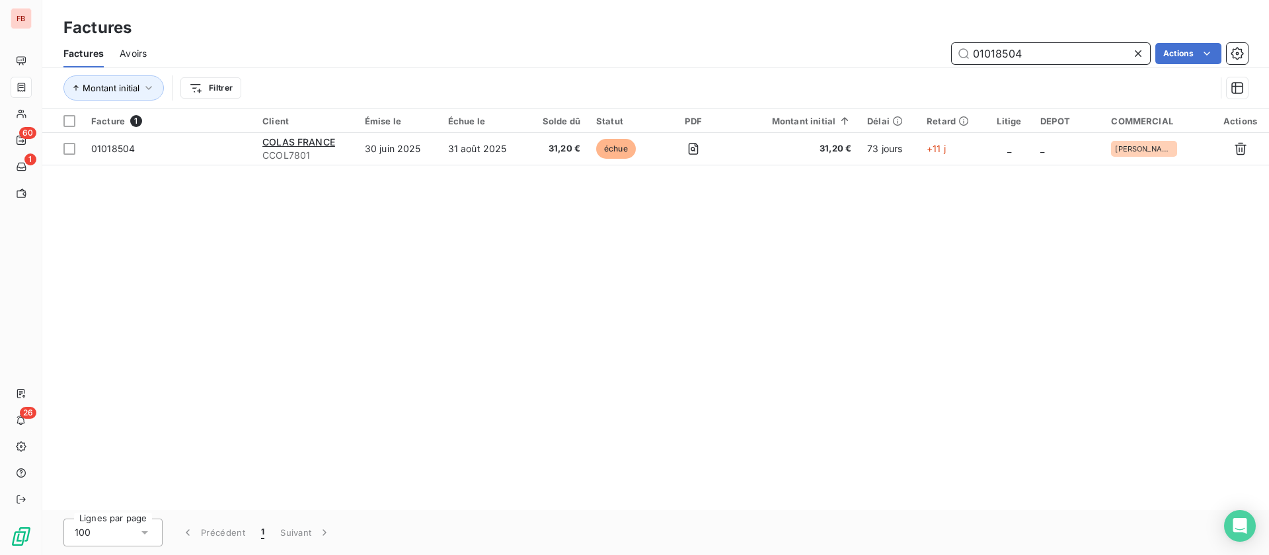
drag, startPoint x: 1047, startPoint y: 56, endPoint x: 845, endPoint y: 43, distance: 202.7
click at [845, 43] on div "01018504 Actions" at bounding box center [706, 53] width 1086 height 21
type input "guintoli"
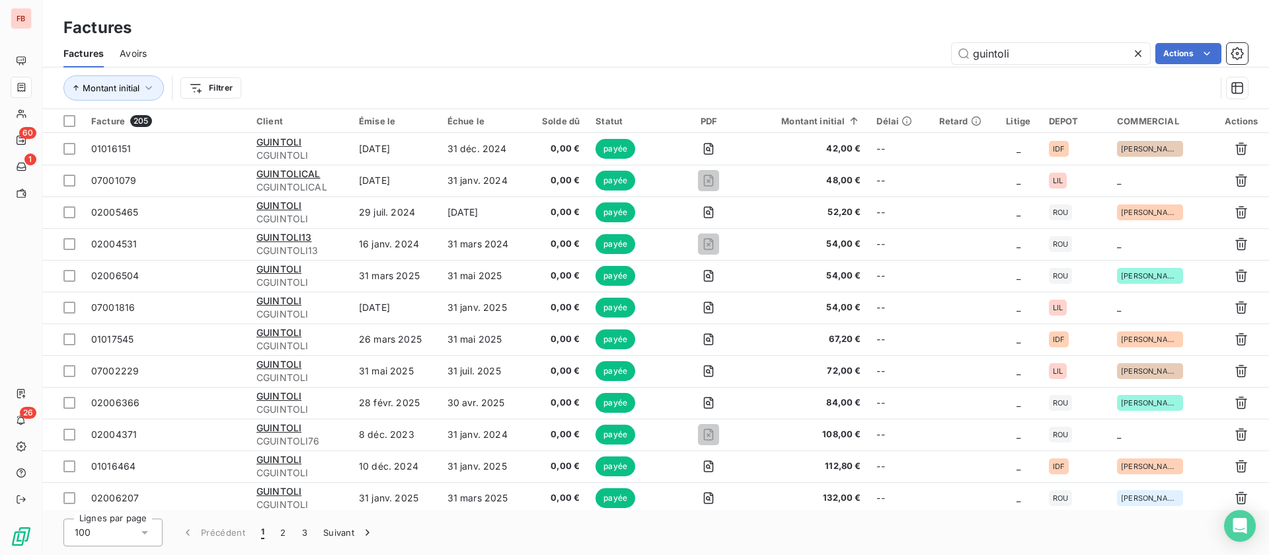
click at [210, 83] on html "FB 60 1 26 Factures Factures Avoirs guintoli Actions Montant initial Filtrer Fa…" at bounding box center [634, 277] width 1269 height 555
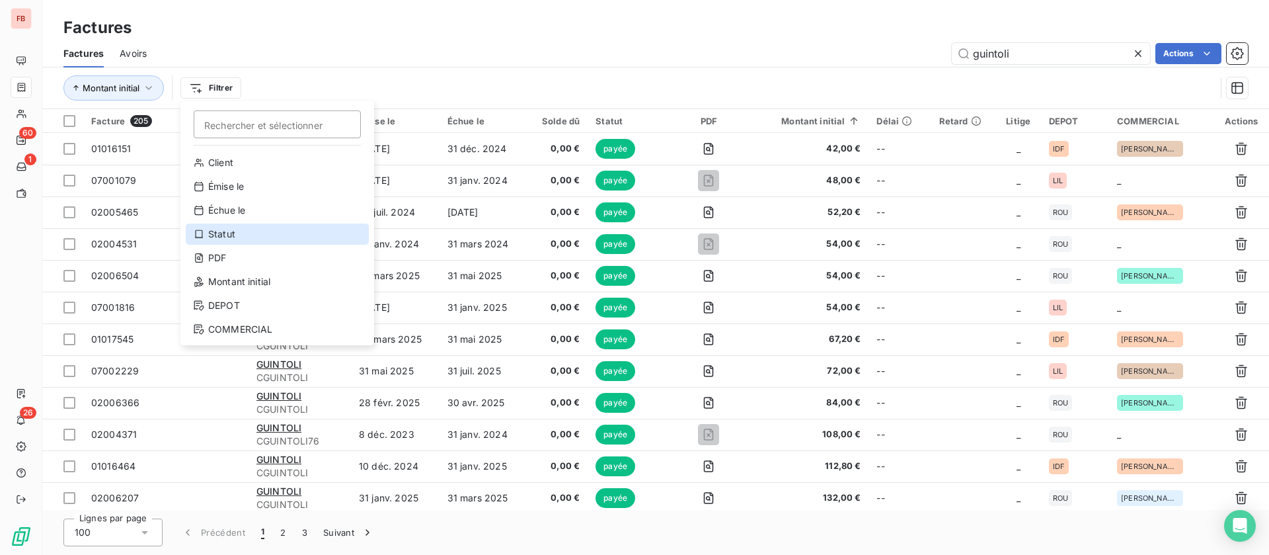
click at [248, 233] on div "Statut" at bounding box center [277, 233] width 183 height 21
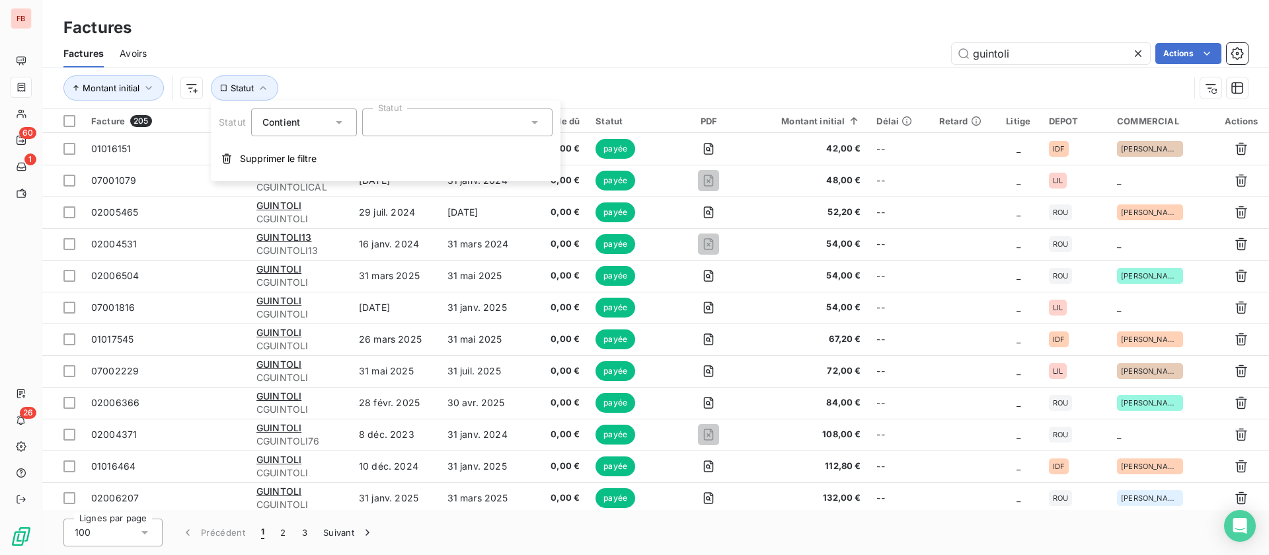
click at [533, 118] on icon at bounding box center [534, 122] width 13 height 13
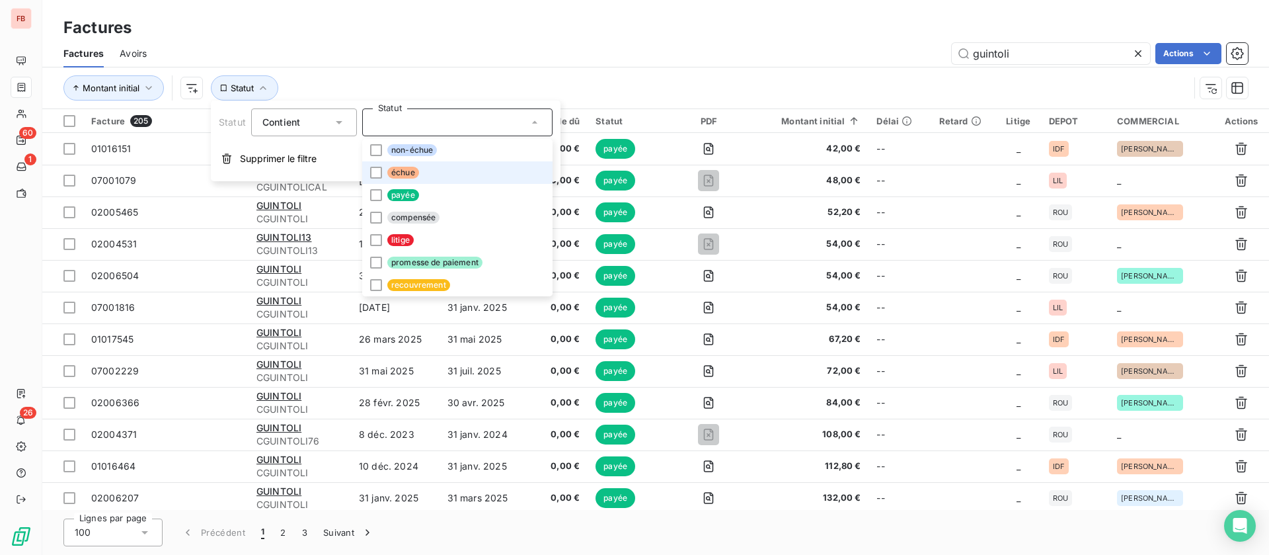
click at [422, 166] on li "échue" at bounding box center [457, 172] width 190 height 22
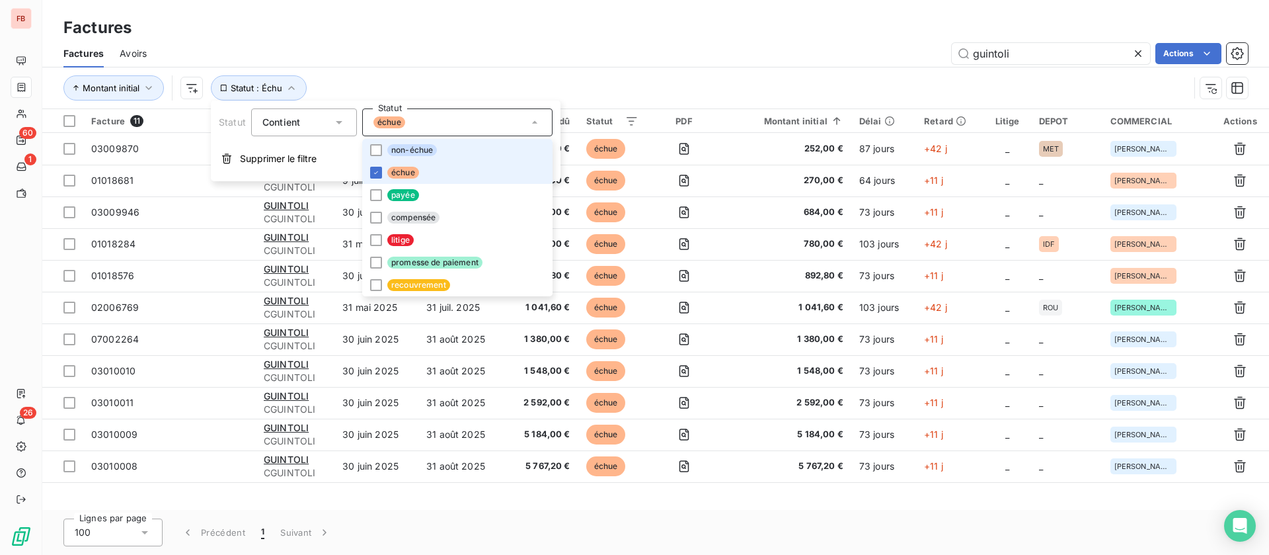
click at [403, 151] on span "non-échue" at bounding box center [412, 150] width 50 height 12
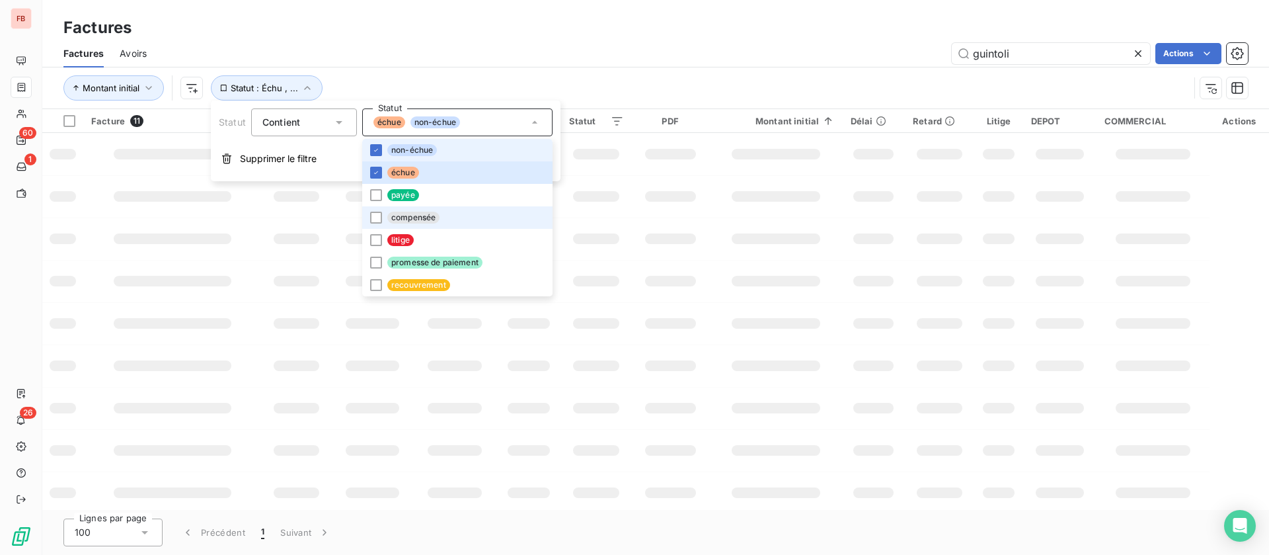
click at [387, 243] on li "litige" at bounding box center [457, 240] width 190 height 22
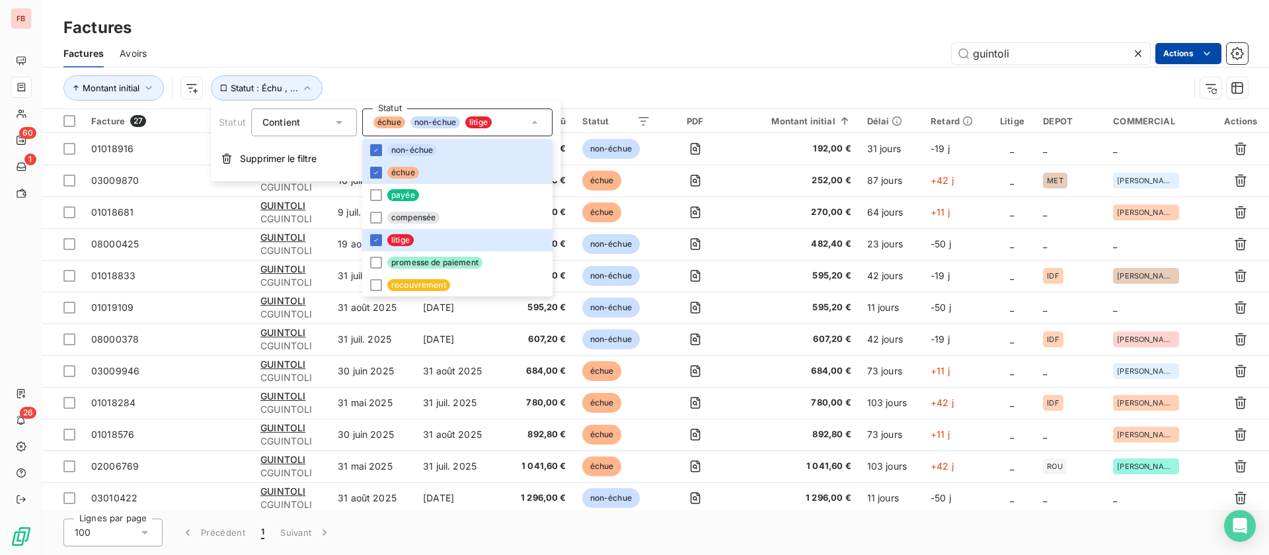
click at [1187, 57] on html "FB 60 1 26 Factures Factures Avoirs guintoli Actions Montant initial Statut : É…" at bounding box center [634, 277] width 1269 height 555
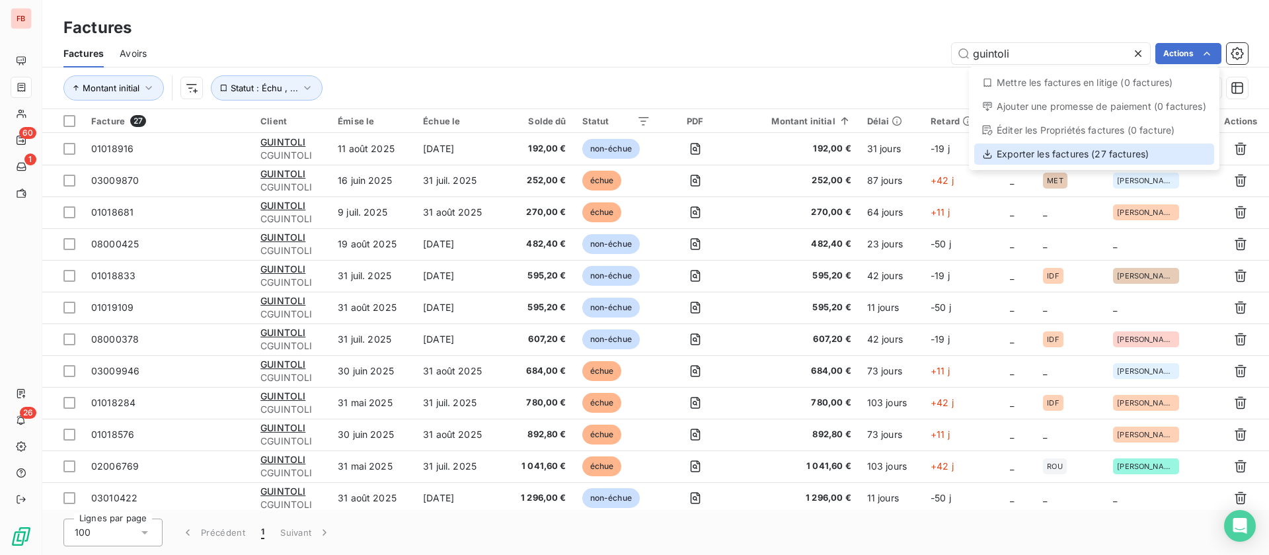
click at [1092, 155] on div "Exporter les factures (27 factures)" at bounding box center [1095, 153] width 240 height 21
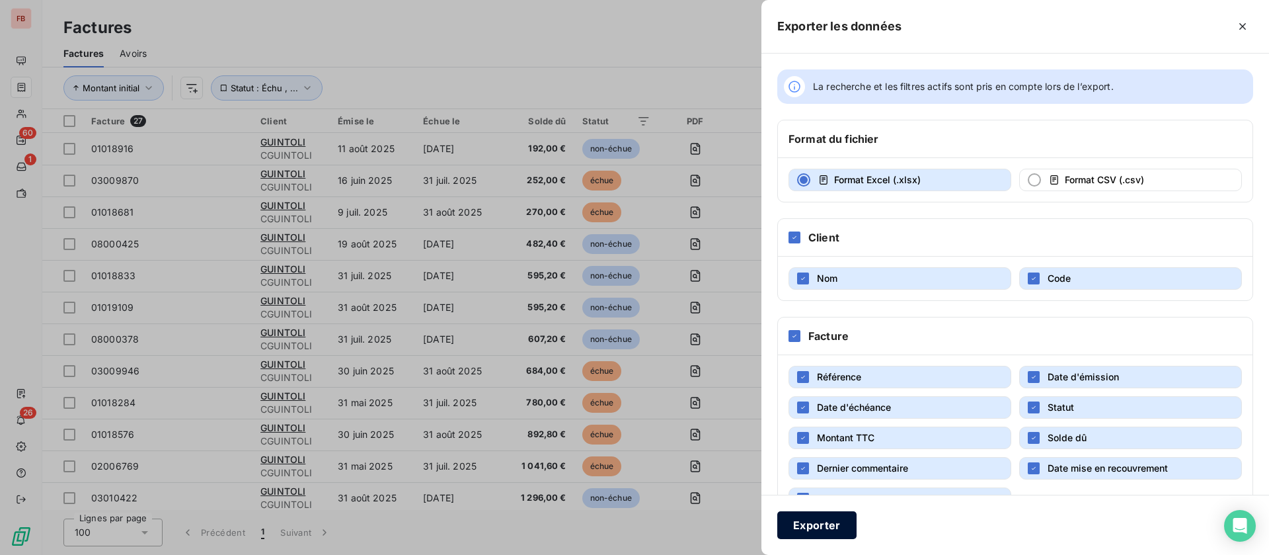
click at [813, 518] on button "Exporter" at bounding box center [817, 525] width 79 height 28
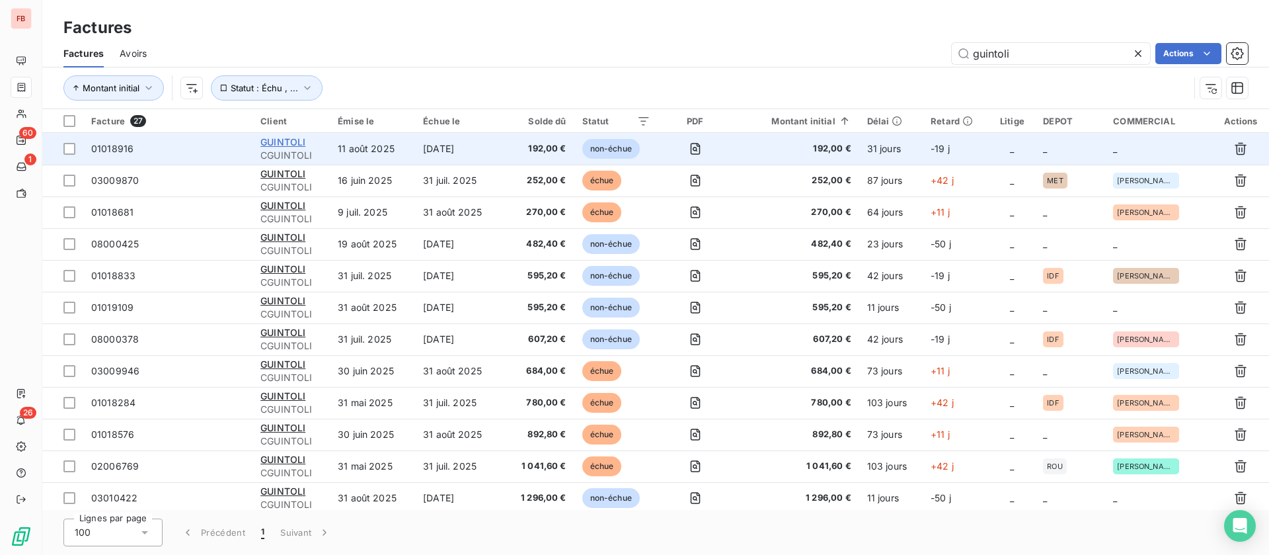
click at [303, 140] on span "GUINTOLI" at bounding box center [282, 141] width 45 height 11
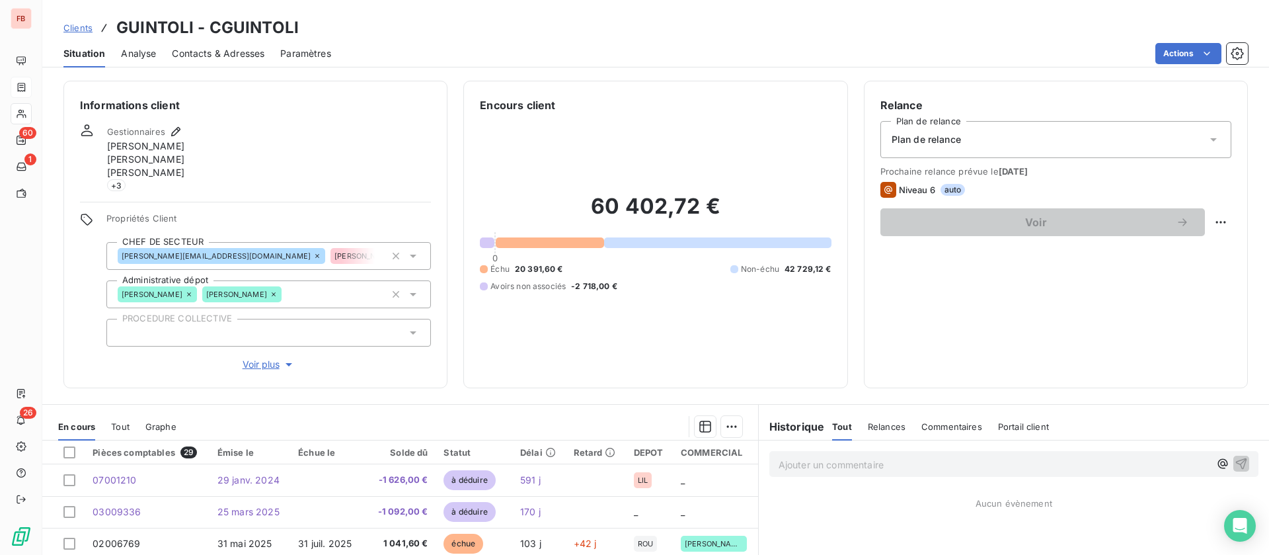
click at [200, 47] on span "Contacts & Adresses" at bounding box center [218, 53] width 93 height 13
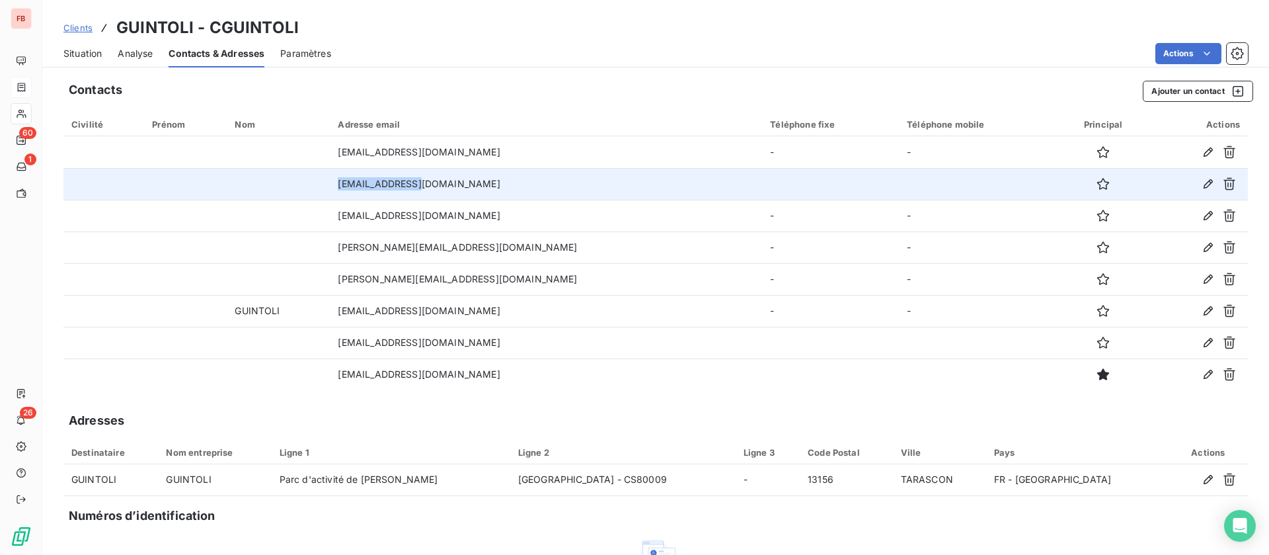
drag, startPoint x: 449, startPoint y: 182, endPoint x: 327, endPoint y: 180, distance: 121.7
click at [327, 180] on tr "[EMAIL_ADDRESS][DOMAIN_NAME]" at bounding box center [655, 184] width 1185 height 32
copy tr "[EMAIL_ADDRESS][DOMAIN_NAME]"
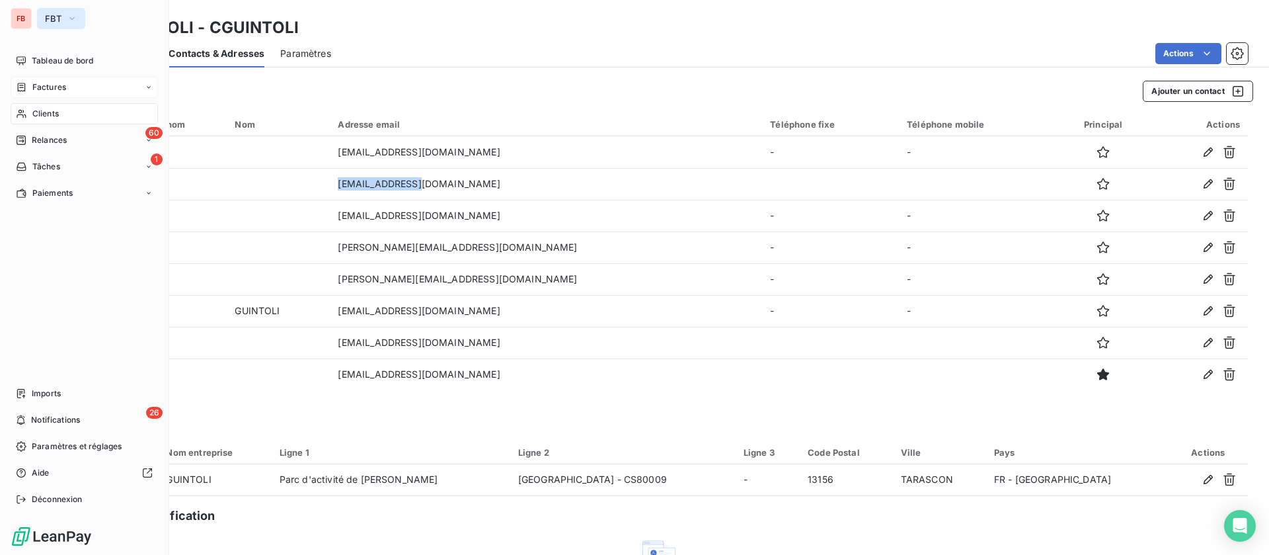
click at [63, 17] on button "FBT" at bounding box center [61, 18] width 48 height 21
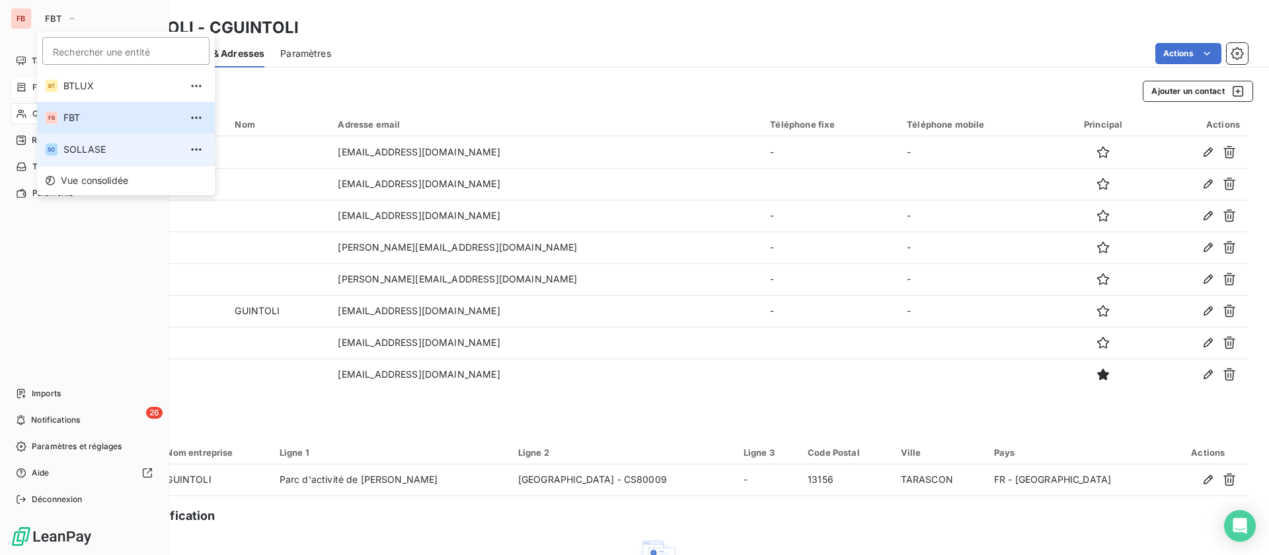
click at [81, 144] on span "SOLLASE" at bounding box center [121, 149] width 117 height 13
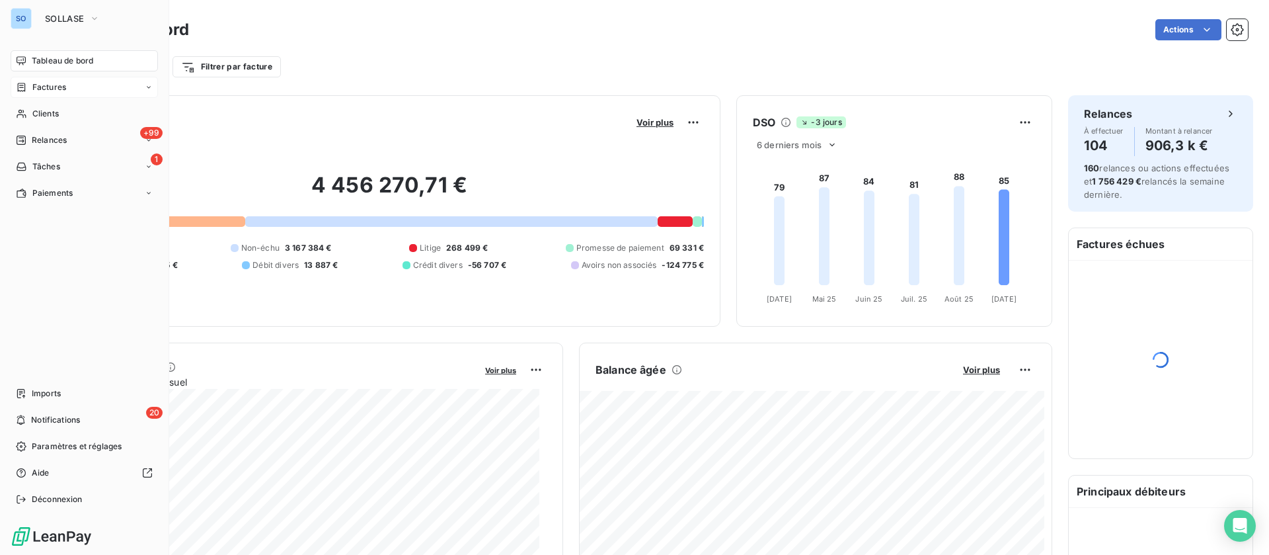
click at [59, 89] on span "Factures" at bounding box center [49, 87] width 34 height 12
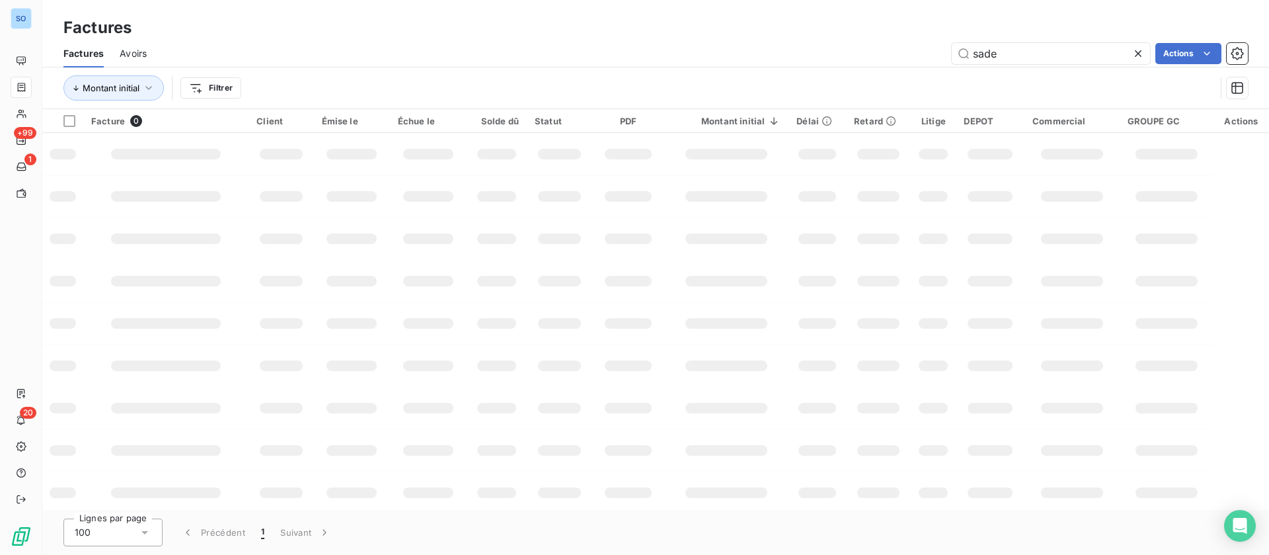
drag, startPoint x: 1025, startPoint y: 52, endPoint x: 877, endPoint y: 48, distance: 147.5
click at [877, 48] on div "sade Actions" at bounding box center [706, 53] width 1086 height 21
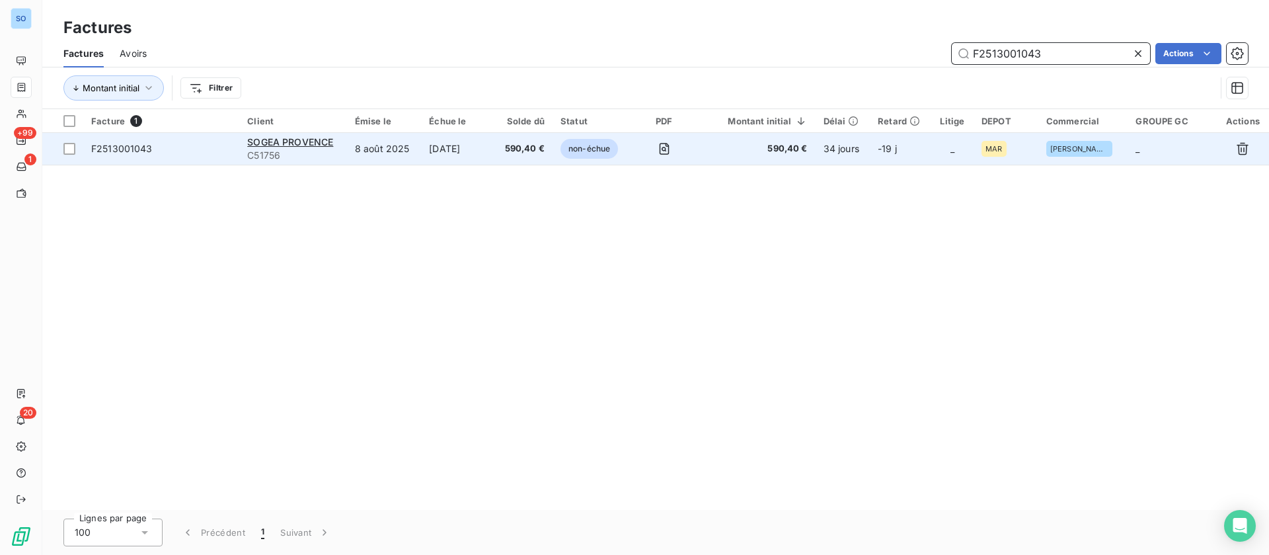
type input "F2513001043"
click at [363, 149] on td "8 août 2025" at bounding box center [384, 149] width 74 height 32
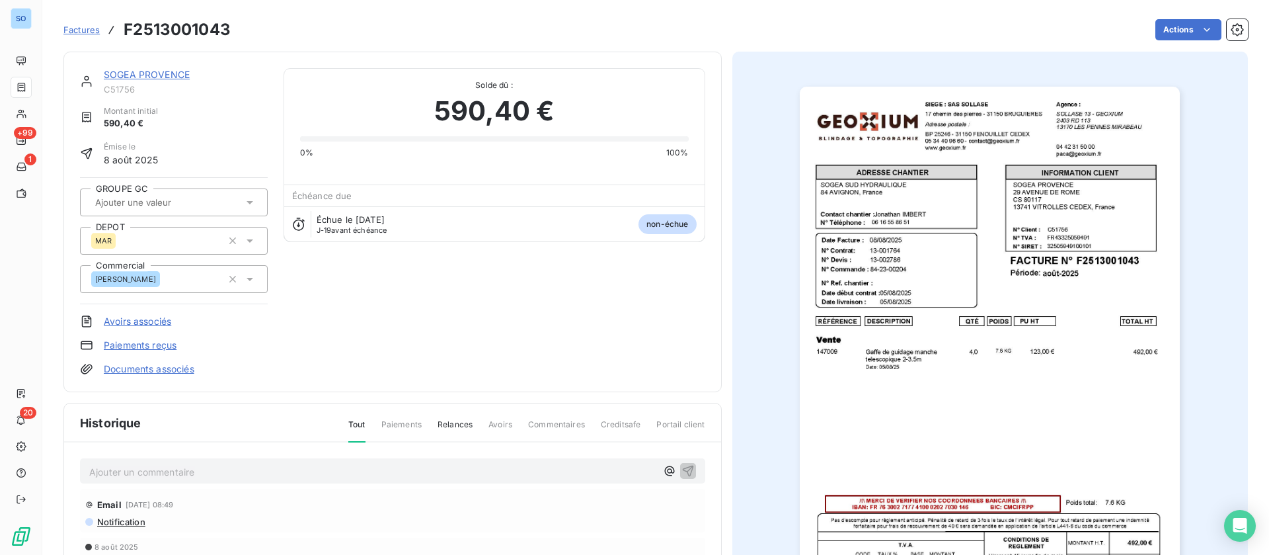
click at [138, 73] on link "SOGEA PROVENCE" at bounding box center [147, 74] width 86 height 11
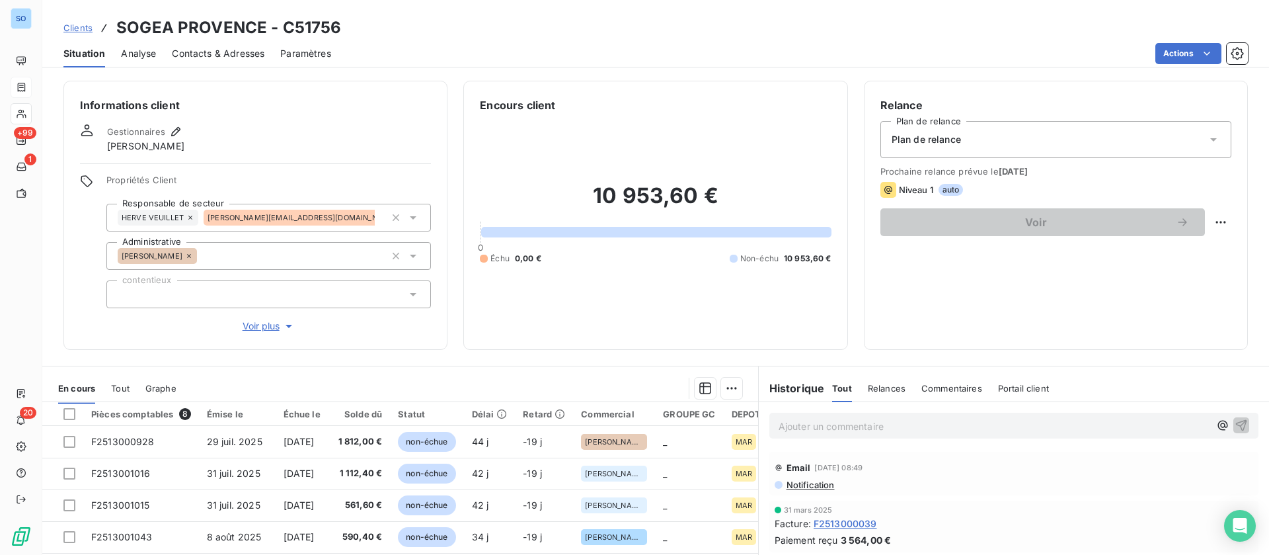
click at [223, 51] on span "Contacts & Adresses" at bounding box center [218, 53] width 93 height 13
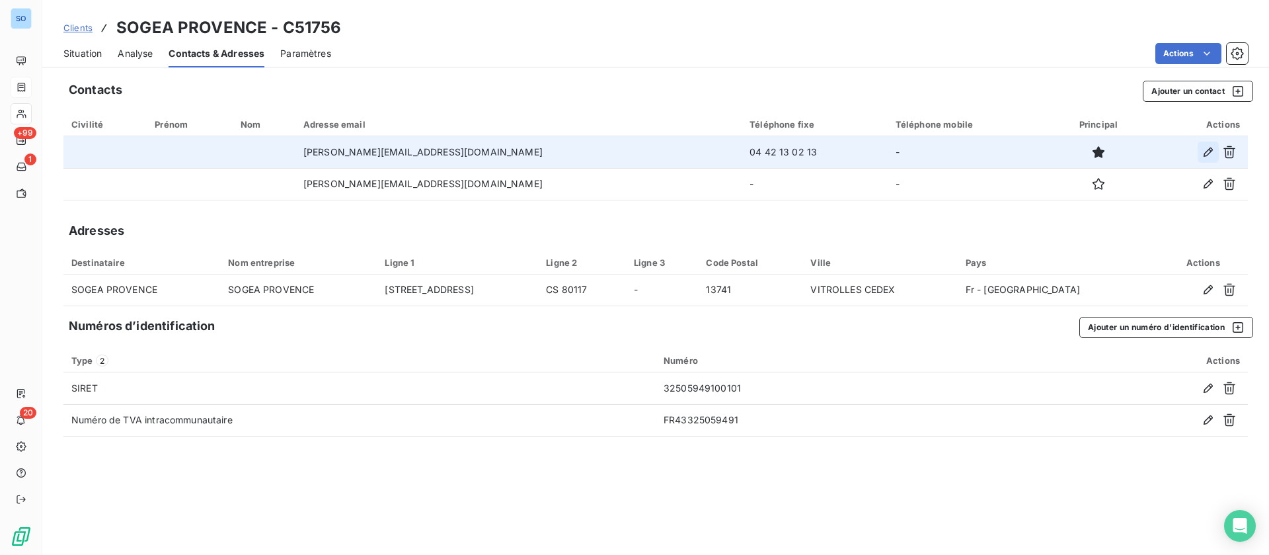
click at [1211, 145] on button "button" at bounding box center [1208, 151] width 21 height 21
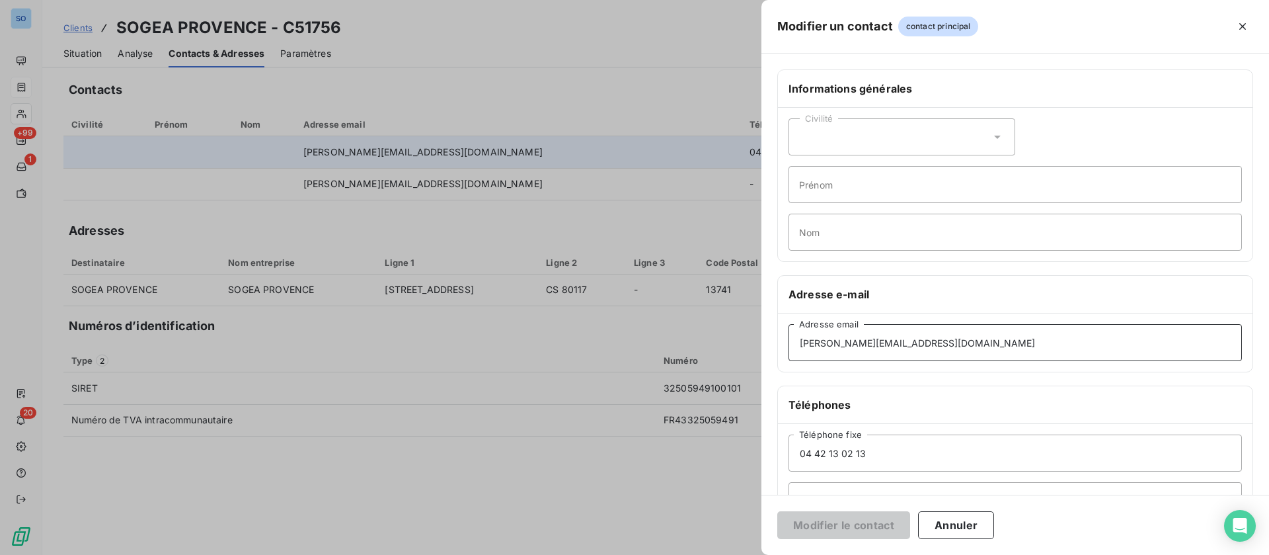
drag, startPoint x: 904, startPoint y: 340, endPoint x: 765, endPoint y: 337, distance: 138.9
click at [765, 337] on div "Informations générales Civilité Prénom Nom Adresse e-mail [PERSON_NAME][EMAIL_A…" at bounding box center [1016, 362] width 508 height 587
paste input "geaprovence.compta"
click at [801, 340] on input "[EMAIL_ADDRESS][DOMAIN_NAME]" at bounding box center [1016, 342] width 454 height 37
type input "[EMAIL_ADDRESS][DOMAIN_NAME]"
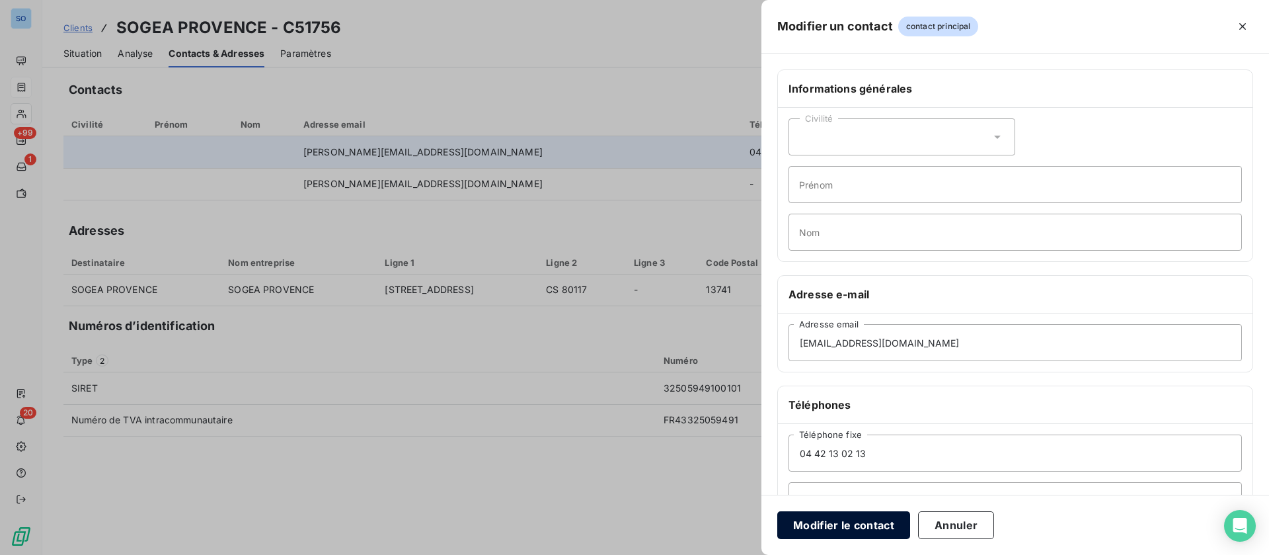
click at [852, 531] on button "Modifier le contact" at bounding box center [844, 525] width 133 height 28
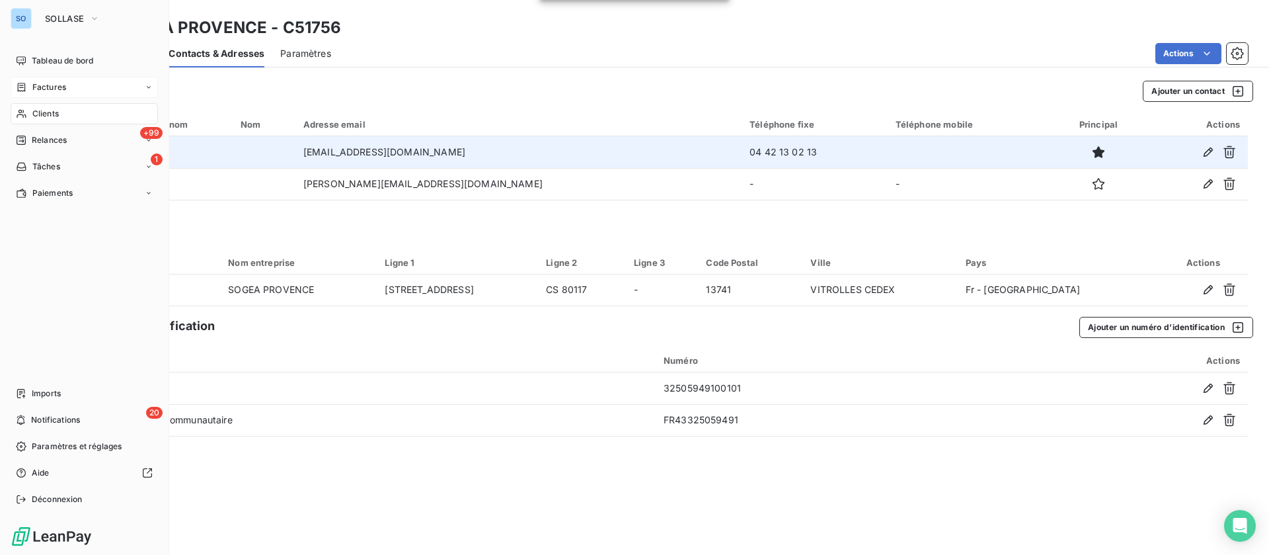
drag, startPoint x: 52, startPoint y: 21, endPoint x: 54, endPoint y: 30, distance: 9.5
click at [54, 20] on span "SOLLASE" at bounding box center [64, 18] width 39 height 11
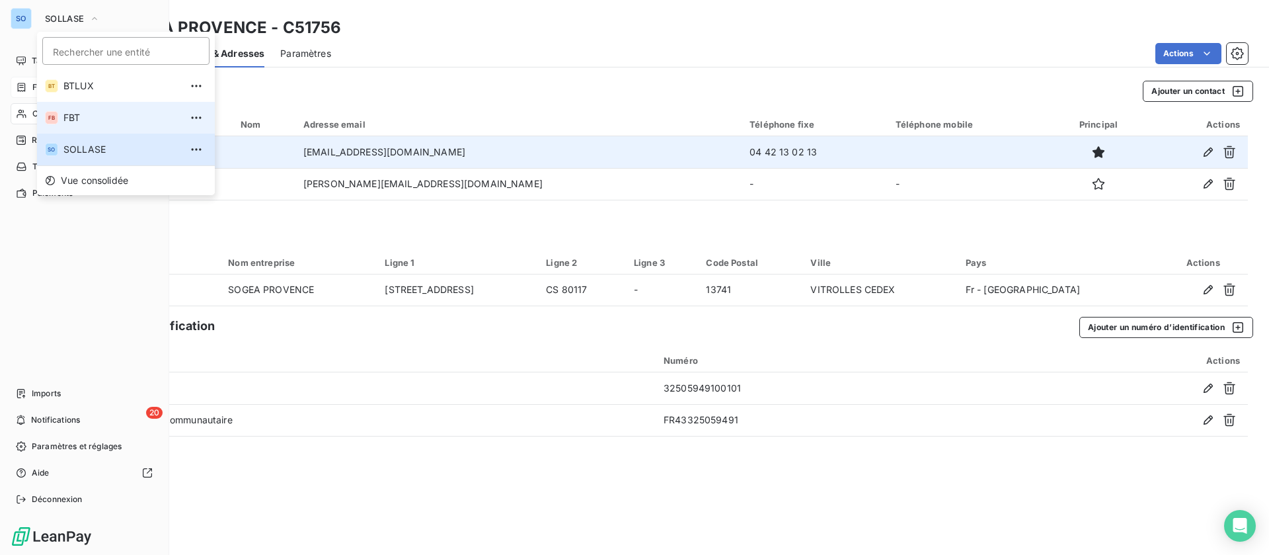
click at [75, 123] on span "FBT" at bounding box center [121, 117] width 117 height 13
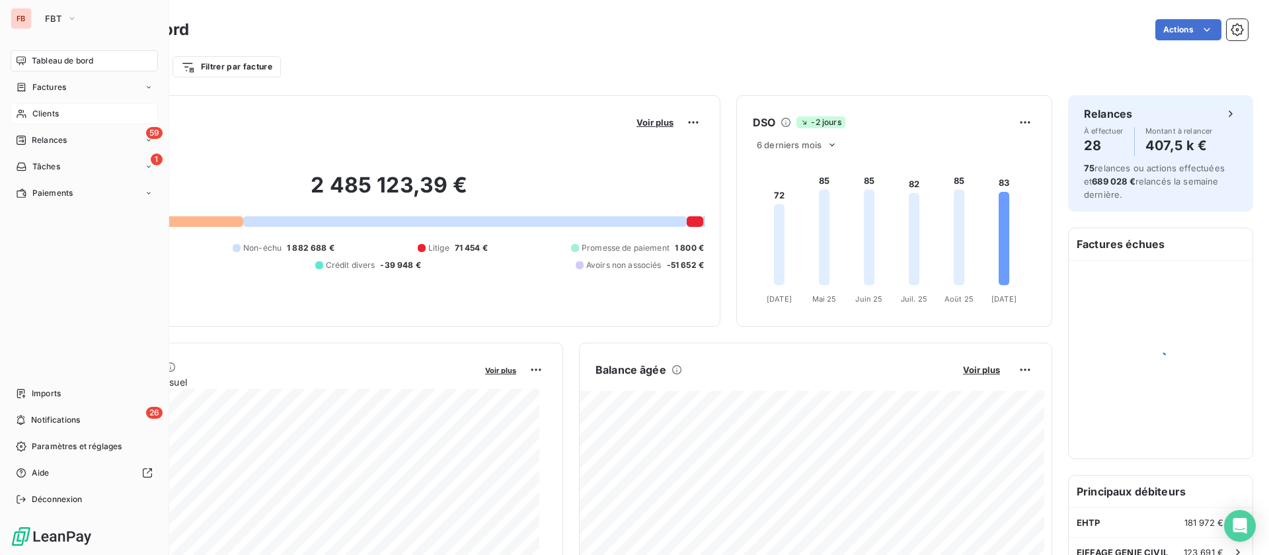
click at [39, 116] on span "Clients" at bounding box center [45, 114] width 26 height 12
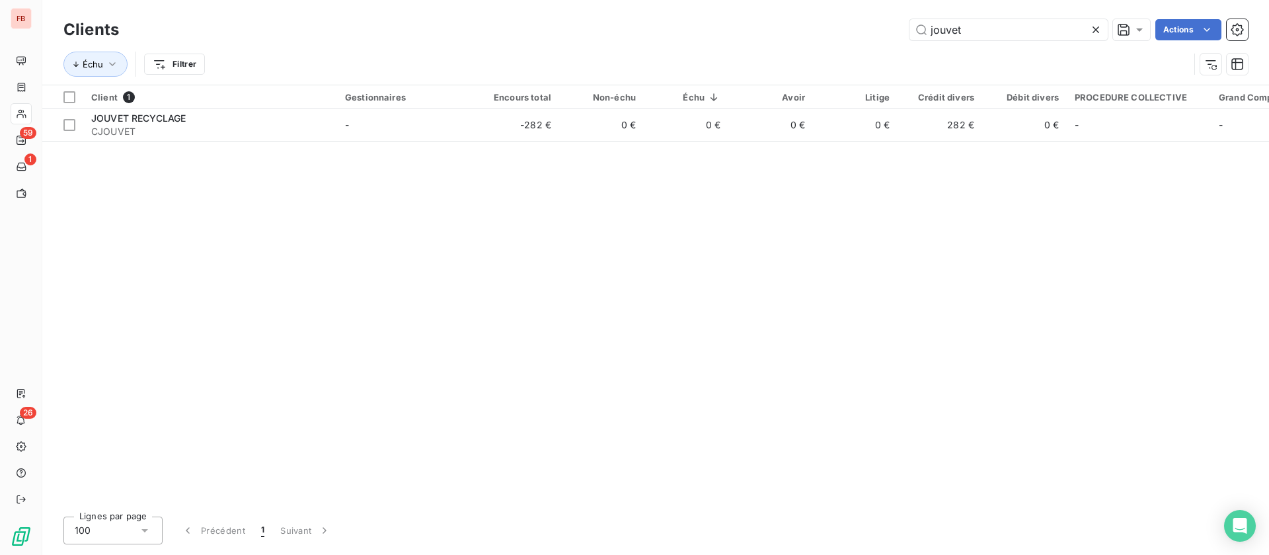
drag, startPoint x: 971, startPoint y: 36, endPoint x: 773, endPoint y: 31, distance: 197.8
click at [773, 31] on div "jouvet Actions" at bounding box center [691, 29] width 1113 height 21
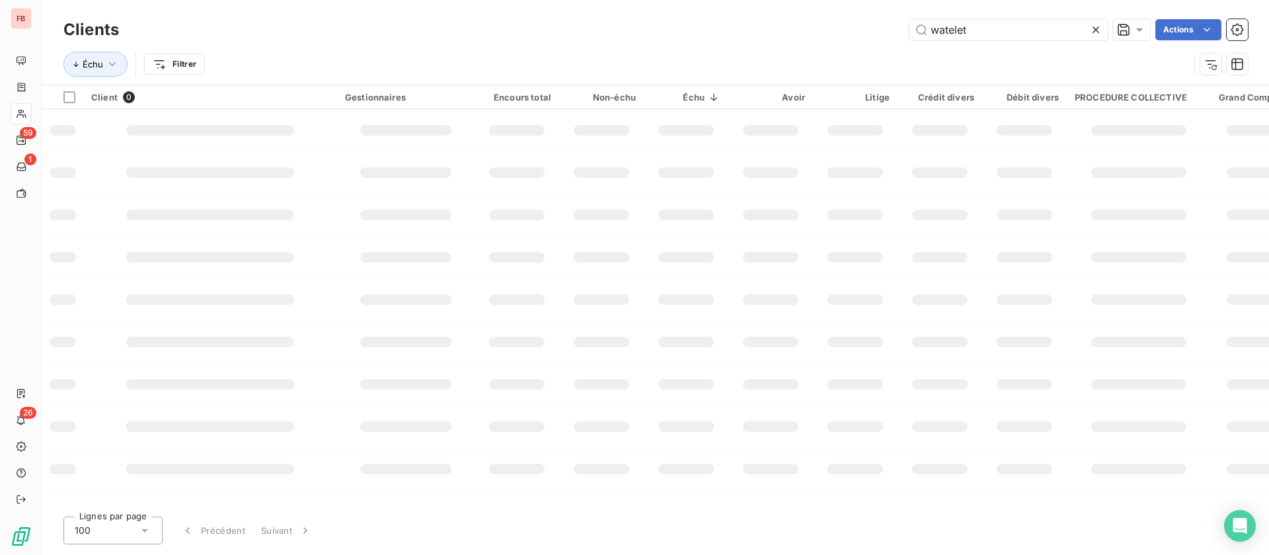
type input "watelet"
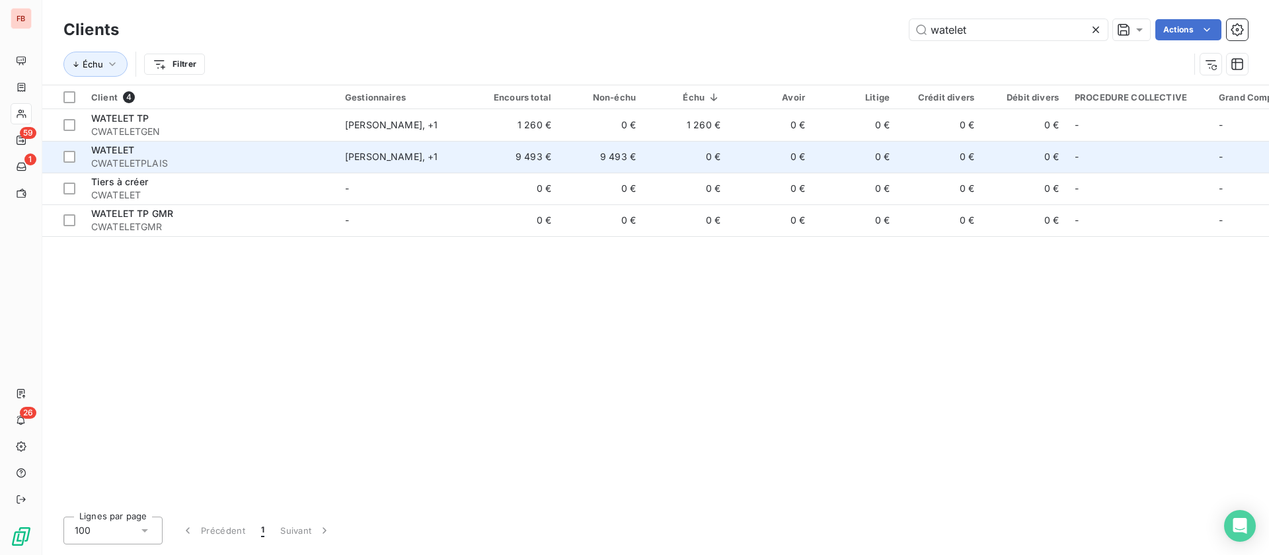
click at [216, 158] on span "CWATELETPLAIS" at bounding box center [210, 163] width 238 height 13
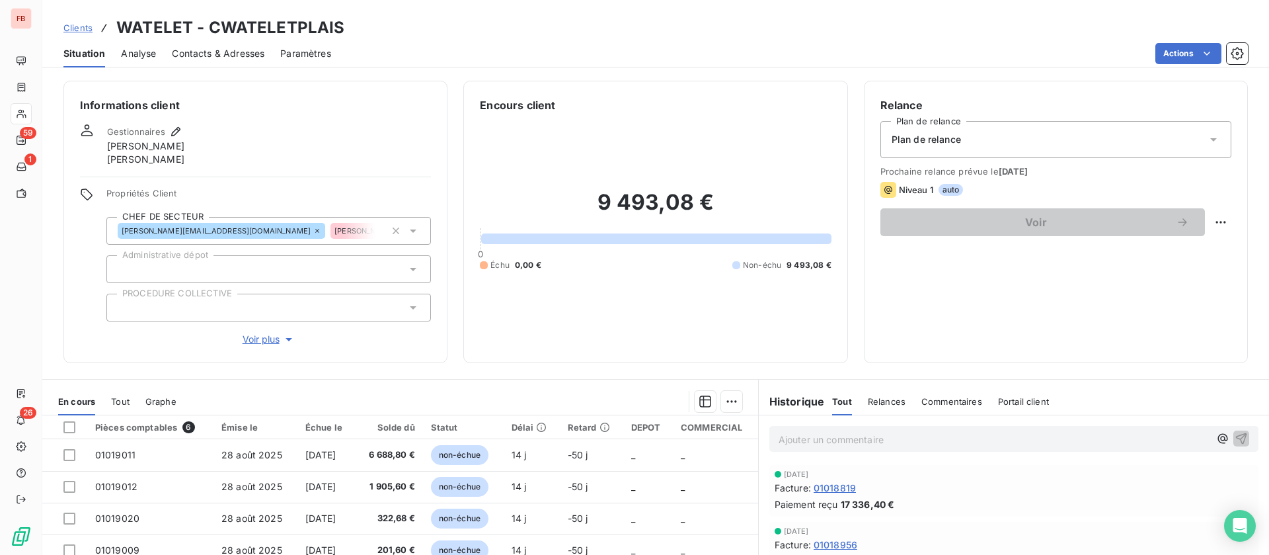
scroll to position [99, 0]
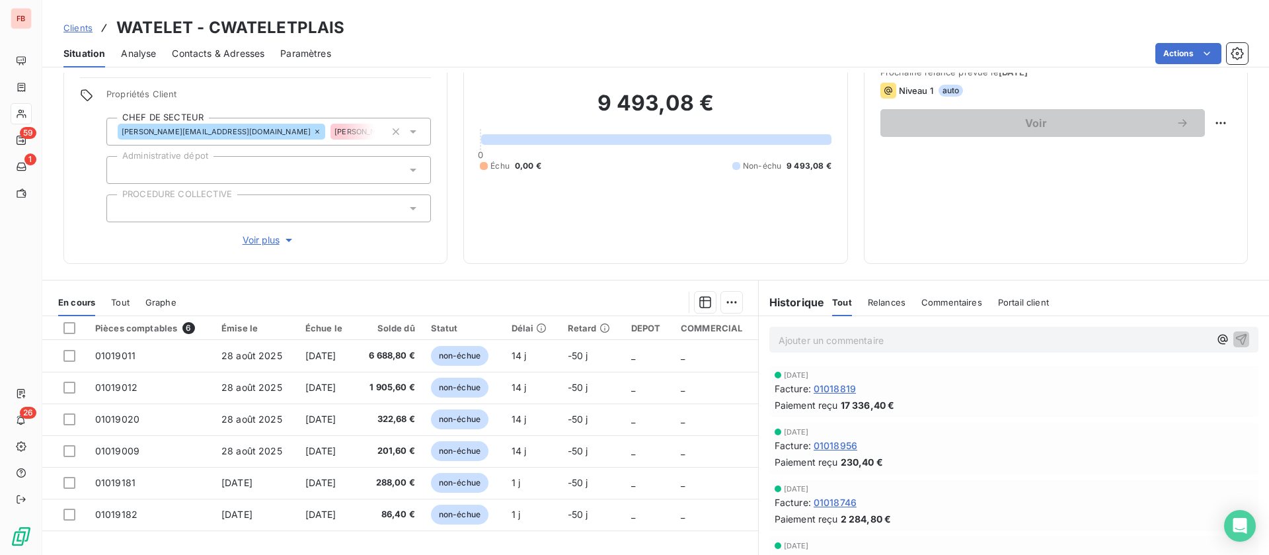
click at [77, 24] on span "Clients" at bounding box center [77, 27] width 29 height 11
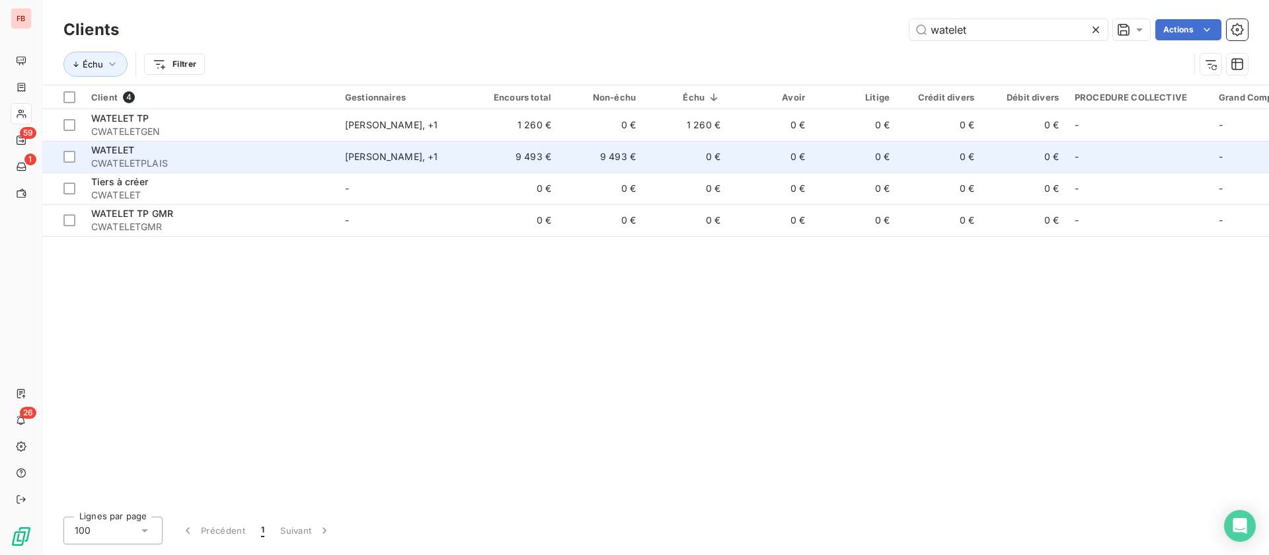
click at [290, 164] on span "CWATELETPLAIS" at bounding box center [210, 163] width 238 height 13
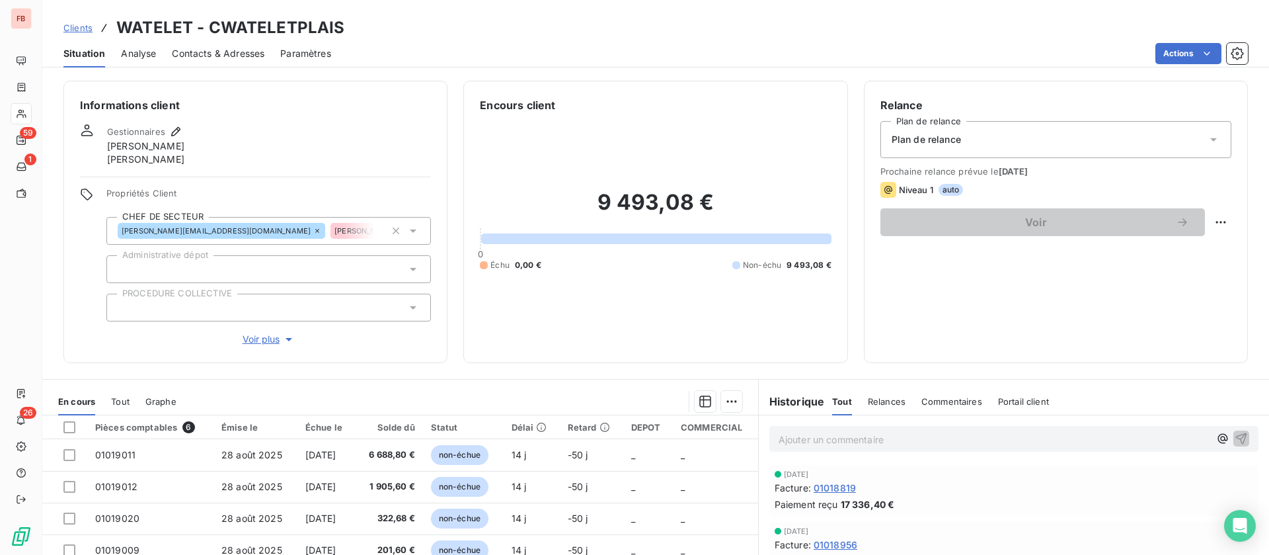
click at [85, 27] on span "Clients" at bounding box center [77, 27] width 29 height 11
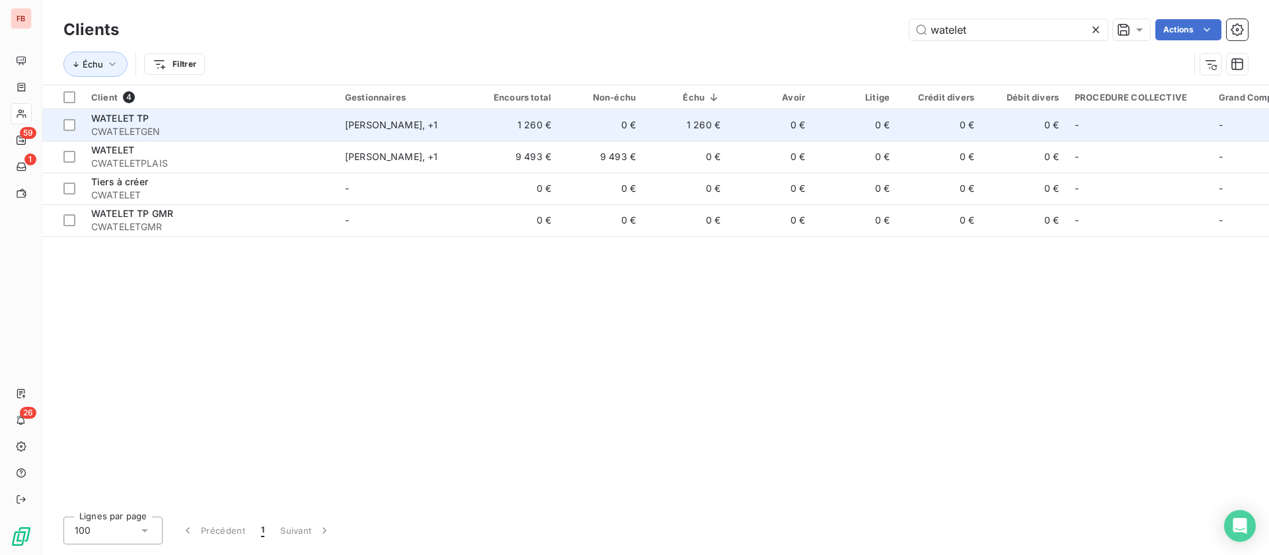
click at [360, 127] on div "[PERSON_NAME] , + 1" at bounding box center [406, 124] width 122 height 13
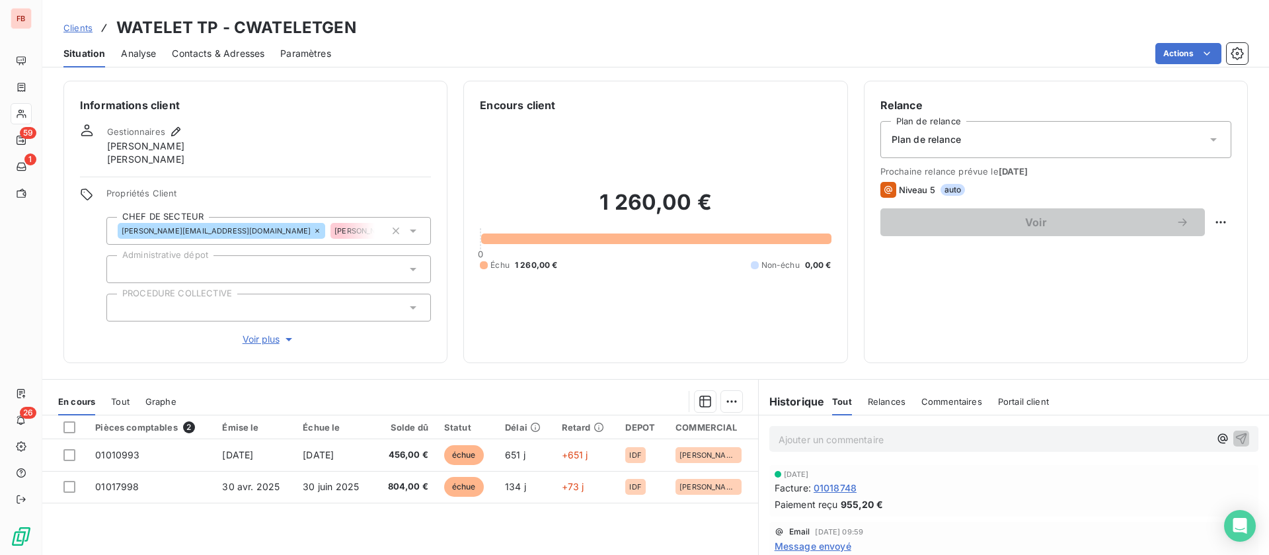
click at [861, 442] on p "Ajouter un commentaire ﻿" at bounding box center [994, 439] width 431 height 17
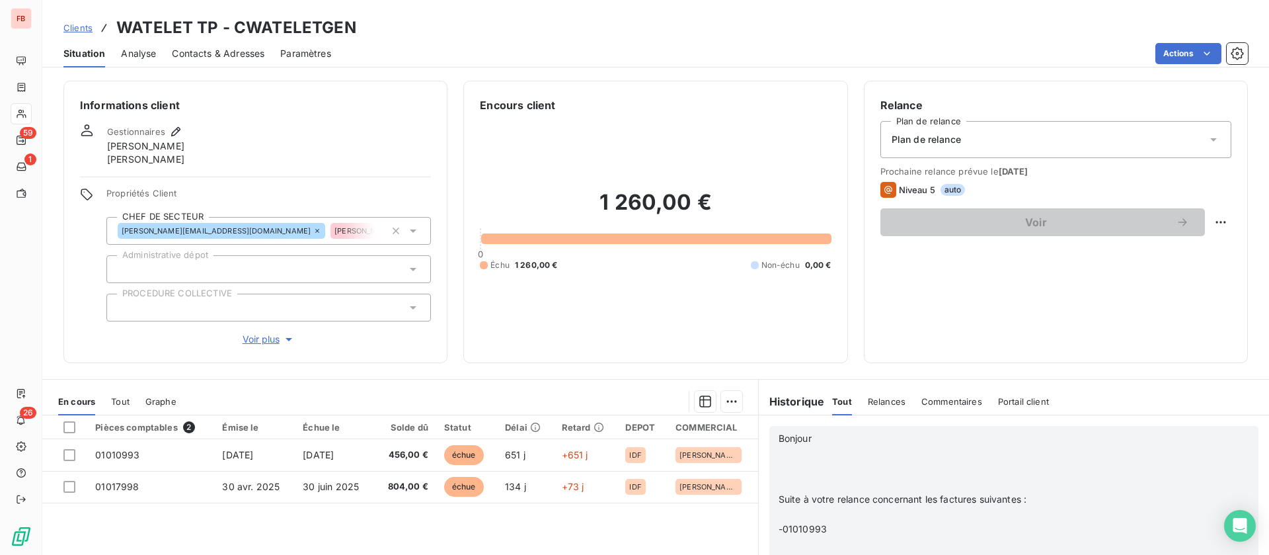
click at [838, 457] on p "﻿" at bounding box center [996, 453] width 434 height 15
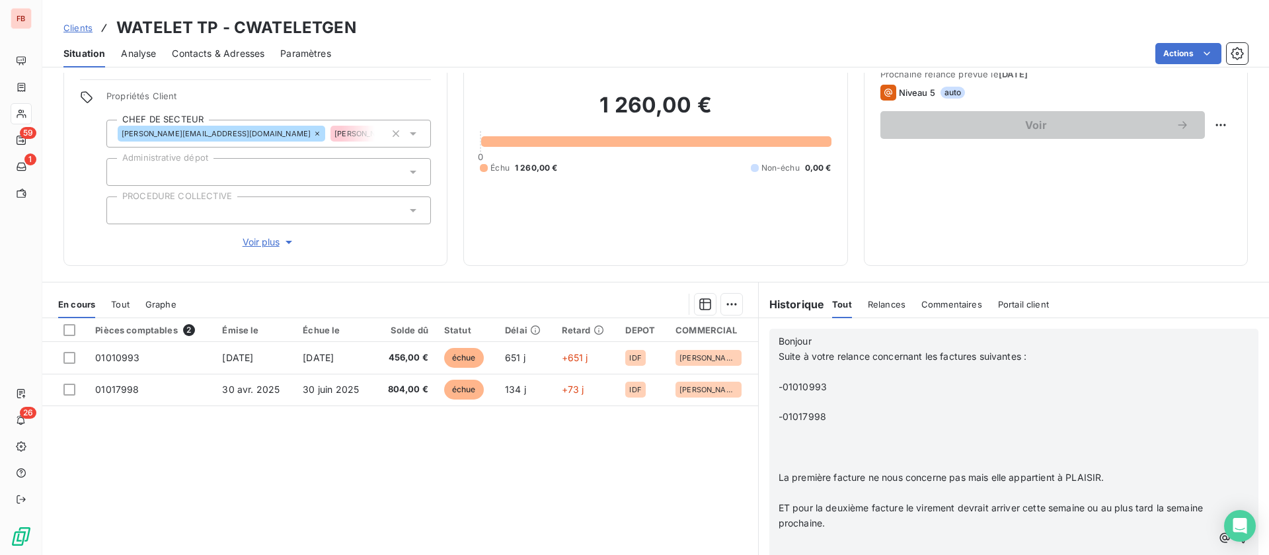
scroll to position [155, 0]
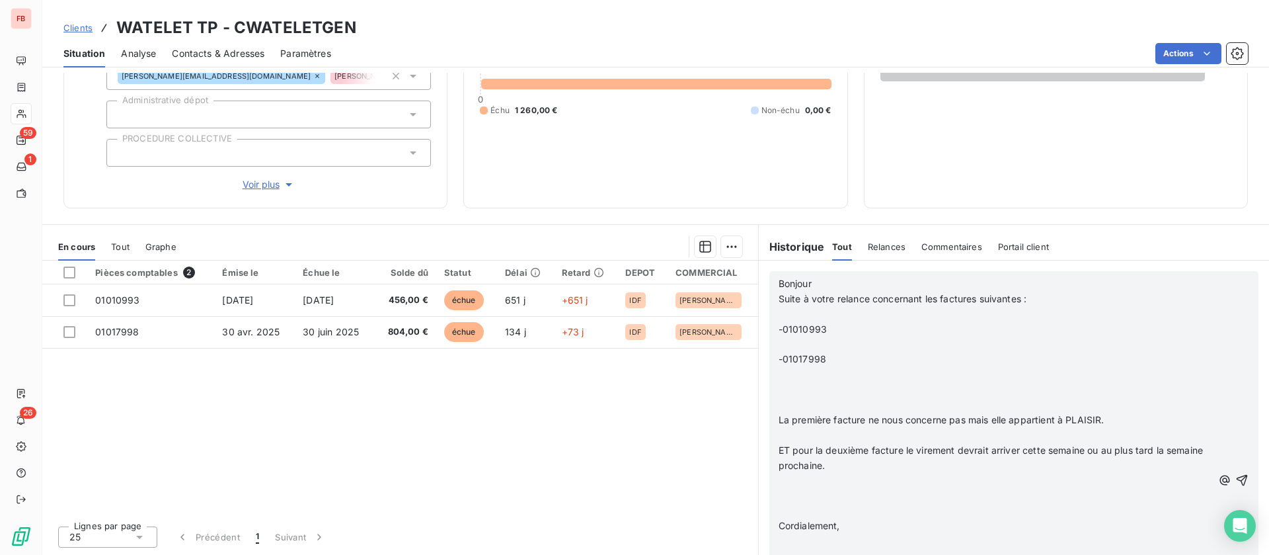
click at [806, 395] on p at bounding box center [996, 389] width 434 height 15
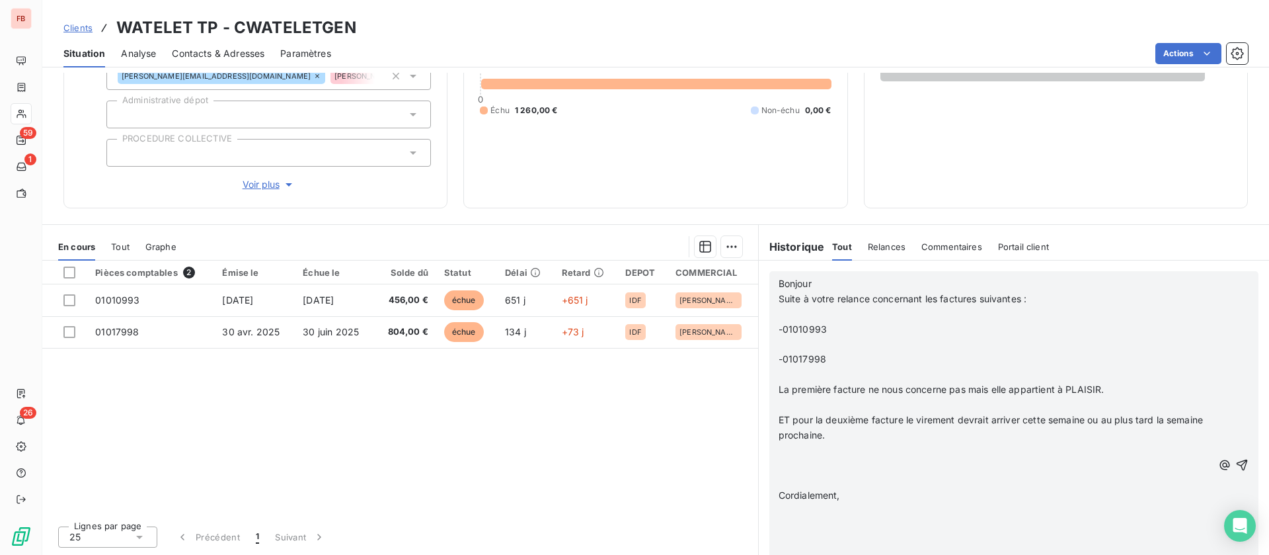
click at [813, 403] on p "﻿" at bounding box center [996, 404] width 434 height 15
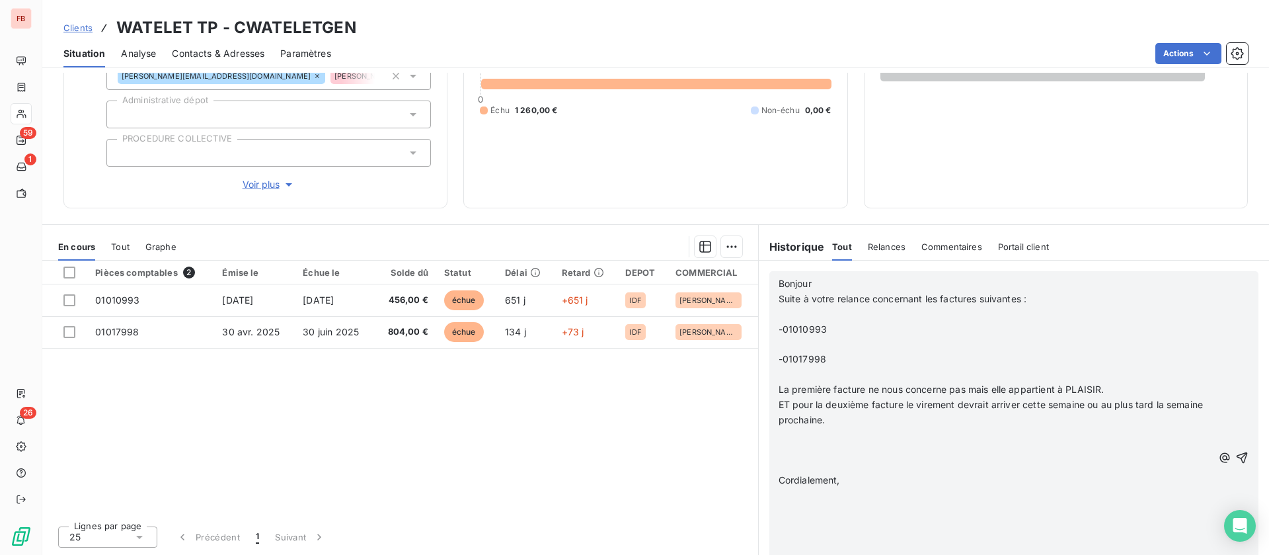
click at [813, 430] on p "﻿" at bounding box center [996, 435] width 434 height 15
click at [817, 452] on p "﻿" at bounding box center [996, 450] width 434 height 15
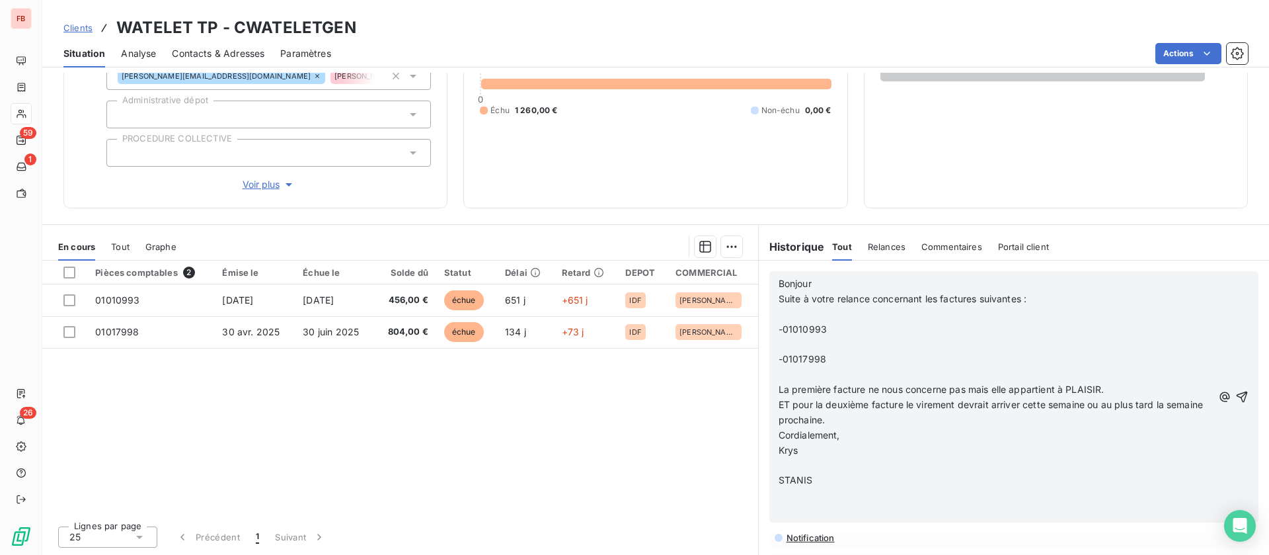
click at [1237, 395] on icon "button" at bounding box center [1242, 396] width 11 height 11
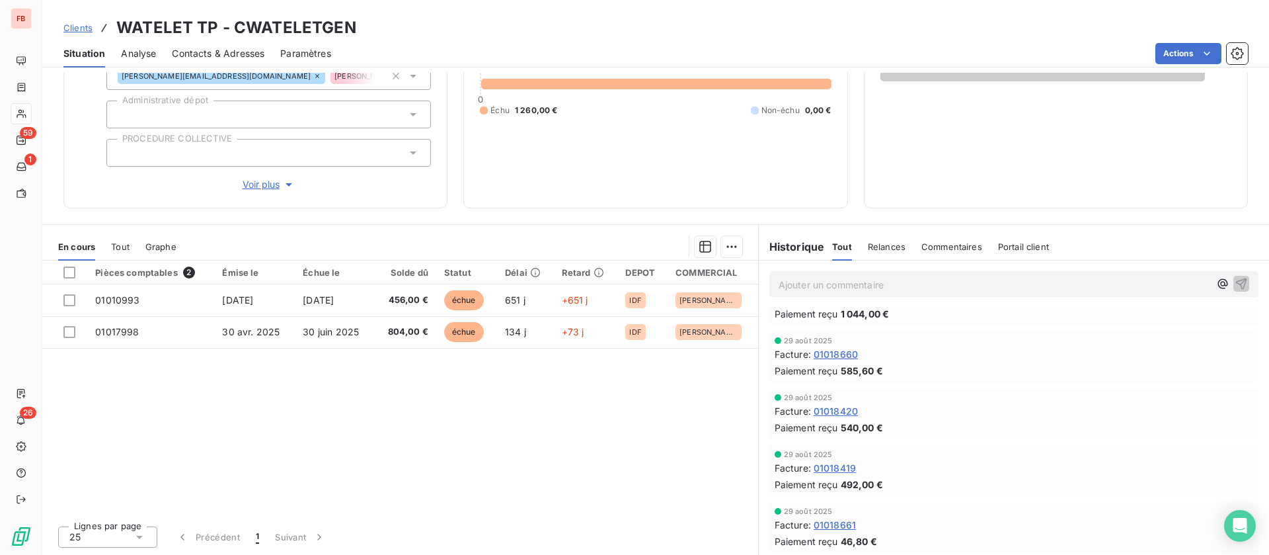
scroll to position [873, 0]
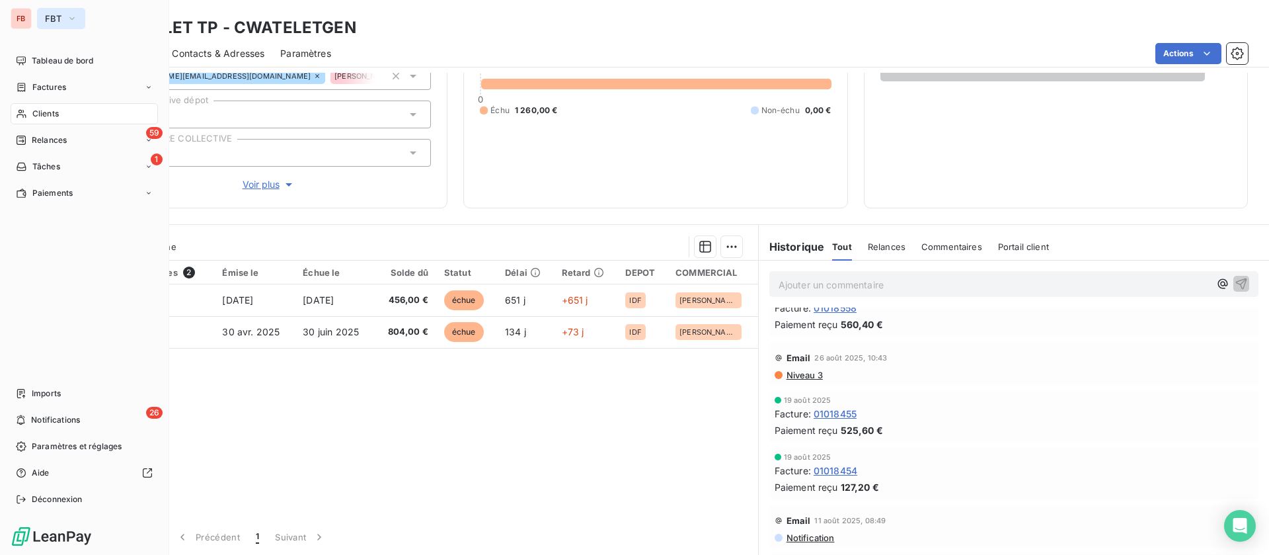
click at [63, 22] on button "FBT" at bounding box center [61, 18] width 48 height 21
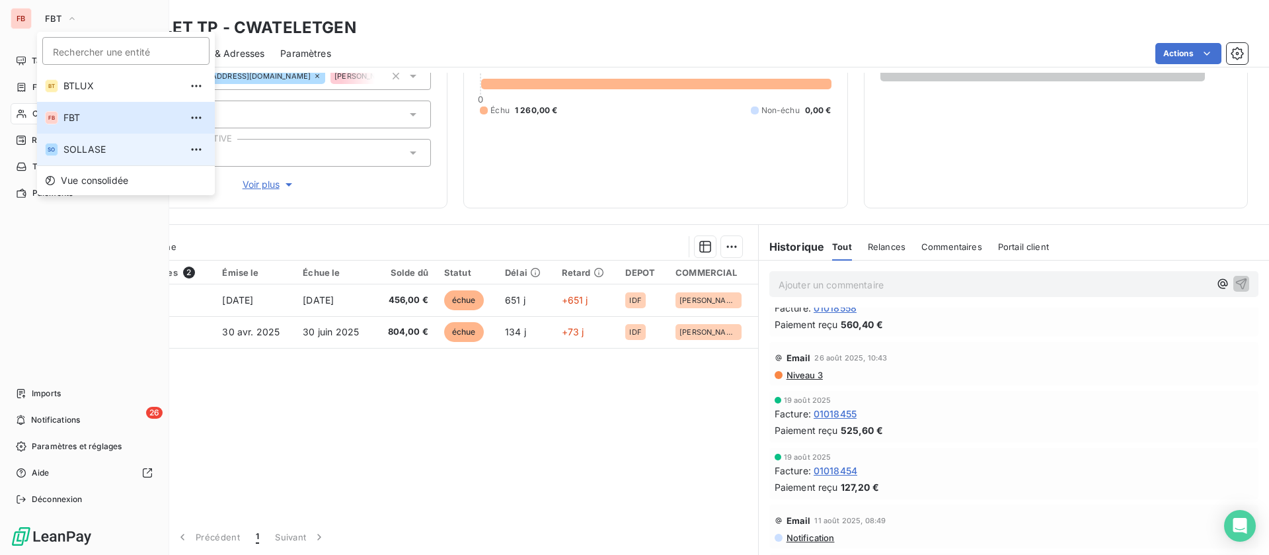
click at [91, 148] on span "SOLLASE" at bounding box center [121, 149] width 117 height 13
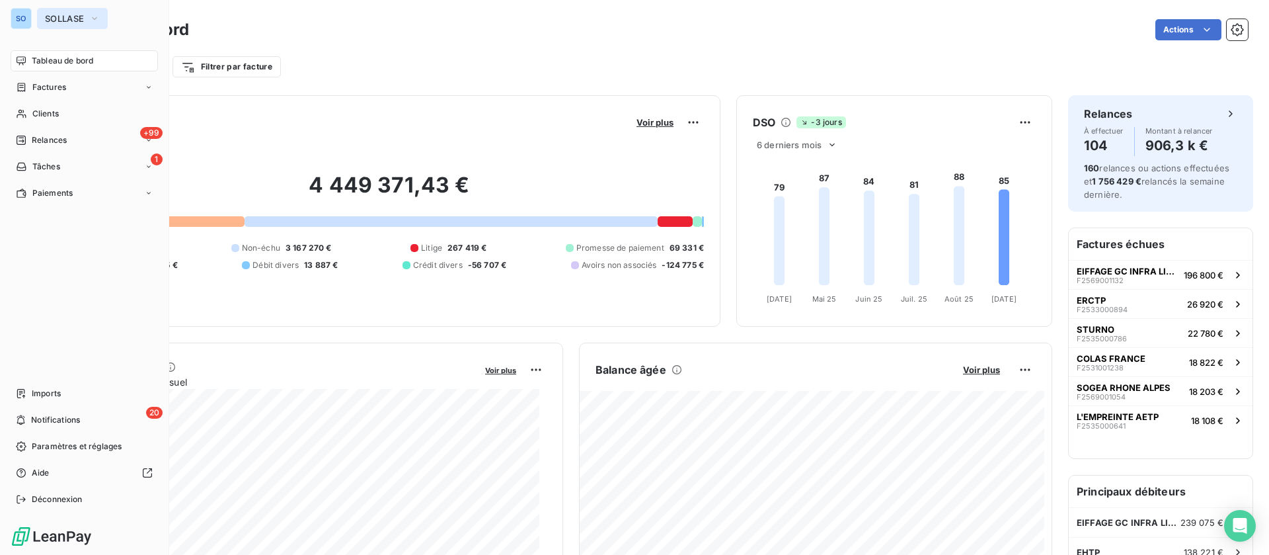
click at [75, 8] on button "SOLLASE" at bounding box center [72, 18] width 71 height 21
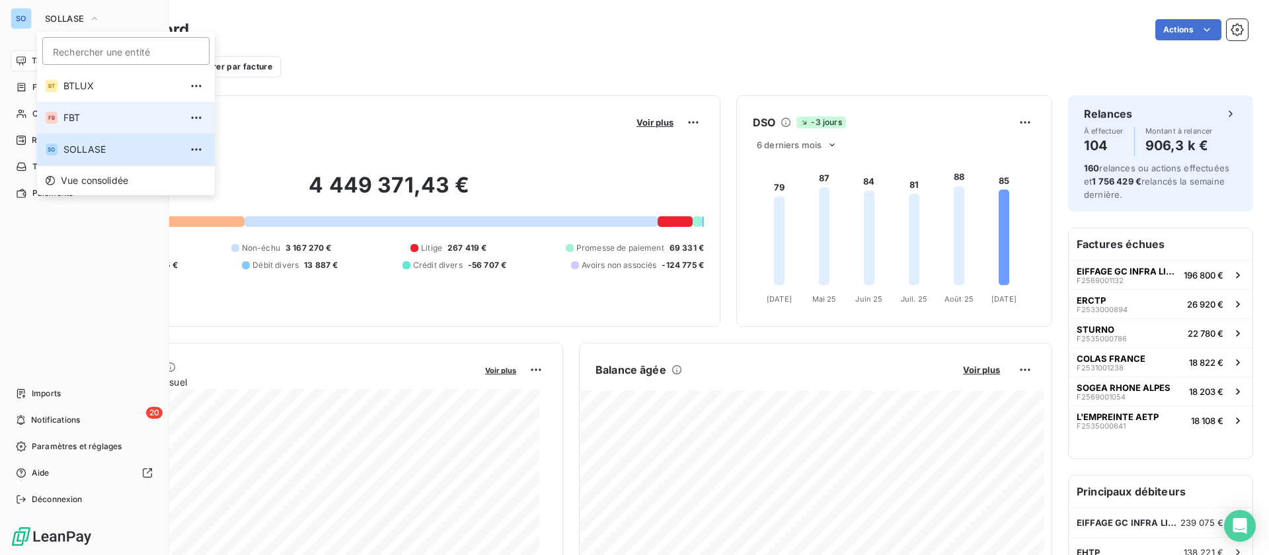
click at [73, 121] on span "FBT" at bounding box center [121, 117] width 117 height 13
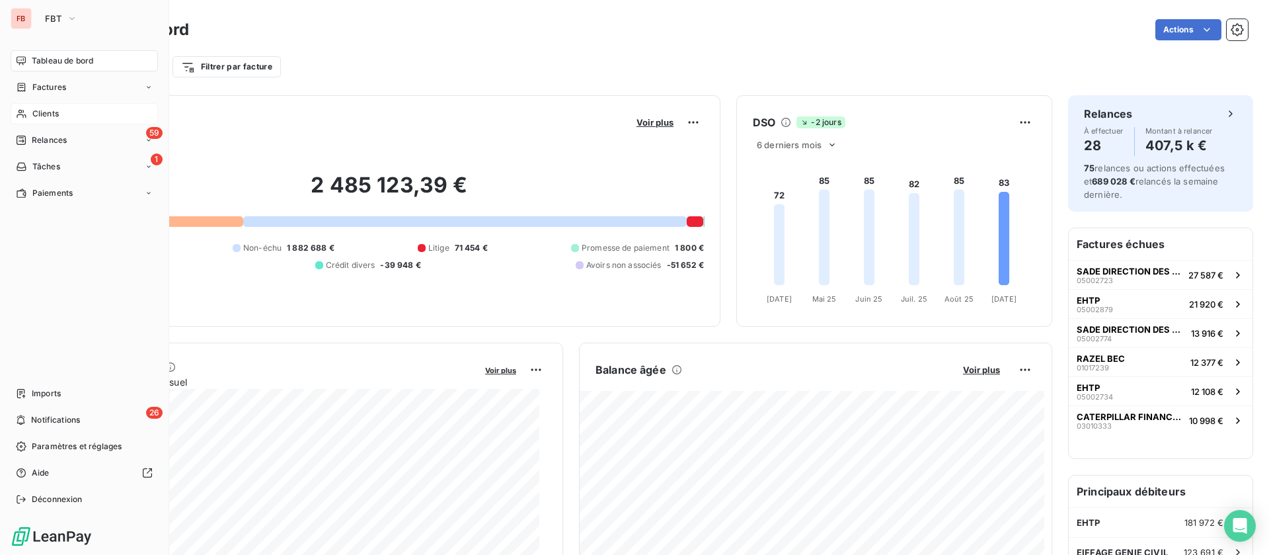
click at [49, 106] on div "Clients" at bounding box center [84, 113] width 147 height 21
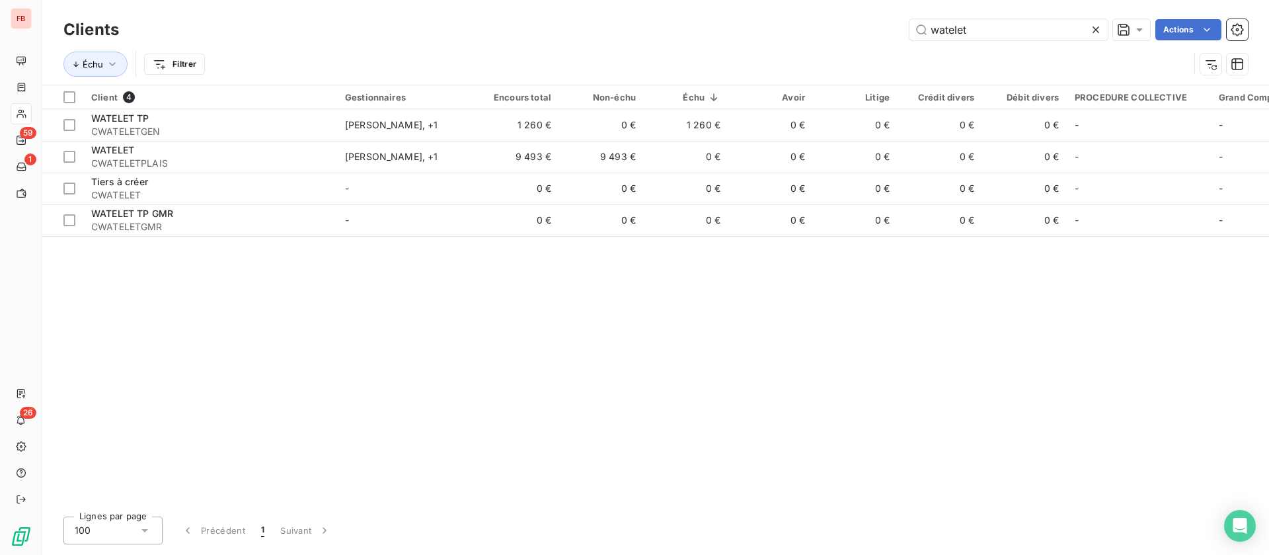
drag, startPoint x: 893, startPoint y: 27, endPoint x: 772, endPoint y: 25, distance: 120.3
click at [772, 25] on div "Clients watelet Actions" at bounding box center [655, 30] width 1185 height 28
click at [1094, 28] on icon at bounding box center [1096, 29] width 13 height 13
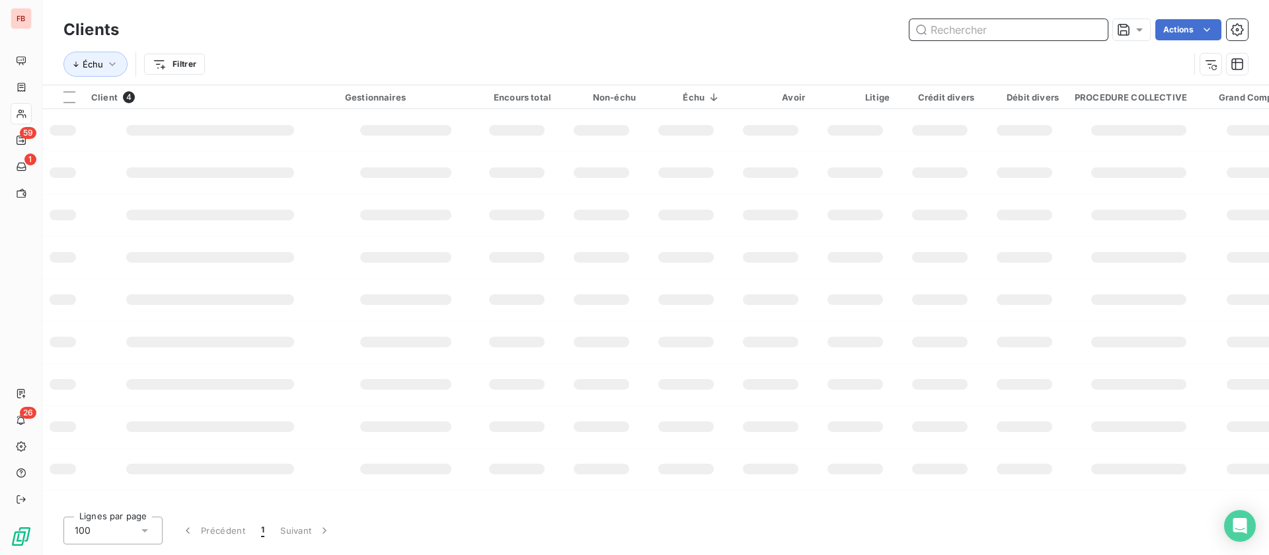
click at [996, 34] on input "text" at bounding box center [1009, 29] width 198 height 21
type input "eiffage"
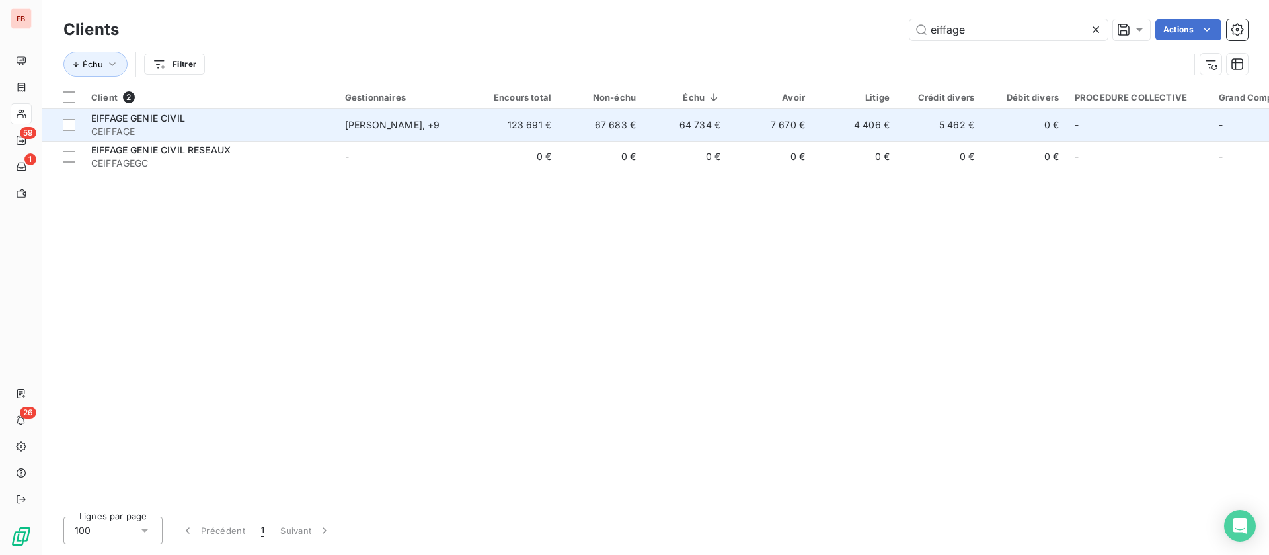
click at [246, 113] on div "EIFFAGE GENIE CIVIL" at bounding box center [210, 118] width 238 height 13
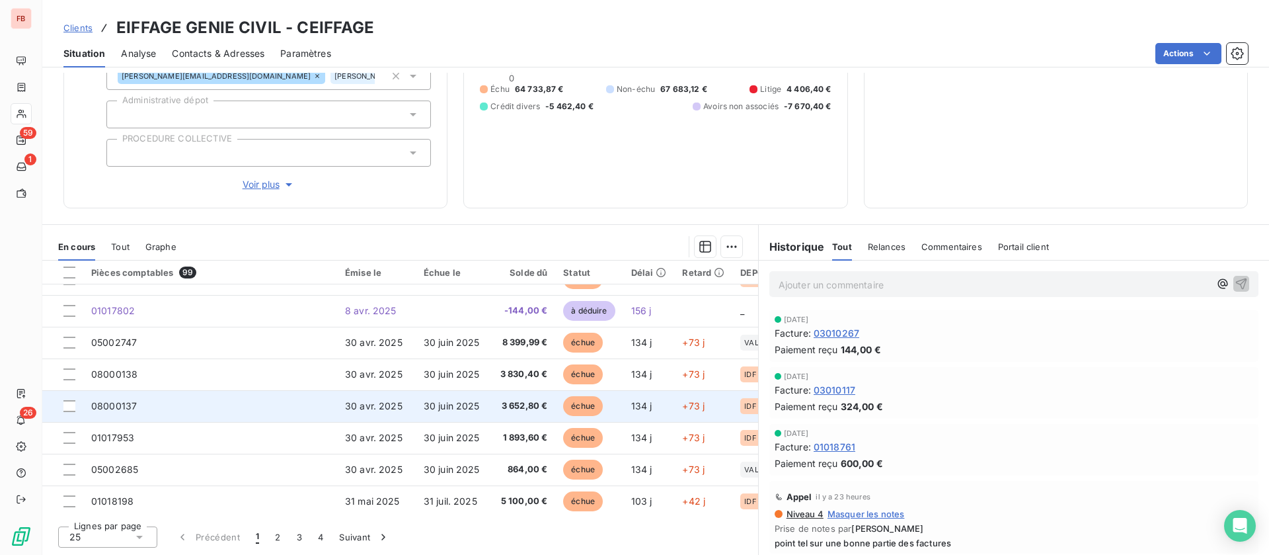
scroll to position [397, 0]
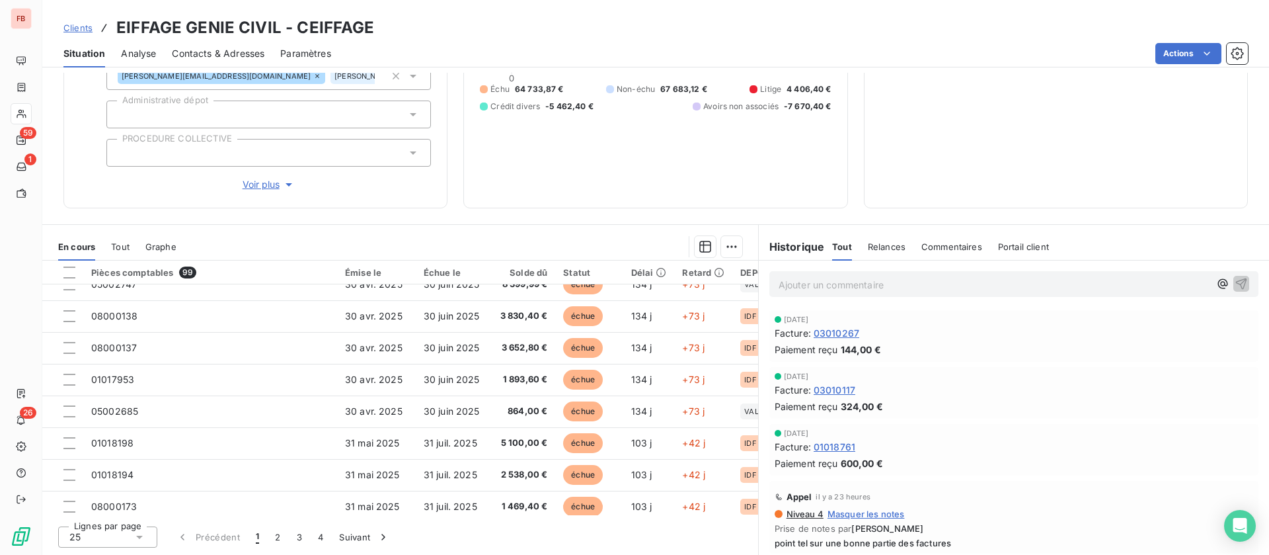
click at [922, 233] on div "Commentaires" at bounding box center [952, 247] width 61 height 28
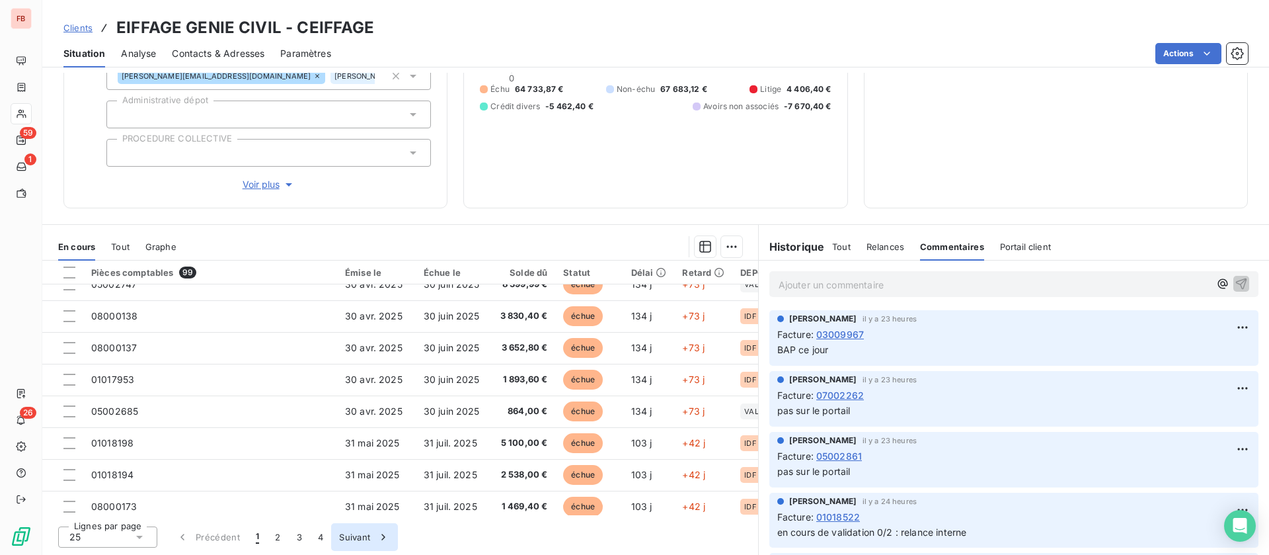
click at [278, 530] on button "2" at bounding box center [277, 537] width 21 height 28
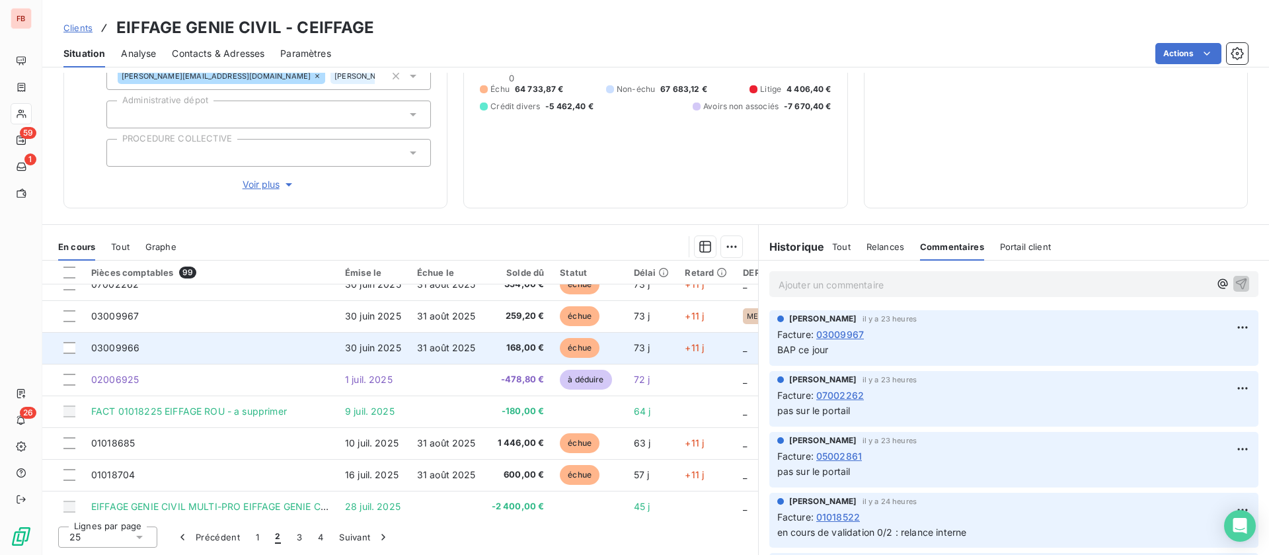
click at [241, 347] on td "03009966" at bounding box center [210, 348] width 254 height 32
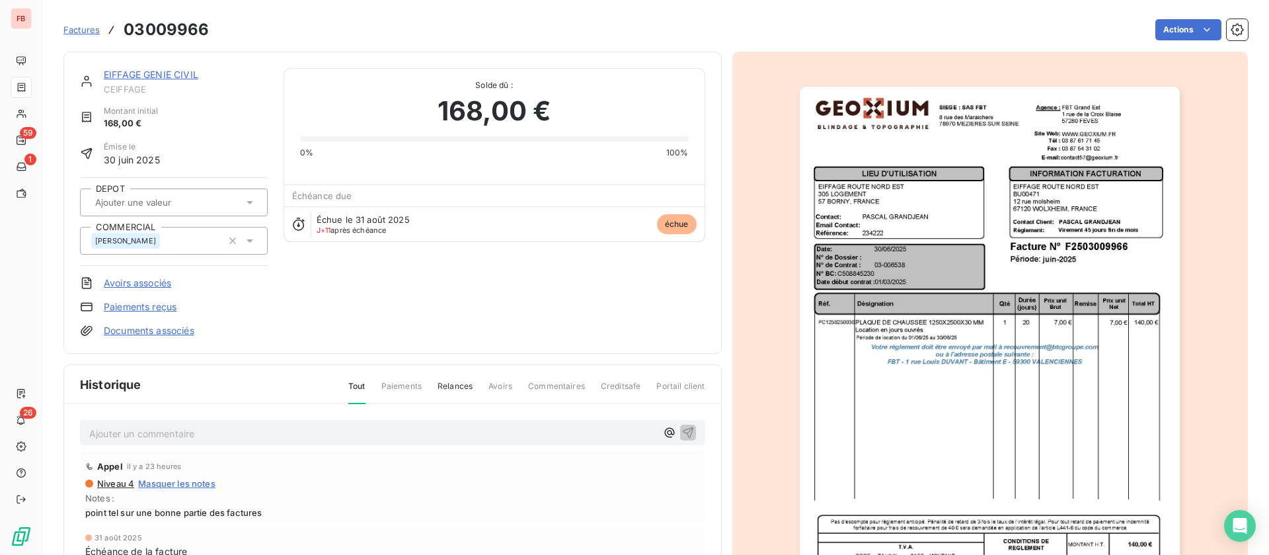
drag, startPoint x: 150, startPoint y: 75, endPoint x: 165, endPoint y: 81, distance: 16.3
click at [151, 75] on link "EIFFAGE GENIE CIVIL" at bounding box center [151, 74] width 95 height 11
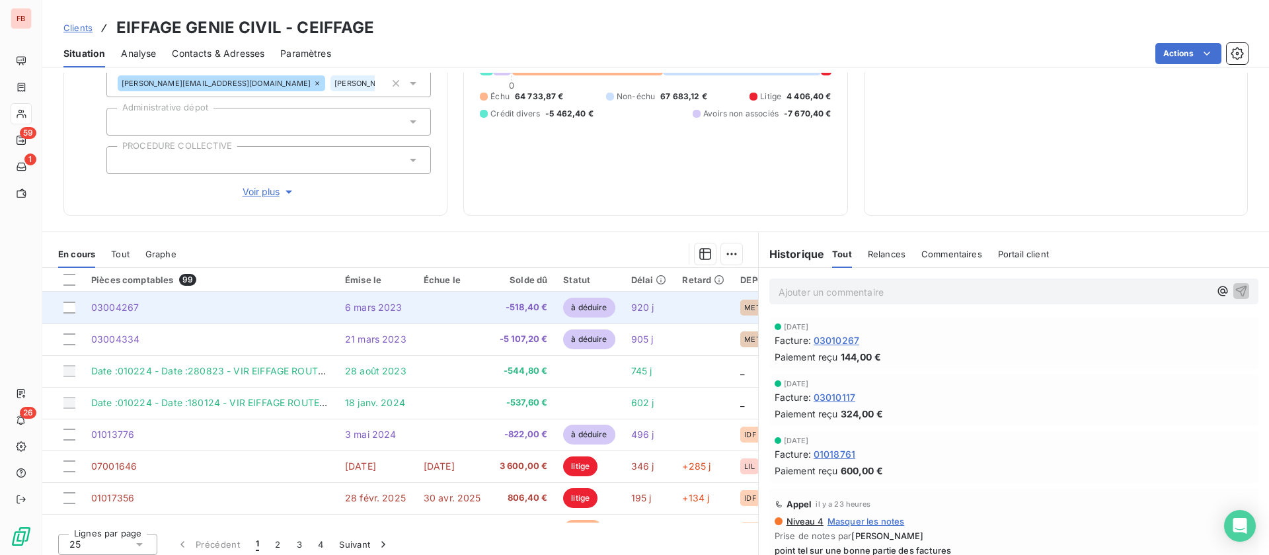
scroll to position [180, 0]
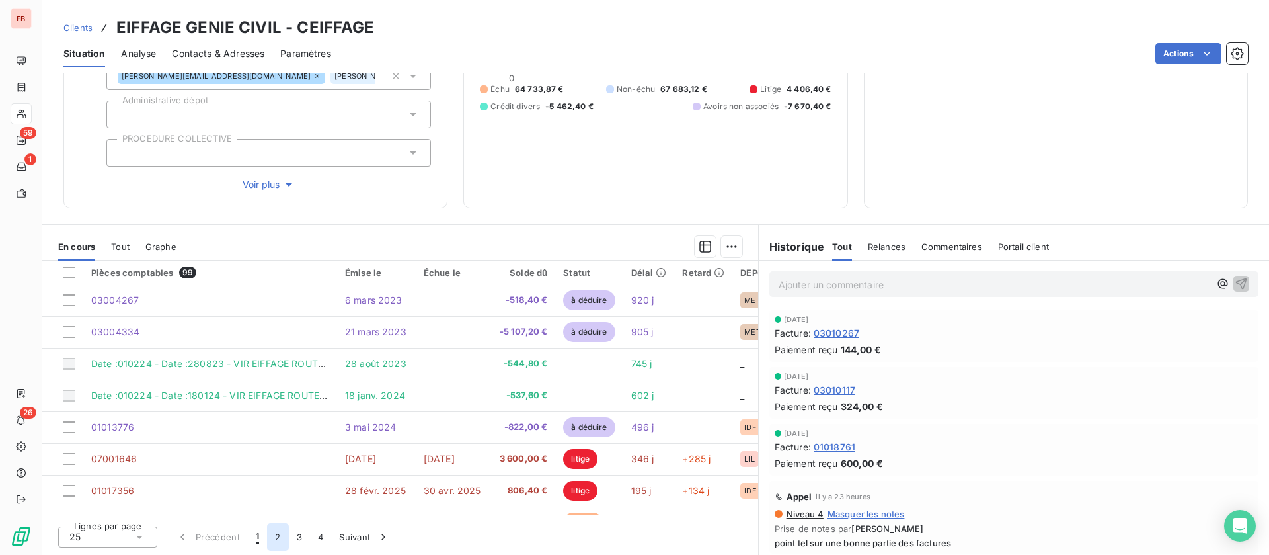
click at [278, 537] on button "2" at bounding box center [277, 537] width 21 height 28
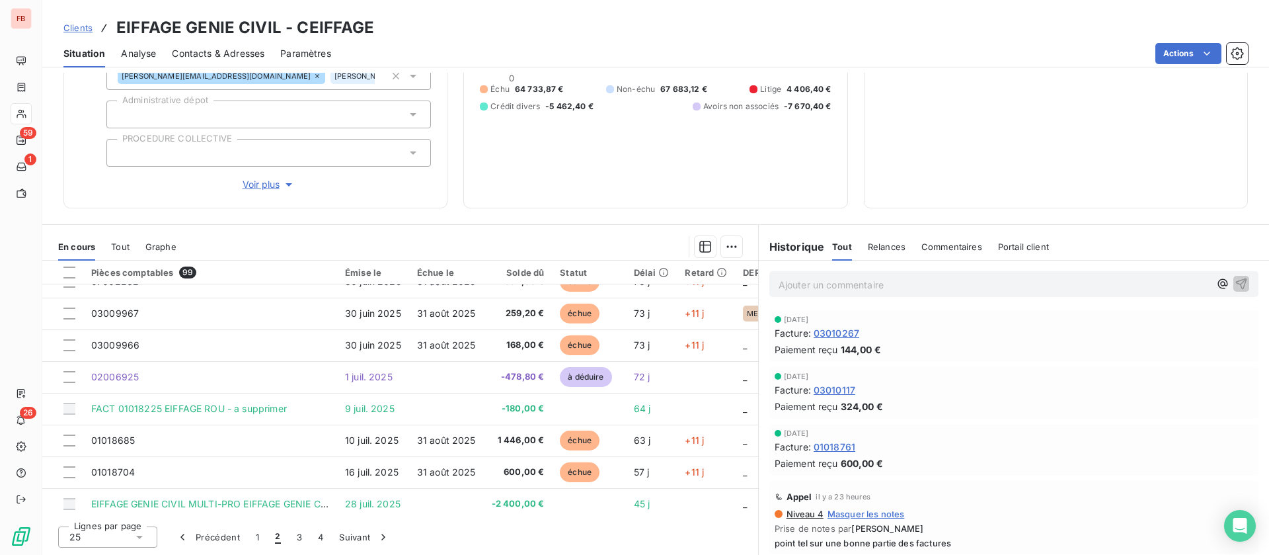
scroll to position [397, 0]
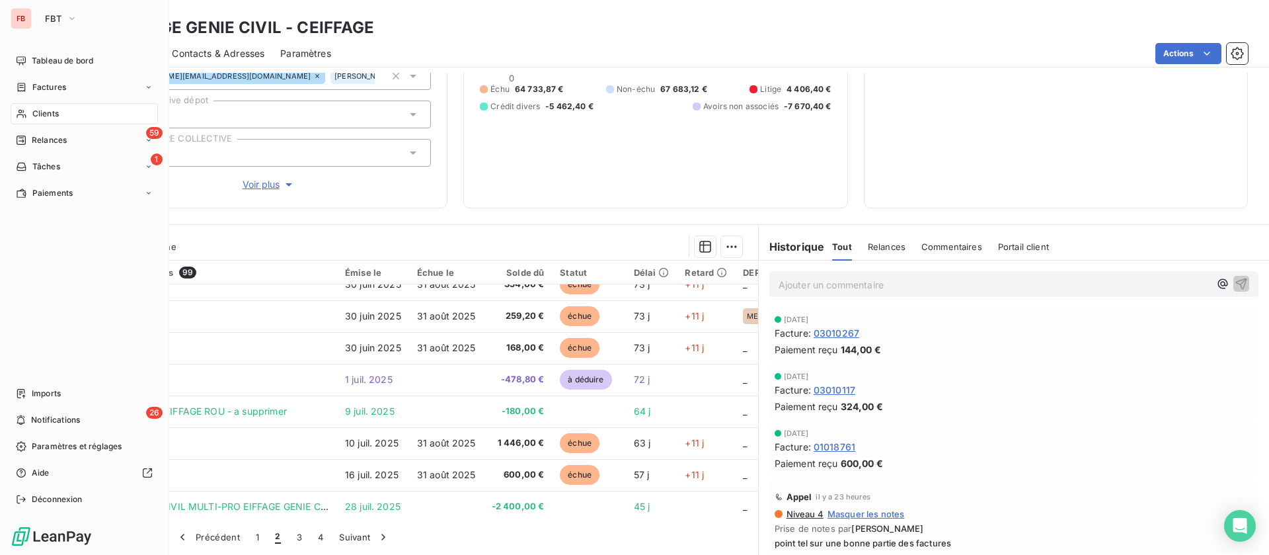
click at [48, 117] on span "Clients" at bounding box center [45, 114] width 26 height 12
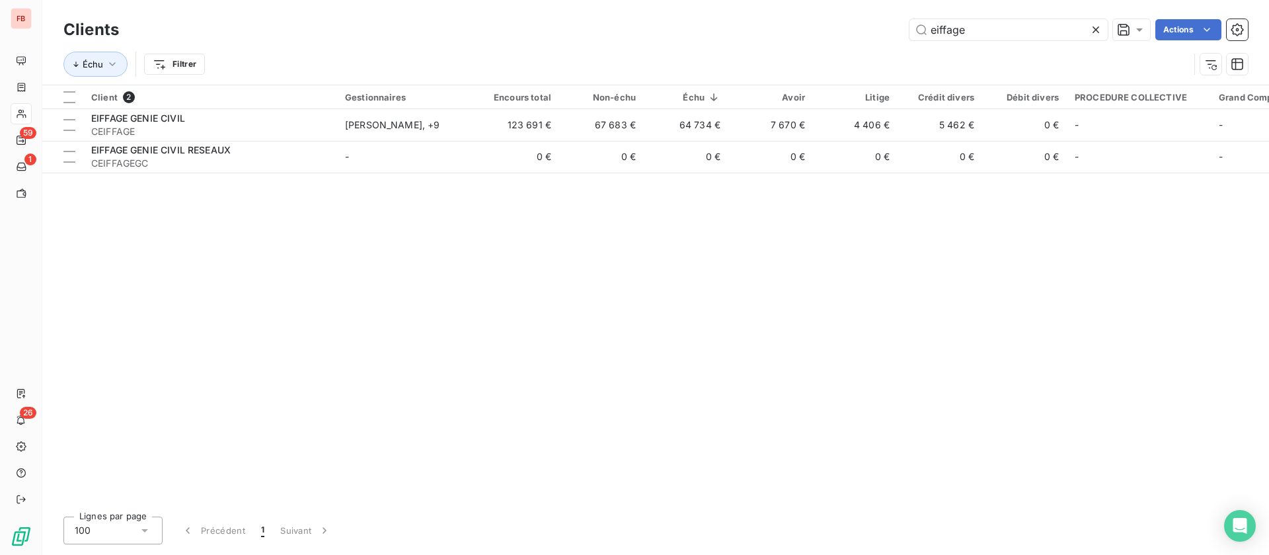
drag, startPoint x: 969, startPoint y: 29, endPoint x: 790, endPoint y: 16, distance: 179.7
click at [790, 16] on div "Clients eiffage Actions" at bounding box center [655, 30] width 1185 height 28
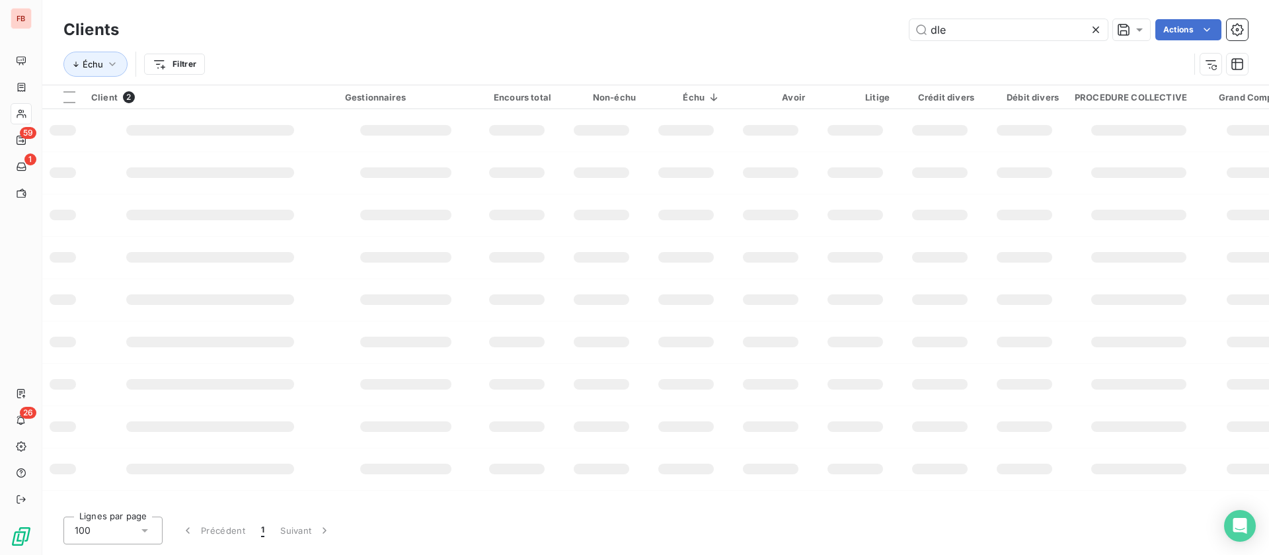
type input "dle"
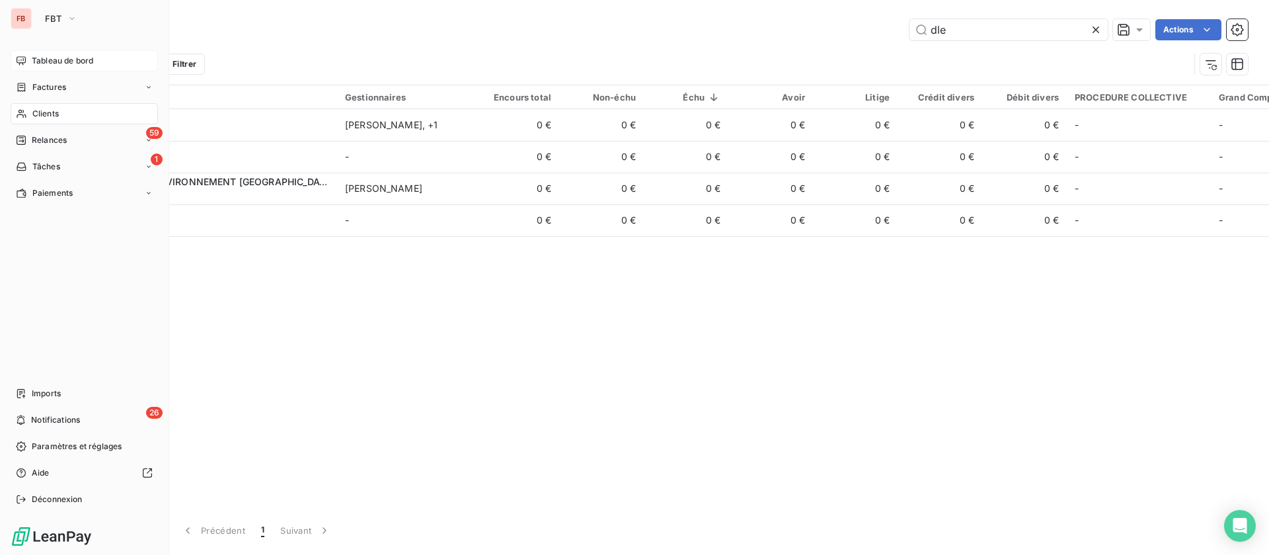
click at [36, 57] on span "Tableau de bord" at bounding box center [62, 61] width 61 height 12
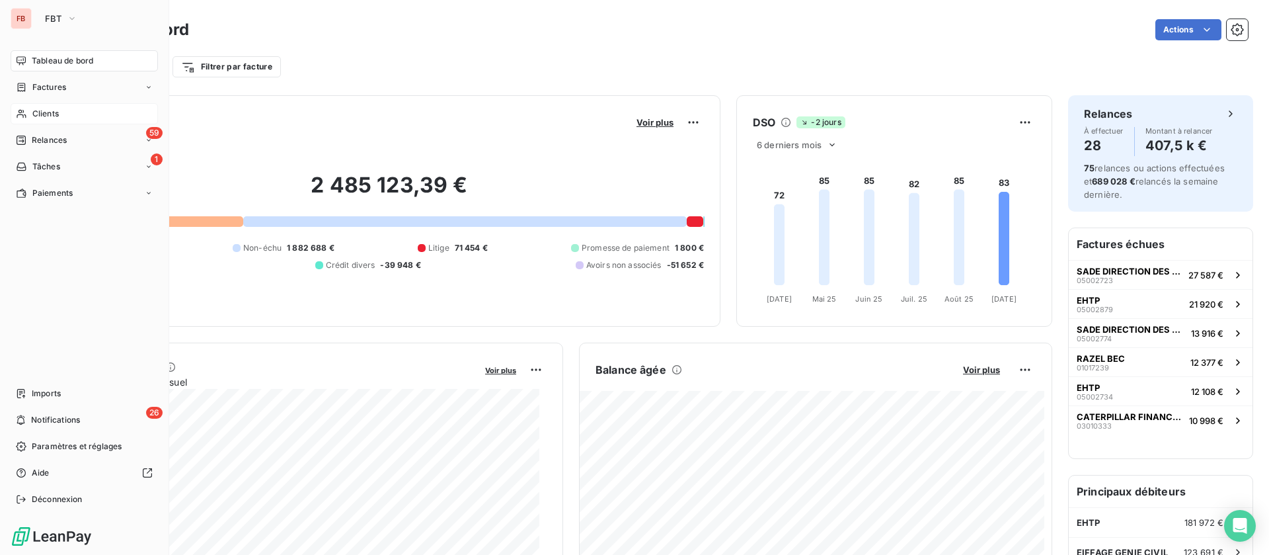
click at [39, 112] on span "Clients" at bounding box center [45, 114] width 26 height 12
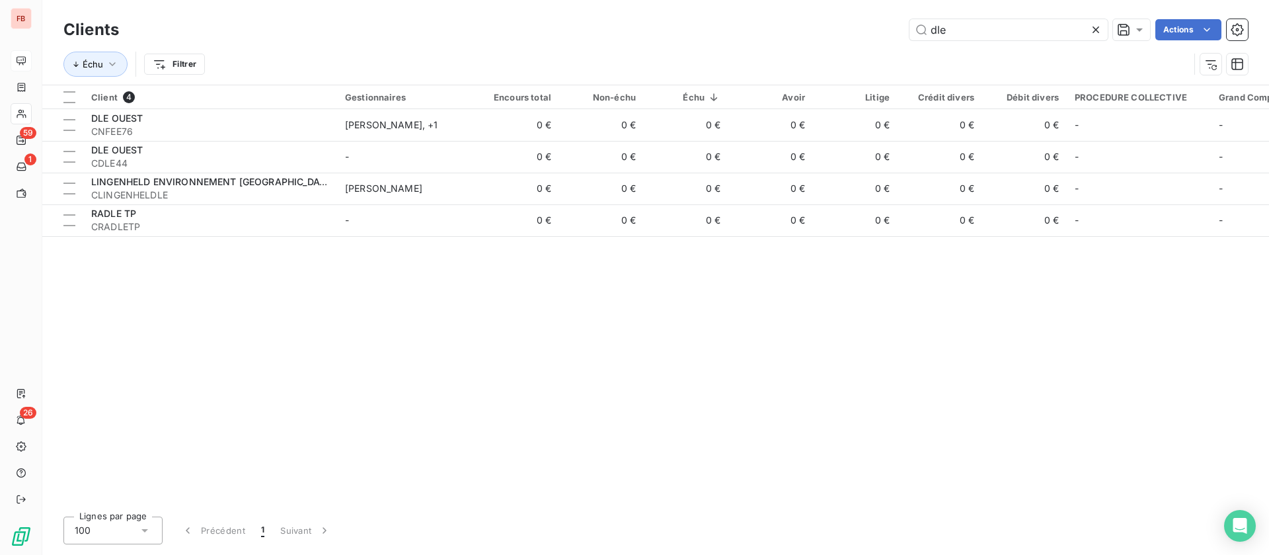
drag, startPoint x: 955, startPoint y: 35, endPoint x: 825, endPoint y: 26, distance: 130.5
click at [815, 34] on div "dle Actions" at bounding box center [691, 29] width 1113 height 21
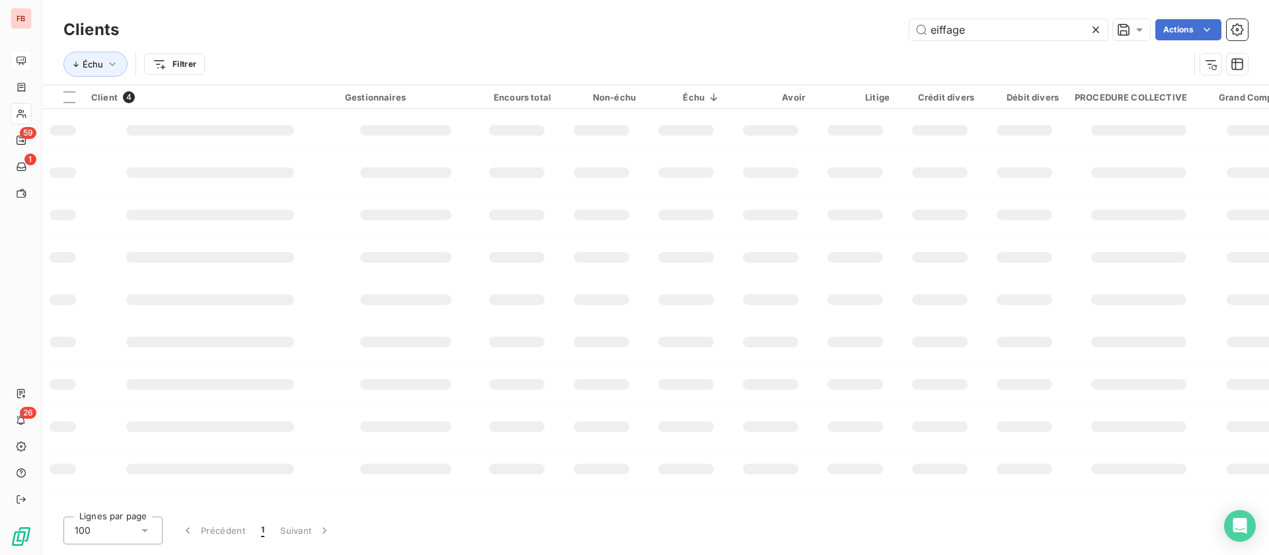
type input "eiffage"
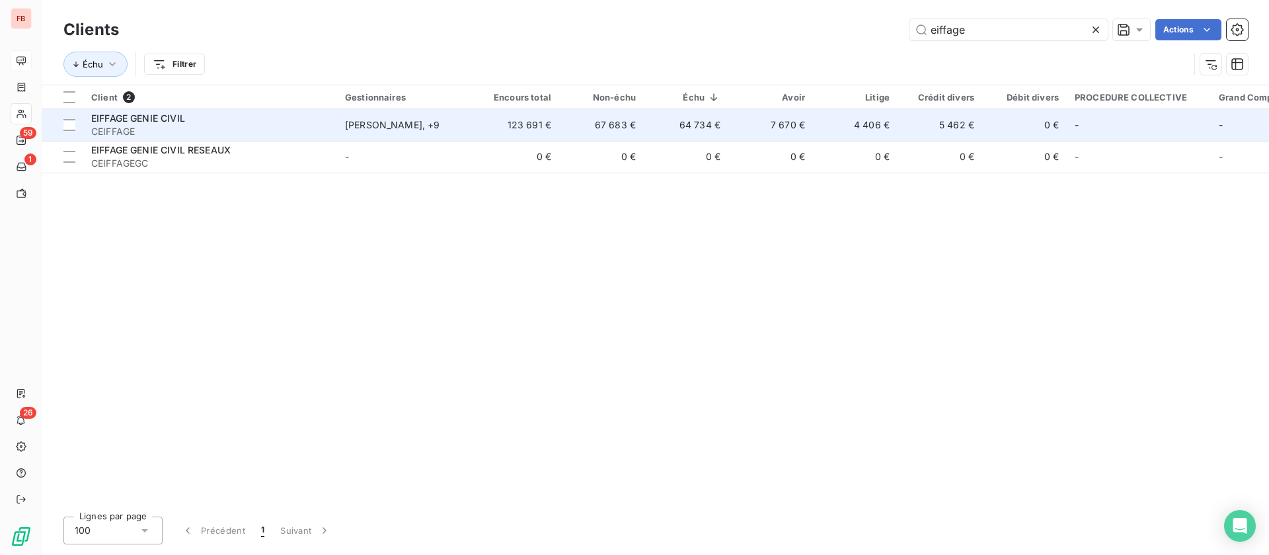
click at [546, 134] on td "123 691 €" at bounding box center [517, 125] width 85 height 32
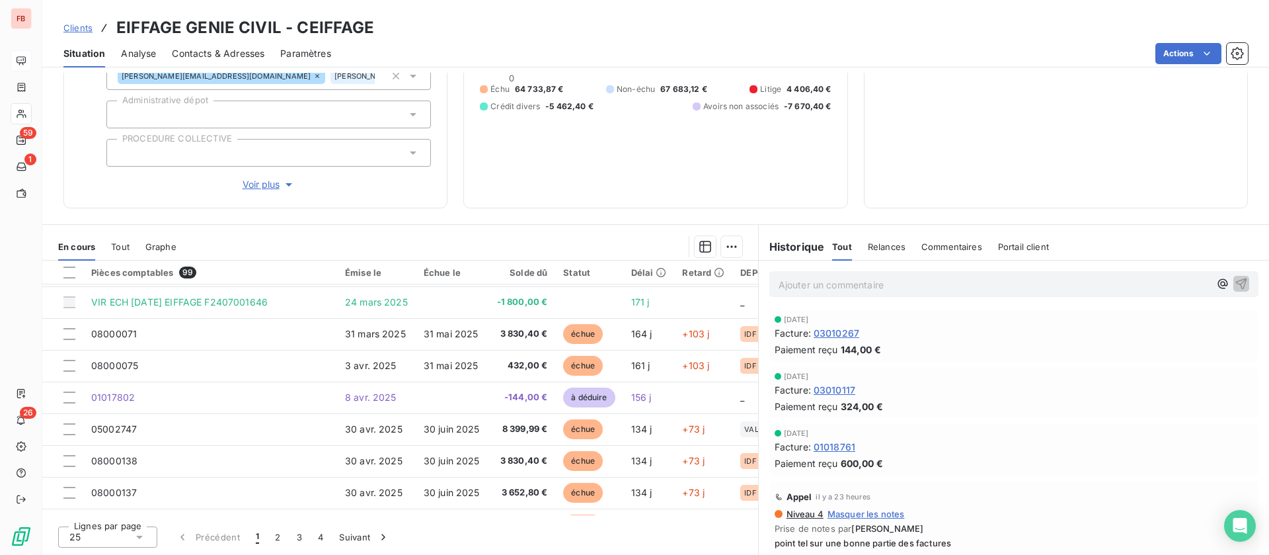
scroll to position [298, 0]
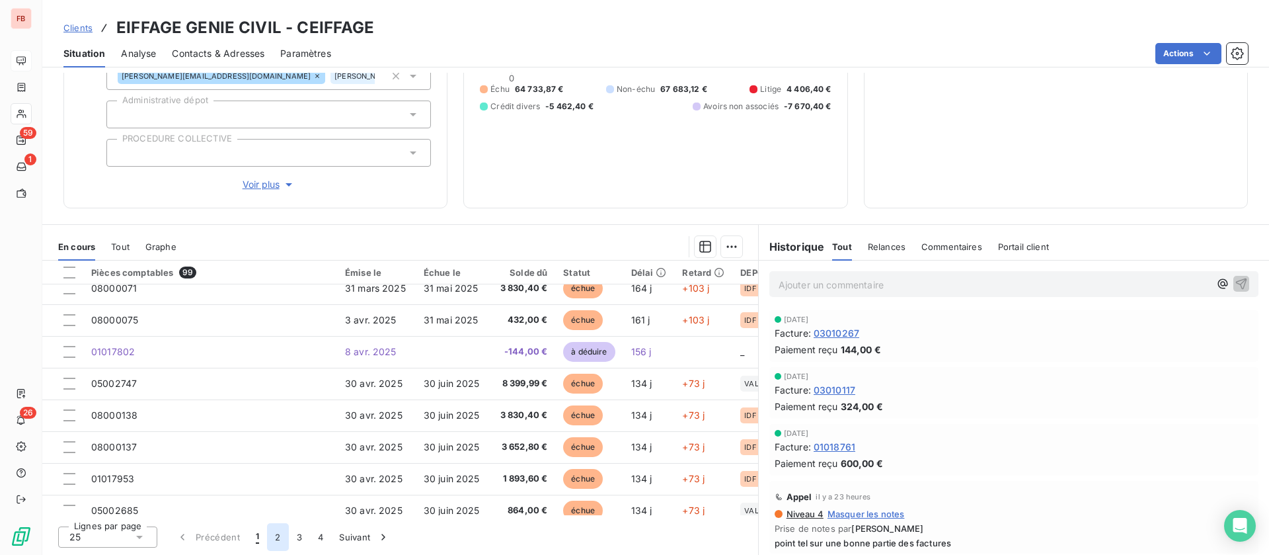
click at [272, 536] on button "2" at bounding box center [277, 537] width 21 height 28
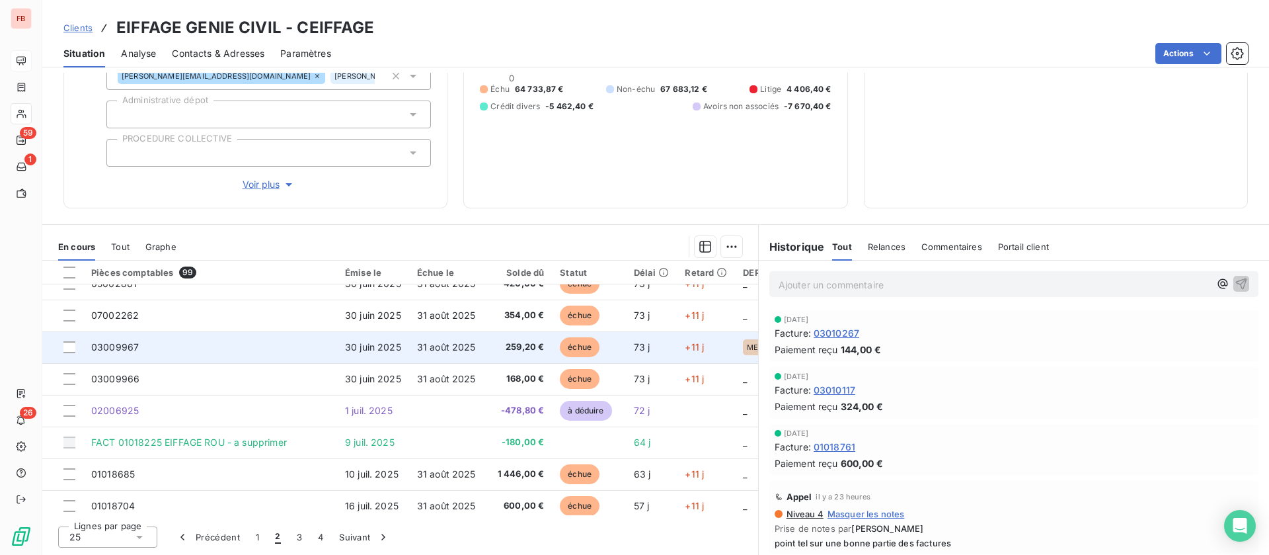
scroll to position [397, 0]
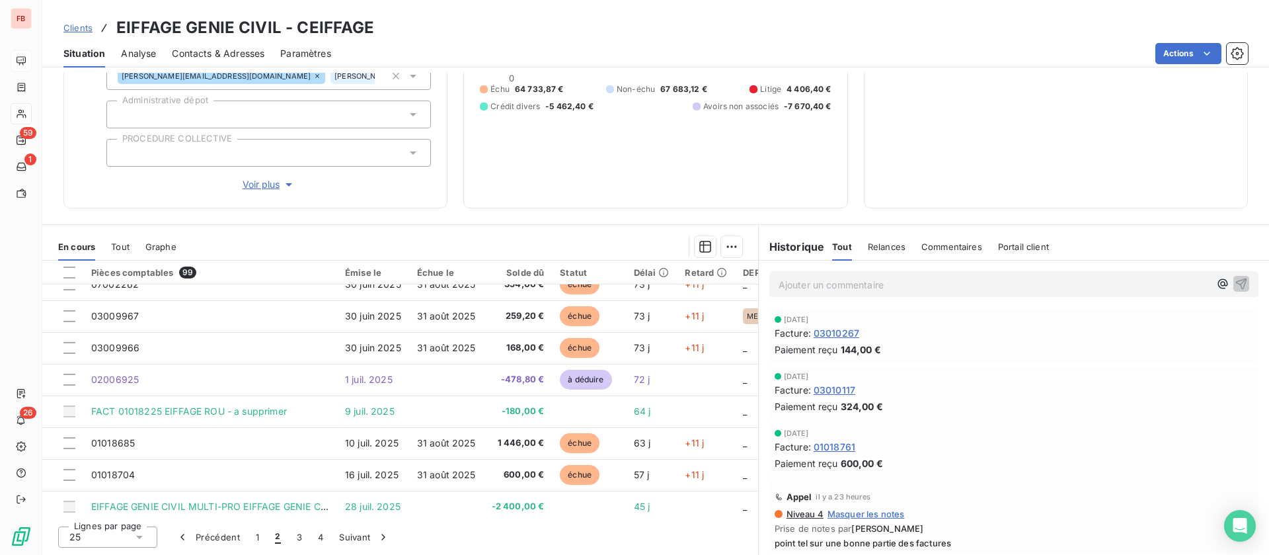
click at [228, 47] on div "Contacts & Adresses" at bounding box center [218, 54] width 93 height 28
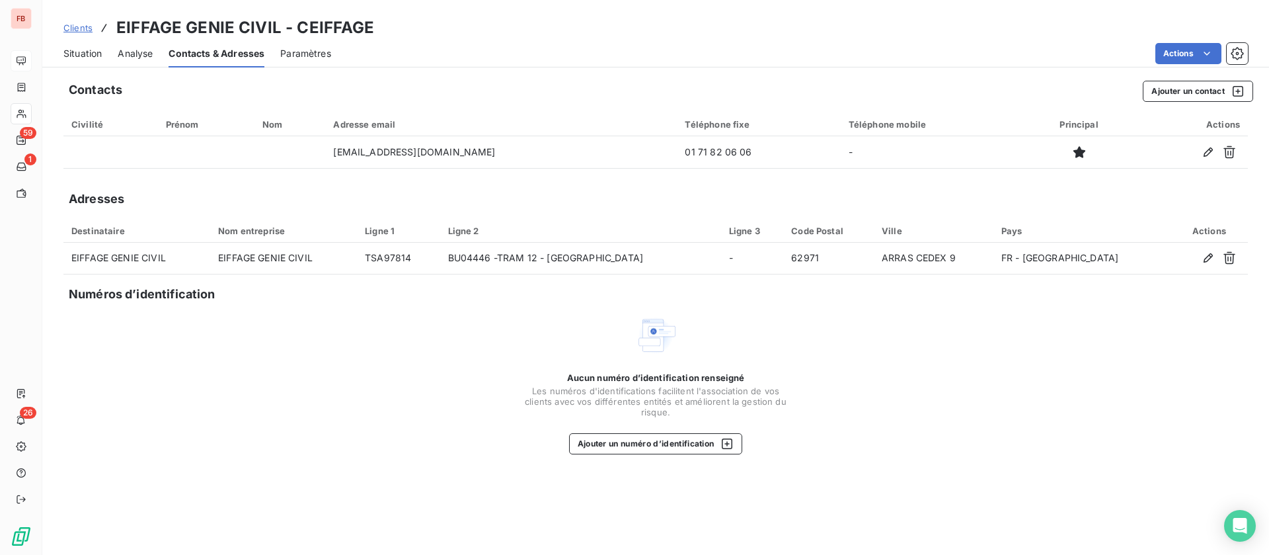
click at [77, 50] on span "Situation" at bounding box center [82, 53] width 38 height 13
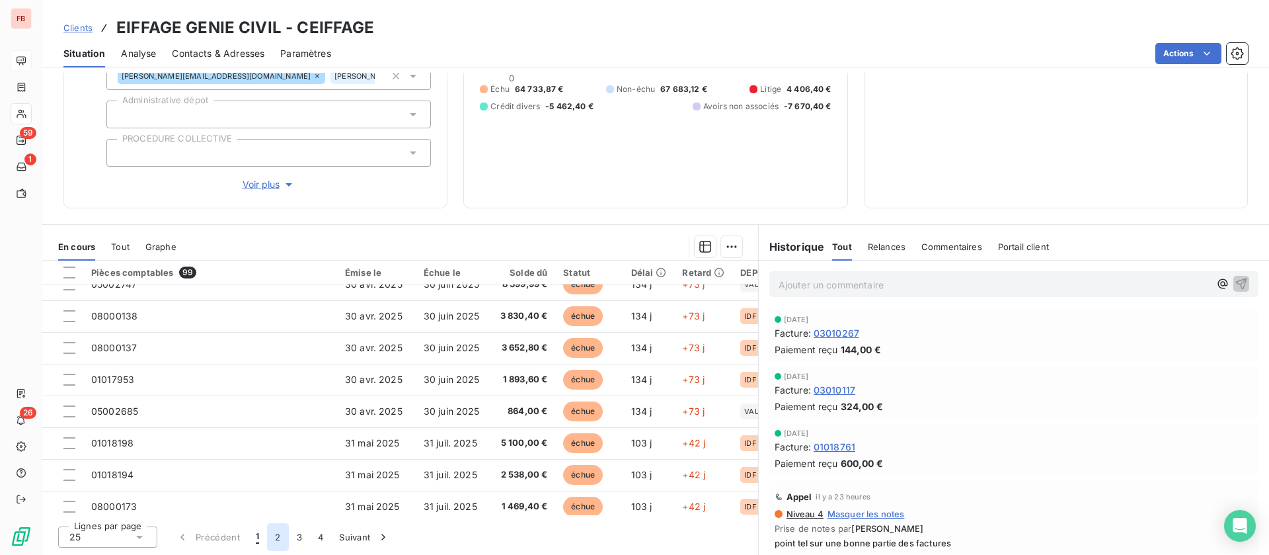
click at [279, 538] on button "2" at bounding box center [277, 537] width 21 height 28
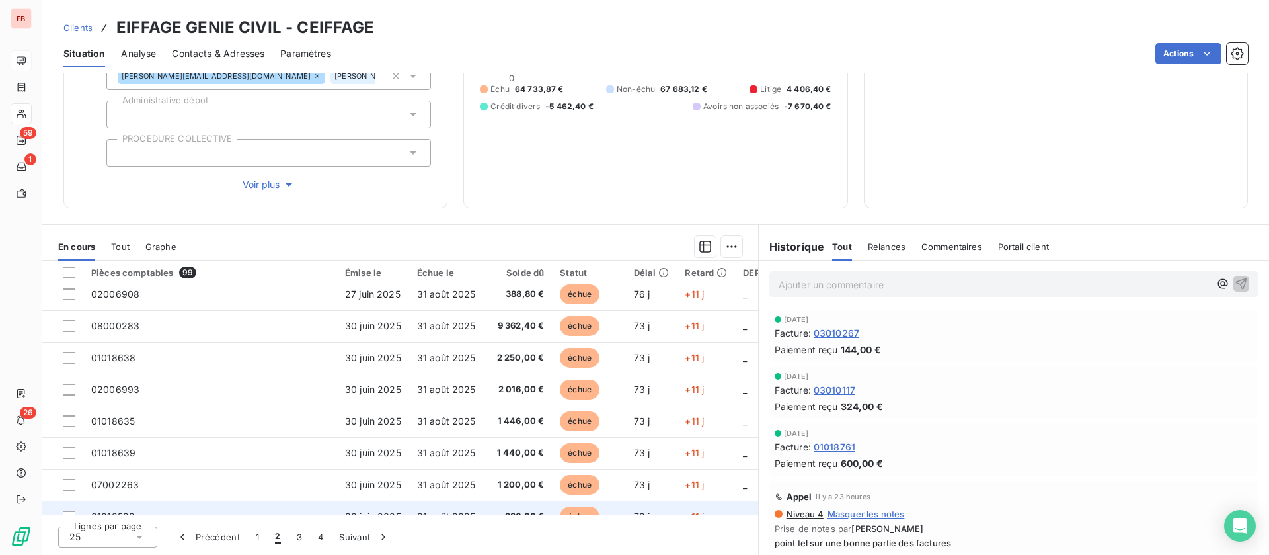
scroll to position [198, 0]
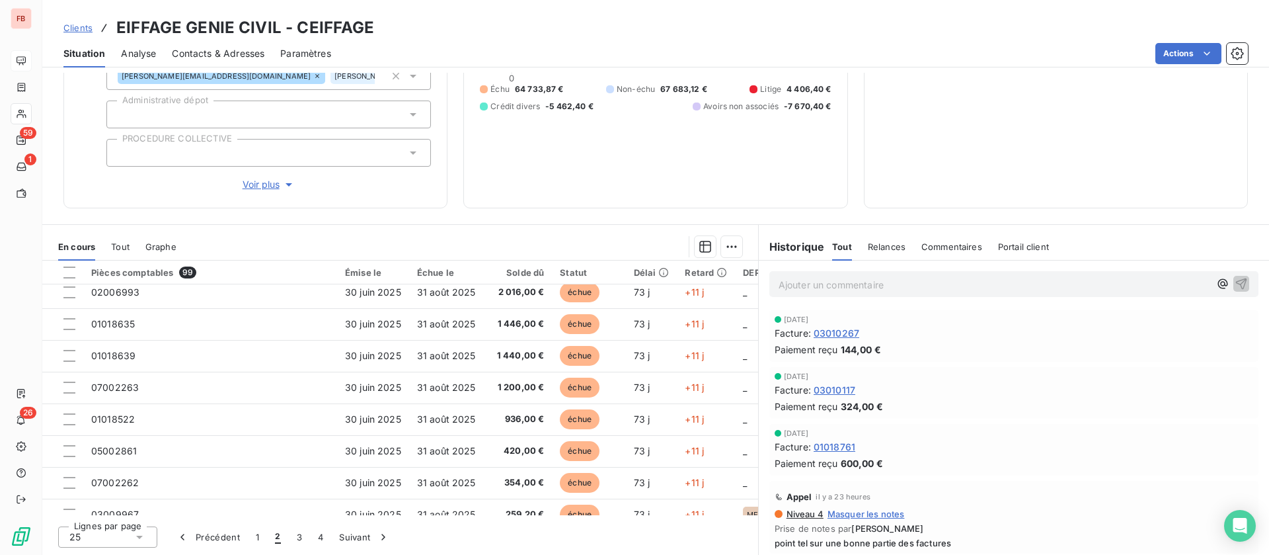
drag, startPoint x: 924, startPoint y: 259, endPoint x: 936, endPoint y: 243, distance: 19.3
click at [926, 256] on div "Commentaires" at bounding box center [952, 247] width 61 height 28
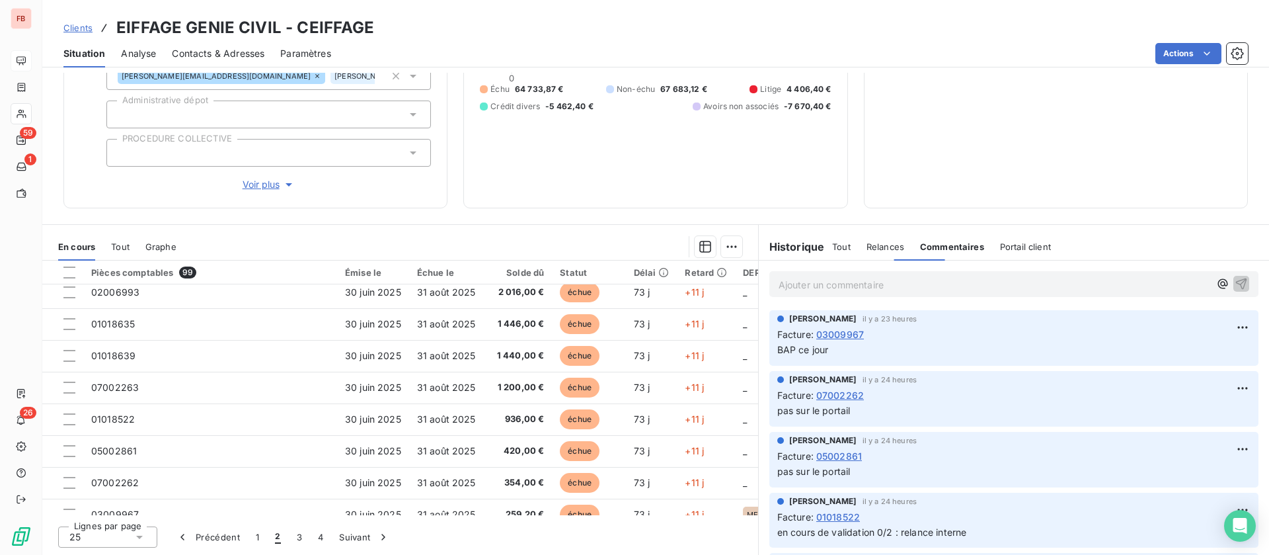
click at [936, 243] on span "Commentaires" at bounding box center [952, 246] width 64 height 11
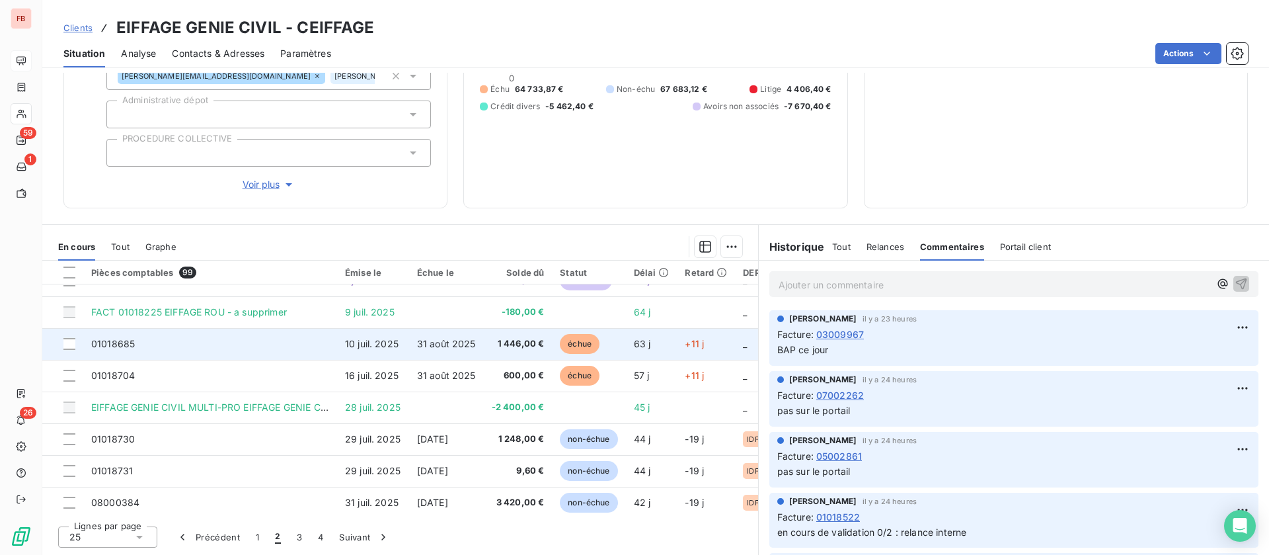
scroll to position [397, 0]
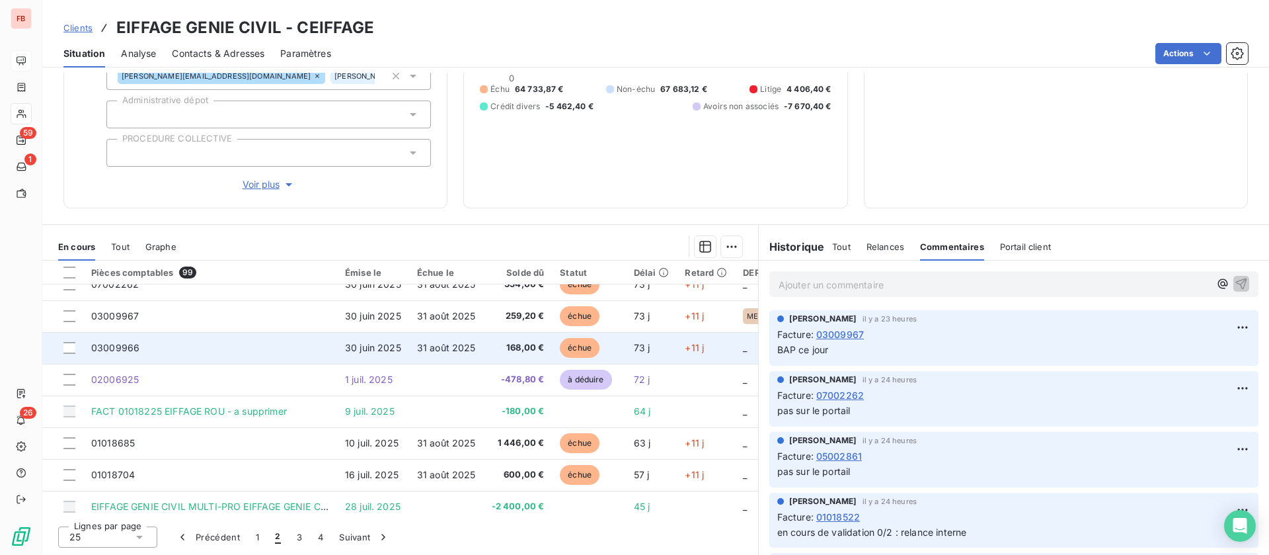
click at [259, 349] on td "03009966" at bounding box center [210, 348] width 254 height 32
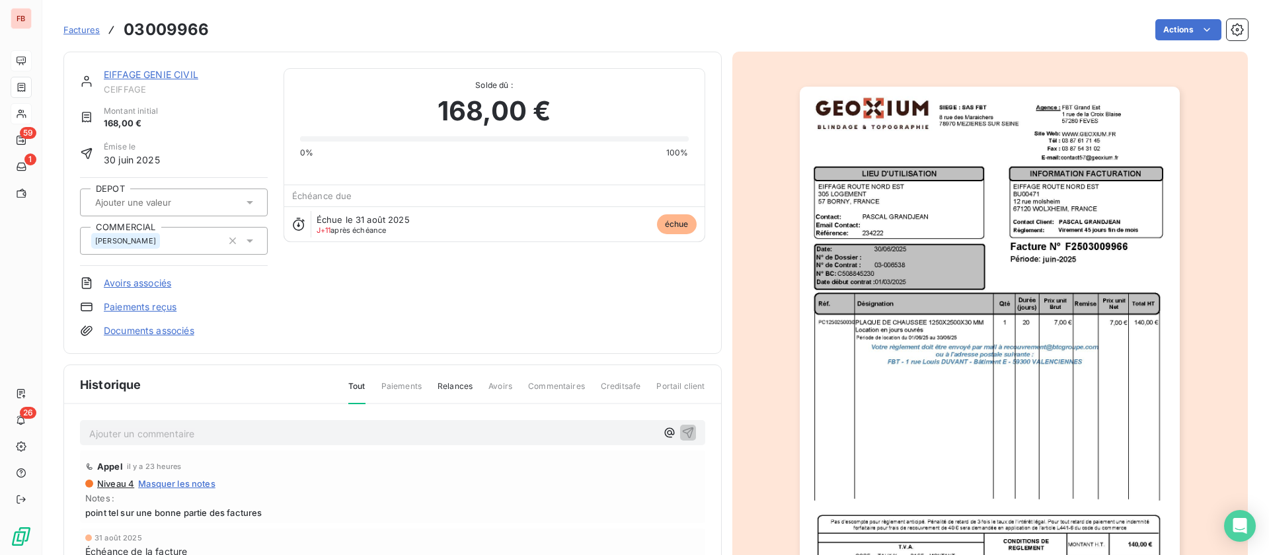
click at [190, 430] on p "Ajouter un commentaire ﻿" at bounding box center [372, 433] width 567 height 17
click at [682, 432] on icon "button" at bounding box center [688, 431] width 13 height 13
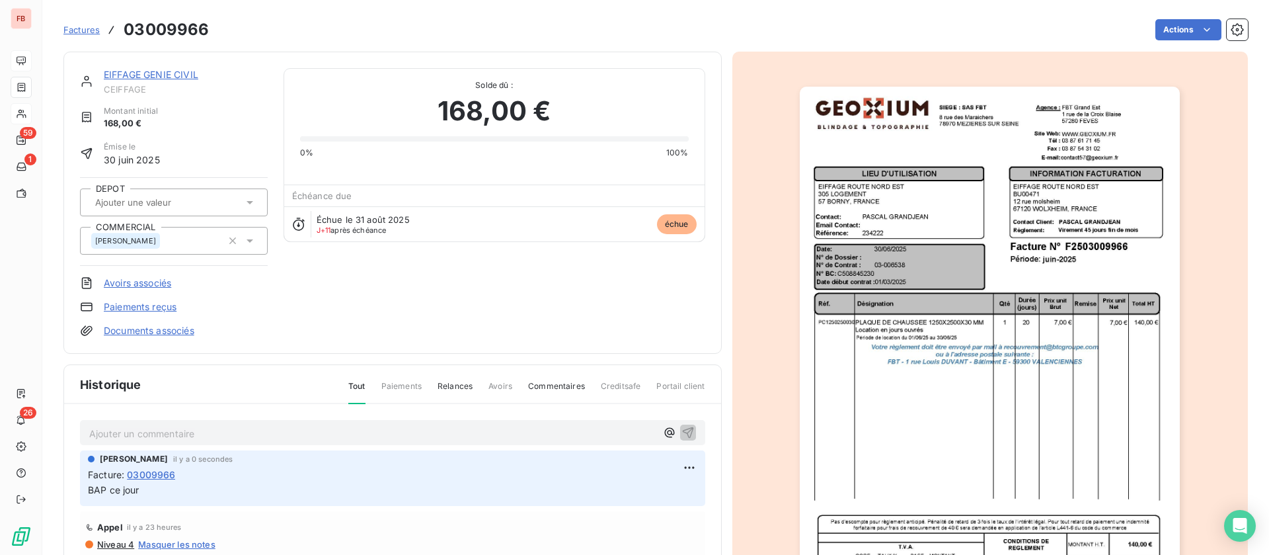
click at [149, 74] on link "EIFFAGE GENIE CIVIL" at bounding box center [151, 74] width 95 height 11
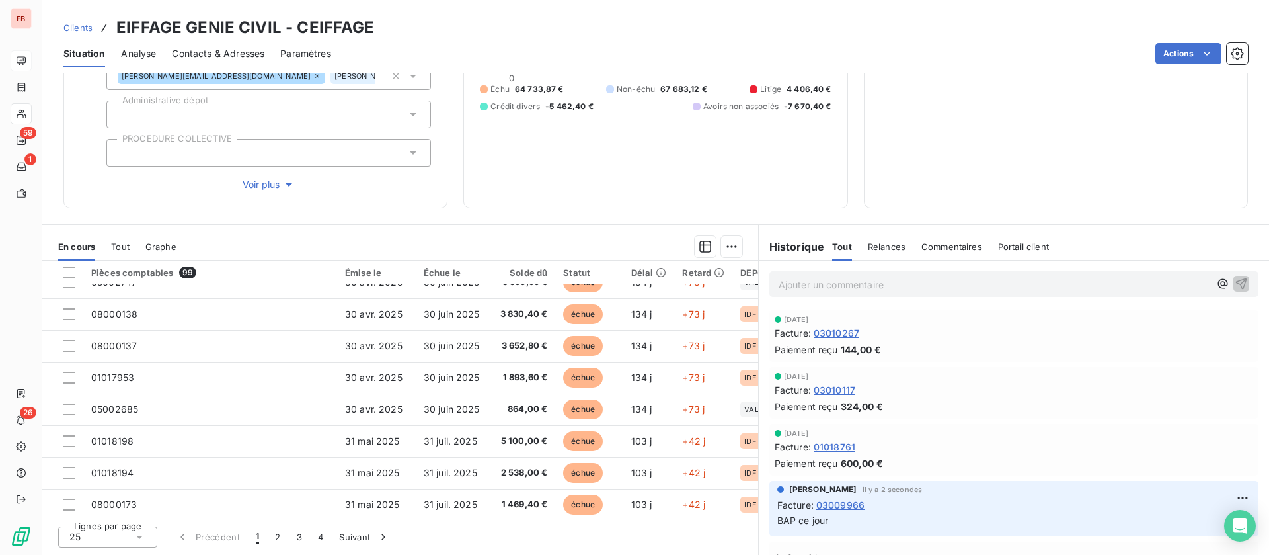
scroll to position [496, 0]
click at [280, 542] on button "2" at bounding box center [277, 537] width 21 height 28
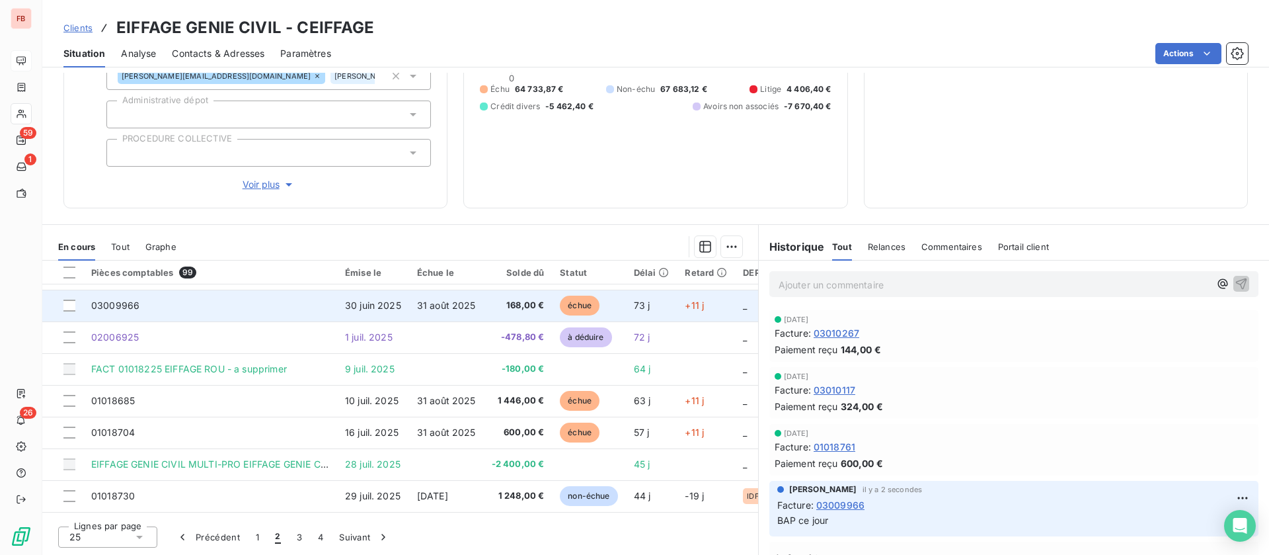
scroll to position [469, 0]
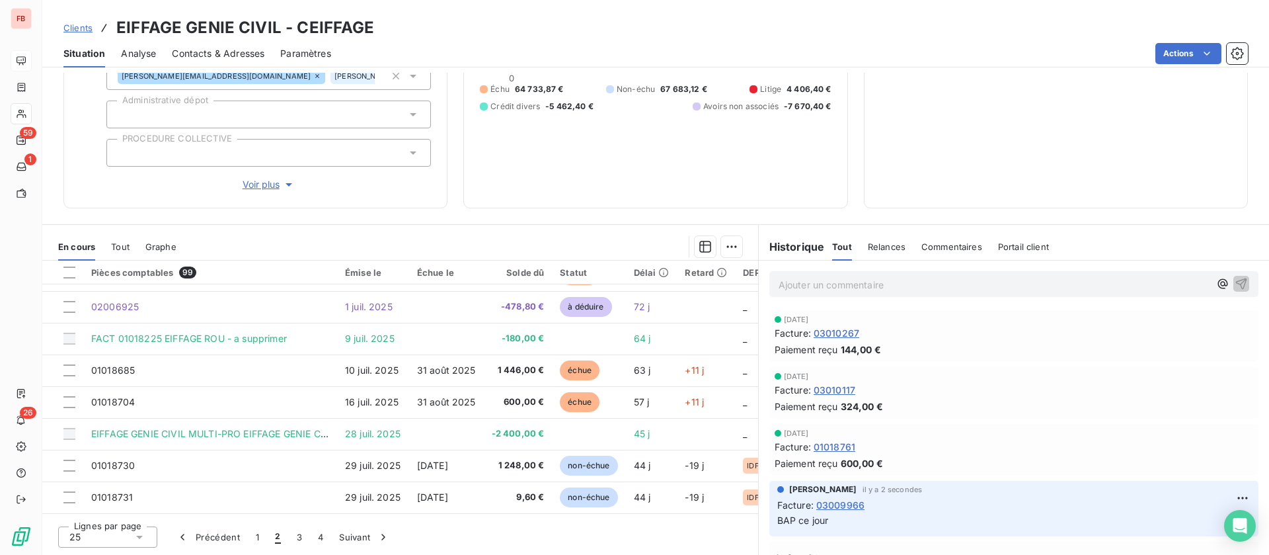
click at [946, 245] on span "Commentaires" at bounding box center [952, 246] width 61 height 11
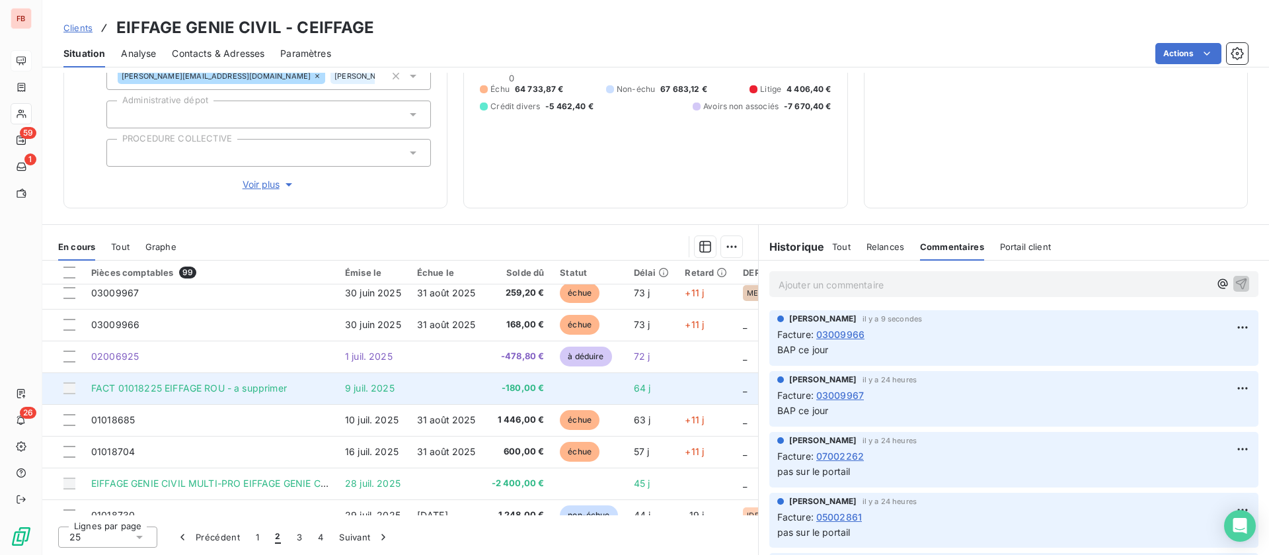
scroll to position [370, 0]
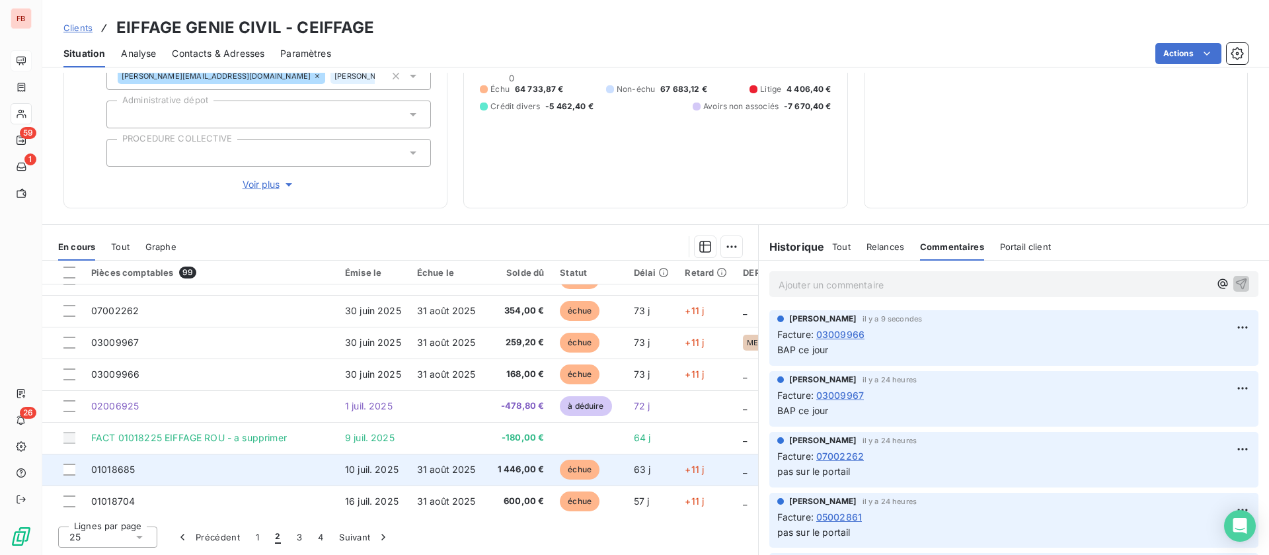
click at [237, 459] on td "01018685" at bounding box center [210, 470] width 254 height 32
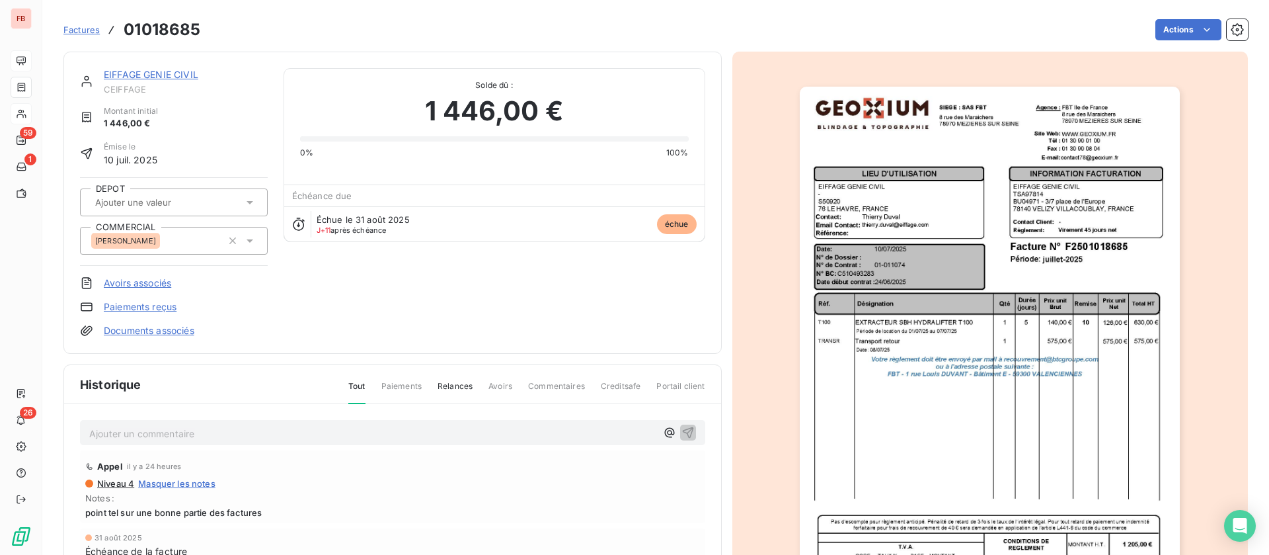
click at [214, 425] on p "Ajouter un commentaire ﻿" at bounding box center [372, 433] width 567 height 17
drag, startPoint x: 198, startPoint y: 430, endPoint x: 218, endPoint y: 426, distance: 19.5
click at [214, 430] on span "en attente de validation 2/3 -" at bounding box center [154, 431] width 130 height 11
click at [682, 431] on icon "button" at bounding box center [688, 431] width 13 height 13
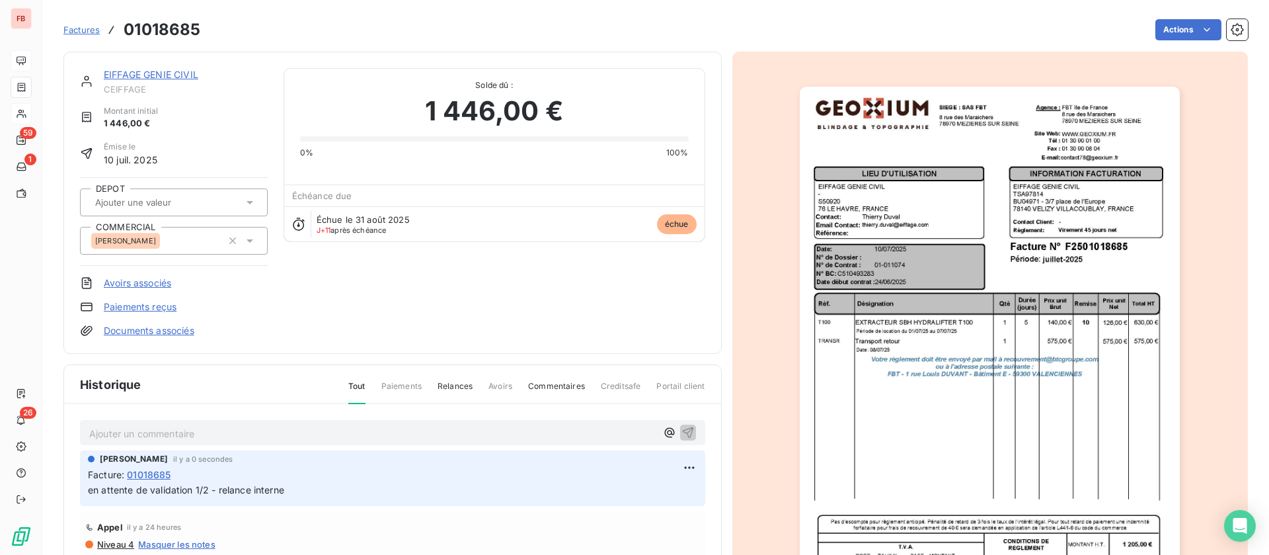
click at [151, 77] on link "EIFFAGE GENIE CIVIL" at bounding box center [151, 74] width 95 height 11
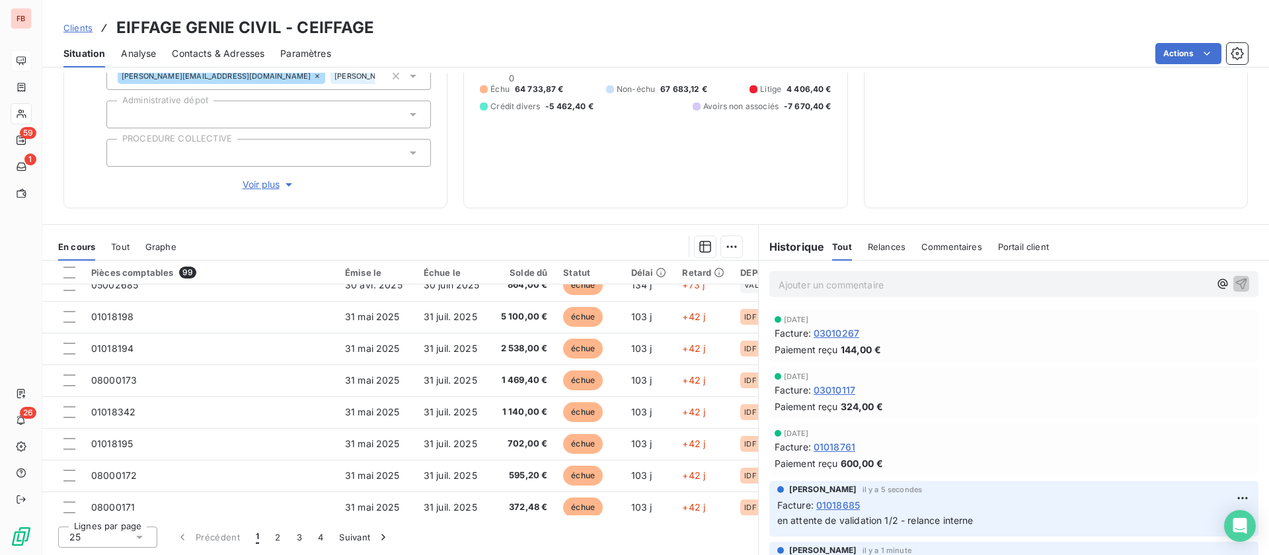
scroll to position [569, 0]
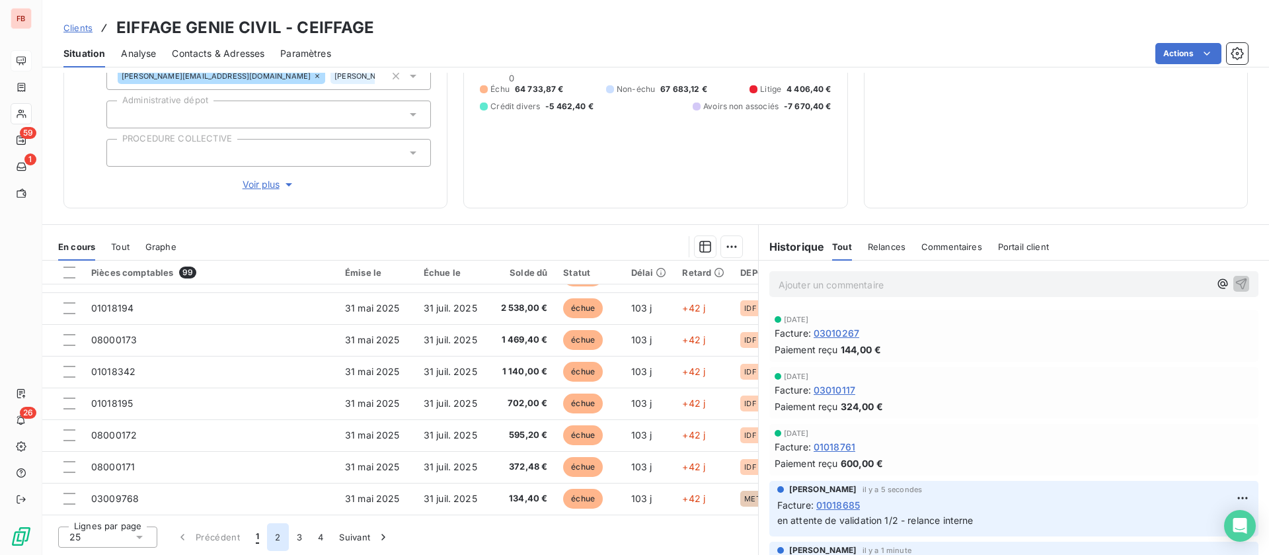
click at [277, 536] on button "2" at bounding box center [277, 537] width 21 height 28
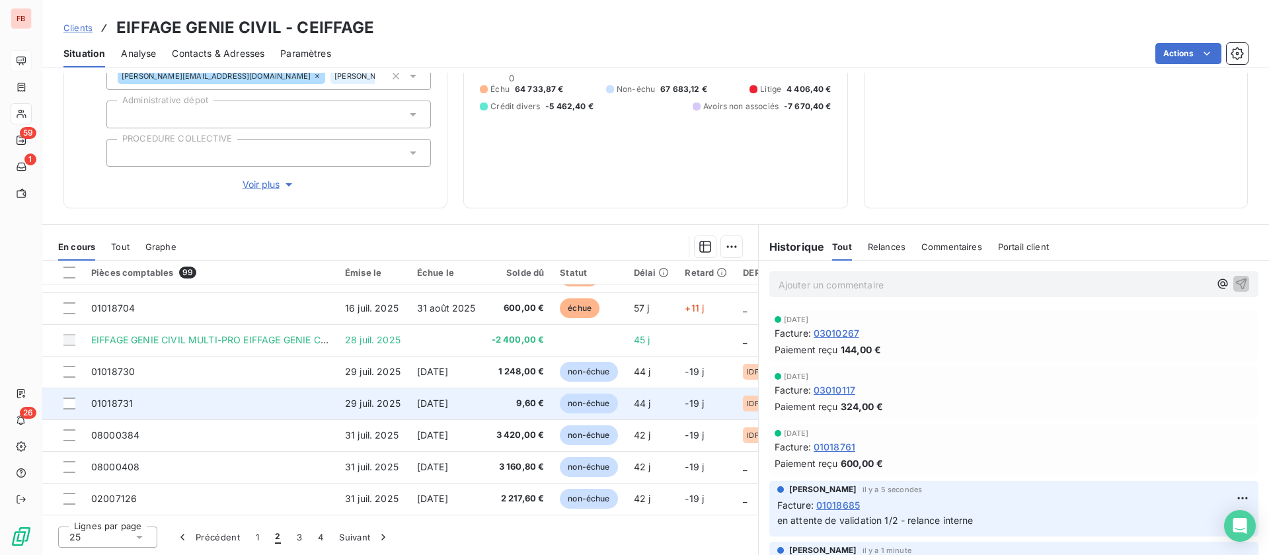
scroll to position [469, 0]
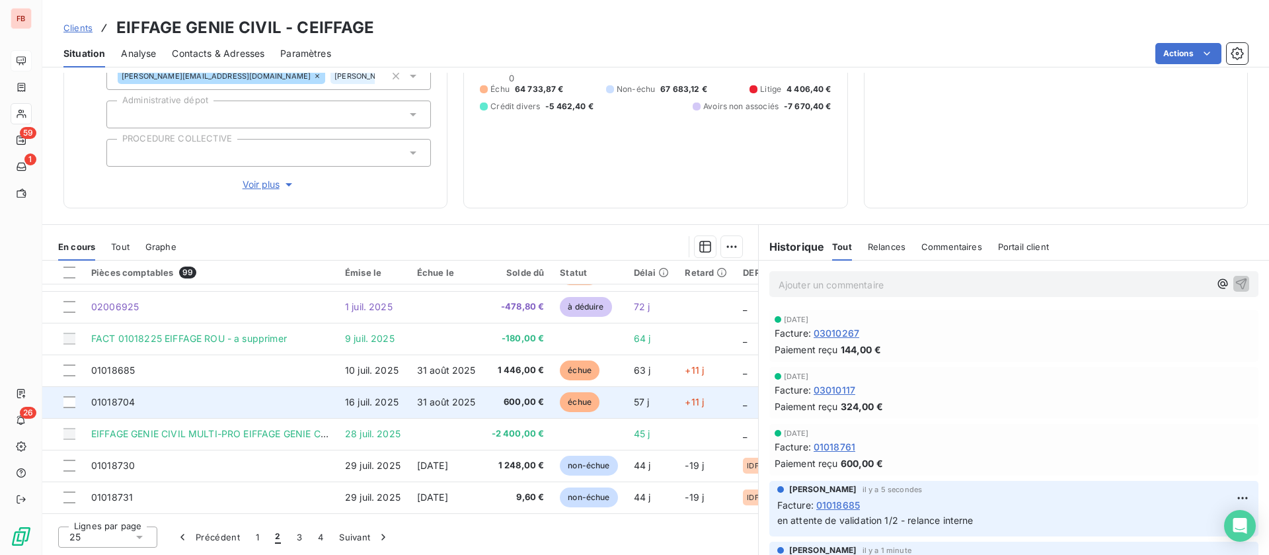
click at [202, 397] on td "01018704" at bounding box center [210, 402] width 254 height 32
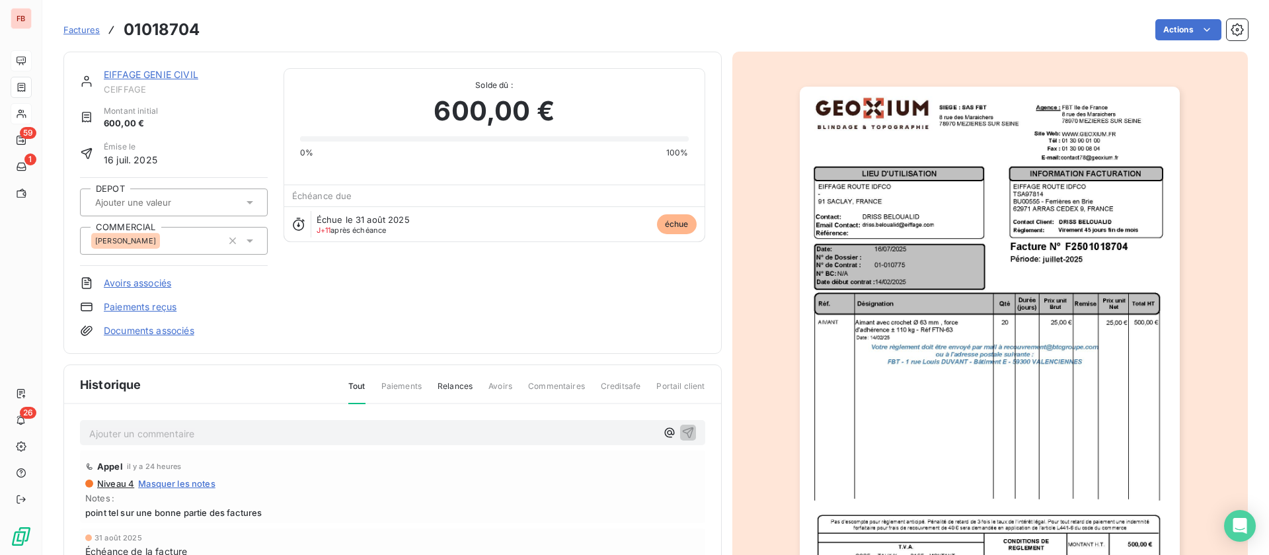
click at [217, 432] on p "Ajouter un commentaire ﻿" at bounding box center [372, 433] width 567 height 17
click at [289, 440] on p "Ajouter un commentaire ﻿" at bounding box center [372, 433] width 567 height 17
click at [682, 434] on icon "button" at bounding box center [688, 431] width 13 height 13
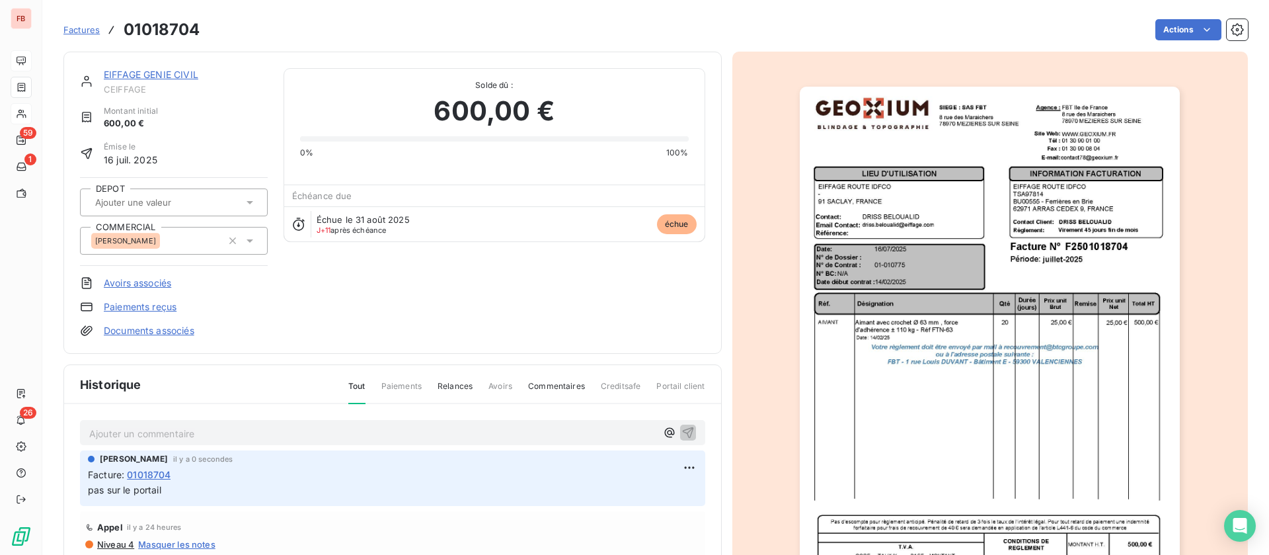
click at [161, 70] on link "EIFFAGE GENIE CIVIL" at bounding box center [151, 74] width 95 height 11
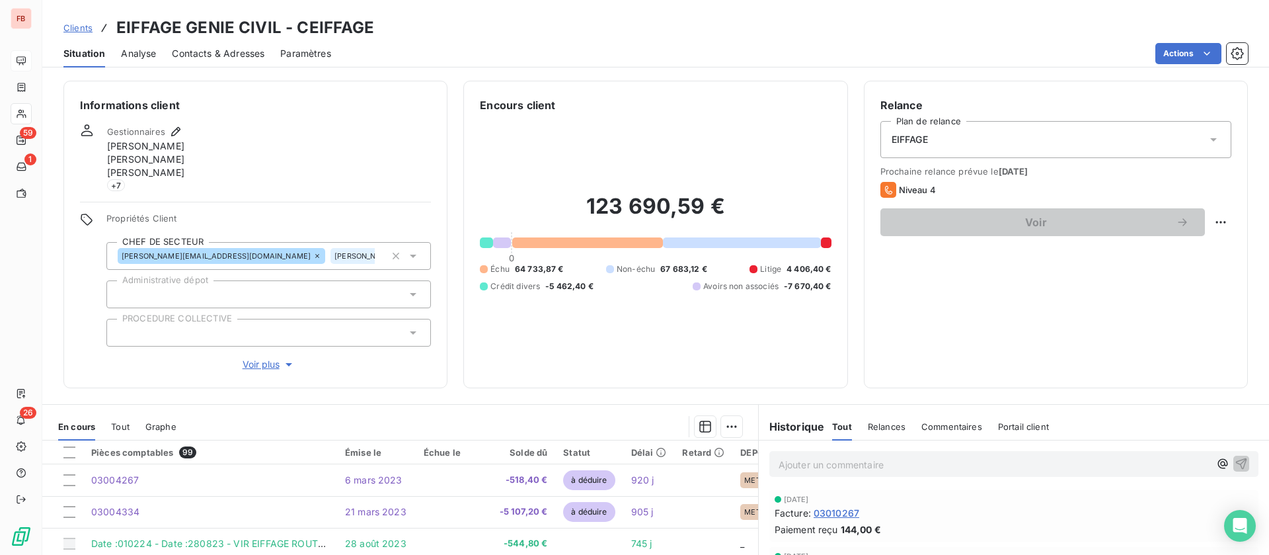
click at [955, 426] on span "Commentaires" at bounding box center [952, 426] width 61 height 11
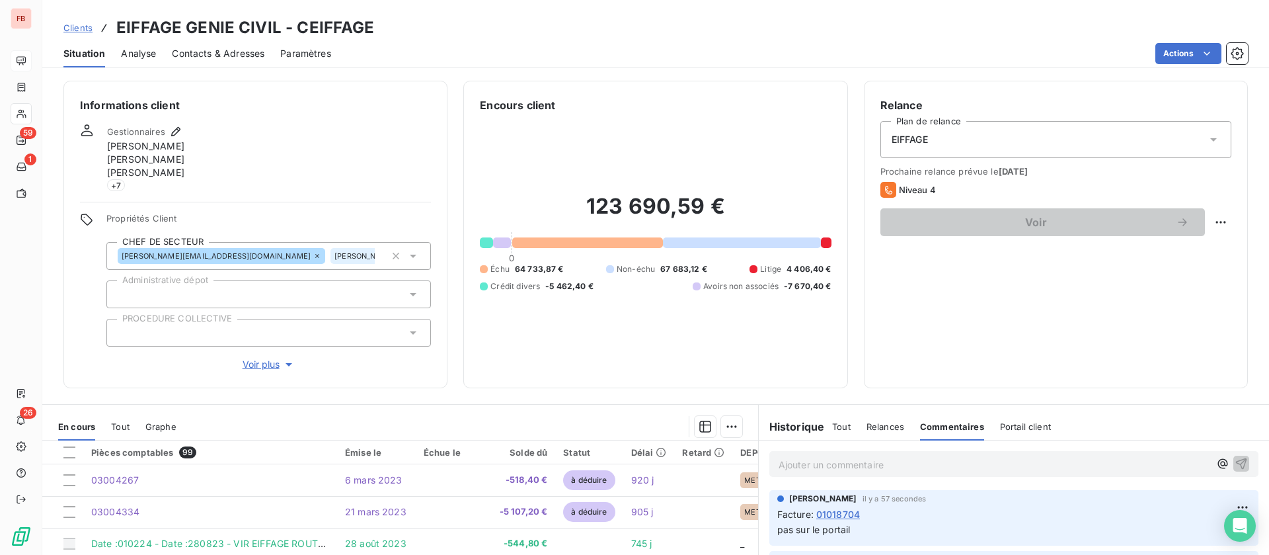
click at [850, 438] on div "Tout Relances Commentaires Portail client" at bounding box center [941, 427] width 219 height 28
click at [839, 429] on span "Tout" at bounding box center [841, 426] width 19 height 11
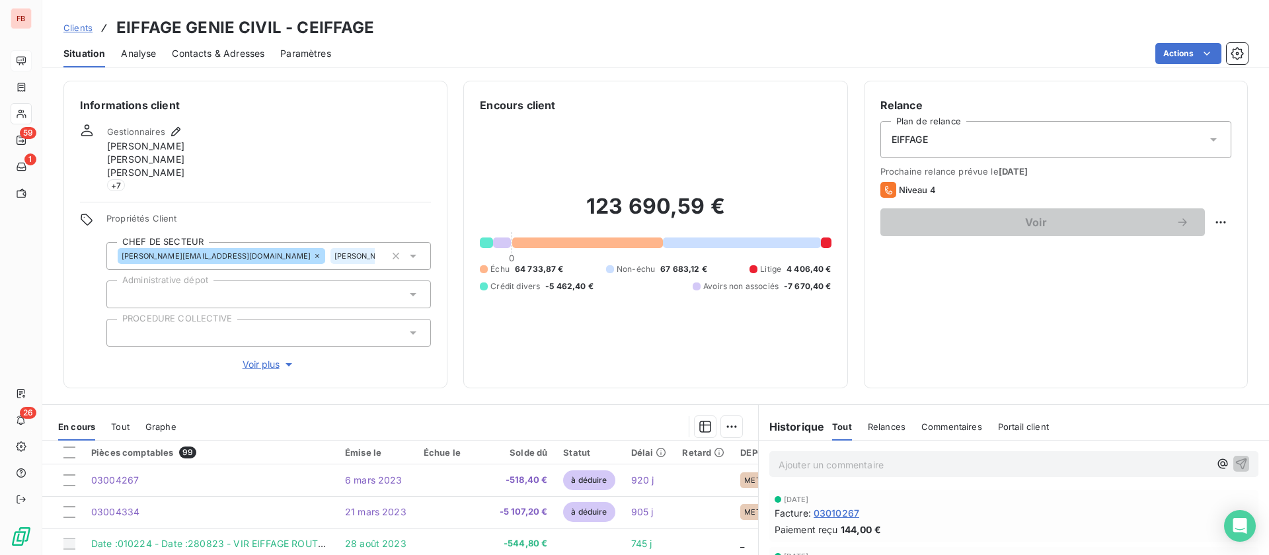
click at [889, 432] on div "Relances" at bounding box center [887, 427] width 38 height 28
click at [861, 465] on p "Ajouter un commentaire ﻿" at bounding box center [994, 464] width 431 height 17
drag, startPoint x: 797, startPoint y: 459, endPoint x: 846, endPoint y: 440, distance: 52.3
click at [799, 459] on span "11/09 : fin point encours ce jour" at bounding box center [848, 463] width 138 height 11
click at [1235, 462] on icon "button" at bounding box center [1241, 462] width 13 height 13
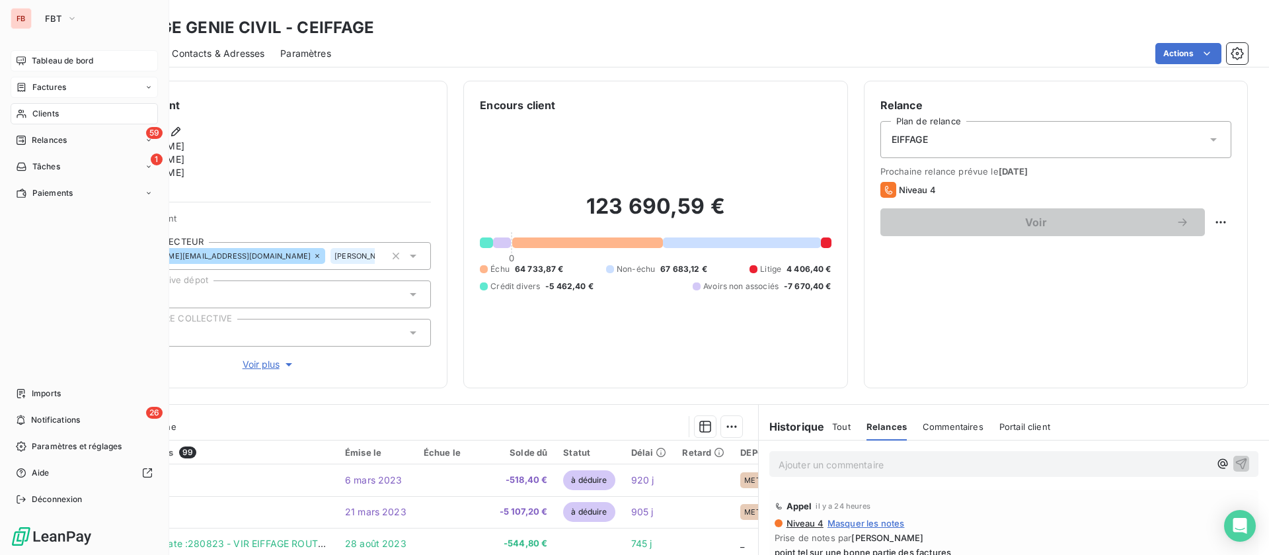
click at [62, 88] on span "Factures" at bounding box center [49, 87] width 34 height 12
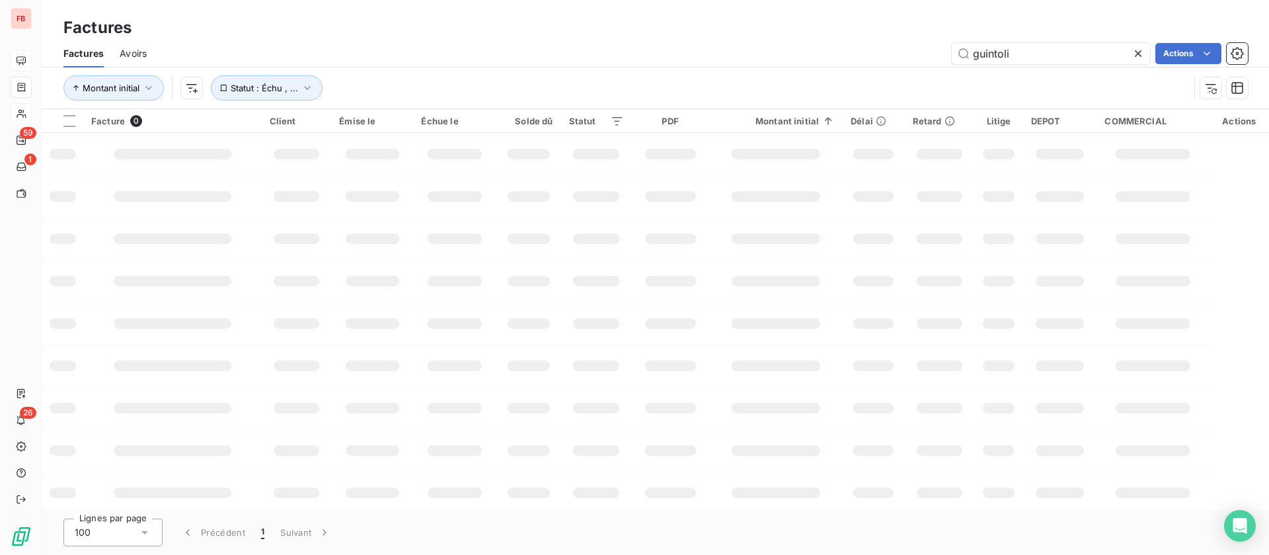
drag, startPoint x: 1037, startPoint y: 57, endPoint x: 916, endPoint y: 54, distance: 121.7
click at [916, 54] on div "guintoli Actions" at bounding box center [706, 53] width 1086 height 21
type input "01018704"
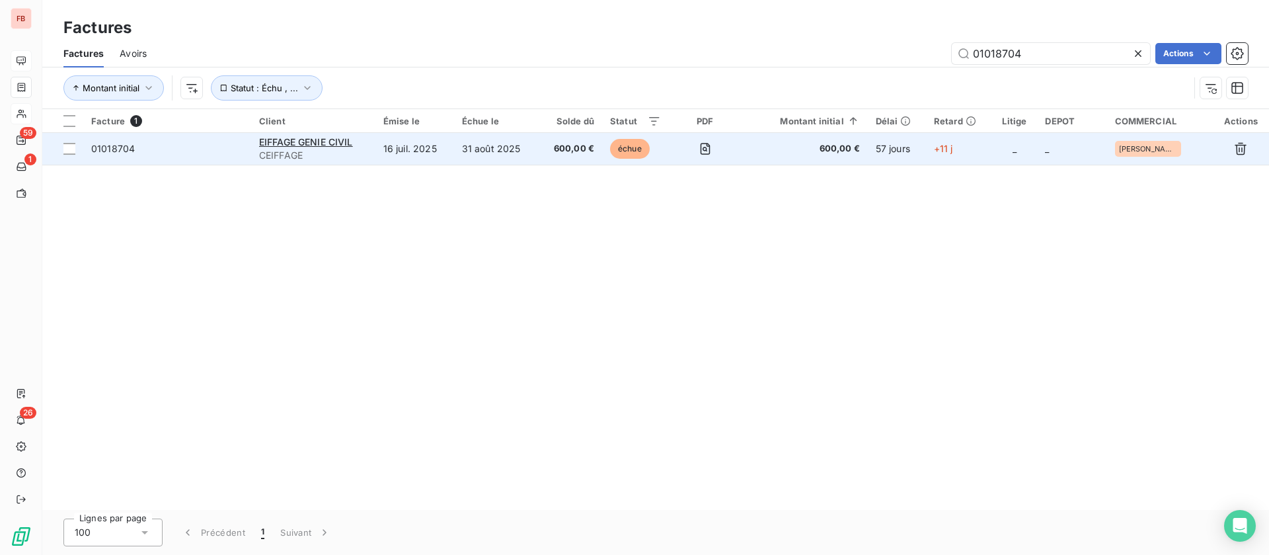
click at [506, 147] on td "31 août 2025" at bounding box center [496, 149] width 85 height 32
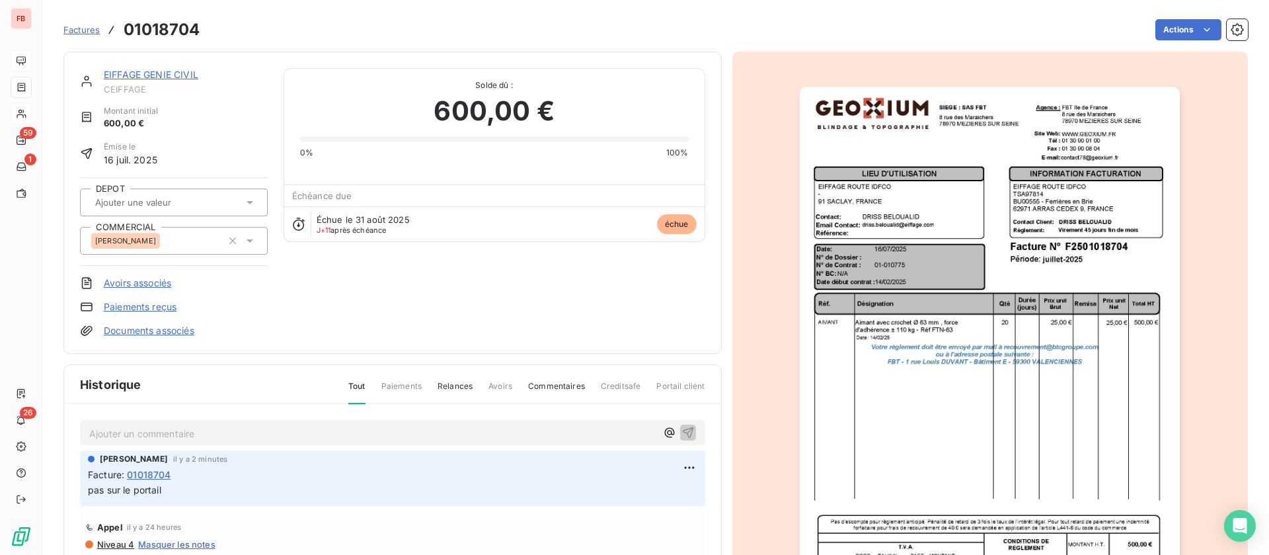
click at [1011, 377] on img "button" at bounding box center [990, 356] width 380 height 538
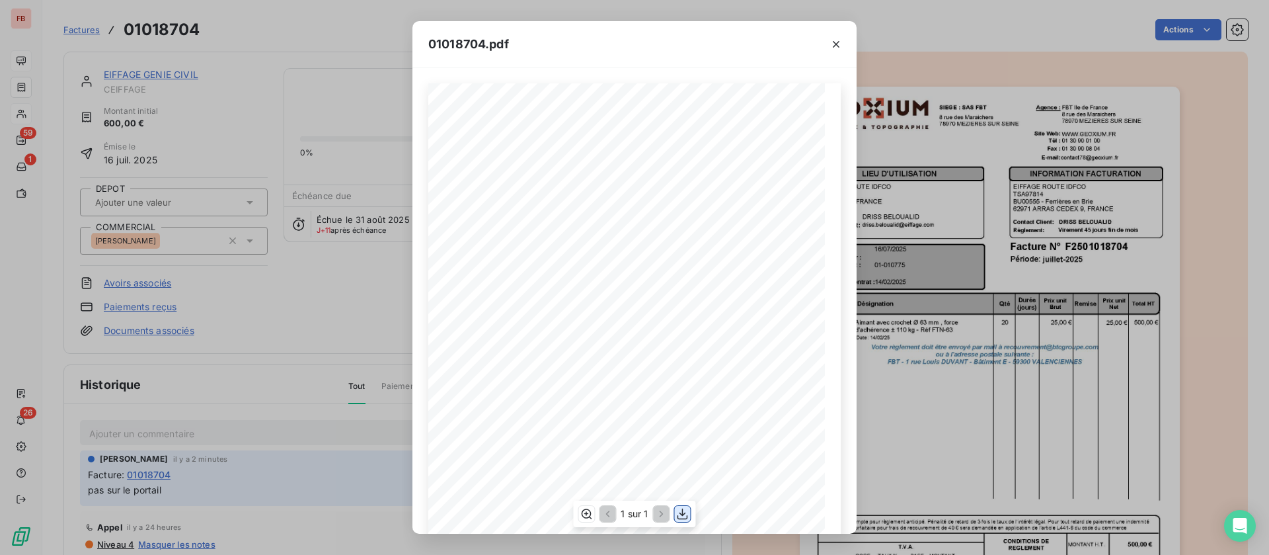
click at [683, 510] on icon "button" at bounding box center [683, 513] width 11 height 11
click at [836, 46] on icon "button" at bounding box center [836, 44] width 13 height 13
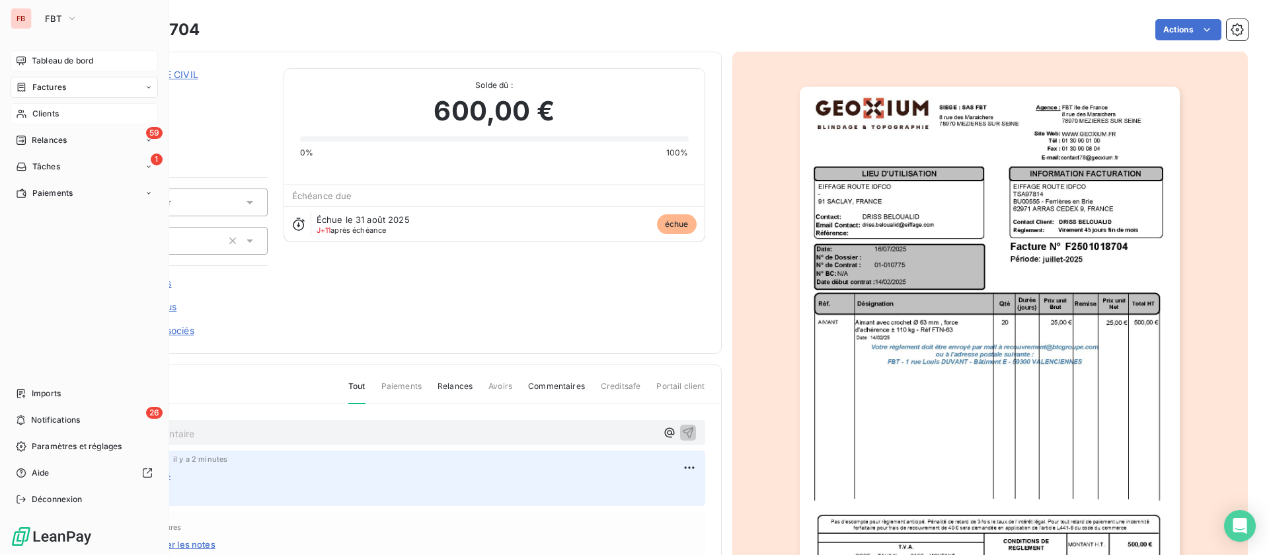
click at [32, 88] on span "Factures" at bounding box center [49, 87] width 34 height 12
click at [46, 84] on span "Factures" at bounding box center [49, 87] width 34 height 12
click at [48, 81] on span "Factures" at bounding box center [49, 87] width 34 height 12
click at [61, 78] on div "Factures" at bounding box center [84, 87] width 147 height 21
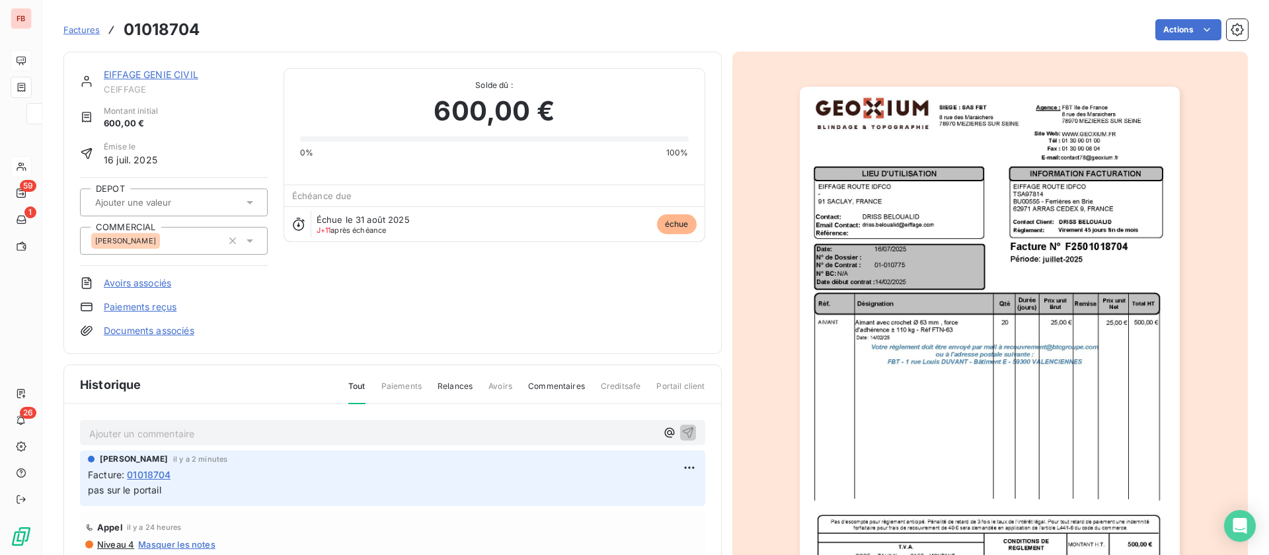
click at [202, 55] on div "EIFFAGE GENIE CIVIL CEIFFAGE Montant initial 600,00 € Émise le 16 juil. 2025 DE…" at bounding box center [392, 203] width 659 height 302
click at [63, 23] on link "Factures" at bounding box center [81, 29] width 36 height 13
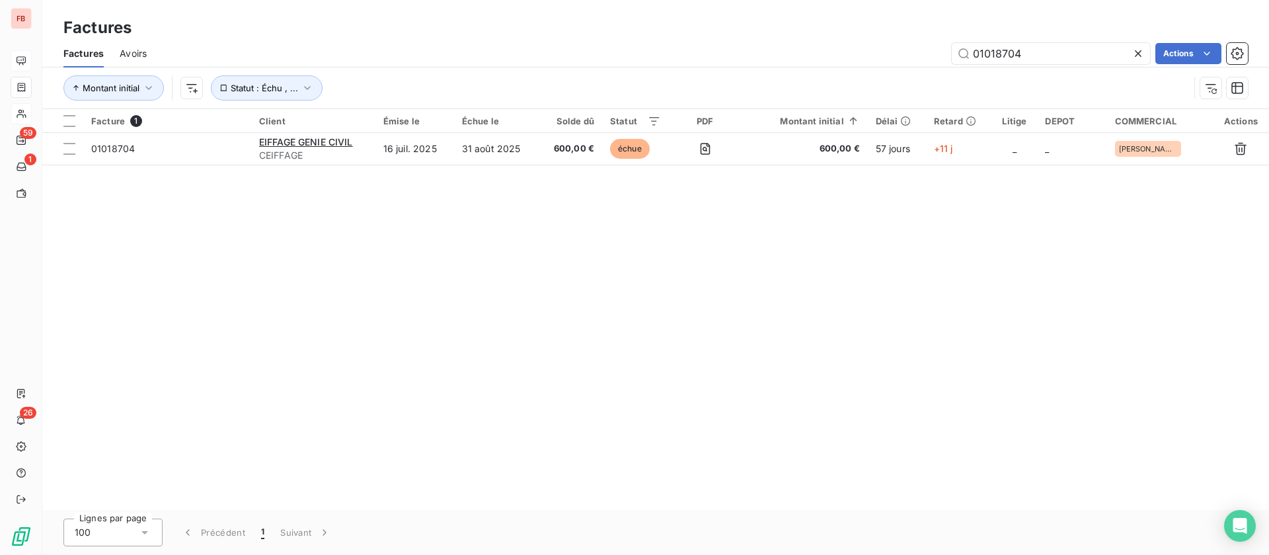
drag, startPoint x: 1035, startPoint y: 53, endPoint x: 911, endPoint y: 50, distance: 124.3
click at [910, 50] on div "01018704 Actions" at bounding box center [706, 53] width 1086 height 21
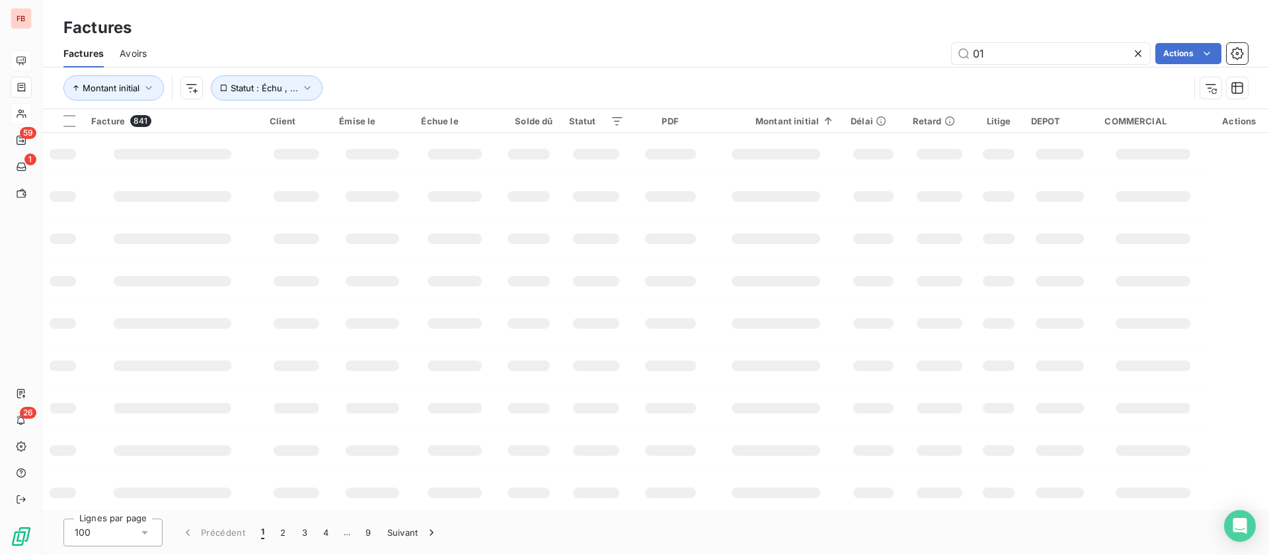
type input "0"
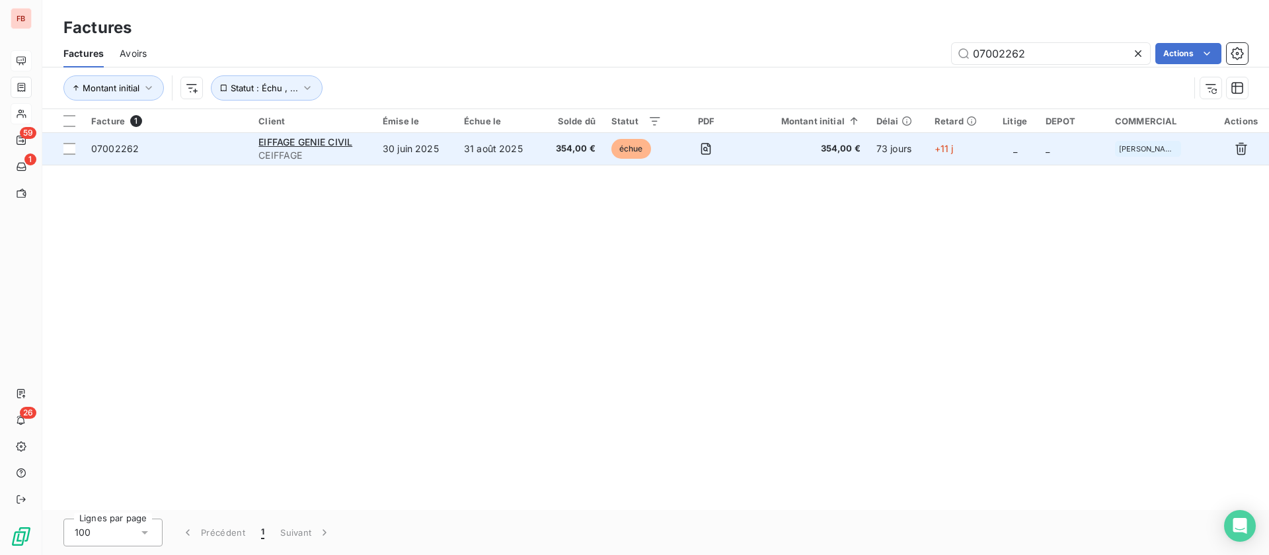
type input "07002262"
click at [428, 145] on td "30 juin 2025" at bounding box center [415, 149] width 81 height 32
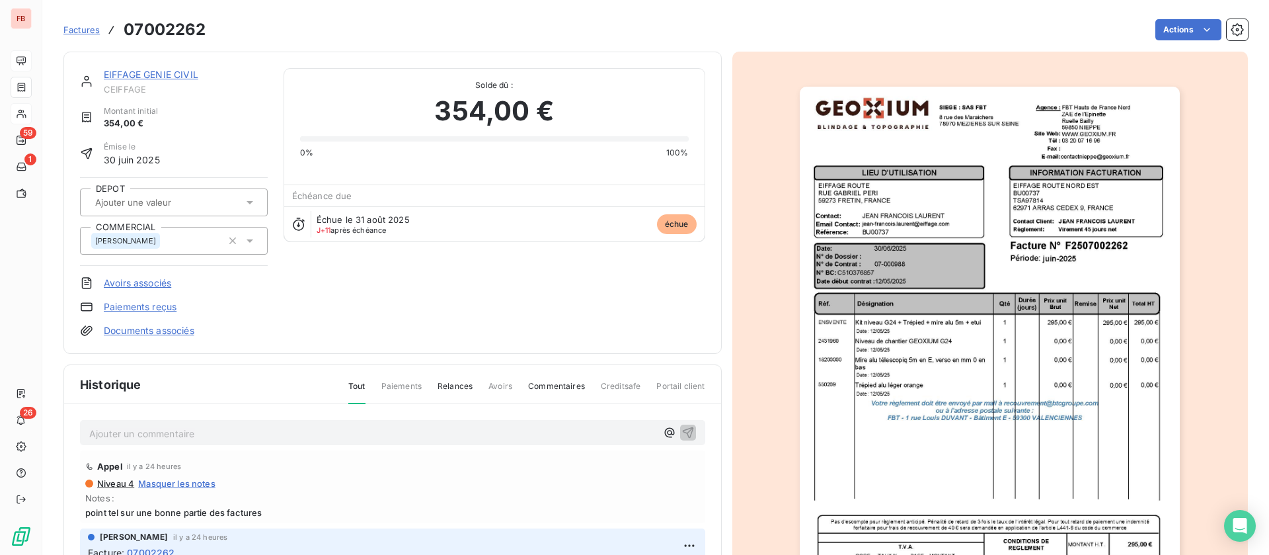
click at [1012, 166] on img "button" at bounding box center [990, 356] width 380 height 538
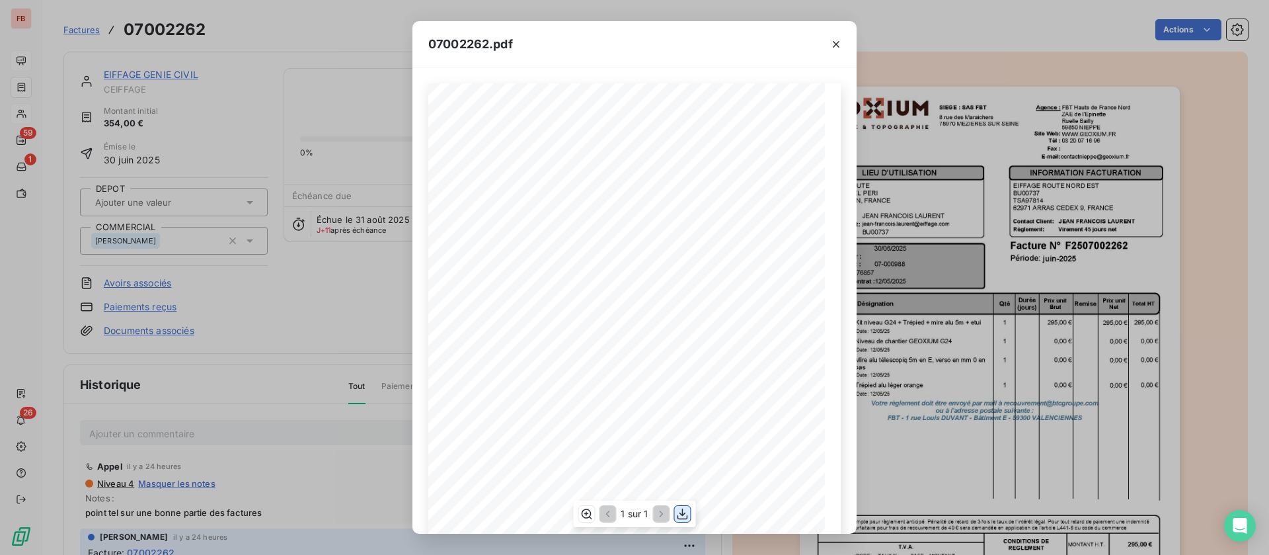
click at [678, 519] on icon "button" at bounding box center [682, 513] width 13 height 13
drag, startPoint x: 380, startPoint y: 65, endPoint x: 339, endPoint y: 55, distance: 43.0
click at [380, 65] on div "07002262.pdf Qté Prix unit Brut Durée (jours) Désignation Remise Total HT Prix …" at bounding box center [634, 277] width 1269 height 555
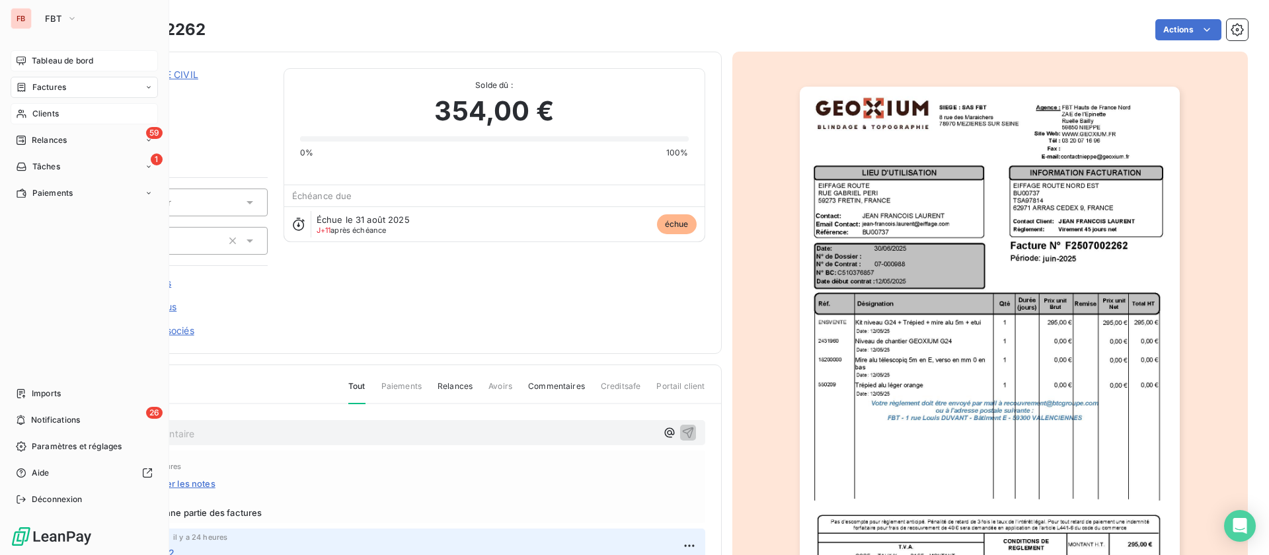
click at [48, 104] on div "Clients" at bounding box center [84, 113] width 147 height 21
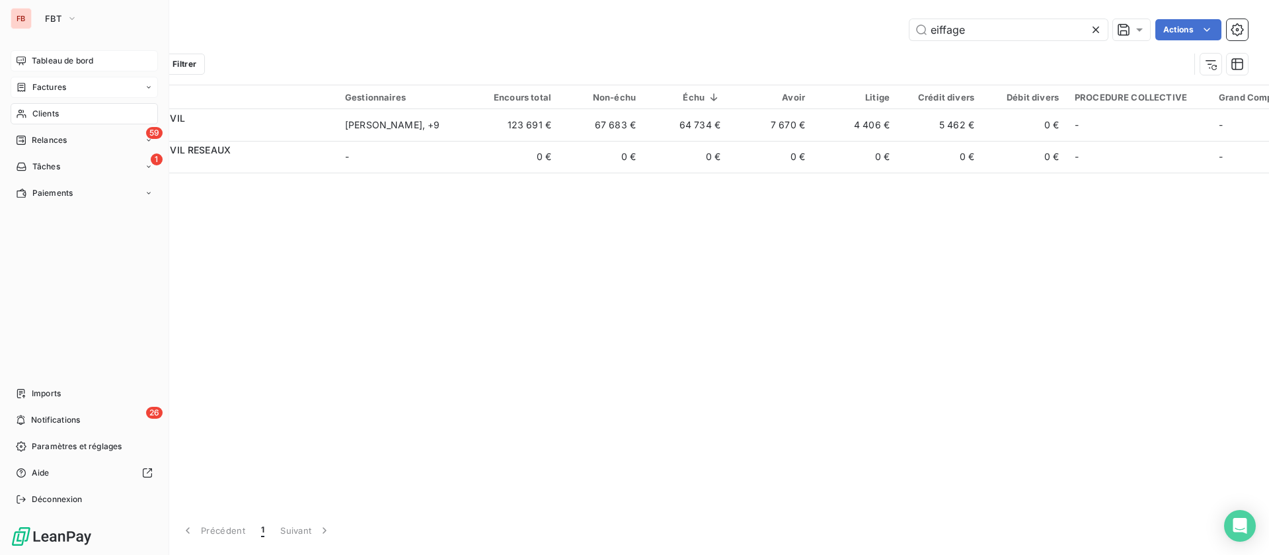
click at [54, 81] on span "Factures" at bounding box center [49, 87] width 34 height 12
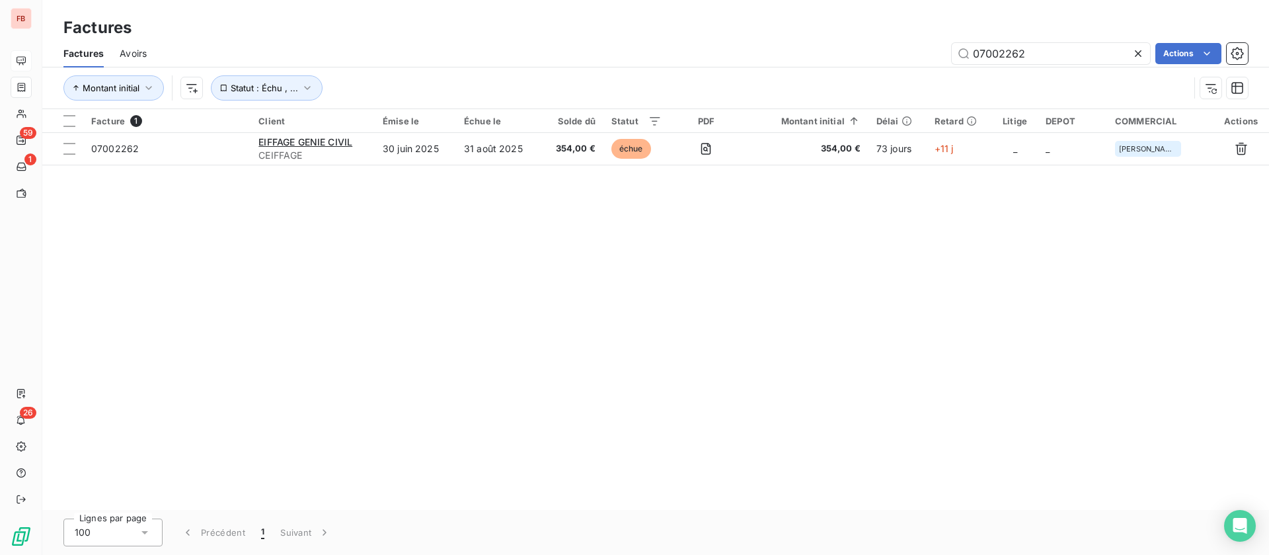
drag, startPoint x: 1043, startPoint y: 45, endPoint x: 869, endPoint y: 46, distance: 173.9
click at [869, 46] on div "07002262 Actions" at bounding box center [706, 53] width 1086 height 21
type input "05002861"
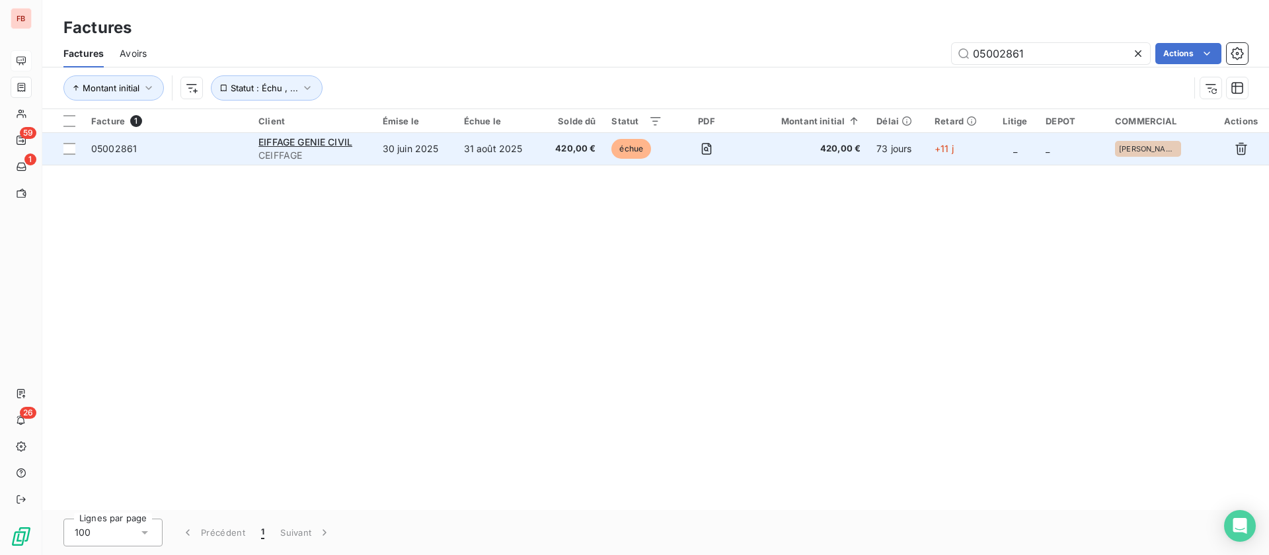
click at [414, 156] on td "30 juin 2025" at bounding box center [415, 149] width 81 height 32
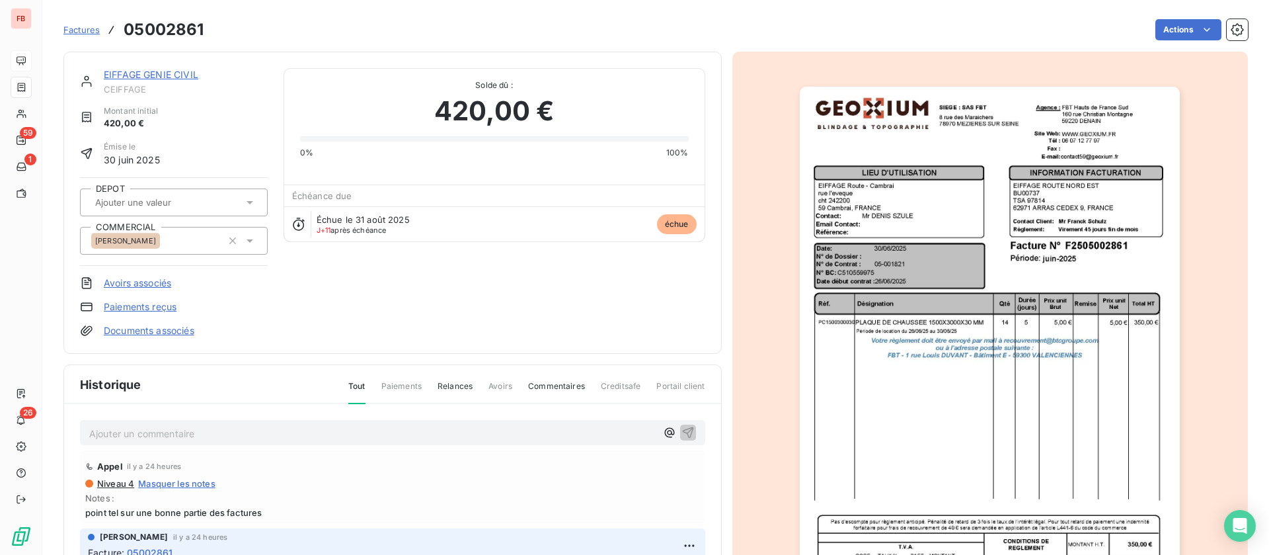
click at [966, 273] on img "button" at bounding box center [990, 356] width 380 height 538
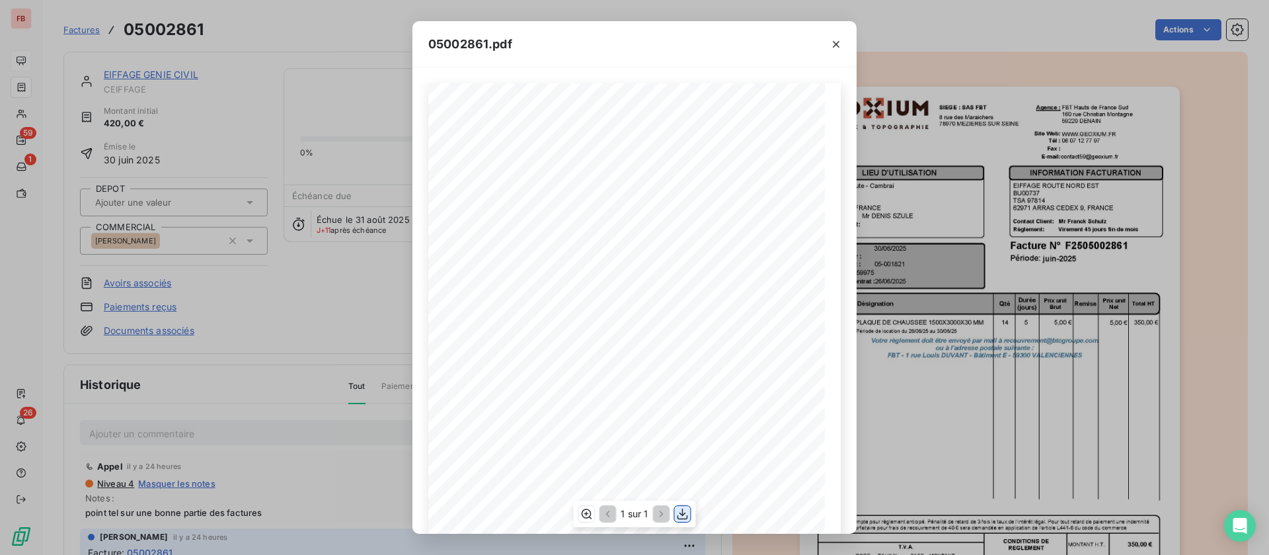
click at [680, 512] on icon "button" at bounding box center [682, 513] width 13 height 13
click at [284, 104] on div "05002861.pdf Qté Prix unit Brut Durée (jours) Désignation Remise Total HT Prix …" at bounding box center [634, 277] width 1269 height 555
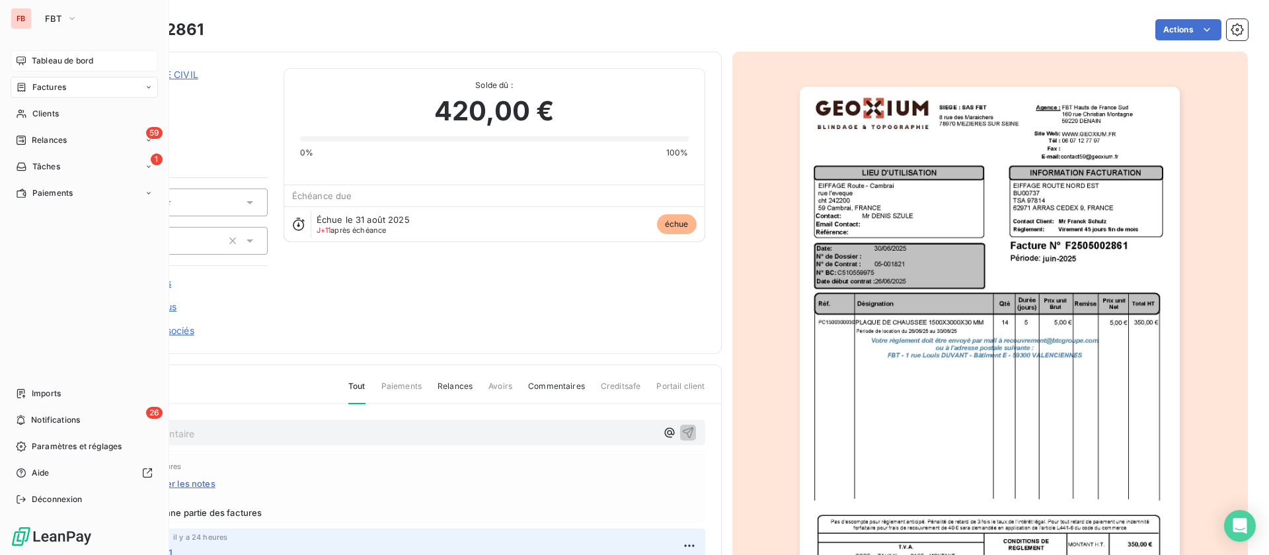
click at [45, 86] on span "Factures" at bounding box center [49, 87] width 34 height 12
click at [50, 114] on span "Factures" at bounding box center [49, 114] width 34 height 12
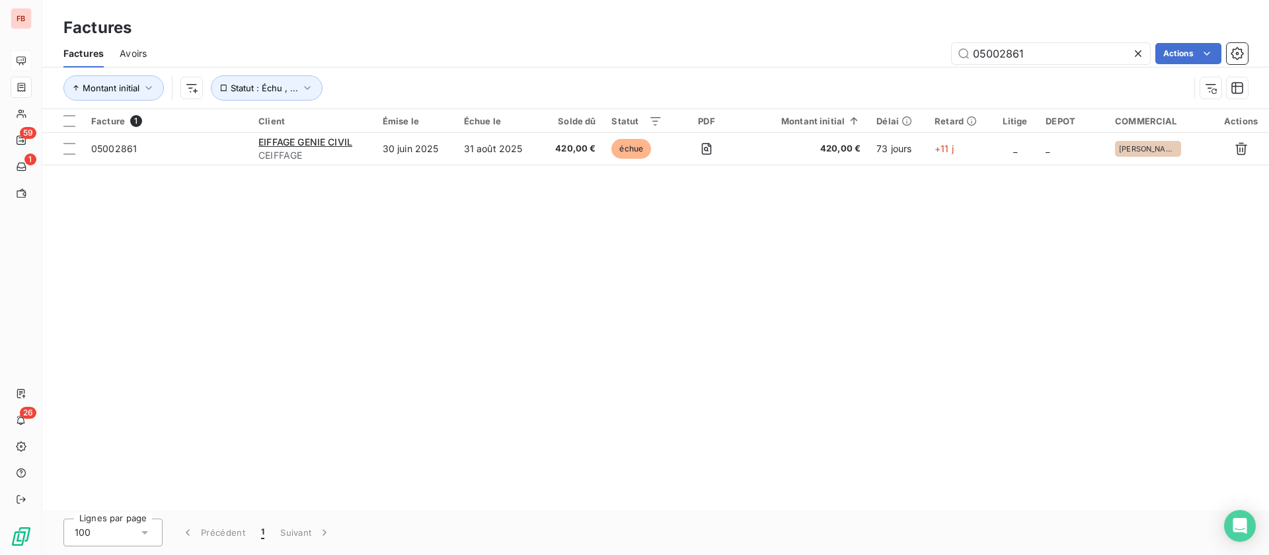
drag, startPoint x: 1029, startPoint y: 60, endPoint x: 844, endPoint y: 51, distance: 186.0
click at [844, 51] on div "05002861 Actions" at bounding box center [706, 53] width 1086 height 21
type input "07002263"
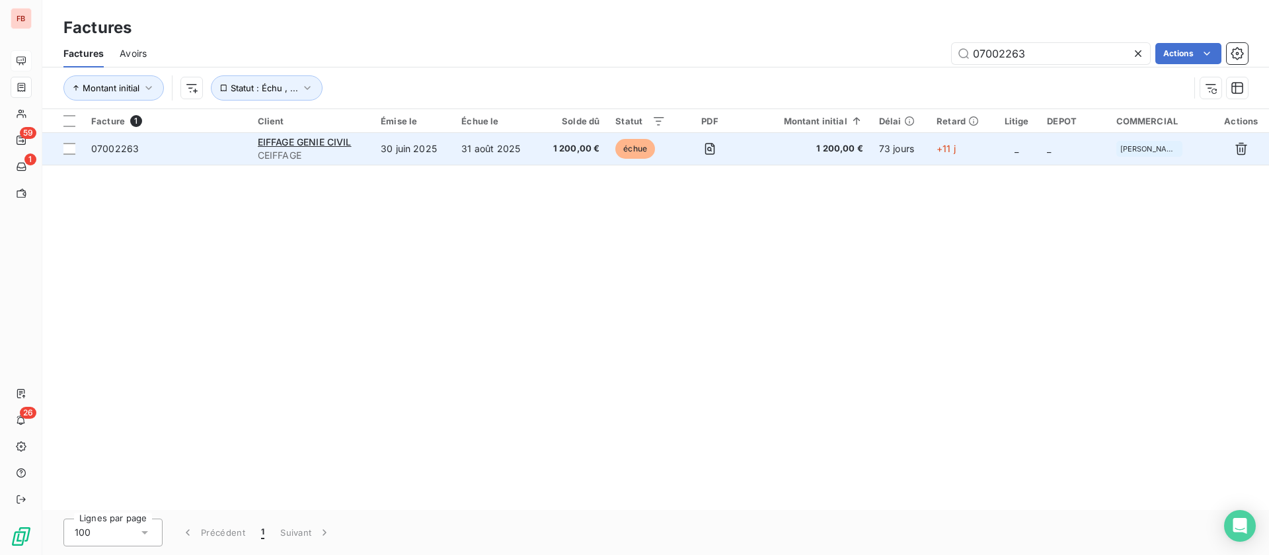
click at [434, 159] on td "30 juin 2025" at bounding box center [413, 149] width 81 height 32
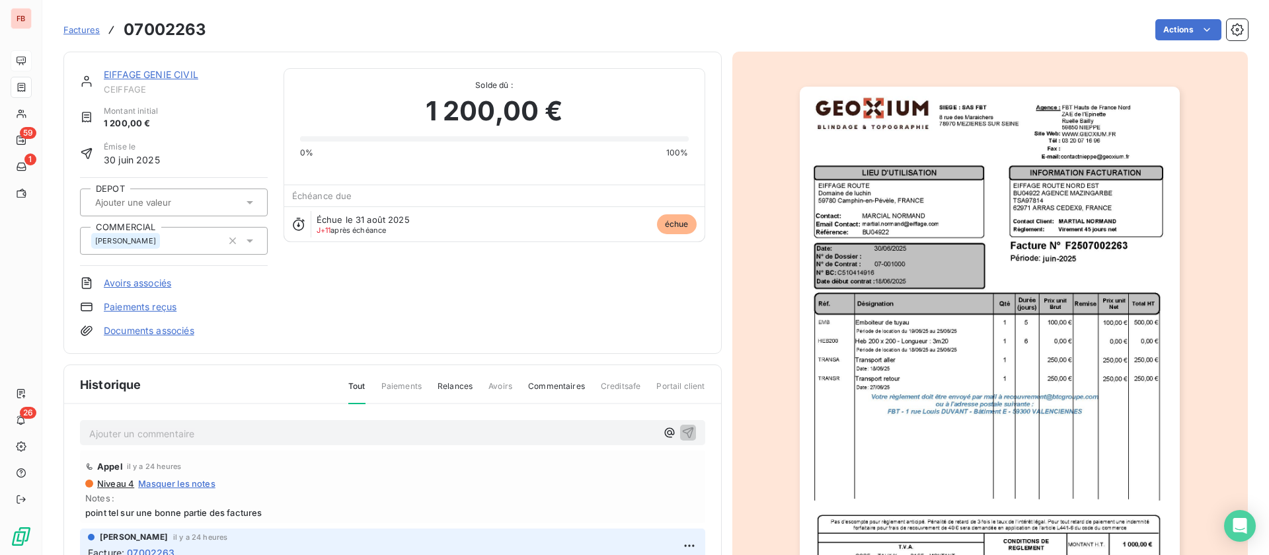
click at [980, 266] on img "button" at bounding box center [990, 356] width 380 height 538
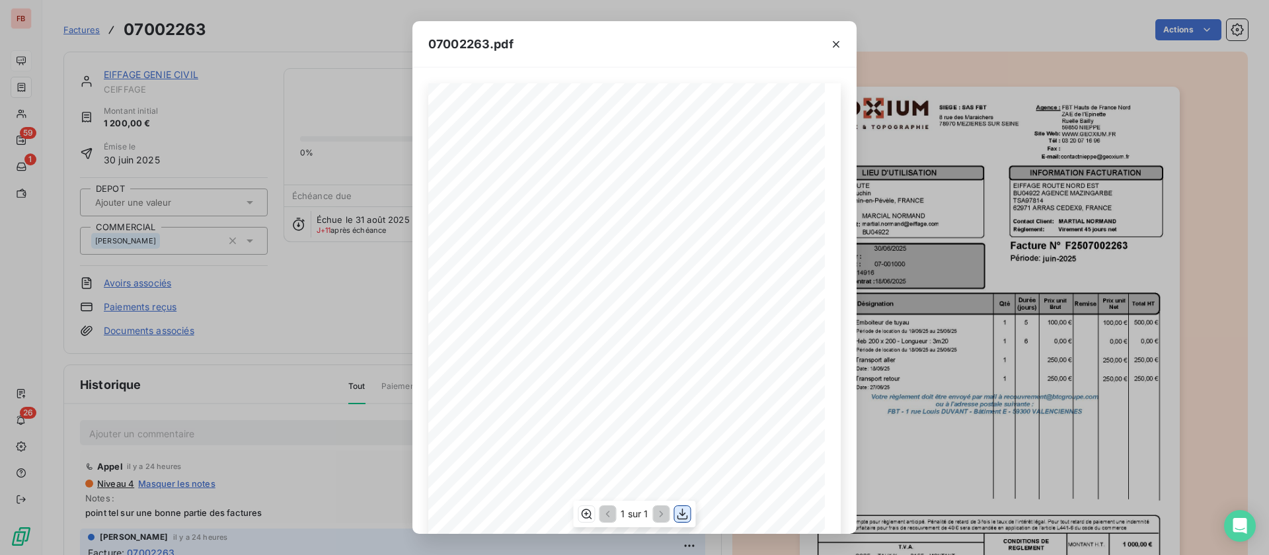
click at [686, 516] on icon "button" at bounding box center [682, 513] width 13 height 13
click at [350, 71] on div "07002263.pdf Qté Prix unit Brut Durée (jours) Désignation Remise Total HT Prix …" at bounding box center [634, 277] width 1269 height 555
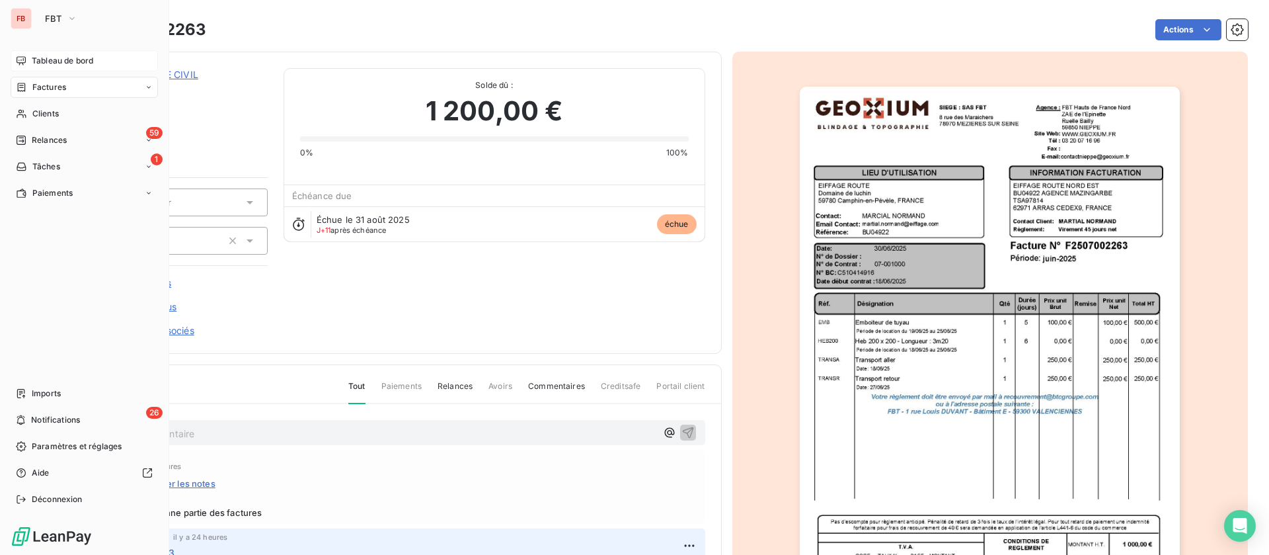
click at [24, 85] on icon at bounding box center [21, 87] width 11 height 11
click at [56, 83] on span "Factures" at bounding box center [49, 87] width 34 height 12
click at [64, 91] on span "Factures" at bounding box center [49, 87] width 34 height 12
click at [60, 111] on span "Factures" at bounding box center [49, 114] width 34 height 12
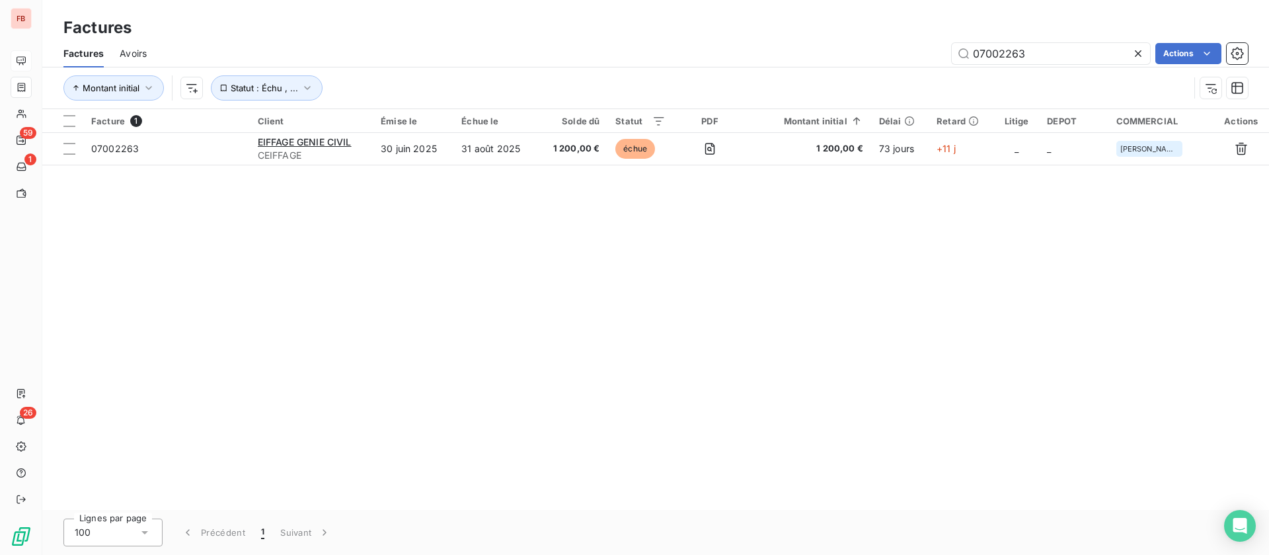
drag, startPoint x: 1057, startPoint y: 42, endPoint x: 856, endPoint y: 50, distance: 201.1
click at [856, 50] on div "07002263 Actions" at bounding box center [706, 53] width 1086 height 21
type input "02006993"
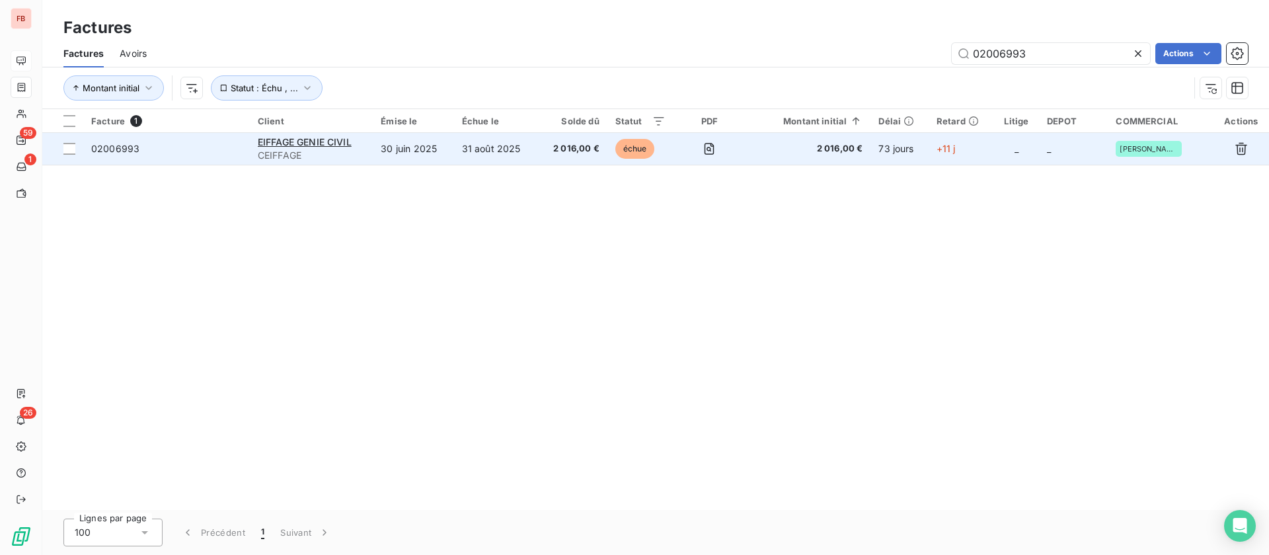
click at [432, 152] on td "30 juin 2025" at bounding box center [413, 149] width 81 height 32
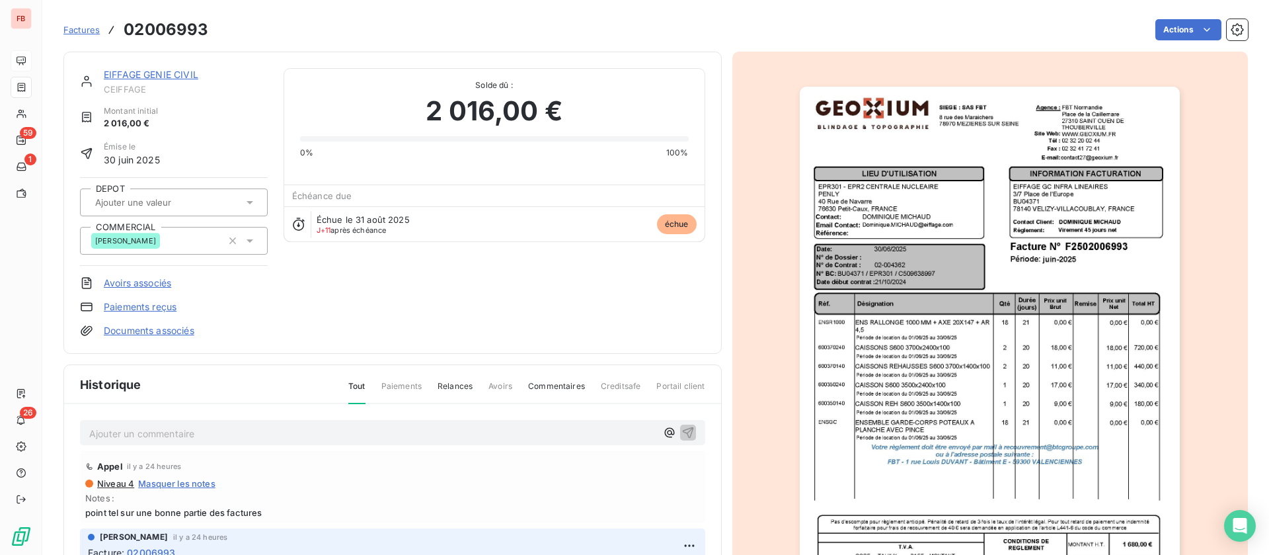
click at [938, 302] on img "button" at bounding box center [990, 356] width 380 height 538
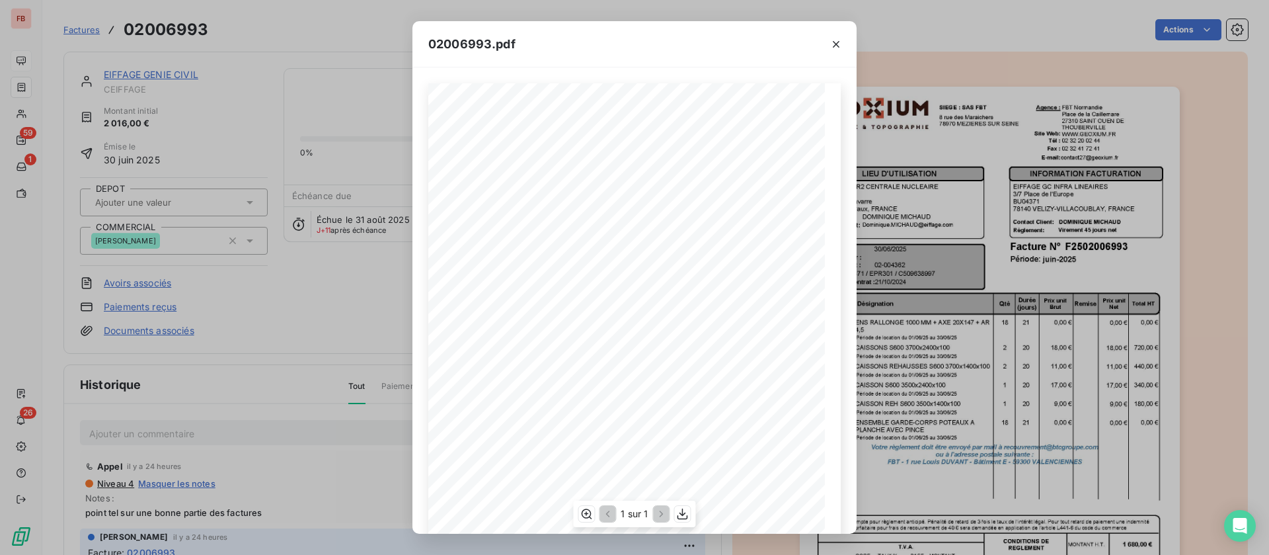
scroll to position [127, 0]
click at [687, 512] on icon "button" at bounding box center [682, 513] width 13 height 13
drag, startPoint x: 262, startPoint y: 47, endPoint x: 164, endPoint y: 37, distance: 98.4
click at [262, 47] on div "02006993.pdf Qté Prix unit Brut Durée (jours) Désignation Remise Total HT Prix …" at bounding box center [634, 277] width 1269 height 555
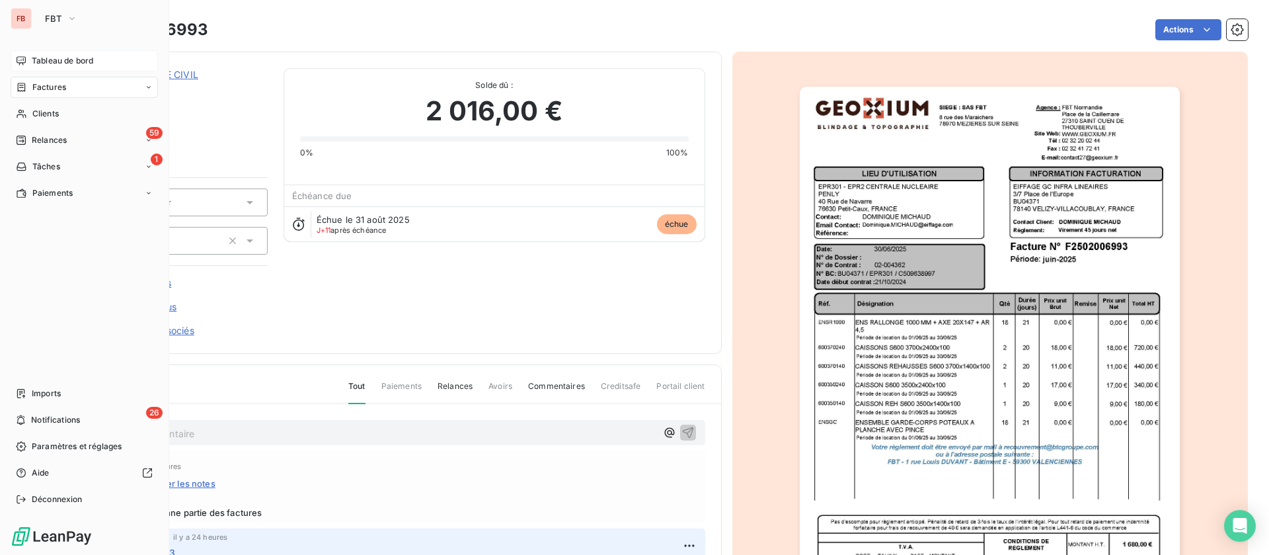
click at [44, 85] on span "Factures" at bounding box center [49, 87] width 34 height 12
click at [58, 89] on span "Factures" at bounding box center [49, 87] width 34 height 12
click at [54, 110] on span "Factures" at bounding box center [49, 114] width 34 height 12
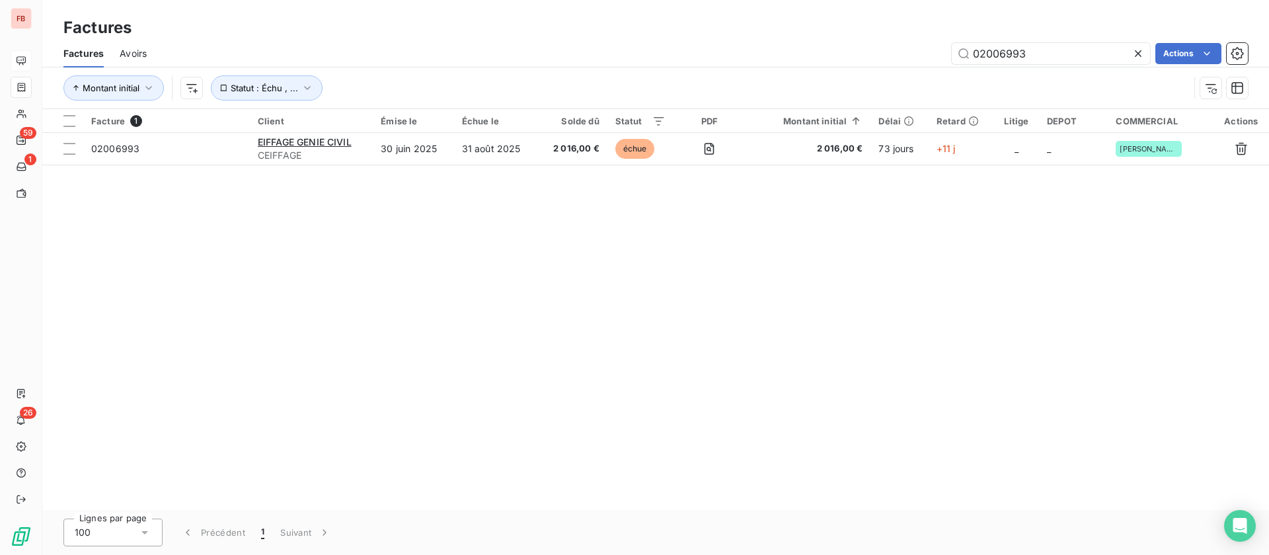
drag, startPoint x: 1041, startPoint y: 49, endPoint x: 830, endPoint y: 38, distance: 211.2
click at [829, 44] on div "02006993 Actions" at bounding box center [706, 53] width 1086 height 21
type input "02006907"
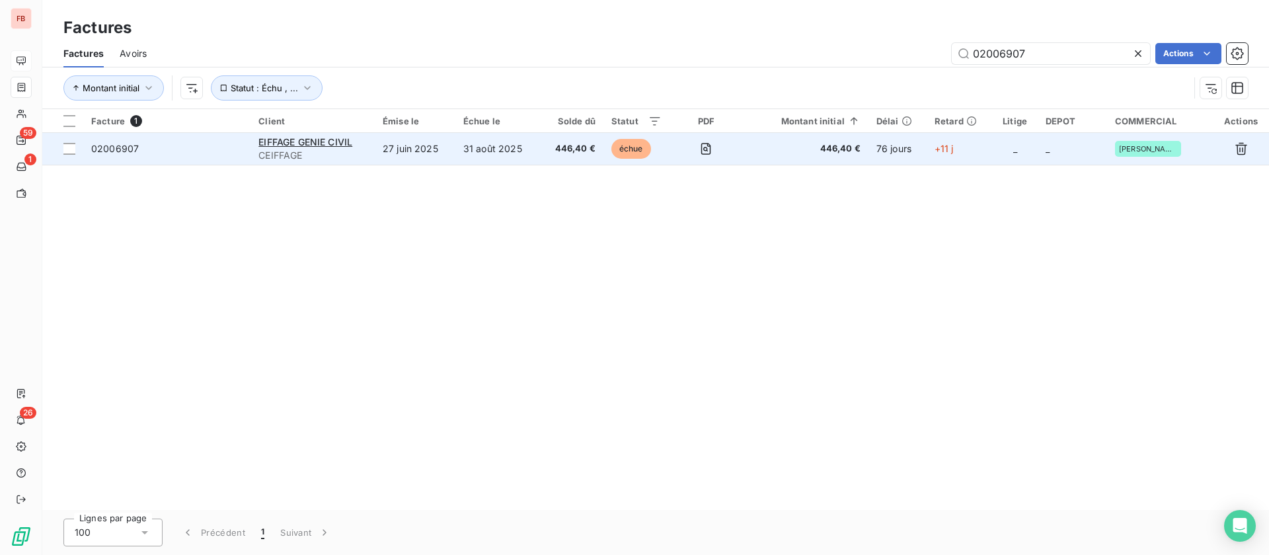
click at [405, 139] on td "27 juin 2025" at bounding box center [415, 149] width 81 height 32
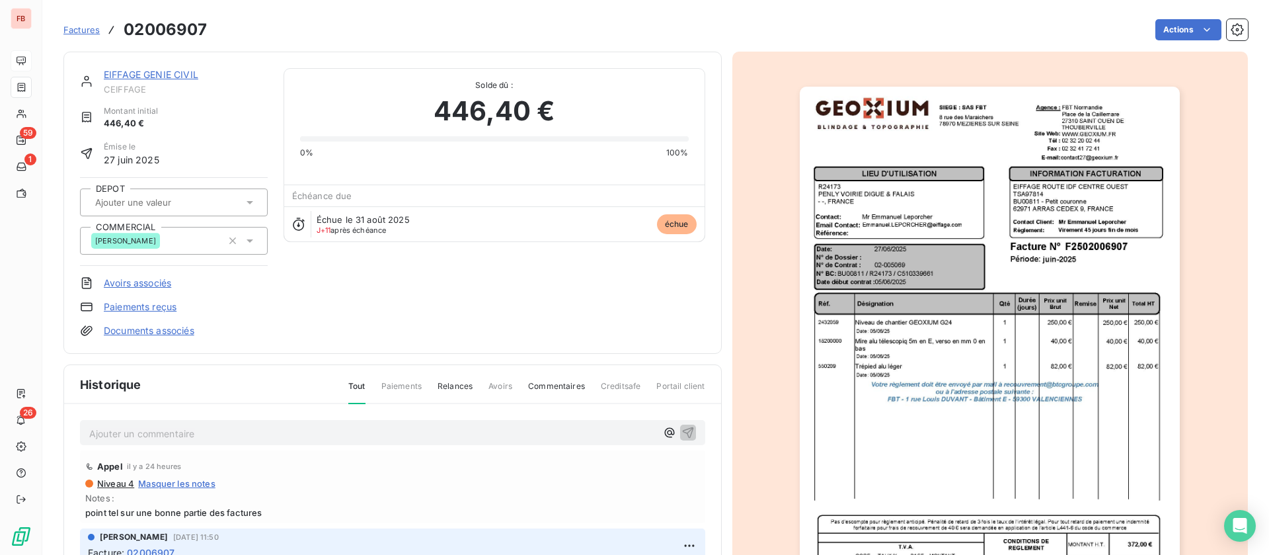
click at [935, 239] on img "button" at bounding box center [990, 356] width 380 height 538
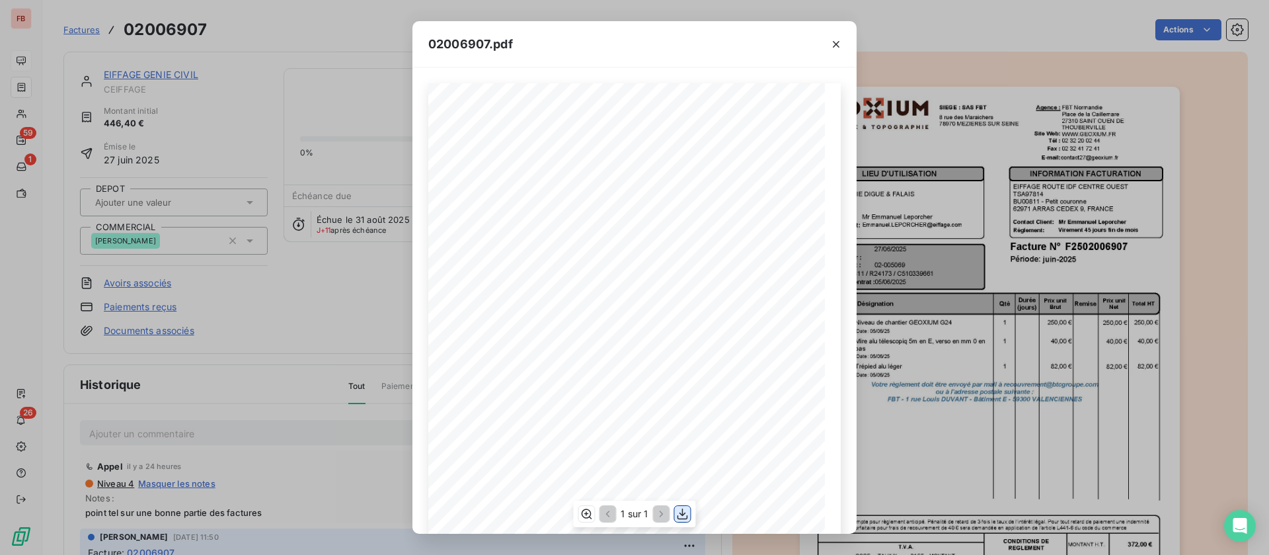
click at [680, 510] on icon "button" at bounding box center [682, 513] width 13 height 13
click at [831, 45] on icon "button" at bounding box center [836, 44] width 13 height 13
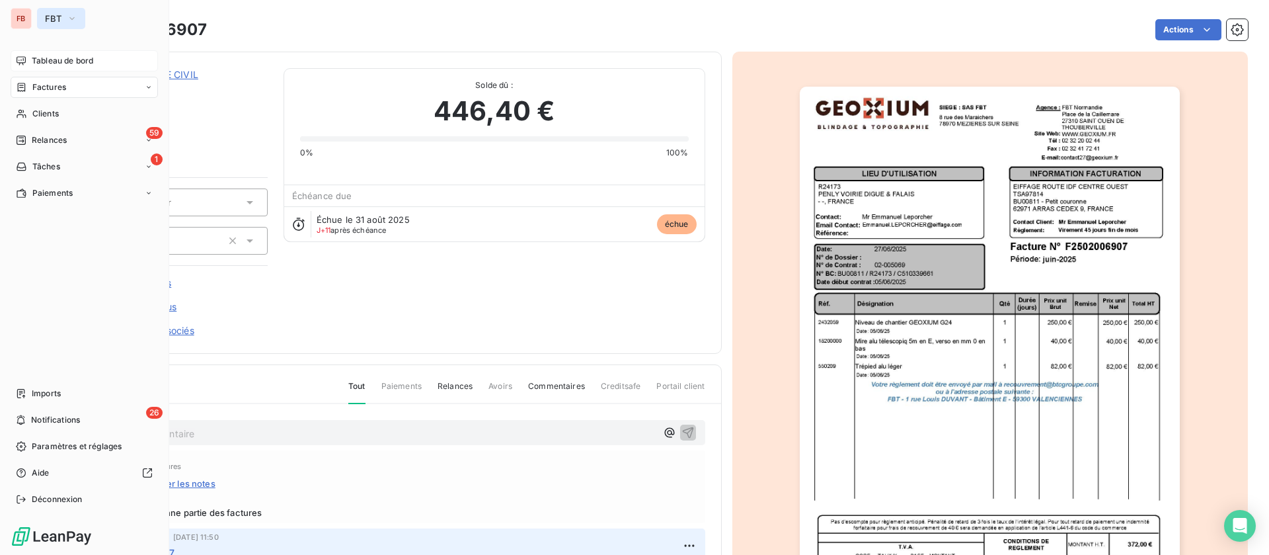
click at [65, 16] on button "FBT" at bounding box center [61, 18] width 48 height 21
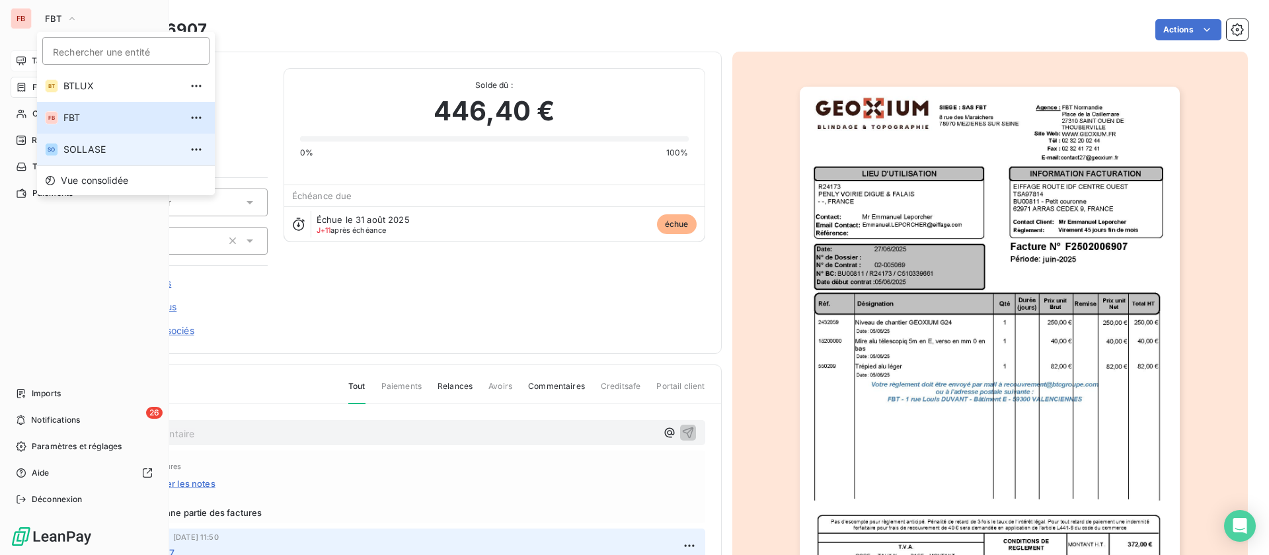
click at [81, 145] on span "SOLLASE" at bounding box center [121, 149] width 117 height 13
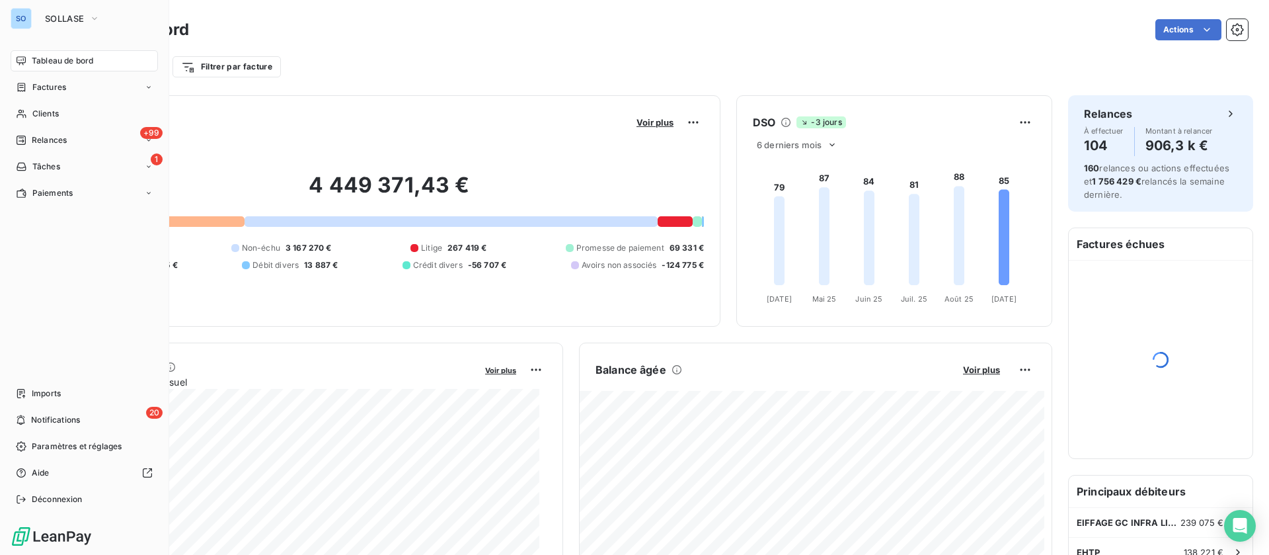
click at [59, 102] on nav "Tableau de bord Factures Clients +99 Relances 1 Tâches Paiements" at bounding box center [84, 126] width 147 height 153
click at [60, 110] on div "Clients" at bounding box center [84, 113] width 147 height 21
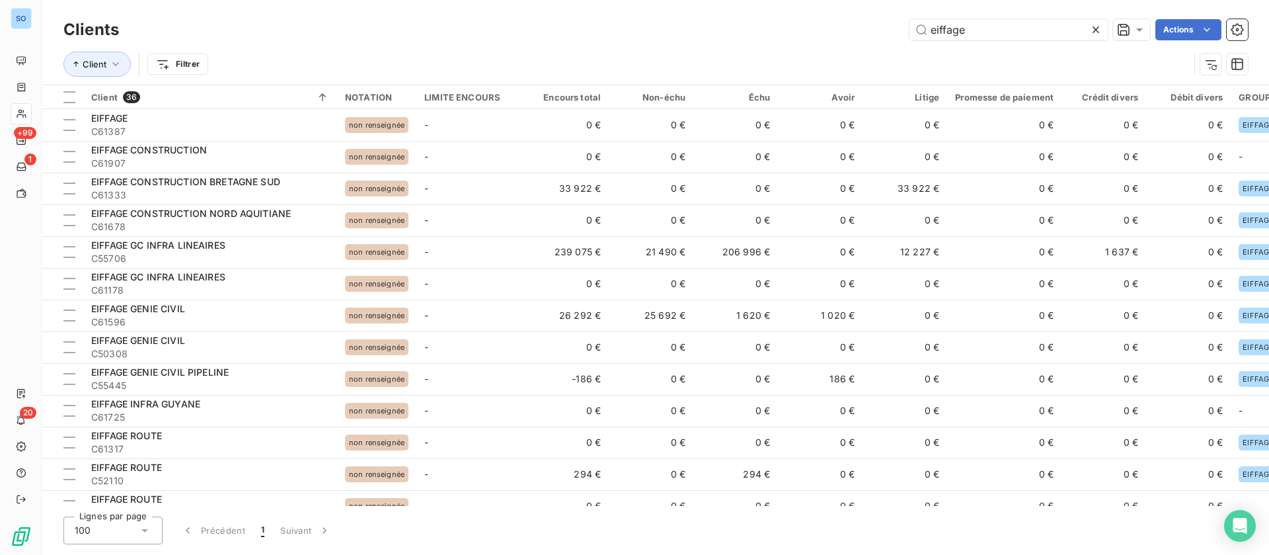
drag, startPoint x: 994, startPoint y: 28, endPoint x: 871, endPoint y: 19, distance: 123.9
click at [871, 19] on div "eiffage Actions" at bounding box center [691, 29] width 1113 height 21
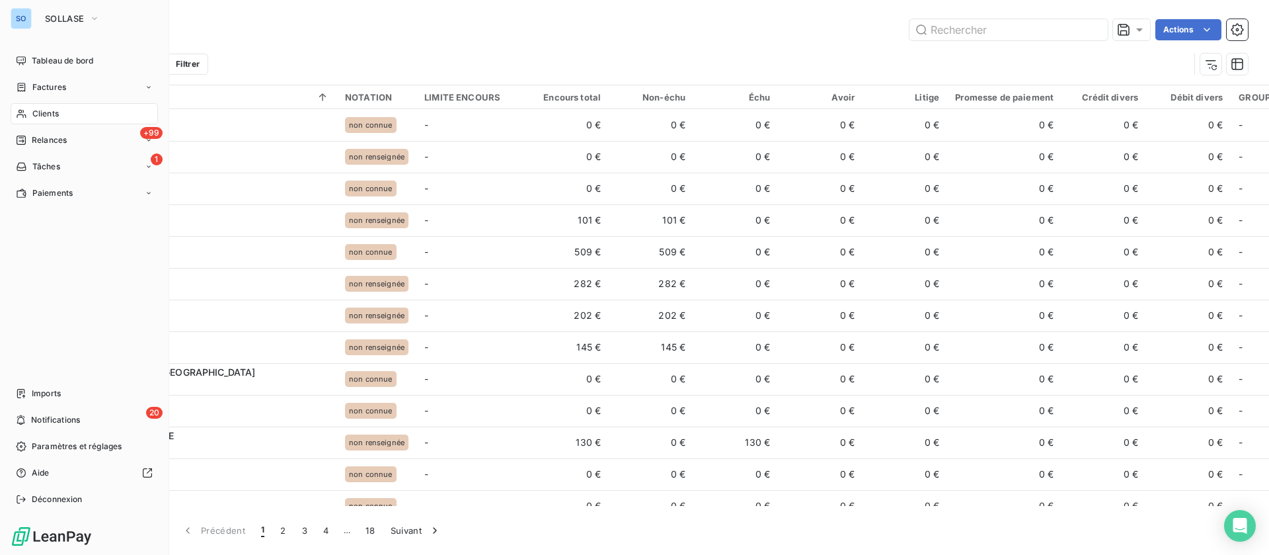
drag, startPoint x: 70, startPoint y: 60, endPoint x: 161, endPoint y: 60, distance: 91.2
click at [71, 60] on span "Tableau de bord" at bounding box center [62, 61] width 61 height 12
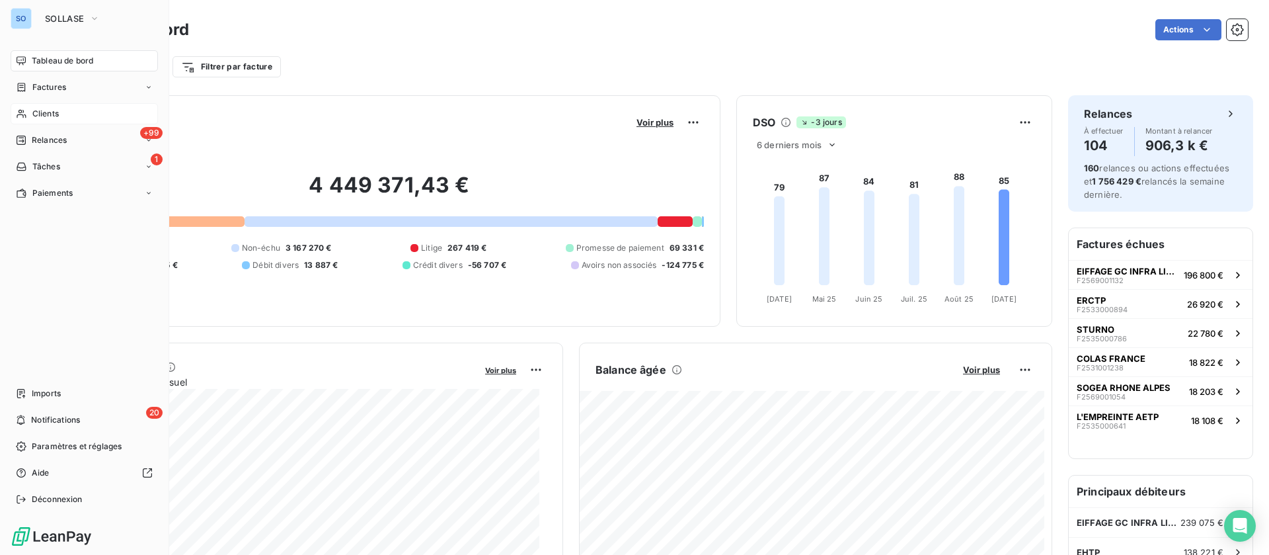
drag, startPoint x: 44, startPoint y: 113, endPoint x: 109, endPoint y: 119, distance: 65.7
click at [44, 113] on span "Clients" at bounding box center [45, 114] width 26 height 12
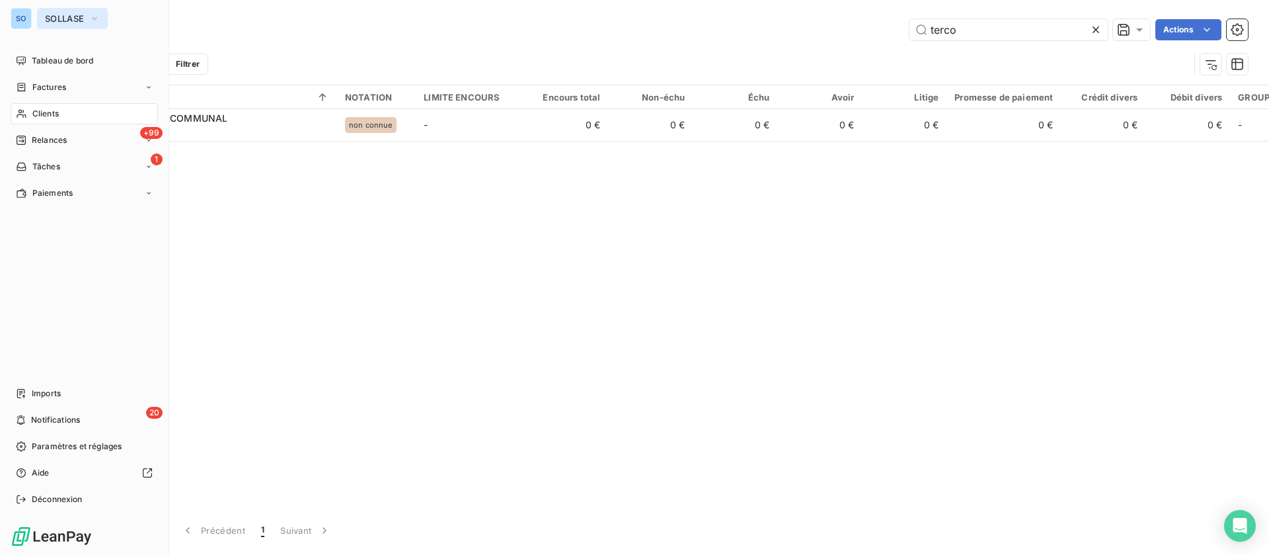
type input "terco"
click at [48, 17] on span "SOLLASE" at bounding box center [64, 18] width 39 height 11
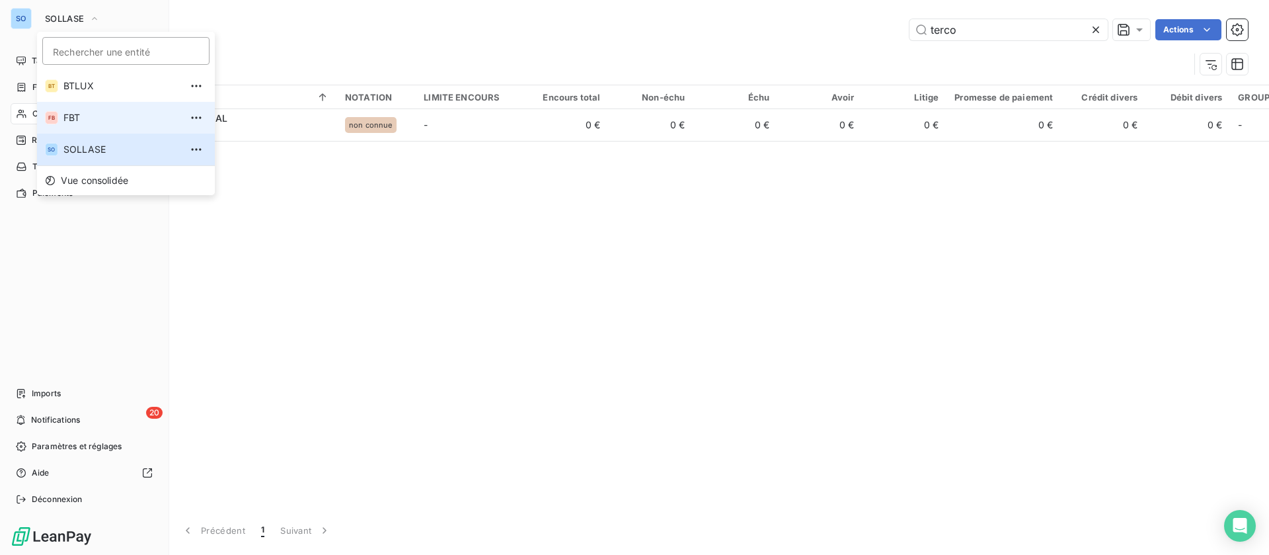
click at [91, 122] on span "FBT" at bounding box center [121, 117] width 117 height 13
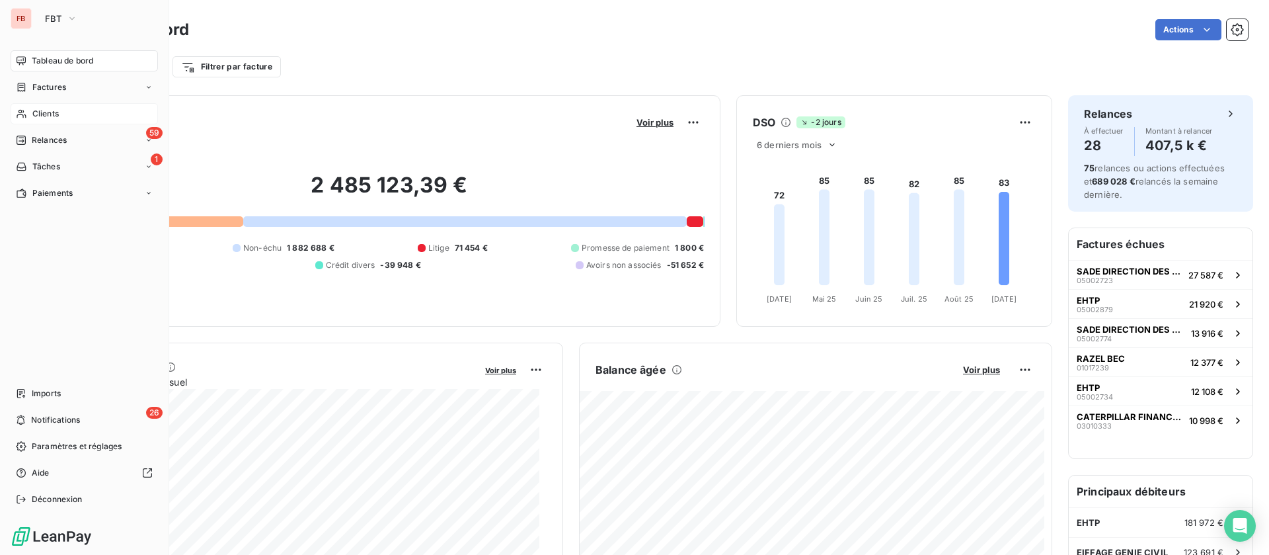
drag, startPoint x: 52, startPoint y: 112, endPoint x: 91, endPoint y: 110, distance: 39.0
click at [52, 112] on span "Clients" at bounding box center [45, 114] width 26 height 12
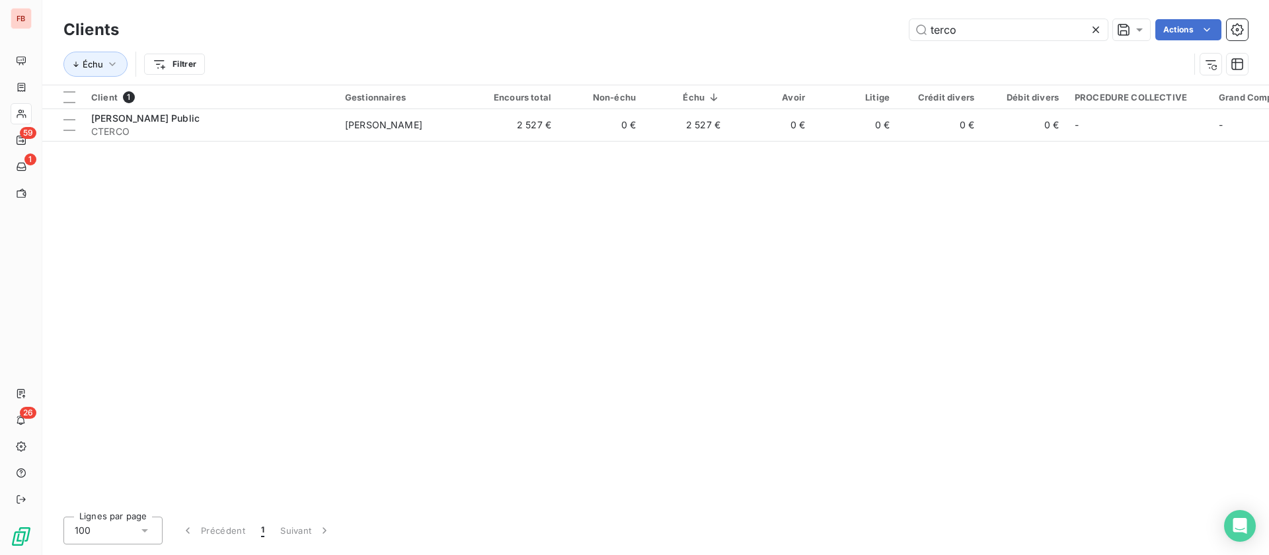
drag, startPoint x: 1001, startPoint y: 35, endPoint x: 893, endPoint y: 26, distance: 108.8
click at [893, 26] on div "terco Actions" at bounding box center [691, 29] width 1113 height 21
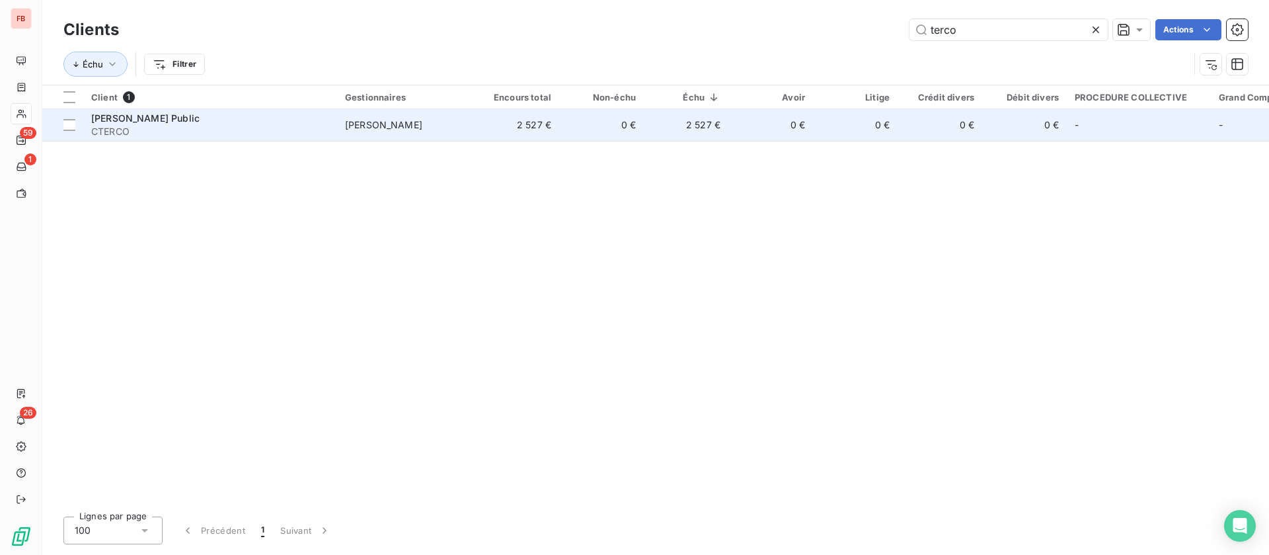
click at [236, 126] on span "CTERCO" at bounding box center [210, 131] width 238 height 13
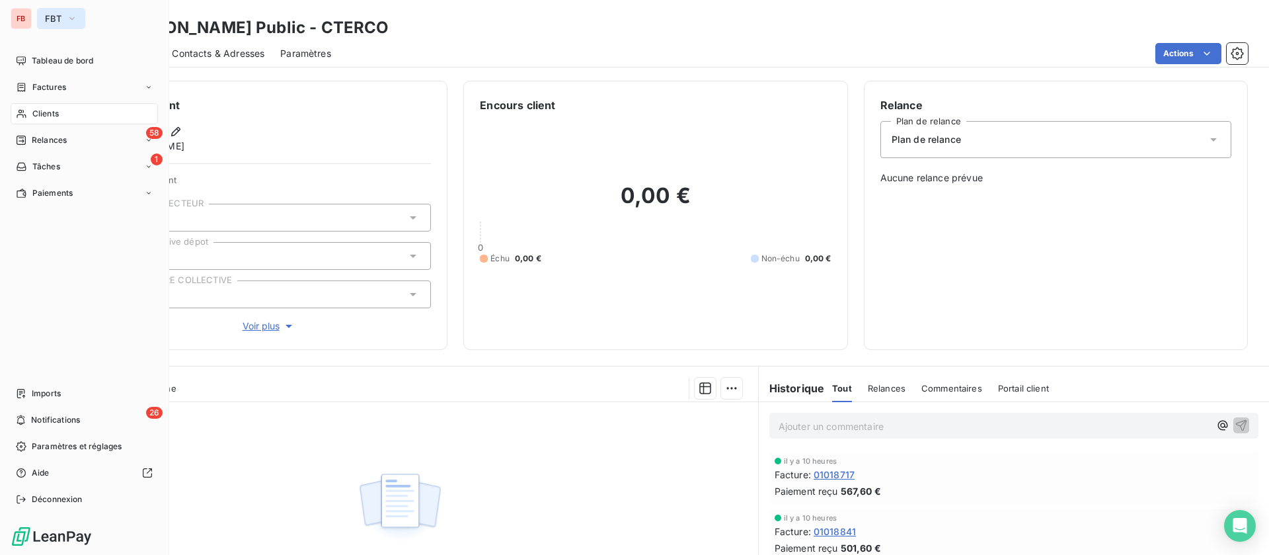
click at [61, 21] on span "FBT" at bounding box center [53, 18] width 17 height 11
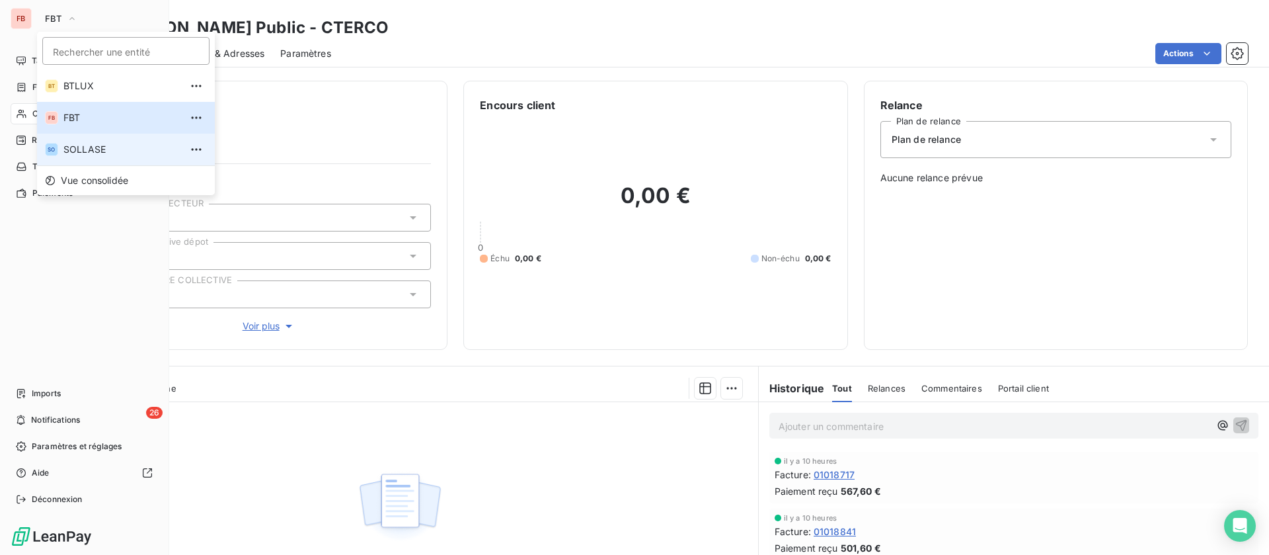
click at [86, 146] on span "SOLLASE" at bounding box center [121, 149] width 117 height 13
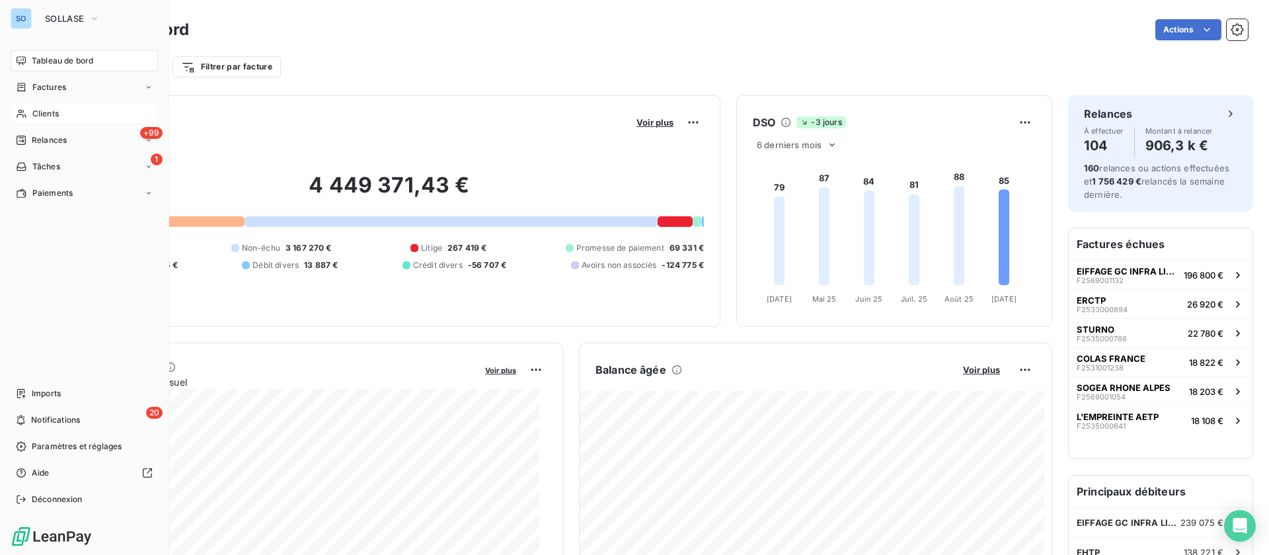
click at [38, 112] on span "Clients" at bounding box center [45, 114] width 26 height 12
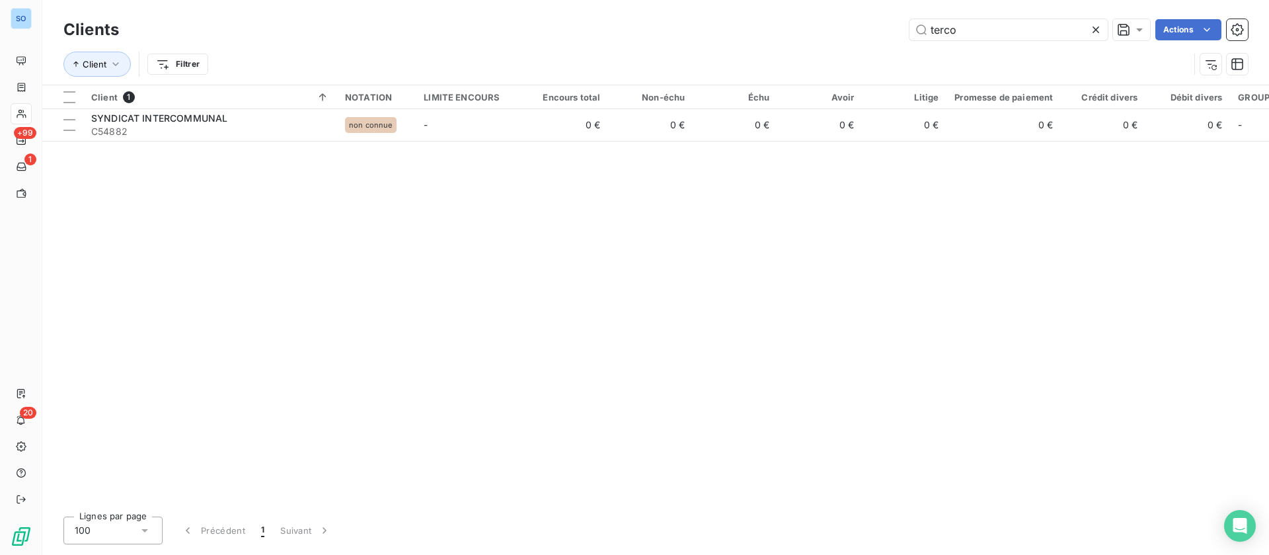
drag, startPoint x: 830, startPoint y: 26, endPoint x: 801, endPoint y: 26, distance: 29.1
click at [801, 26] on div "terco Actions" at bounding box center [691, 29] width 1113 height 21
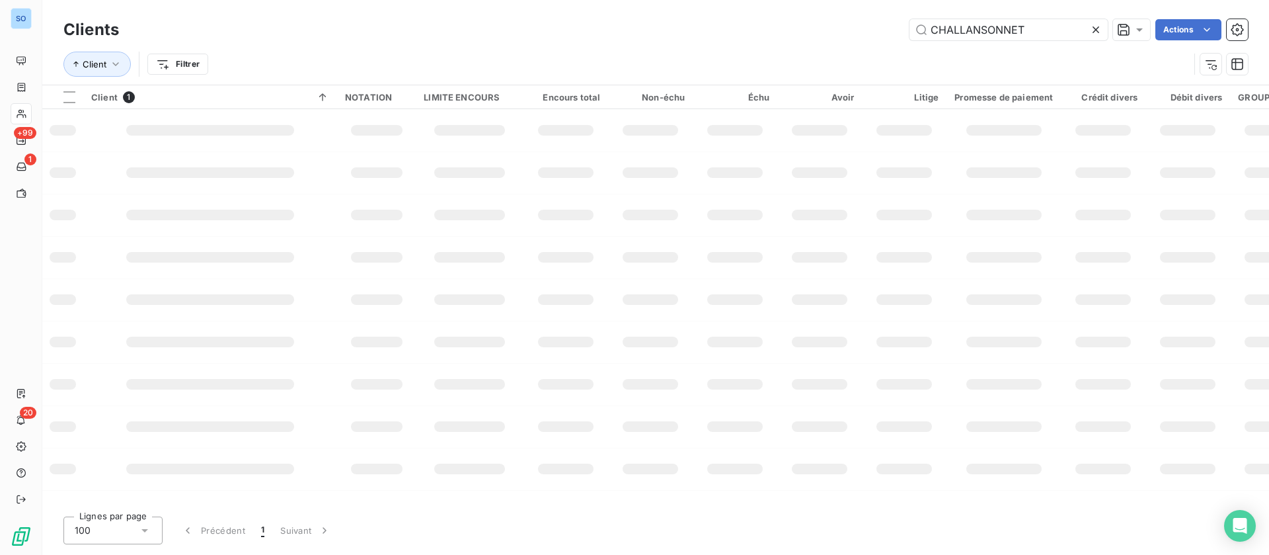
type input "CHALLANSONNET"
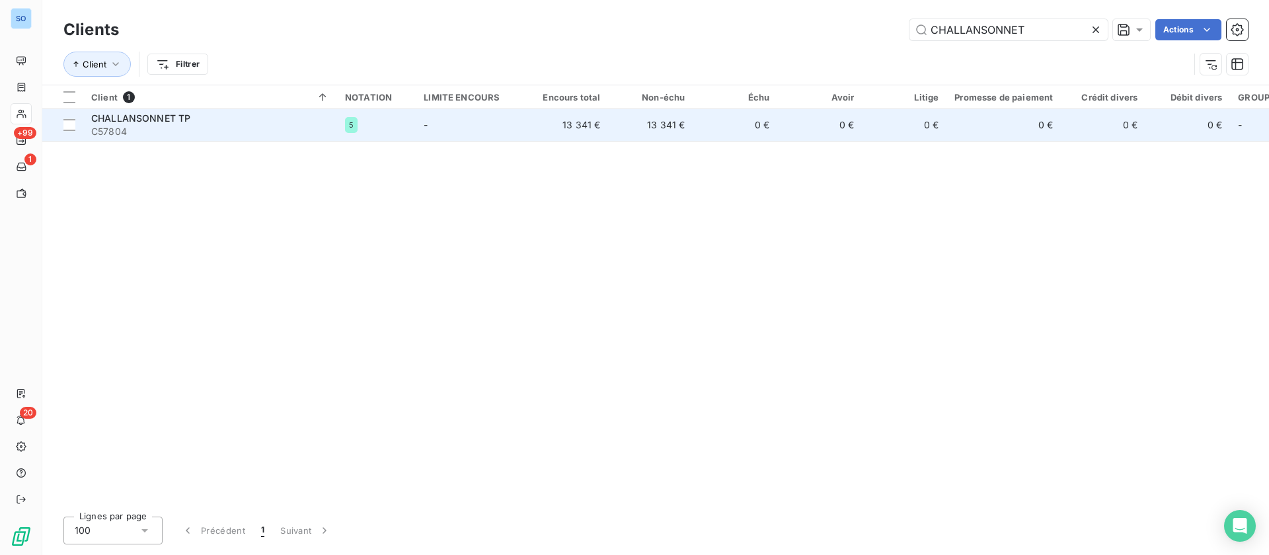
click at [214, 132] on span "C57804" at bounding box center [210, 131] width 238 height 13
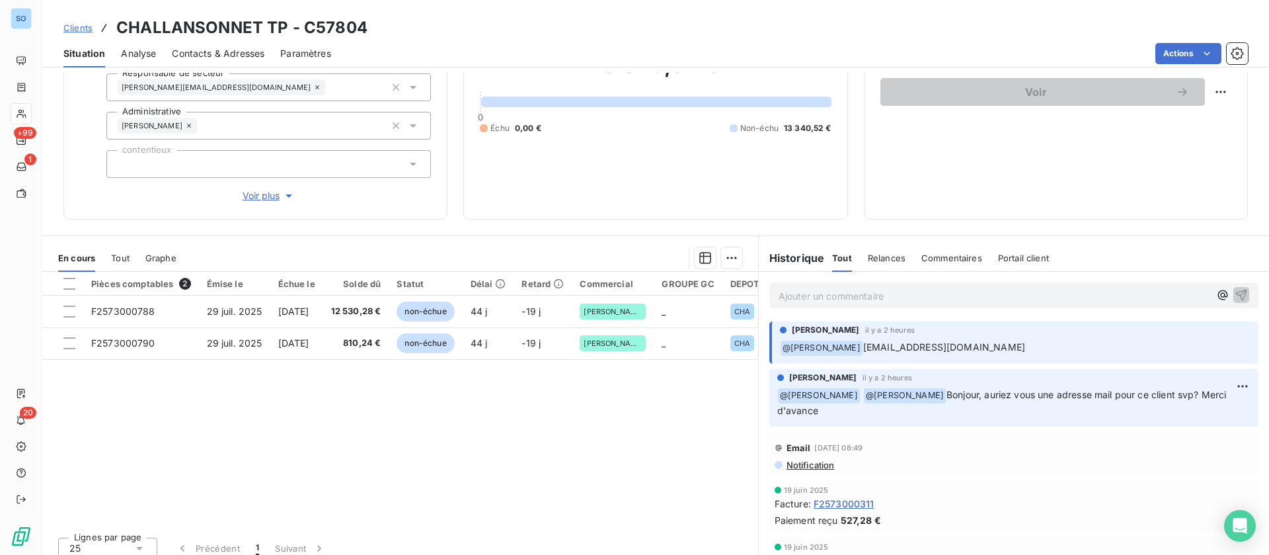
scroll to position [141, 0]
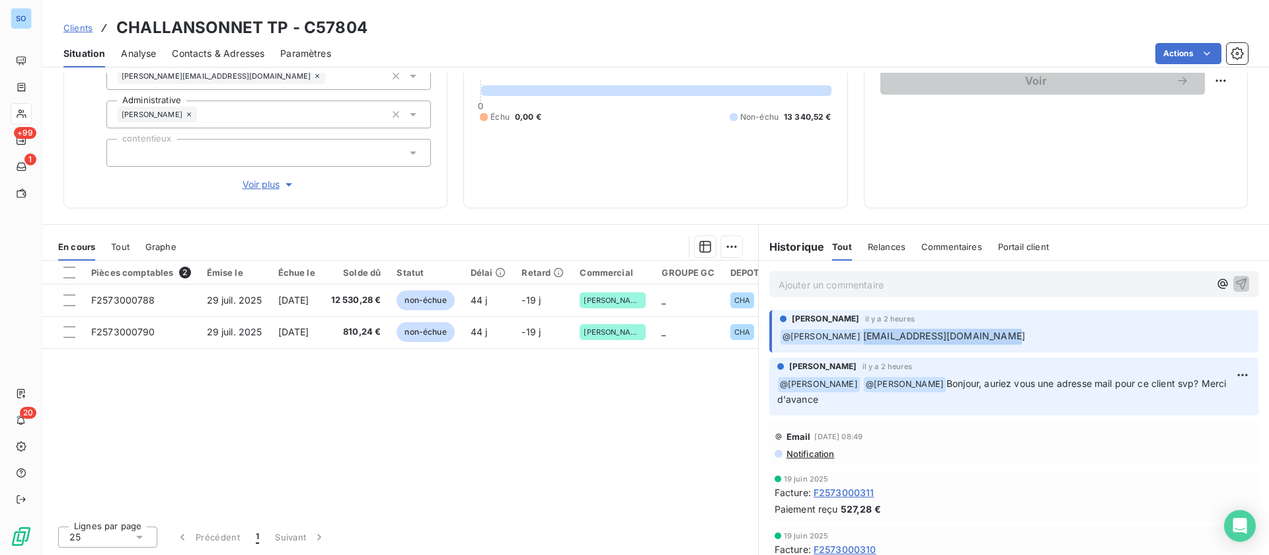
drag, startPoint x: 990, startPoint y: 337, endPoint x: 855, endPoint y: 333, distance: 135.6
click at [855, 333] on p "﻿ @ Dorothée Lamour challansonnet.tp@orange.fr" at bounding box center [1015, 337] width 471 height 16
copy span "challansonnet.tp@orange.fr"
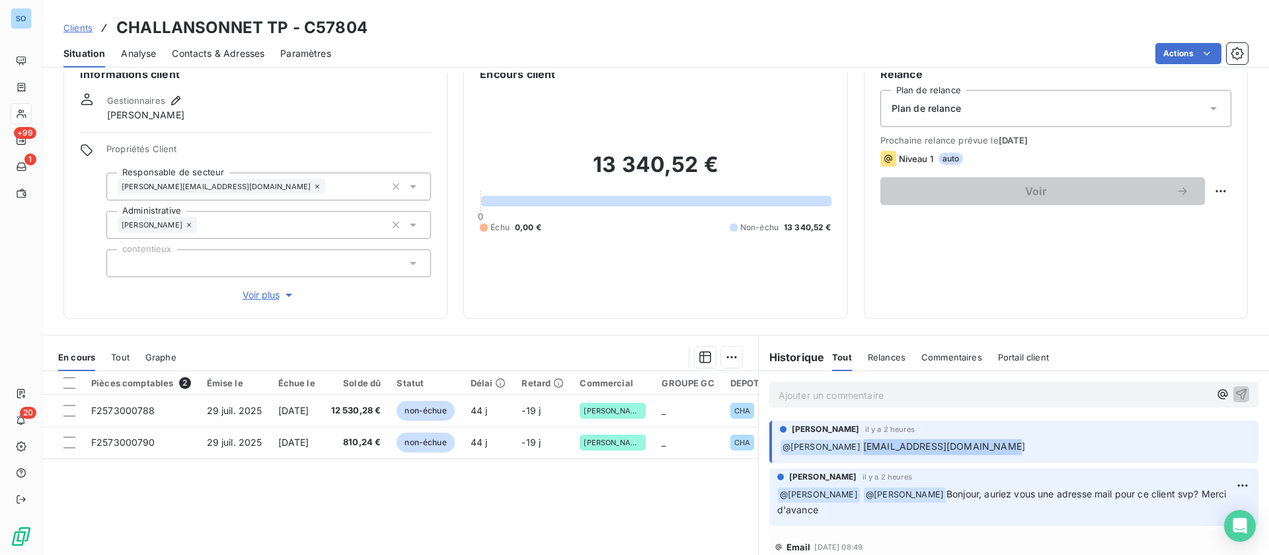
scroll to position [0, 0]
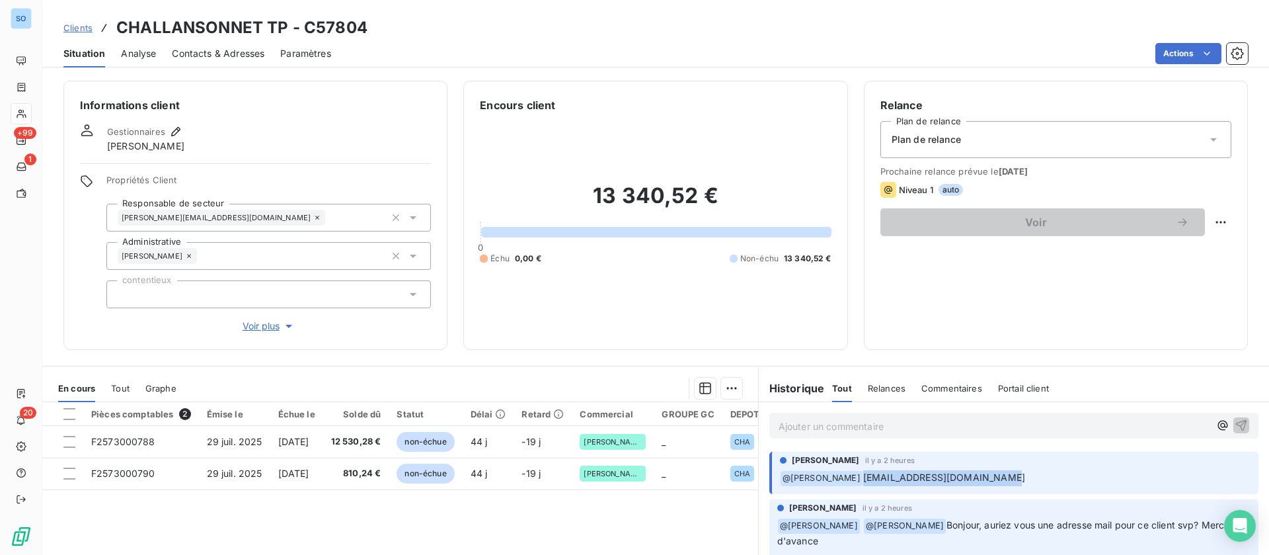
click at [234, 54] on span "Contacts & Adresses" at bounding box center [218, 53] width 93 height 13
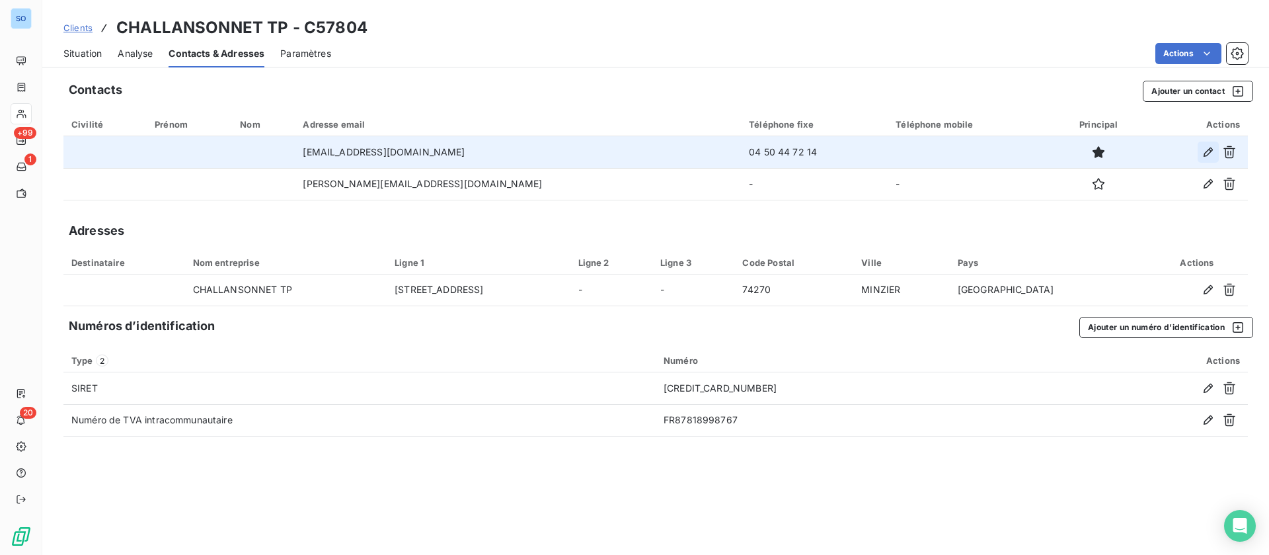
click at [1207, 149] on icon "button" at bounding box center [1208, 151] width 13 height 13
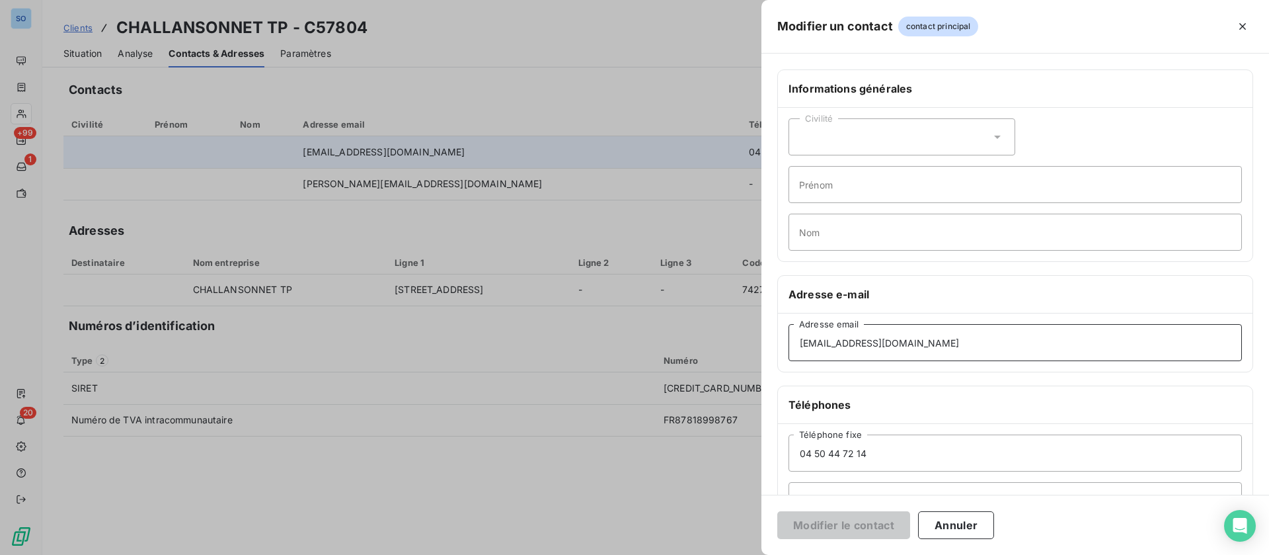
drag, startPoint x: 938, startPoint y: 345, endPoint x: 755, endPoint y: 335, distance: 183.4
click at [755, 554] on div "Modifier un contact contact principal Informations générales Civilité Prénom No…" at bounding box center [634, 555] width 1269 height 0
paste input "challansonnet.tp@orange.fr"
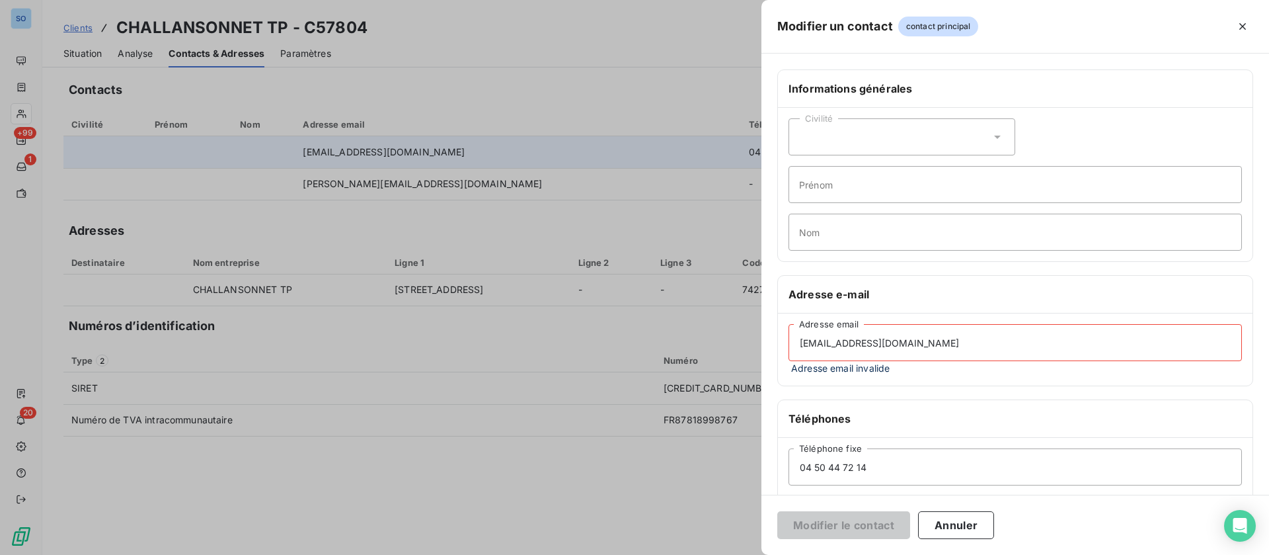
click at [795, 343] on input "challansonnet.tp@orange.fr" at bounding box center [1016, 342] width 454 height 37
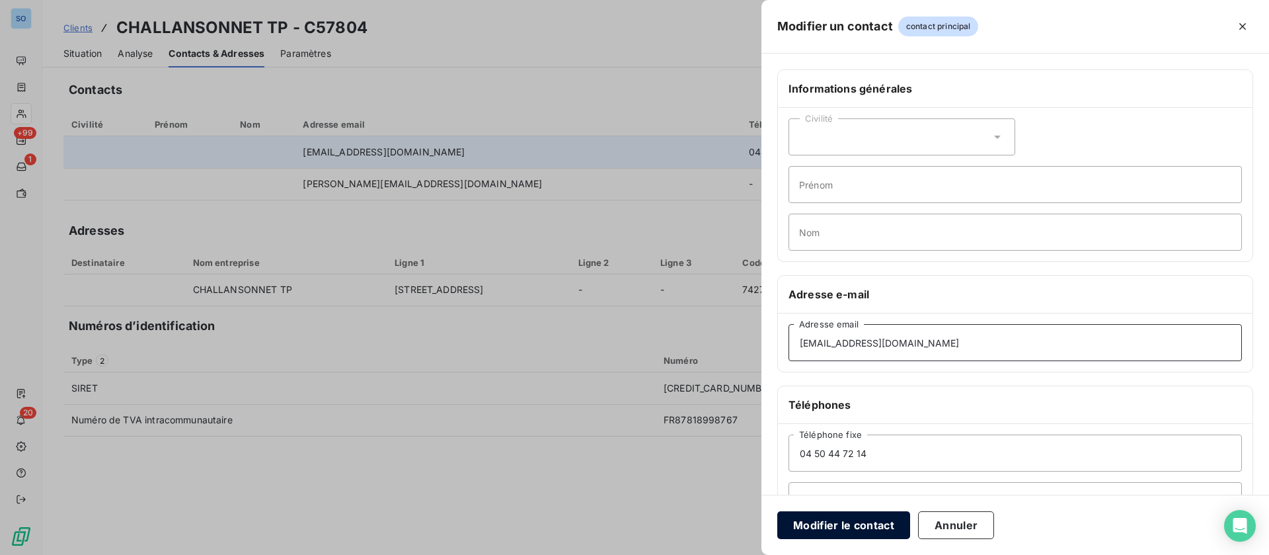
type input "challansonnet.tp@orange.fr"
click at [836, 525] on button "Modifier le contact" at bounding box center [844, 525] width 133 height 28
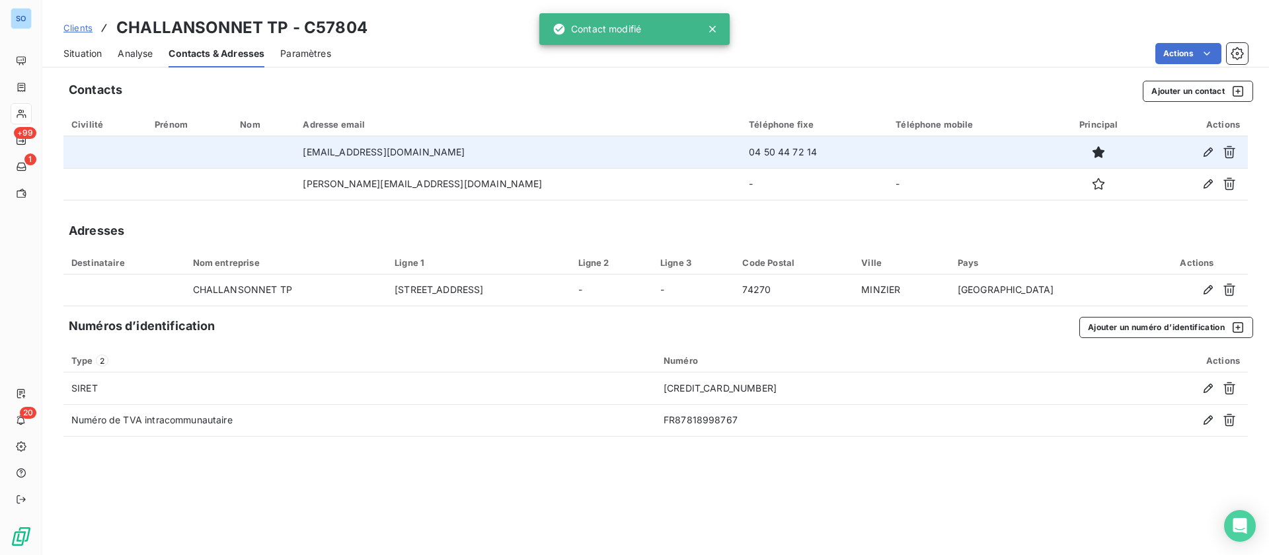
click at [96, 58] on span "Situation" at bounding box center [82, 53] width 38 height 13
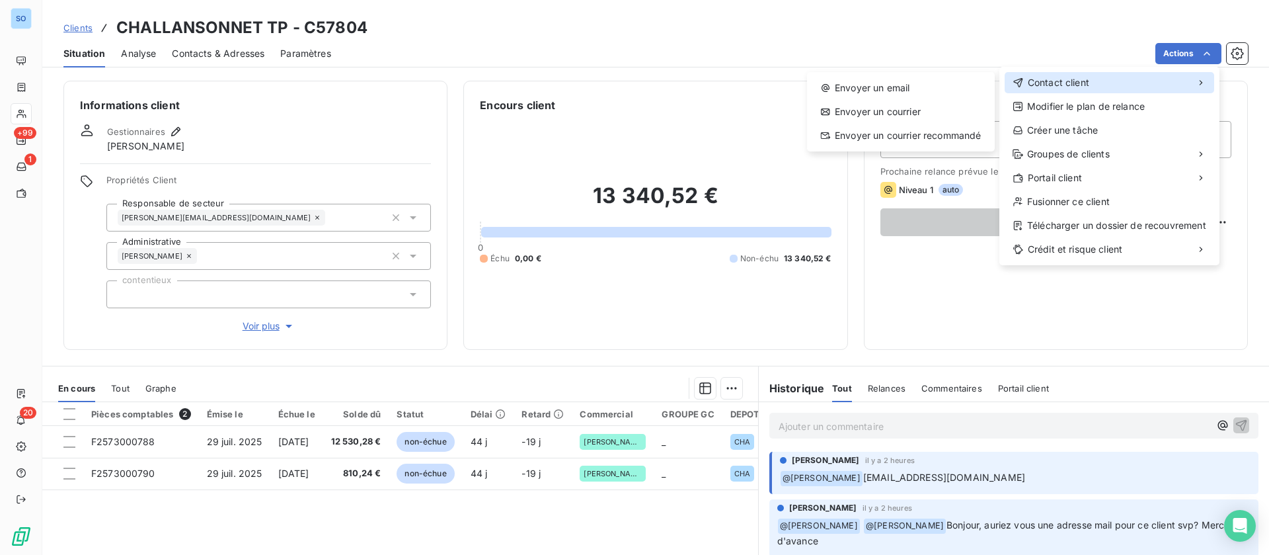
click at [1025, 85] on div "Contact client" at bounding box center [1051, 82] width 77 height 13
click at [892, 84] on div "Envoyer un email" at bounding box center [901, 87] width 177 height 21
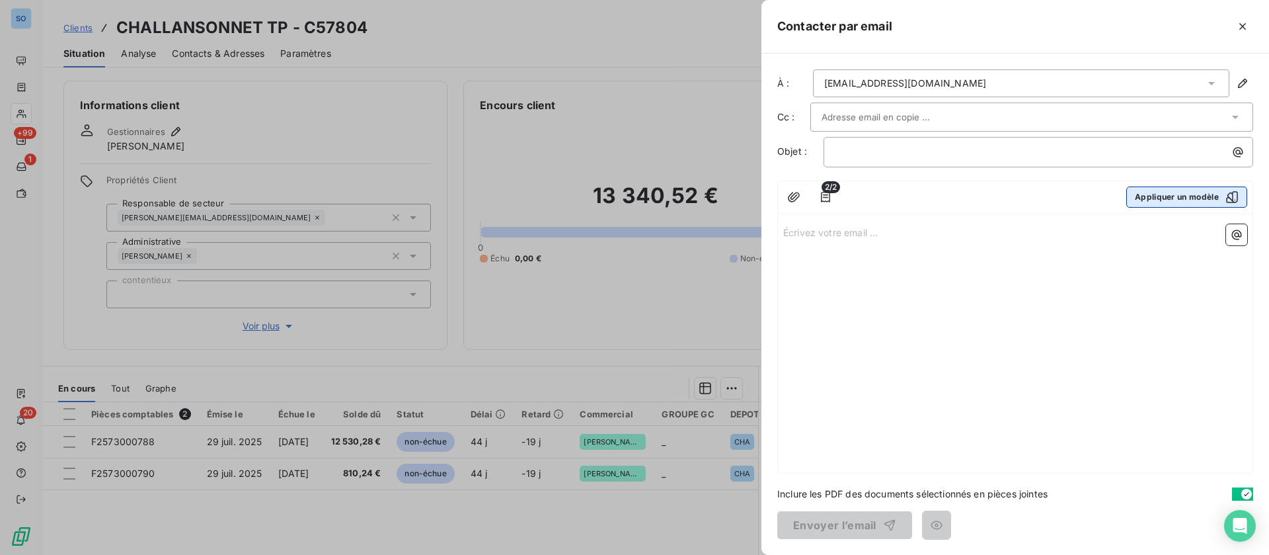
click at [1230, 197] on icon "button" at bounding box center [1232, 197] width 12 height 12
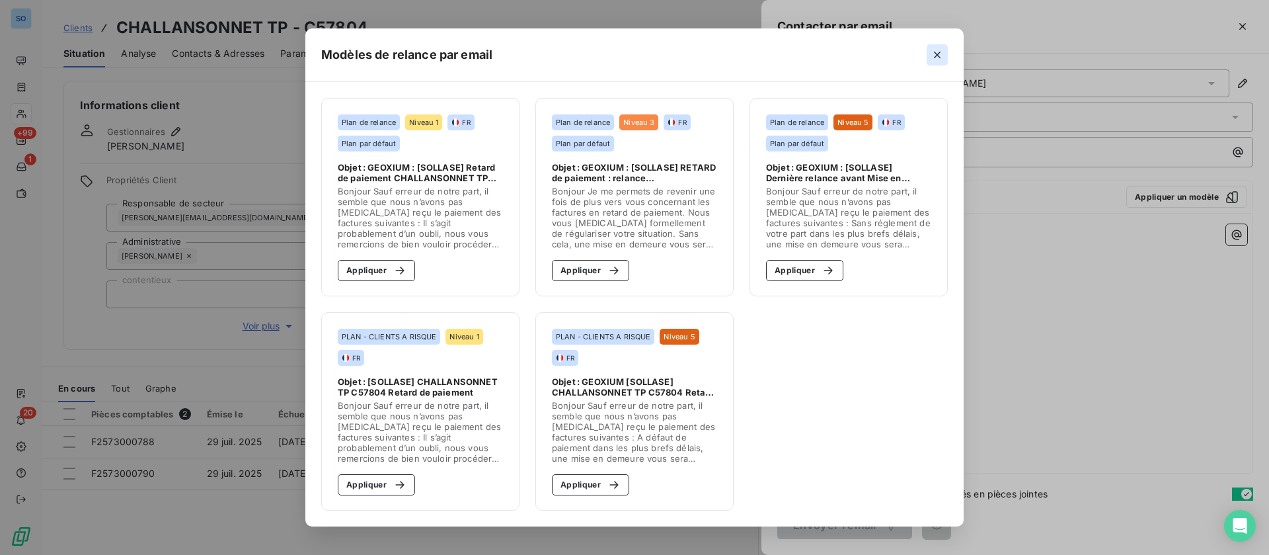
click at [937, 54] on icon "button" at bounding box center [937, 55] width 7 height 7
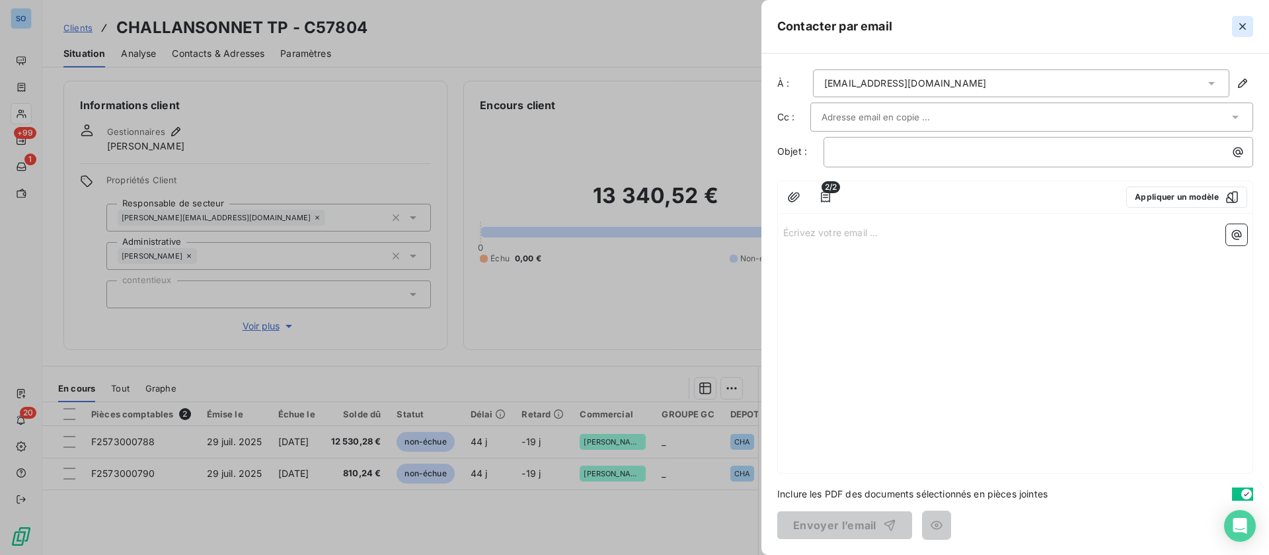
click at [1242, 22] on icon "button" at bounding box center [1242, 26] width 13 height 13
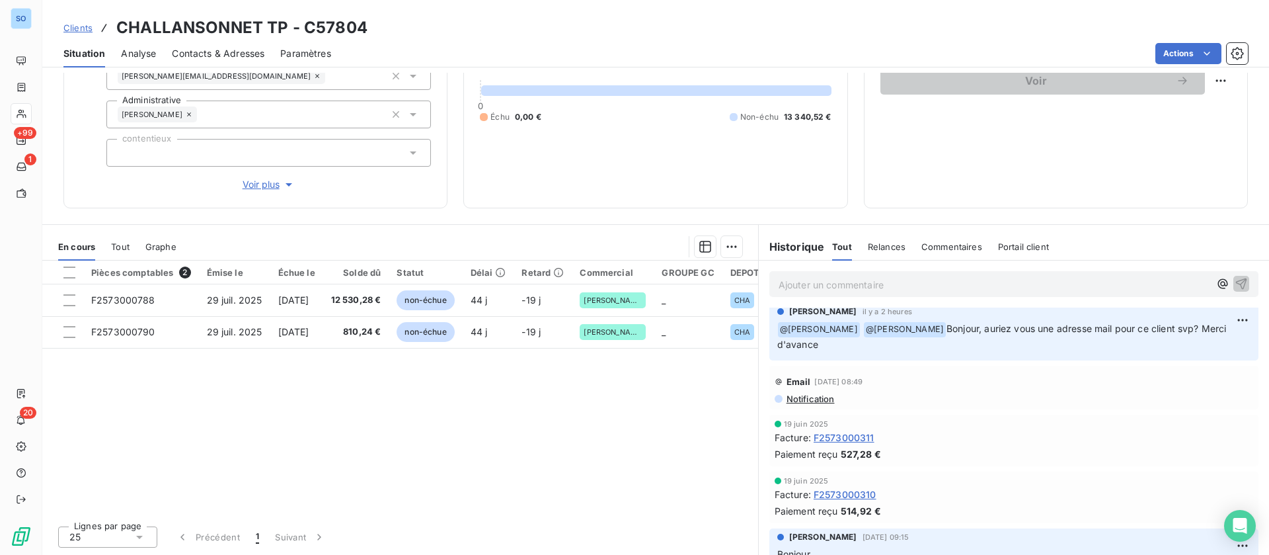
scroll to position [99, 0]
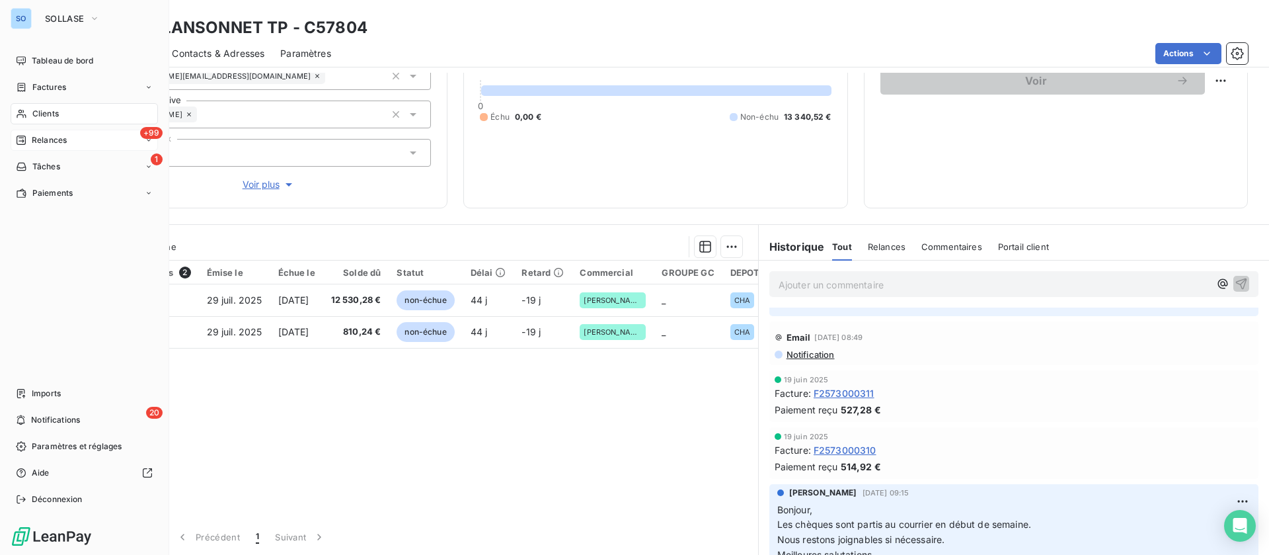
click at [47, 141] on span "Relances" at bounding box center [49, 140] width 35 height 12
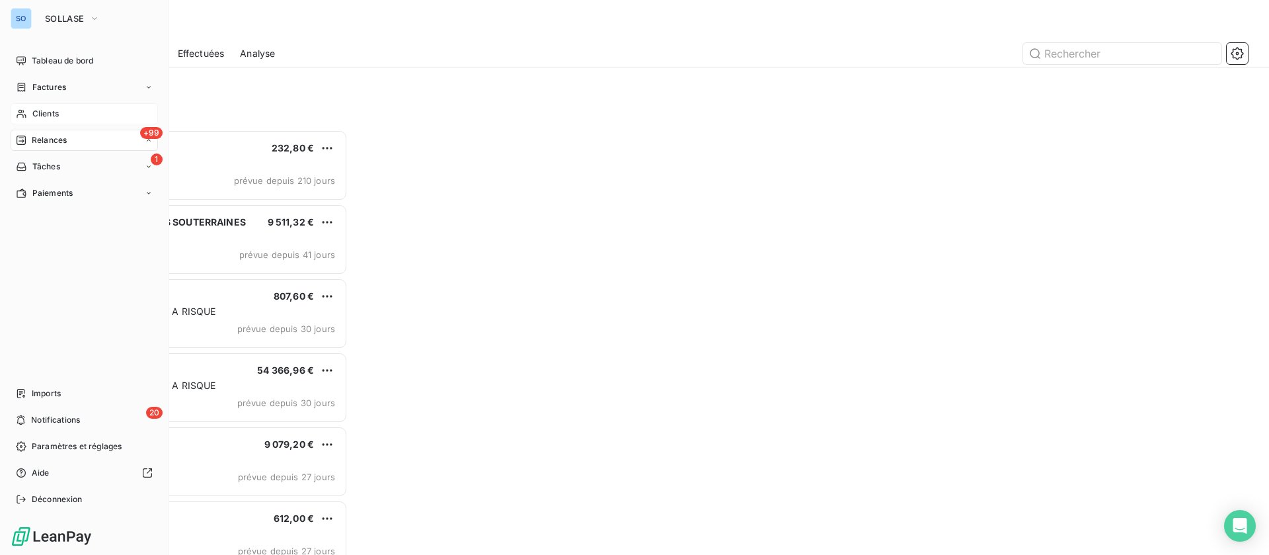
scroll to position [410, 269]
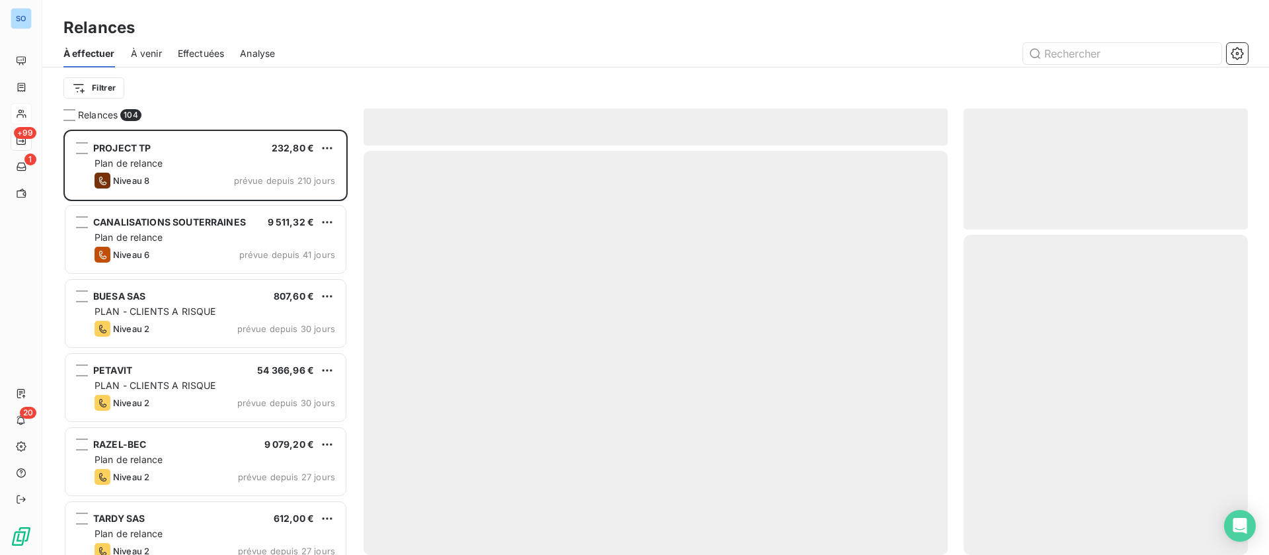
click at [186, 51] on span "Effectuées" at bounding box center [201, 53] width 47 height 13
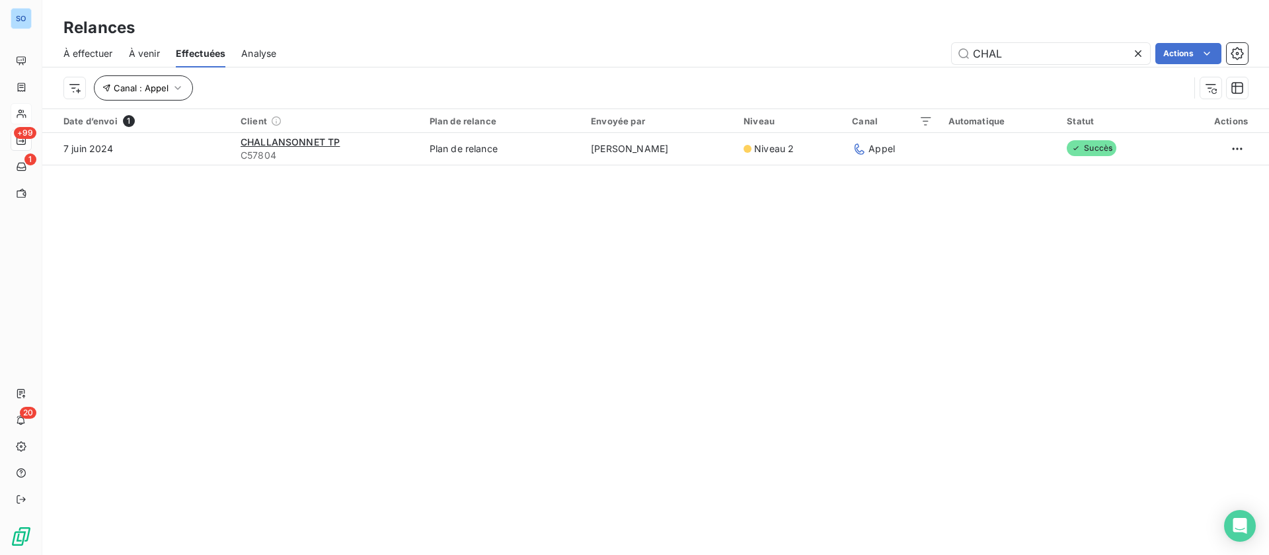
type input "CHAL"
click at [163, 89] on span "Canal : Appel" at bounding box center [141, 88] width 55 height 11
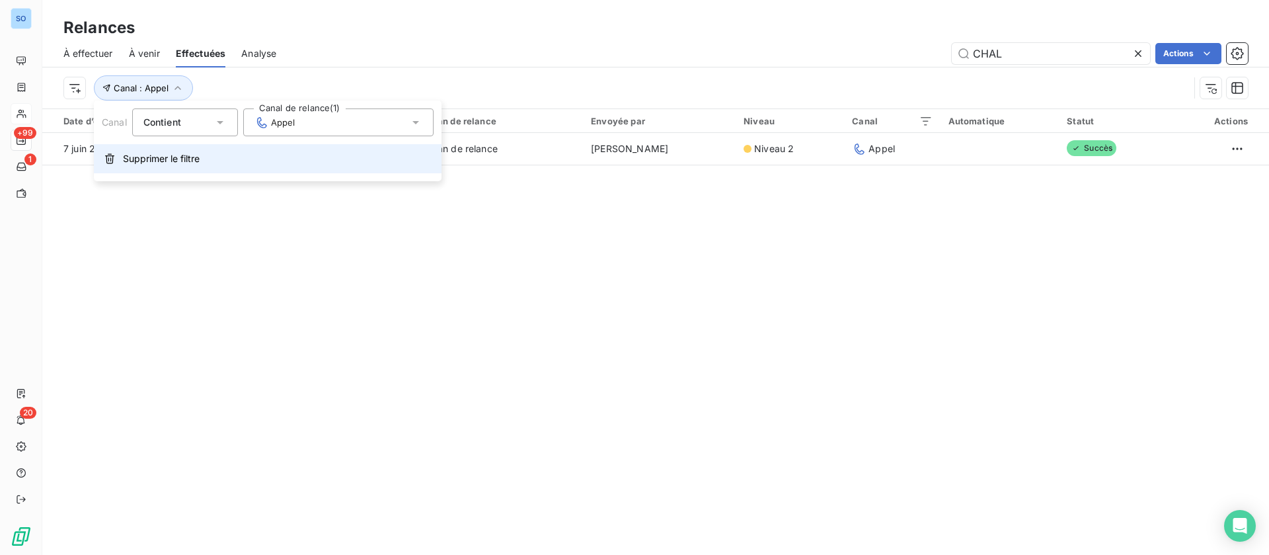
click at [141, 153] on span "Supprimer le filtre" at bounding box center [161, 158] width 77 height 13
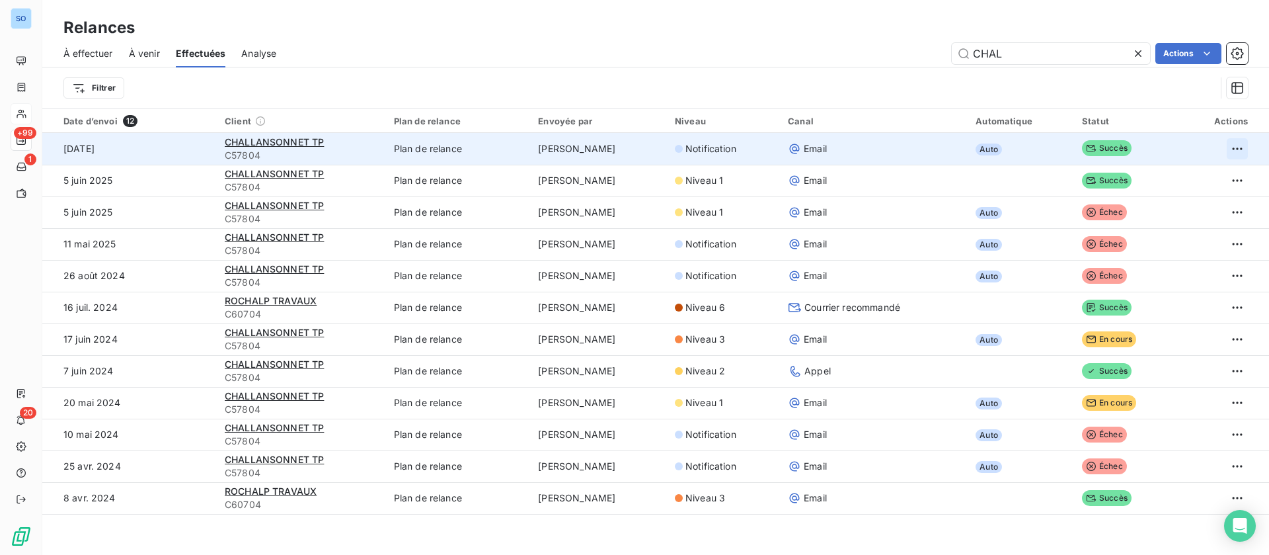
click at [1222, 146] on html "SO +99 1 20 Relances À effectuer À venir Effectuées Analyse CHAL Actions Filtre…" at bounding box center [634, 277] width 1269 height 555
click at [1190, 182] on div "Renvoyer la relance" at bounding box center [1168, 177] width 118 height 21
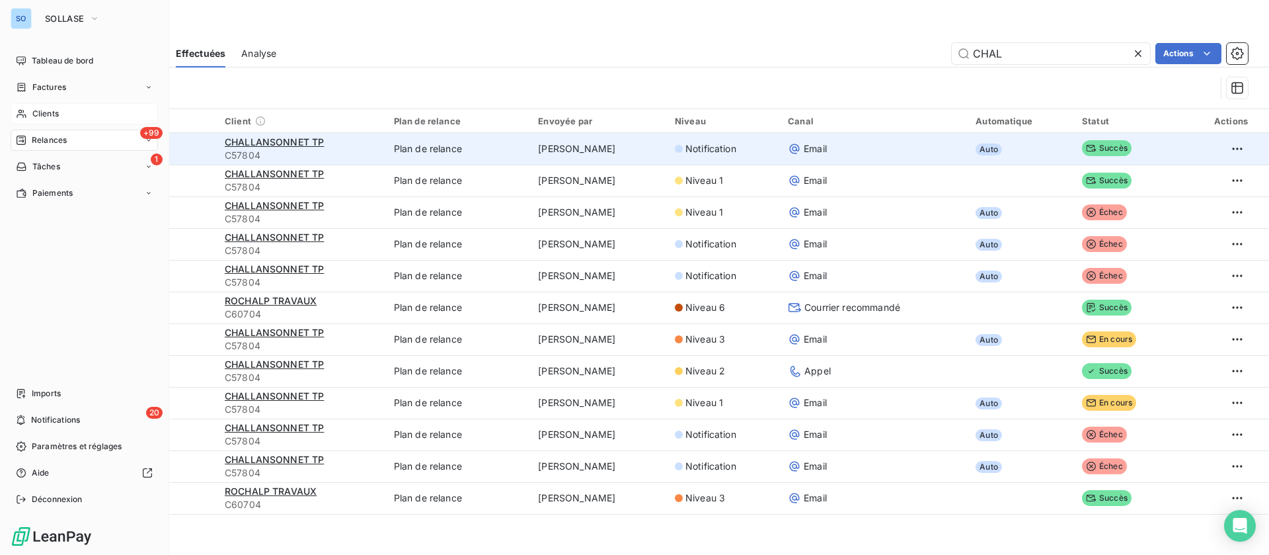
drag, startPoint x: 61, startPoint y: 18, endPoint x: 66, endPoint y: 29, distance: 12.2
click at [61, 18] on span "SOLLASE" at bounding box center [64, 18] width 39 height 11
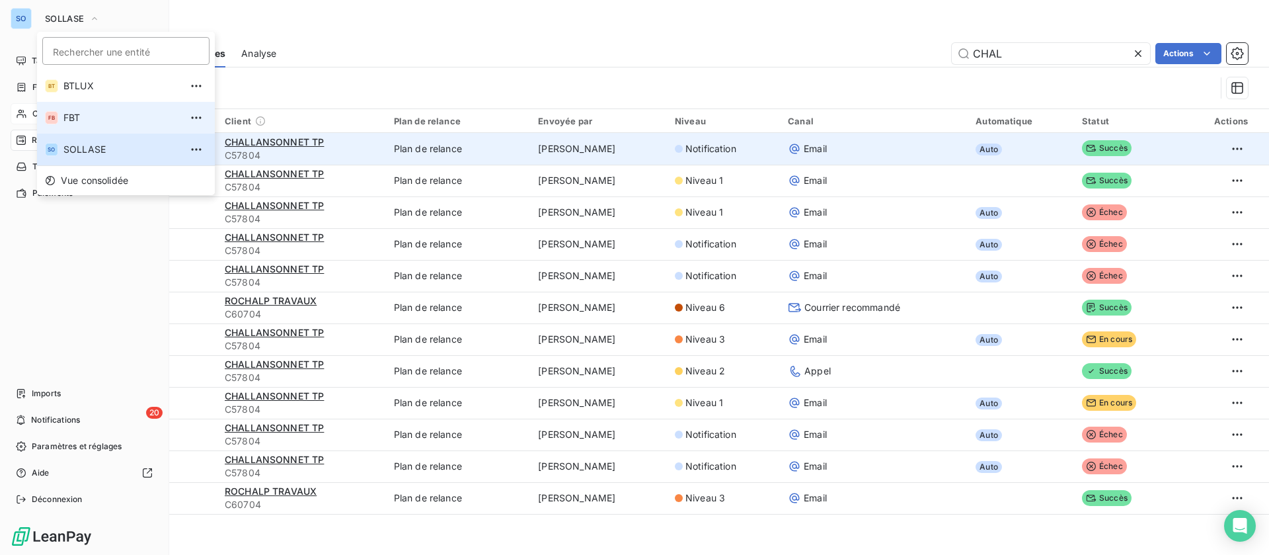
click at [83, 110] on li "FB FBT" at bounding box center [126, 118] width 178 height 32
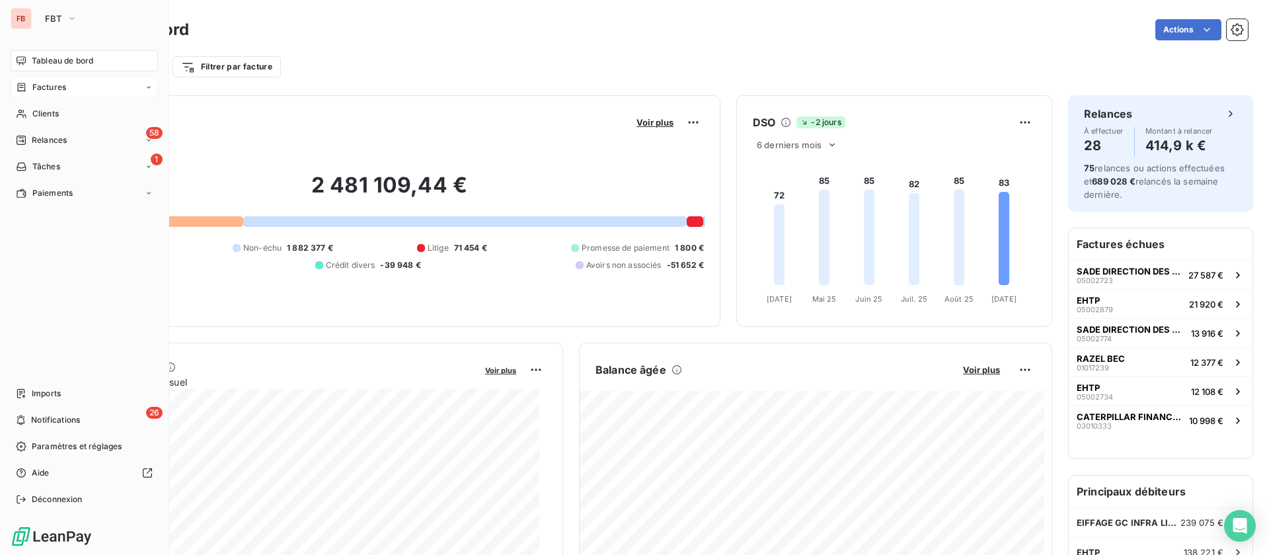
click at [60, 85] on span "Factures" at bounding box center [49, 87] width 34 height 12
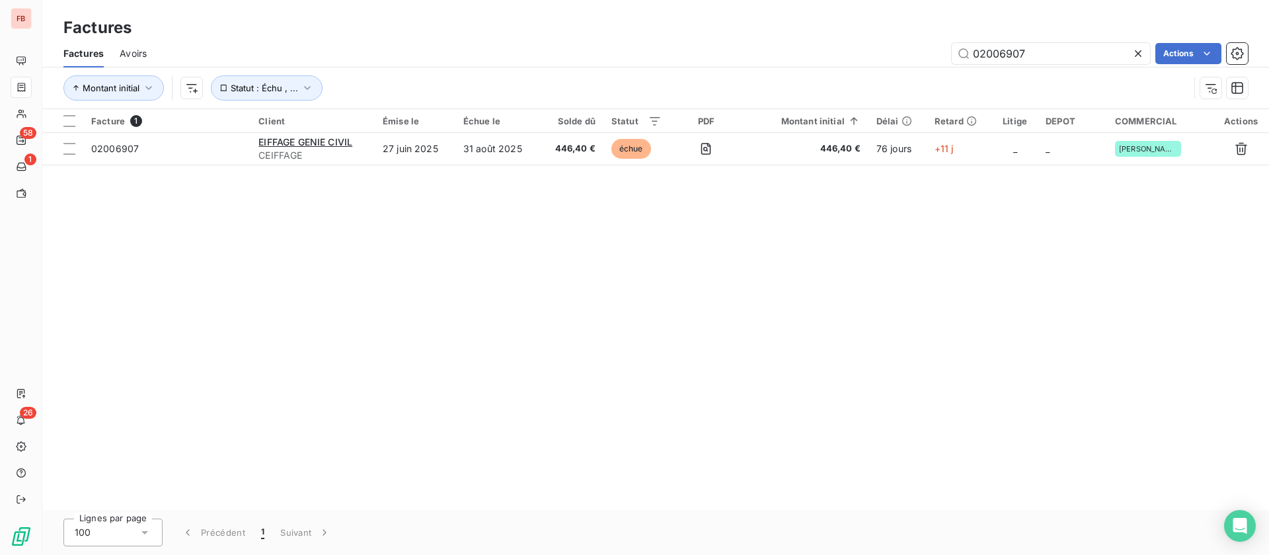
drag, startPoint x: 1035, startPoint y: 46, endPoint x: 812, endPoint y: 46, distance: 223.5
click at [812, 46] on div "02006907 Actions" at bounding box center [706, 53] width 1086 height 21
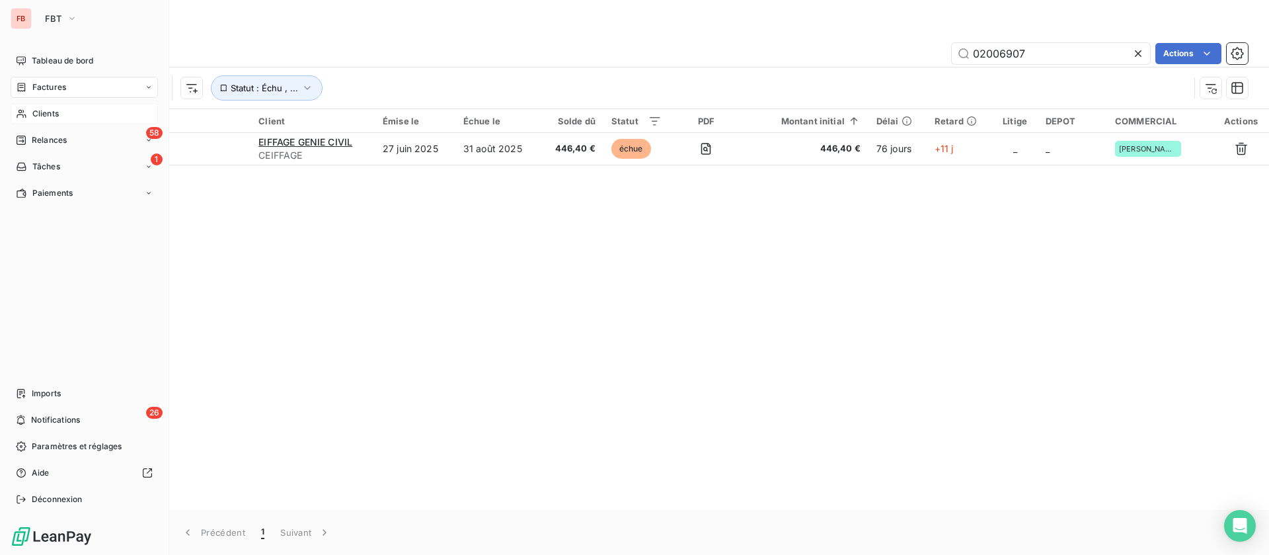
click at [68, 104] on div "Clients" at bounding box center [84, 113] width 147 height 21
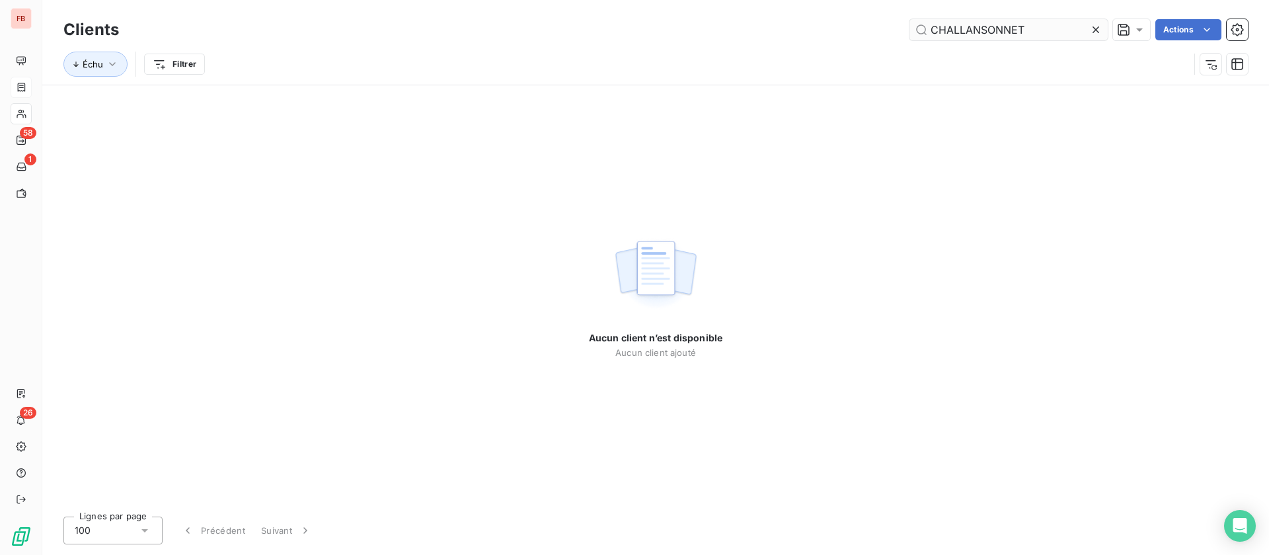
click at [1030, 41] on div "Clients CHALLANSONNET Actions" at bounding box center [655, 30] width 1185 height 28
drag, startPoint x: 972, startPoint y: 27, endPoint x: 686, endPoint y: 24, distance: 285.6
click at [686, 24] on div "CHALLANSONNET Actions" at bounding box center [691, 29] width 1113 height 21
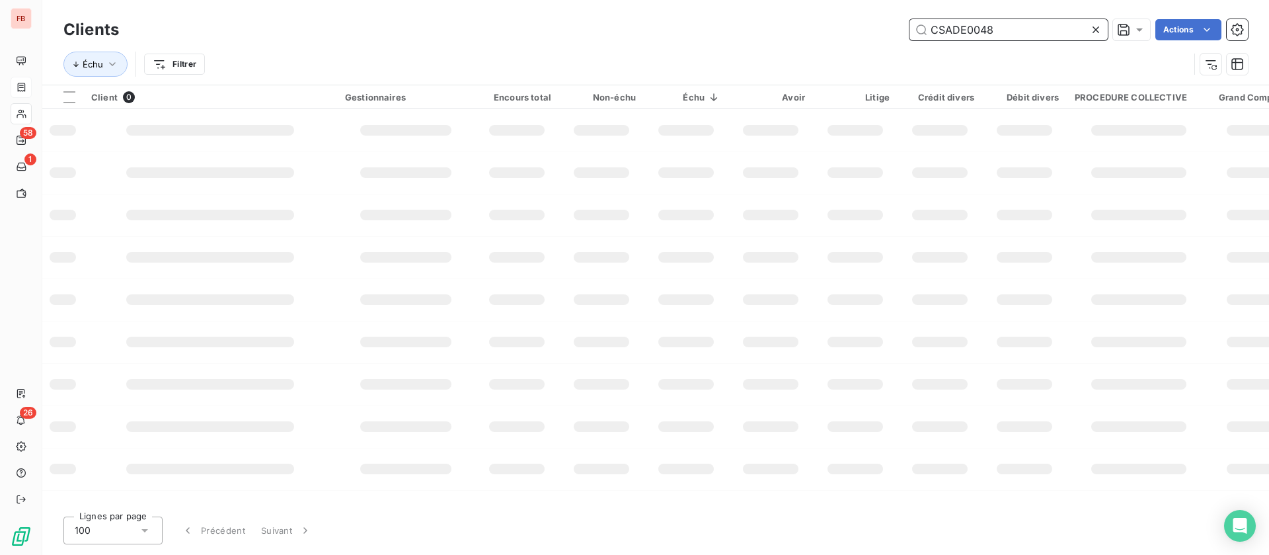
type input "CSADE0048"
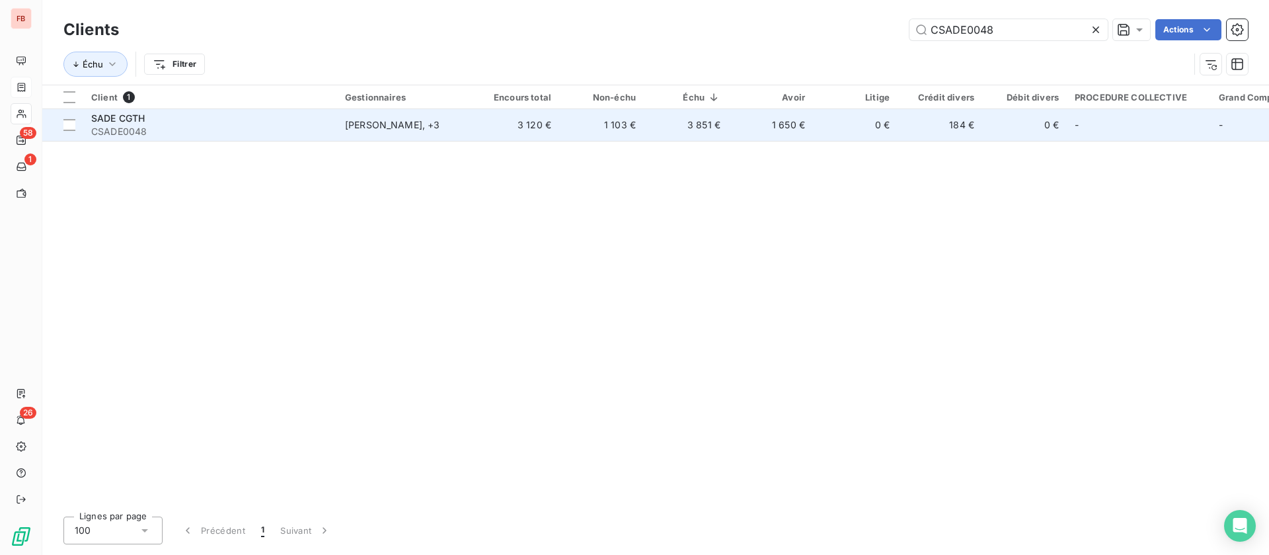
click at [156, 134] on span "CSADE0048" at bounding box center [210, 131] width 238 height 13
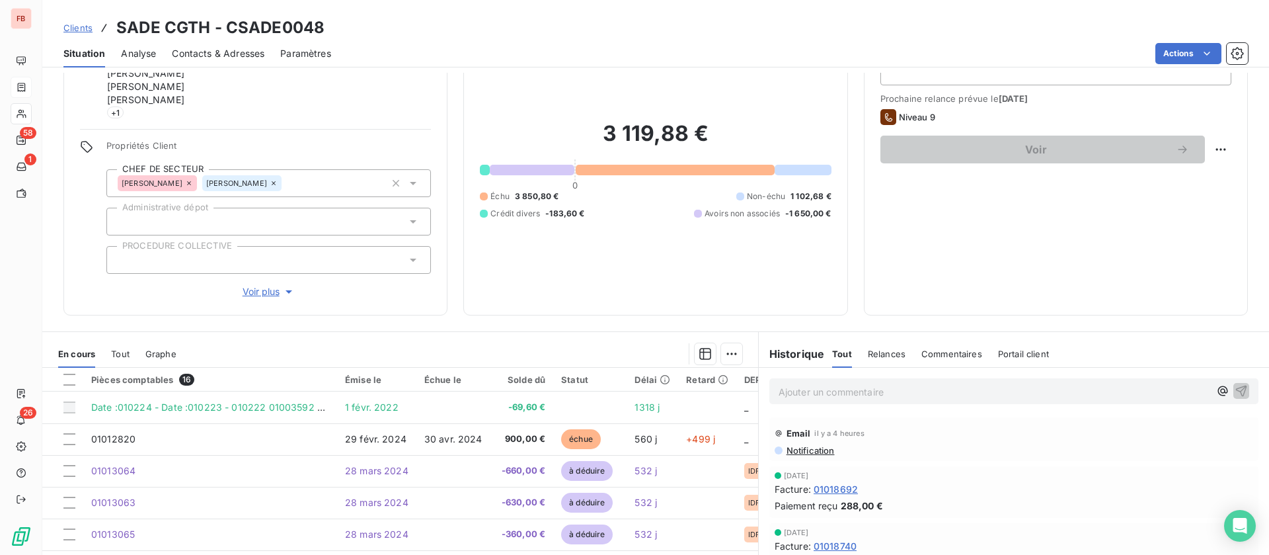
scroll to position [180, 0]
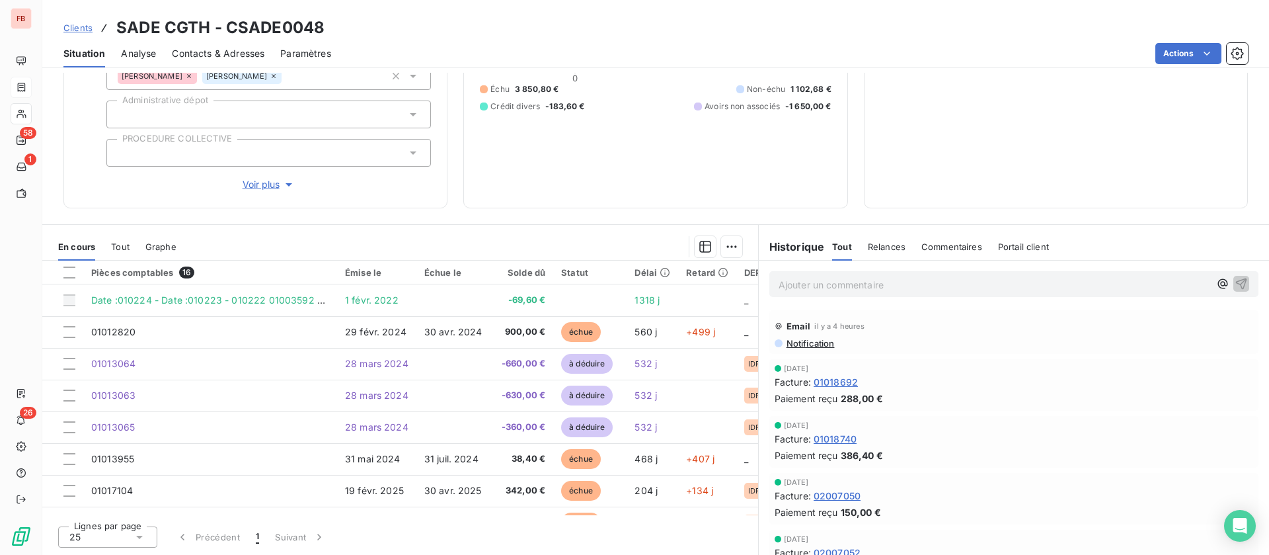
click at [810, 281] on p "Ajouter un commentaire ﻿" at bounding box center [994, 284] width 431 height 17
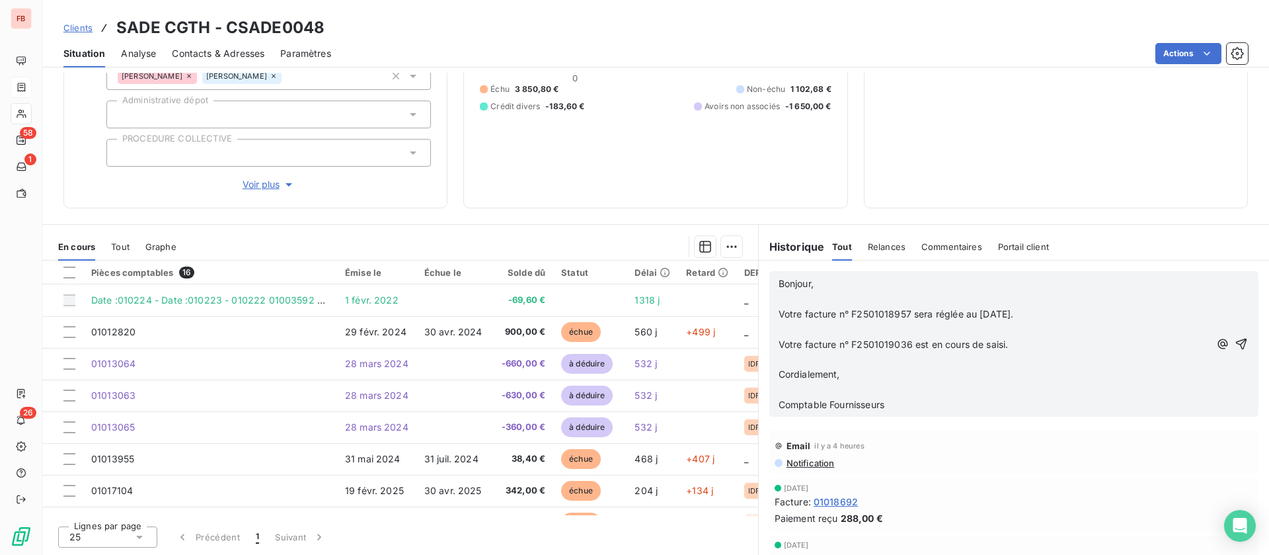
click at [813, 298] on p "﻿" at bounding box center [994, 299] width 431 height 15
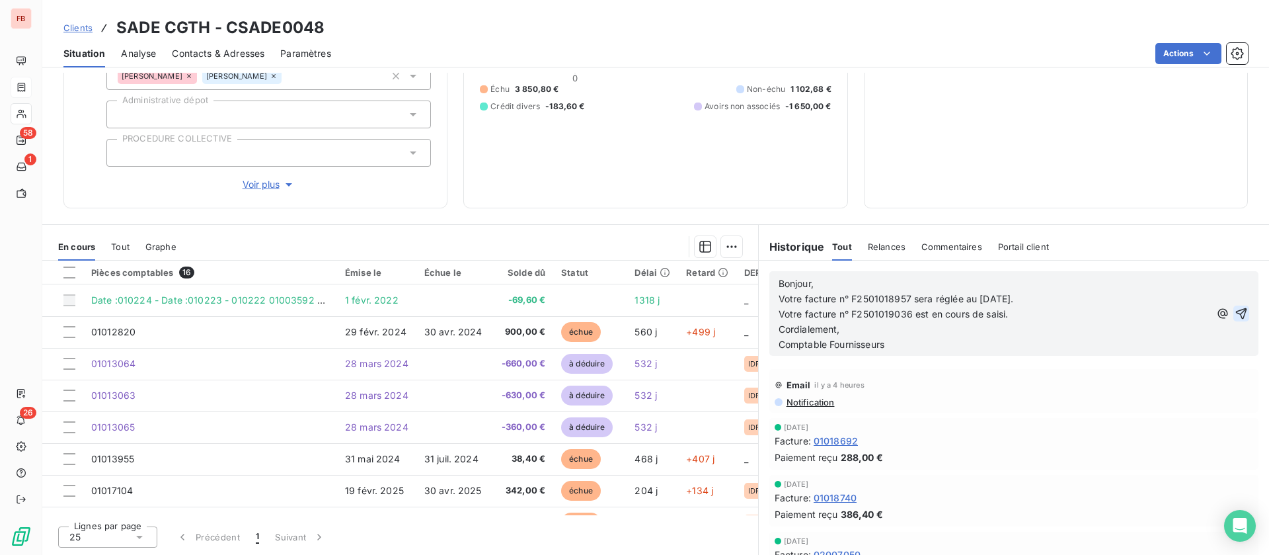
click at [1236, 309] on icon "button" at bounding box center [1241, 313] width 11 height 11
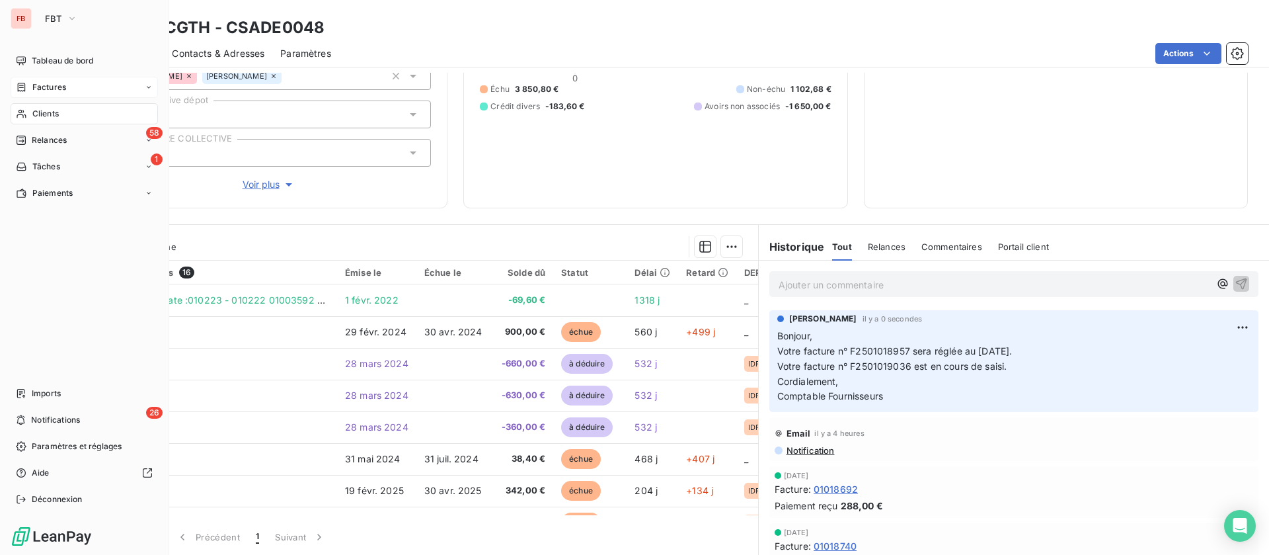
drag, startPoint x: 56, startPoint y: 111, endPoint x: 215, endPoint y: 116, distance: 159.4
click at [56, 111] on span "Clients" at bounding box center [45, 114] width 26 height 12
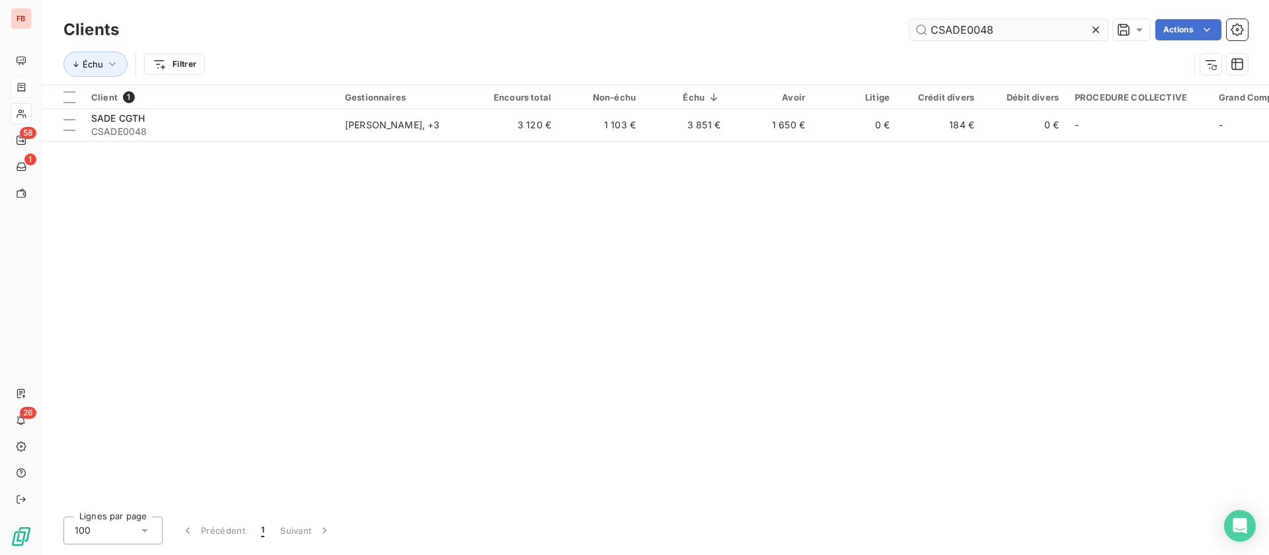
drag, startPoint x: 1002, startPoint y: 32, endPoint x: 910, endPoint y: 21, distance: 92.6
click at [910, 21] on input "CSADE0048" at bounding box center [1009, 29] width 198 height 21
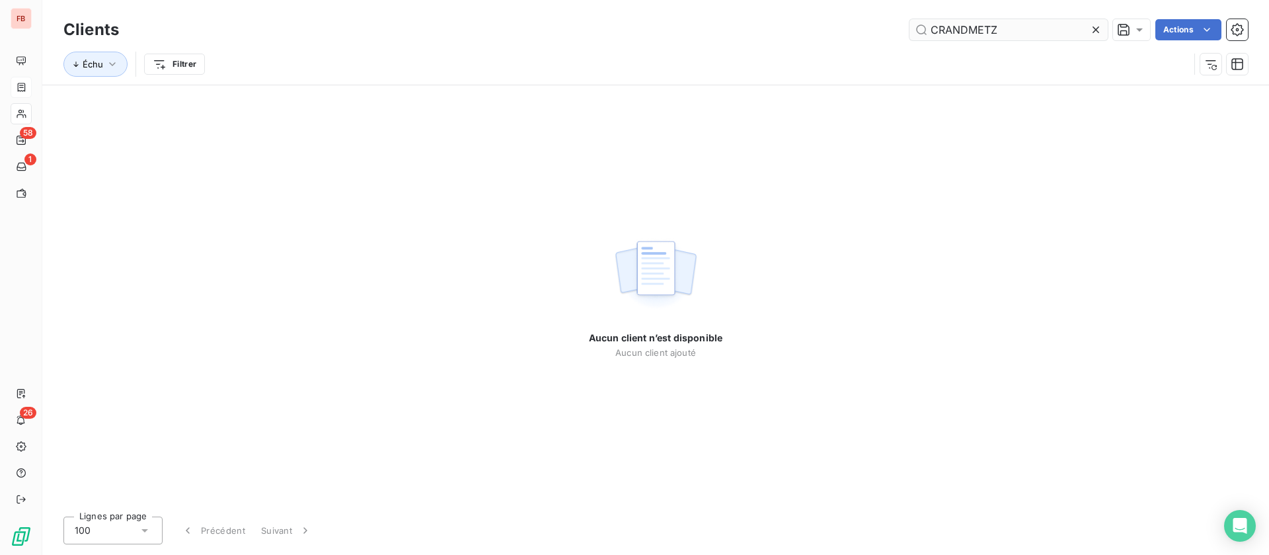
click at [939, 24] on input "CRANDMETZ" at bounding box center [1009, 29] width 198 height 21
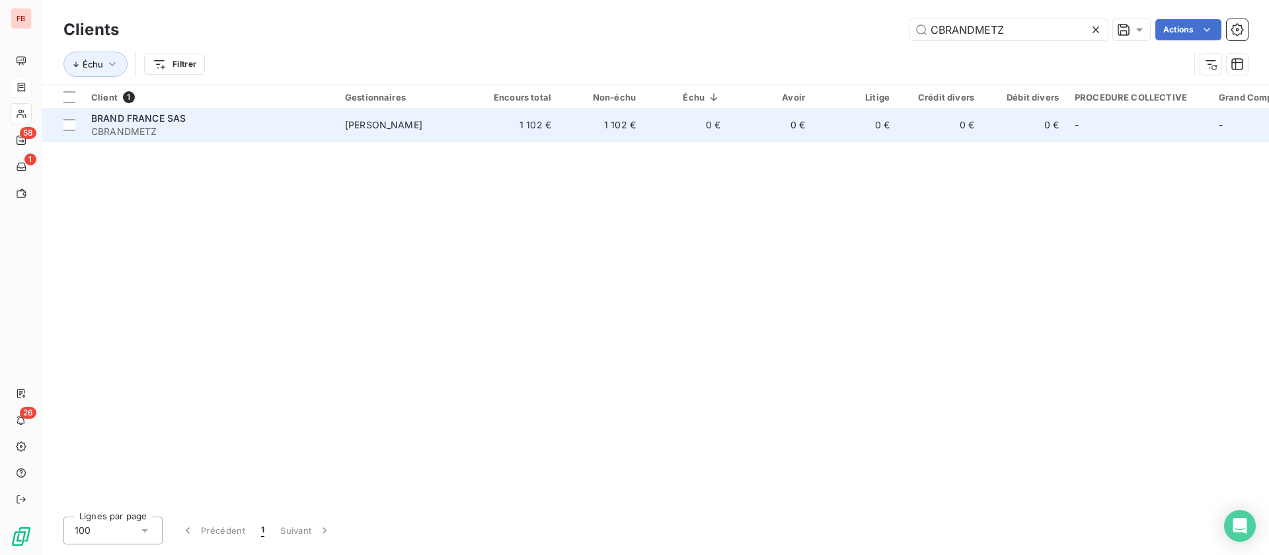
type input "CBRANDMETZ"
click at [276, 122] on div "BRAND FRANCE SAS" at bounding box center [210, 118] width 238 height 13
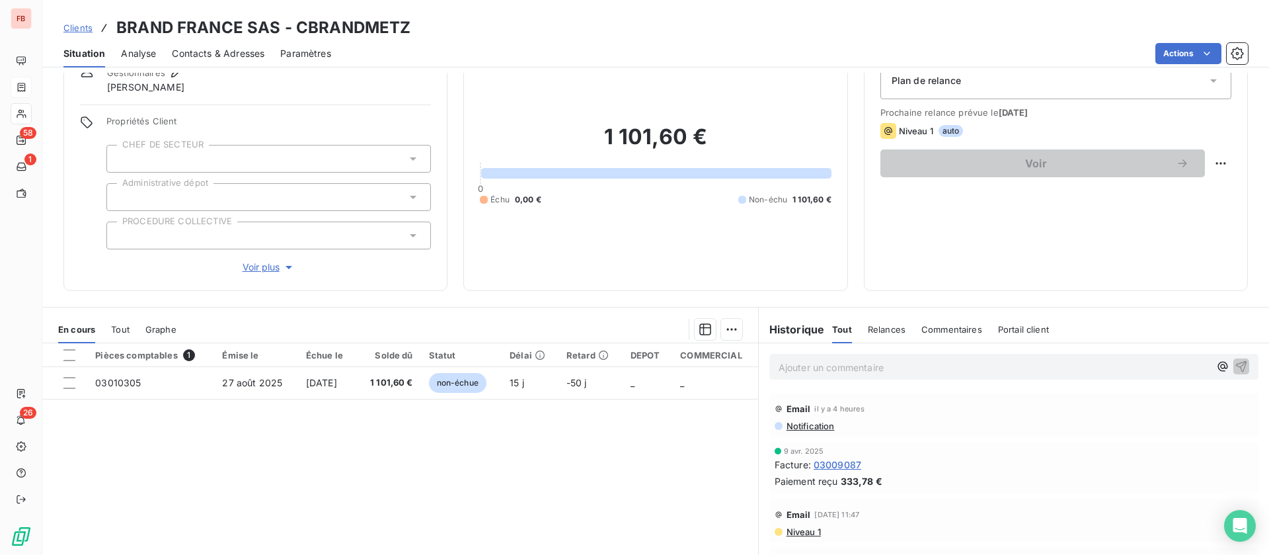
scroll to position [99, 0]
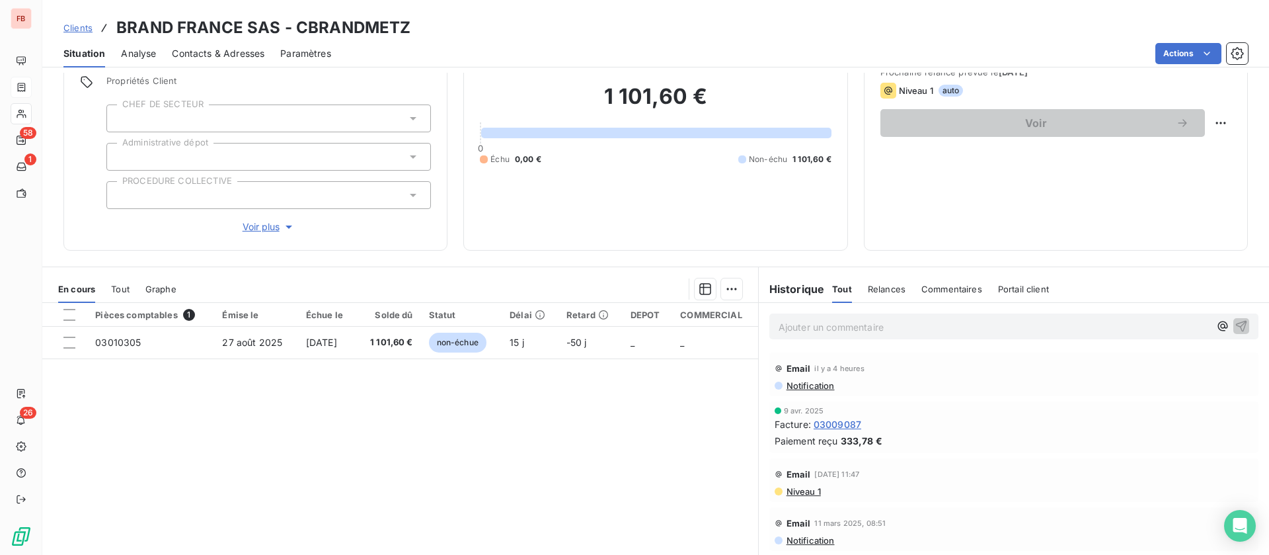
click at [848, 330] on p "Ajouter un commentaire ﻿" at bounding box center [994, 327] width 431 height 17
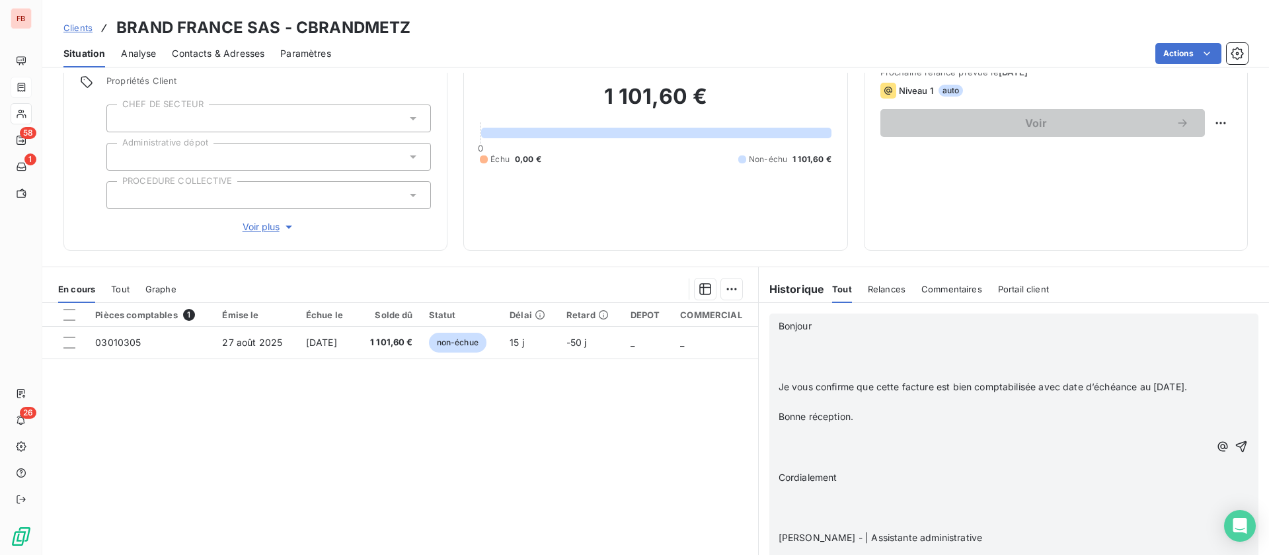
click at [820, 342] on p "﻿" at bounding box center [994, 341] width 431 height 15
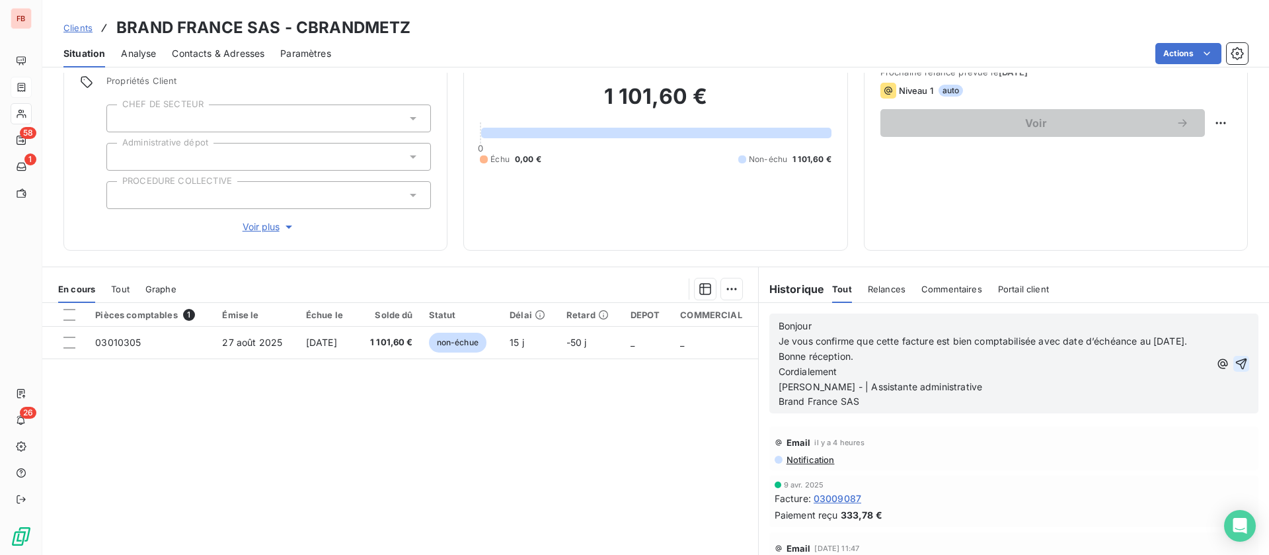
click at [1235, 366] on icon "button" at bounding box center [1241, 363] width 13 height 13
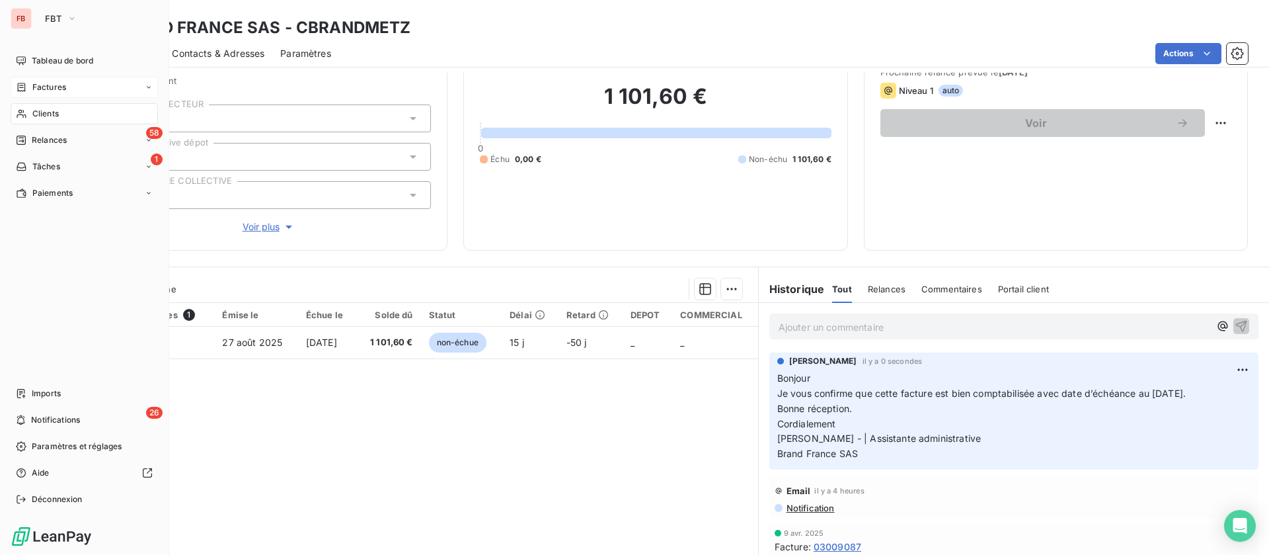
click at [37, 112] on span "Clients" at bounding box center [45, 114] width 26 height 12
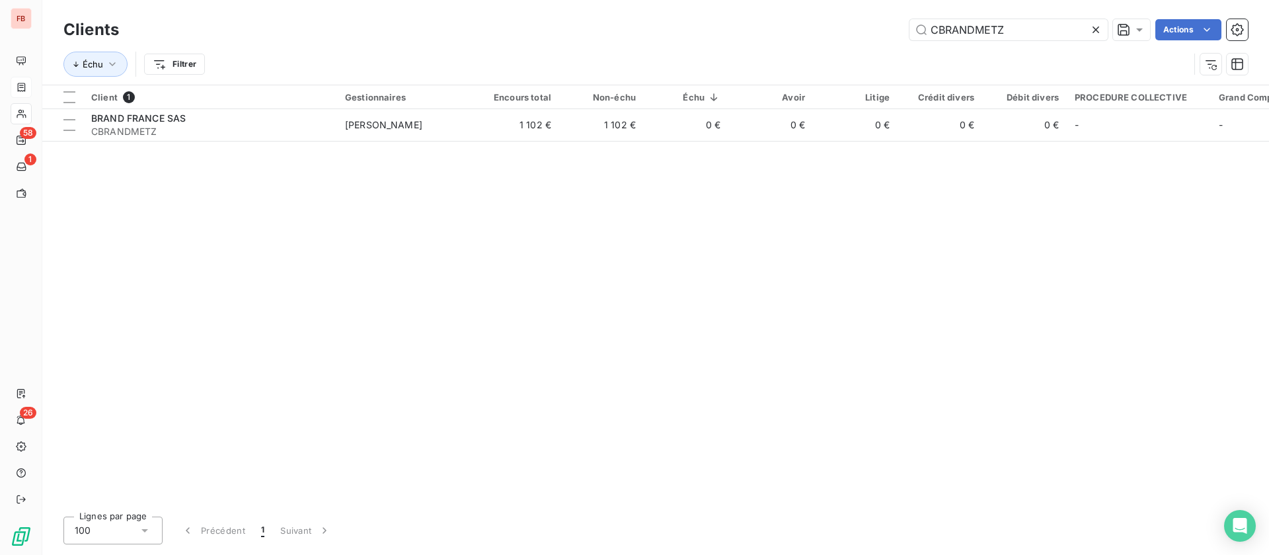
drag, startPoint x: 1021, startPoint y: 30, endPoint x: 838, endPoint y: 26, distance: 183.9
click at [838, 26] on div "CBRANDMETZ Actions" at bounding box center [691, 29] width 1113 height 21
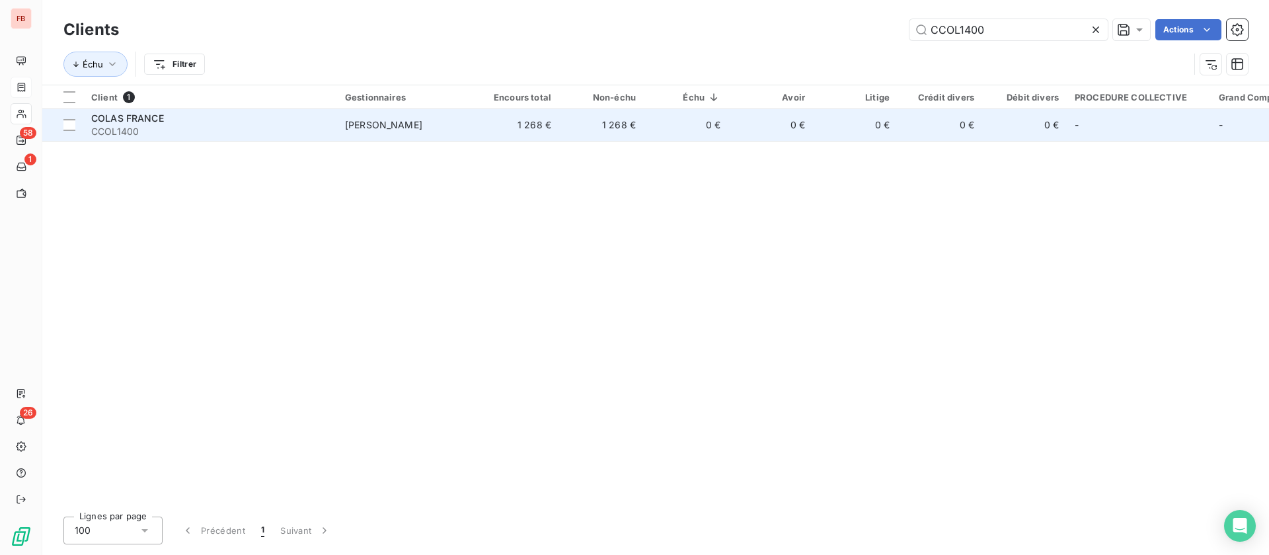
type input "CCOL1400"
click at [317, 120] on div "COLAS FRANCE" at bounding box center [210, 118] width 238 height 13
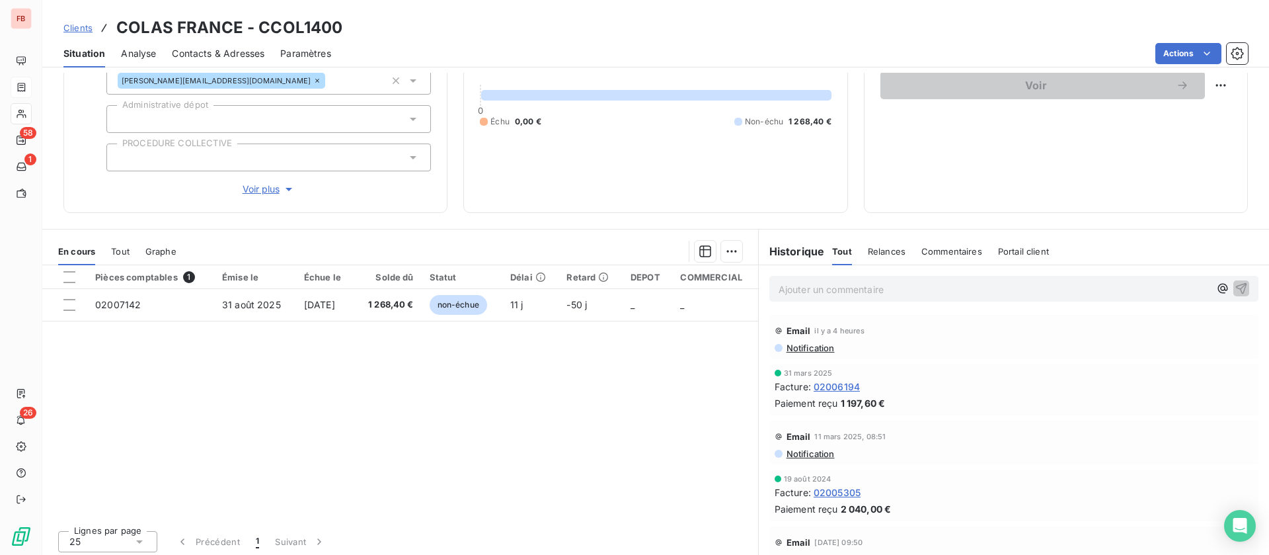
scroll to position [141, 0]
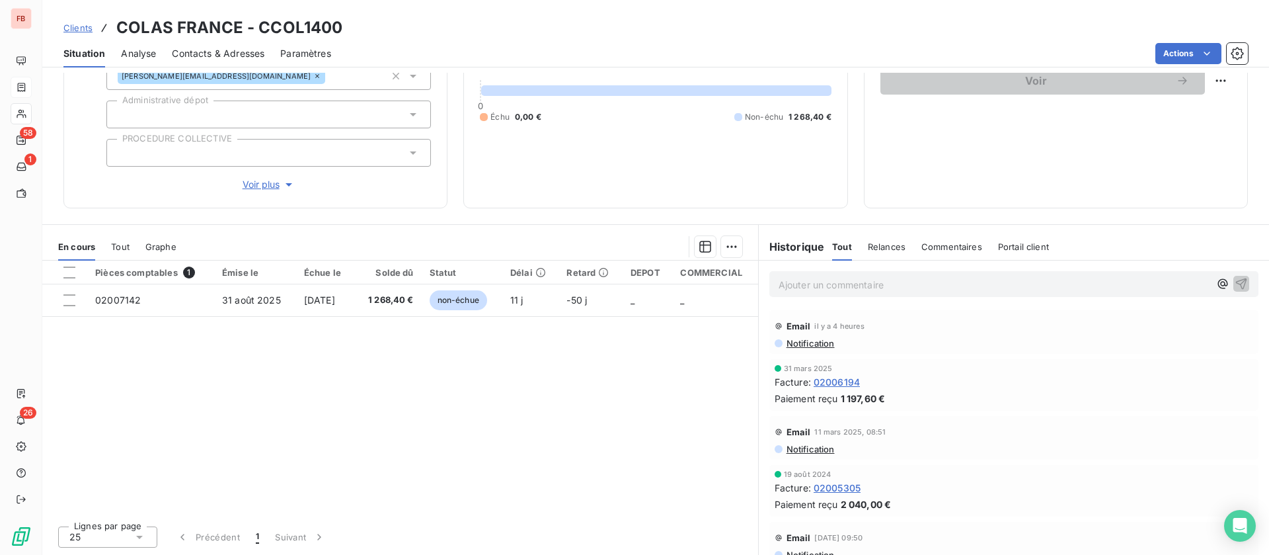
click at [833, 379] on span "02006194" at bounding box center [837, 382] width 46 height 14
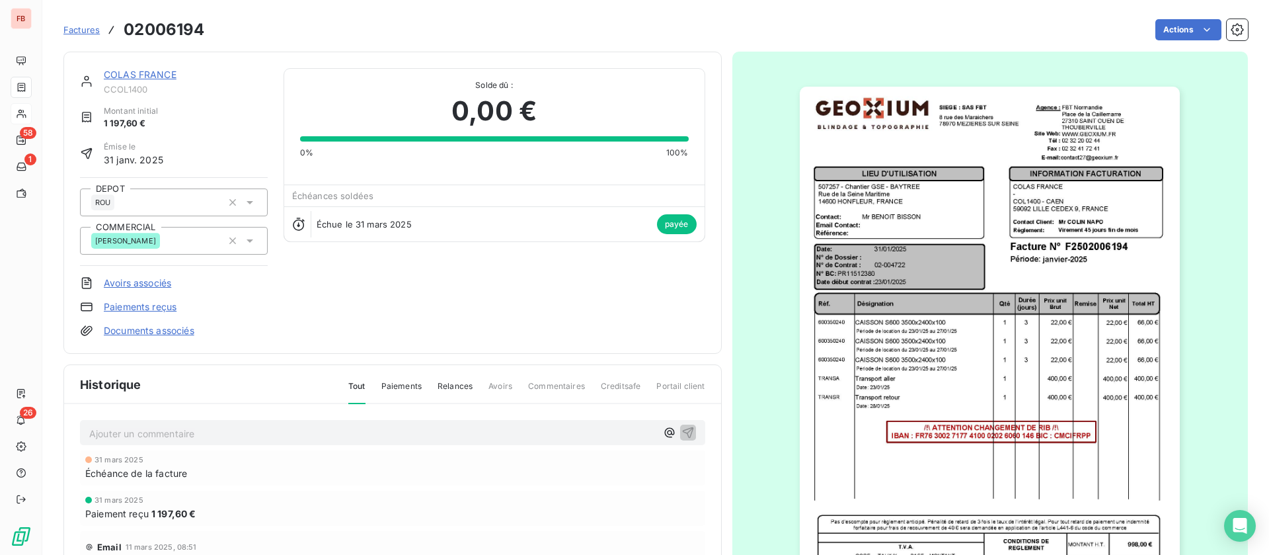
click at [1131, 249] on img "button" at bounding box center [990, 356] width 380 height 538
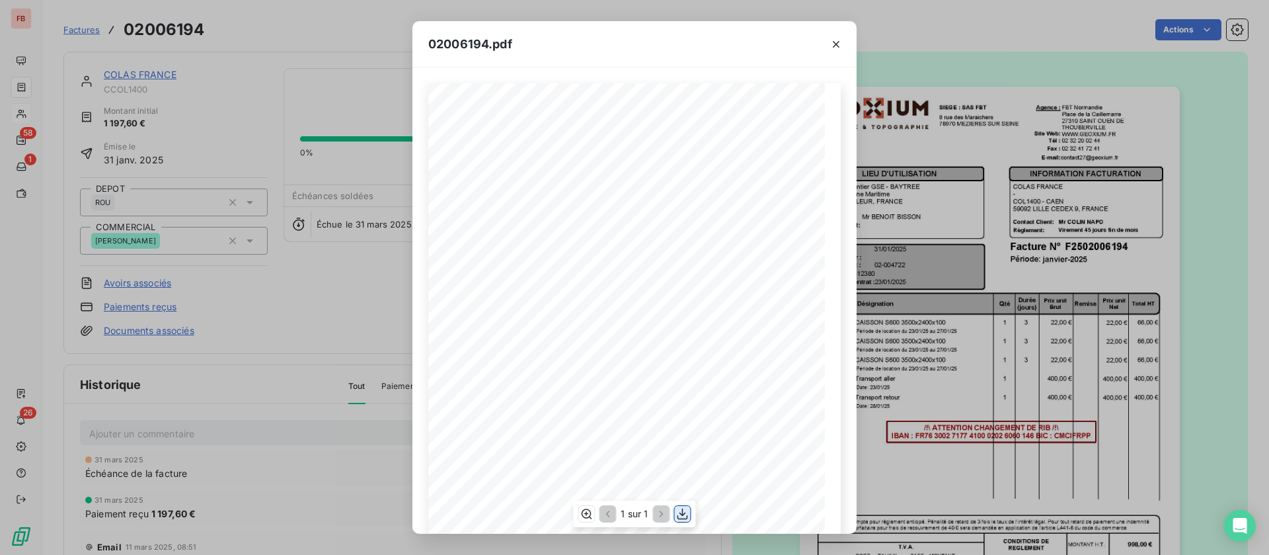
click at [686, 513] on icon "button" at bounding box center [682, 513] width 13 height 13
click at [278, 71] on div "02006194.pdf Qté Prix unit Brut Durée (jours) Désignation Remise Total HT Prix …" at bounding box center [634, 277] width 1269 height 555
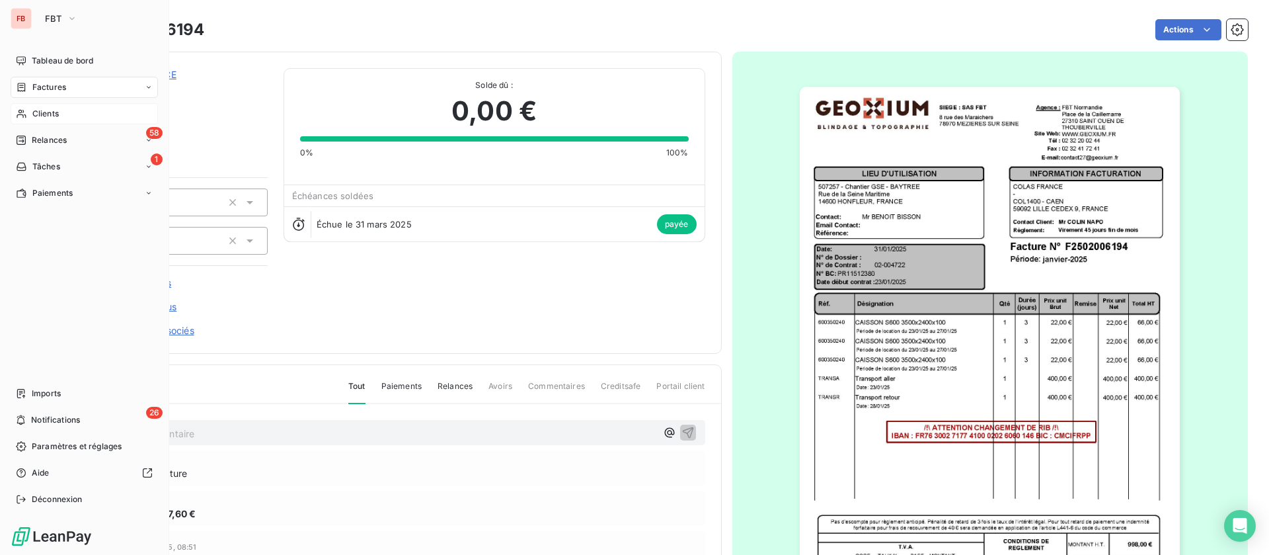
click at [52, 114] on span "Clients" at bounding box center [45, 114] width 26 height 12
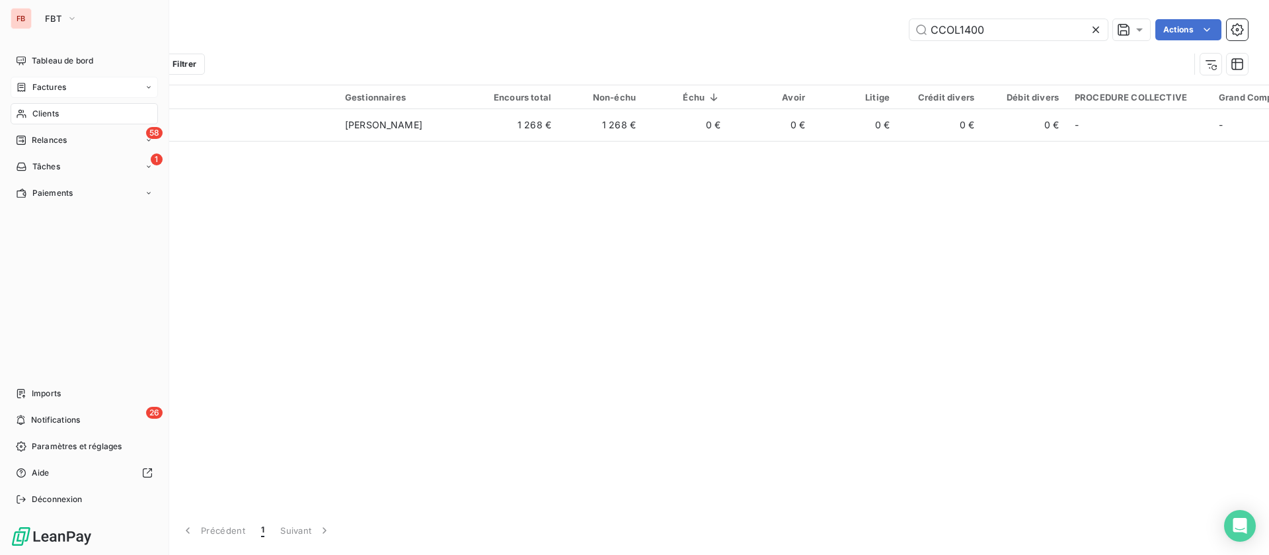
drag, startPoint x: 38, startPoint y: 86, endPoint x: 79, endPoint y: 77, distance: 42.0
click at [42, 85] on span "Factures" at bounding box center [49, 87] width 34 height 12
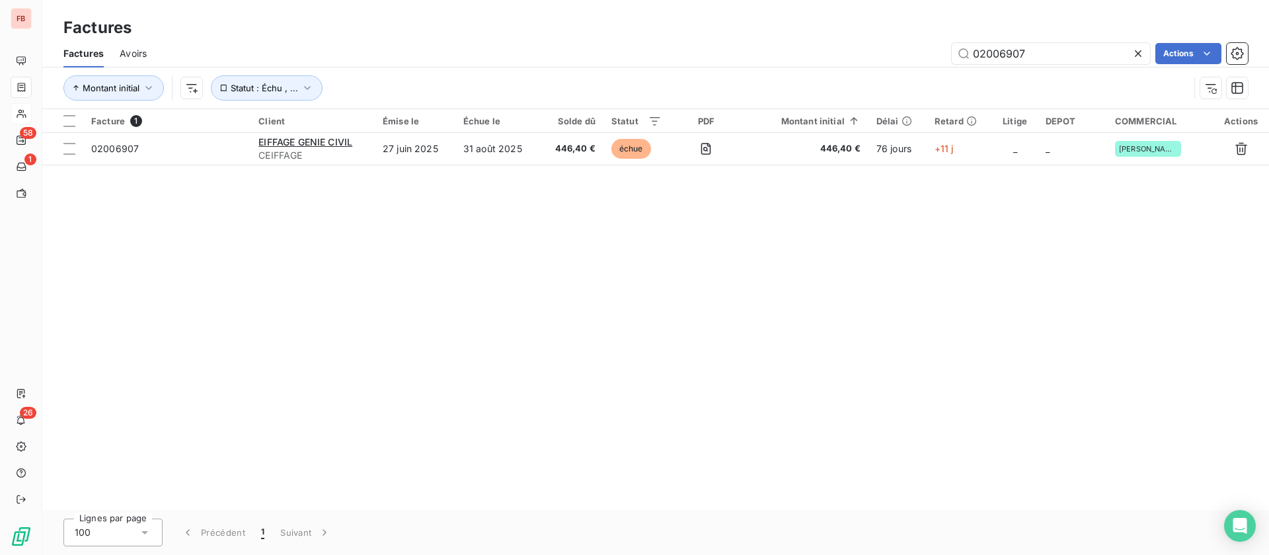
drag, startPoint x: 1055, startPoint y: 51, endPoint x: 729, endPoint y: 38, distance: 326.8
click at [729, 42] on div "Factures Avoirs 02006907 Actions" at bounding box center [655, 54] width 1227 height 28
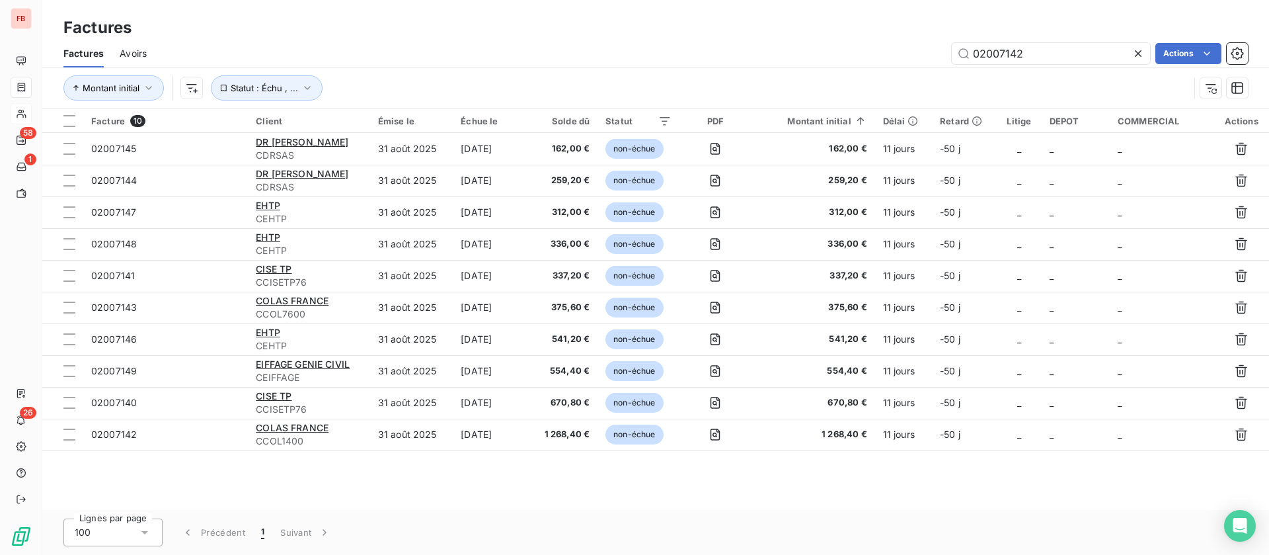
type input "02007142"
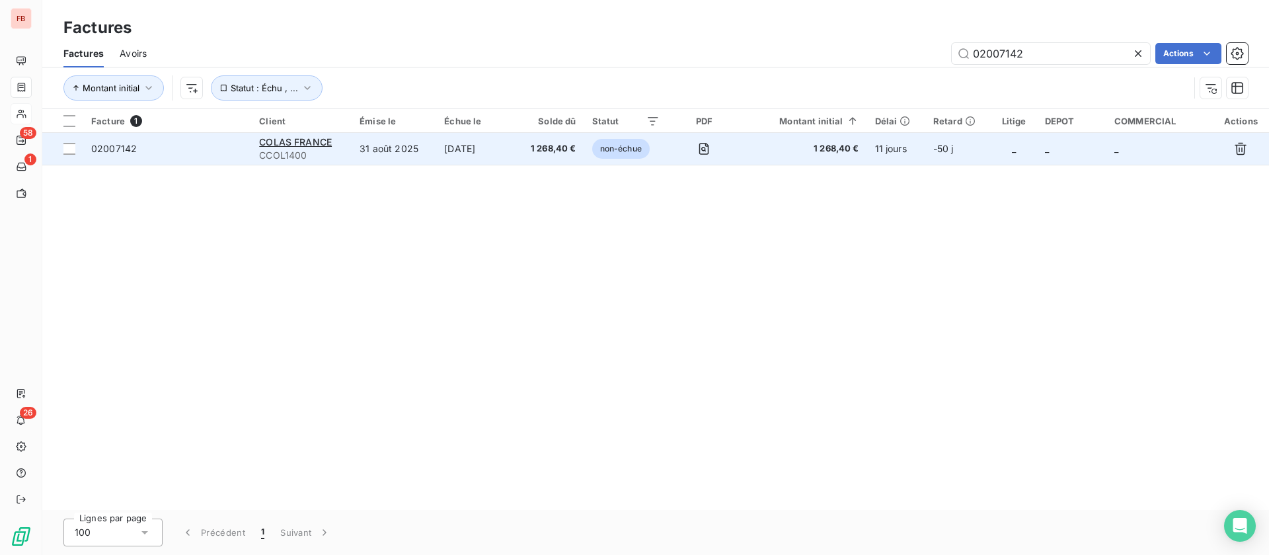
click at [384, 159] on td "31 août 2025" at bounding box center [394, 149] width 85 height 32
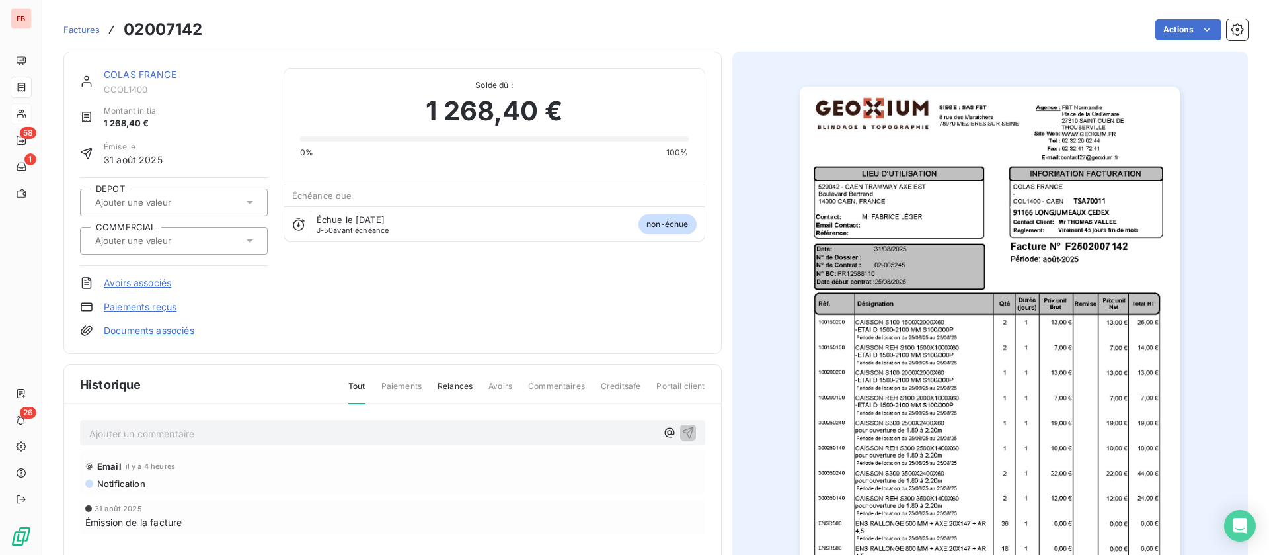
click at [145, 74] on link "COLAS FRANCE" at bounding box center [140, 74] width 73 height 11
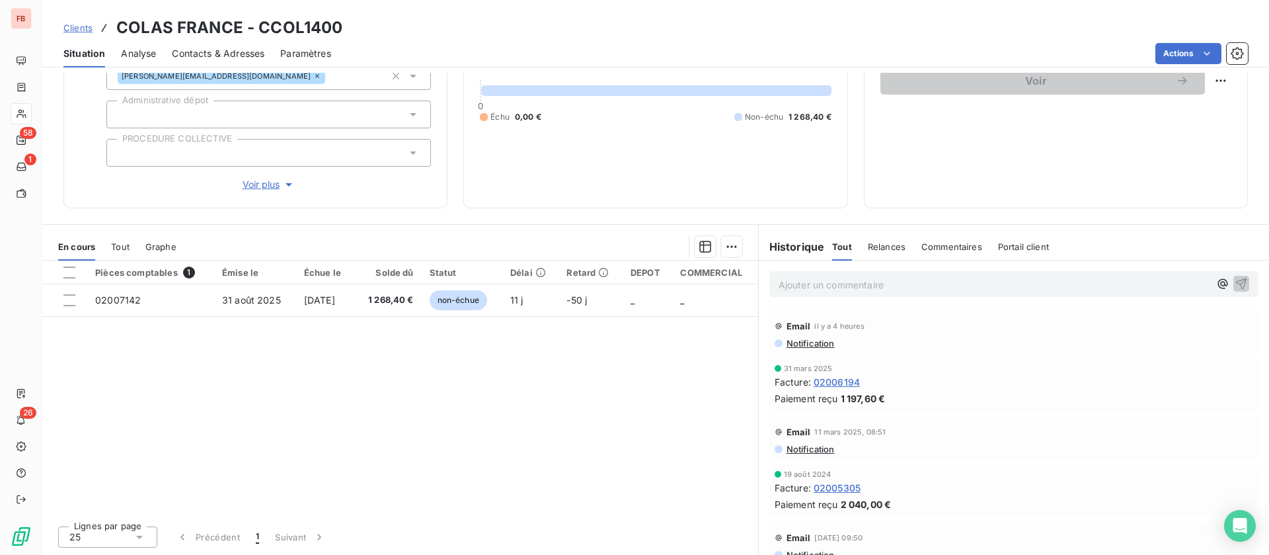
scroll to position [99, 0]
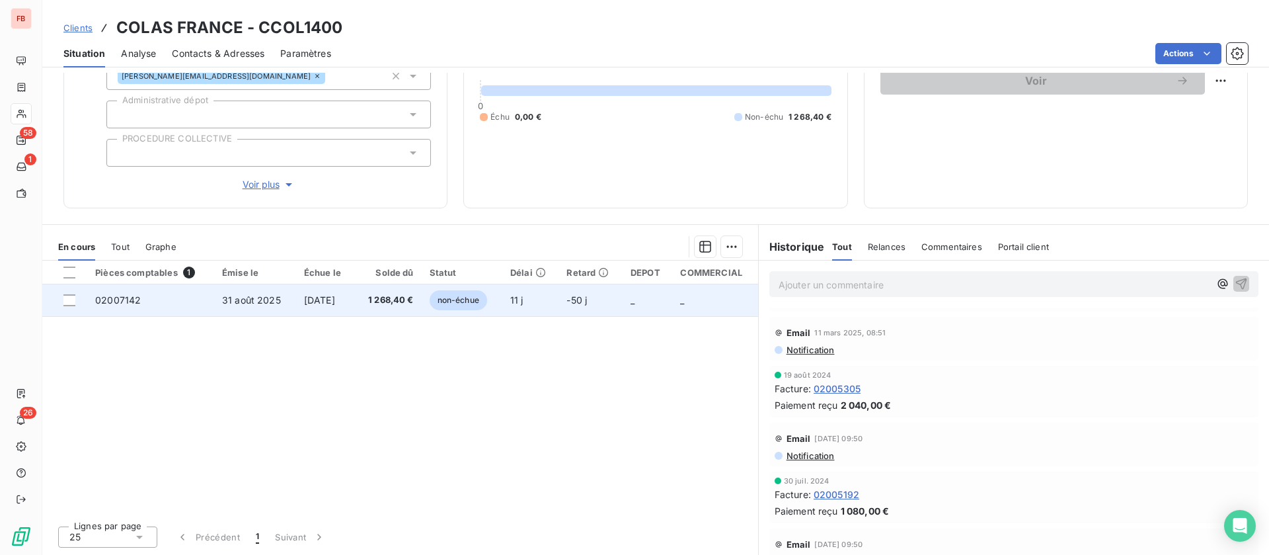
click at [273, 294] on td "31 août 2025" at bounding box center [255, 300] width 82 height 32
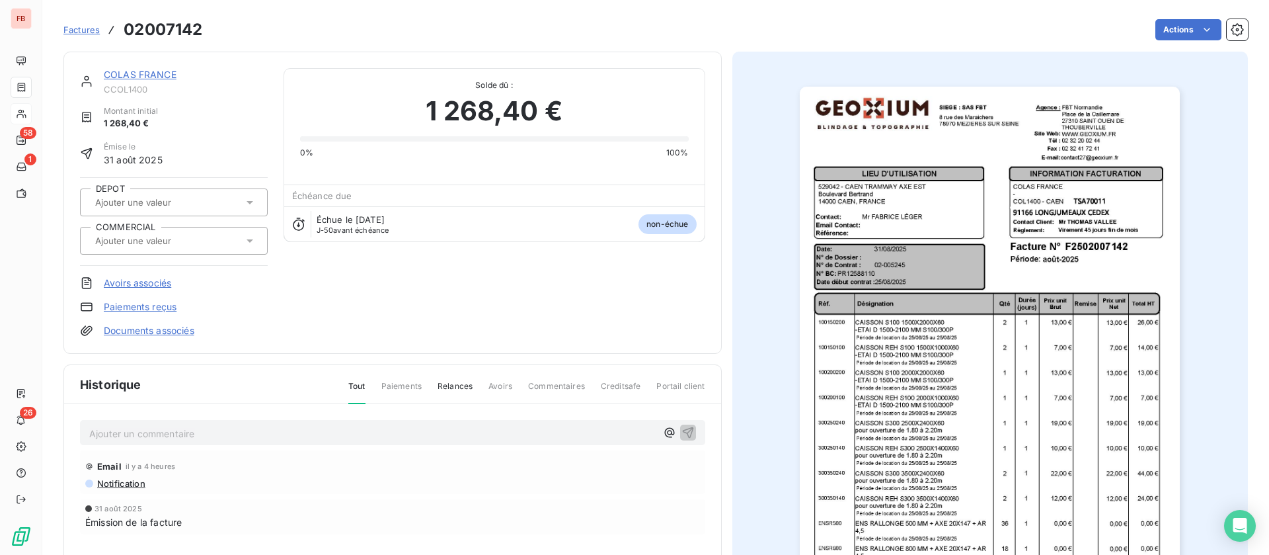
click at [1021, 235] on img "button" at bounding box center [990, 356] width 380 height 538
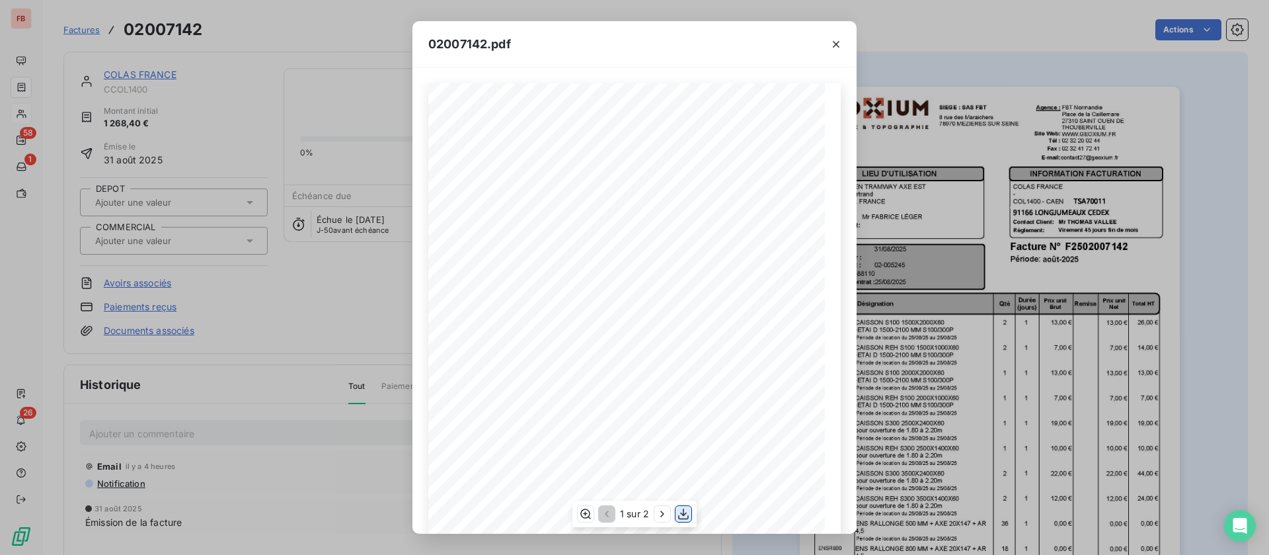
click at [686, 514] on icon "button" at bounding box center [683, 513] width 11 height 11
click at [830, 43] on icon "button" at bounding box center [836, 44] width 13 height 13
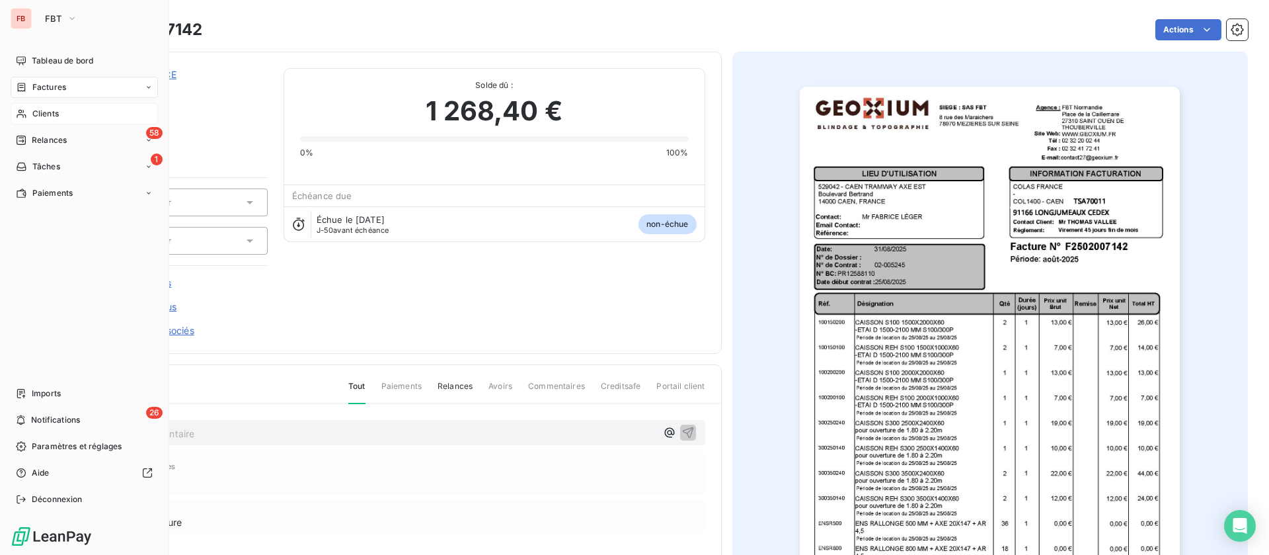
click at [34, 395] on span "Imports" at bounding box center [46, 393] width 29 height 12
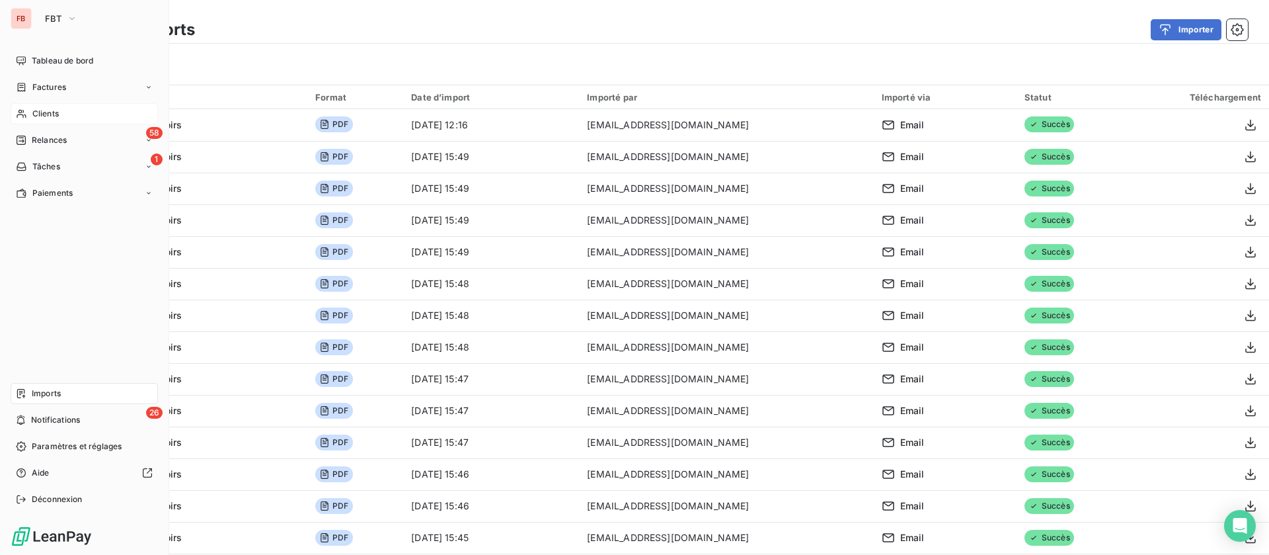
click at [57, 391] on span "Imports" at bounding box center [46, 393] width 29 height 12
click at [53, 391] on span "Imports" at bounding box center [46, 393] width 29 height 12
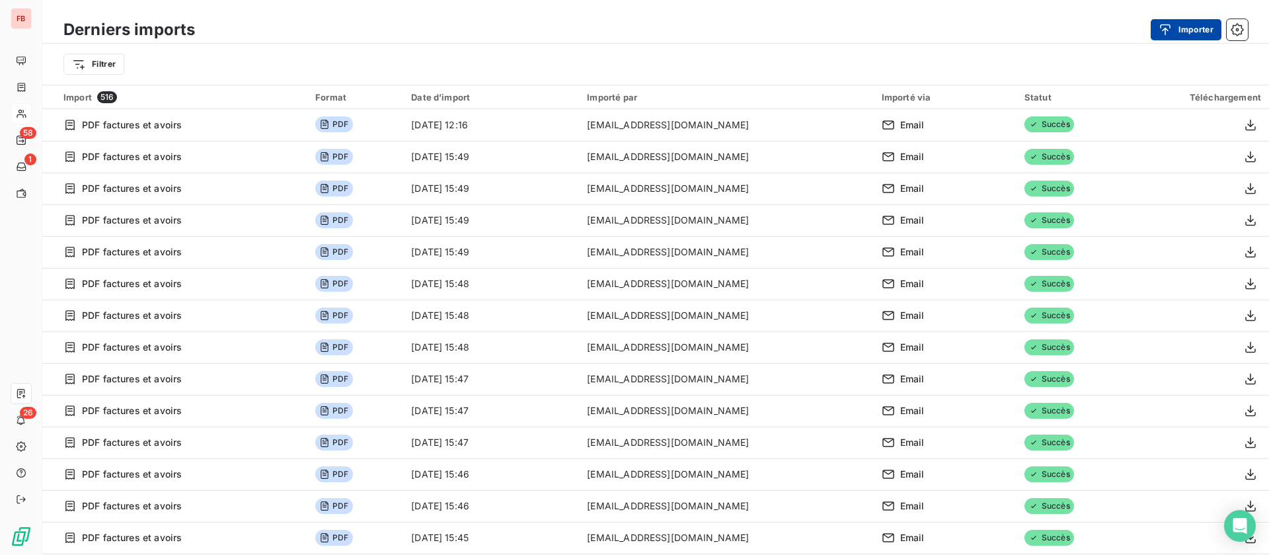
click at [1194, 38] on button "Importer" at bounding box center [1186, 29] width 71 height 21
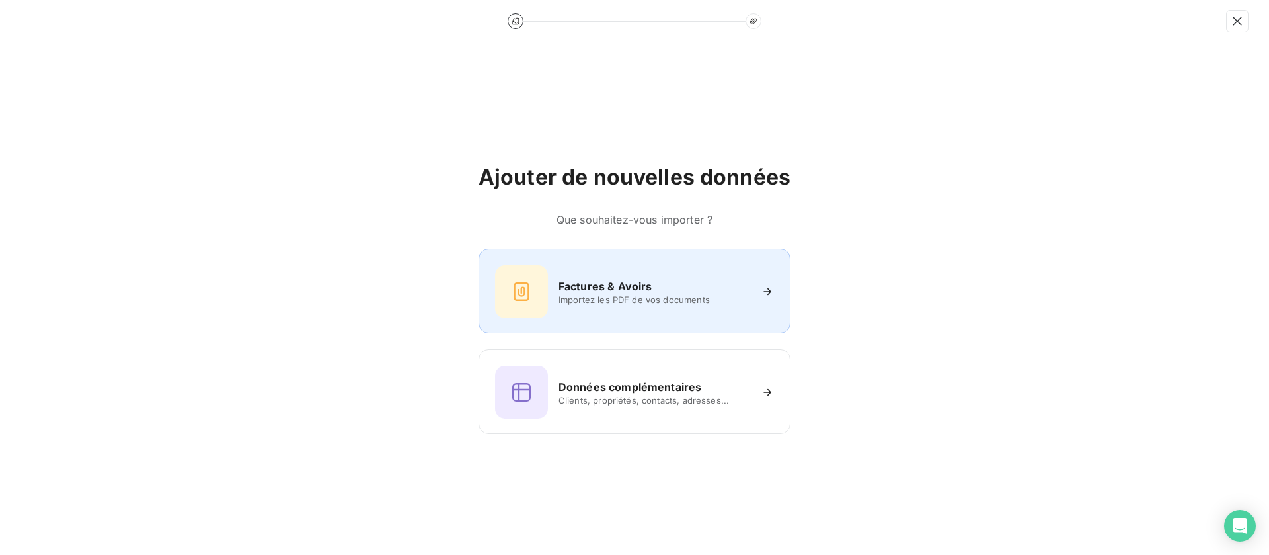
click at [622, 280] on h6 "Factures & Avoirs" at bounding box center [606, 286] width 94 height 16
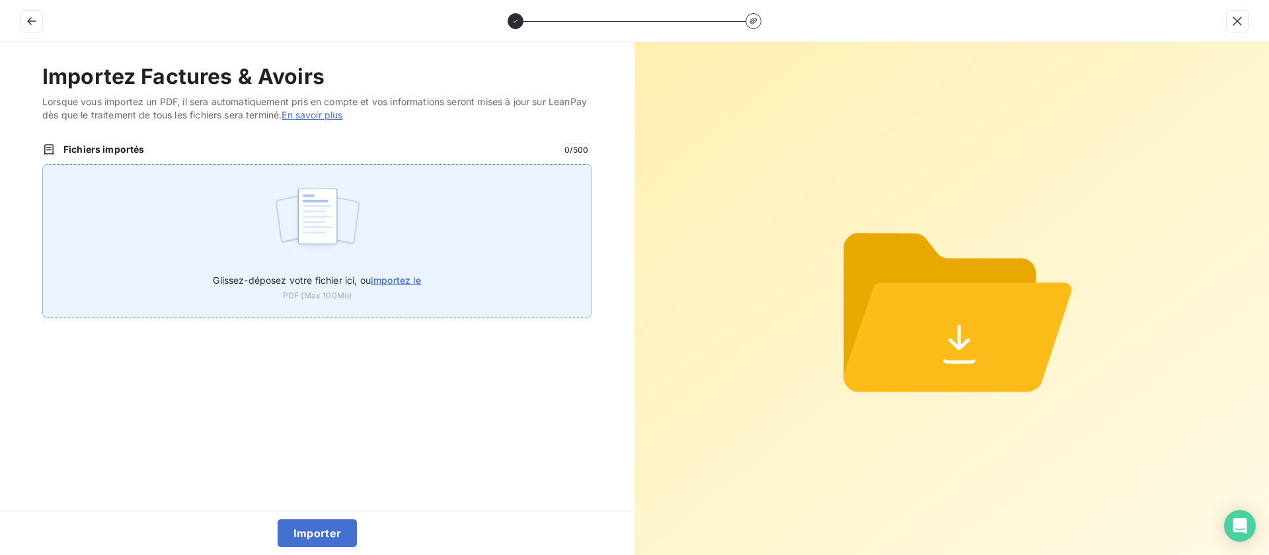
click at [300, 212] on img at bounding box center [318, 222] width 88 height 85
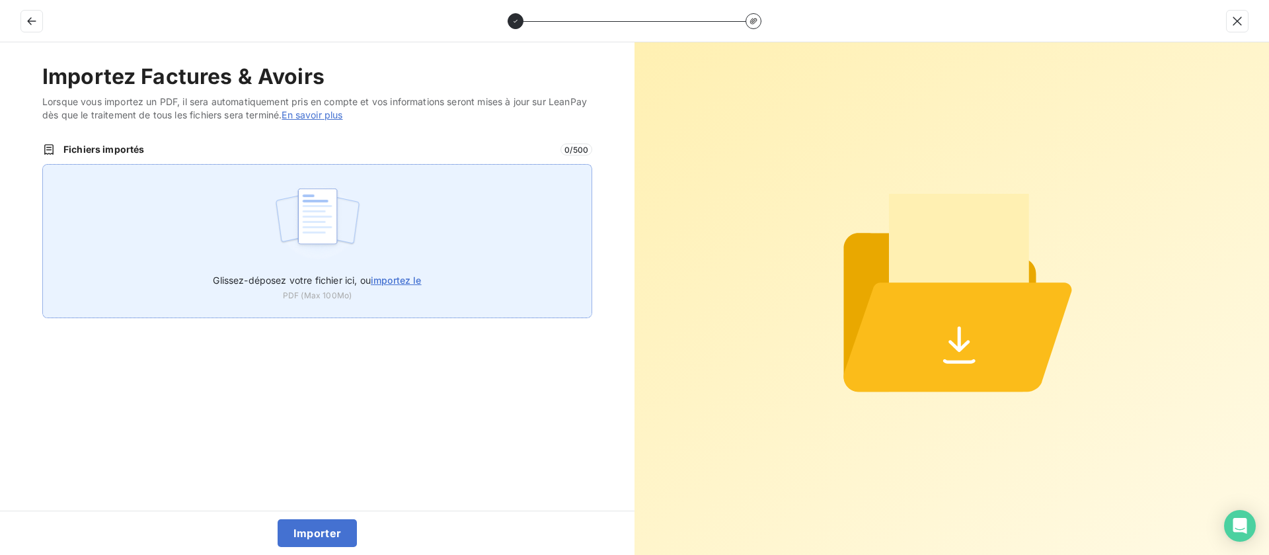
type input "C:\fakepath\02007142.pdf"
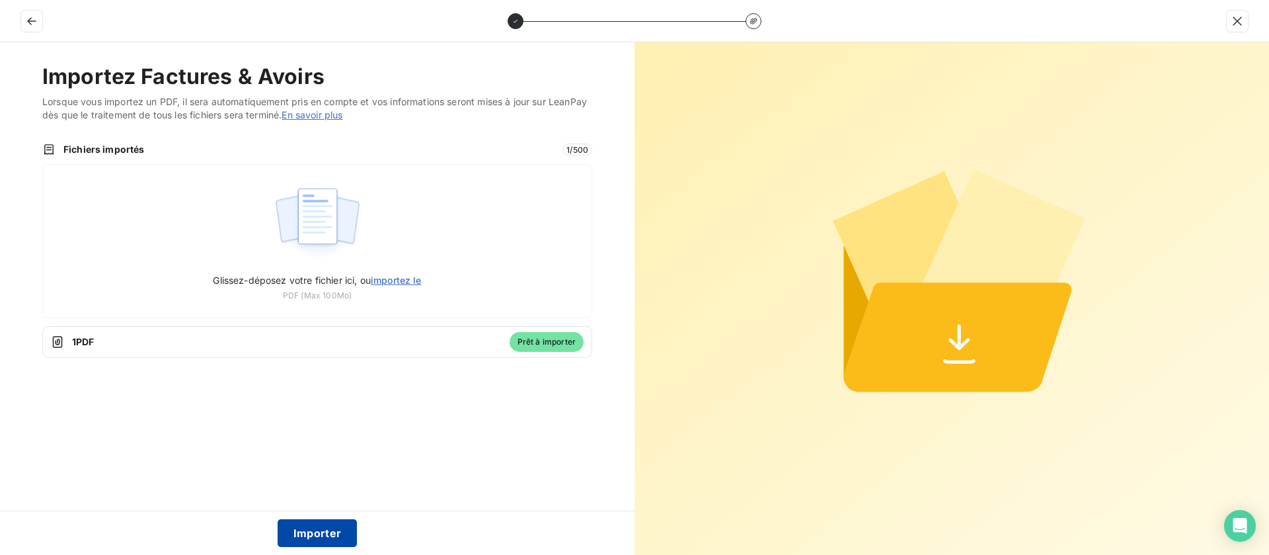
click at [327, 531] on button "Importer" at bounding box center [318, 533] width 80 height 28
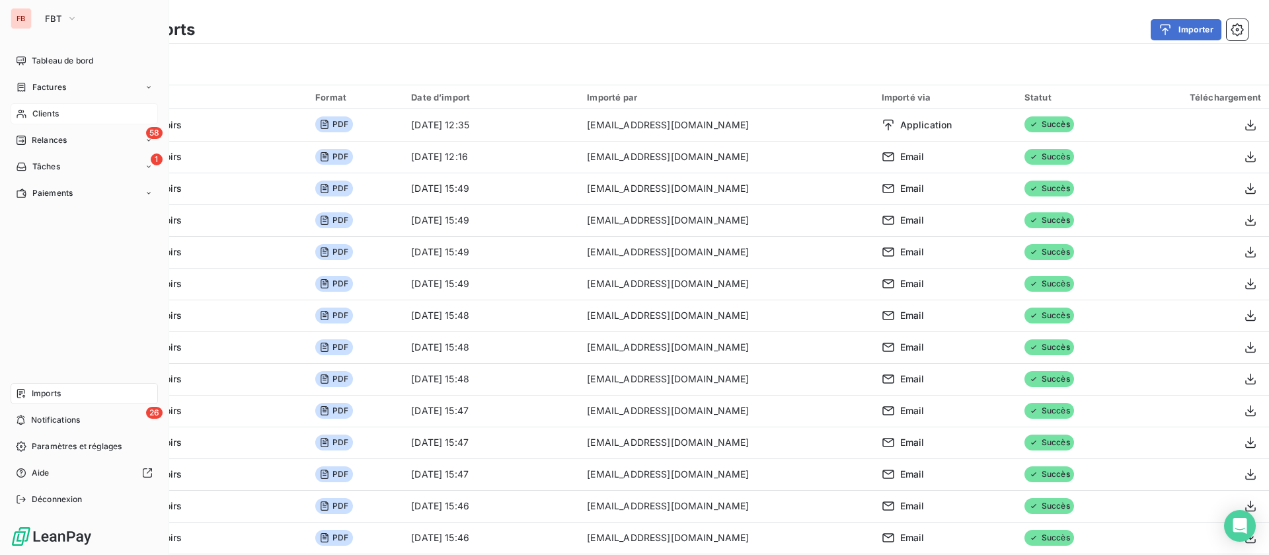
click at [38, 101] on nav "Tableau de bord Factures Clients 58 Relances 1 Tâches Paiements" at bounding box center [84, 126] width 147 height 153
click at [51, 109] on span "Clients" at bounding box center [45, 114] width 26 height 12
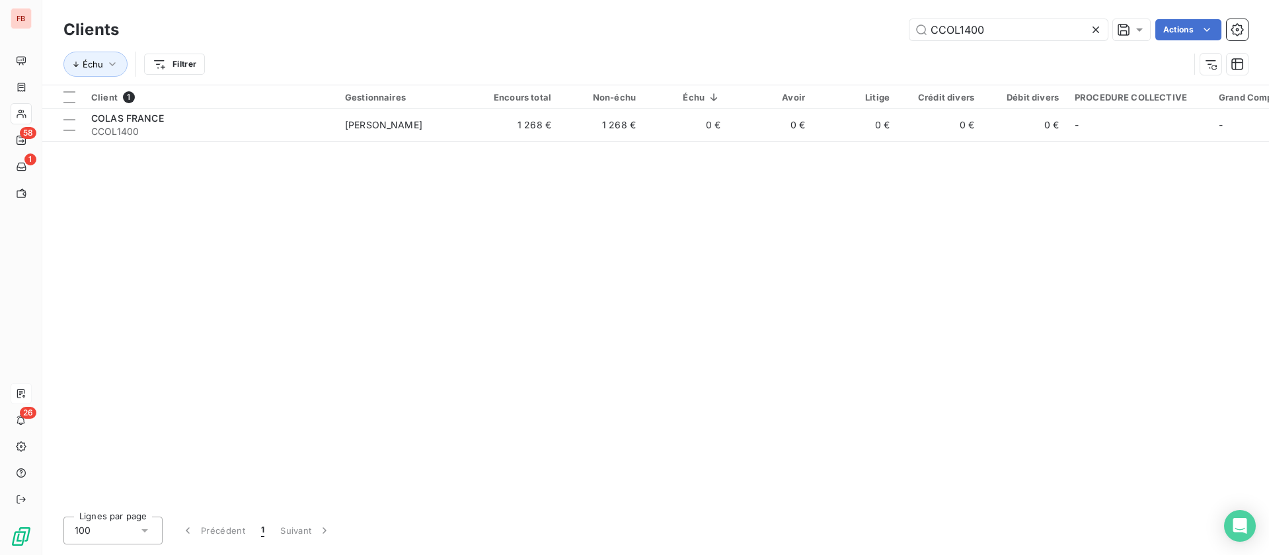
drag, startPoint x: 933, startPoint y: 30, endPoint x: 815, endPoint y: 30, distance: 117.7
click at [821, 31] on div "CCOL1400 Actions" at bounding box center [691, 29] width 1113 height 21
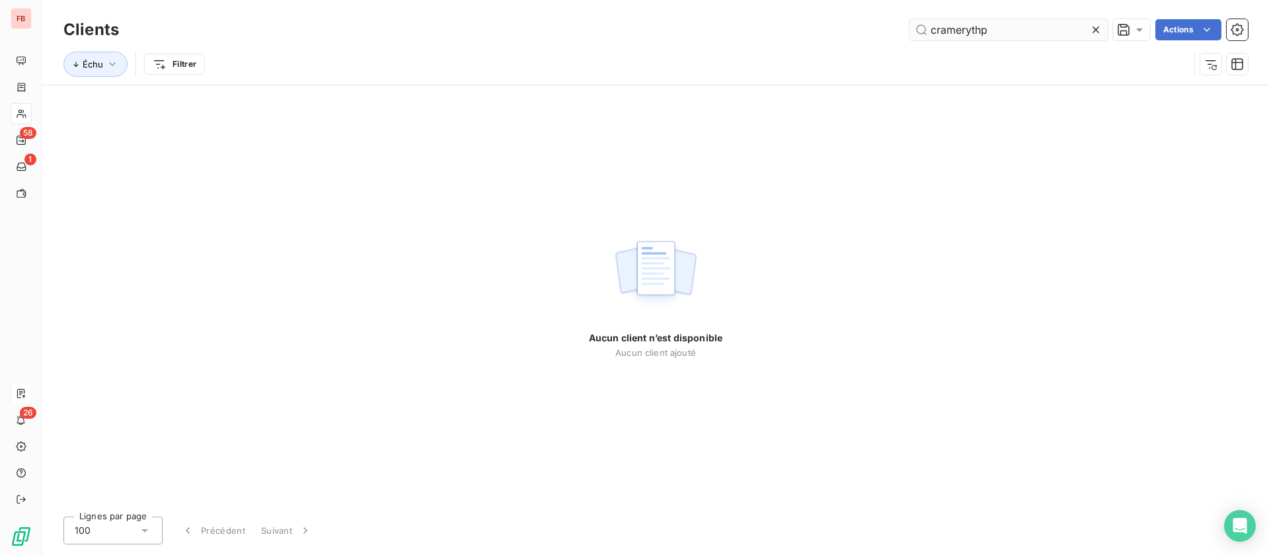
click at [997, 28] on input "cramerythp" at bounding box center [1009, 29] width 198 height 21
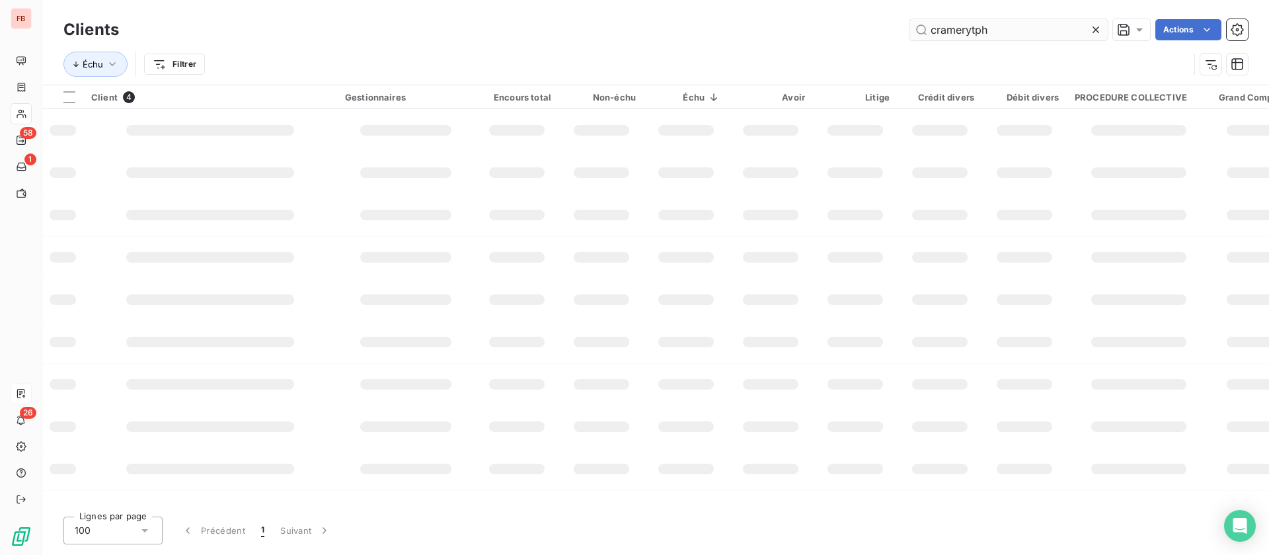
type input "cramerytph"
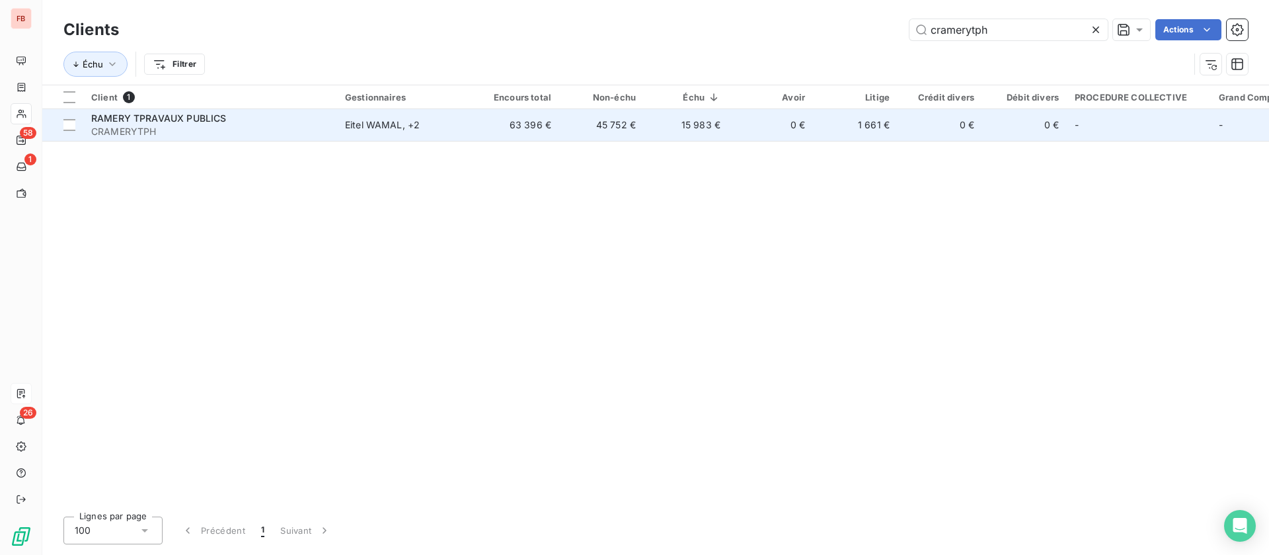
click at [263, 125] on span "CRAMERYTPH" at bounding box center [210, 131] width 238 height 13
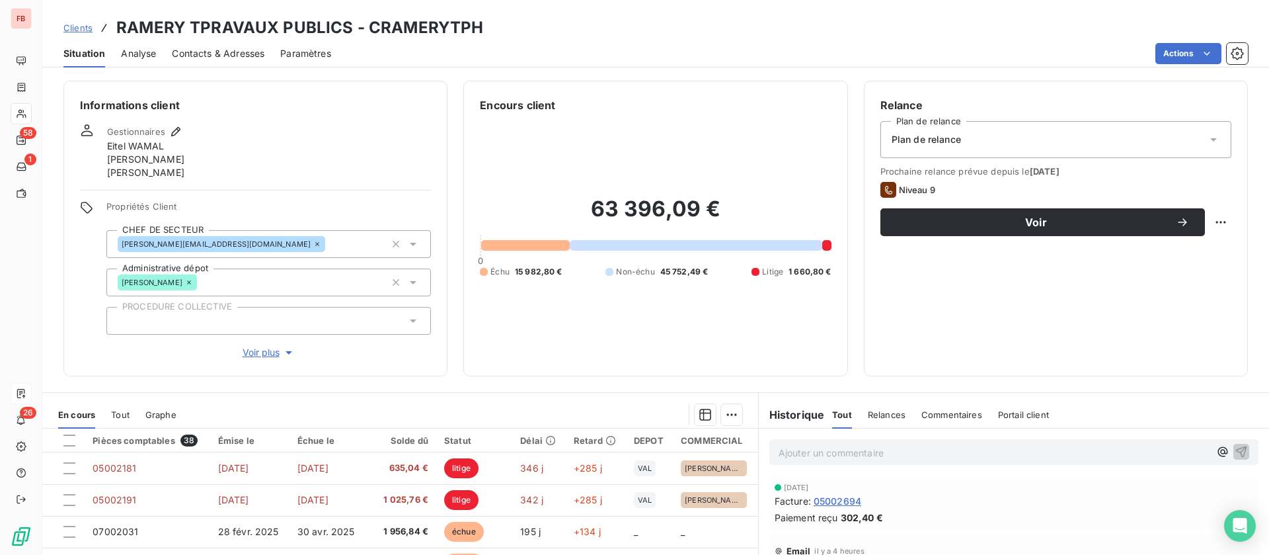
scroll to position [99, 0]
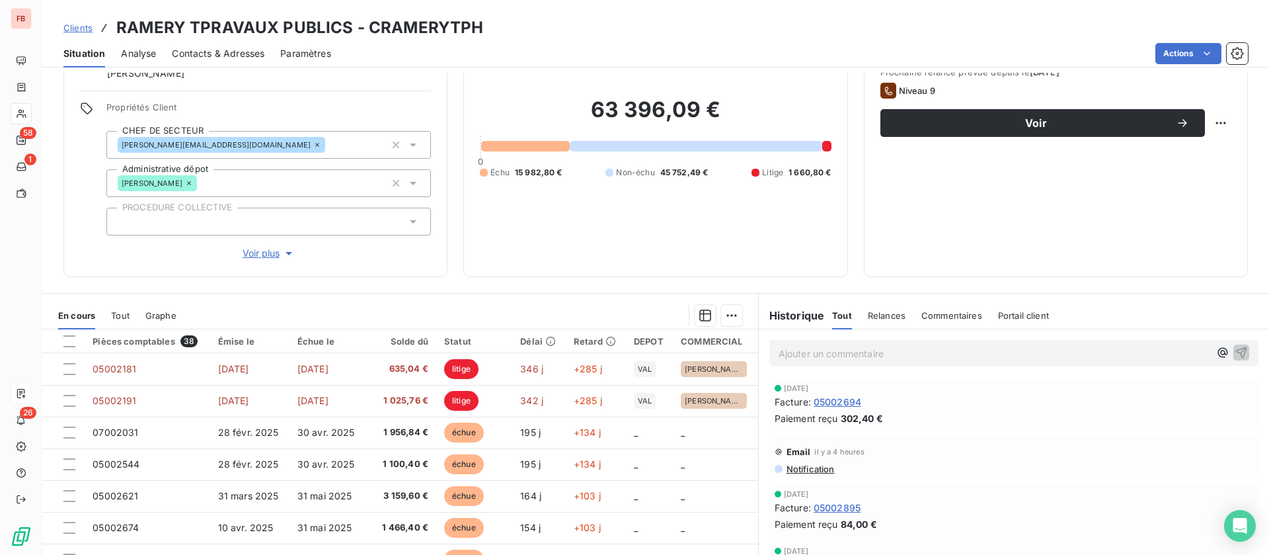
click at [253, 48] on span "Contacts & Adresses" at bounding box center [218, 53] width 93 height 13
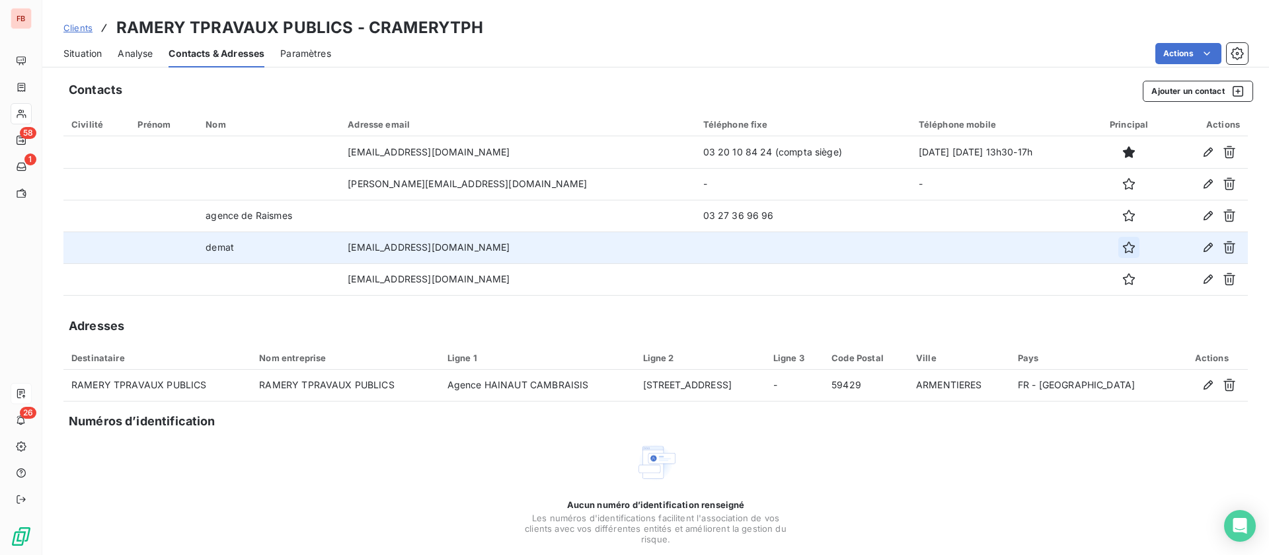
click at [1123, 245] on icon "button" at bounding box center [1129, 247] width 12 height 12
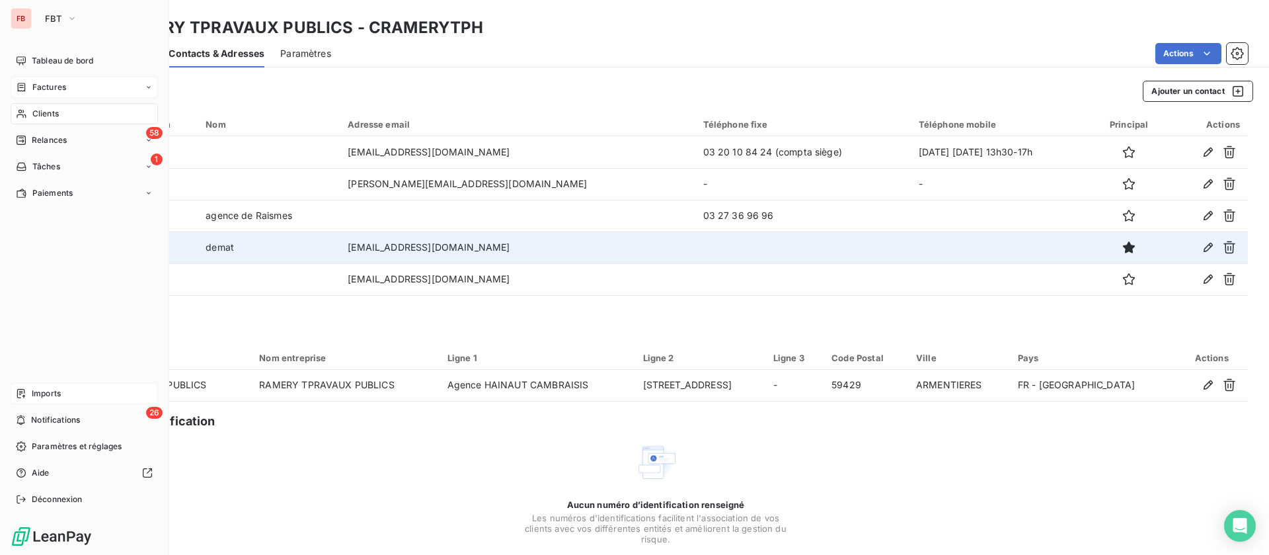
click at [28, 86] on div "Factures" at bounding box center [41, 87] width 50 height 12
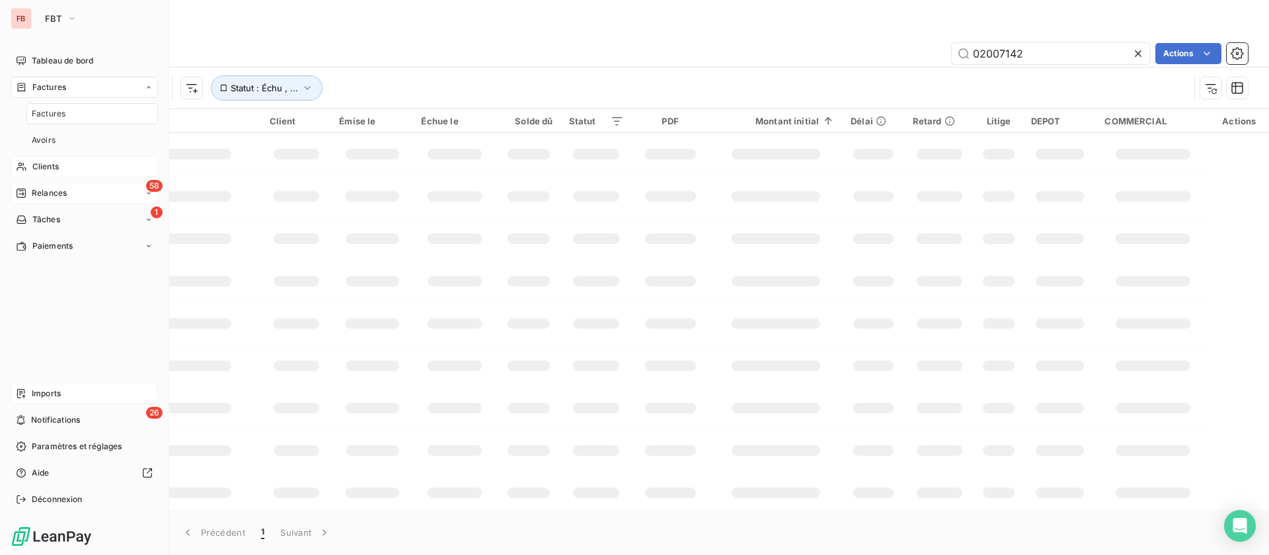
click at [56, 188] on span "Relances" at bounding box center [49, 193] width 35 height 12
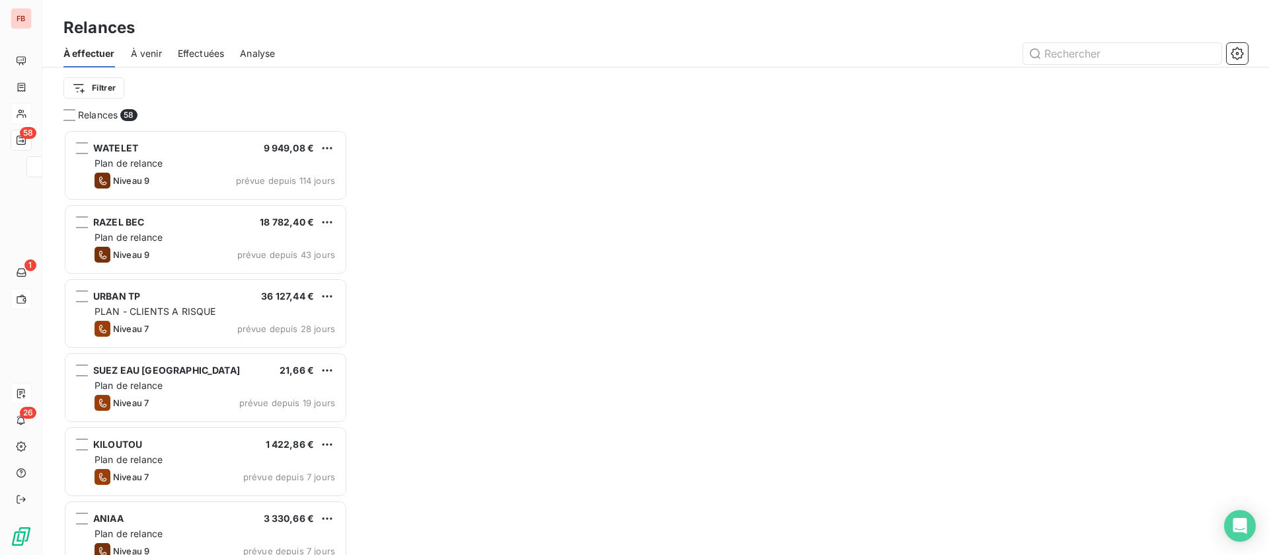
scroll to position [410, 269]
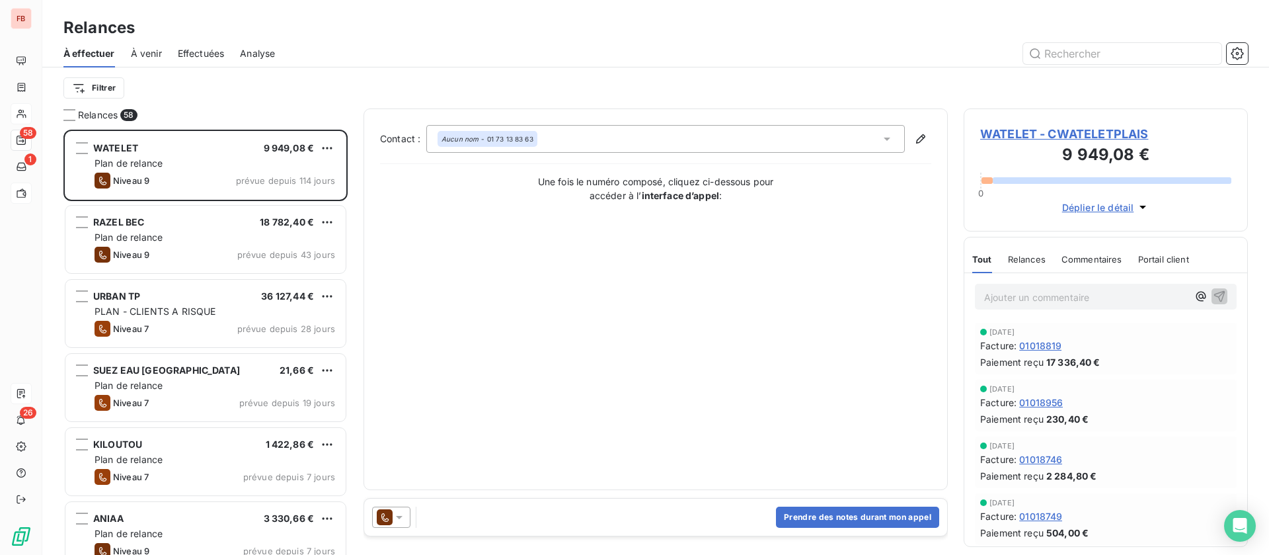
click at [179, 50] on span "Effectuées" at bounding box center [201, 53] width 47 height 13
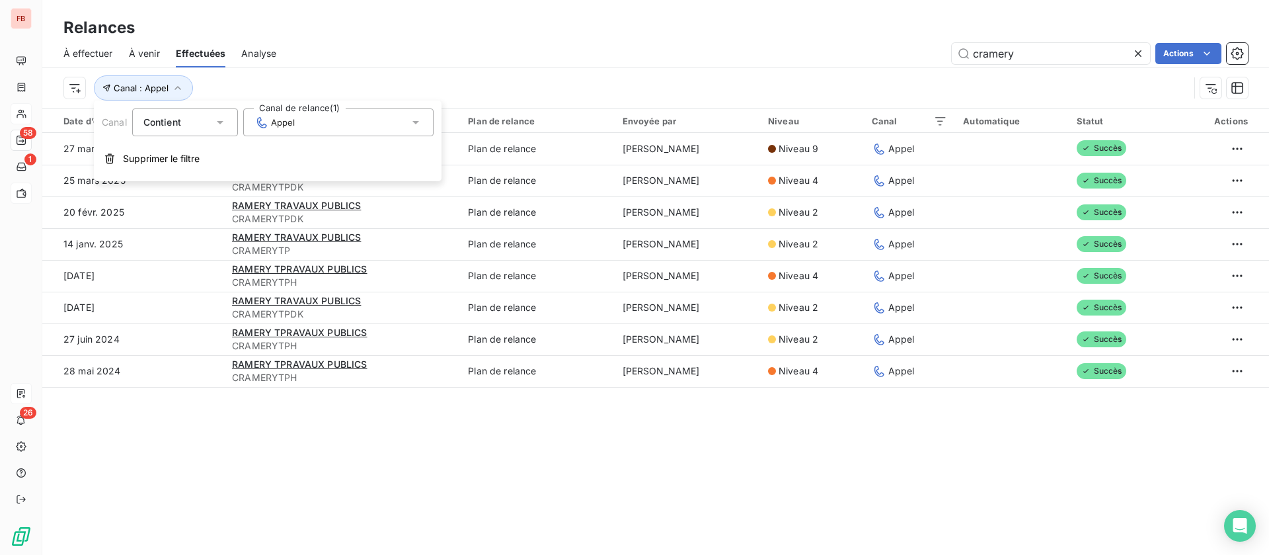
type input "cramery"
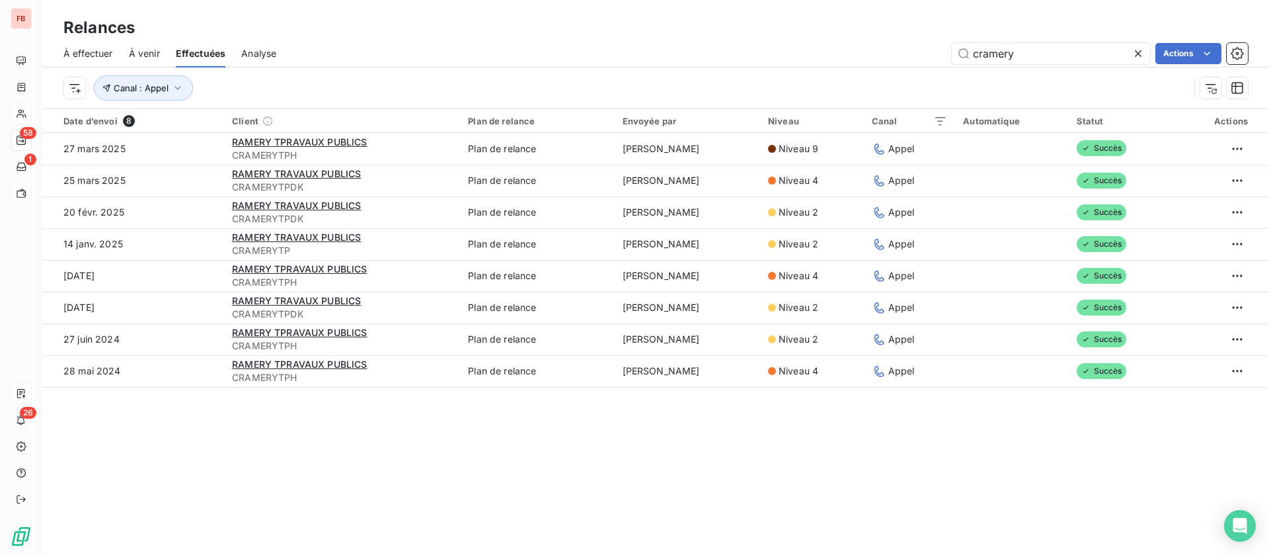
click at [670, 40] on div "À effectuer À venir Effectuées Analyse cramery Actions" at bounding box center [655, 54] width 1227 height 28
click at [175, 89] on icon "button" at bounding box center [177, 87] width 13 height 13
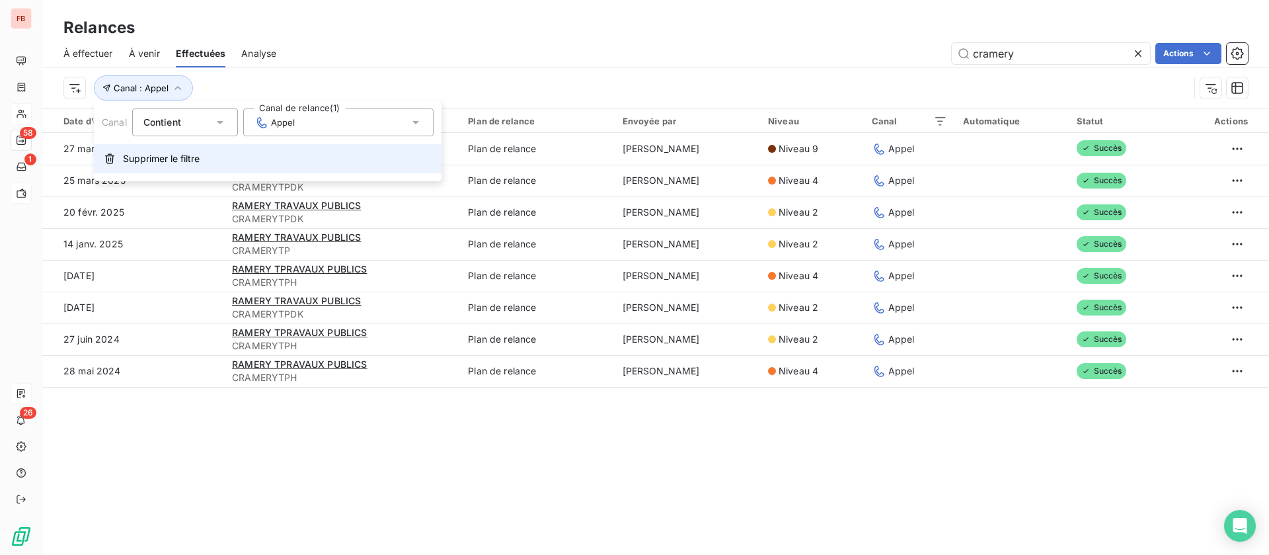
click at [134, 159] on span "Supprimer le filtre" at bounding box center [161, 158] width 77 height 13
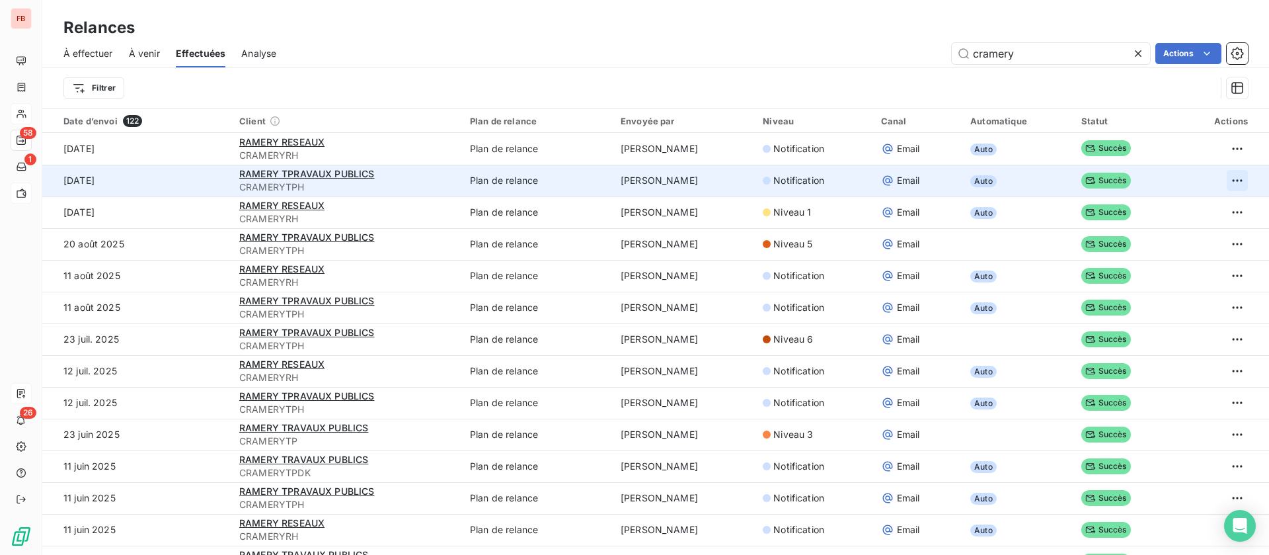
click at [1213, 179] on html "FB 58 1 26 Relances À effectuer À venir Effectuées Analyse cramery Actions Filt…" at bounding box center [634, 277] width 1269 height 555
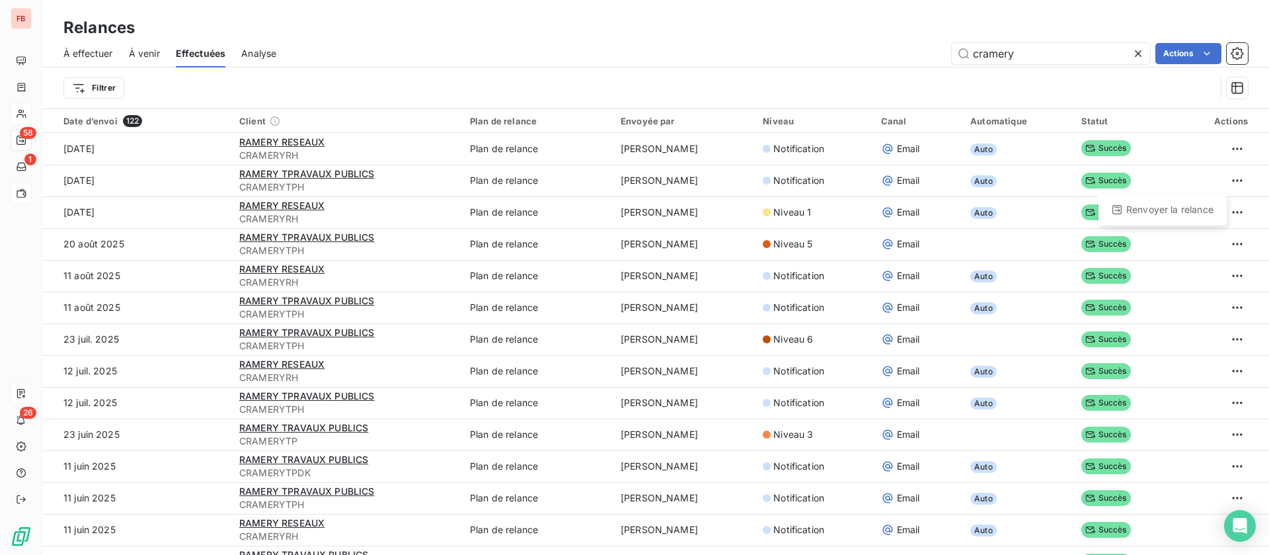
click at [590, 45] on html "FB 58 1 26 Relances À effectuer À venir Effectuées Analyse cramery Actions Filt…" at bounding box center [634, 277] width 1269 height 555
click at [114, 50] on div "À effectuer À venir Effectuées Analyse cramery Actions" at bounding box center [655, 54] width 1227 height 28
click at [95, 56] on span "À effectuer" at bounding box center [88, 53] width 50 height 13
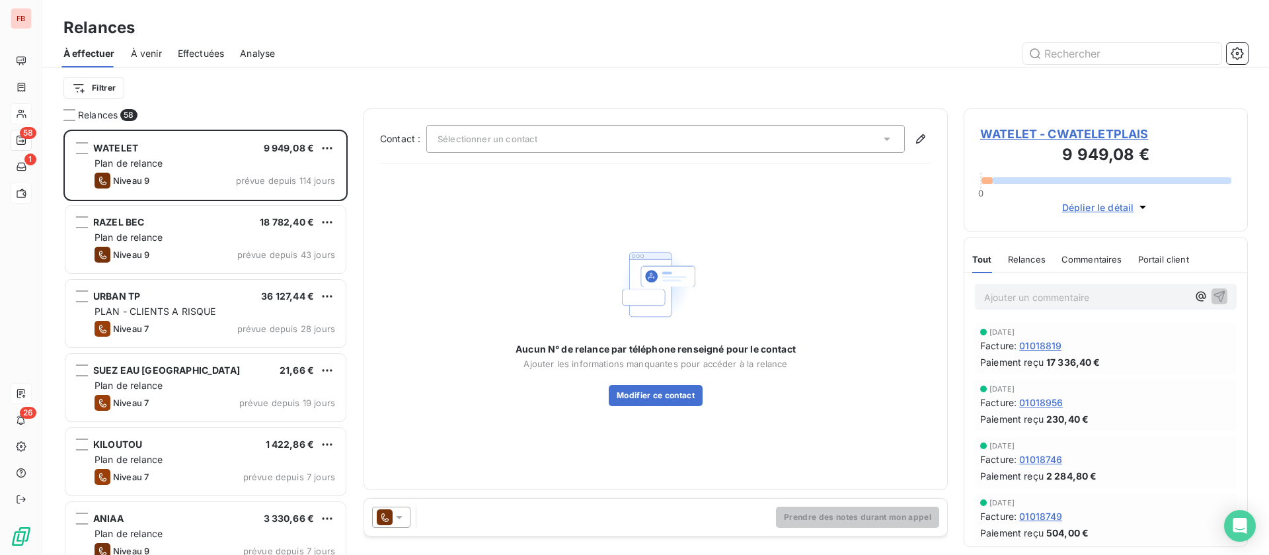
scroll to position [410, 269]
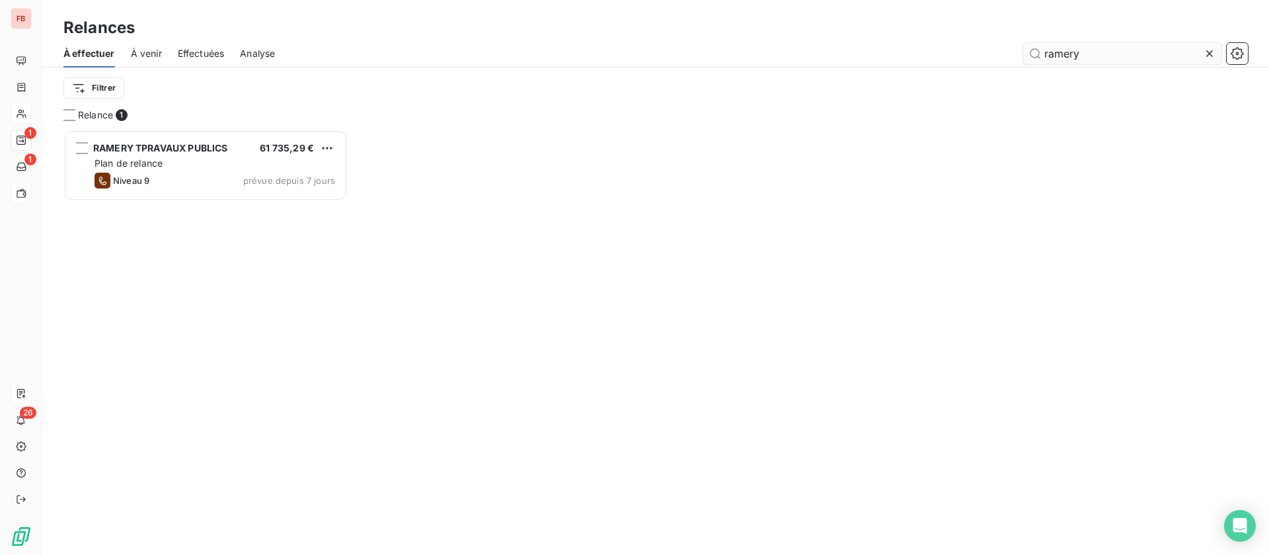
scroll to position [410, 269]
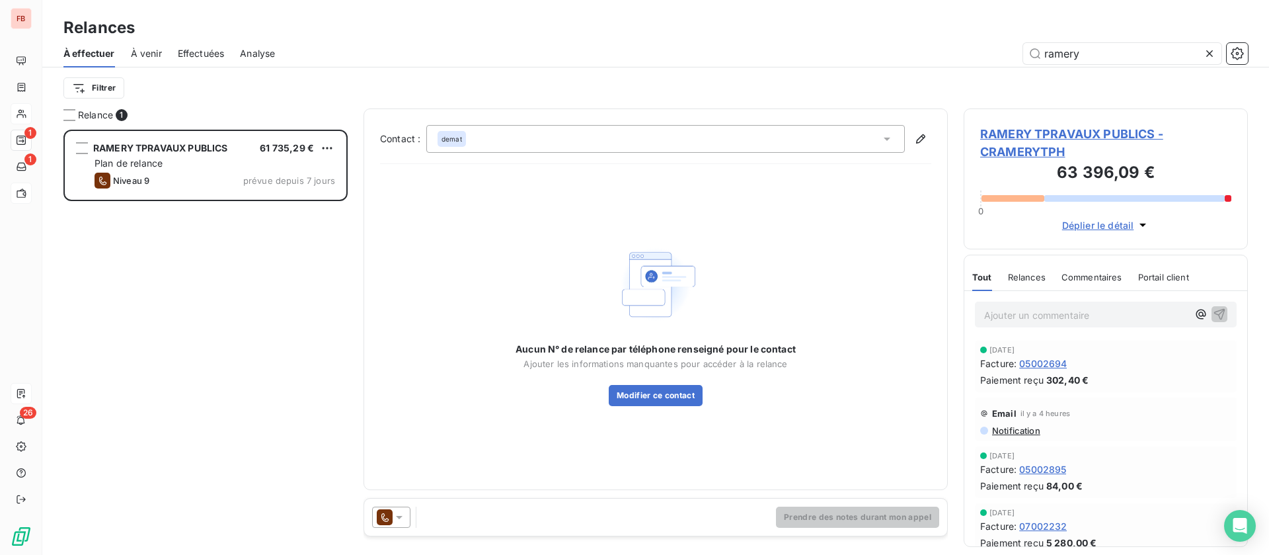
type input "ramery"
click at [1027, 151] on span "RAMERY TPRAVAUX PUBLICS - CRAMERYTPH" at bounding box center [1105, 143] width 251 height 36
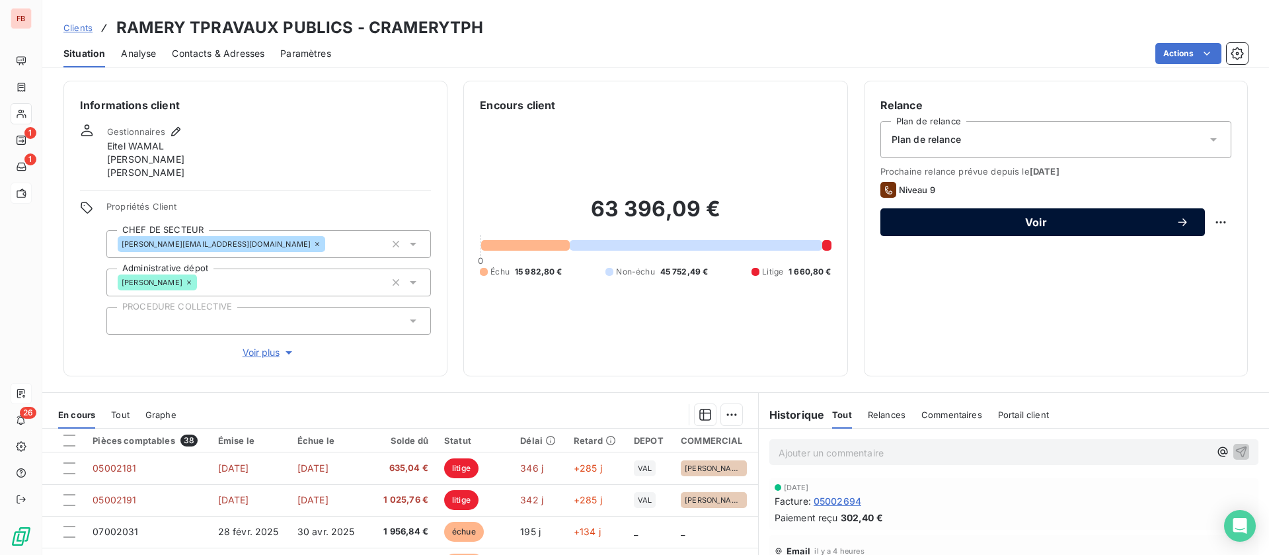
click at [1008, 220] on span "Voir" at bounding box center [1037, 222] width 280 height 11
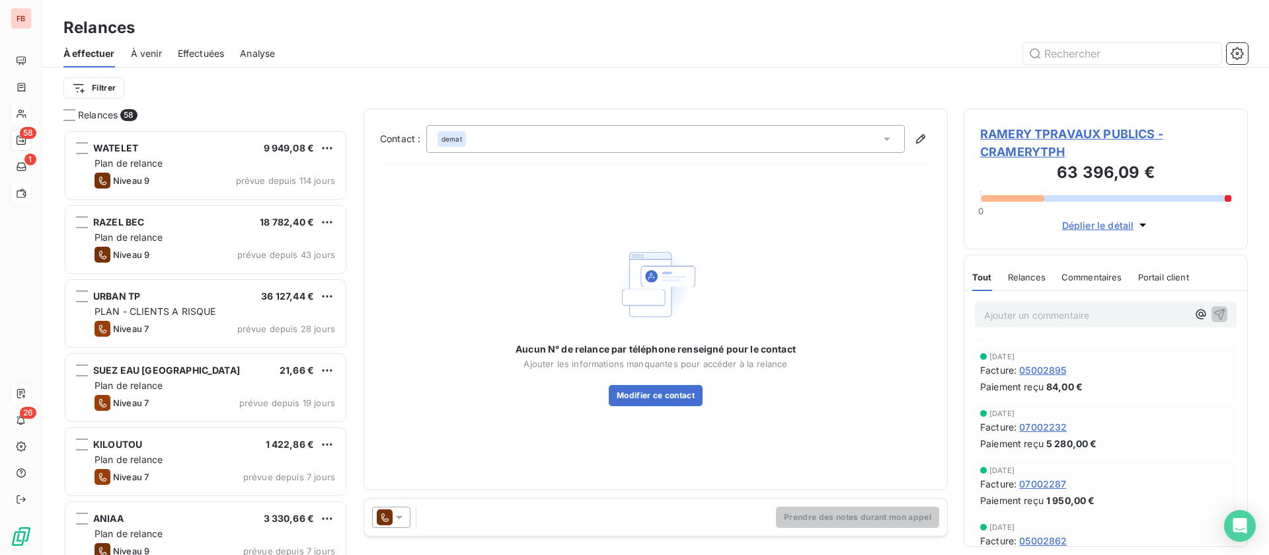
scroll to position [198, 0]
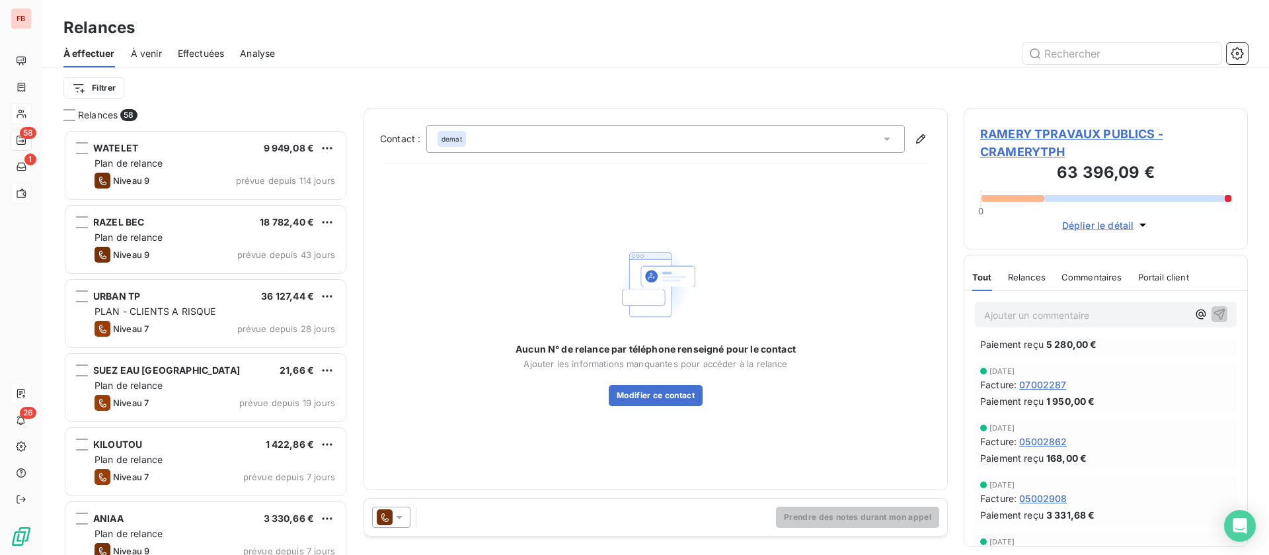
click at [1021, 276] on span "Relances" at bounding box center [1027, 277] width 38 height 11
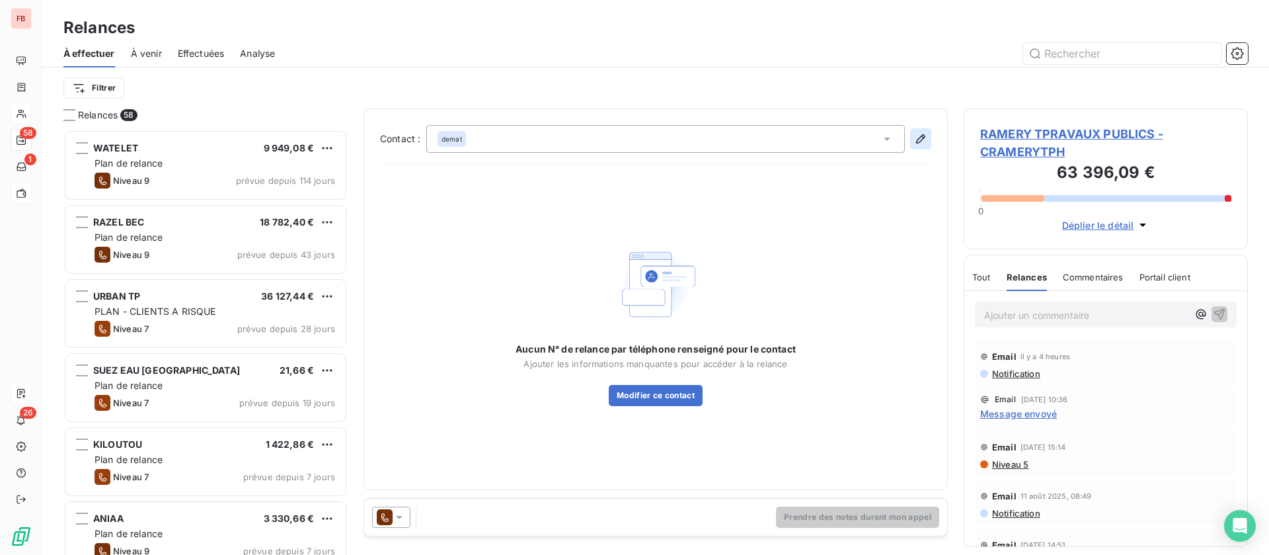
click at [916, 136] on icon "button" at bounding box center [920, 138] width 13 height 13
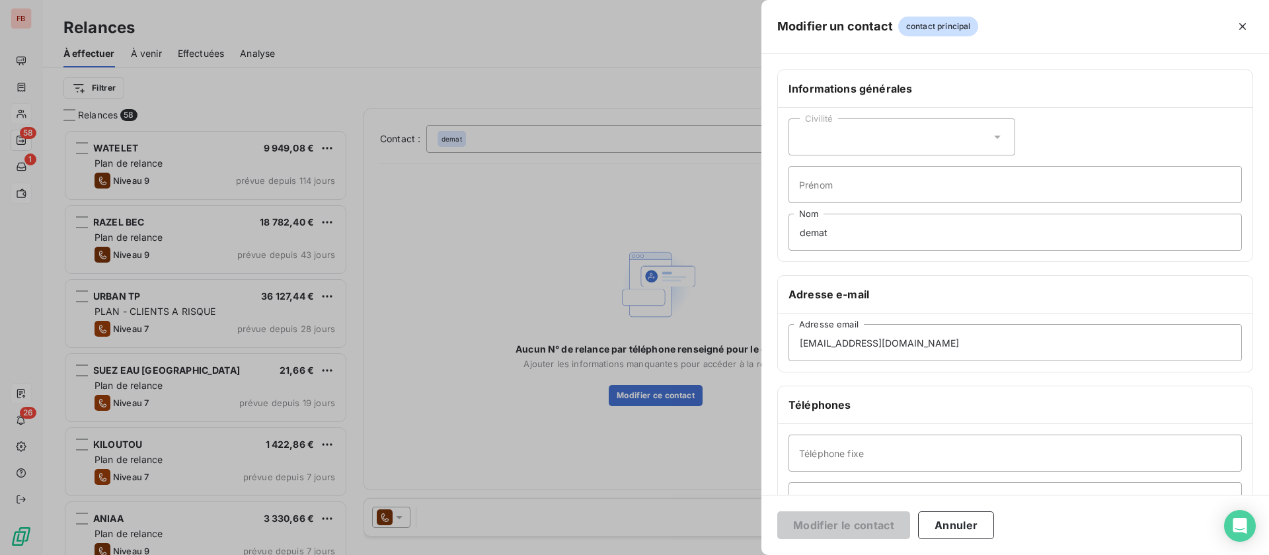
click at [701, 163] on div at bounding box center [634, 277] width 1269 height 555
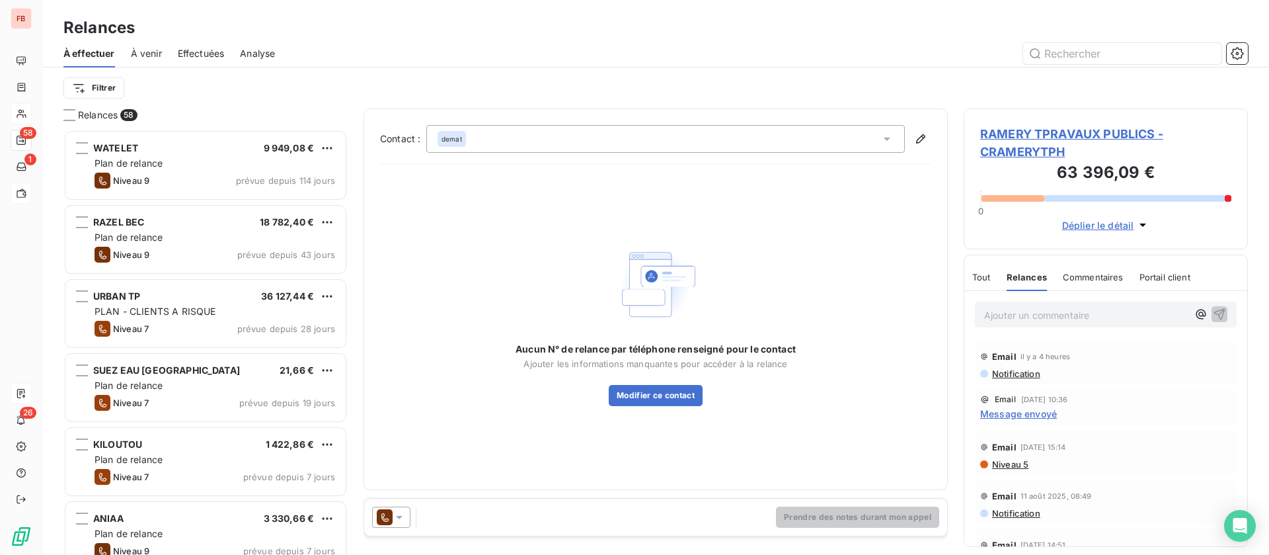
click at [890, 134] on icon at bounding box center [887, 138] width 13 height 13
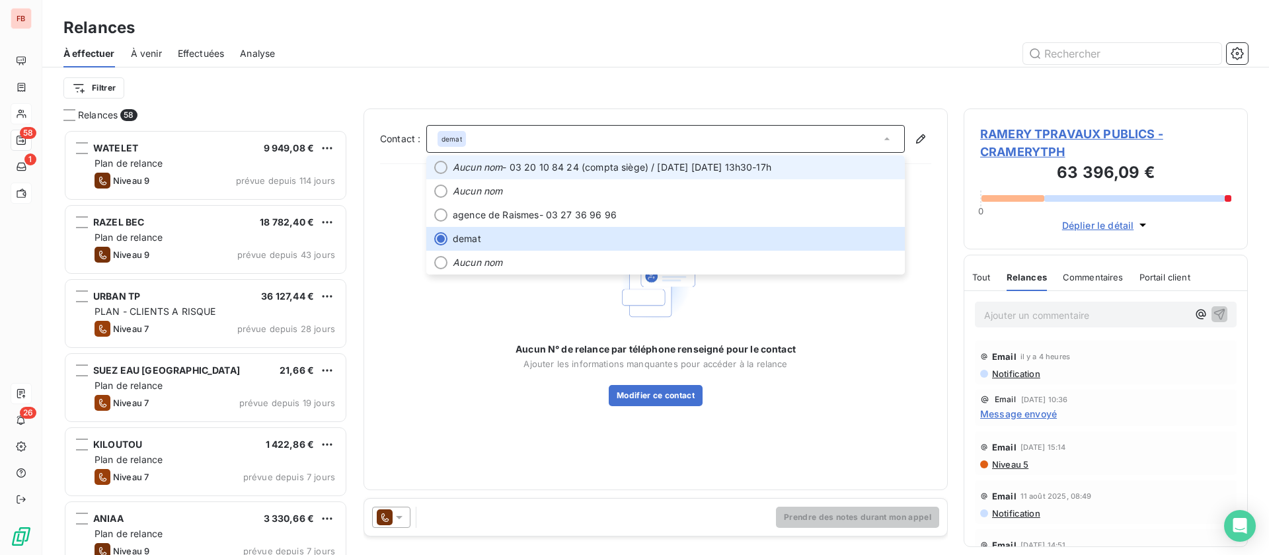
click at [673, 170] on span "Aucun nom - 03 20 10 84 24 (compta siège) / mardi jeudi 13h30-17h" at bounding box center [675, 167] width 444 height 13
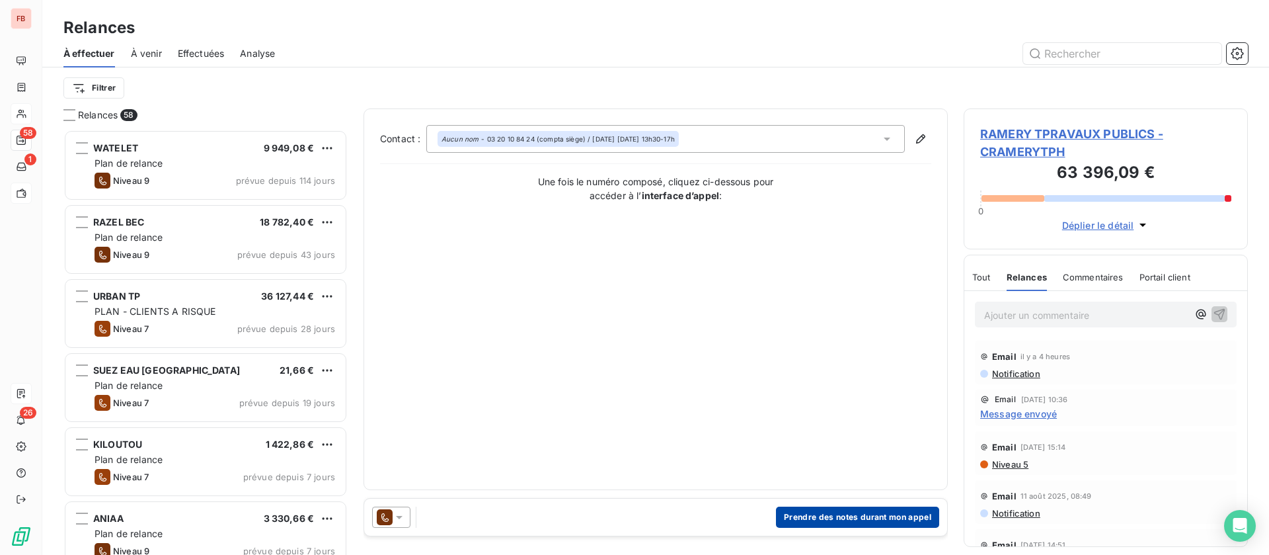
click at [851, 508] on button "Prendre des notes durant mon appel" at bounding box center [857, 516] width 163 height 21
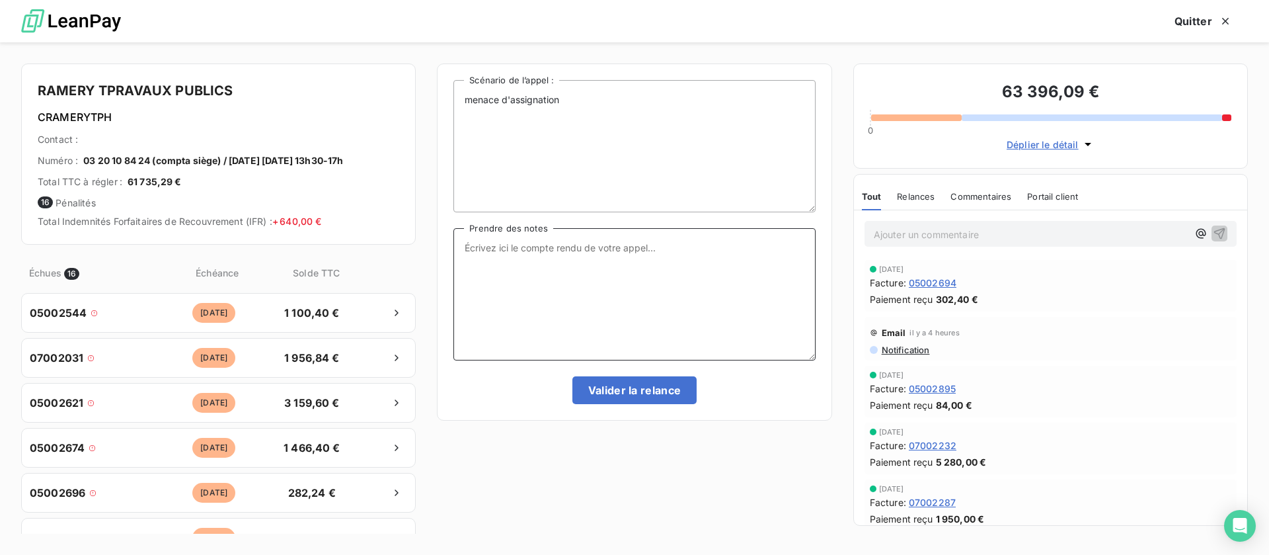
click at [555, 309] on textarea "Prendre des notes" at bounding box center [635, 294] width 362 height 132
type textarea "me demande un mail récap"
click at [655, 390] on button "Valider la relance" at bounding box center [635, 390] width 125 height 28
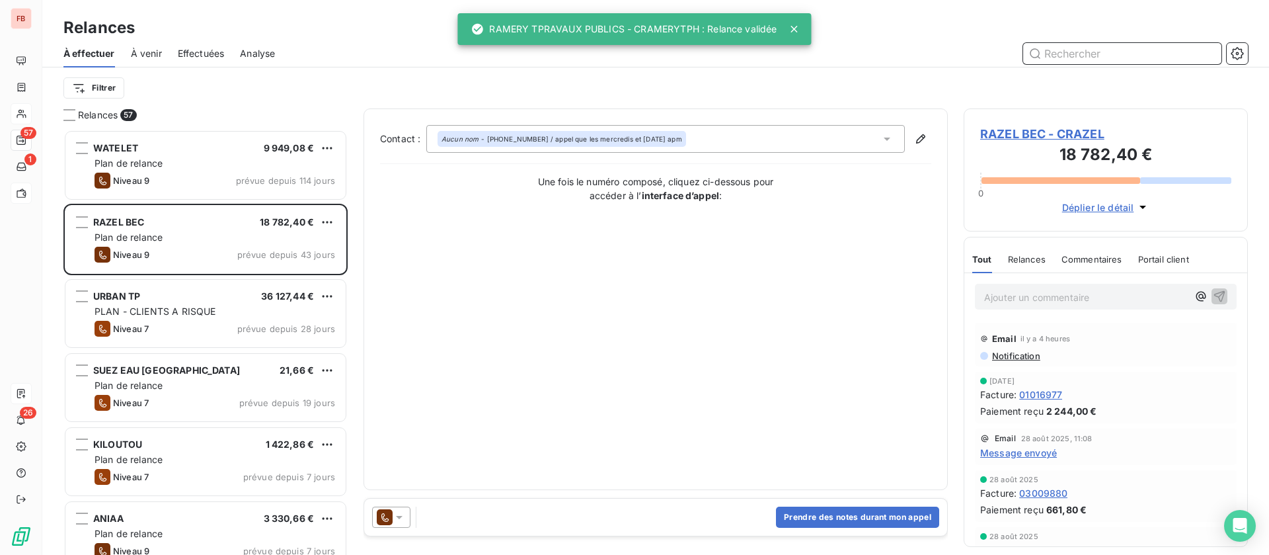
click at [212, 50] on span "Effectuées" at bounding box center [201, 53] width 47 height 13
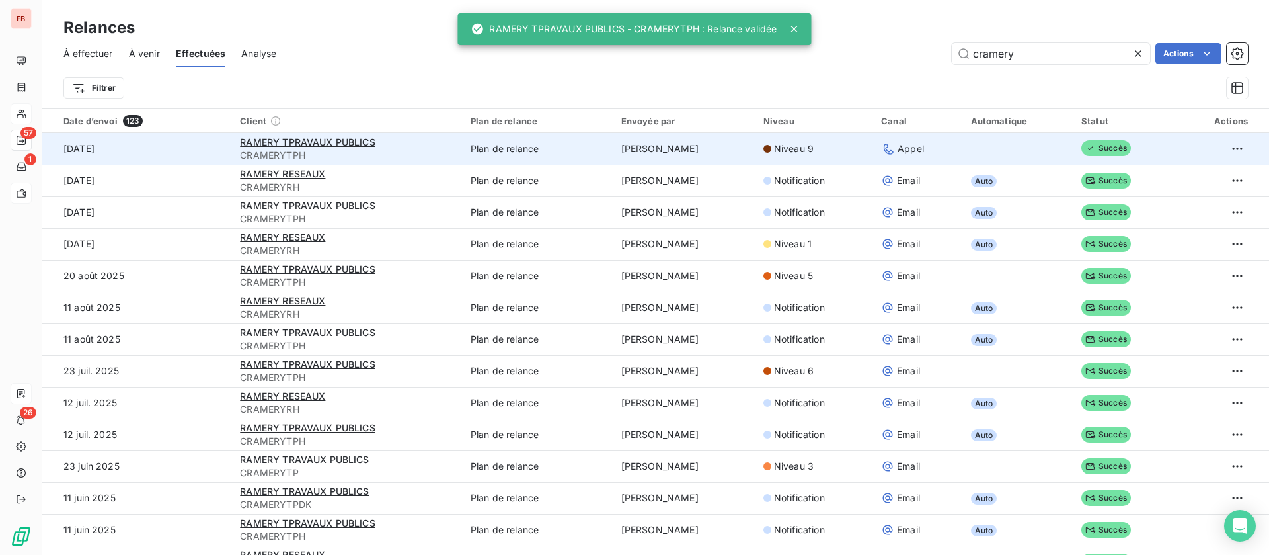
click at [283, 136] on div "RAMERY TPRAVAUX PUBLICS" at bounding box center [347, 142] width 215 height 13
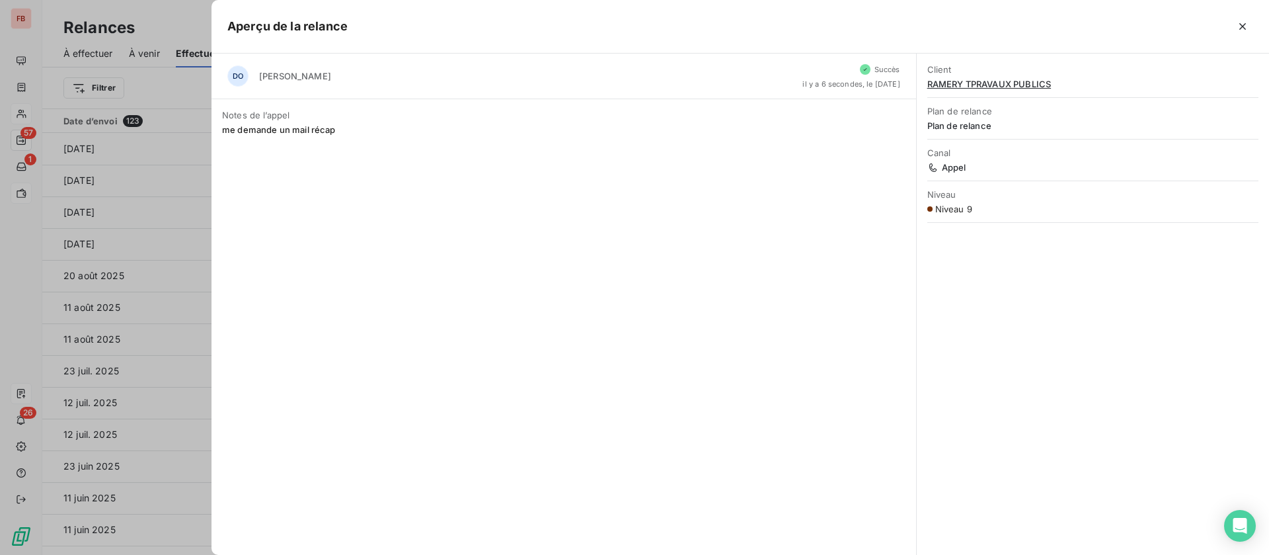
click at [1240, 24] on icon "button" at bounding box center [1242, 26] width 13 height 13
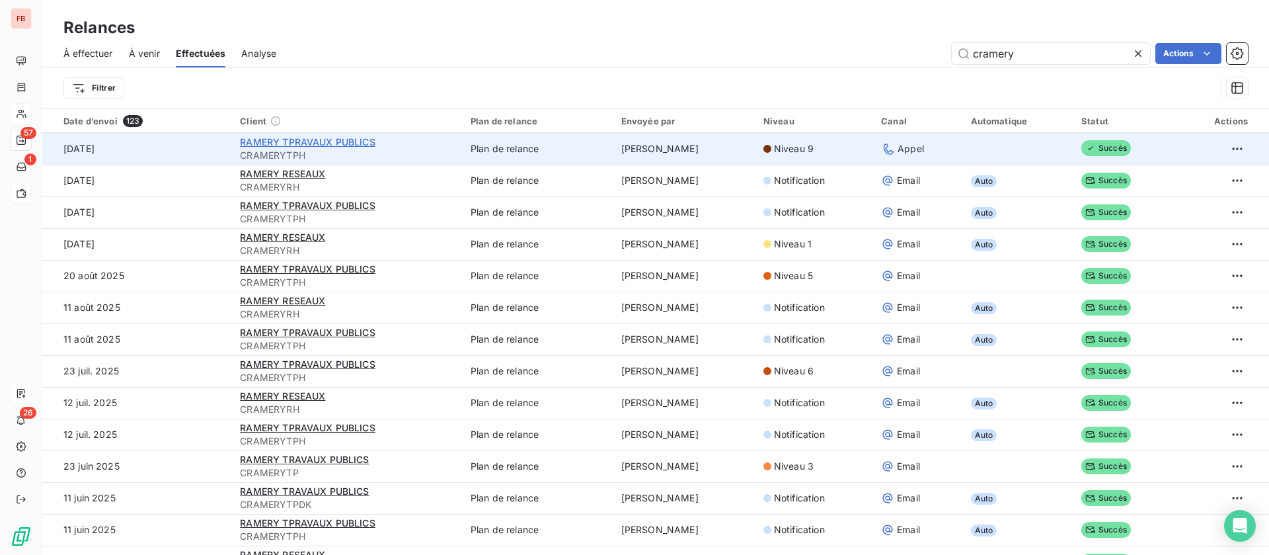
click at [270, 139] on span "RAMERY TPRAVAUX PUBLICS" at bounding box center [307, 141] width 135 height 11
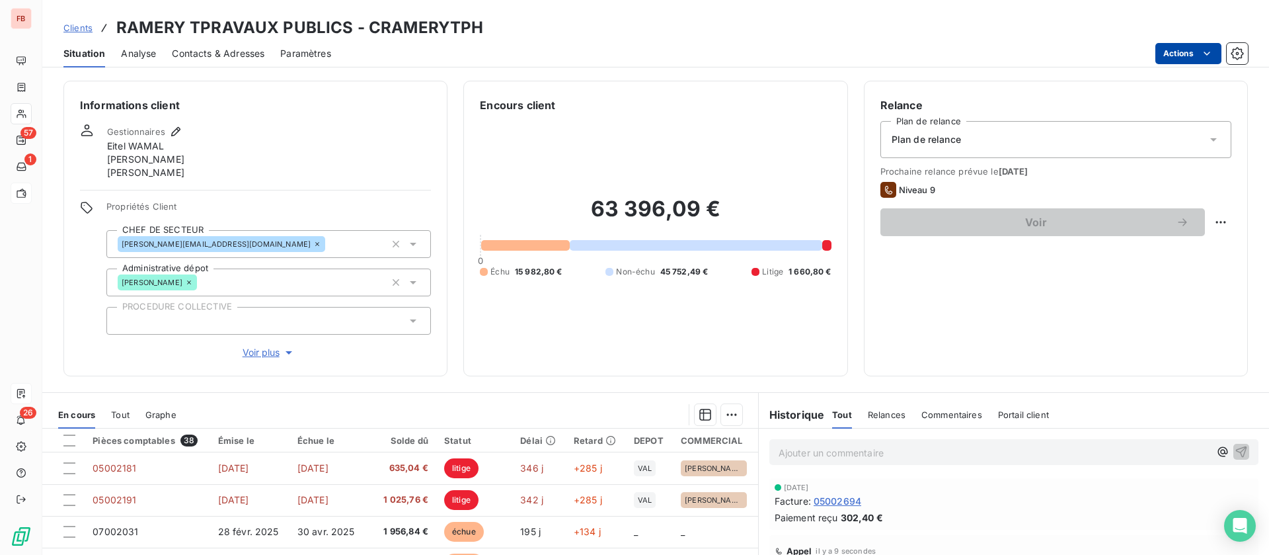
click at [1188, 57] on html "FB 57 1 26 Clients RAMERY TPRAVAUX PUBLICS - CRAMERYTPH Situation Analyse Conta…" at bounding box center [634, 277] width 1269 height 555
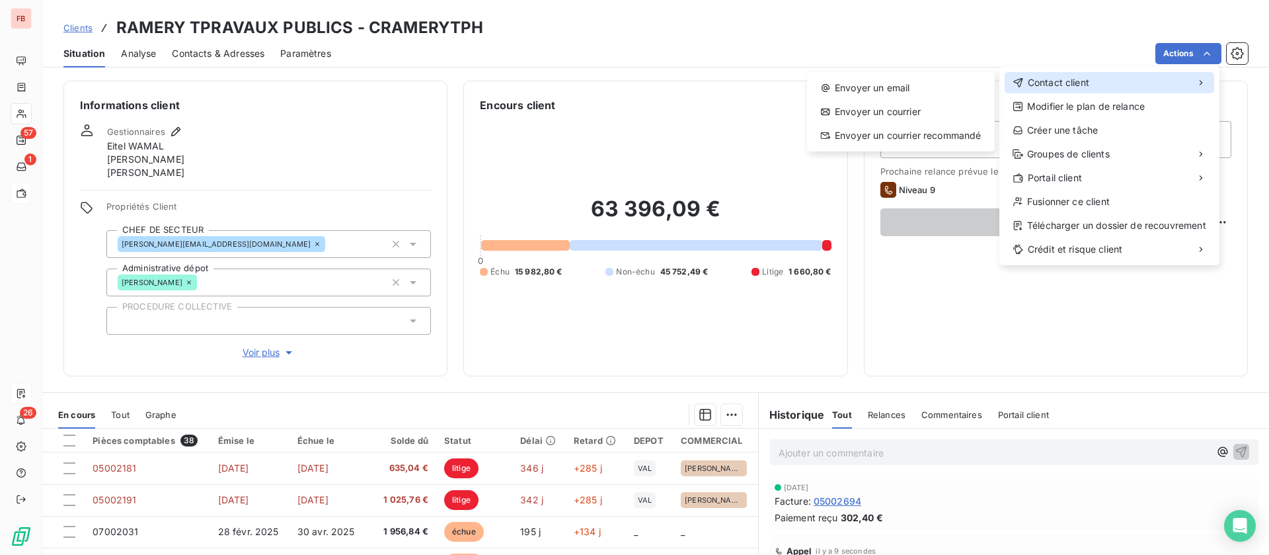
click at [1069, 81] on span "Contact client" at bounding box center [1058, 82] width 61 height 13
click at [877, 85] on div "Envoyer un email" at bounding box center [901, 87] width 177 height 21
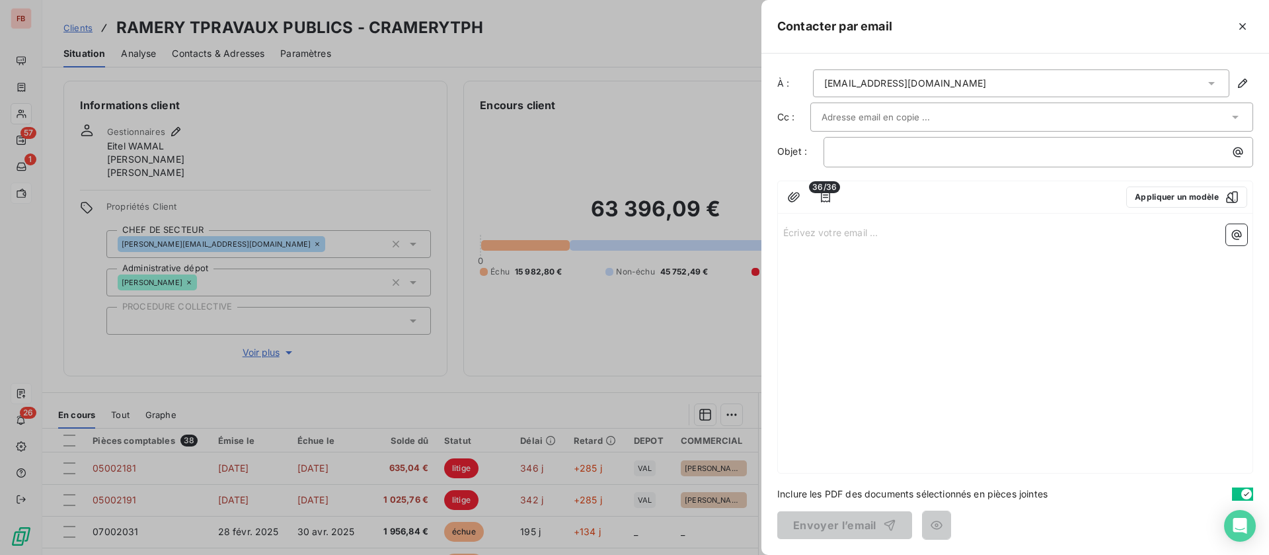
click at [1238, 149] on icon "button" at bounding box center [1239, 152] width 10 height 10
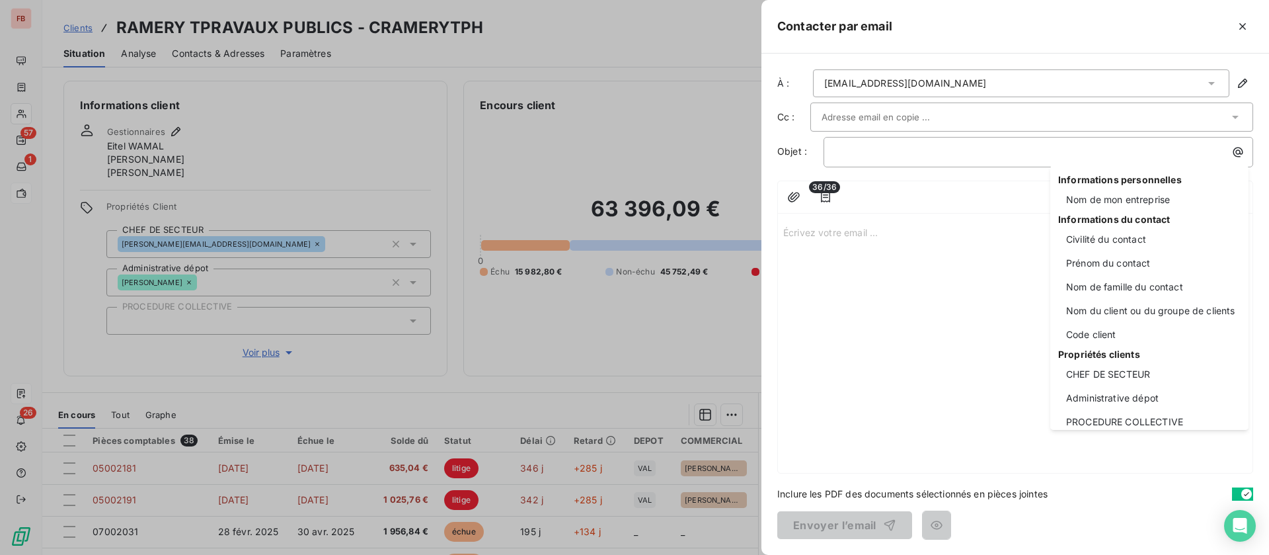
click at [910, 243] on html "FB 57 1 26 Clients RAMERY TPRAVAUX PUBLICS - CRAMERYTPH Situation Analyse Conta…" at bounding box center [634, 277] width 1269 height 555
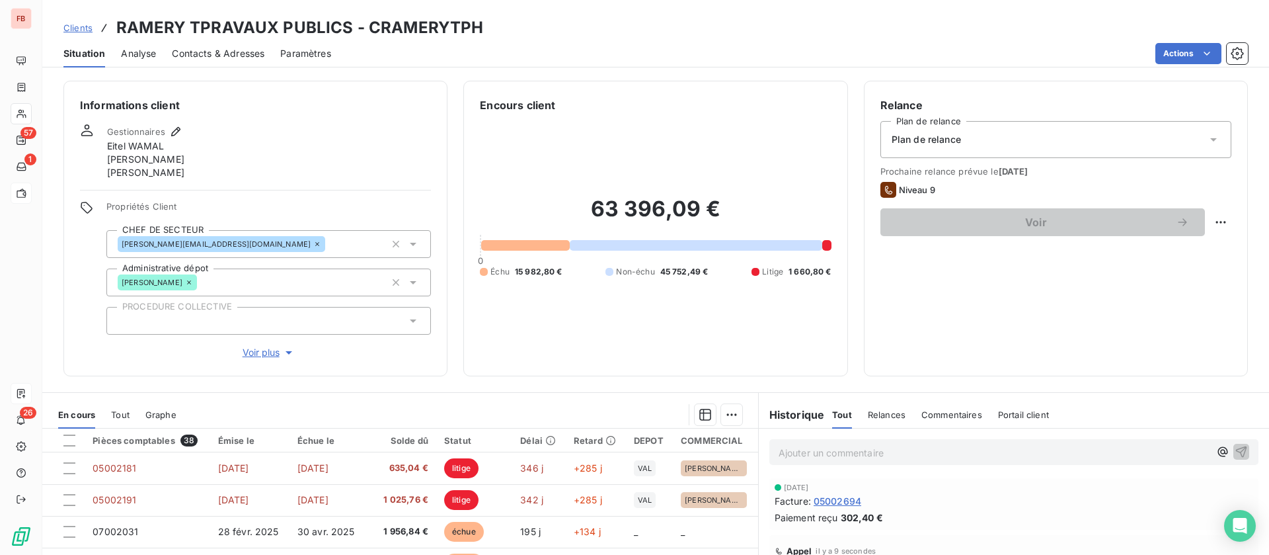
click at [1197, 49] on html "FB 57 1 26 Clients RAMERY TPRAVAUX PUBLICS - CRAMERYTPH Situation Analyse Conta…" at bounding box center [634, 277] width 1269 height 555
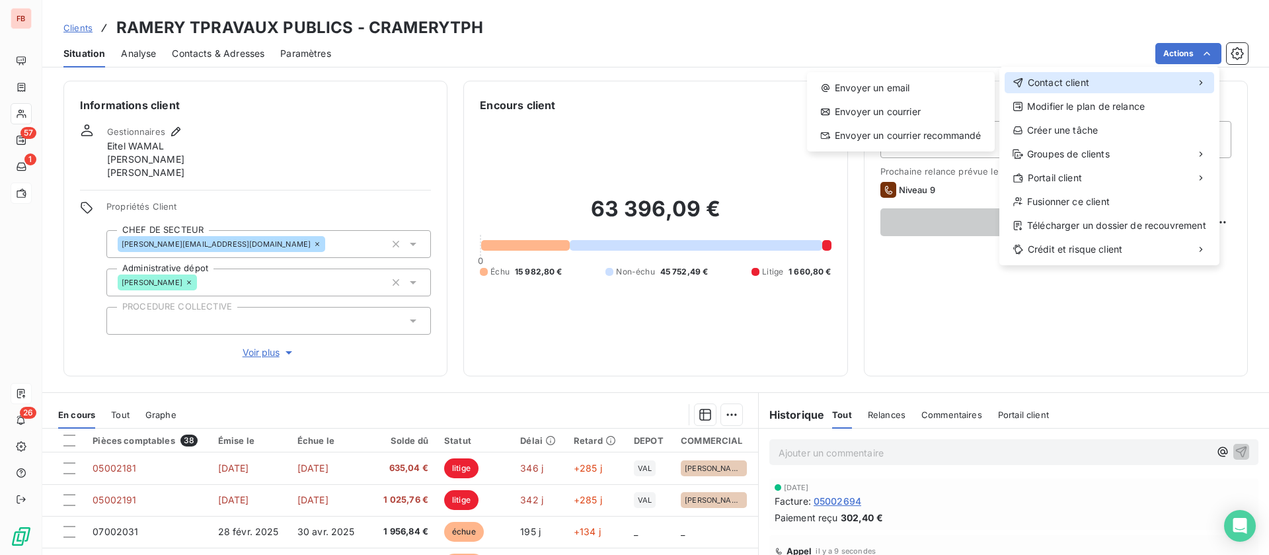
click at [1043, 85] on span "Contact client" at bounding box center [1058, 82] width 61 height 13
click at [889, 87] on div "Envoyer un email" at bounding box center [901, 87] width 177 height 21
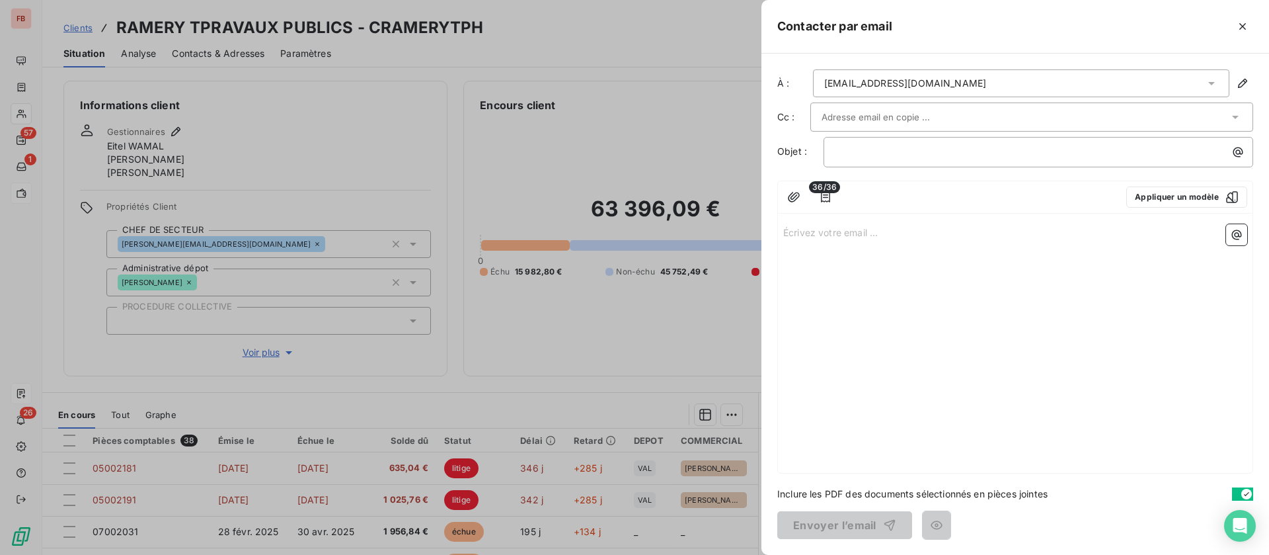
click at [1225, 233] on p "Écrivez votre email ... ﻿" at bounding box center [1015, 231] width 464 height 15
click at [1238, 232] on icon "button" at bounding box center [1237, 235] width 10 height 10
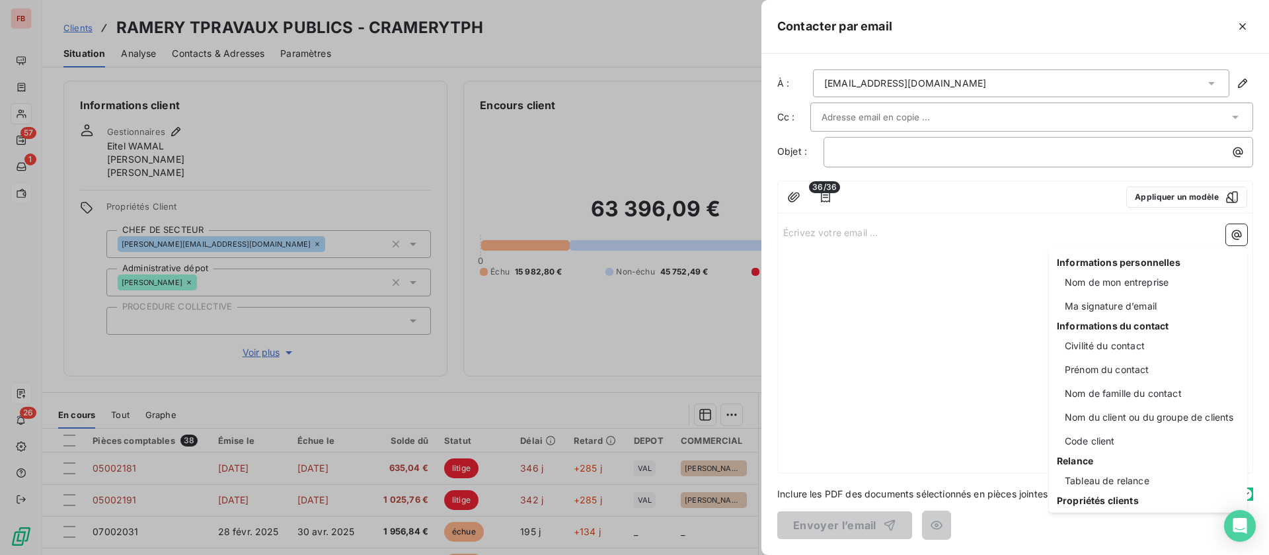
click at [826, 195] on html "FB 57 1 26 Clients RAMERY TPRAVAUX PUBLICS - CRAMERYTPH Situation Analyse Conta…" at bounding box center [634, 277] width 1269 height 555
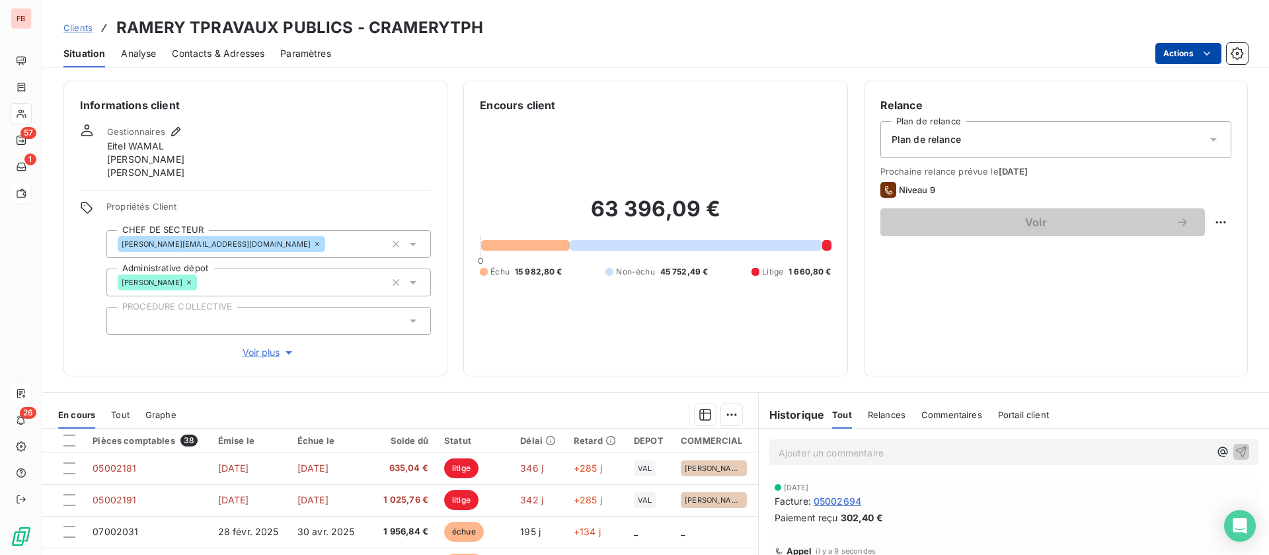
click at [1195, 56] on html "FB 57 1 26 Clients RAMERY TPRAVAUX PUBLICS - CRAMERYTPH Situation Analyse Conta…" at bounding box center [634, 277] width 1269 height 555
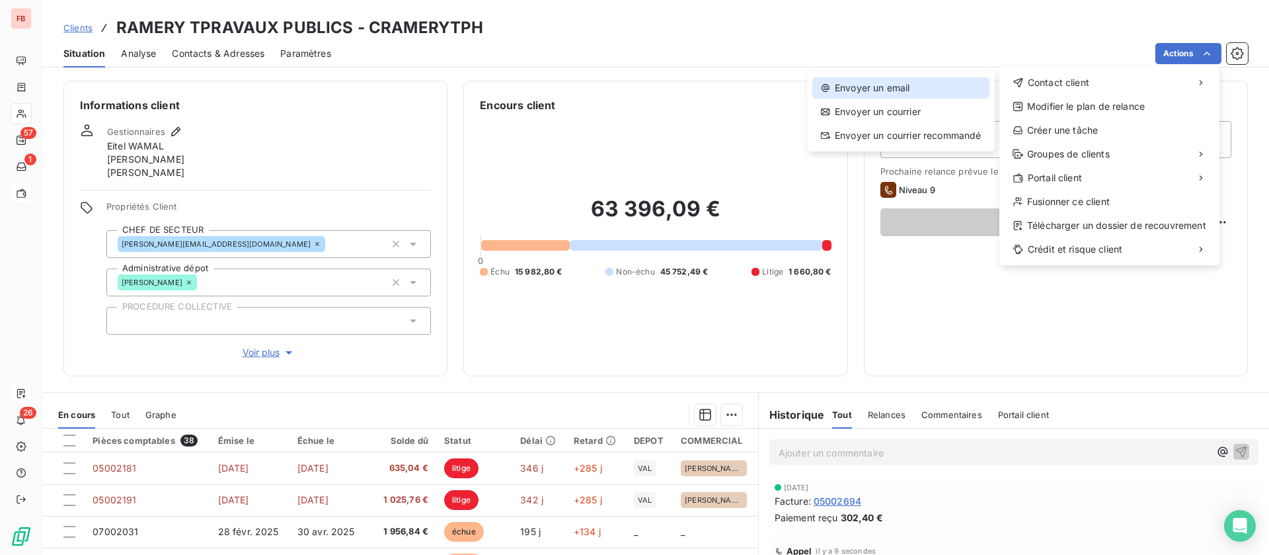
click at [877, 87] on div "Envoyer un email" at bounding box center [901, 87] width 177 height 21
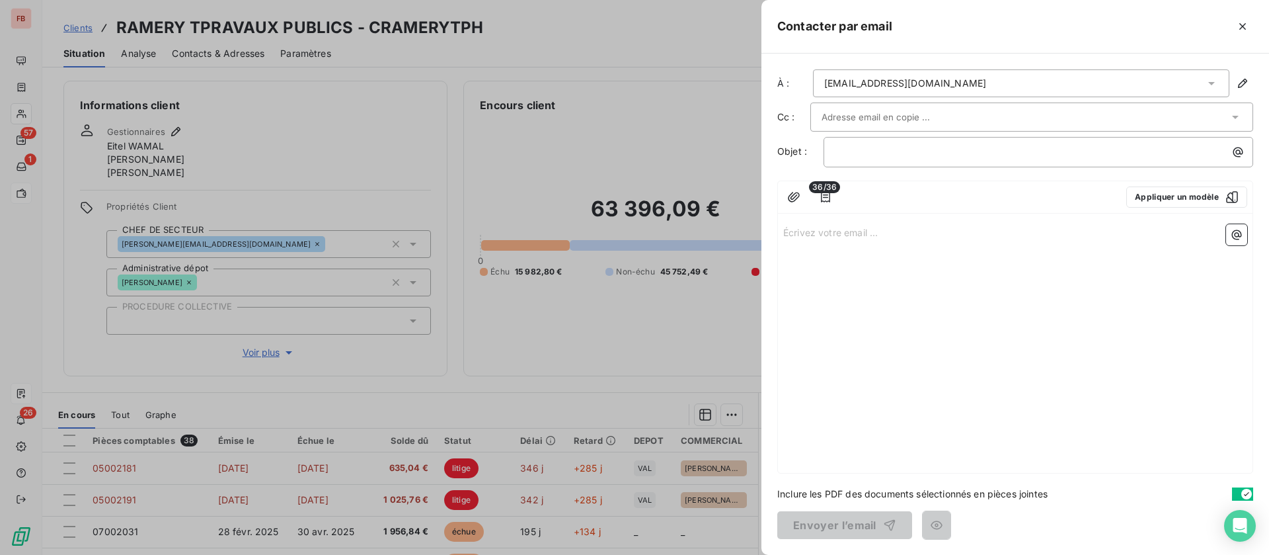
click at [1238, 239] on icon "button" at bounding box center [1237, 235] width 10 height 10
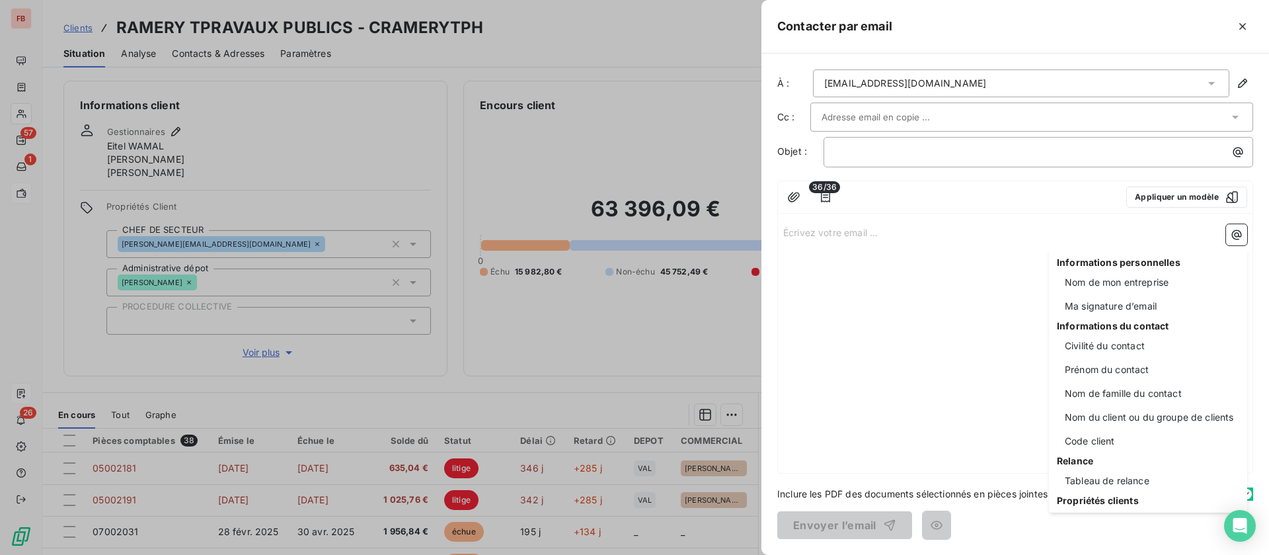
click at [1209, 190] on html "FB 57 1 26 Clients RAMERY TPRAVAUX PUBLICS - CRAMERYTPH Situation Analyse Conta…" at bounding box center [634, 277] width 1269 height 555
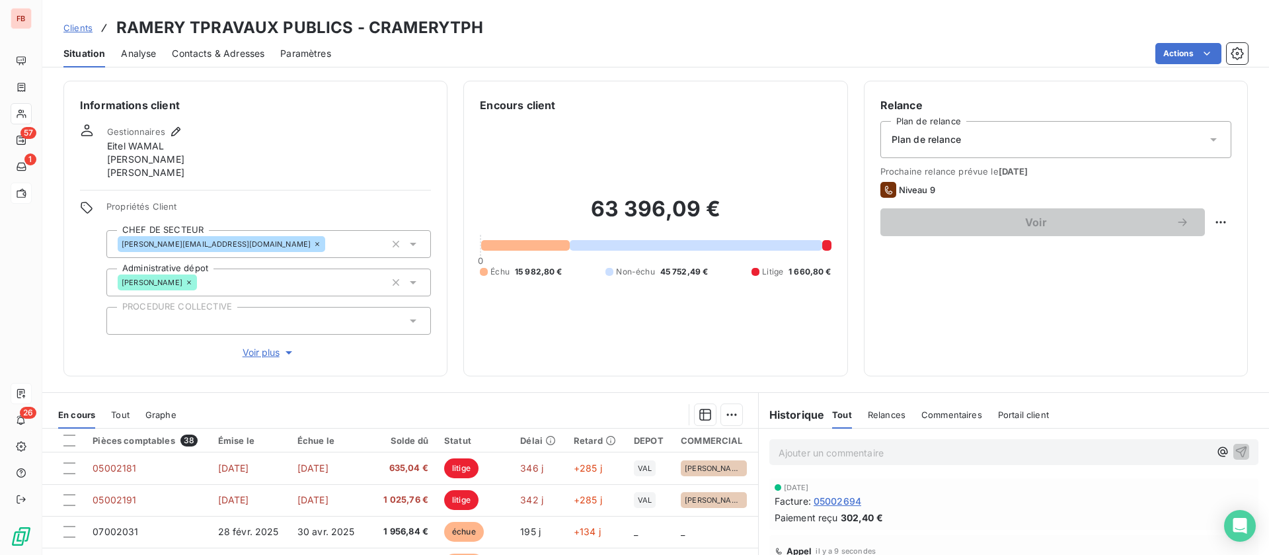
click at [1199, 52] on html "FB 57 1 26 Clients RAMERY TPRAVAUX PUBLICS - CRAMERYTPH Situation Analyse Conta…" at bounding box center [634, 277] width 1269 height 555
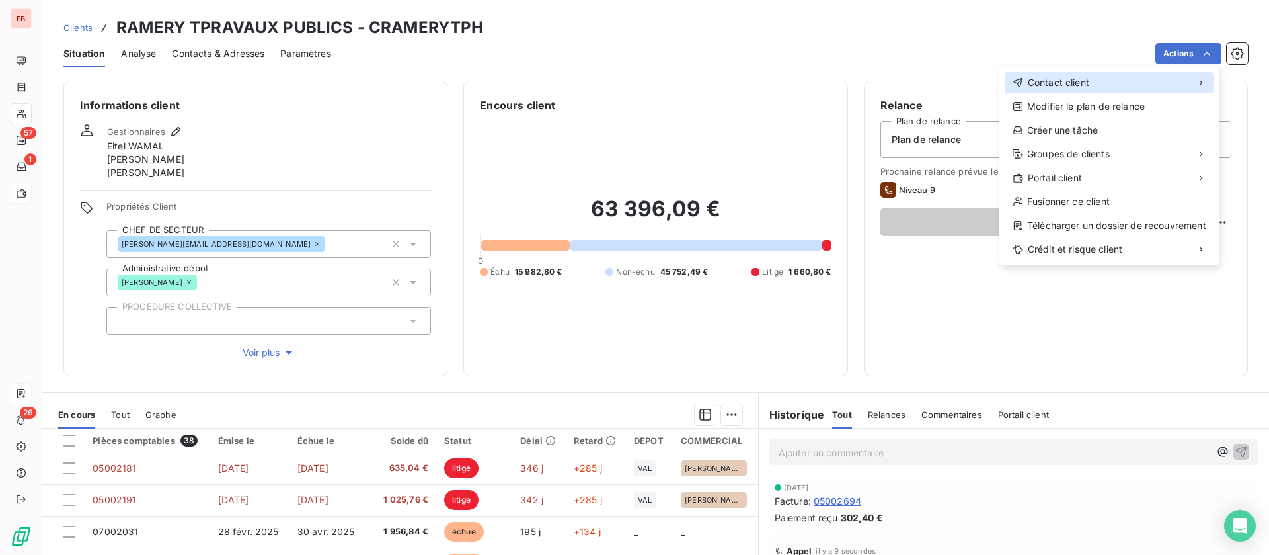
click at [1100, 78] on div "Contact client" at bounding box center [1110, 82] width 210 height 21
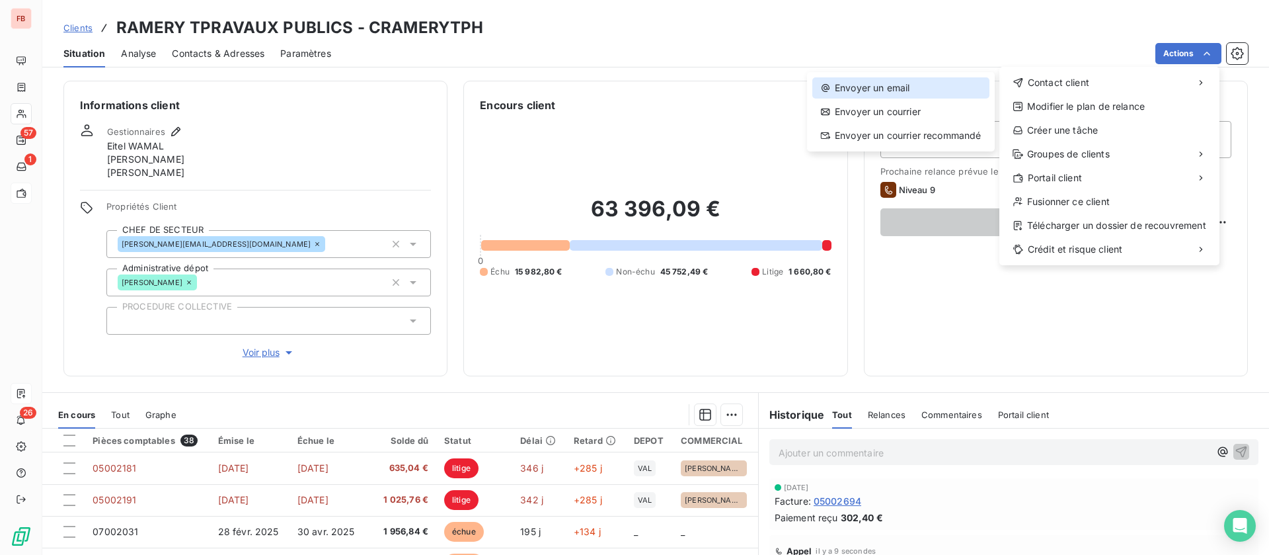
click at [907, 81] on div "Envoyer un email" at bounding box center [901, 87] width 177 height 21
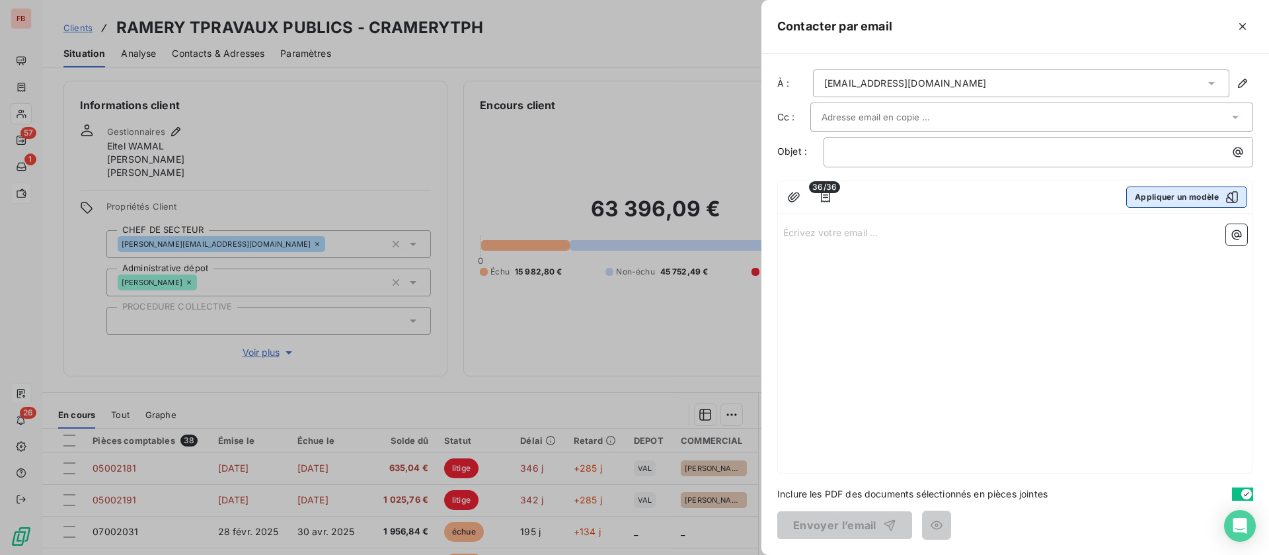
click at [1168, 198] on button "Appliquer un modèle" at bounding box center [1187, 196] width 121 height 21
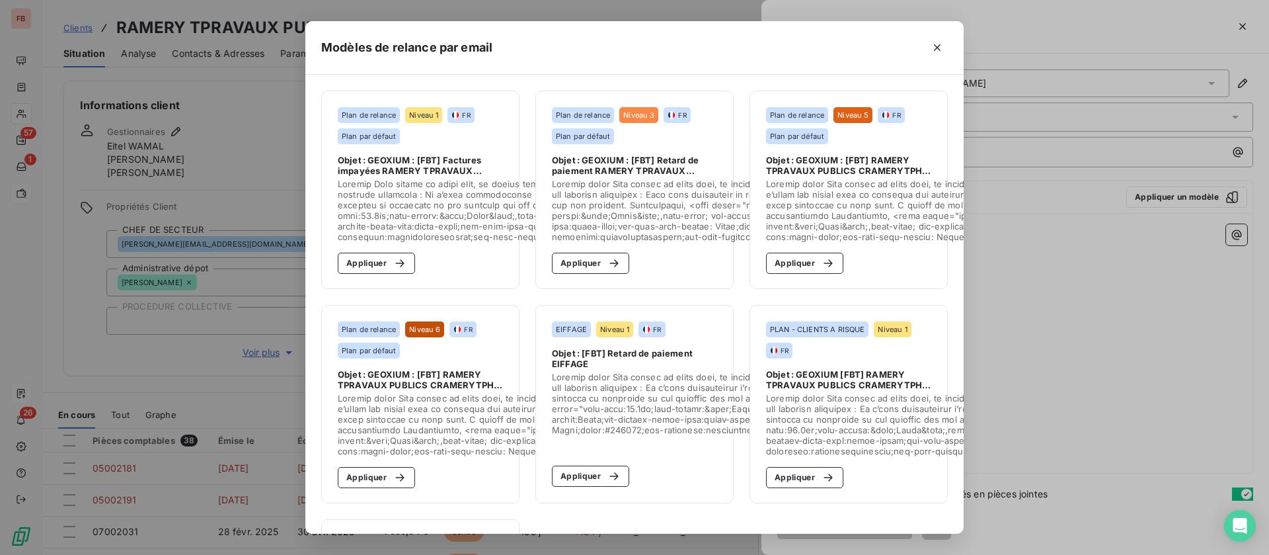
scroll to position [99, 0]
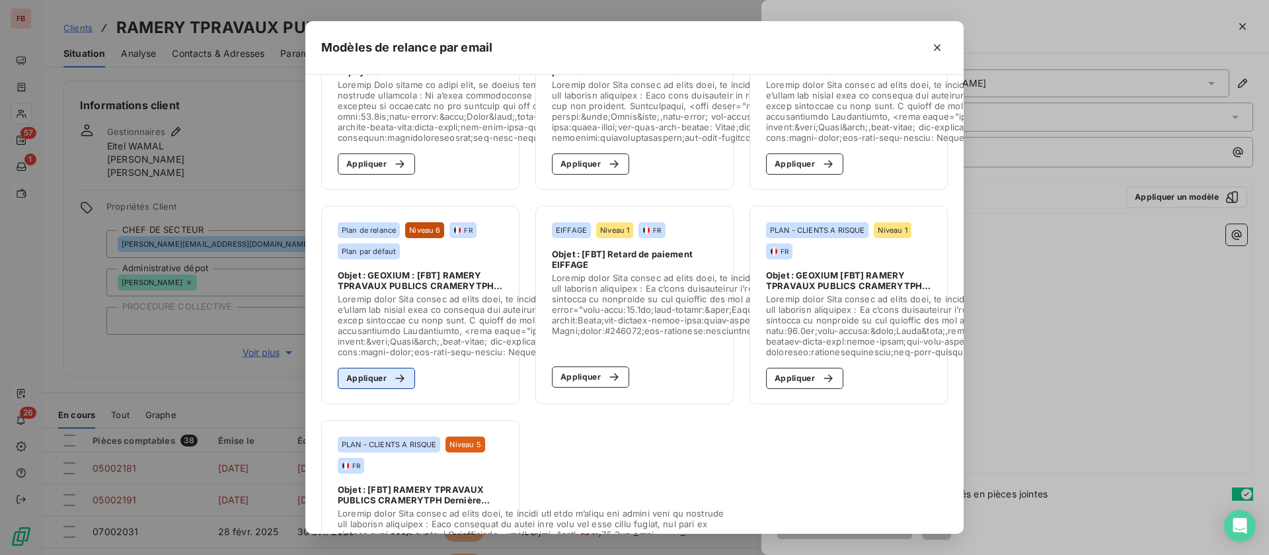
click at [393, 379] on icon "button" at bounding box center [399, 378] width 13 height 13
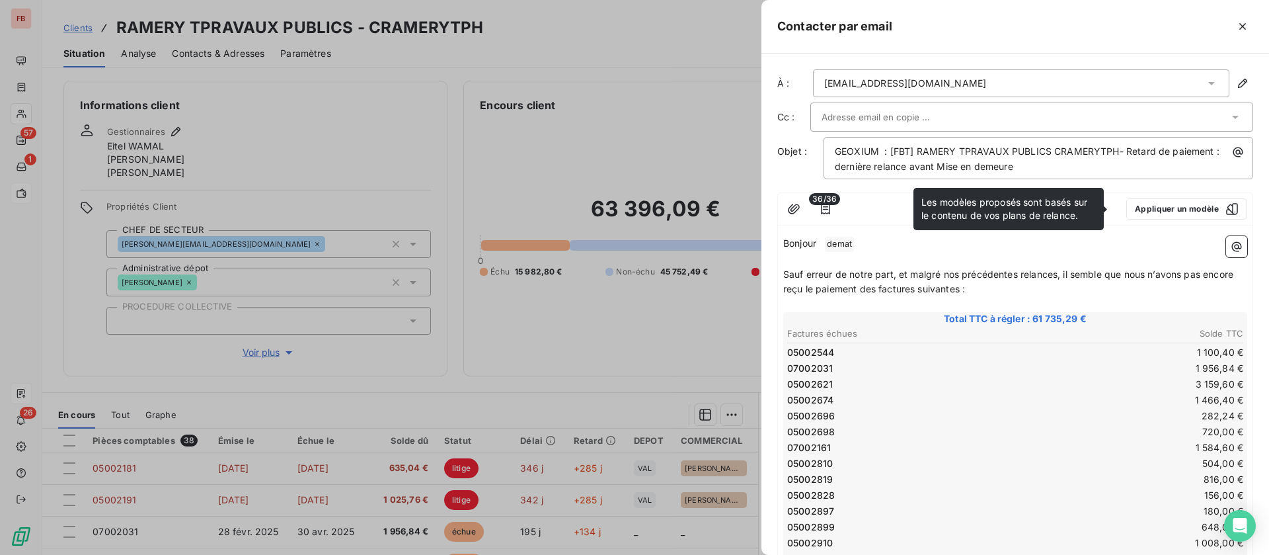
click at [871, 243] on p "Bonjour ﻿ demat ﻿ ﻿" at bounding box center [1015, 244] width 464 height 16
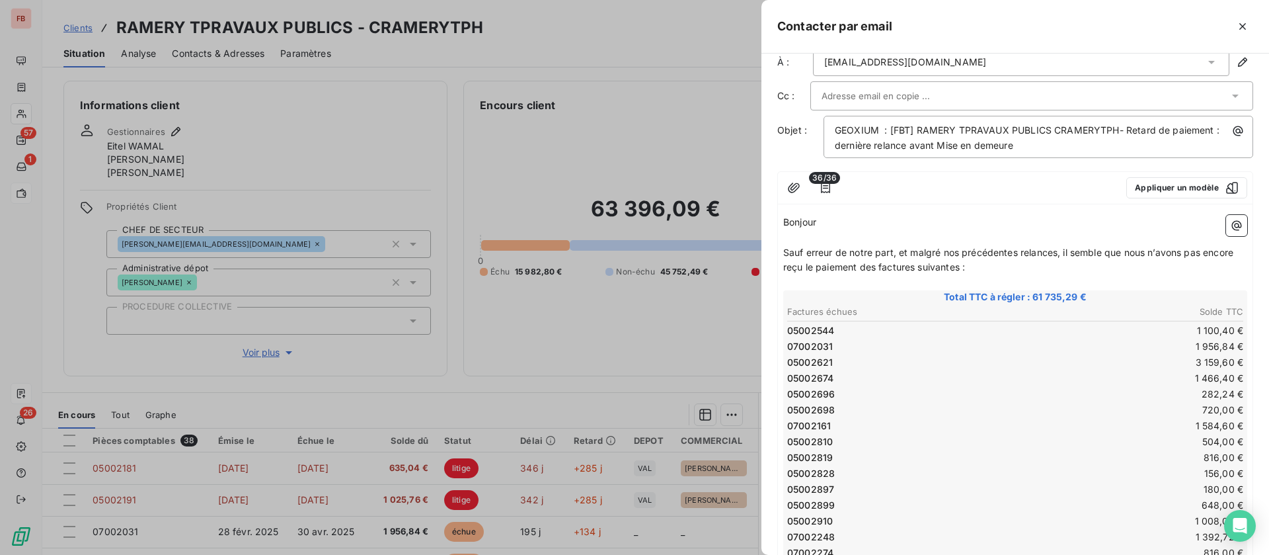
scroll to position [0, 0]
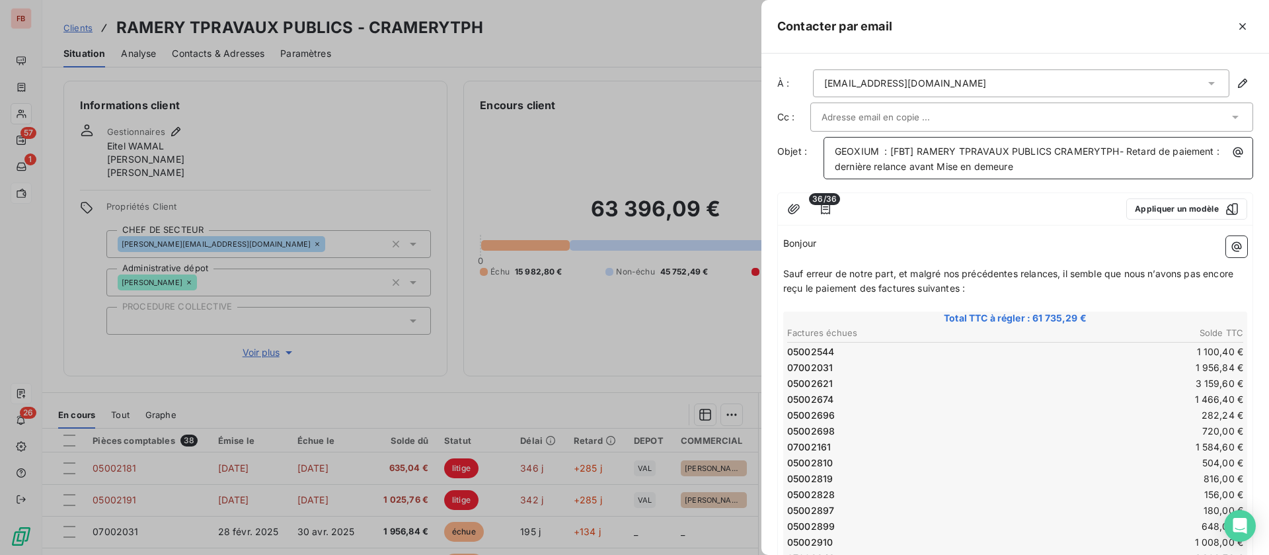
click at [839, 165] on span "GEOXIUM : [FBT] RAMERY TPRAVAUX PUBLICS CRAMERYTPH- Retard de paiement : derniè…" at bounding box center [1028, 158] width 387 height 26
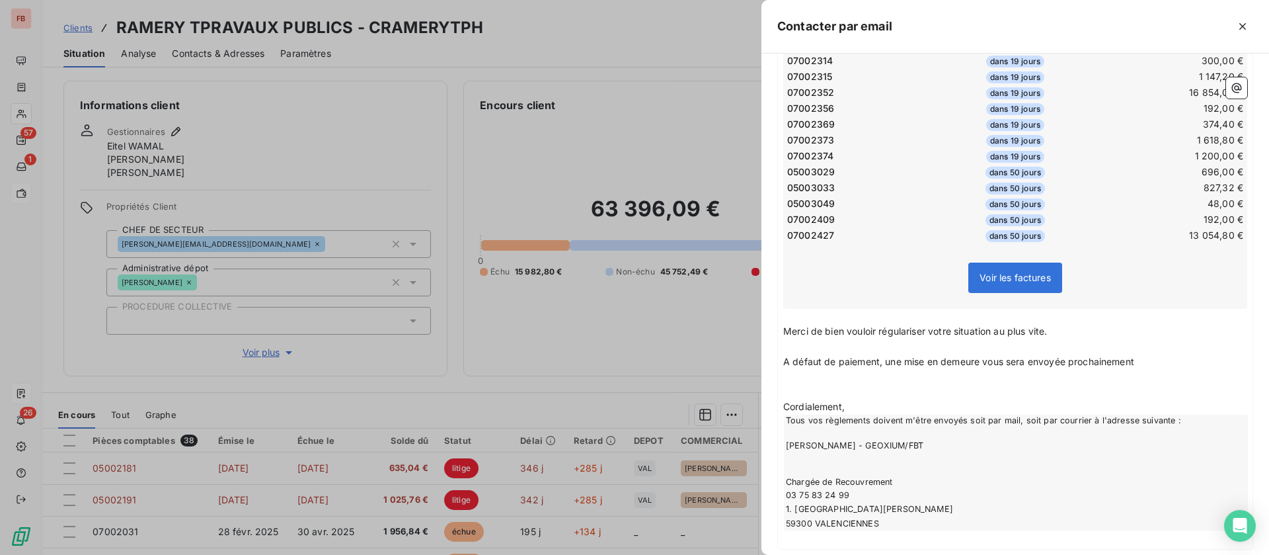
scroll to position [790, 0]
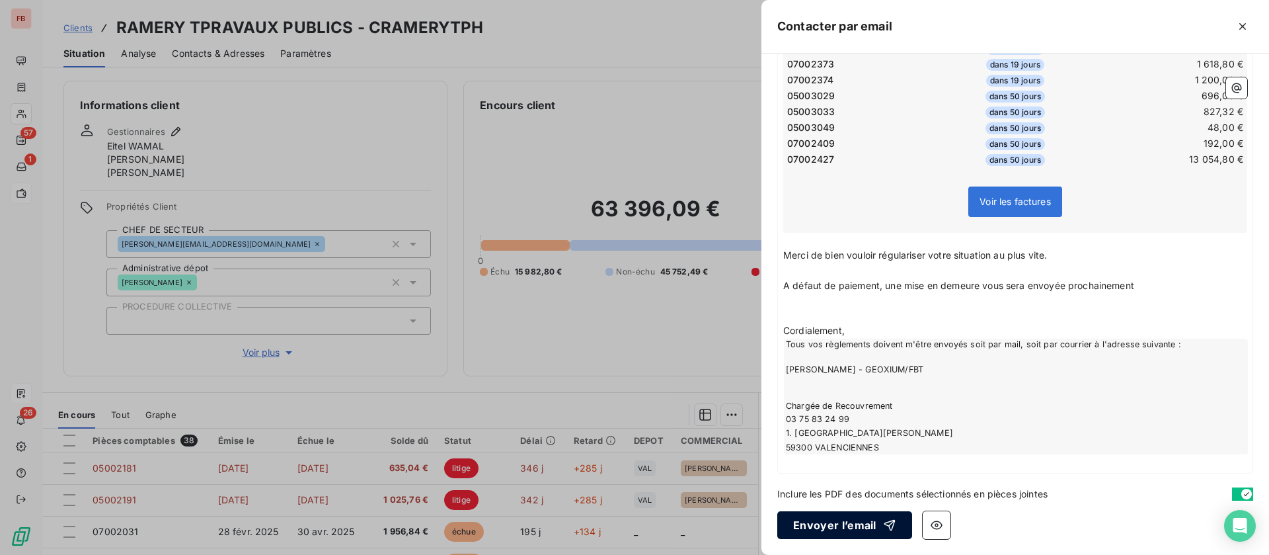
click at [840, 522] on button "Envoyer l’email" at bounding box center [845, 525] width 135 height 28
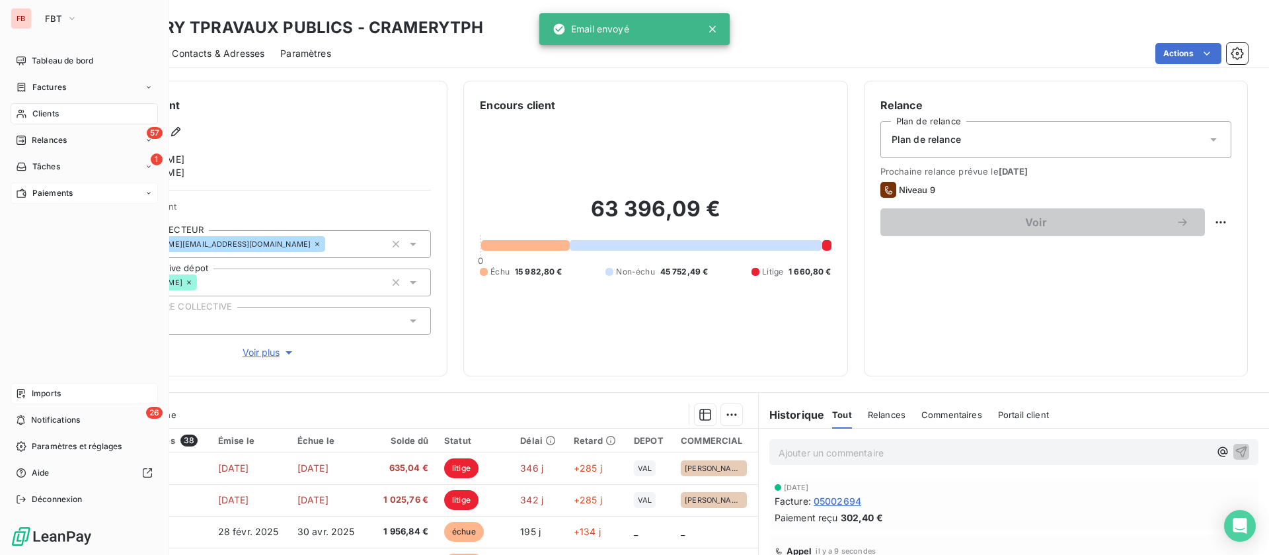
drag, startPoint x: 64, startPoint y: 104, endPoint x: 86, endPoint y: 105, distance: 21.8
click at [64, 104] on div "Clients" at bounding box center [84, 113] width 147 height 21
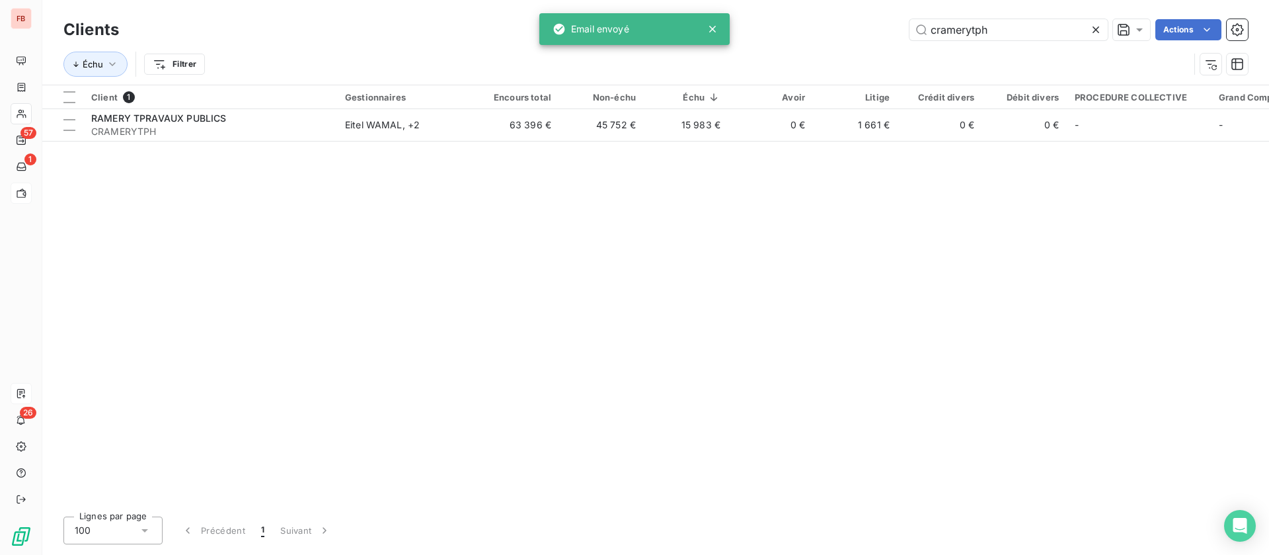
drag, startPoint x: 1004, startPoint y: 20, endPoint x: 766, endPoint y: 16, distance: 238.7
click at [766, 16] on div "Clients cramerytph Actions" at bounding box center [655, 30] width 1185 height 28
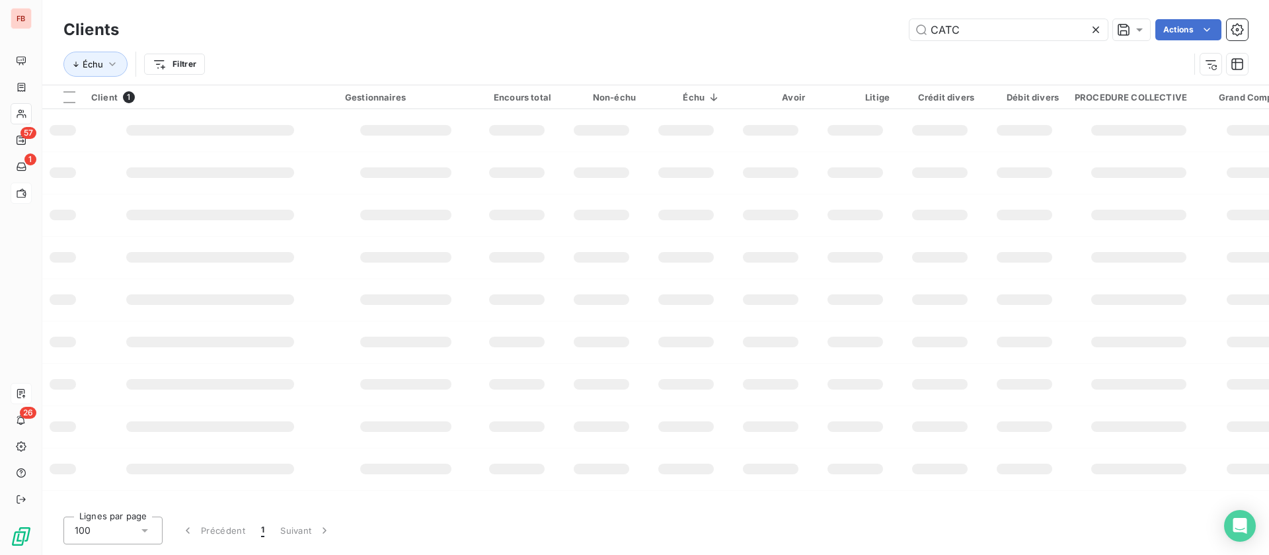
type input "CATC"
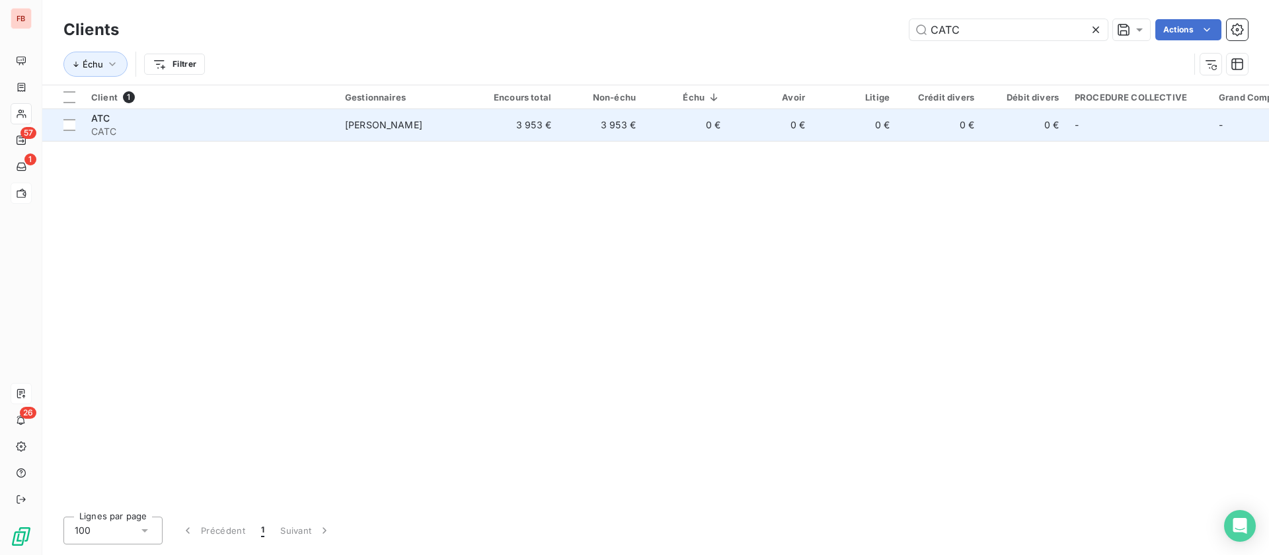
click at [276, 130] on span "CATC" at bounding box center [210, 131] width 238 height 13
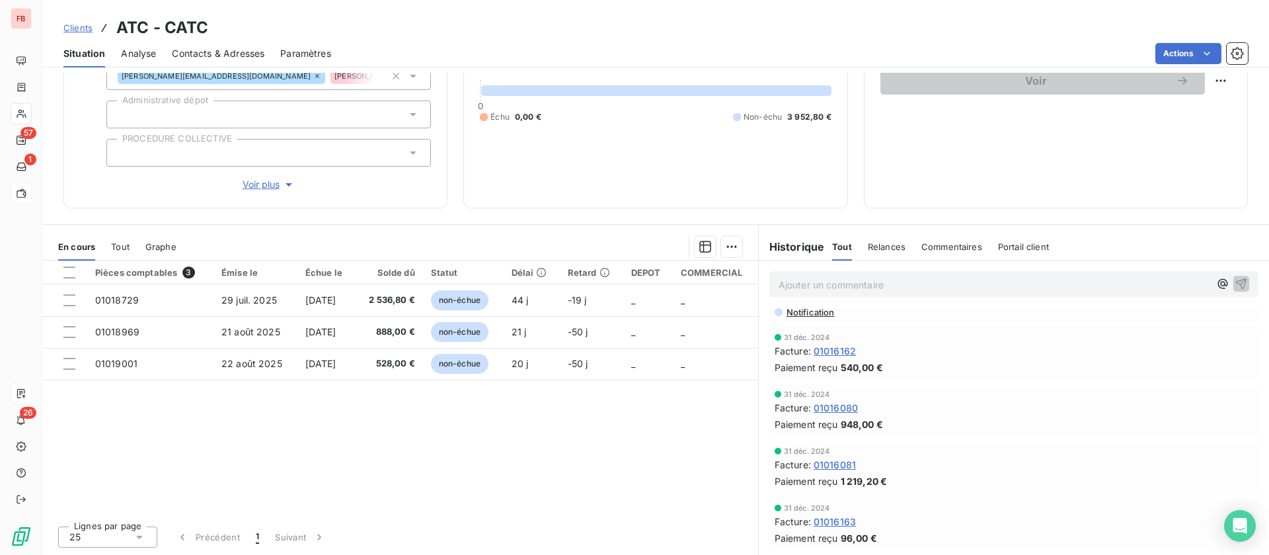
scroll to position [198, 0]
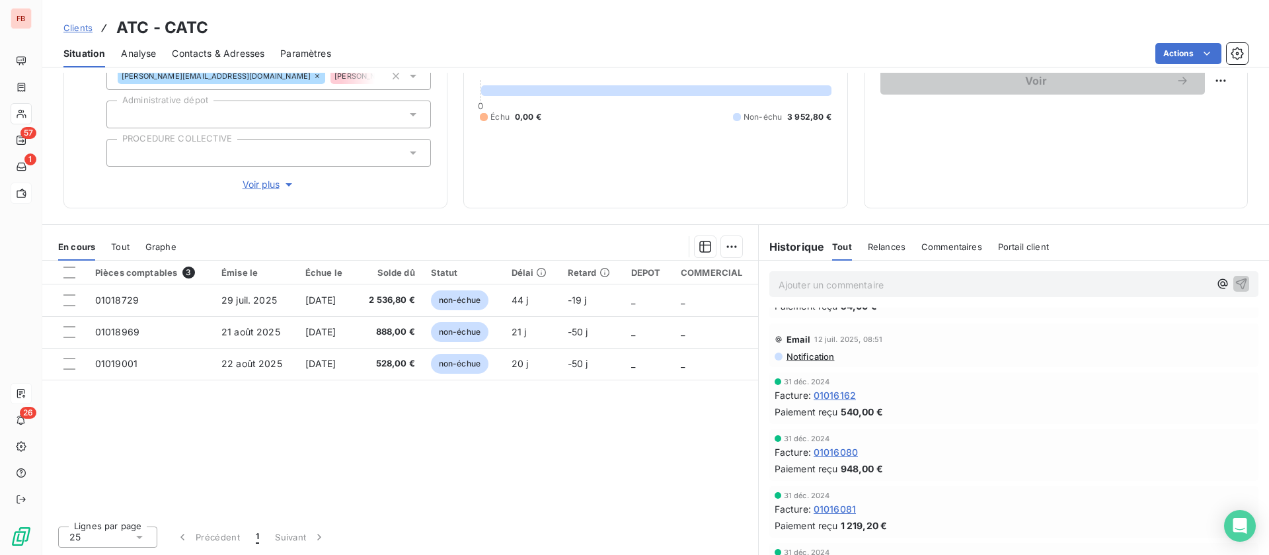
click at [797, 356] on span "Notification" at bounding box center [810, 356] width 50 height 11
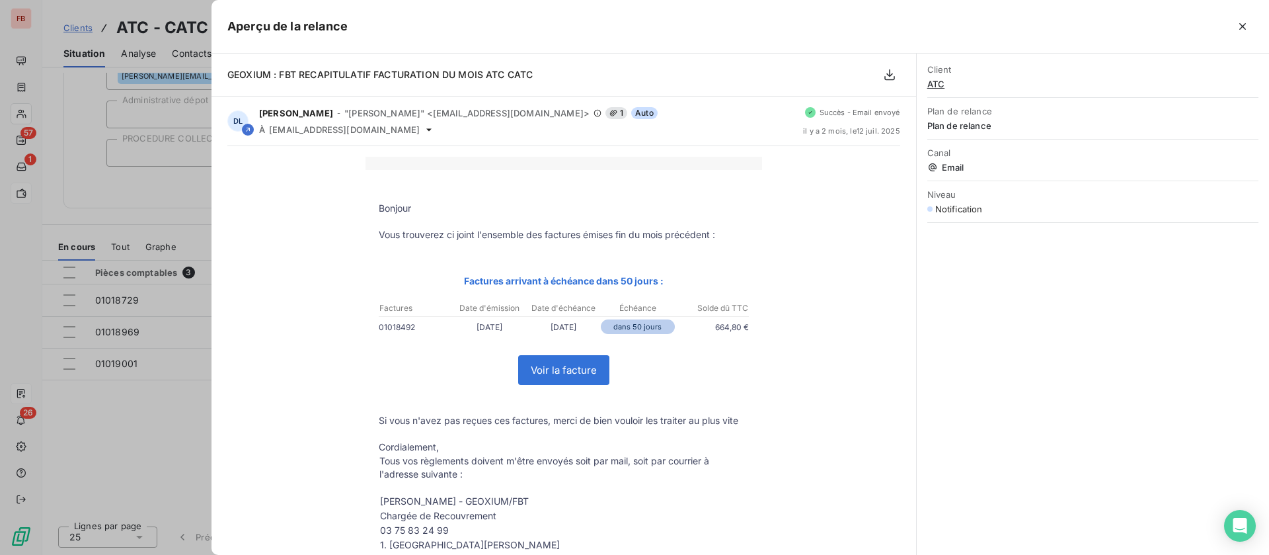
click at [1242, 22] on icon "button" at bounding box center [1242, 26] width 13 height 13
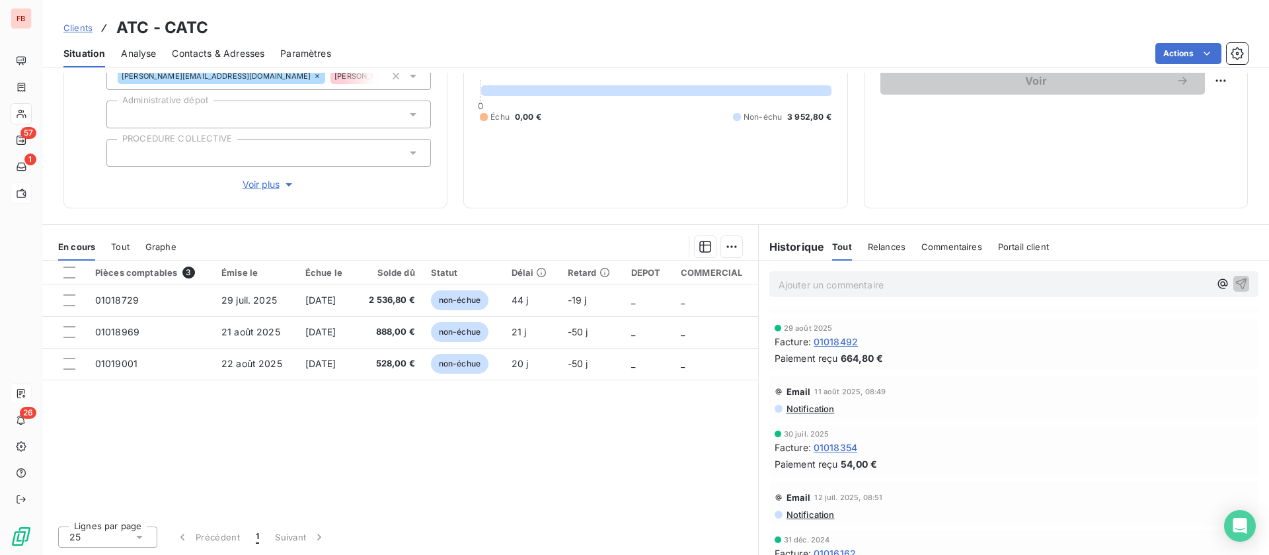
scroll to position [0, 0]
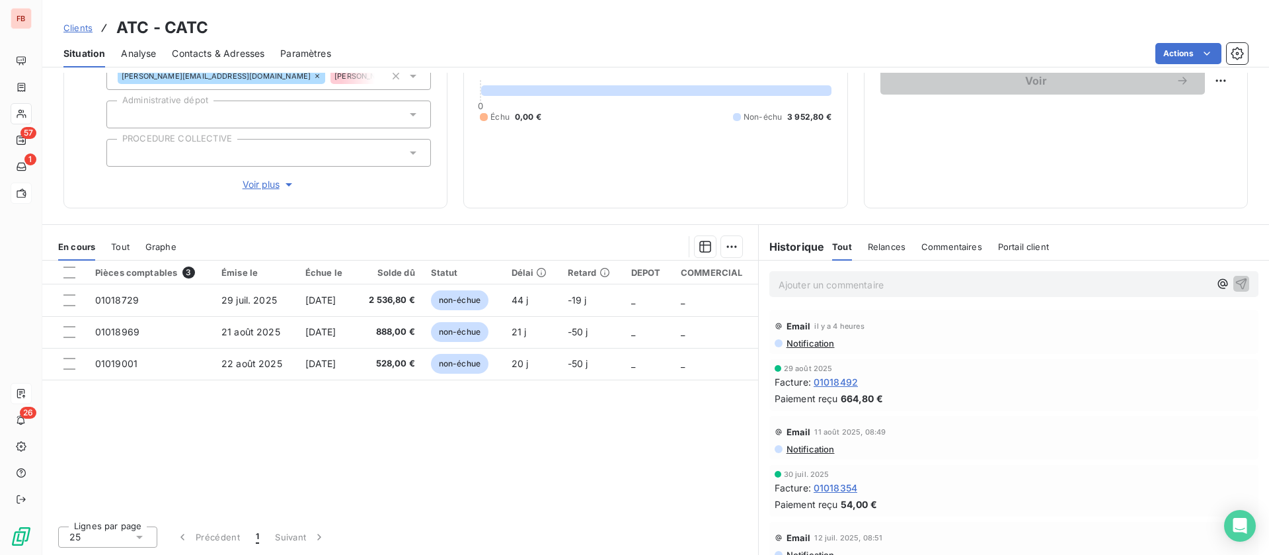
click at [815, 451] on span "Notification" at bounding box center [810, 449] width 50 height 11
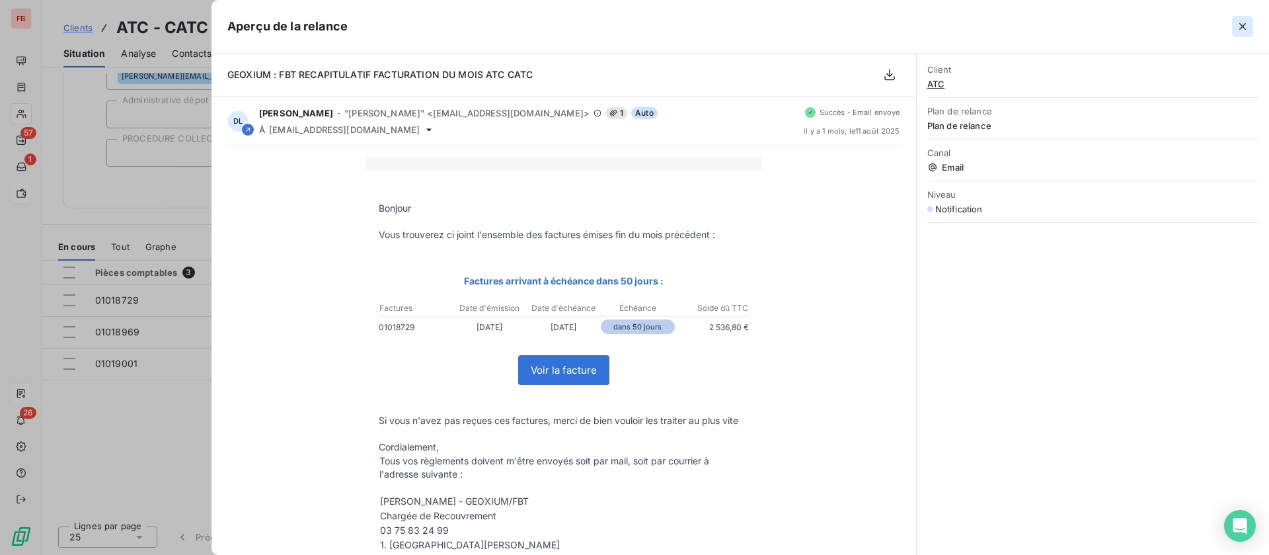
click at [1242, 34] on button "button" at bounding box center [1242, 26] width 21 height 21
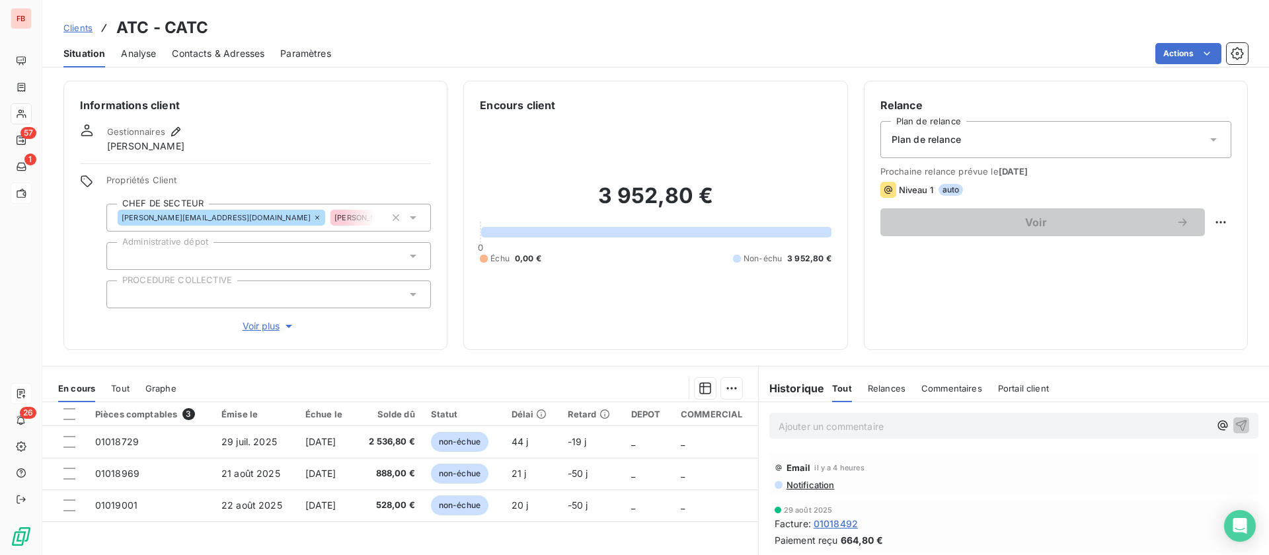
scroll to position [99, 0]
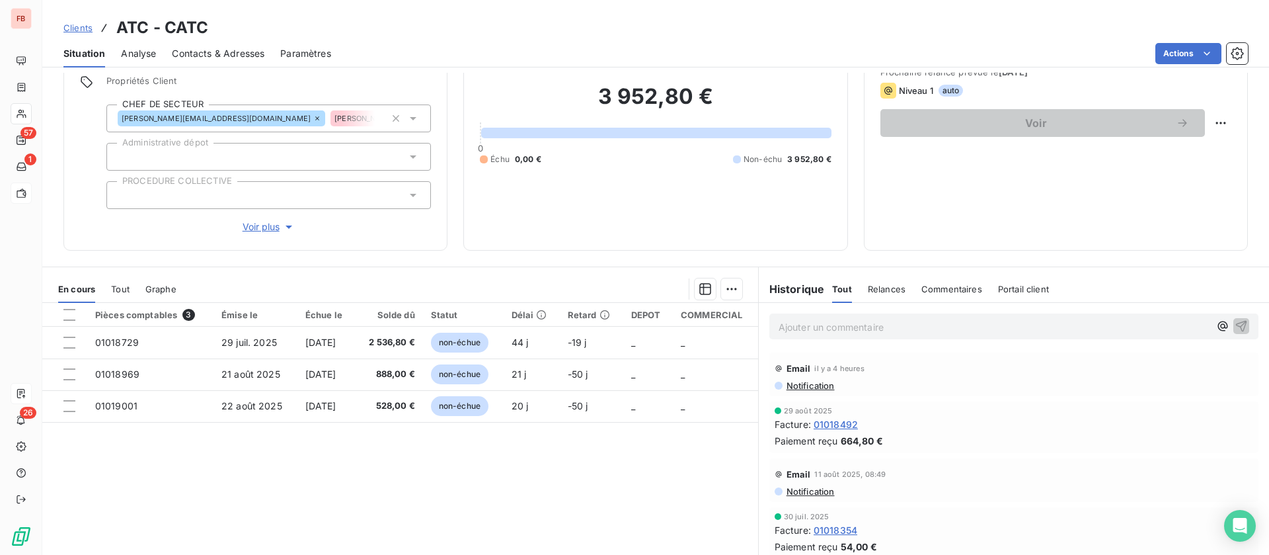
click at [803, 325] on p "Ajouter un commentaire ﻿" at bounding box center [994, 327] width 431 height 17
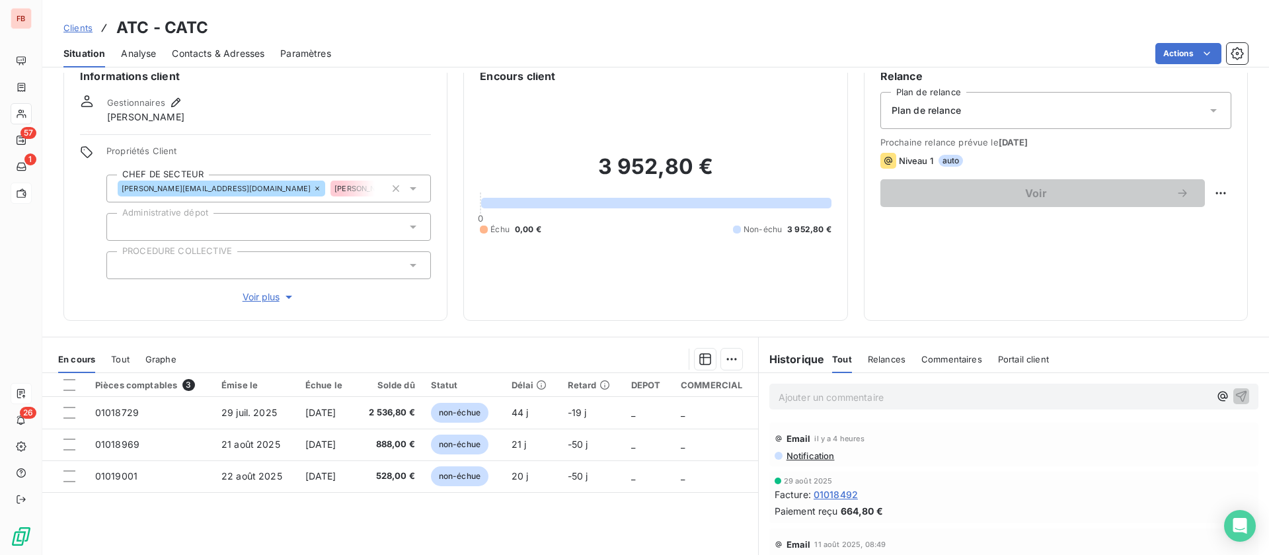
scroll to position [0, 0]
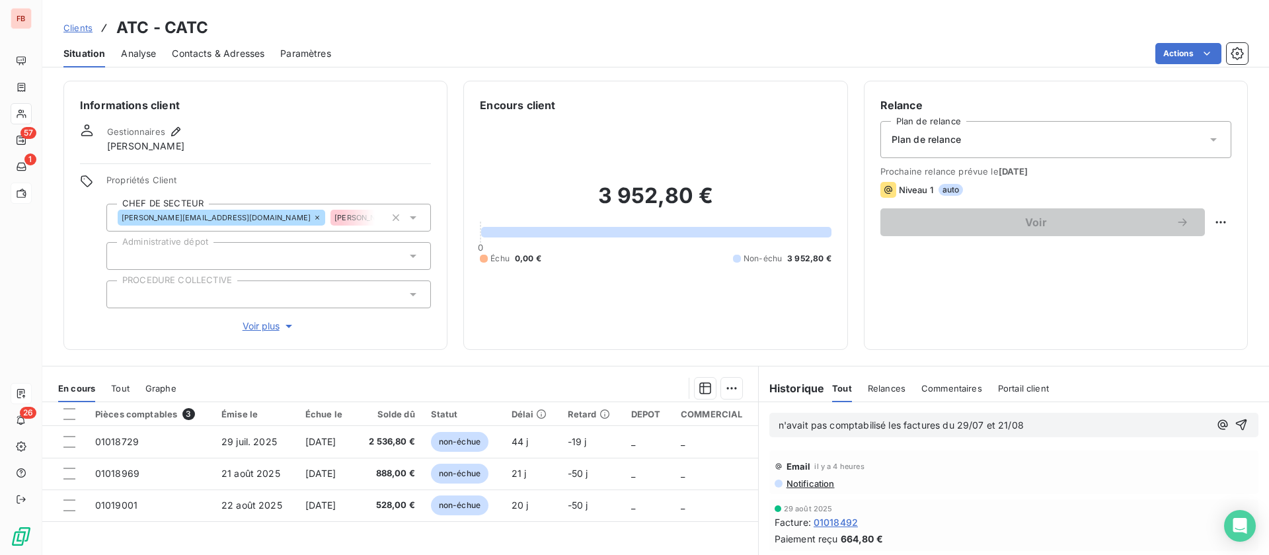
drag, startPoint x: 1212, startPoint y: 422, endPoint x: 1202, endPoint y: 423, distance: 10.0
click at [1236, 422] on icon "button" at bounding box center [1241, 424] width 11 height 11
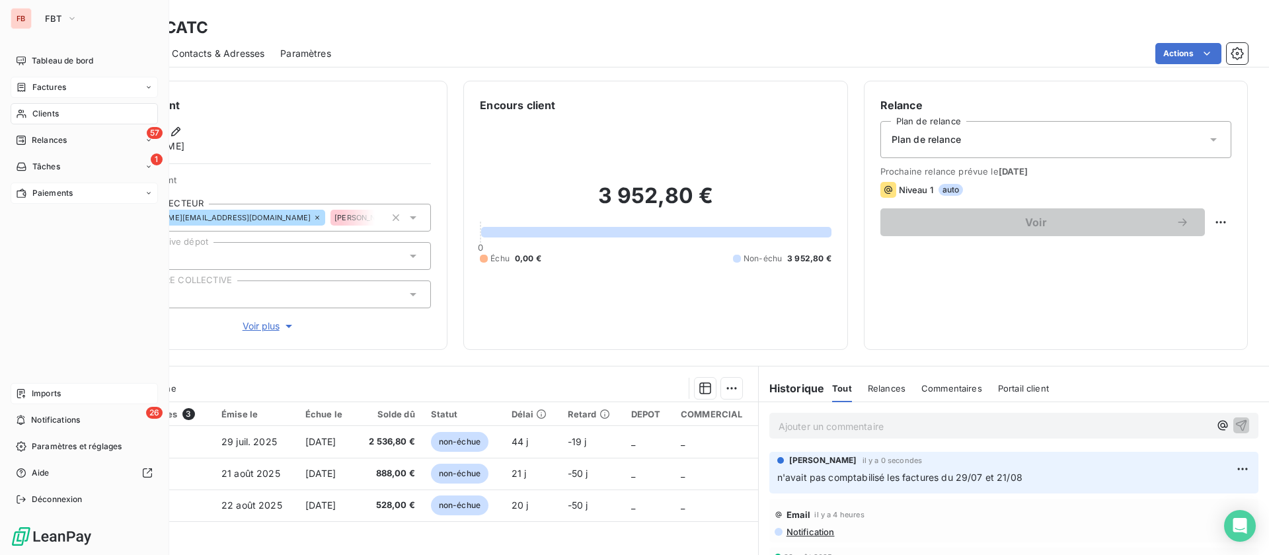
click at [30, 92] on div "Factures" at bounding box center [41, 87] width 50 height 12
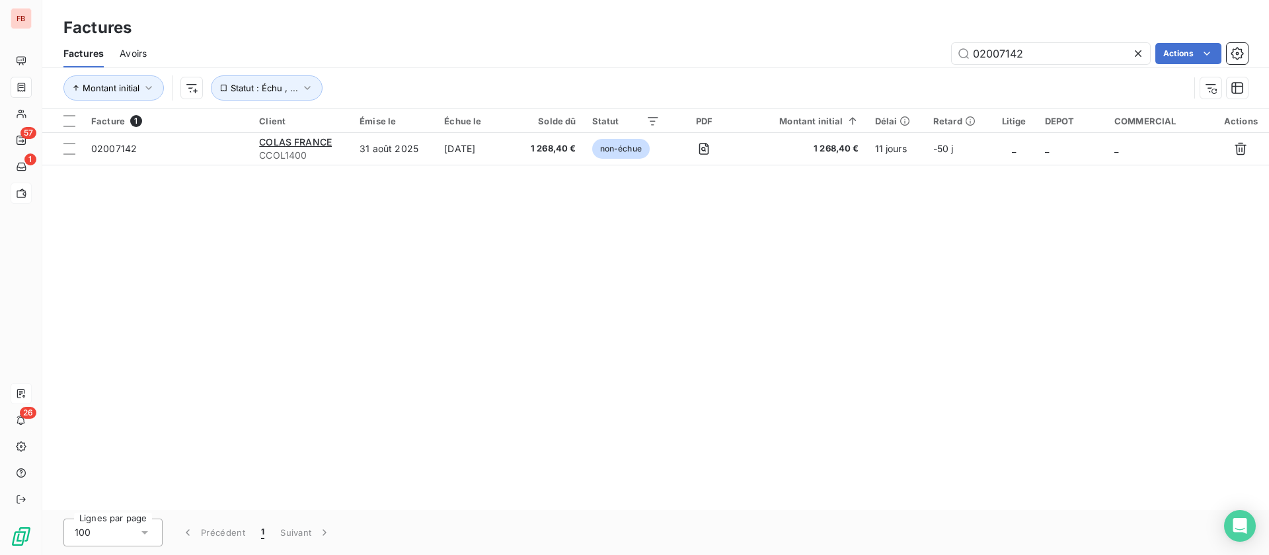
click at [949, 48] on div "02007142 Actions" at bounding box center [706, 53] width 1086 height 21
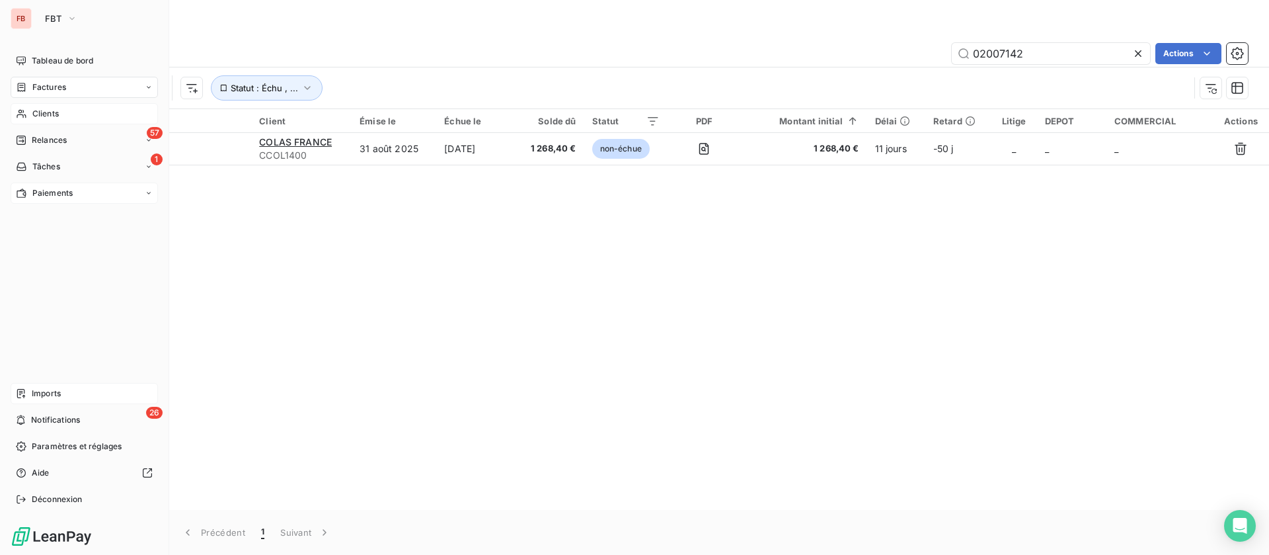
click at [44, 116] on span "Clients" at bounding box center [45, 114] width 26 height 12
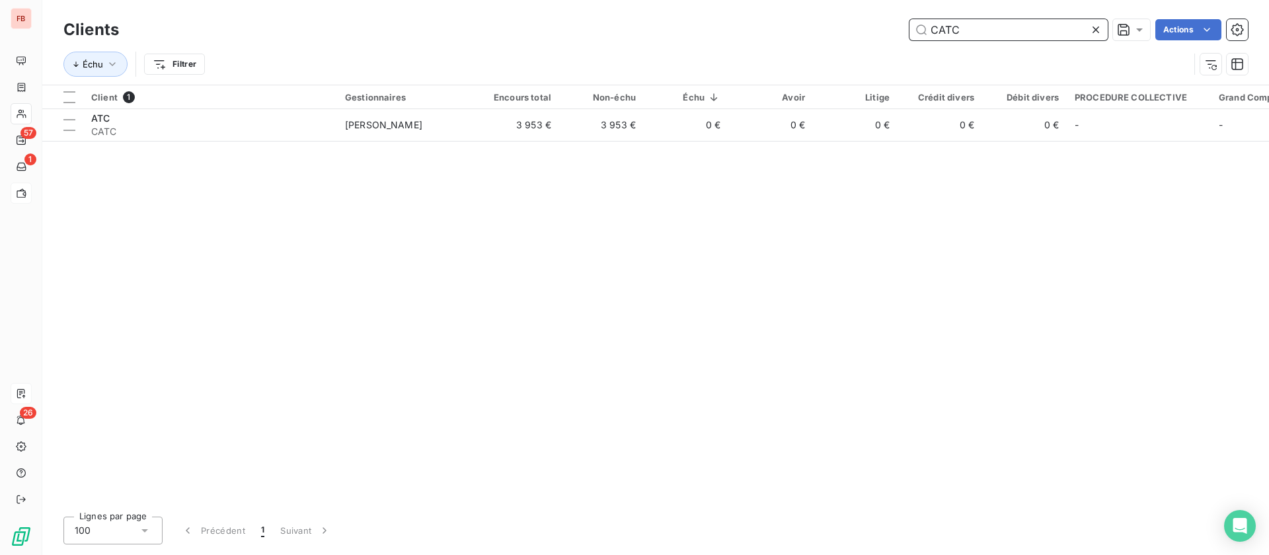
drag, startPoint x: 1002, startPoint y: 32, endPoint x: 768, endPoint y: 15, distance: 235.3
click at [768, 15] on div "Clients CATC Actions Échu Filtrer" at bounding box center [655, 42] width 1227 height 85
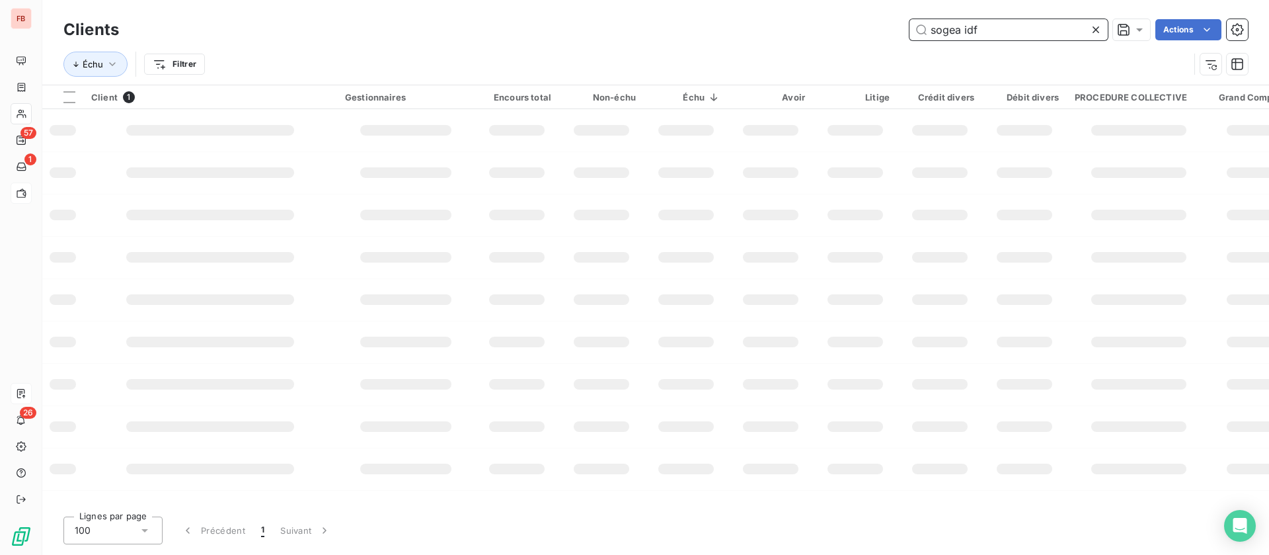
type input "sogea idf"
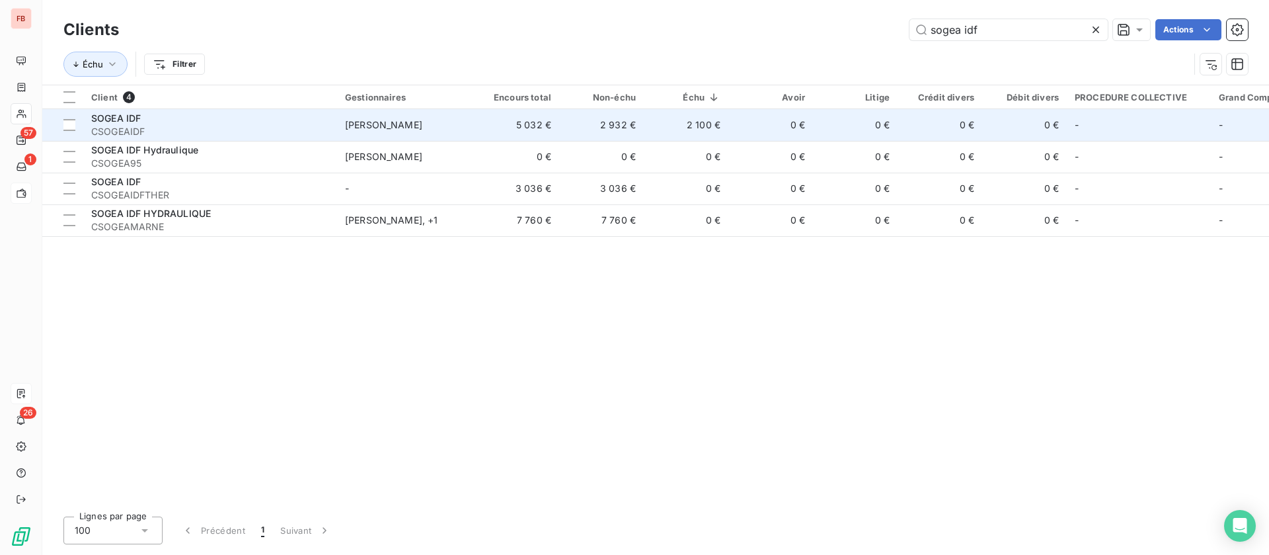
click at [202, 130] on span "CSOGEAIDF" at bounding box center [210, 131] width 238 height 13
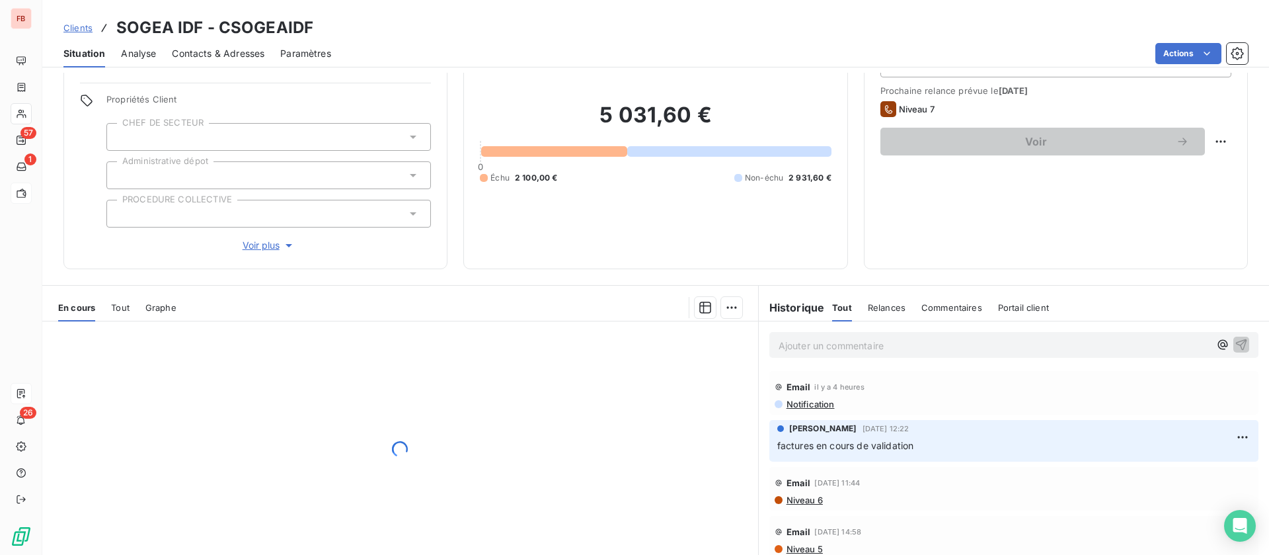
scroll to position [99, 0]
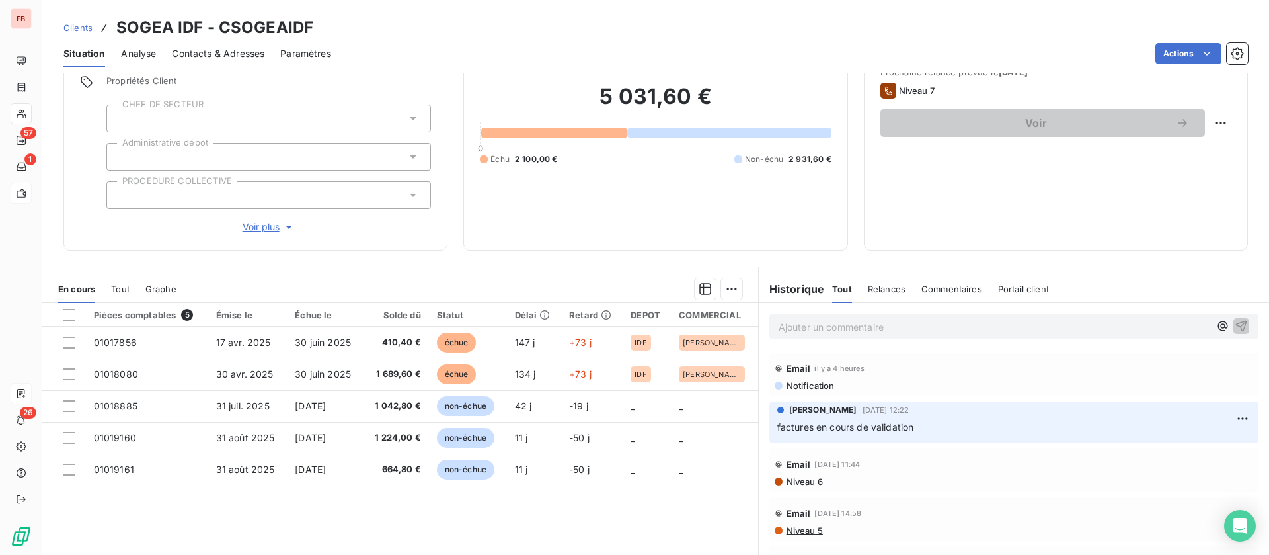
click at [213, 65] on div "Contacts & Adresses" at bounding box center [218, 54] width 93 height 28
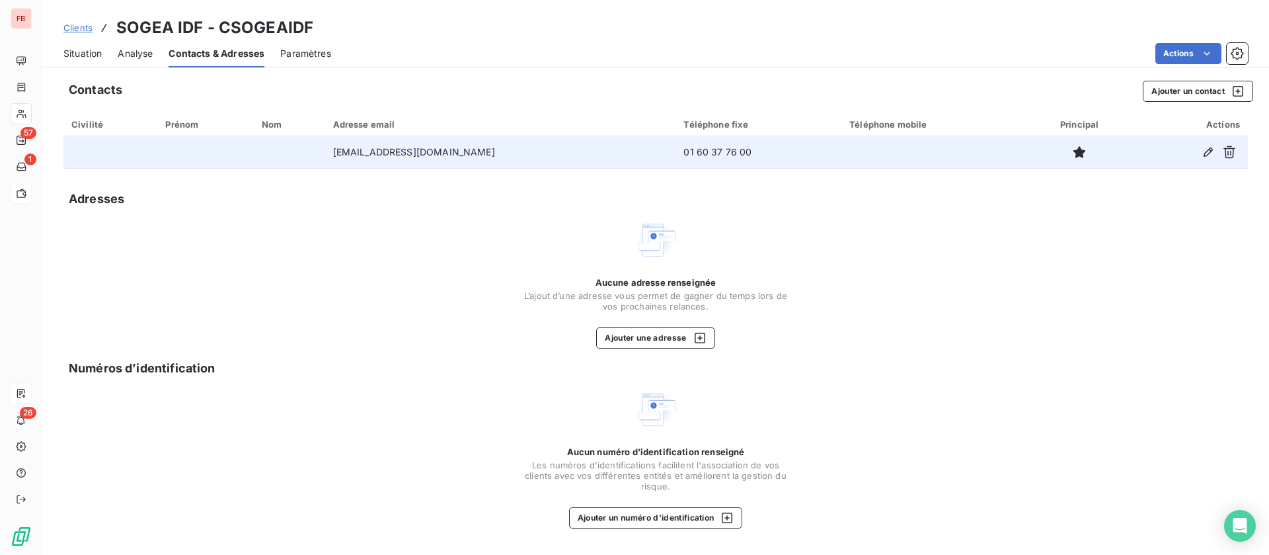
drag, startPoint x: 522, startPoint y: 148, endPoint x: 11, endPoint y: 160, distance: 510.5
click at [268, 148] on tr "compta.emerainville@vinci-construction.fr 01 60 37 76 00" at bounding box center [655, 152] width 1185 height 32
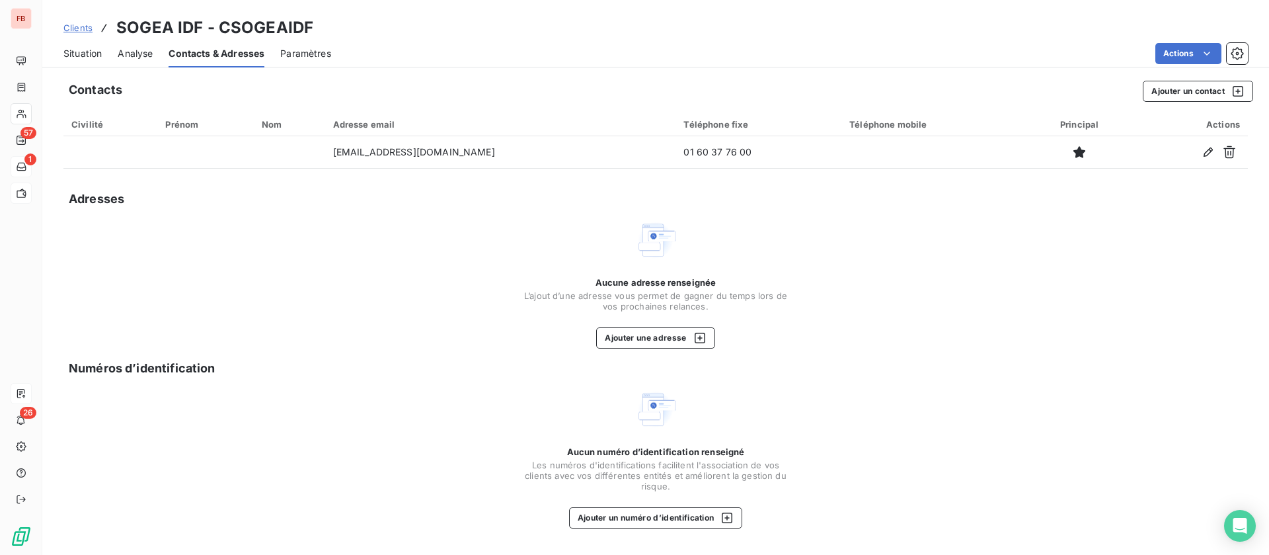
copy tr "compta.emerainville@vinci-construction.fr"
